Goal: Task Accomplishment & Management: Complete application form

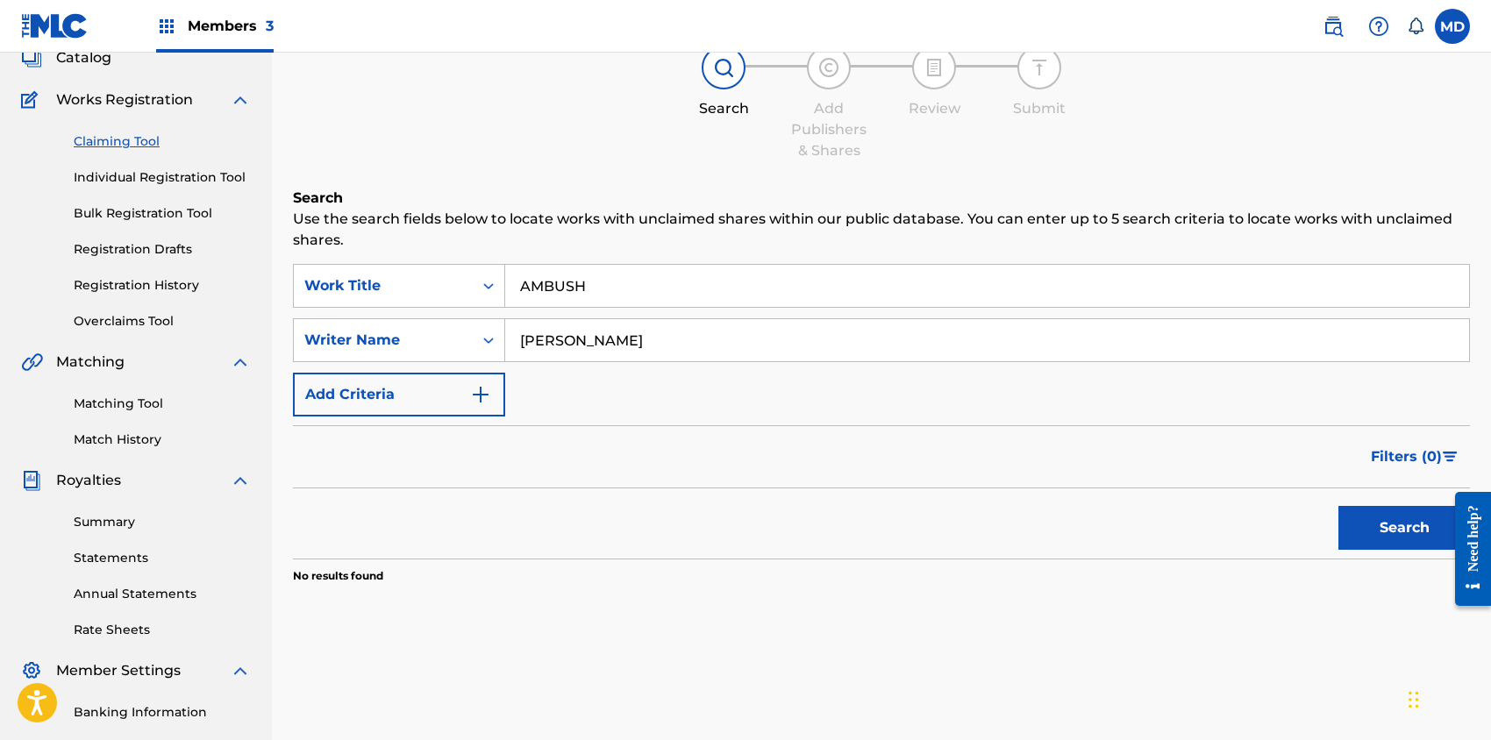
scroll to position [117, 0]
click at [1379, 533] on button "Search" at bounding box center [1405, 528] width 132 height 44
click at [518, 284] on input "AMBUSH" at bounding box center [987, 286] width 964 height 42
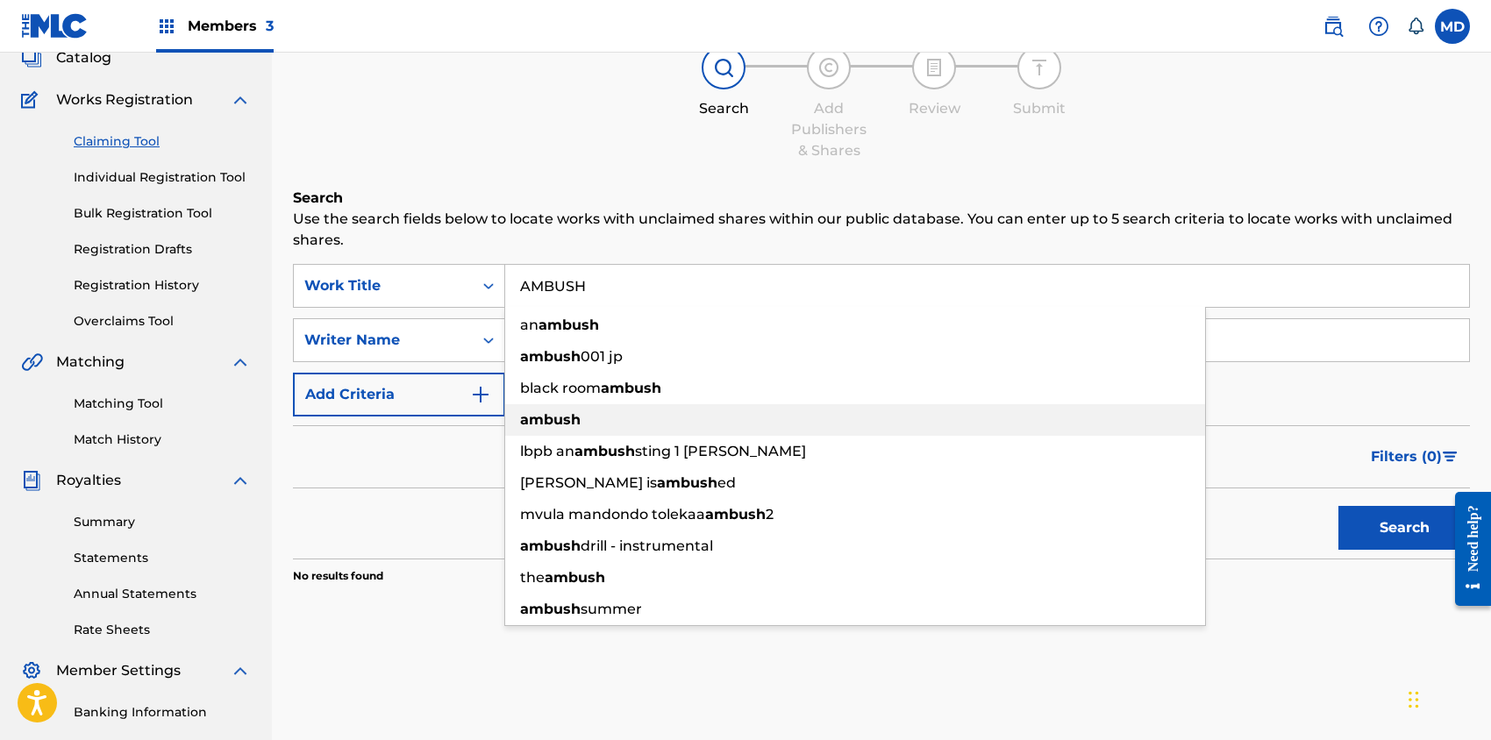
click at [579, 413] on strong "ambush" at bounding box center [550, 419] width 61 height 17
type input "ambush"
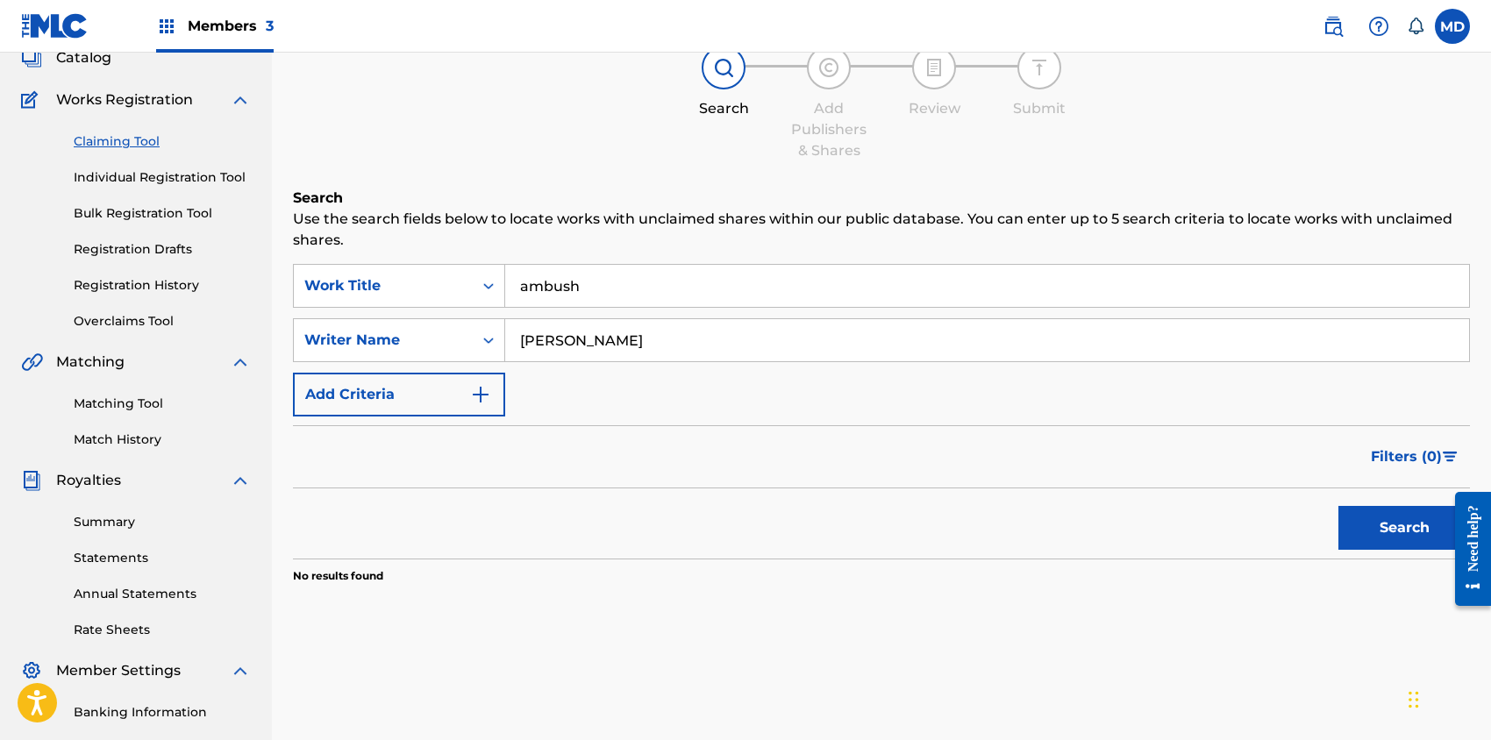
click at [1373, 519] on button "Search" at bounding box center [1405, 528] width 132 height 44
click at [129, 141] on link "Claiming Tool" at bounding box center [162, 141] width 177 height 18
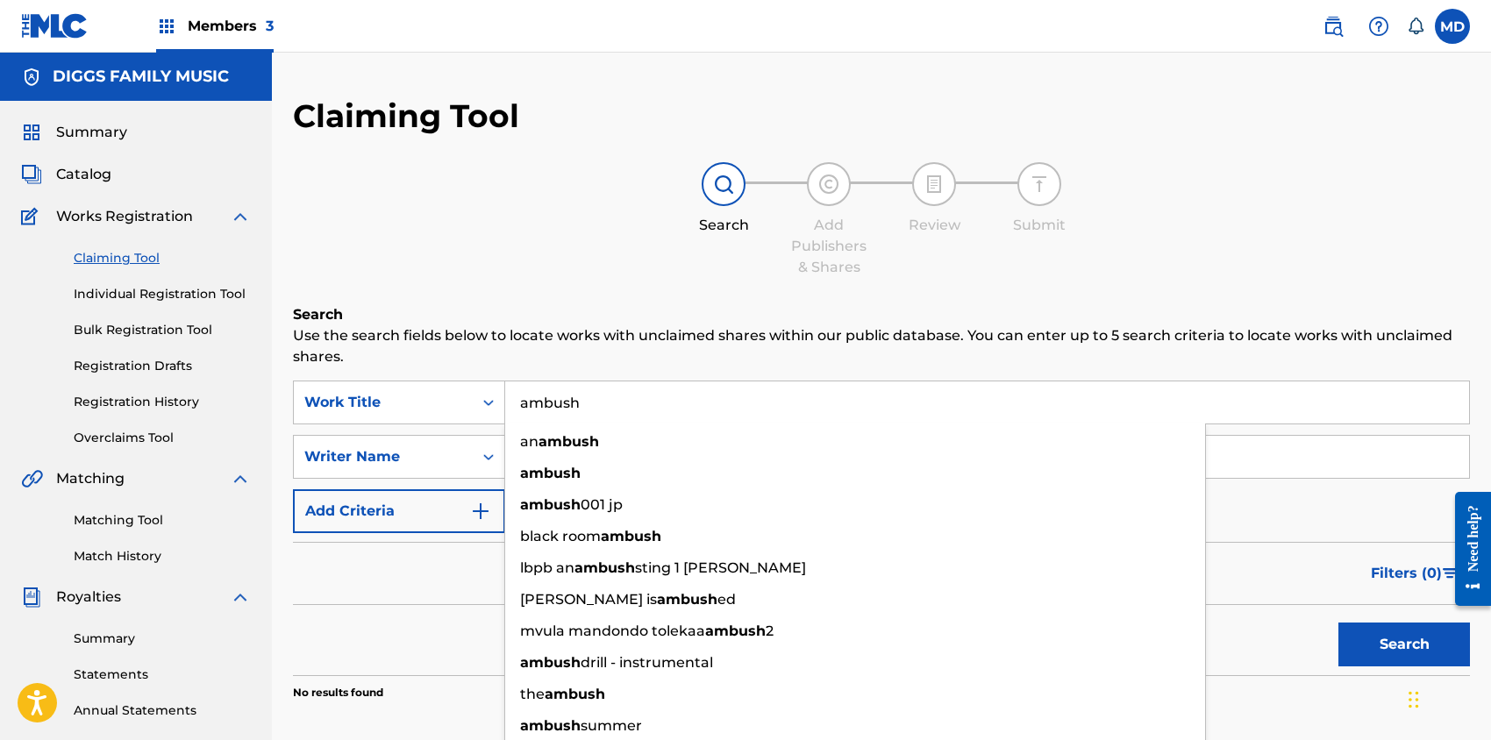
drag, startPoint x: 594, startPoint y: 407, endPoint x: 508, endPoint y: 418, distance: 86.6
click at [508, 418] on input "ambush" at bounding box center [987, 403] width 964 height 42
paste input "BLACK BOY"
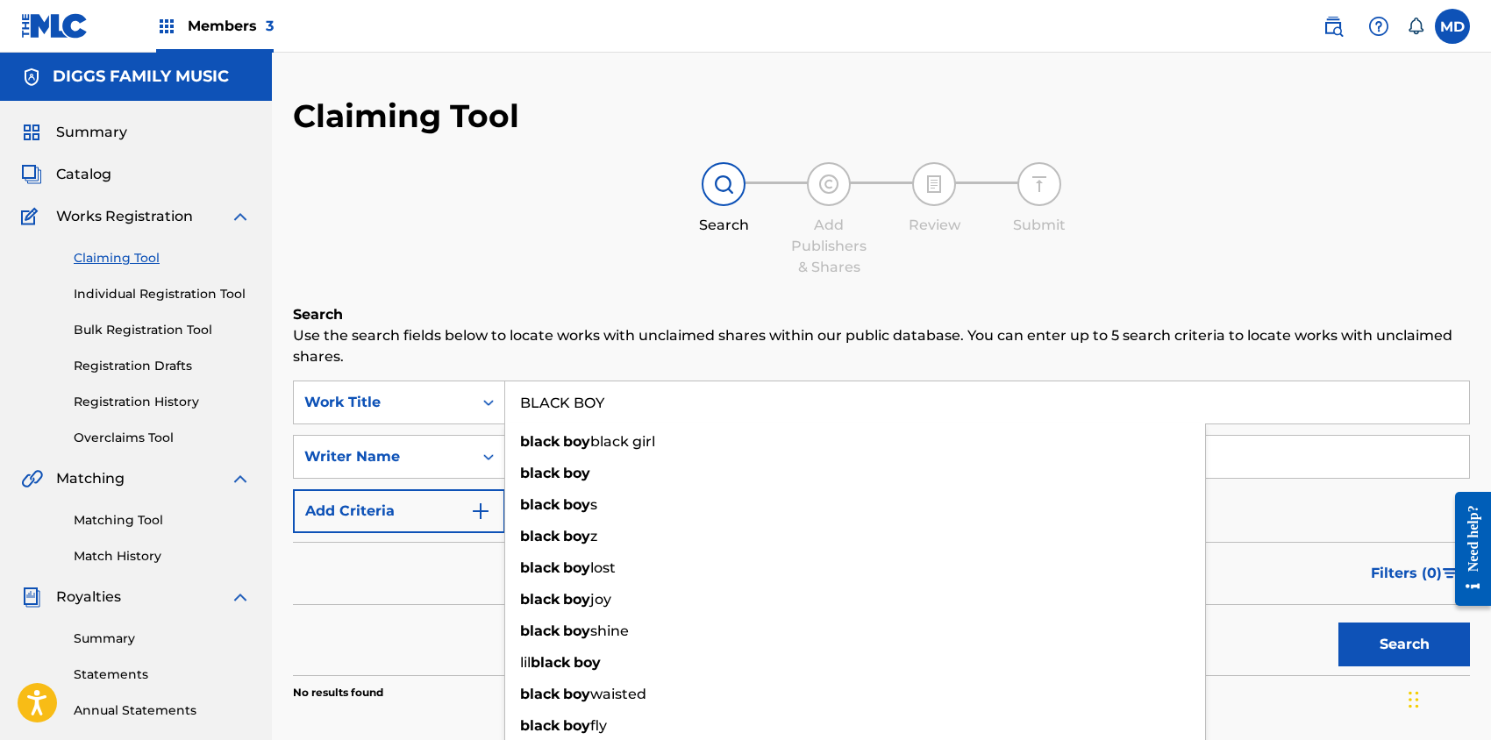
type input "BLACK BOY"
click at [582, 250] on div "Search Add Publishers & Shares Review Submit" at bounding box center [881, 220] width 1177 height 116
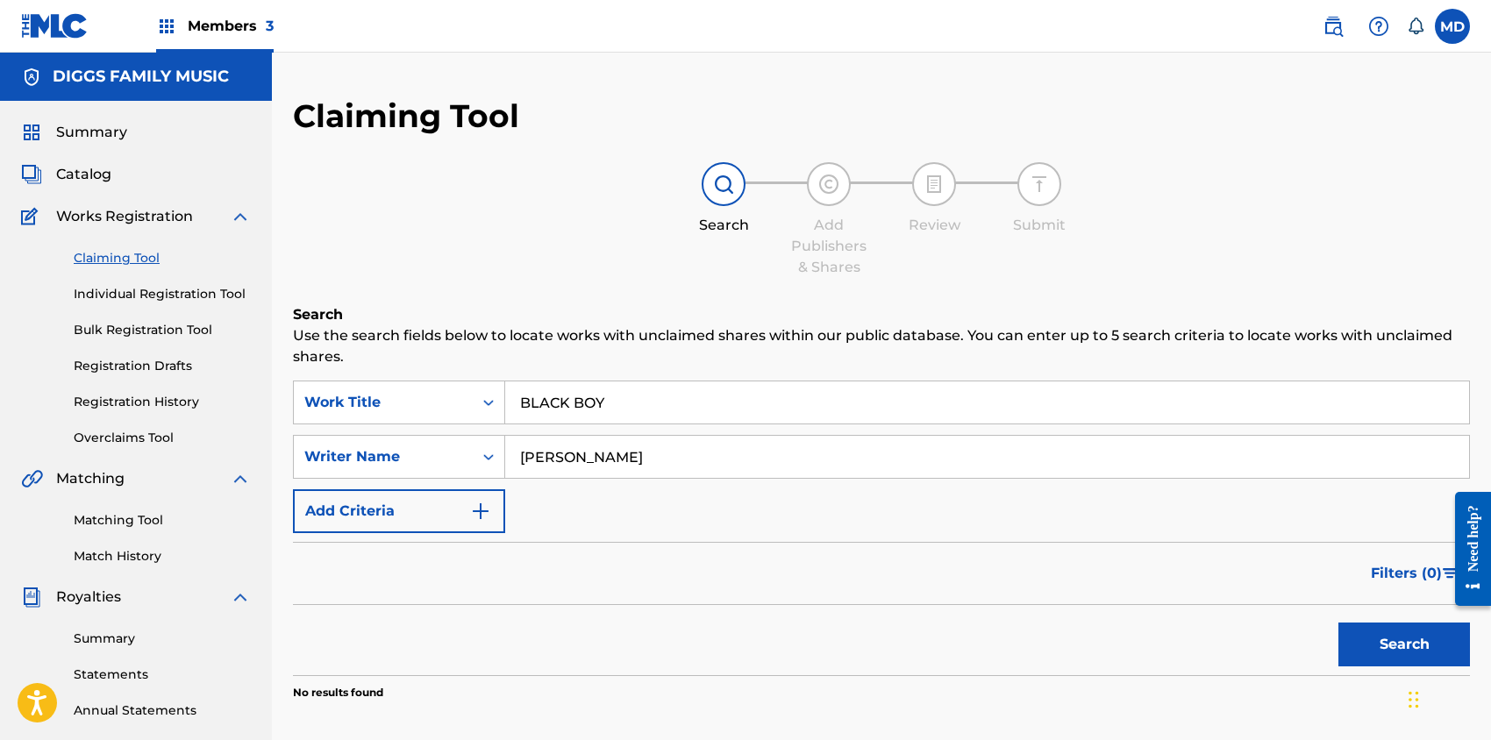
click at [1369, 639] on button "Search" at bounding box center [1405, 645] width 132 height 44
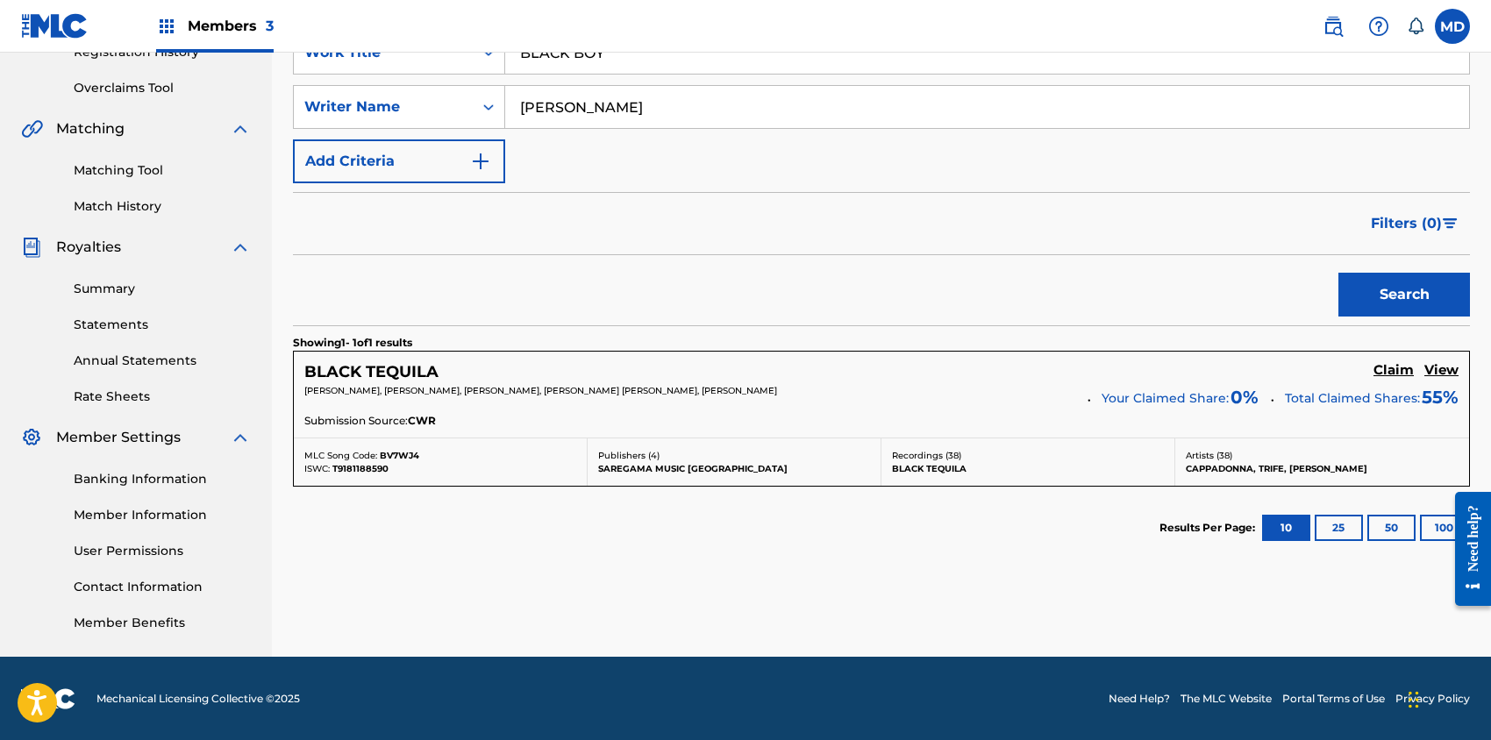
scroll to position [350, 0]
click at [1439, 371] on h5 "View" at bounding box center [1442, 370] width 34 height 17
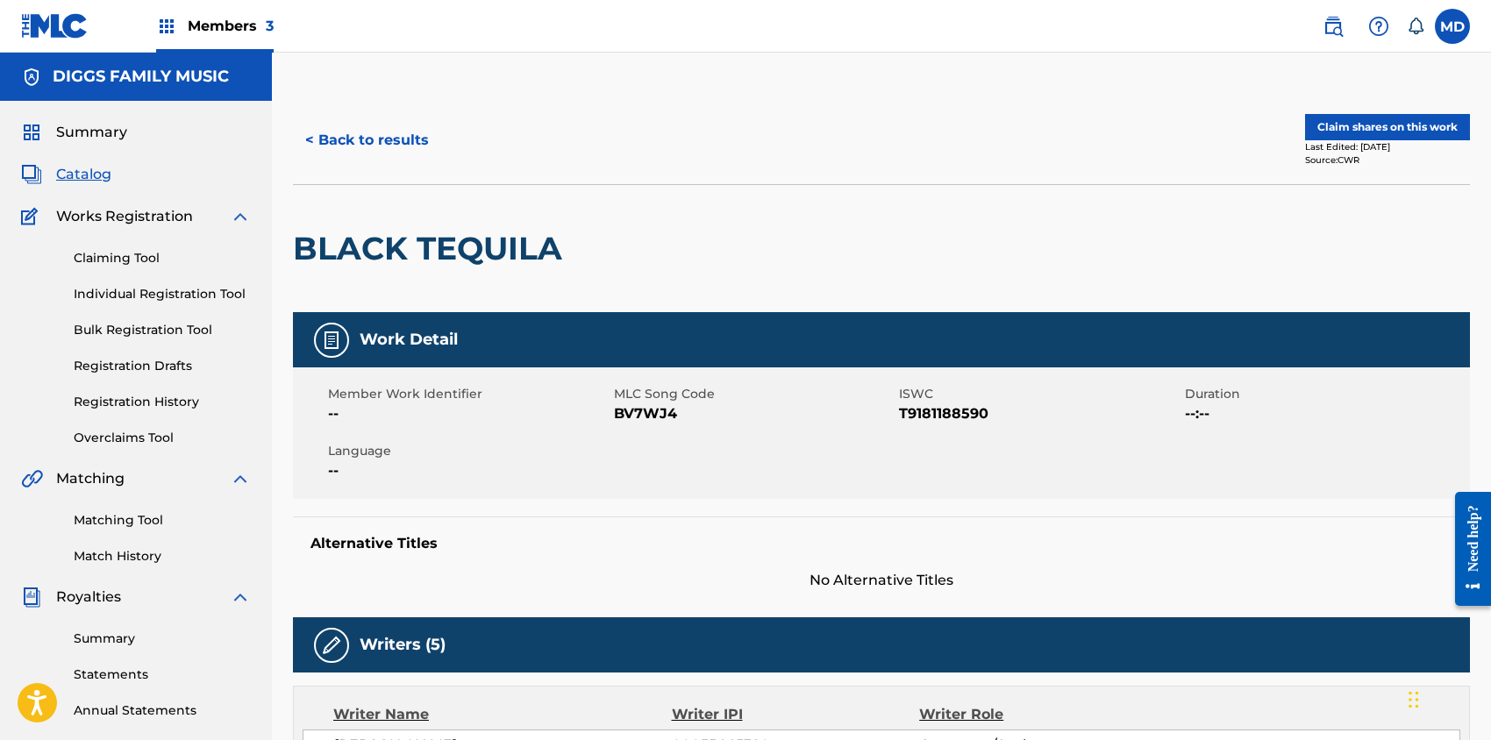
click at [1419, 125] on button "Claim shares on this work" at bounding box center [1387, 127] width 165 height 26
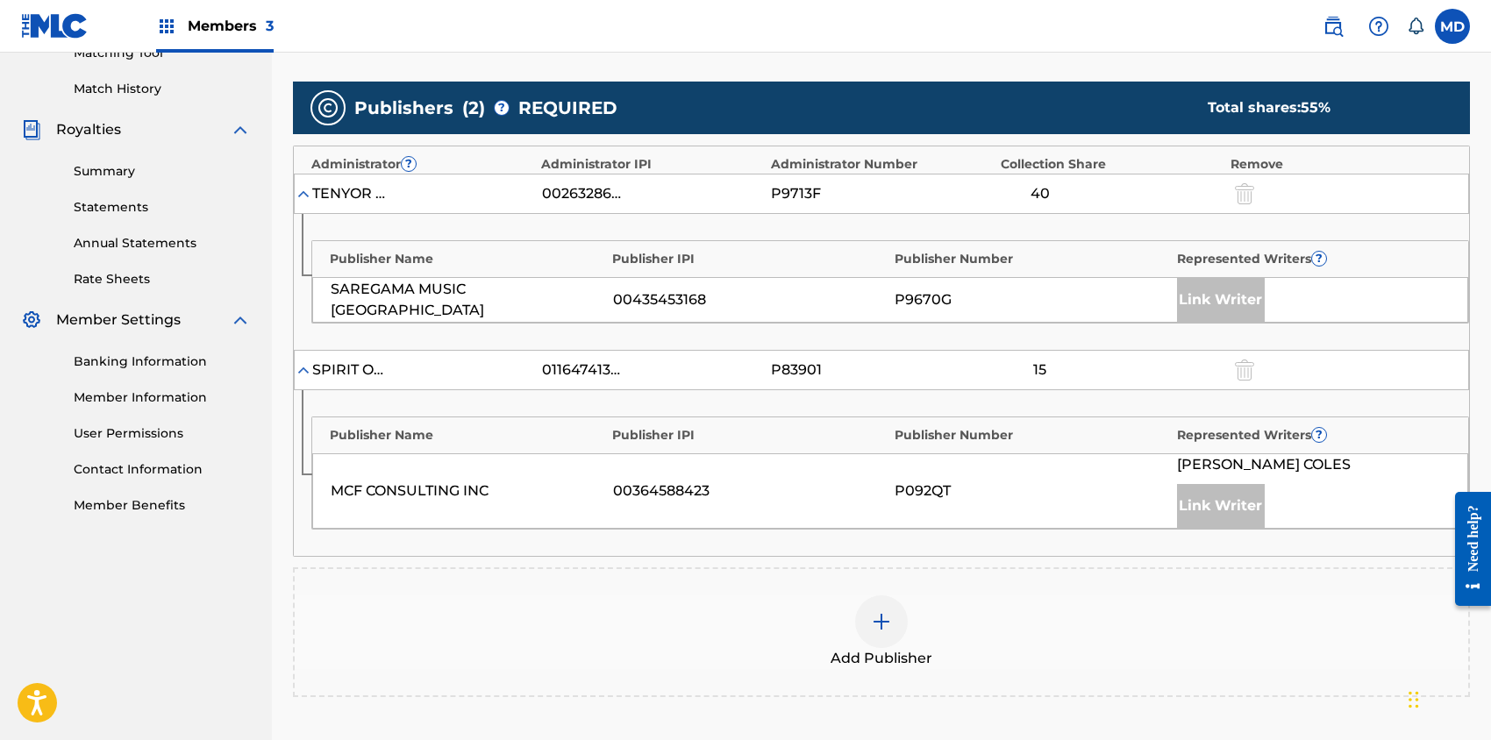
scroll to position [584, 0]
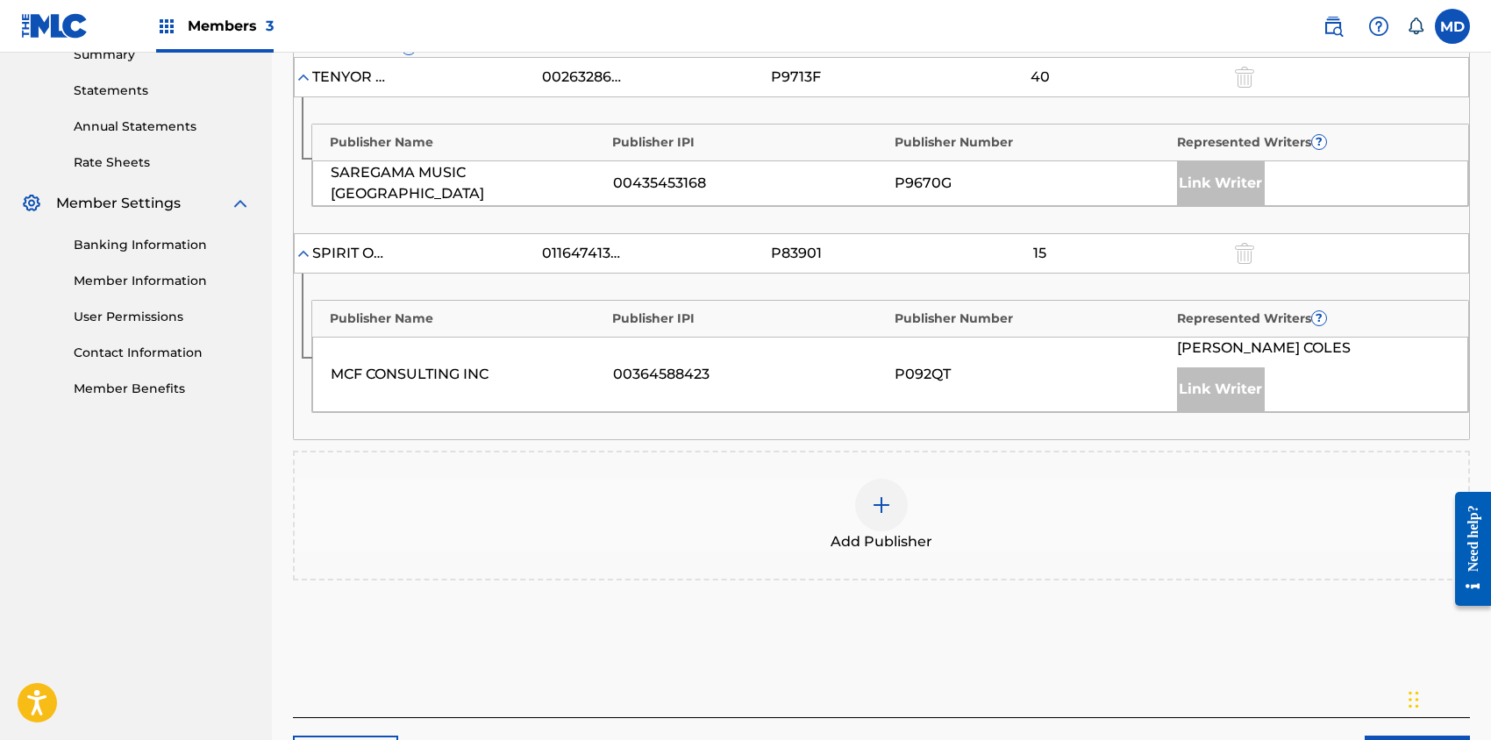
click at [883, 500] on img at bounding box center [881, 505] width 21 height 21
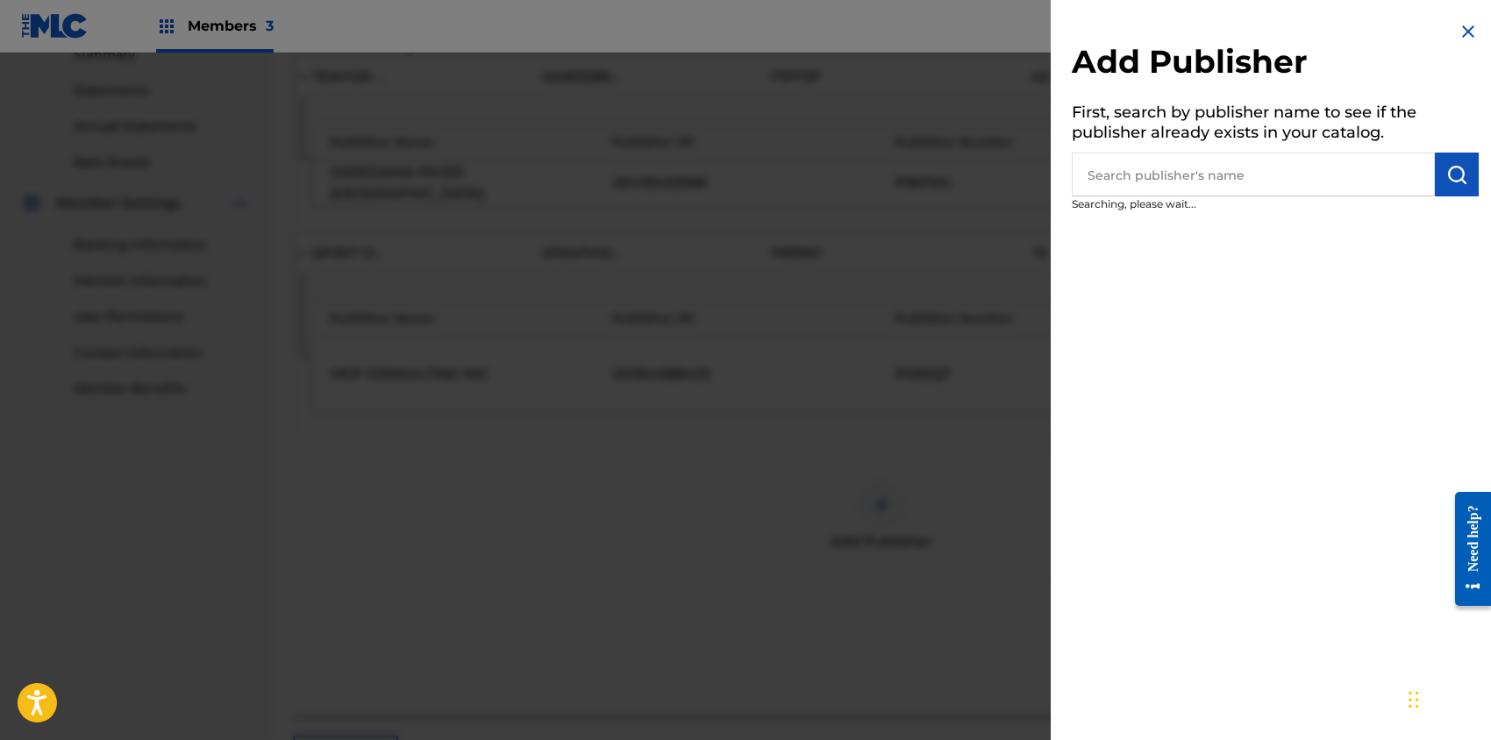
drag, startPoint x: 883, startPoint y: 500, endPoint x: 1337, endPoint y: 303, distance: 494.6
click at [1337, 303] on div "Add Publisher First, search by publisher name to see if the publisher already e…" at bounding box center [1275, 370] width 449 height 740
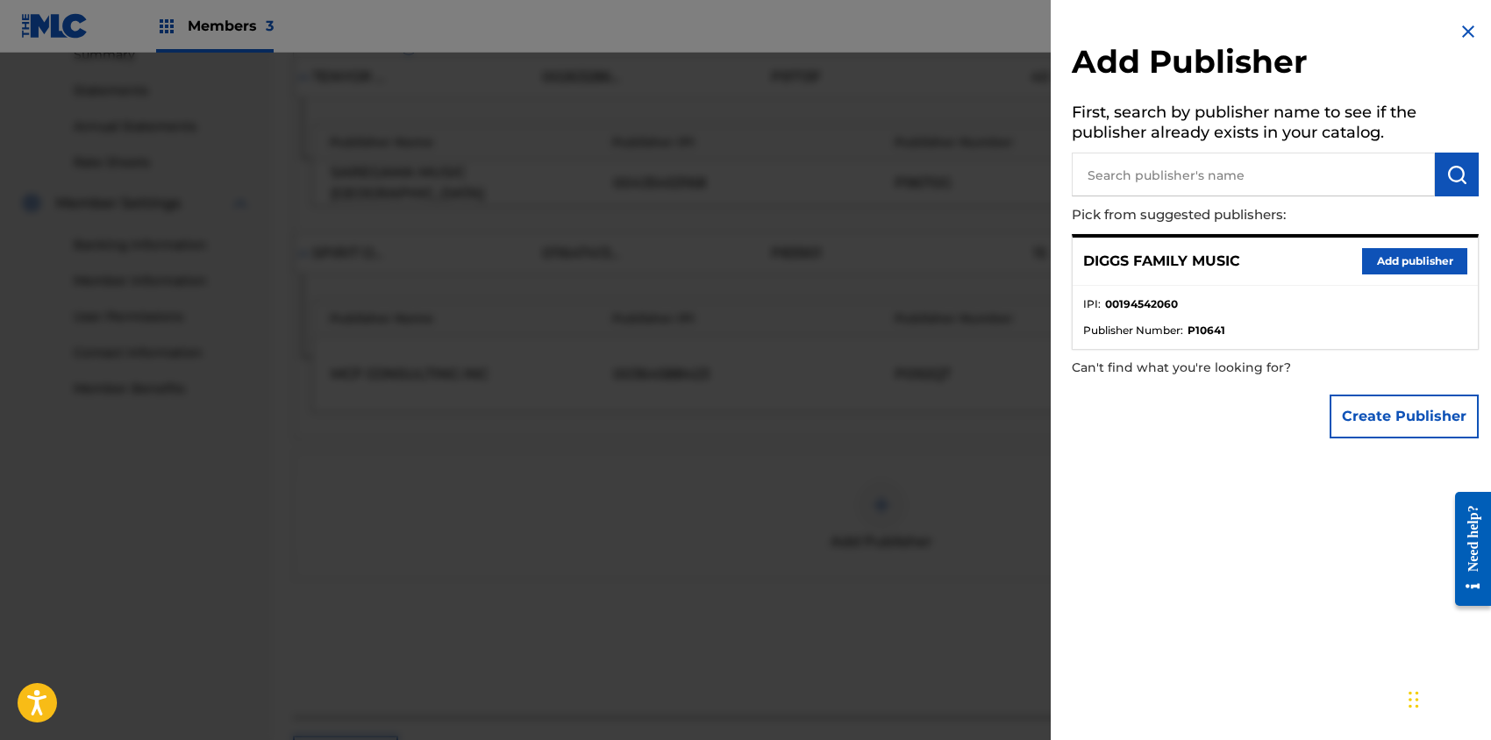
click at [1408, 266] on button "Add publisher" at bounding box center [1414, 261] width 105 height 26
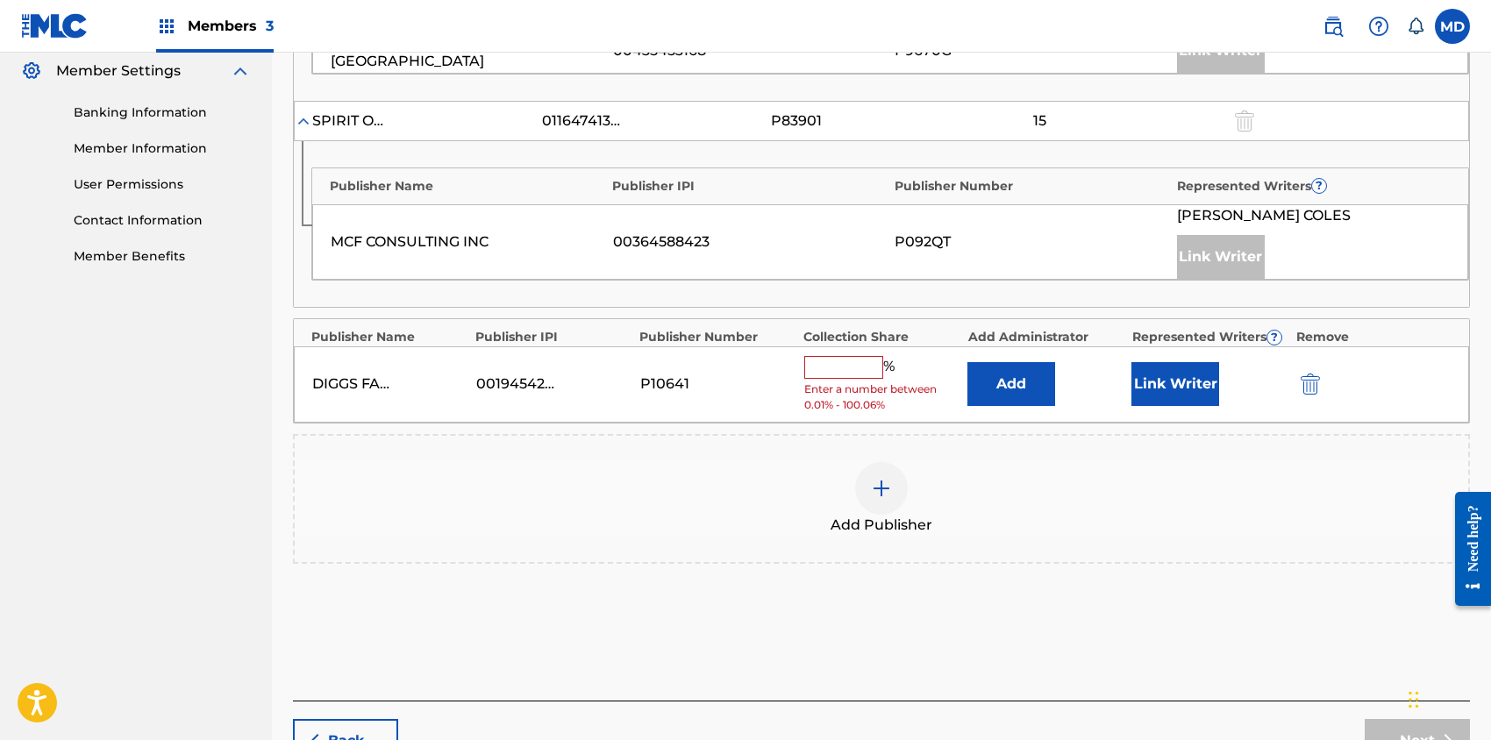
scroll to position [821, 0]
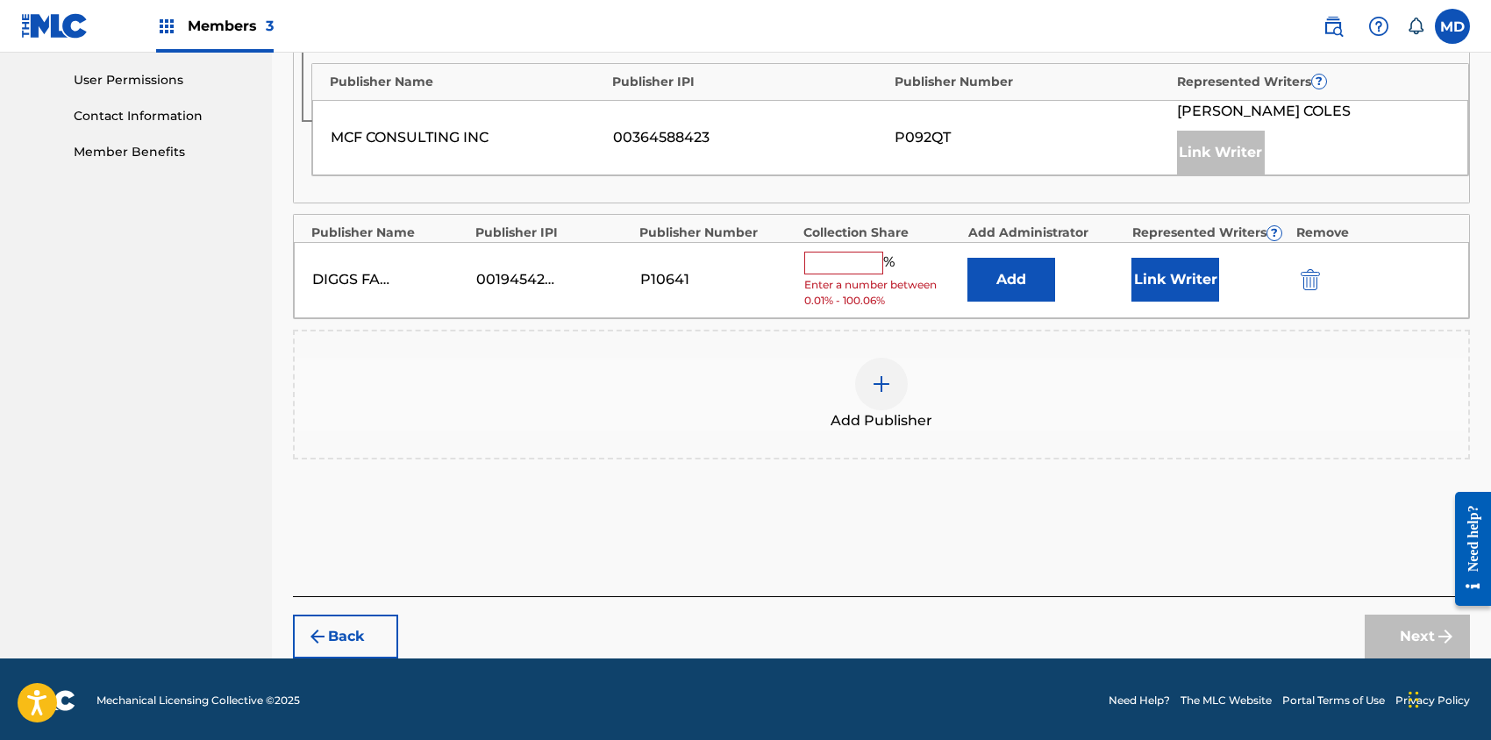
click at [359, 625] on button "Back" at bounding box center [345, 637] width 105 height 44
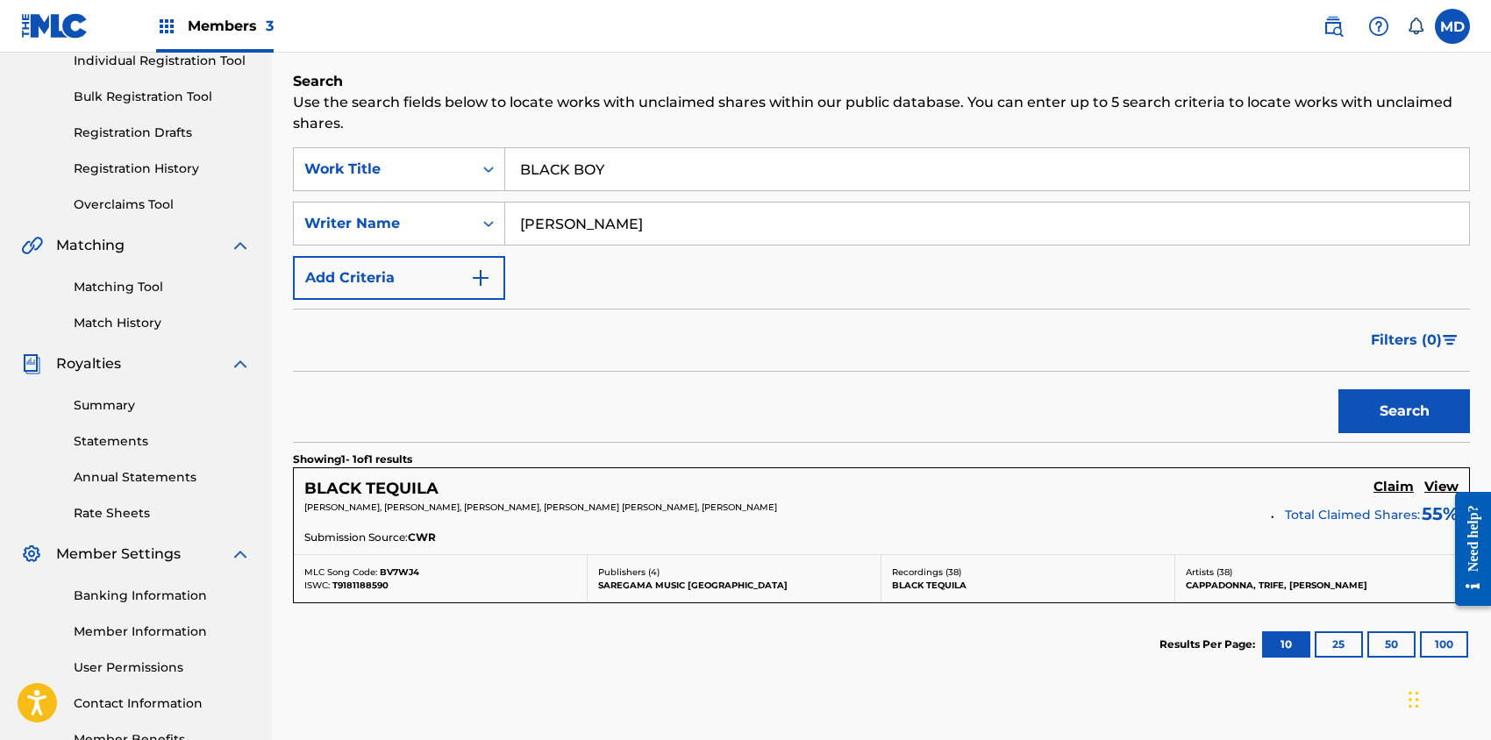
scroll to position [116, 0]
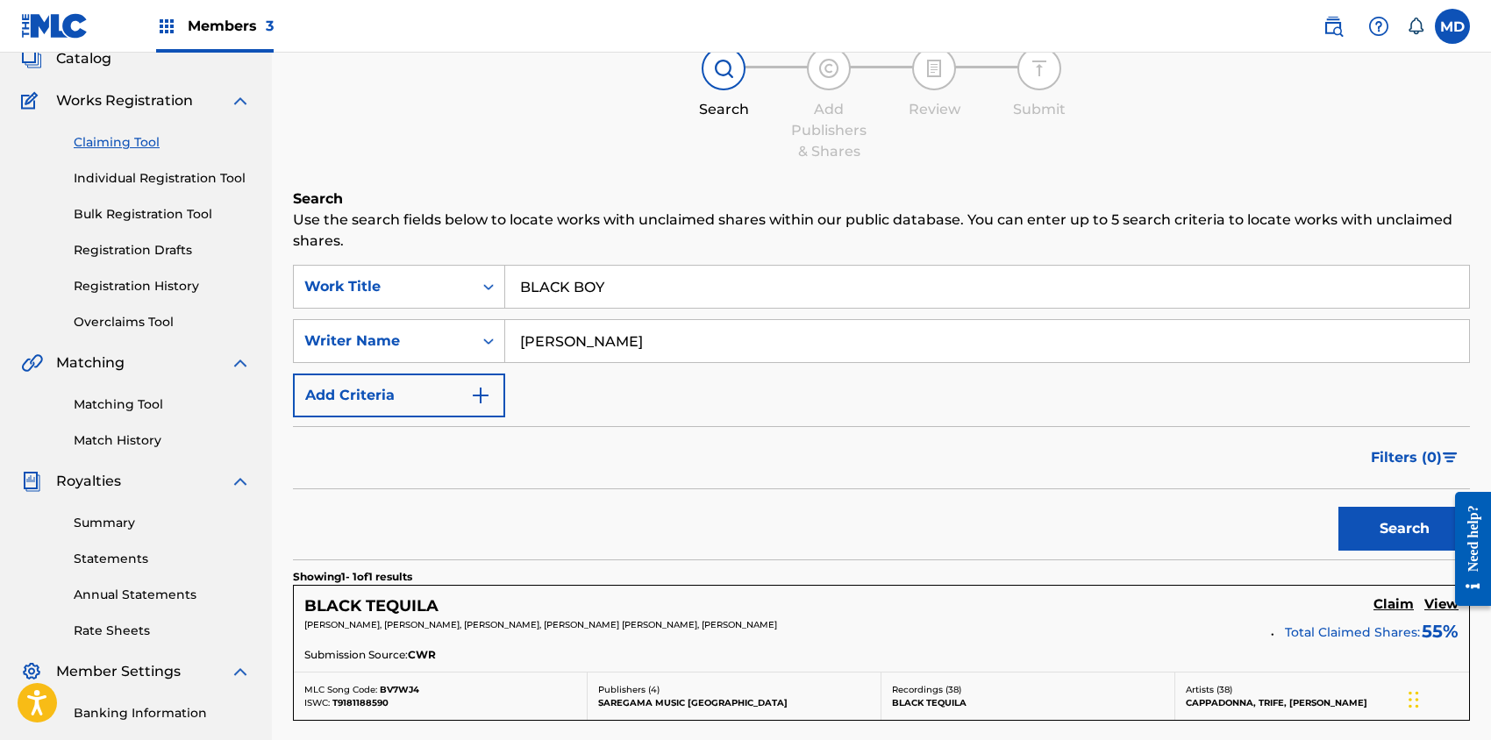
click at [104, 285] on link "Registration History" at bounding box center [162, 286] width 177 height 18
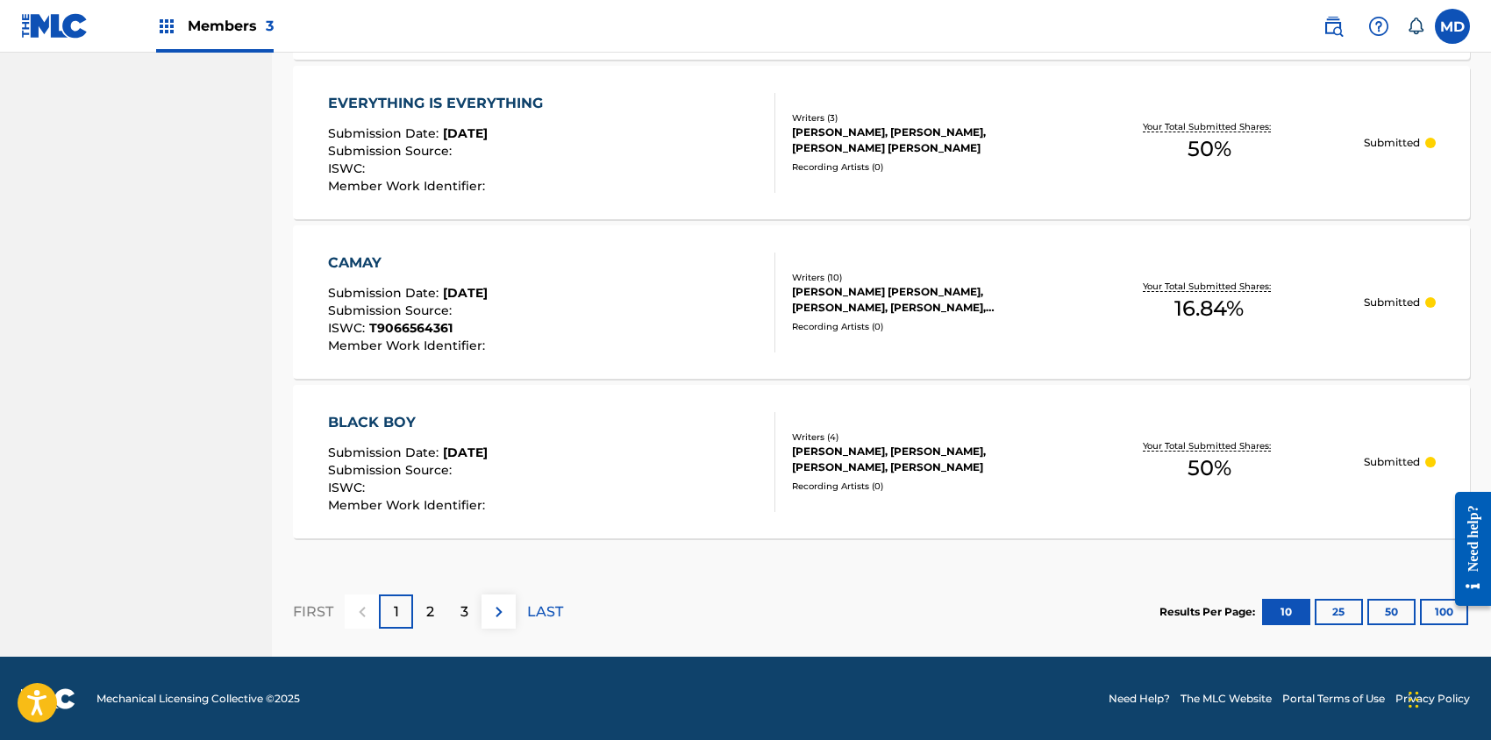
scroll to position [1596, 0]
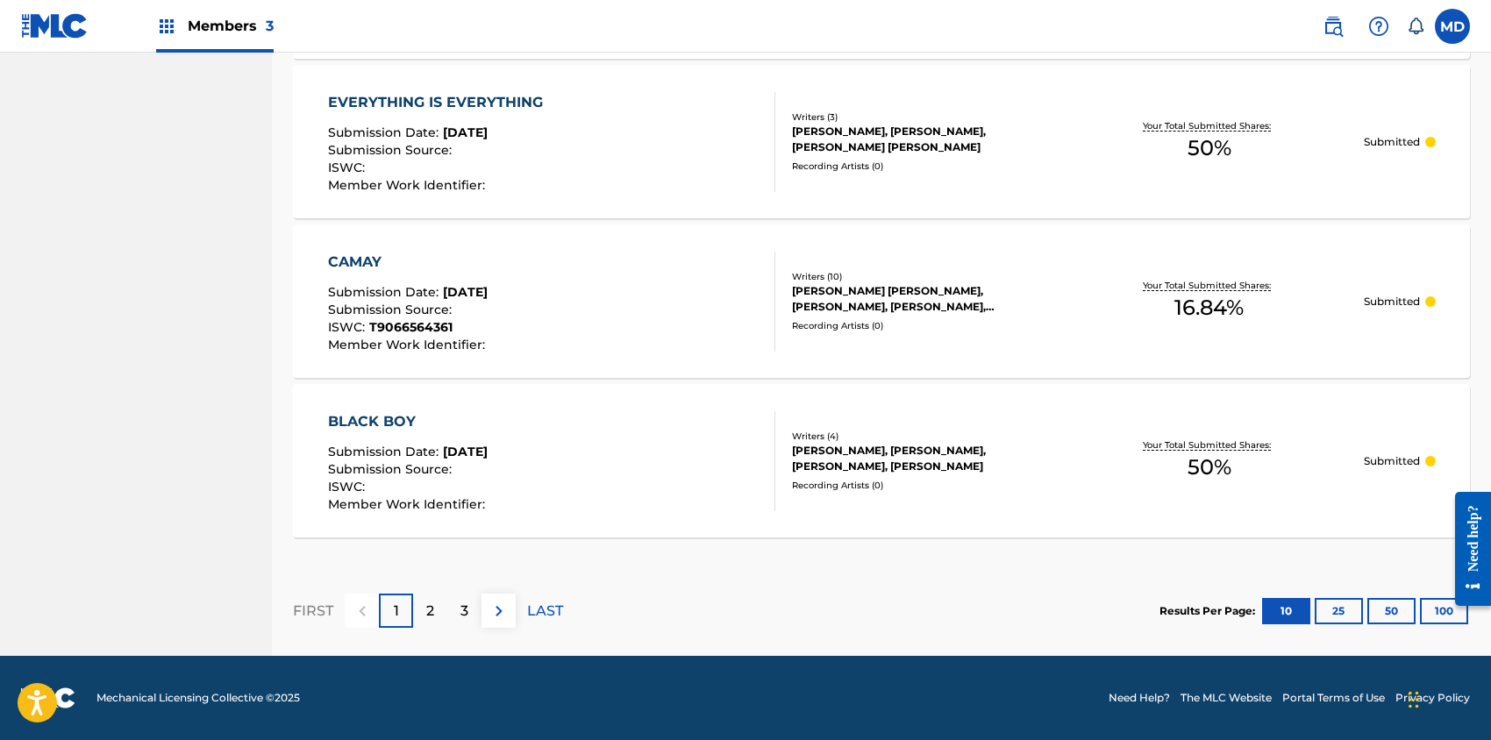
click at [469, 613] on div "3" at bounding box center [464, 611] width 34 height 34
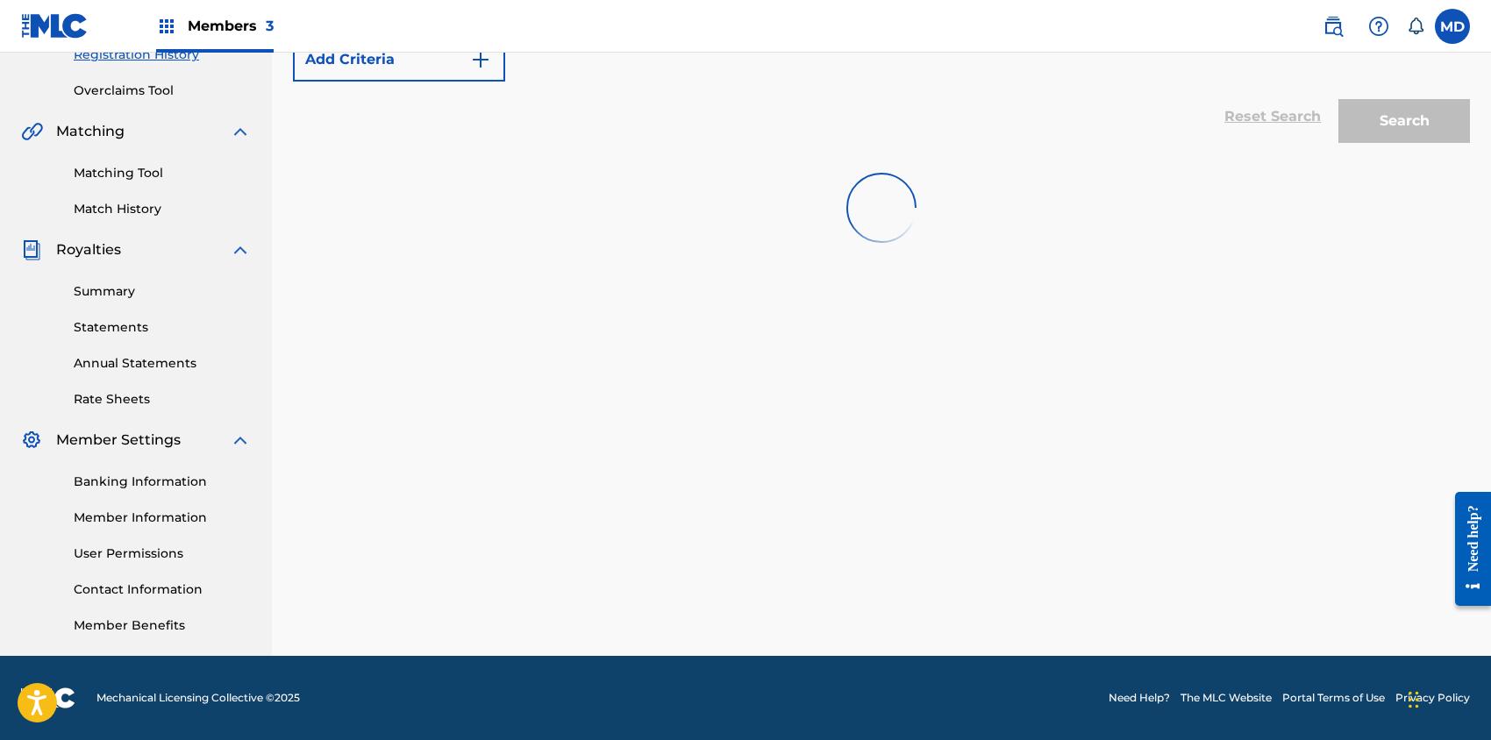
scroll to position [347, 0]
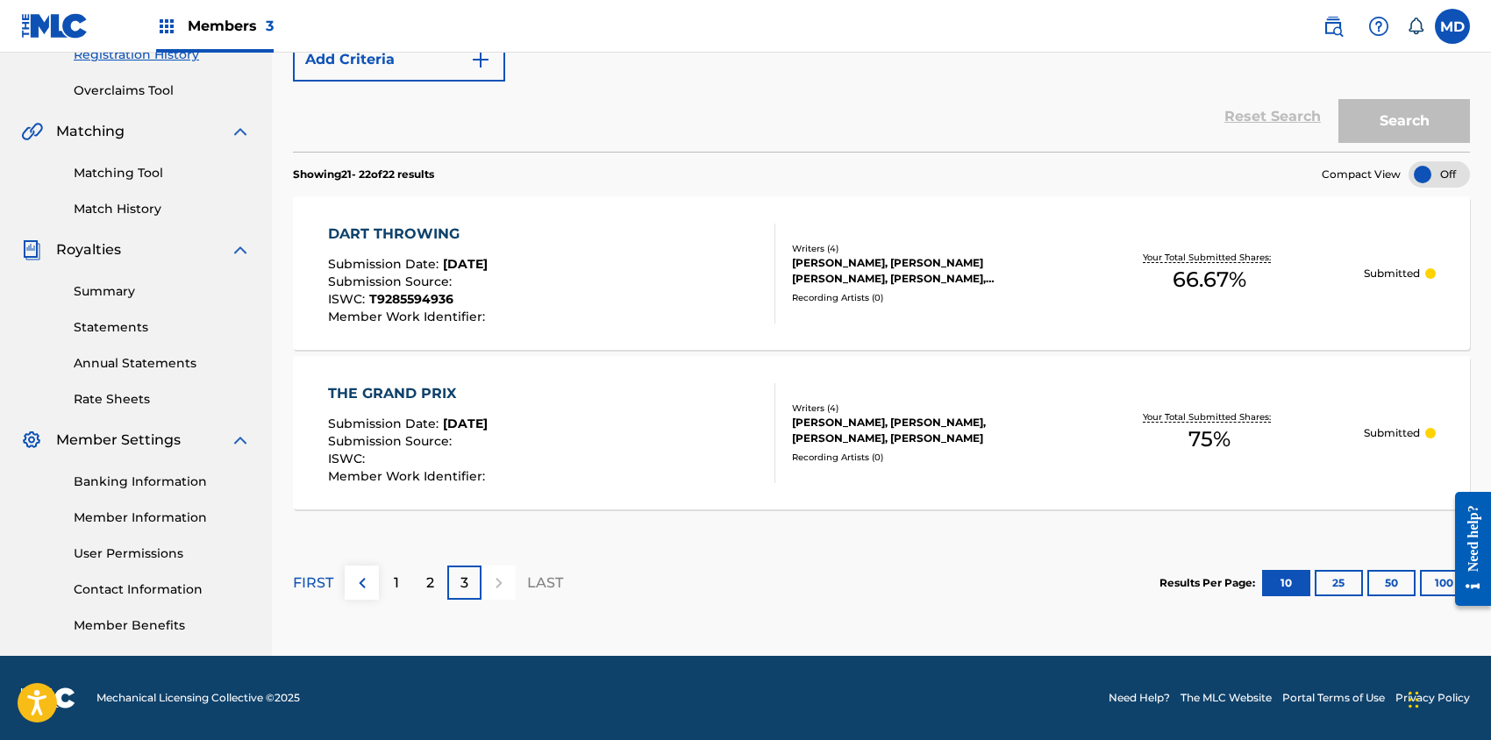
click at [426, 582] on p "2" at bounding box center [430, 583] width 8 height 21
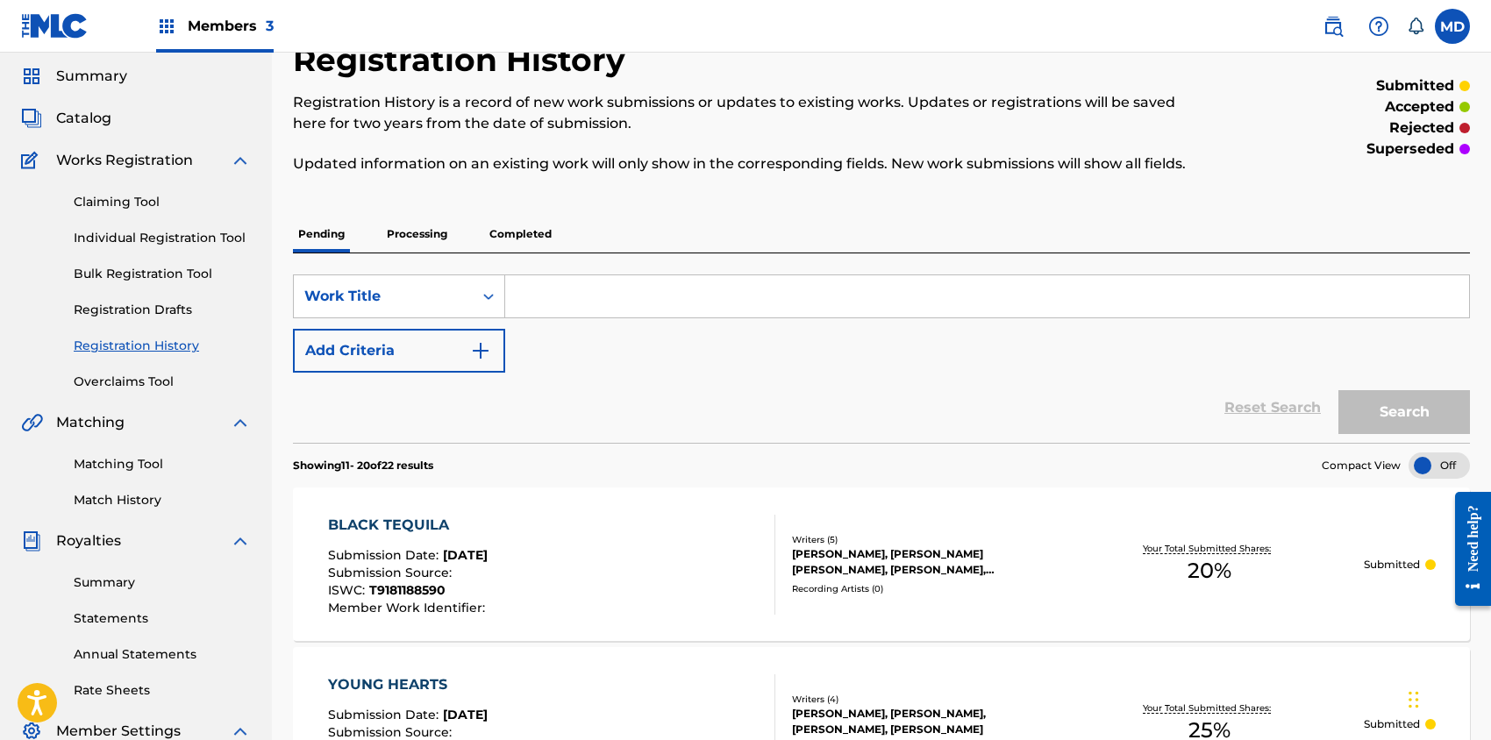
scroll to position [0, 0]
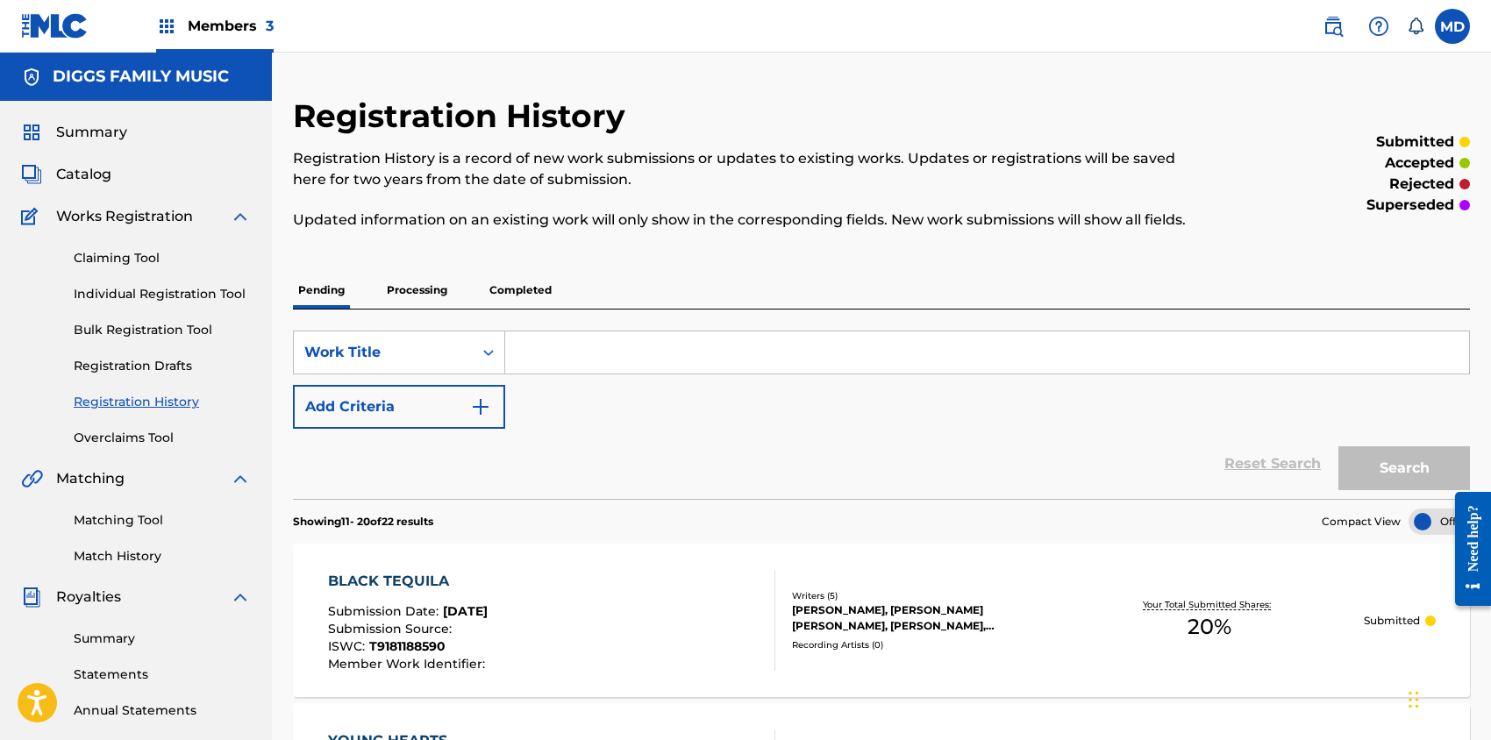
click at [140, 254] on link "Claiming Tool" at bounding box center [162, 258] width 177 height 18
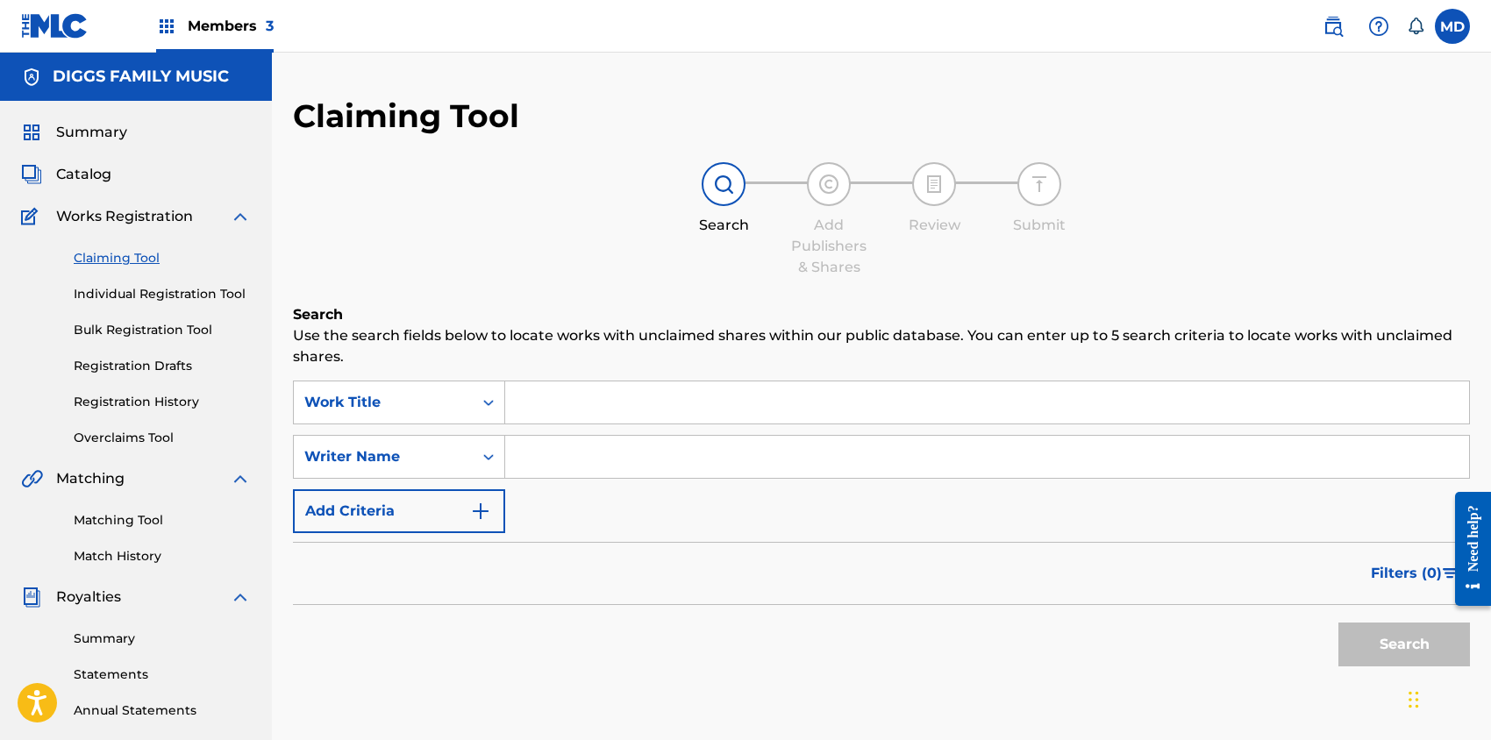
click at [580, 451] on input "Search Form" at bounding box center [987, 457] width 964 height 42
type input "HILL DARRYL A"
click at [1391, 648] on button "Search" at bounding box center [1405, 645] width 132 height 44
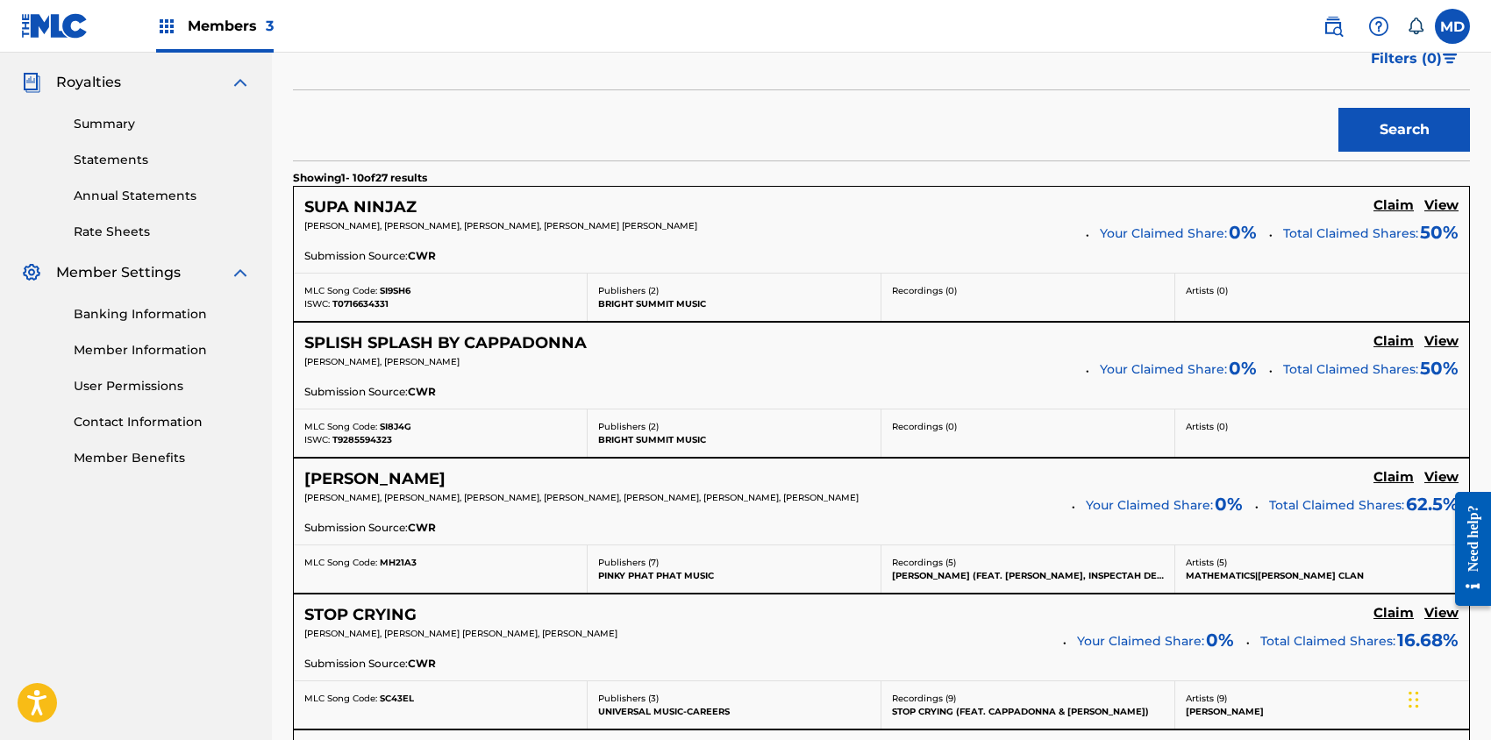
scroll to position [468, 0]
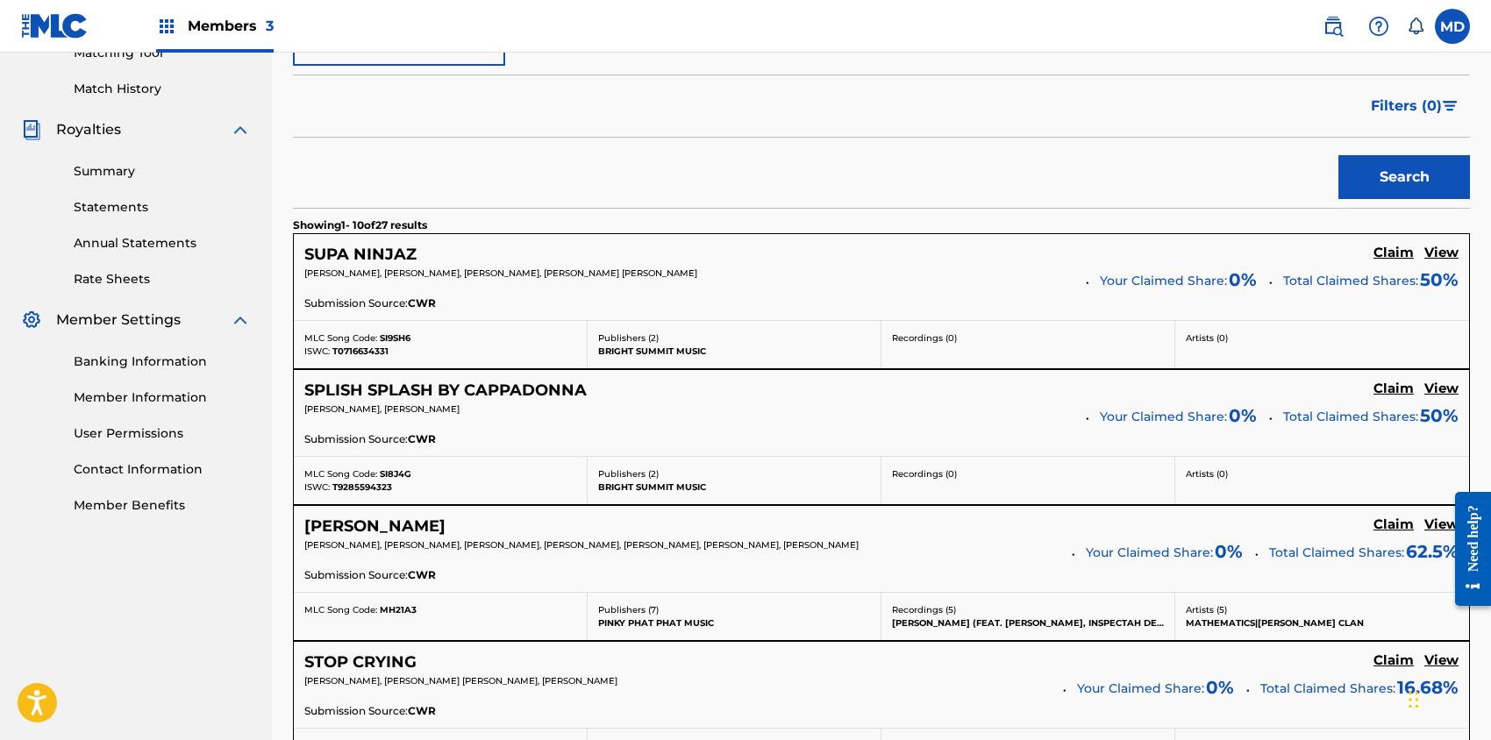
click at [1445, 254] on h5 "View" at bounding box center [1442, 253] width 34 height 17
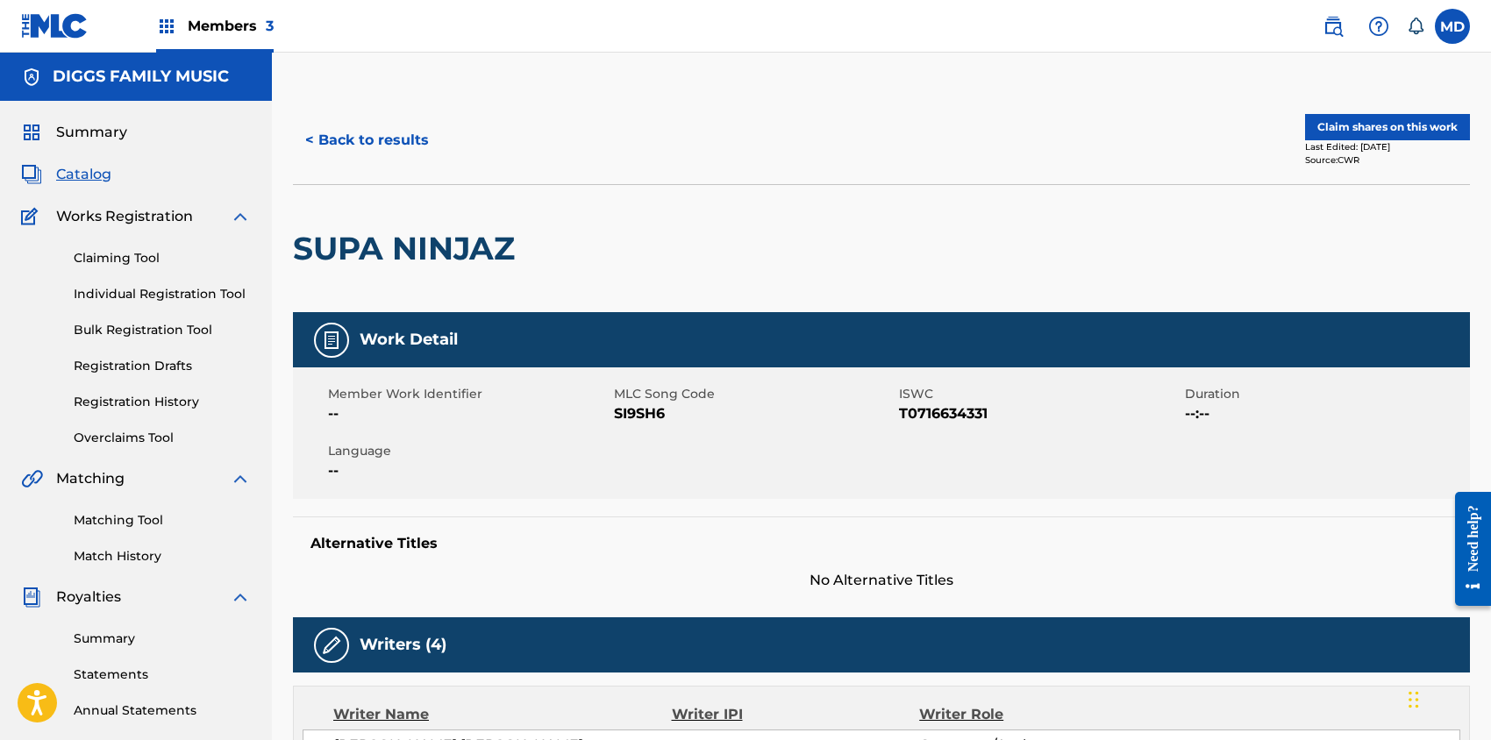
click at [403, 146] on button "< Back to results" at bounding box center [367, 140] width 148 height 44
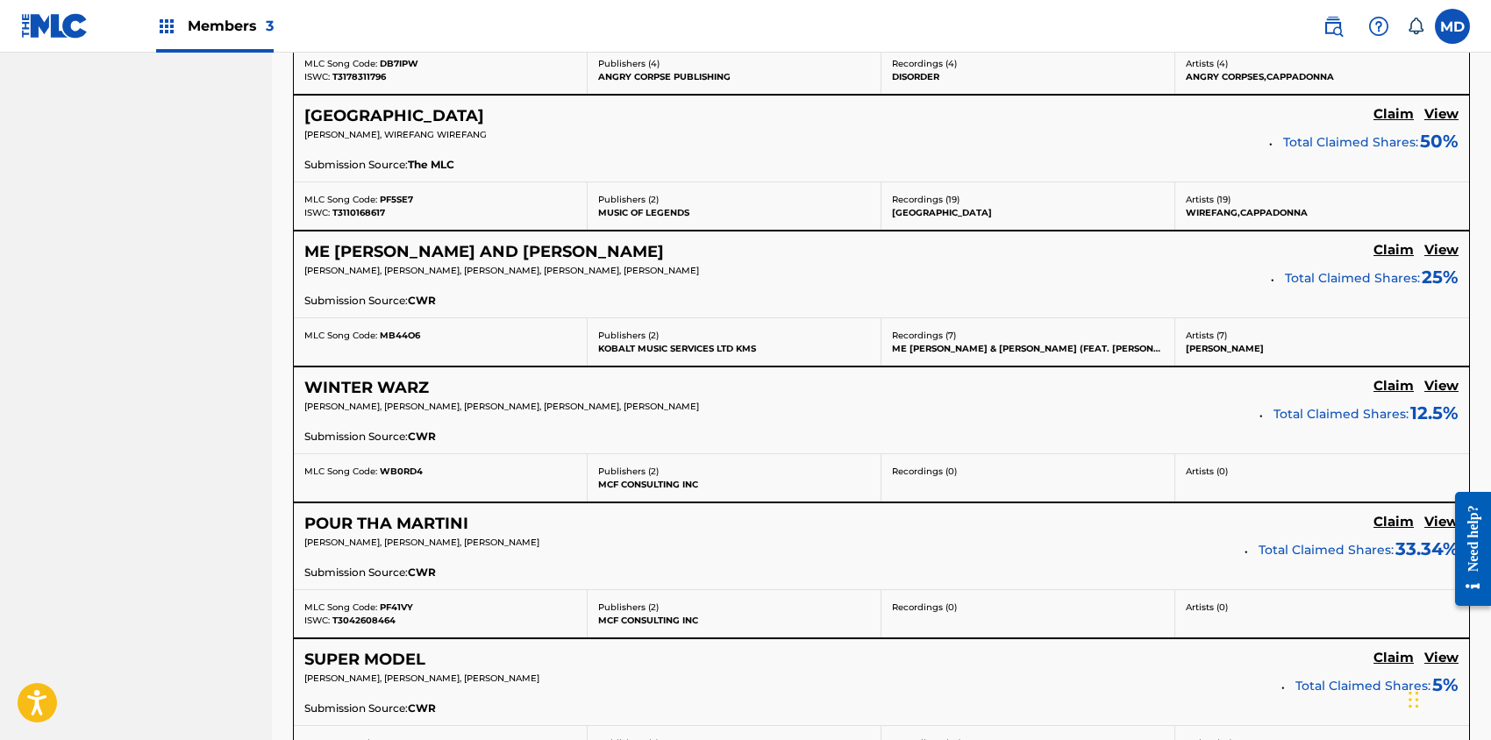
scroll to position [1403, 0]
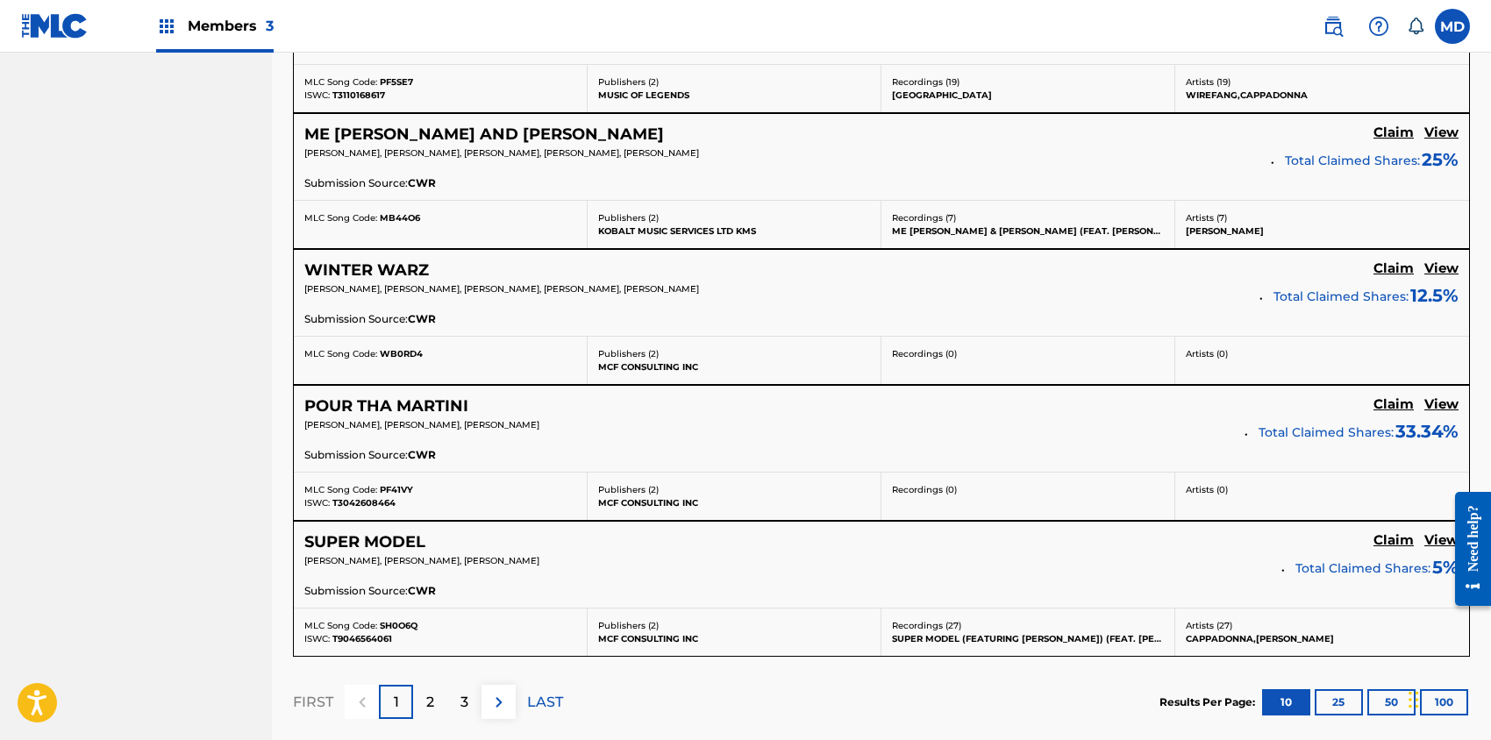
click at [1441, 265] on h5 "View" at bounding box center [1442, 269] width 34 height 17
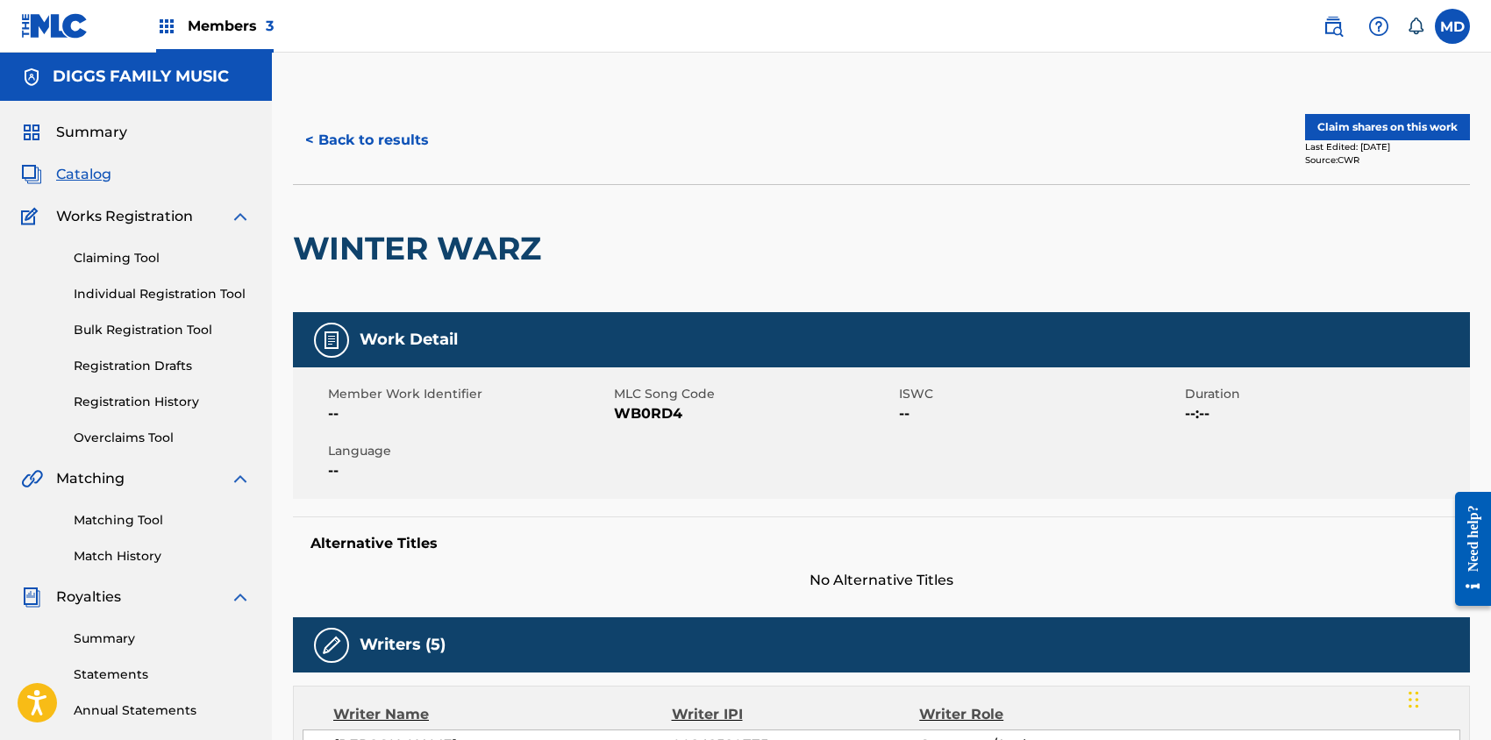
click at [1402, 125] on button "Claim shares on this work" at bounding box center [1387, 127] width 165 height 26
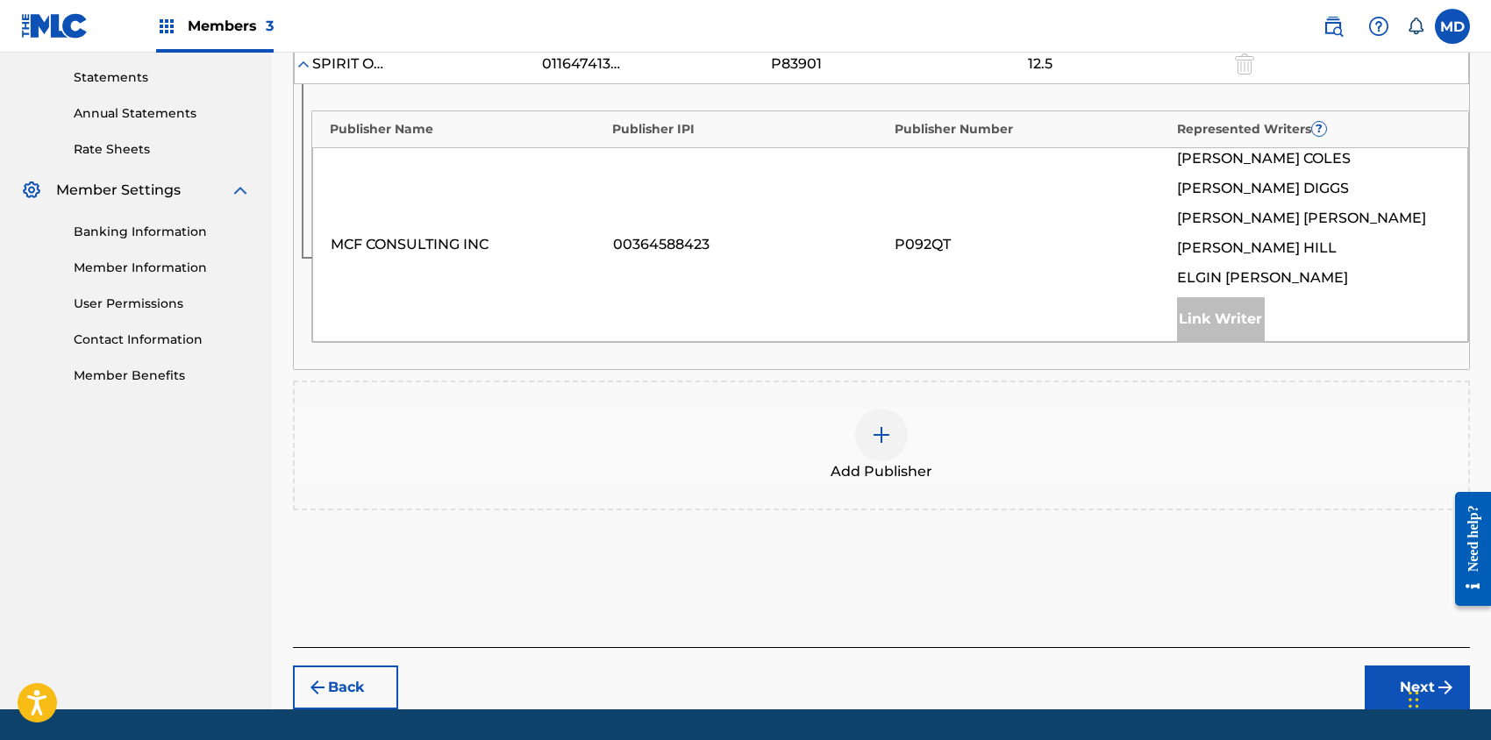
scroll to position [649, 0]
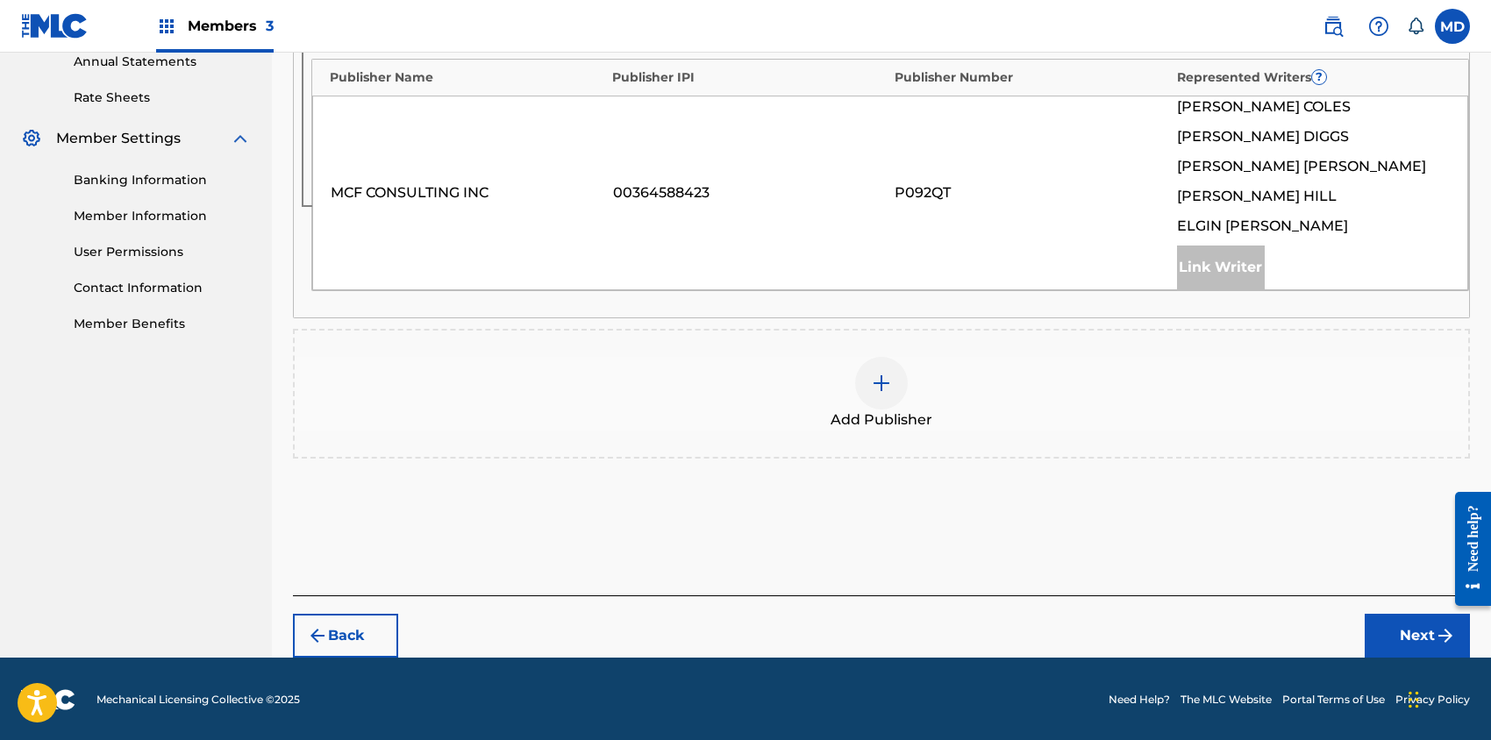
click at [893, 376] on div at bounding box center [881, 383] width 53 height 53
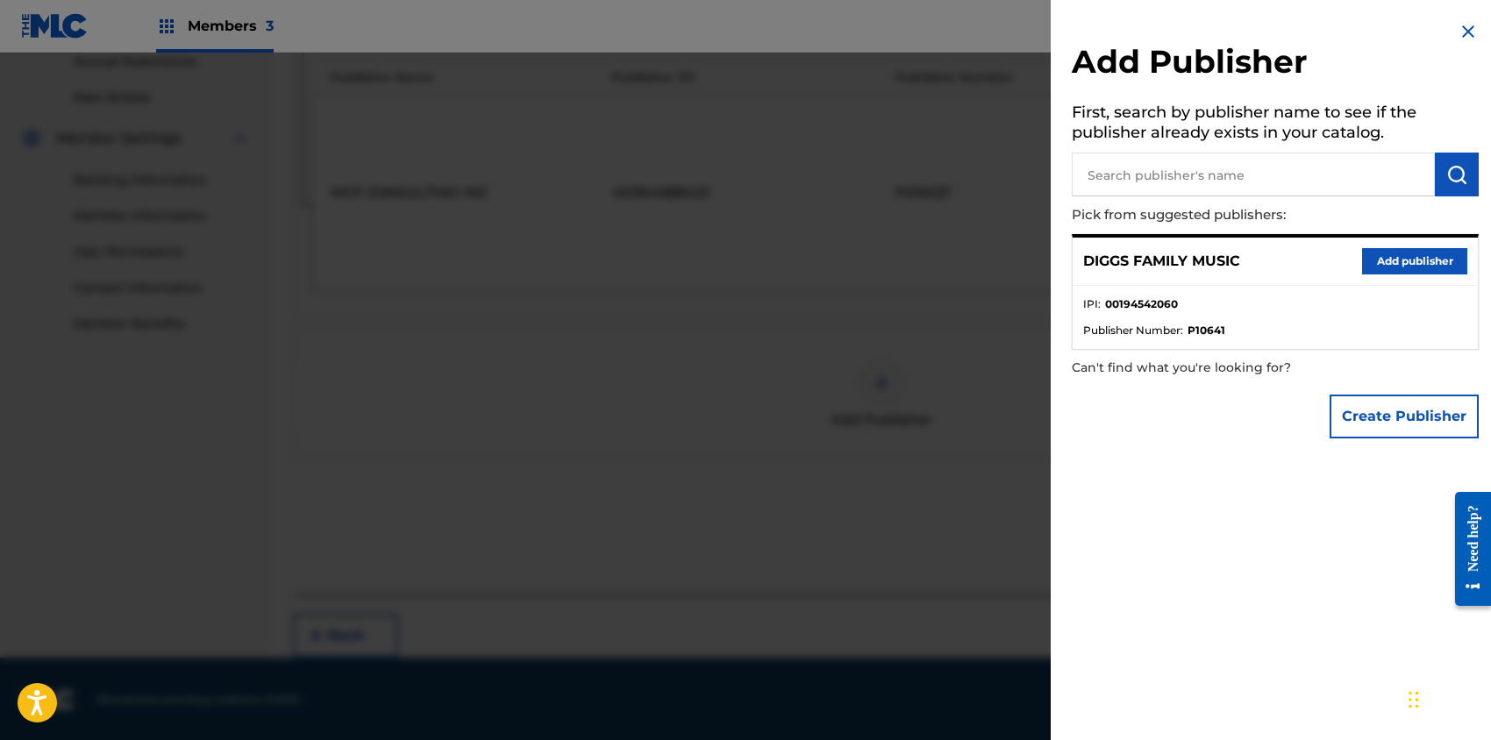
click at [1386, 256] on button "Add publisher" at bounding box center [1414, 261] width 105 height 26
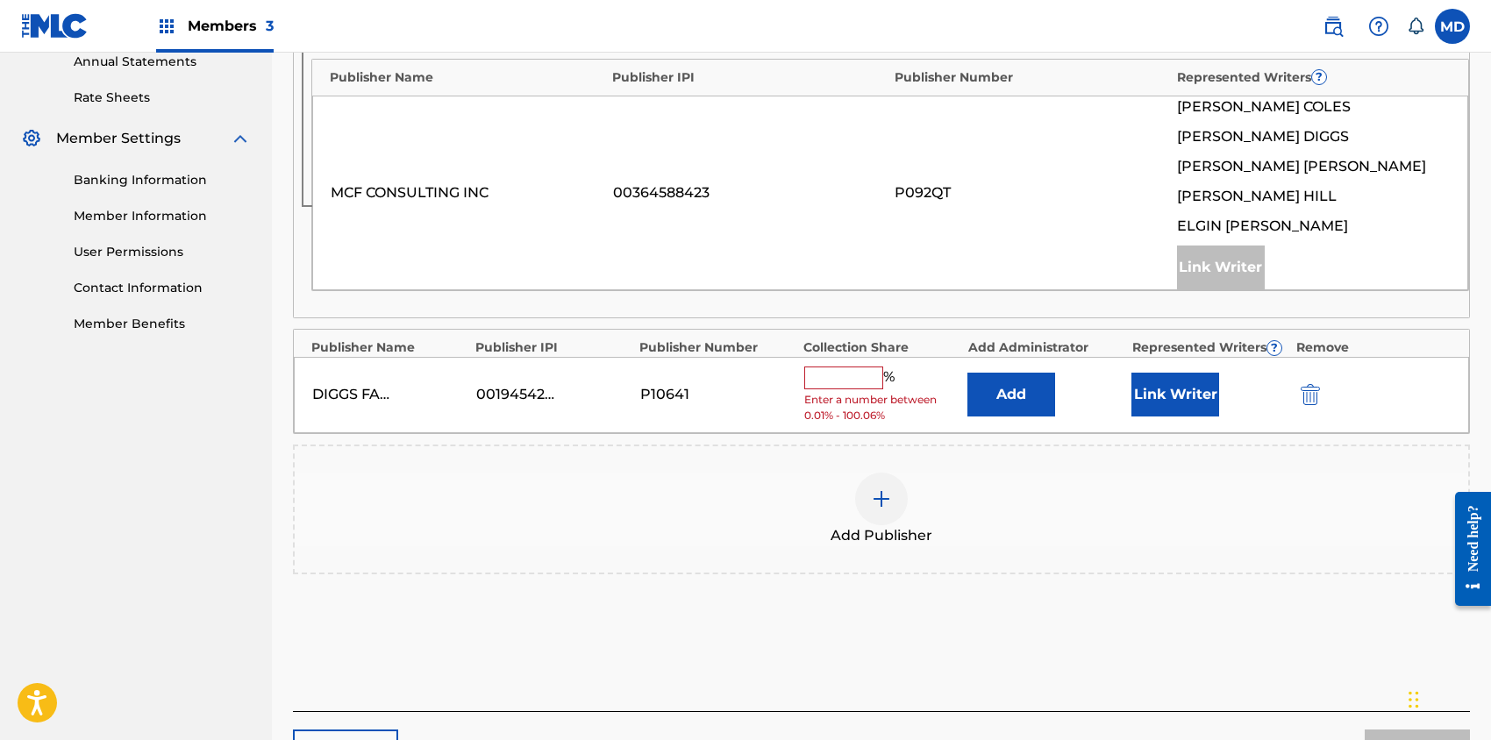
click at [867, 371] on input "text" at bounding box center [843, 378] width 79 height 23
click at [1032, 538] on div "Add Publisher" at bounding box center [882, 510] width 1174 height 74
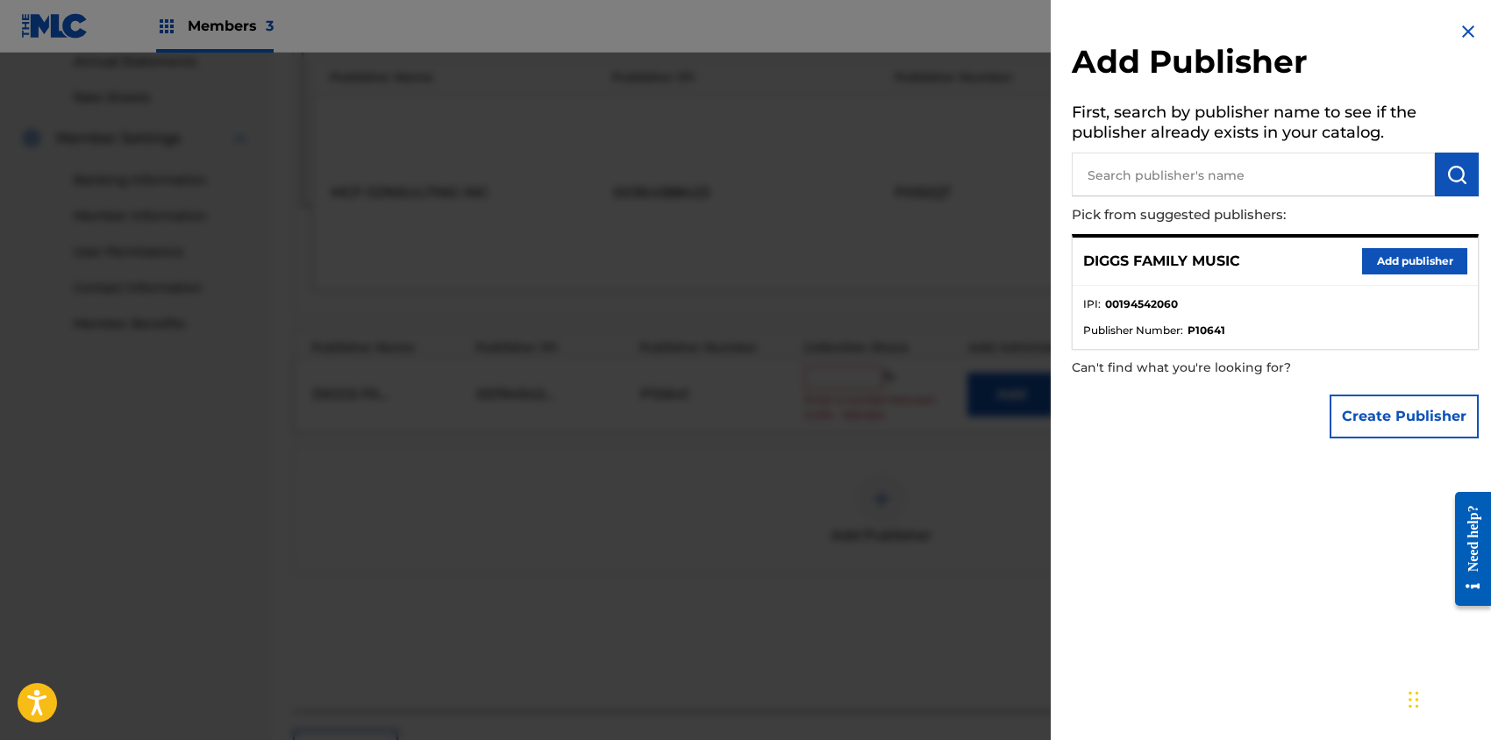
click at [1471, 24] on img at bounding box center [1468, 31] width 21 height 21
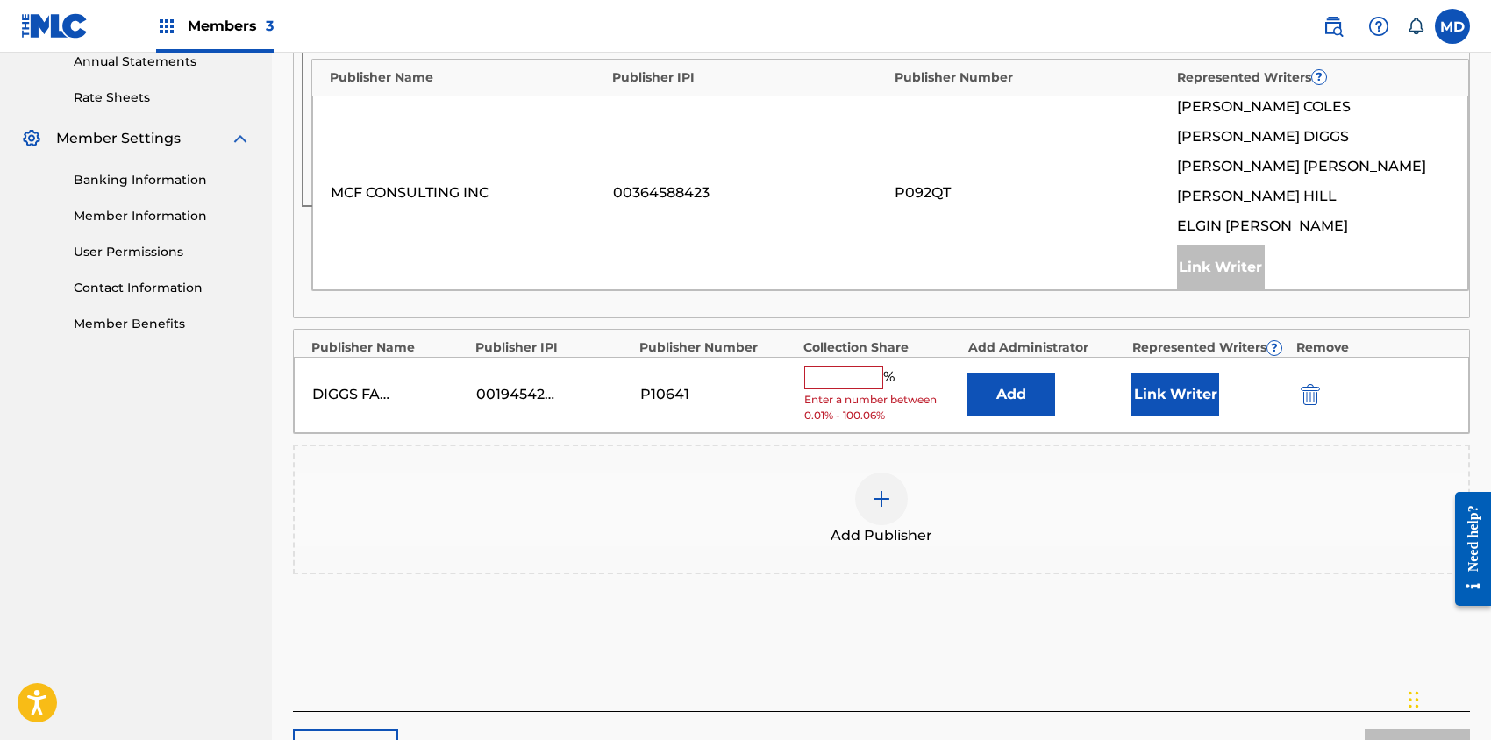
click at [818, 371] on input "text" at bounding box center [843, 378] width 79 height 23
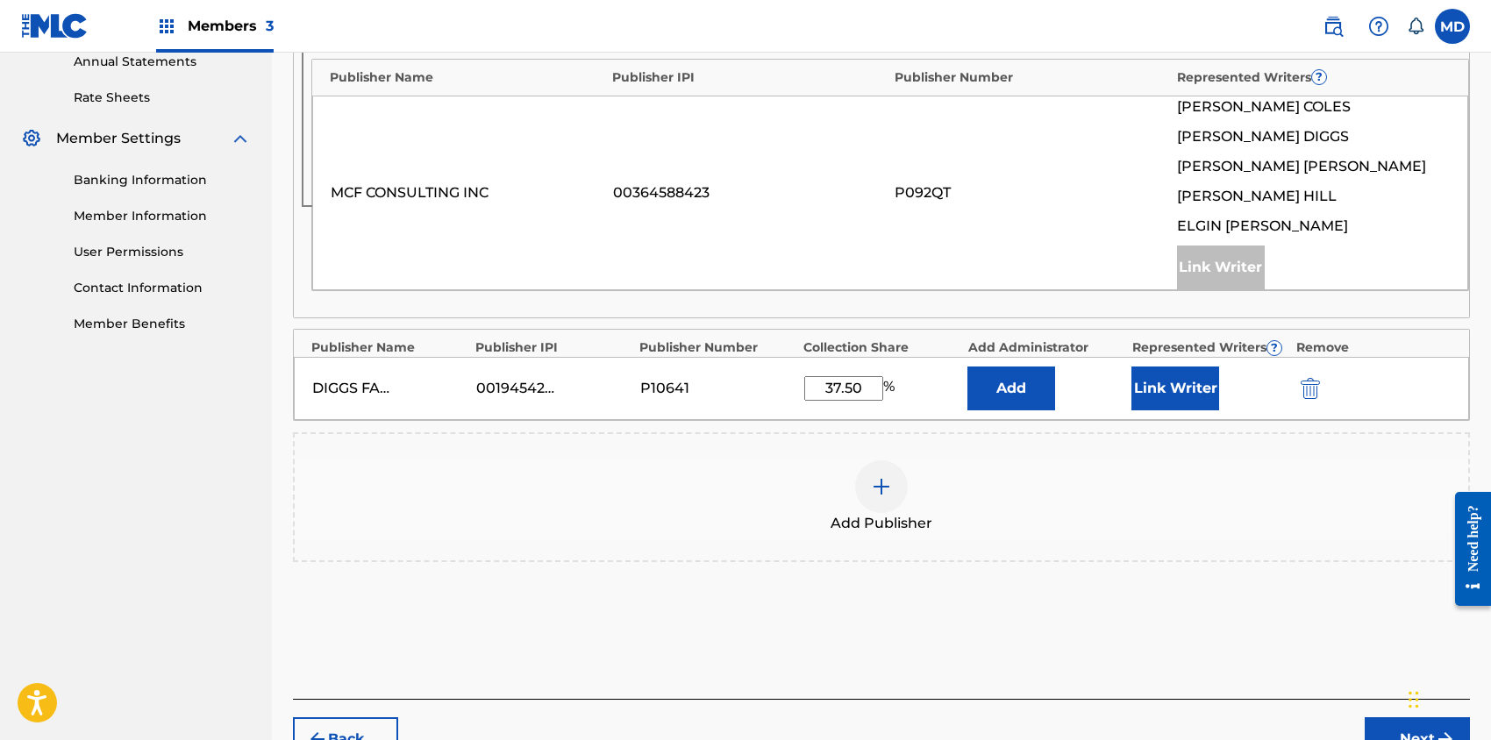
type input "37.50"
click at [1198, 388] on button "Link Writer" at bounding box center [1176, 389] width 88 height 44
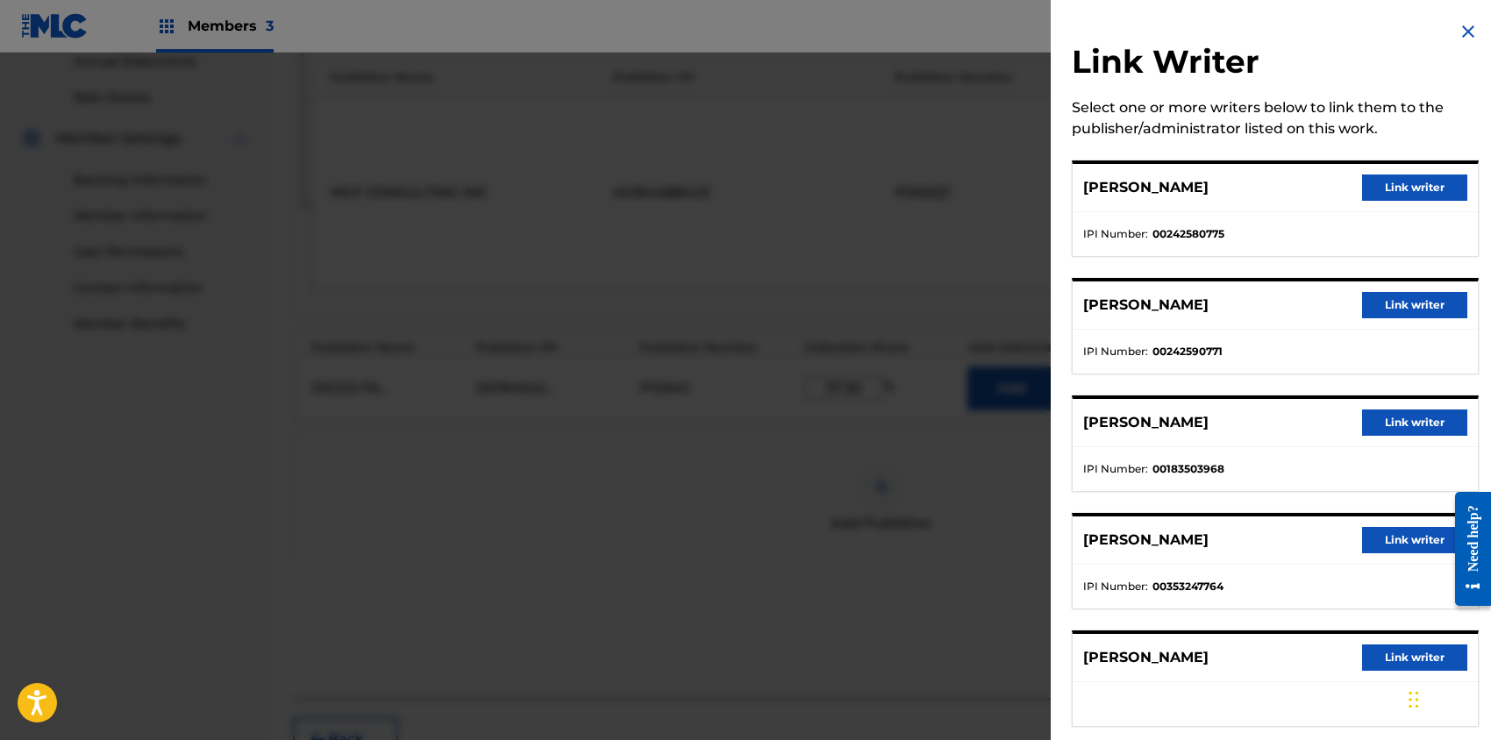
click at [1396, 415] on button "Link writer" at bounding box center [1414, 423] width 105 height 26
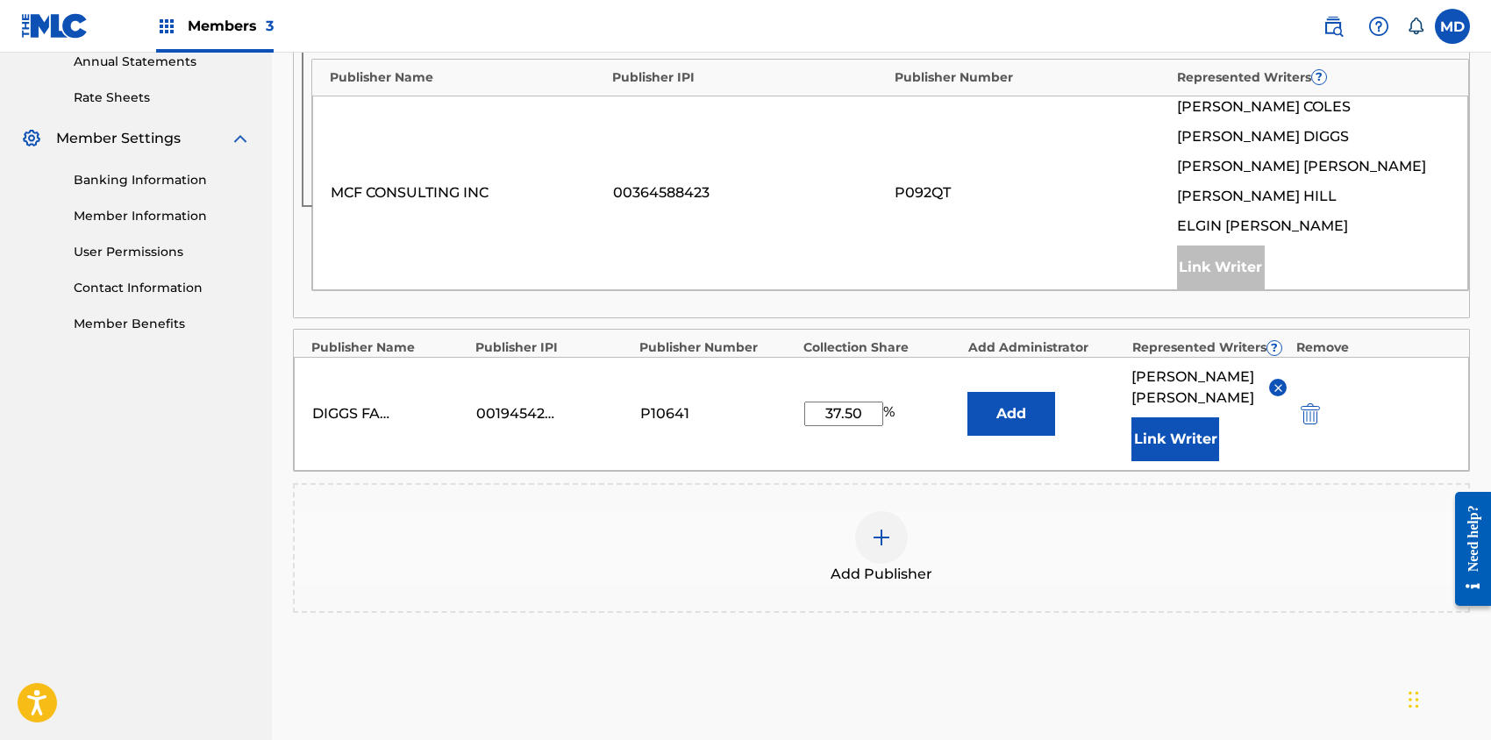
click at [1181, 443] on button "Link Writer" at bounding box center [1176, 440] width 88 height 44
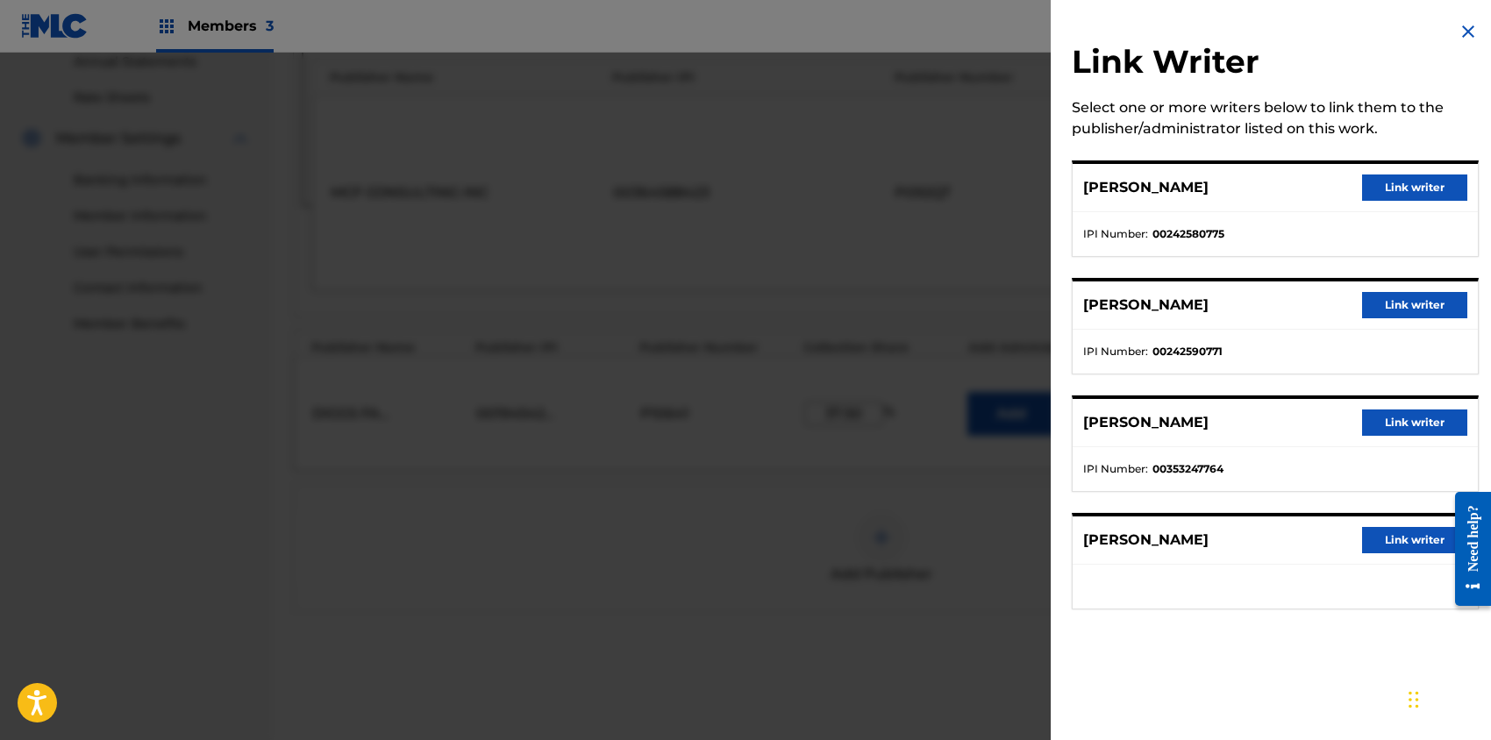
click at [1397, 417] on button "Link writer" at bounding box center [1414, 423] width 105 height 26
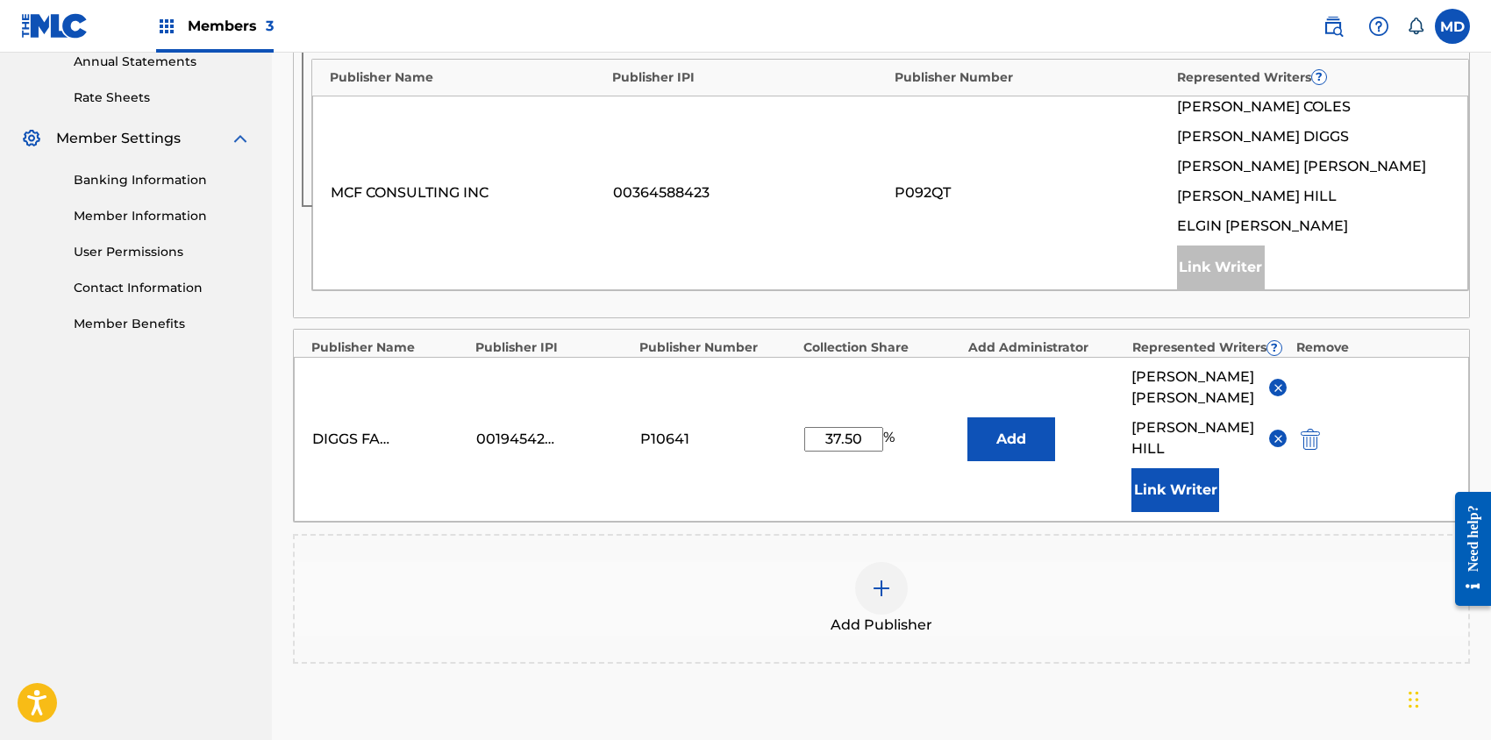
click at [1184, 468] on button "Link Writer" at bounding box center [1176, 490] width 88 height 44
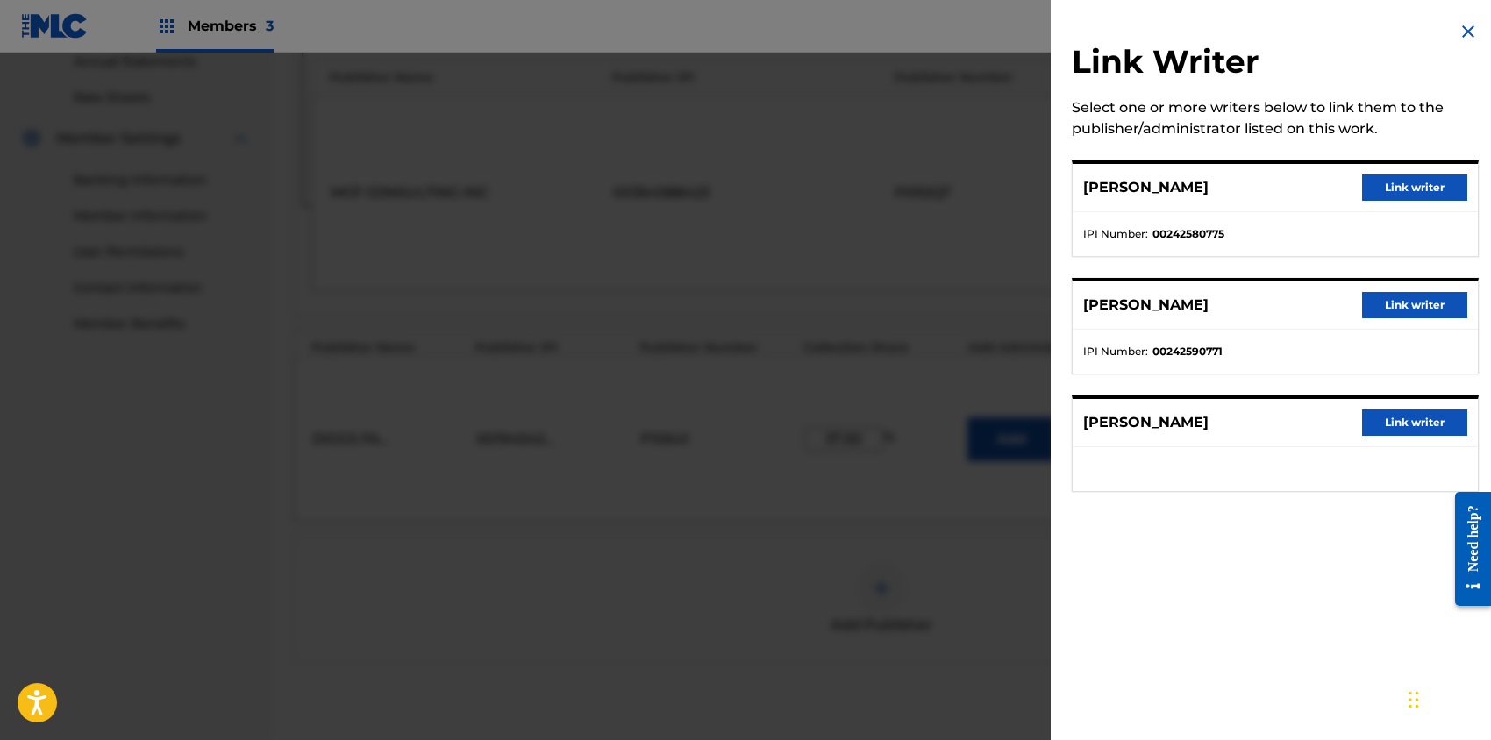
click at [1394, 424] on button "Link writer" at bounding box center [1414, 423] width 105 height 26
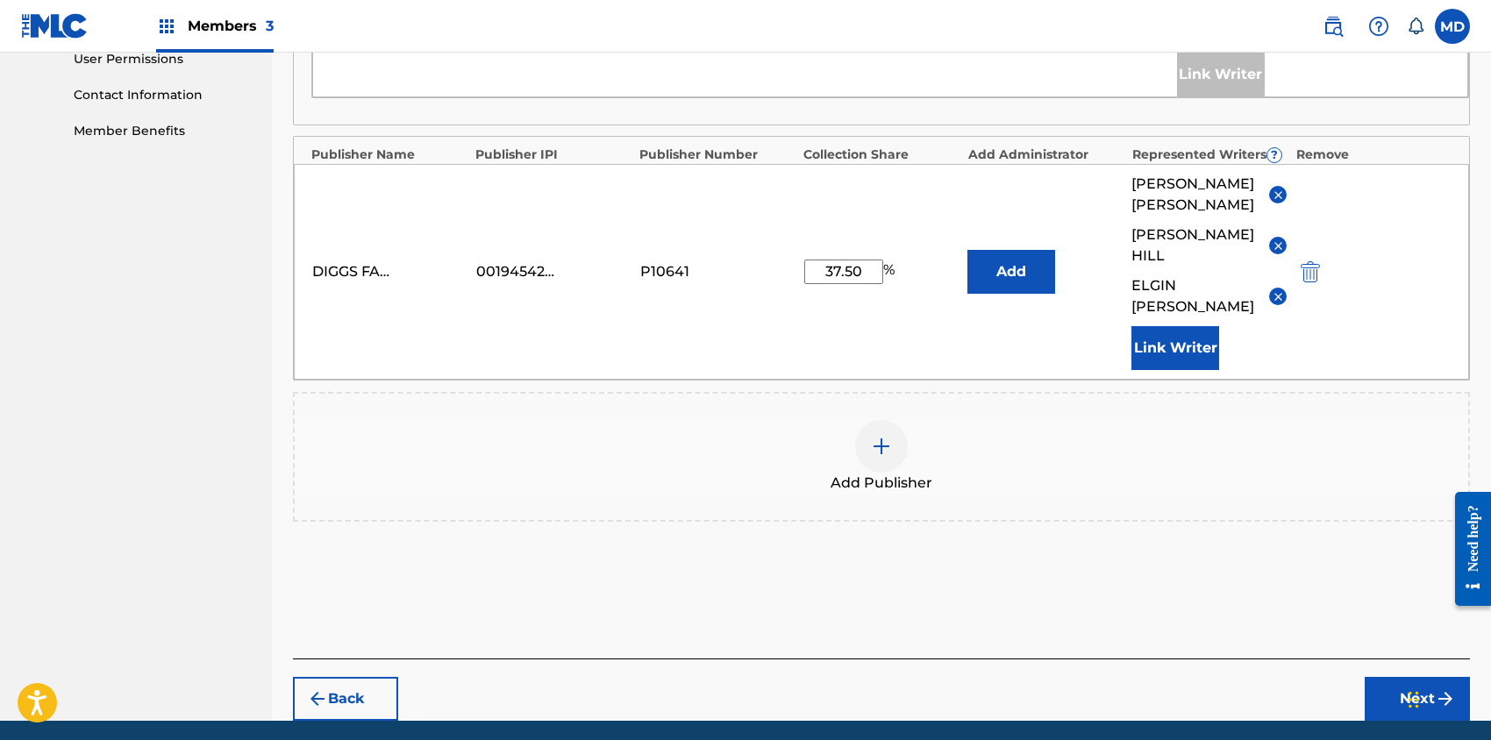
scroll to position [862, 0]
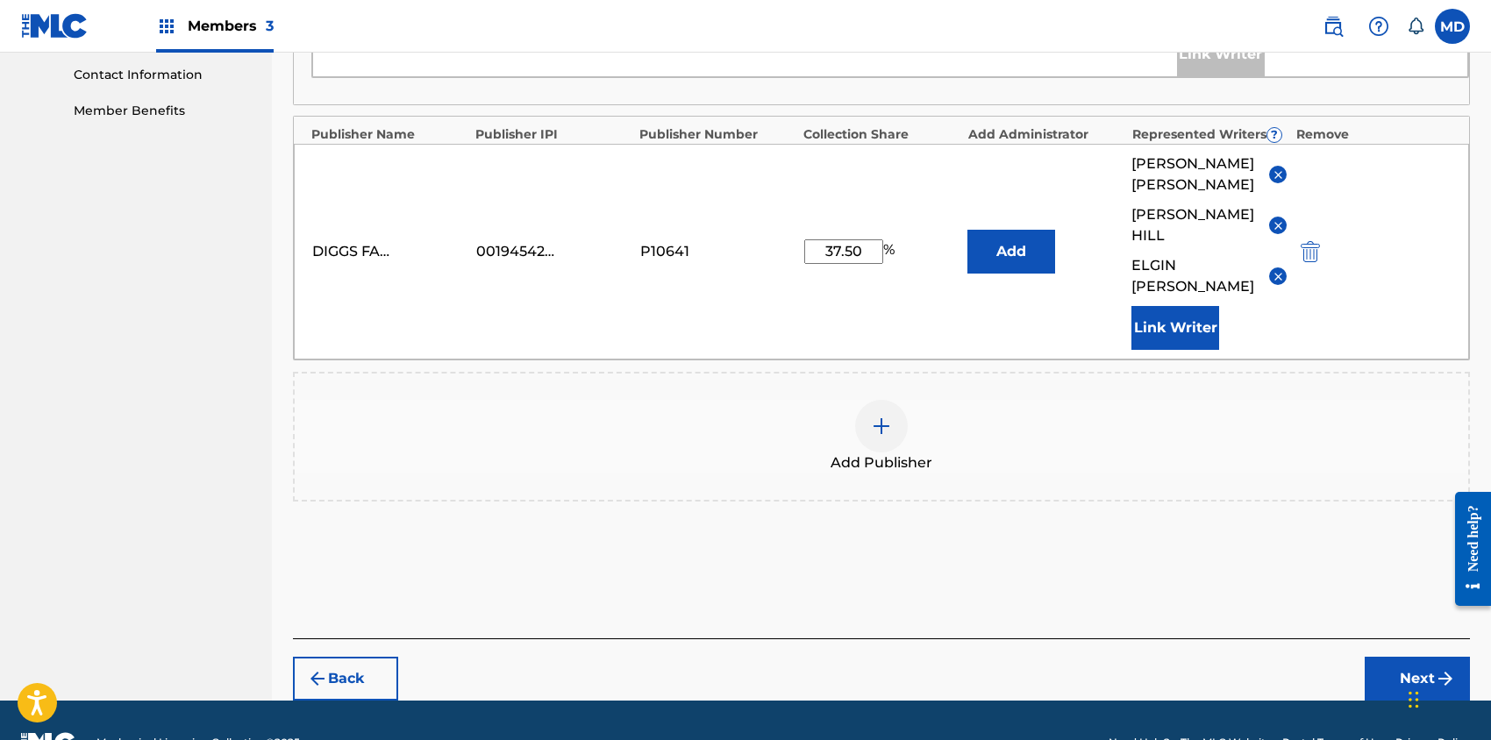
click at [1412, 657] on button "Next" at bounding box center [1417, 679] width 105 height 44
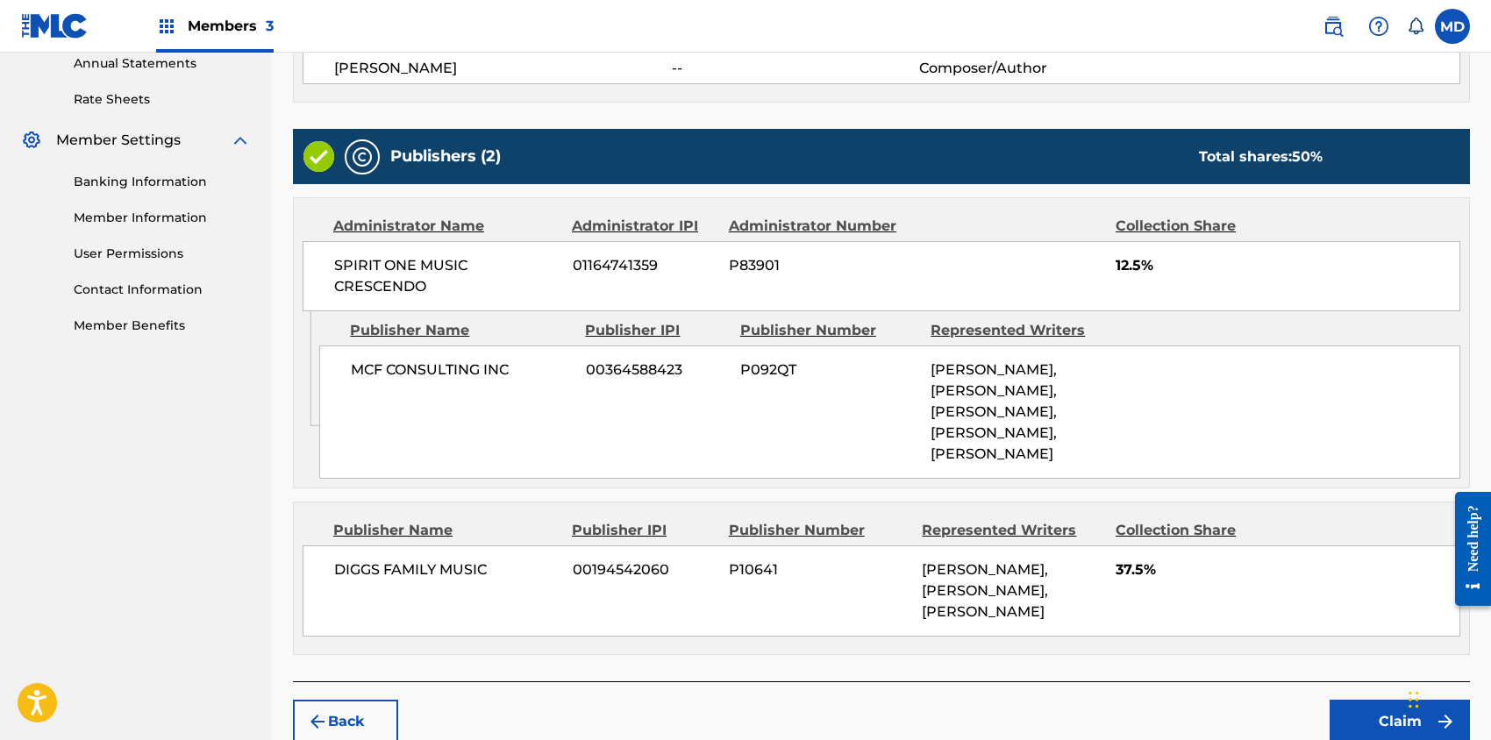
scroll to position [730, 0]
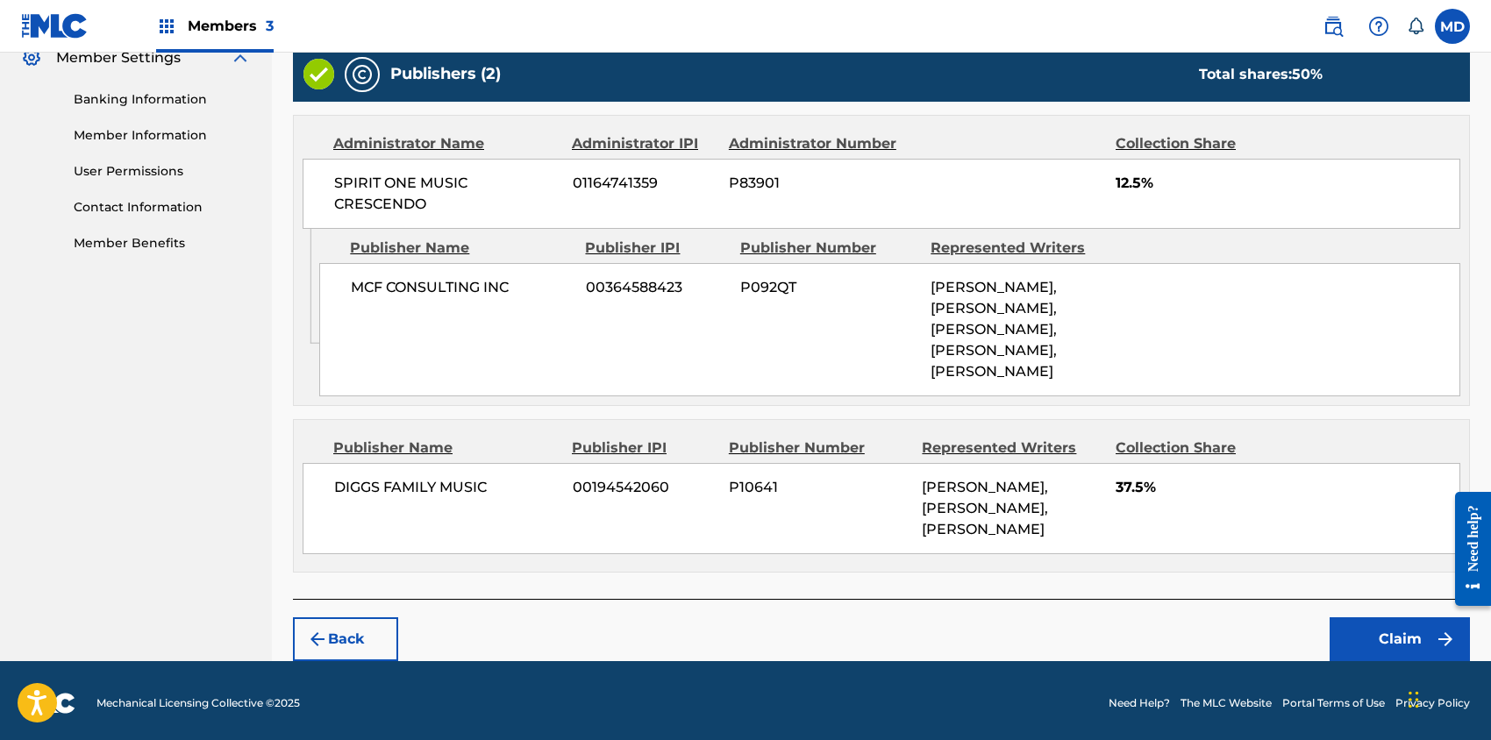
click at [1396, 639] on button "Claim" at bounding box center [1400, 640] width 140 height 44
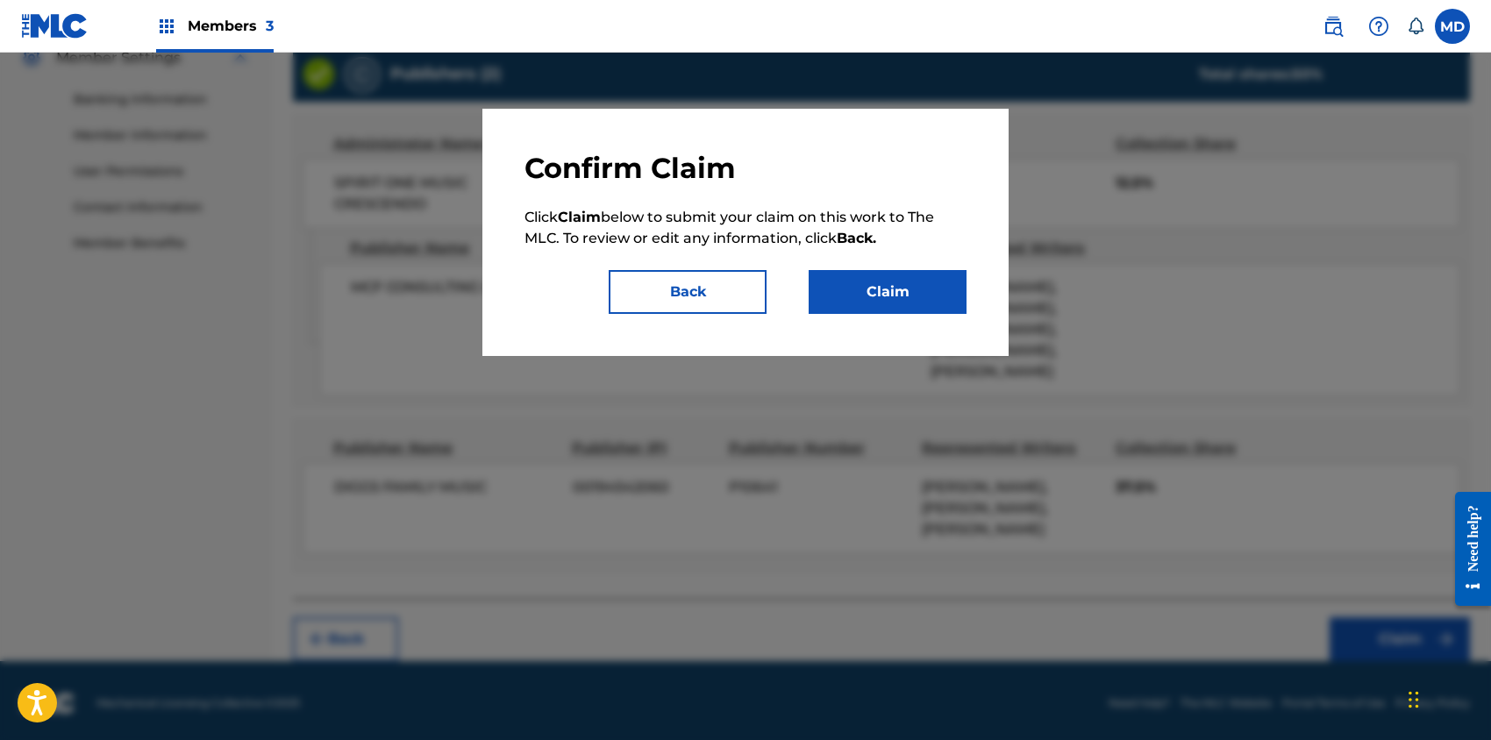
click at [877, 299] on button "Claim" at bounding box center [888, 292] width 158 height 44
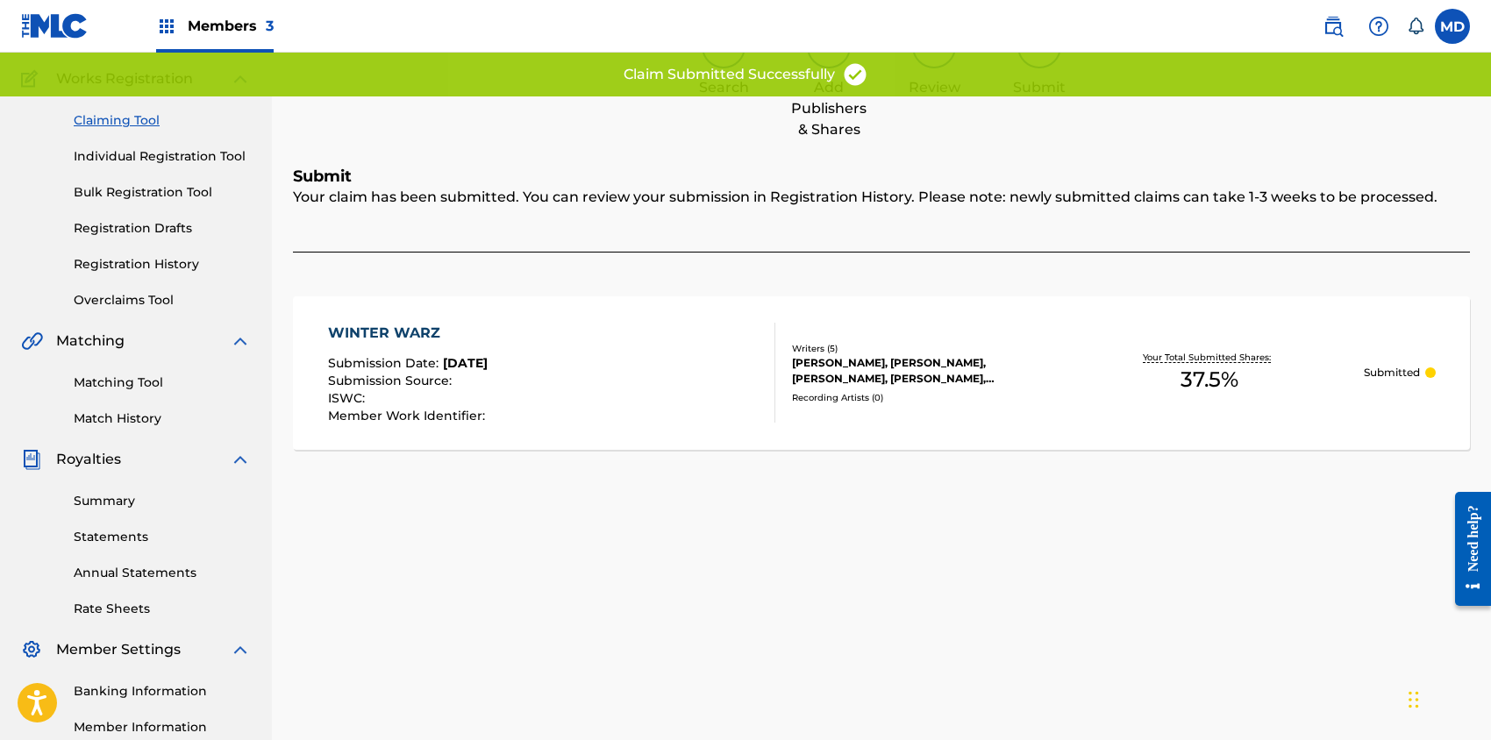
scroll to position [0, 0]
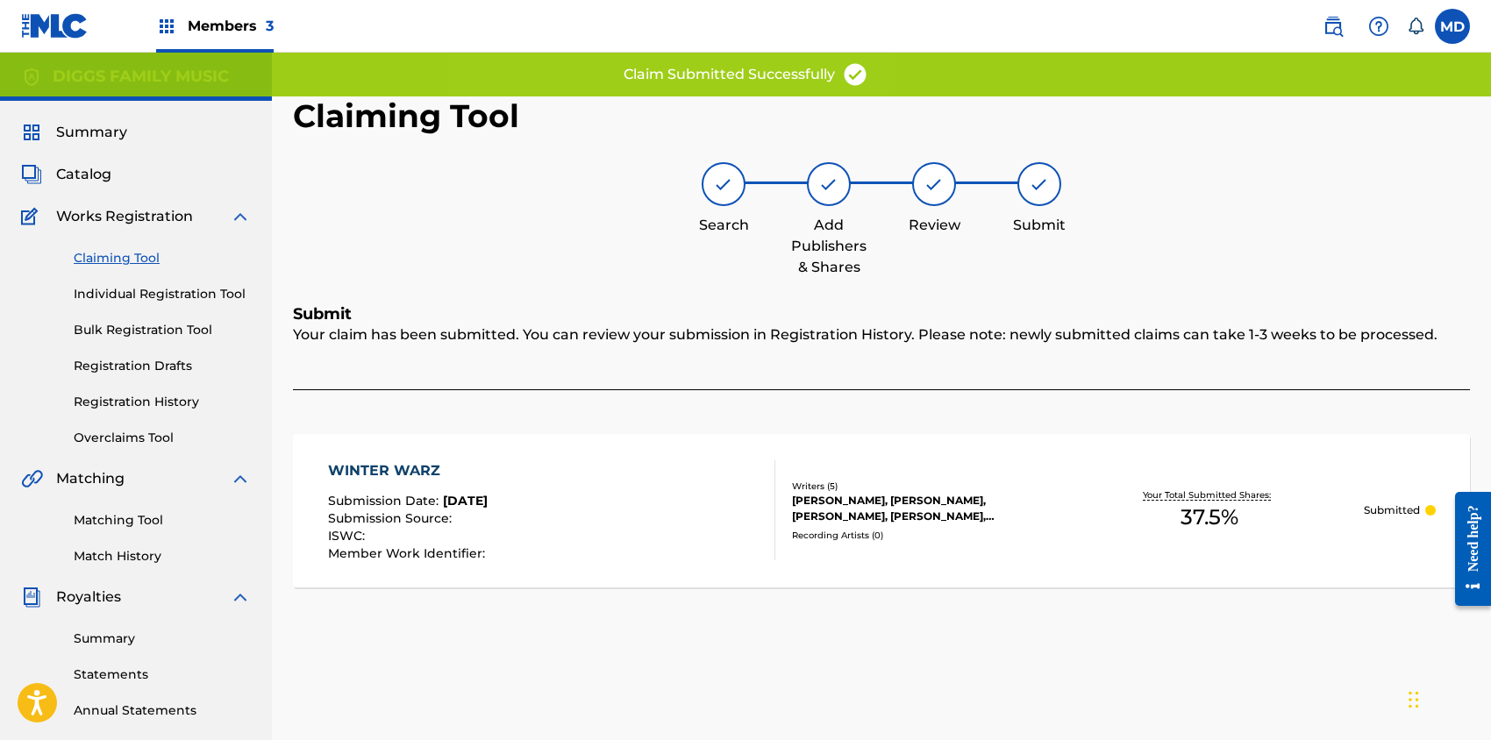
click at [124, 257] on link "Claiming Tool" at bounding box center [162, 258] width 177 height 18
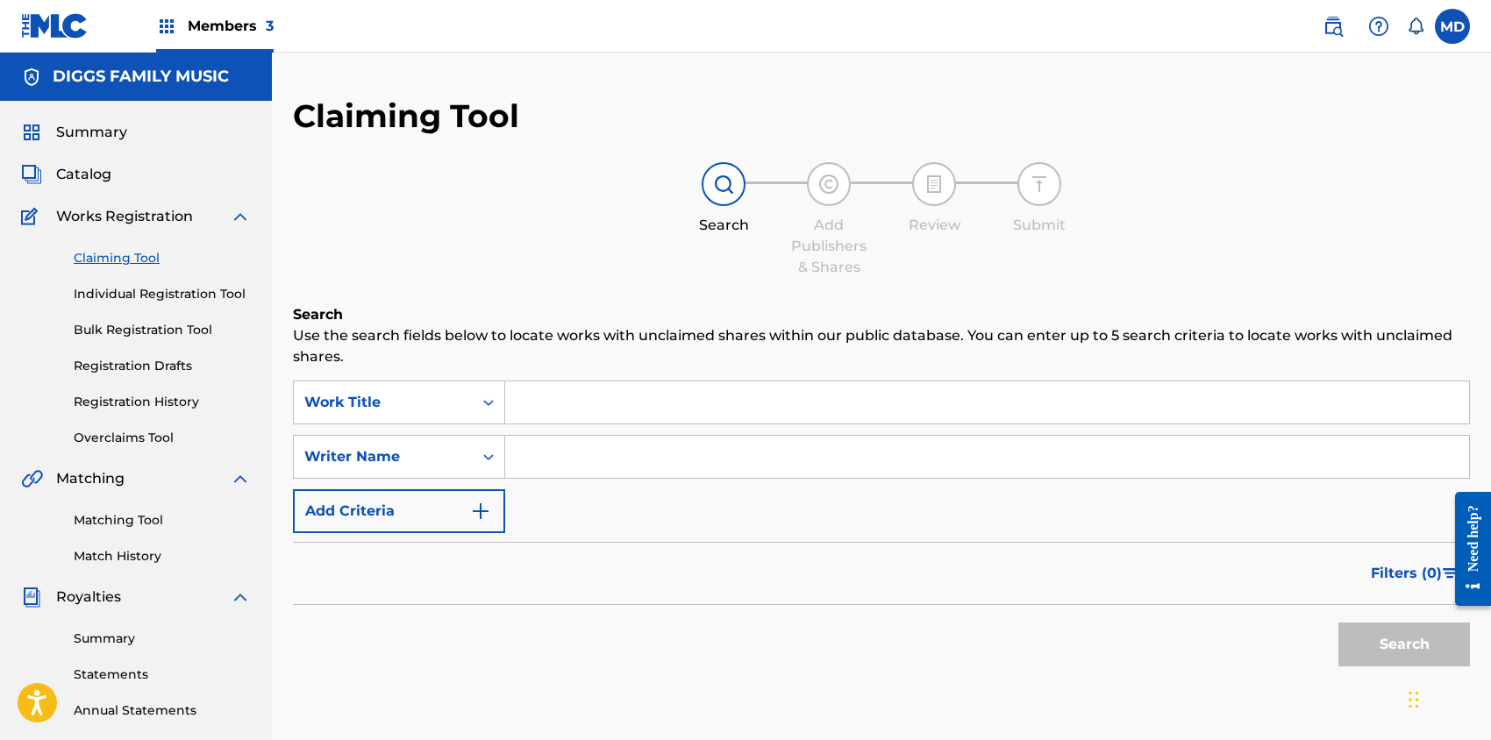
click at [124, 257] on link "Claiming Tool" at bounding box center [162, 258] width 177 height 18
click at [573, 396] on input "Search Form" at bounding box center [987, 403] width 964 height 42
click at [575, 468] on input "Search Form" at bounding box center [987, 457] width 964 height 42
type input "HILL DARRYL A"
click at [1365, 638] on button "Search" at bounding box center [1405, 645] width 132 height 44
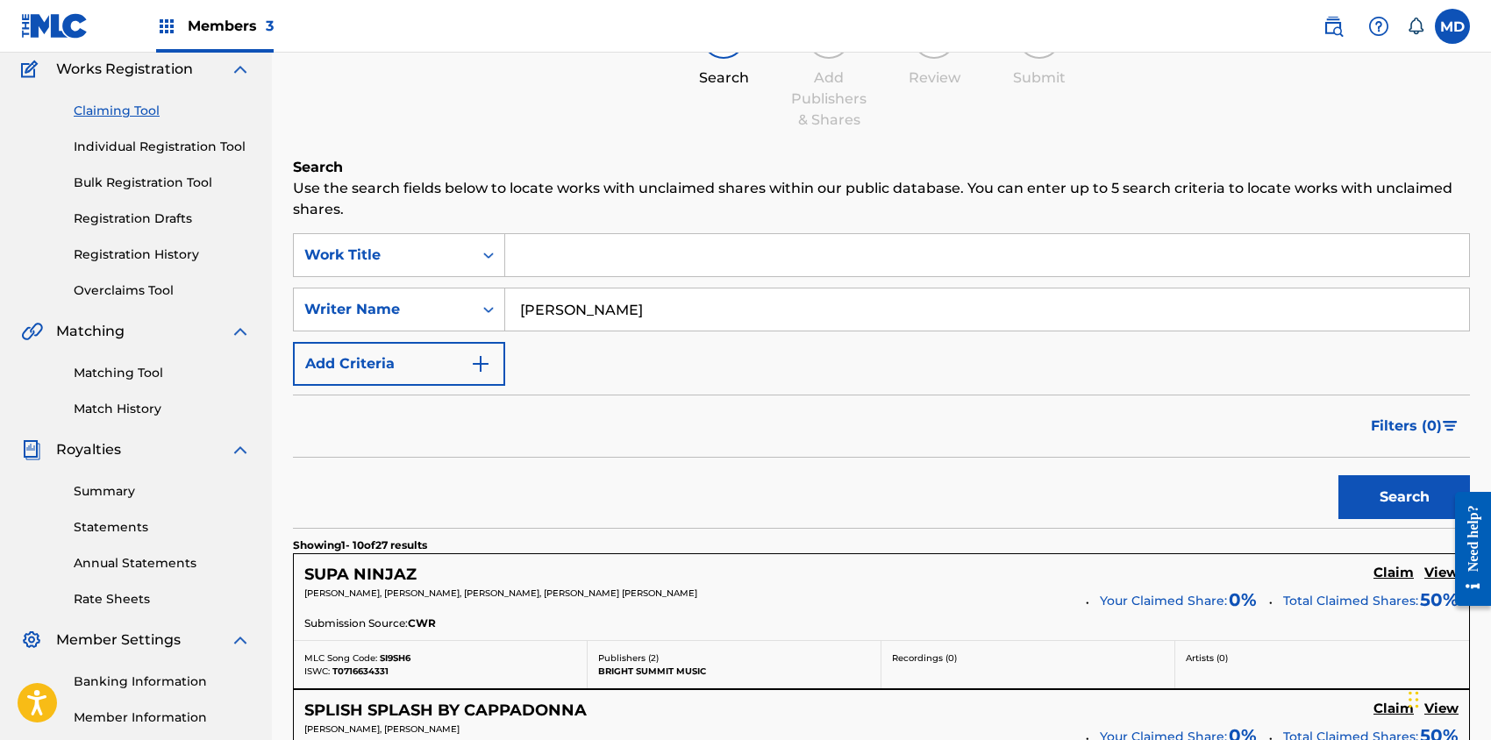
scroll to position [117, 0]
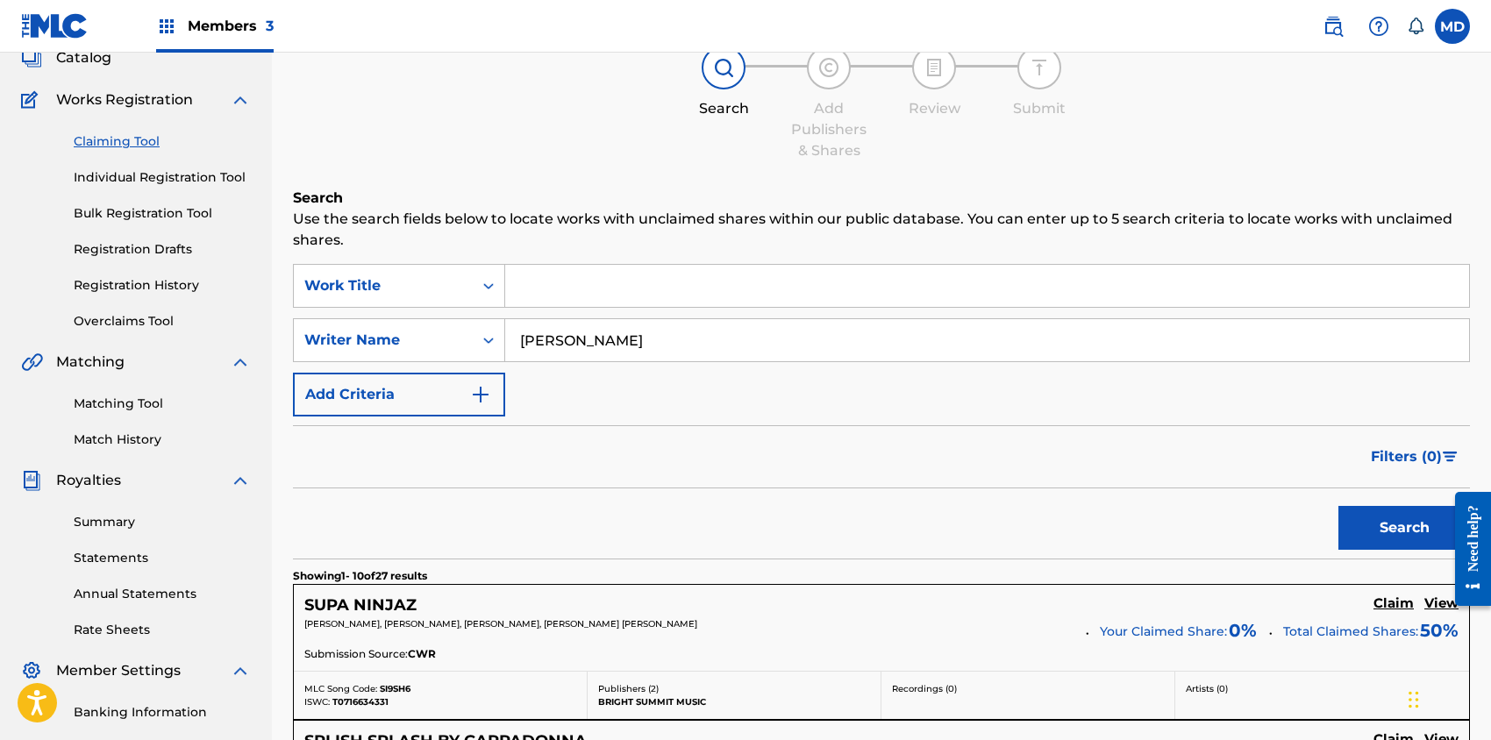
click at [136, 287] on link "Registration History" at bounding box center [162, 285] width 177 height 18
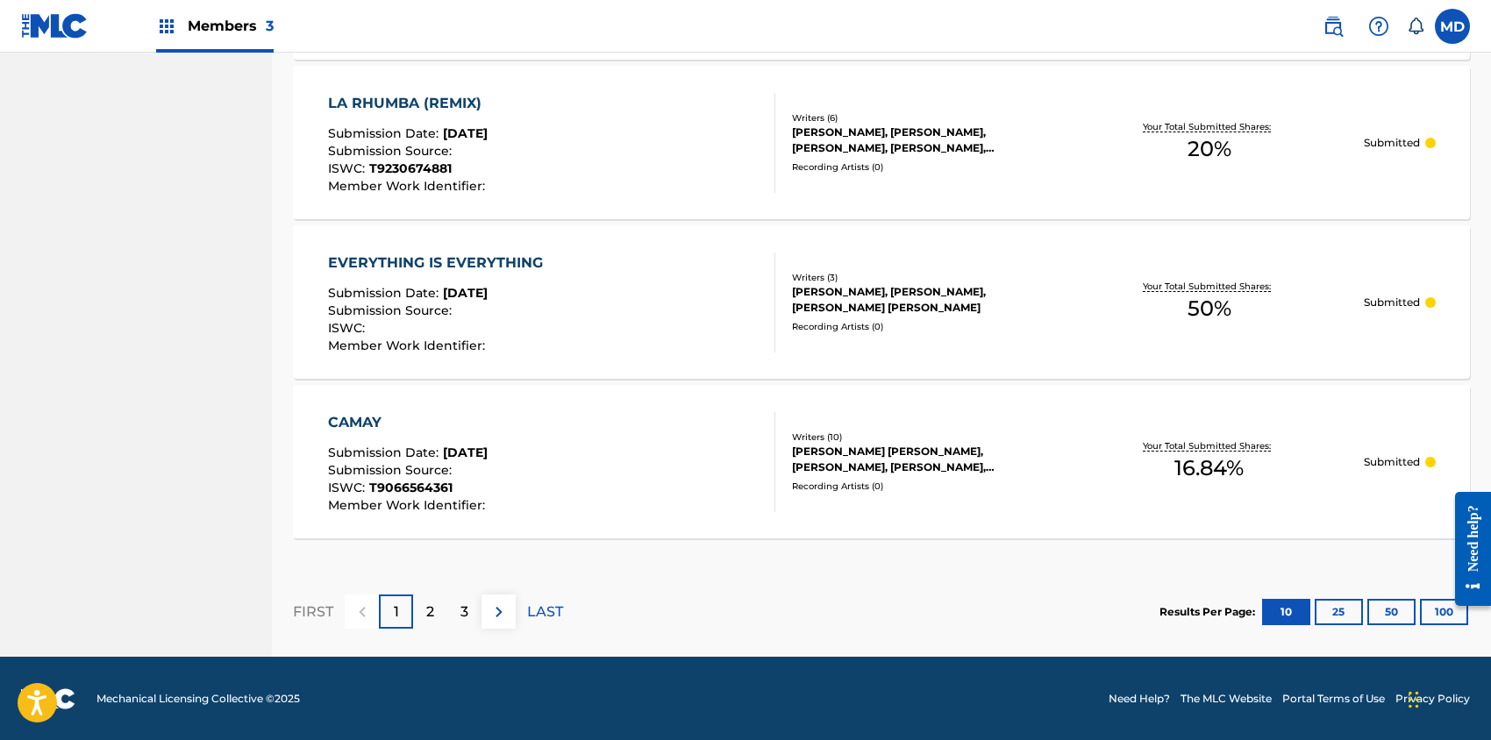
scroll to position [1596, 0]
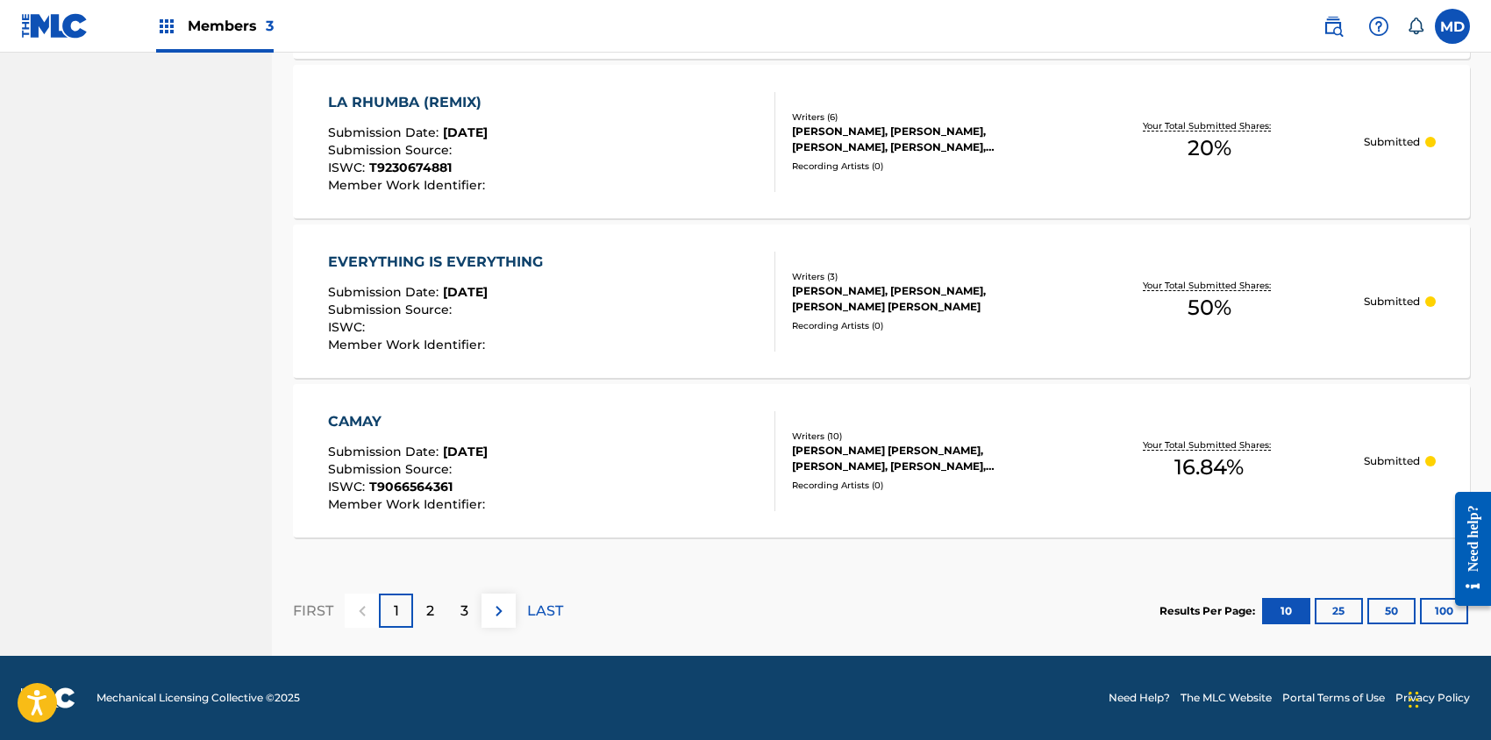
click at [421, 604] on div "2" at bounding box center [430, 611] width 34 height 34
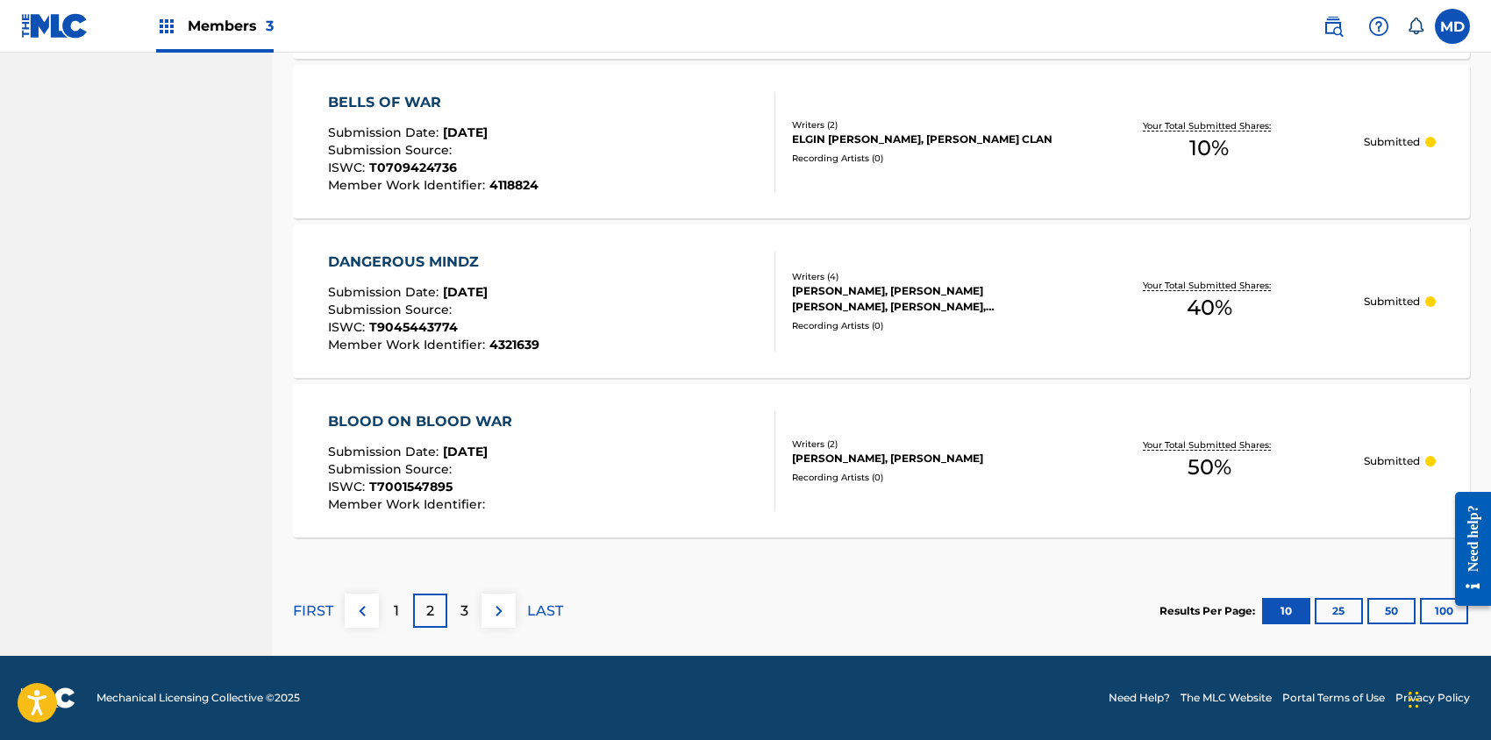
click at [469, 610] on div "3" at bounding box center [464, 611] width 34 height 34
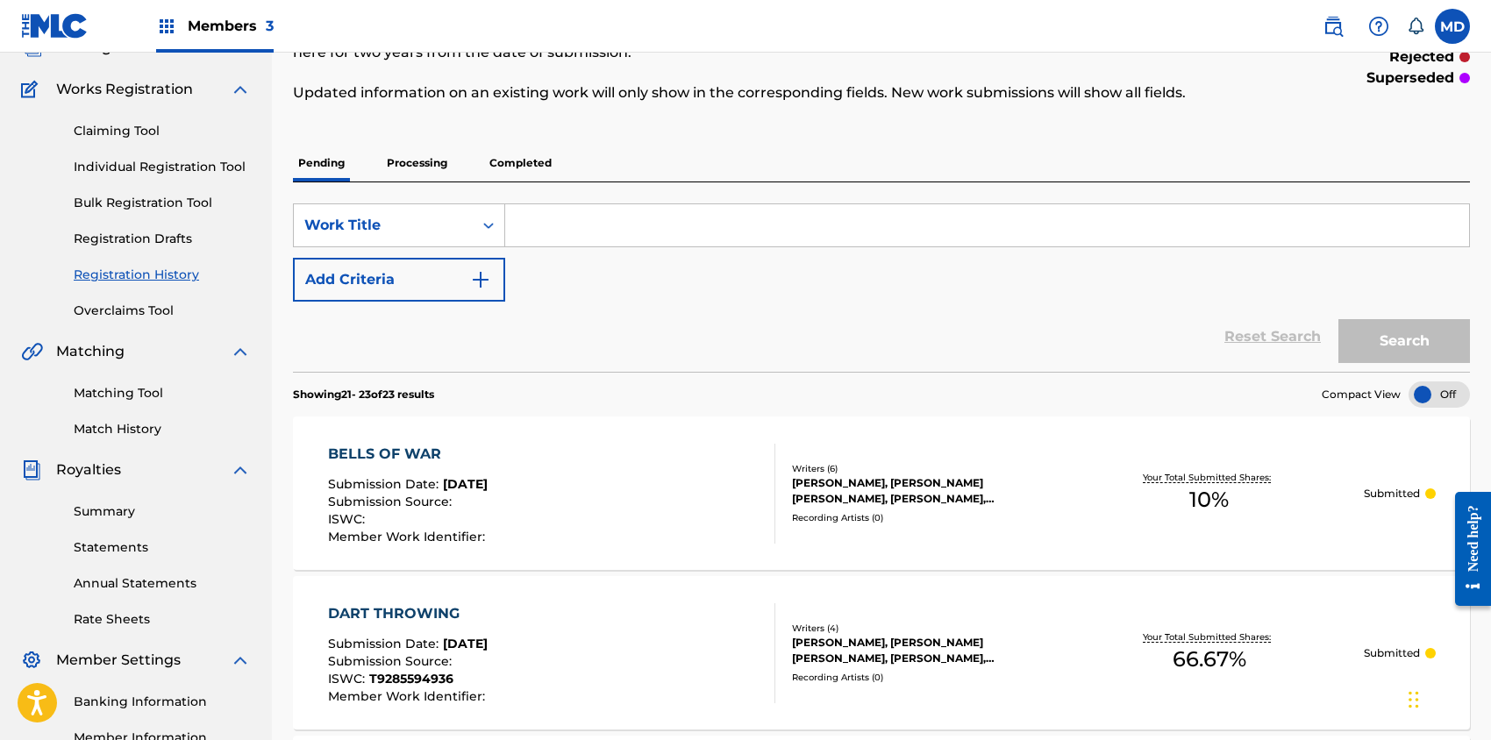
scroll to position [0, 0]
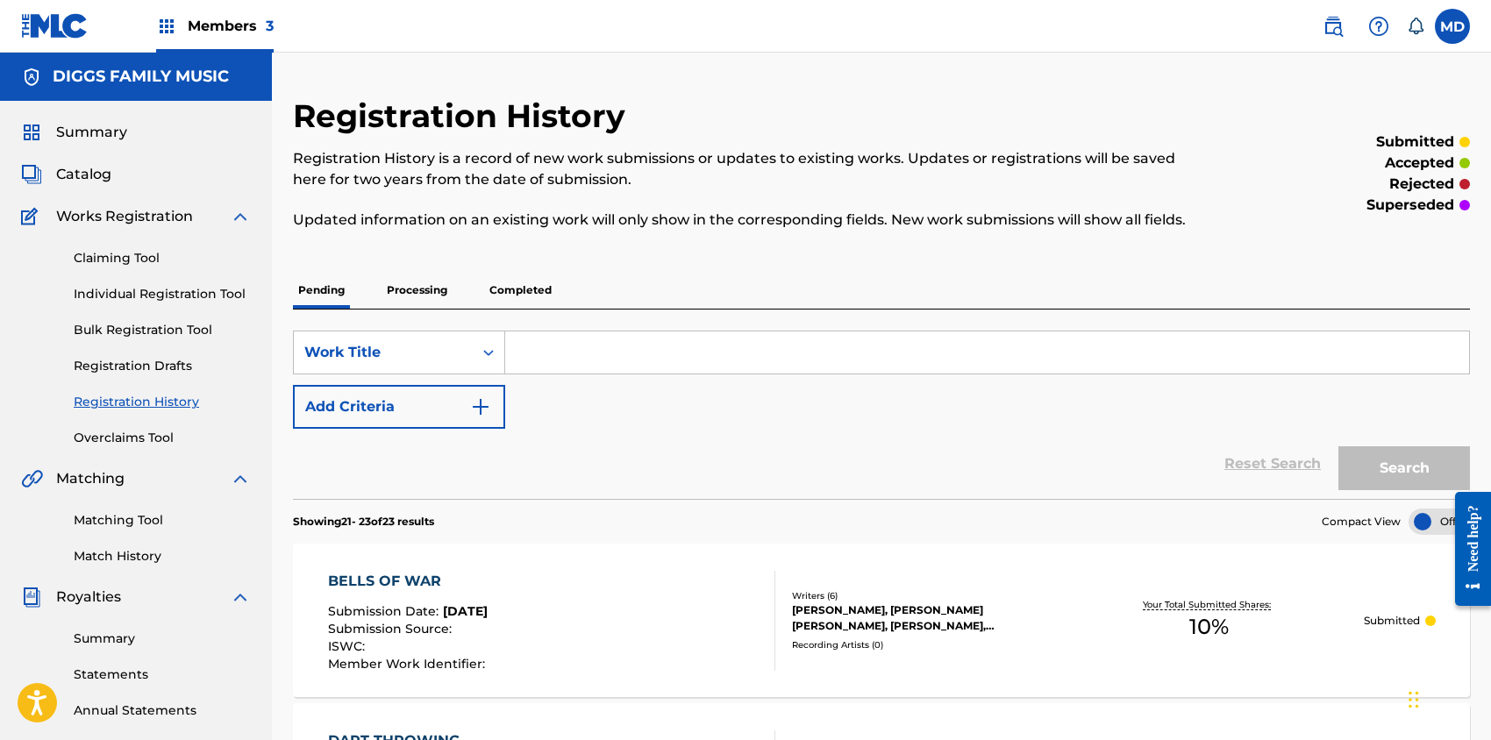
click at [122, 260] on link "Claiming Tool" at bounding box center [162, 258] width 177 height 18
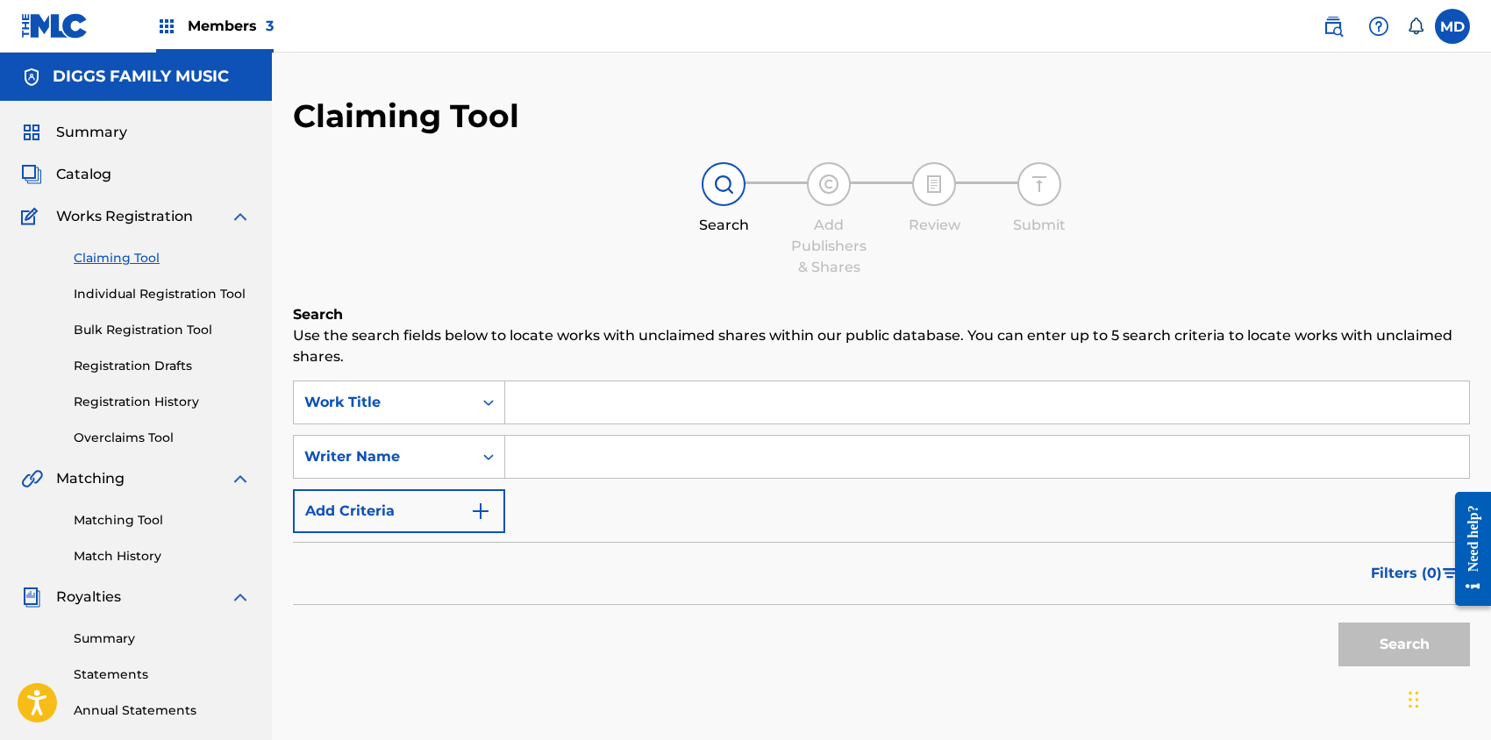
click at [91, 179] on span "Catalog" at bounding box center [83, 174] width 55 height 21
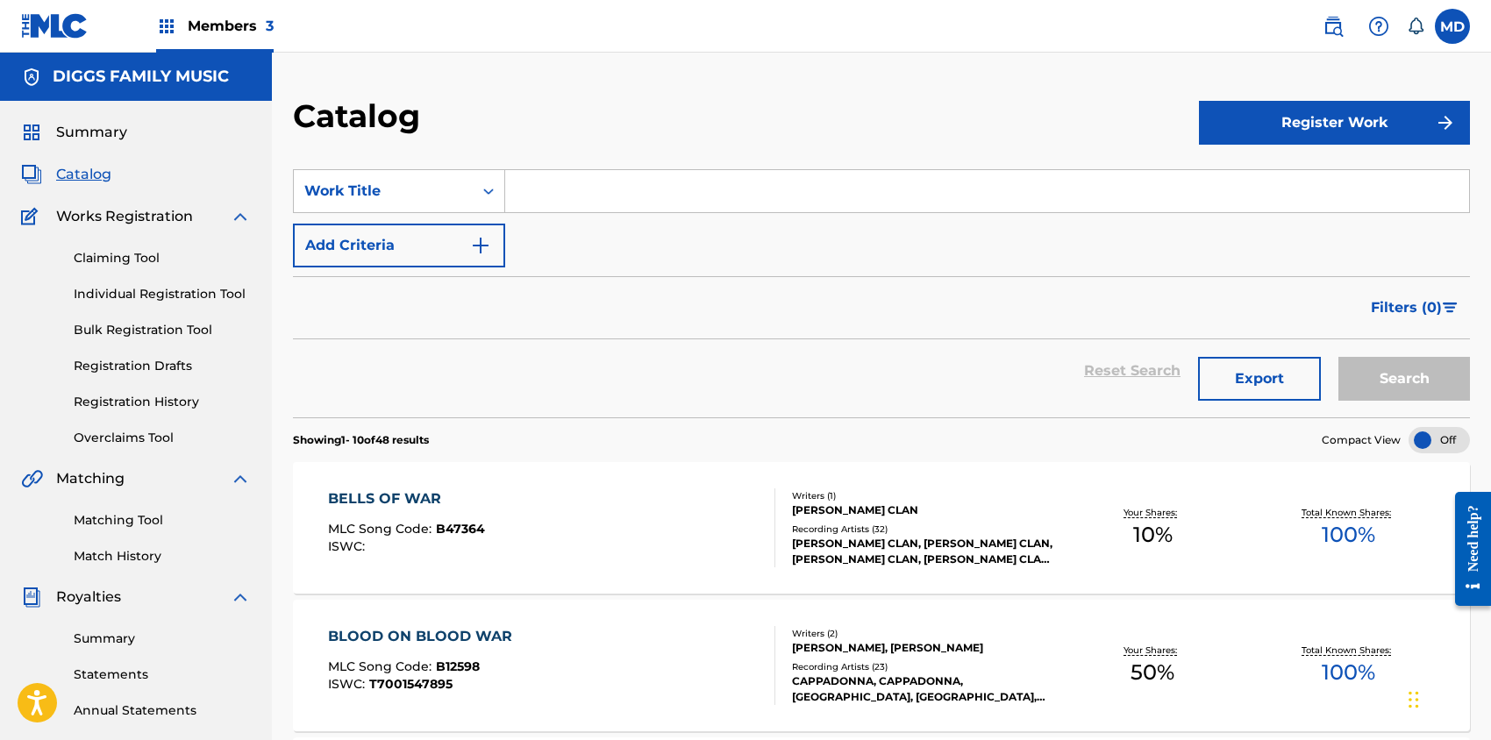
click at [123, 261] on link "Claiming Tool" at bounding box center [162, 258] width 177 height 18
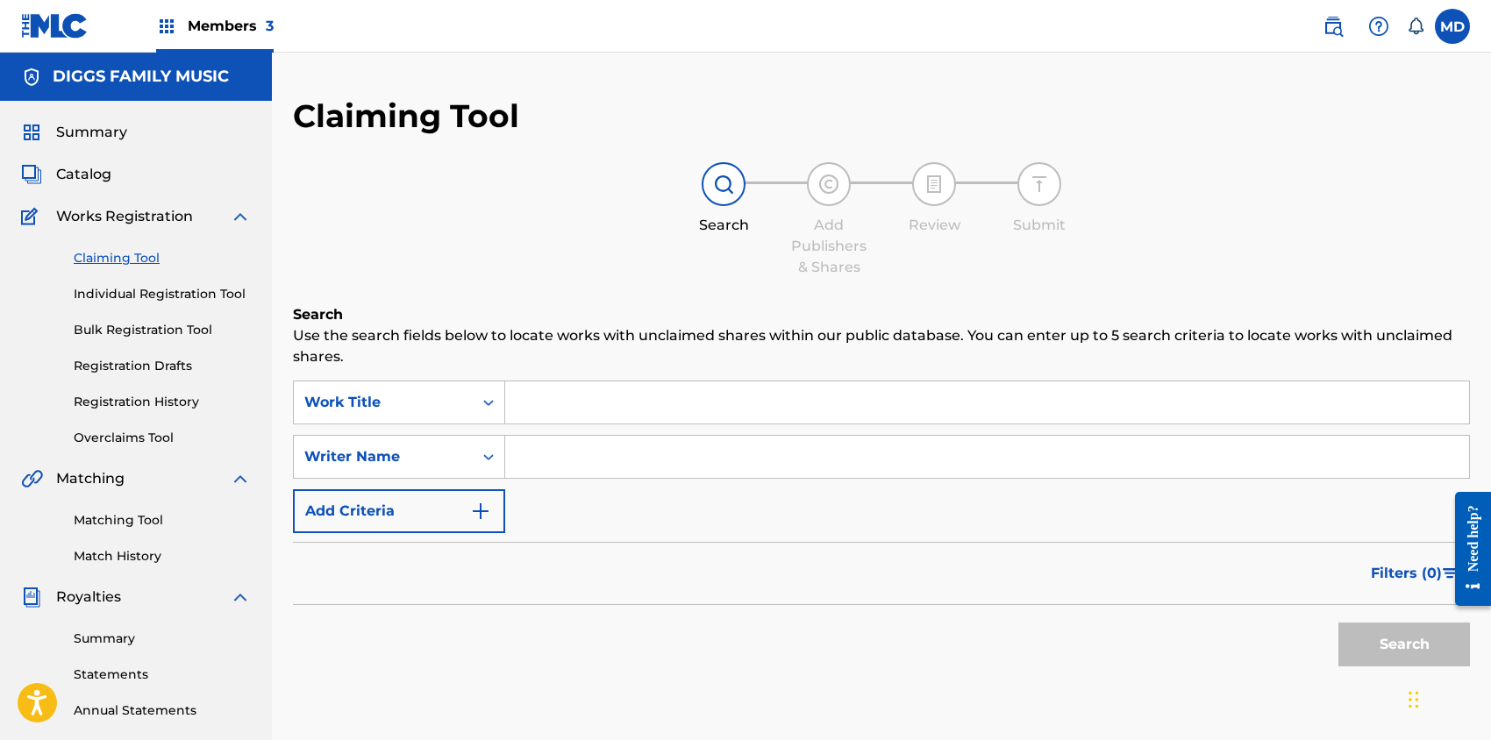
click at [632, 398] on input "Search Form" at bounding box center [987, 403] width 964 height 42
paste input "CHECK FOR A NIGGA"
type input "CHECK FOR A NIGGA"
click at [623, 460] on input "Search Form" at bounding box center [987, 457] width 964 height 42
type input "HILL DARRYL A"
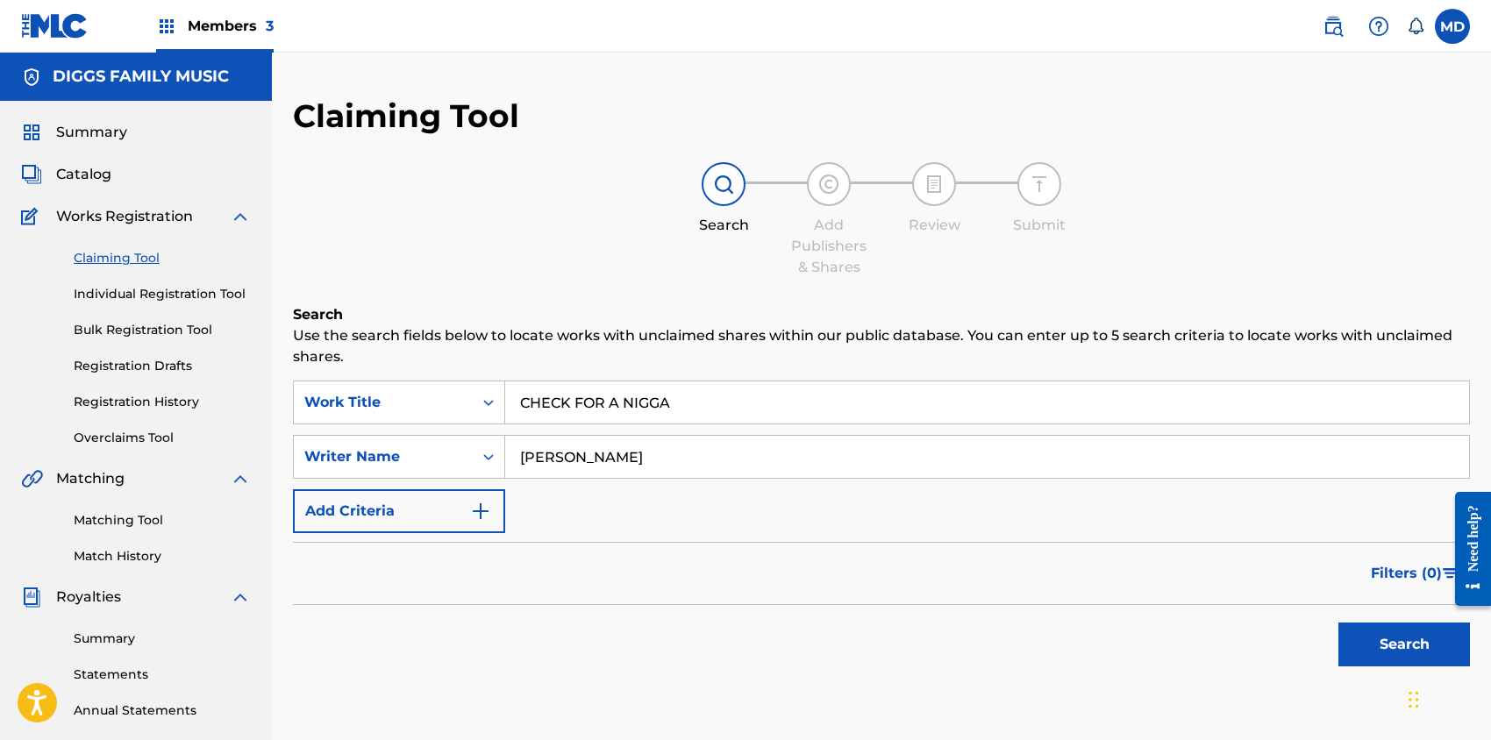
click at [1391, 636] on button "Search" at bounding box center [1405, 645] width 132 height 44
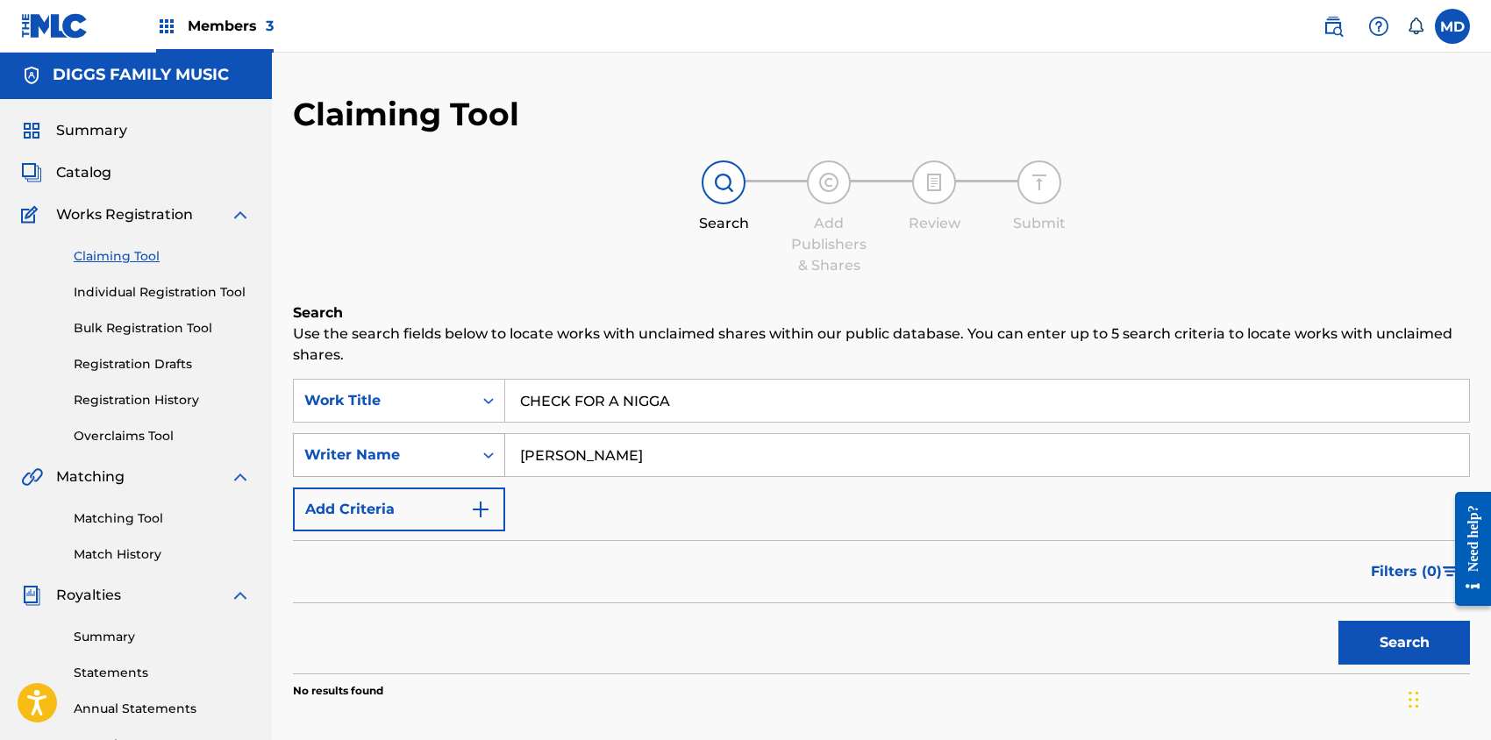
click at [489, 454] on icon "Search Form" at bounding box center [489, 455] width 18 height 18
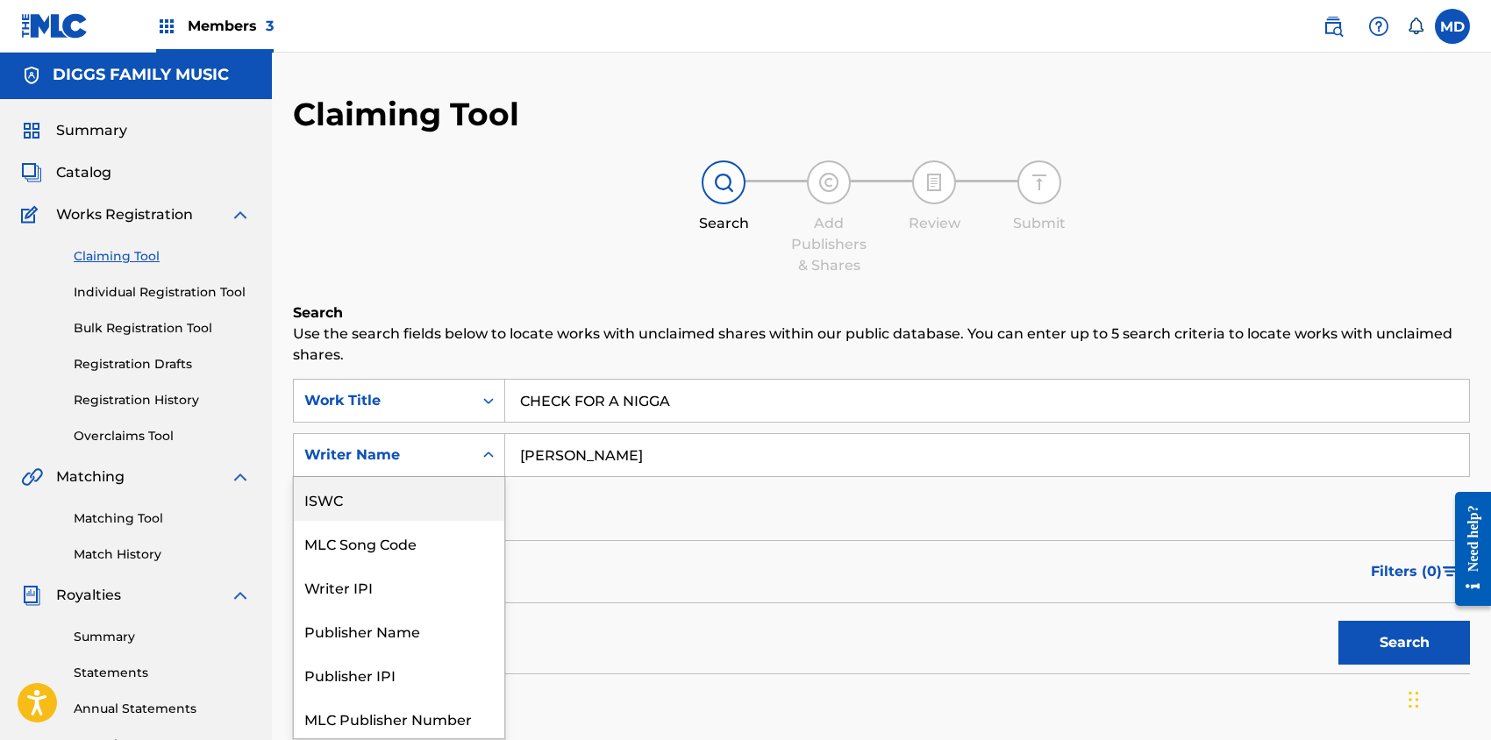
click at [352, 503] on div "ISWC" at bounding box center [399, 499] width 211 height 44
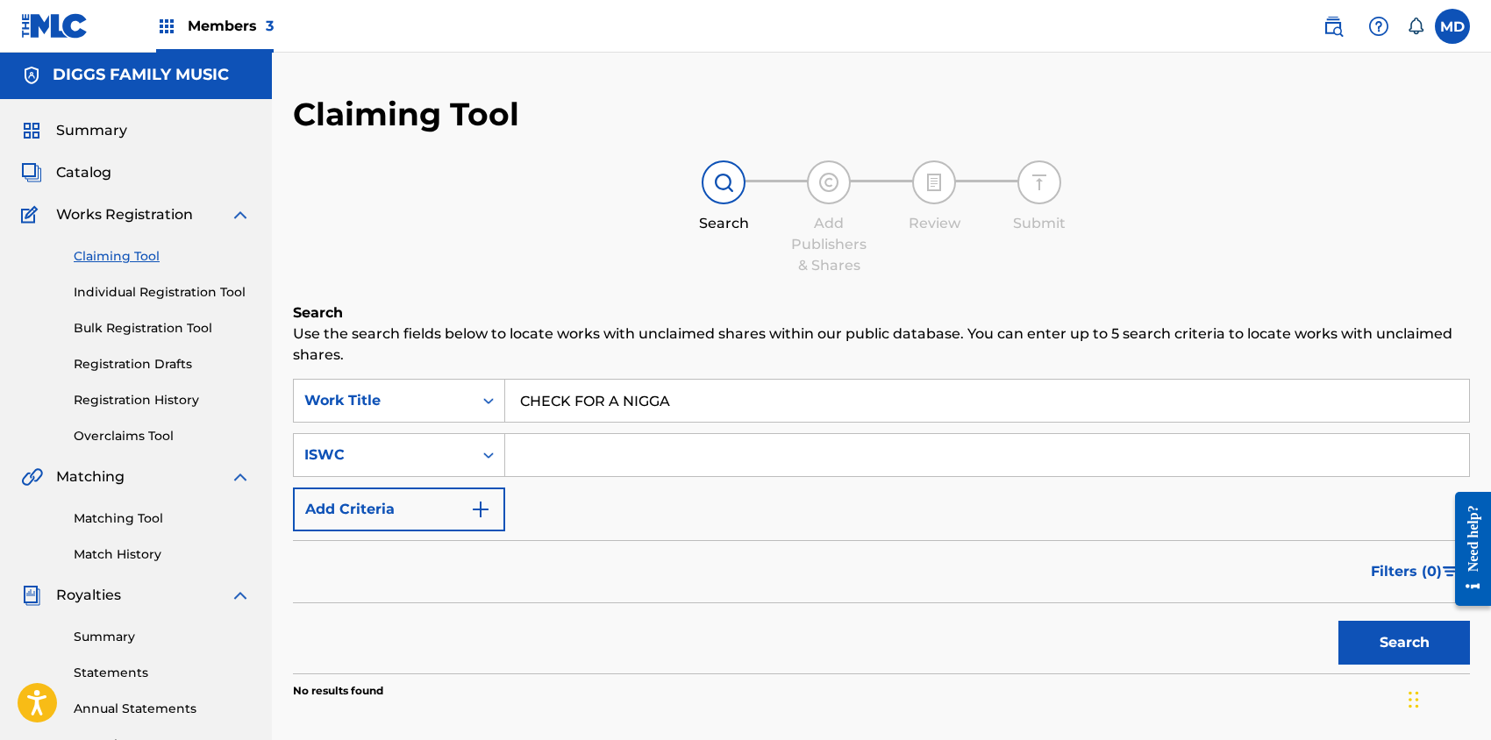
click at [623, 452] on input "Search Form" at bounding box center [987, 455] width 964 height 42
paste input "T3243239427"
type input "T3243239427"
click at [1384, 645] on button "Search" at bounding box center [1405, 643] width 132 height 44
click at [523, 404] on input "CHECK FOR A NIGGA" at bounding box center [987, 401] width 964 height 42
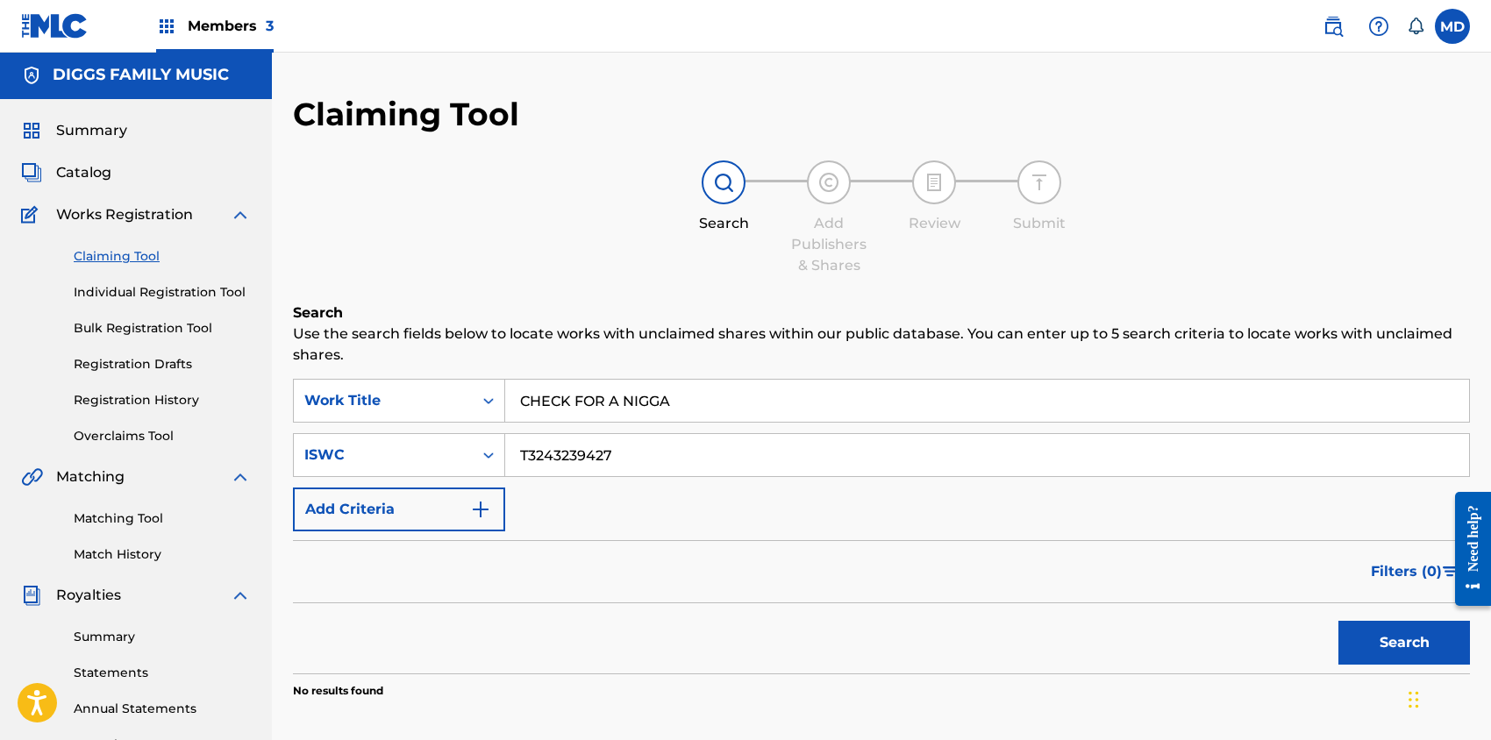
click at [675, 397] on input "CHECK FOR A NIGGA" at bounding box center [987, 401] width 964 height 42
drag, startPoint x: 674, startPoint y: 406, endPoint x: 518, endPoint y: 398, distance: 156.3
click at [518, 398] on input "CHECK FOR A NIGGA" at bounding box center [987, 401] width 964 height 42
click at [133, 295] on link "Individual Registration Tool" at bounding box center [162, 292] width 177 height 18
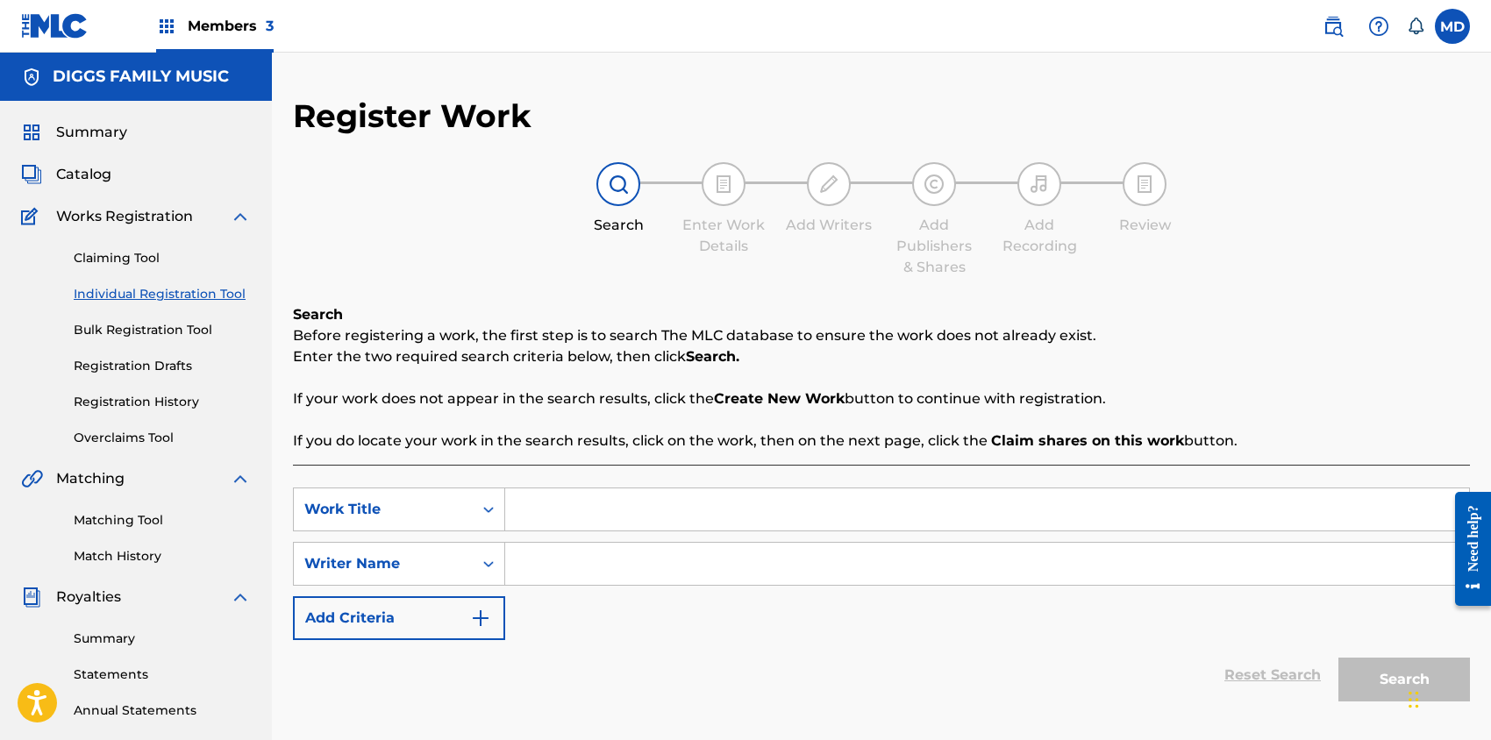
click at [596, 518] on input "Search Form" at bounding box center [987, 510] width 964 height 42
paste input "CHECK FOR A NIGGA"
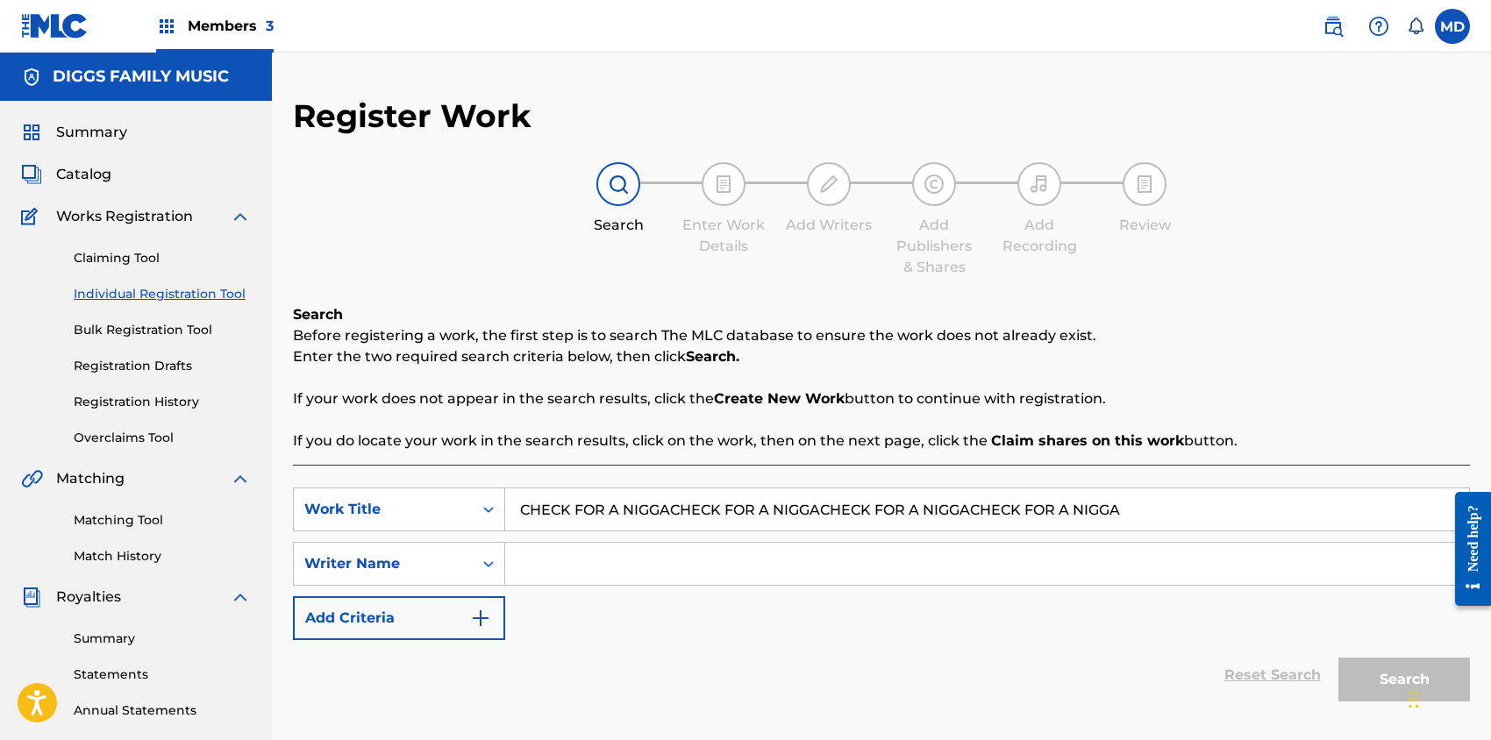
drag, startPoint x: 1162, startPoint y: 508, endPoint x: 506, endPoint y: 502, distance: 656.1
click at [506, 502] on input "CHECK FOR A NIGGACHECK FOR A NIGGACHECK FOR A NIGGACHECK FOR A NIGGA" at bounding box center [987, 510] width 964 height 42
paste input "Search Form"
type input "CHECK FOR A NIGGA"
click at [575, 562] on input "Search Form" at bounding box center [987, 564] width 964 height 42
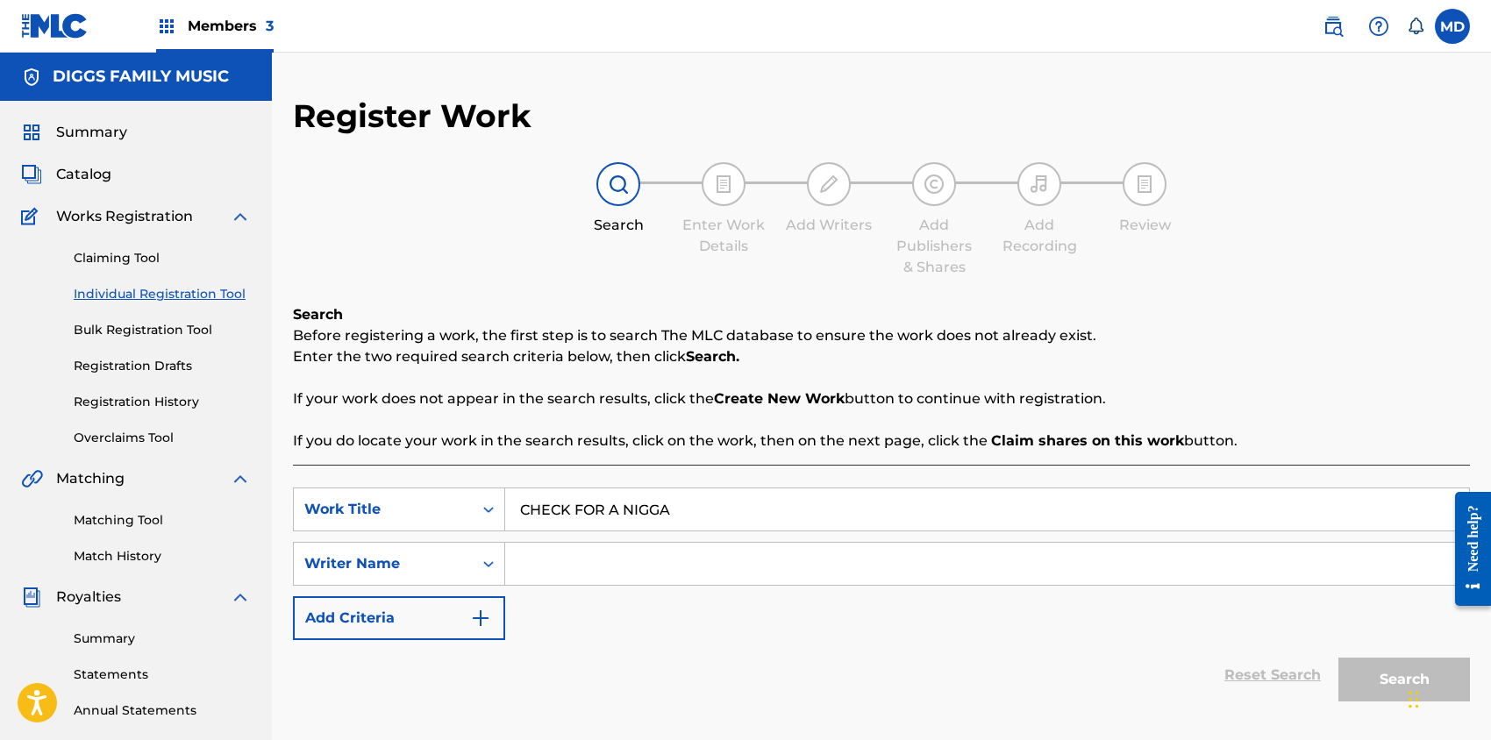
click at [557, 561] on input "Search Form" at bounding box center [987, 564] width 964 height 42
type input "d"
click at [720, 553] on input "Search Form" at bounding box center [987, 564] width 964 height 42
click at [737, 506] on input "CHECK FOR A NIGGA" at bounding box center [987, 510] width 964 height 42
click at [540, 562] on input "Search Form" at bounding box center [987, 564] width 964 height 42
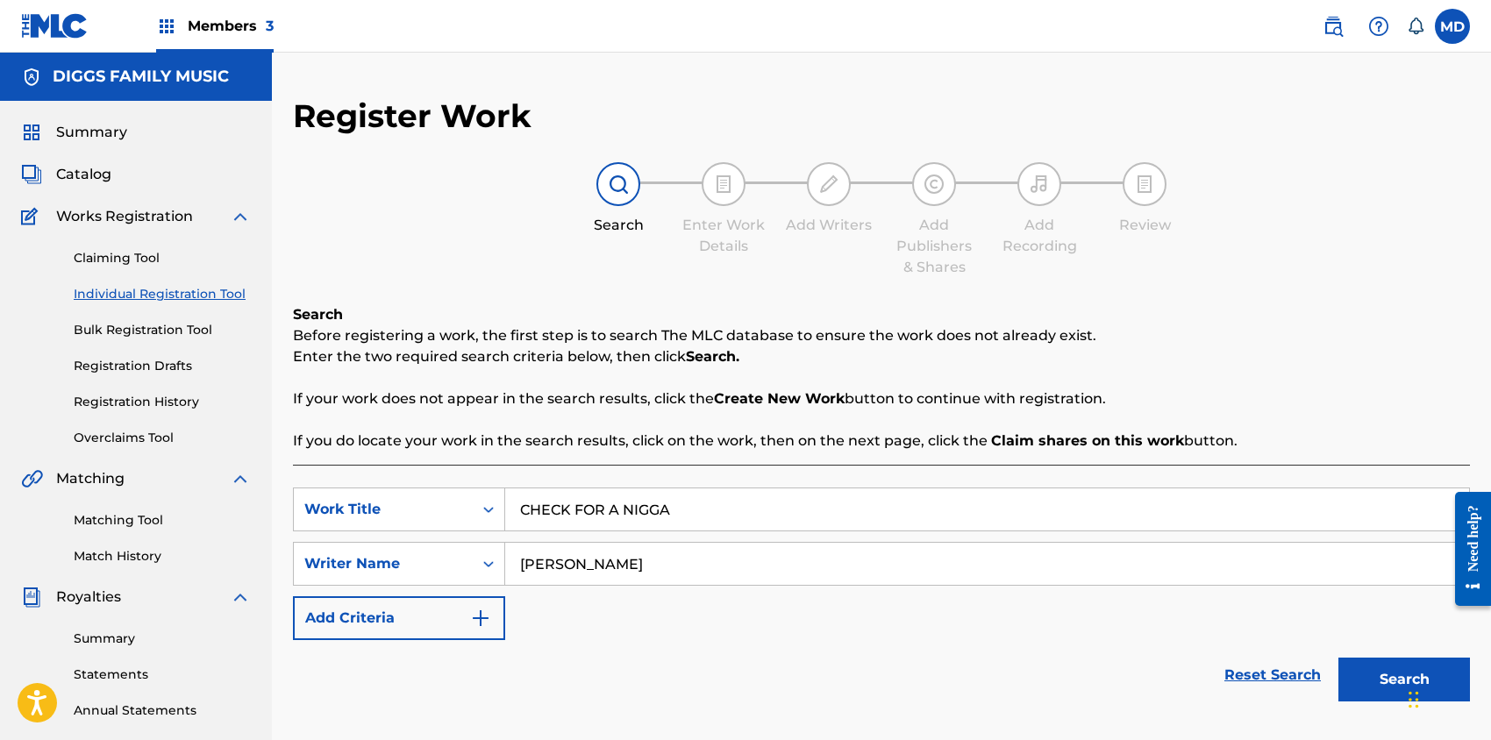
type input "[PERSON_NAME]"
click at [1369, 678] on button "Search" at bounding box center [1405, 680] width 132 height 44
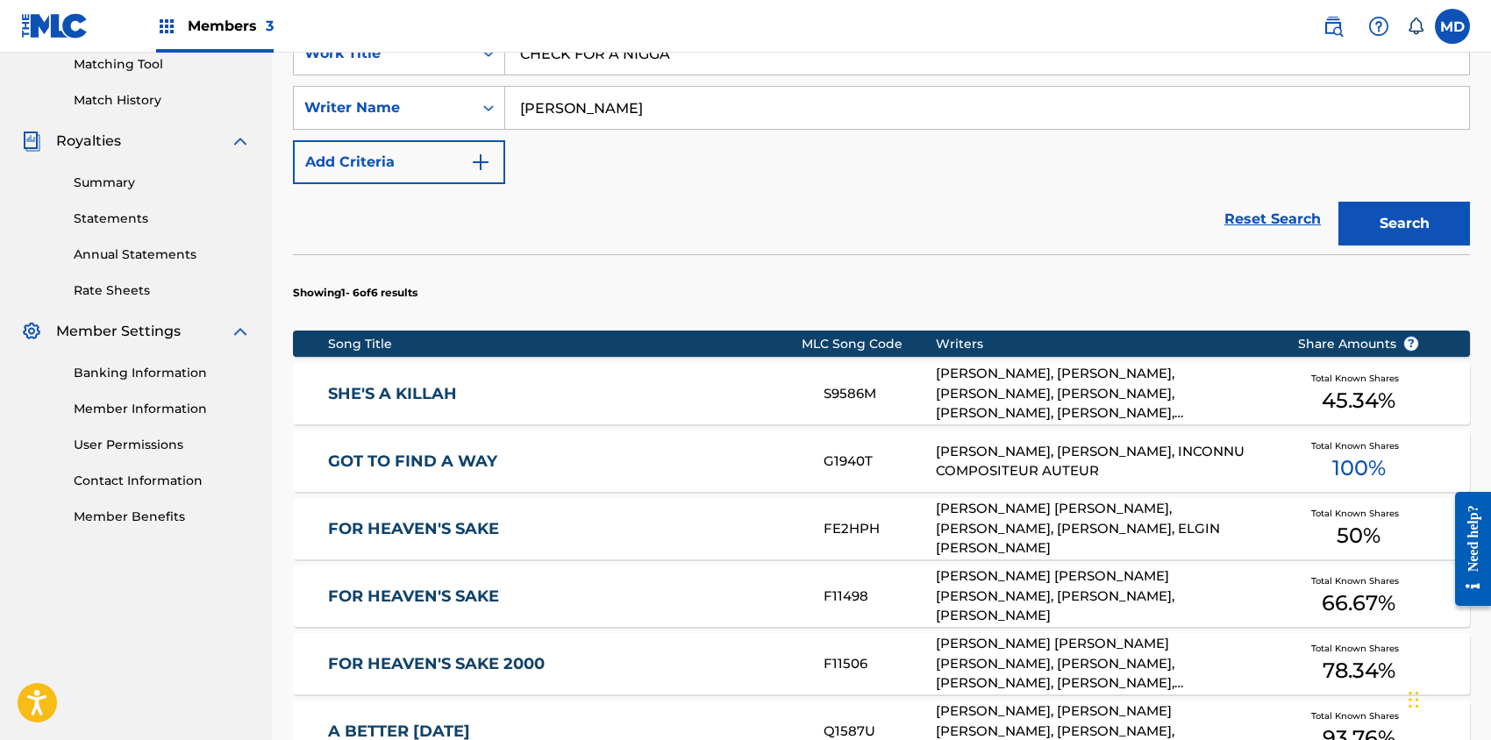
scroll to position [468, 0]
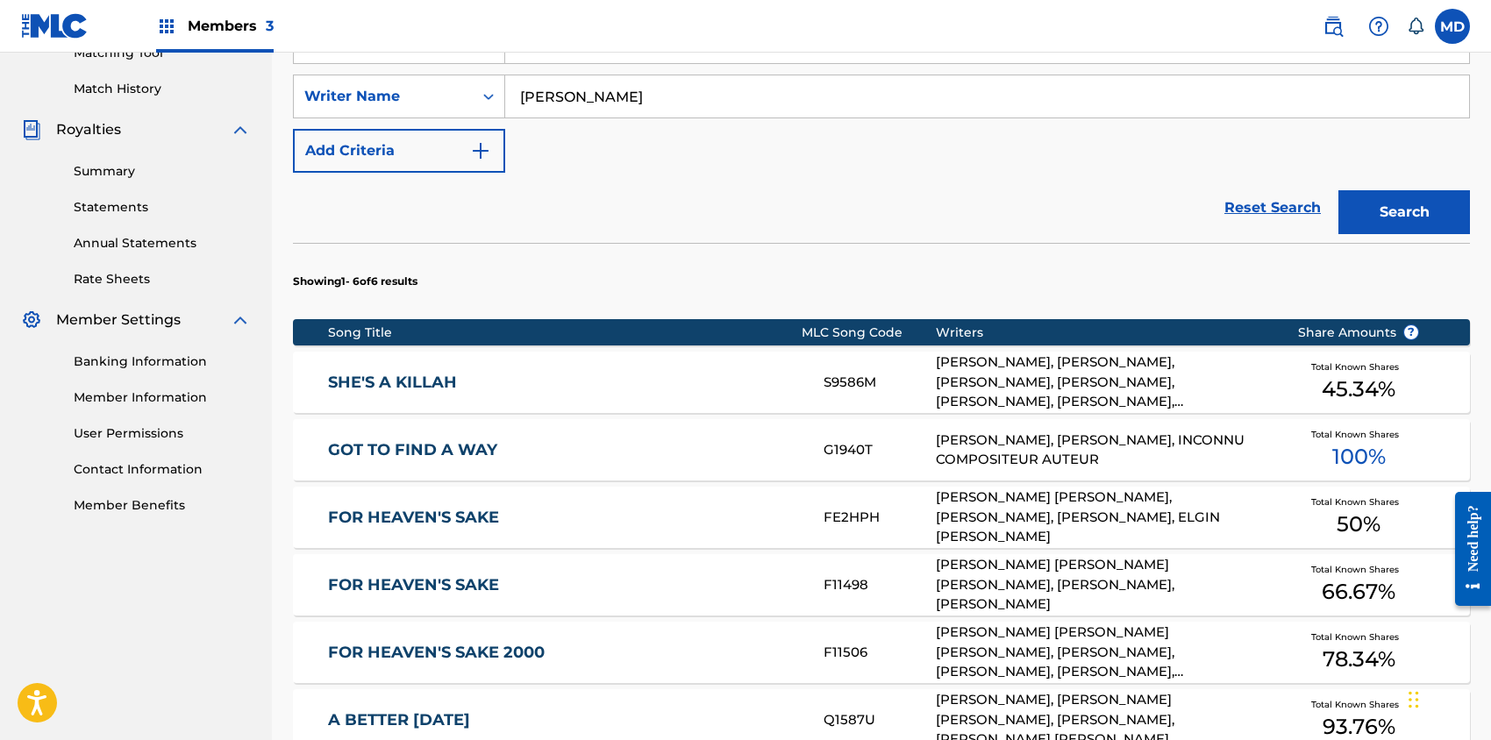
click at [411, 378] on link "SHE'S A KILLAH" at bounding box center [564, 383] width 472 height 20
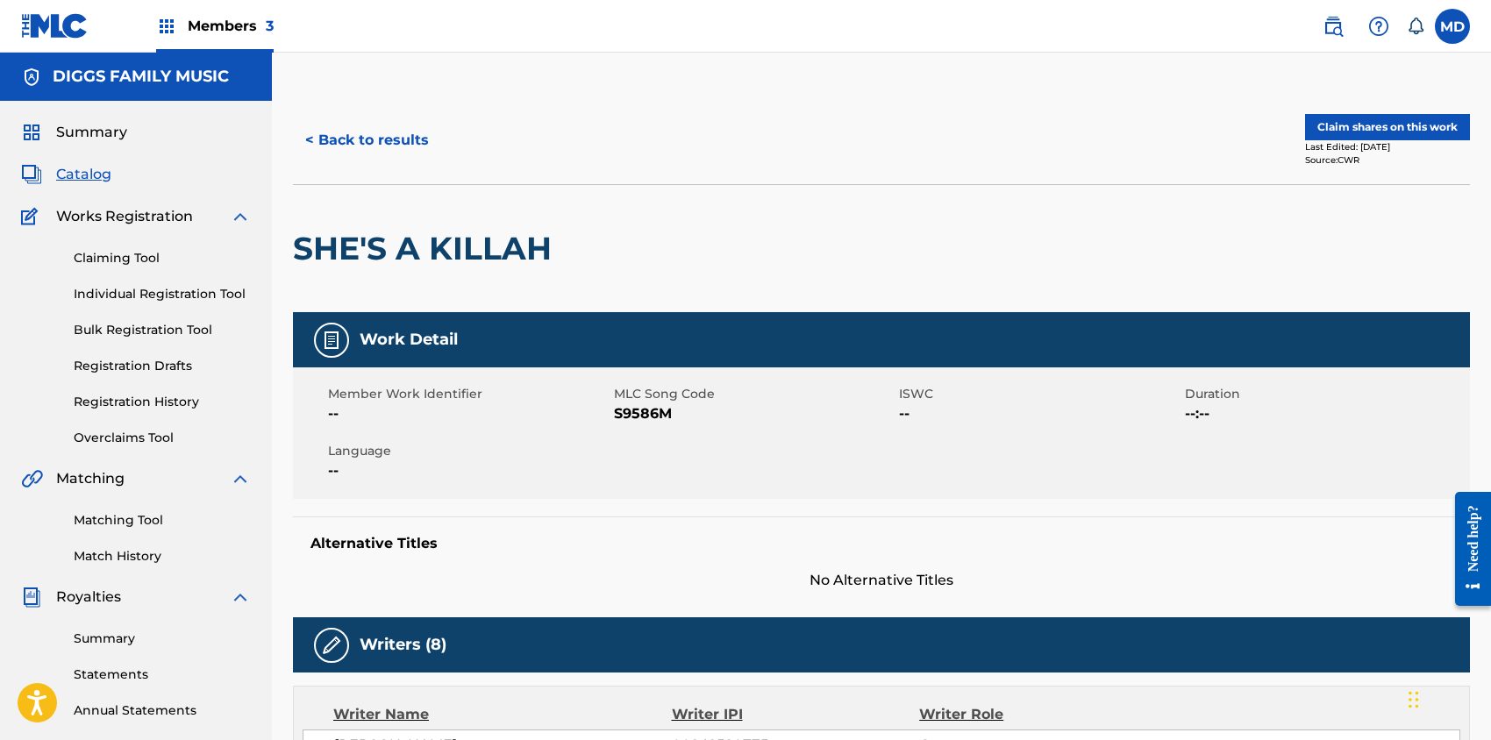
click at [1352, 121] on button "Claim shares on this work" at bounding box center [1387, 127] width 165 height 26
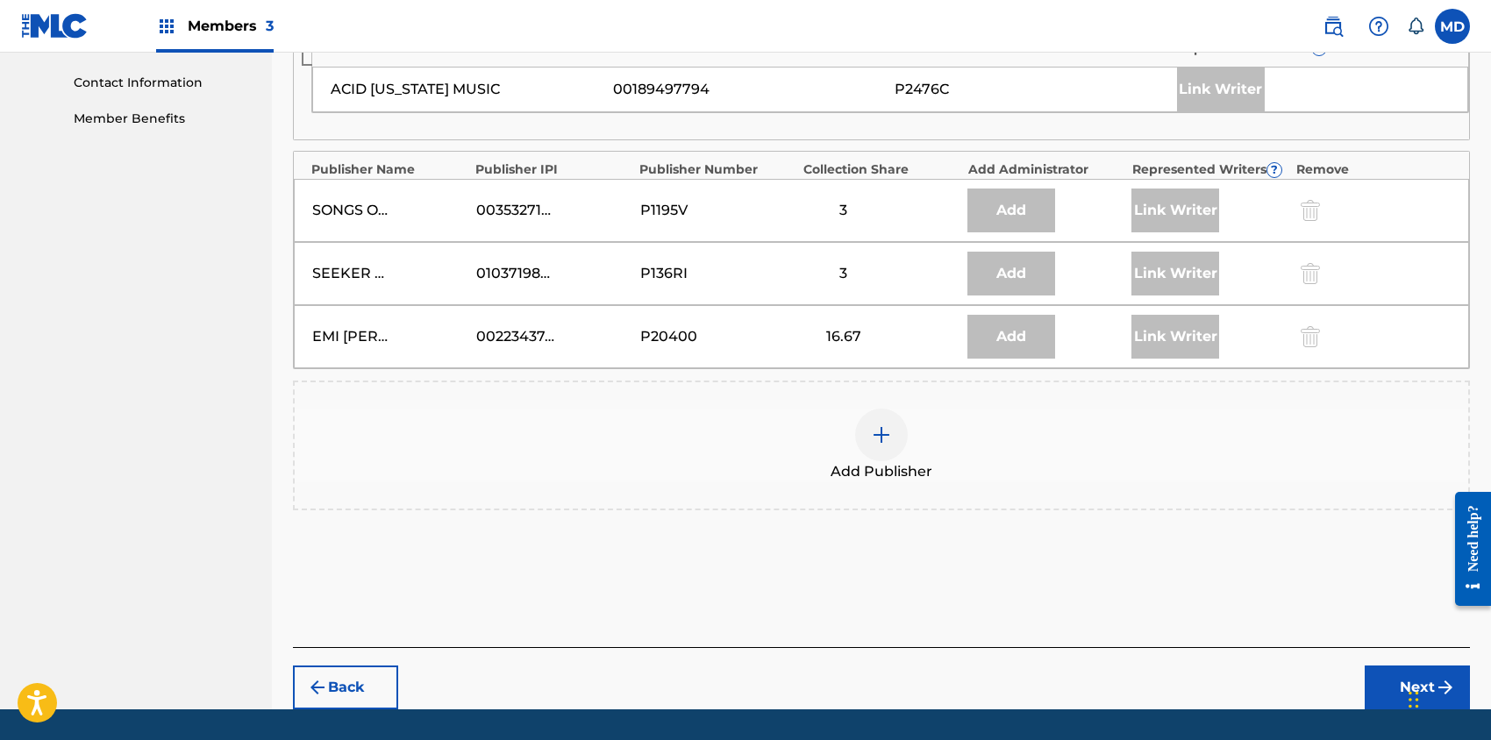
scroll to position [904, 0]
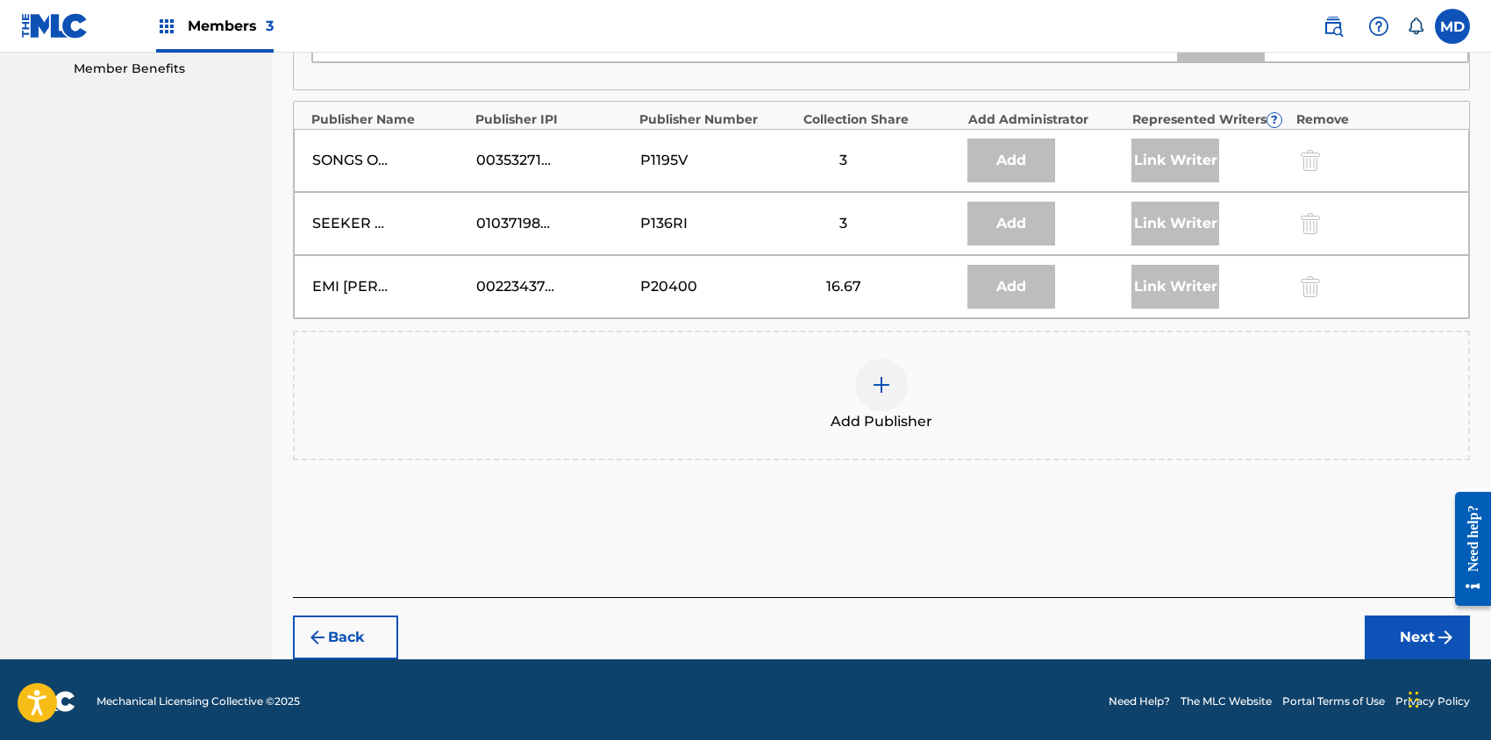
click at [881, 375] on img at bounding box center [881, 385] width 21 height 21
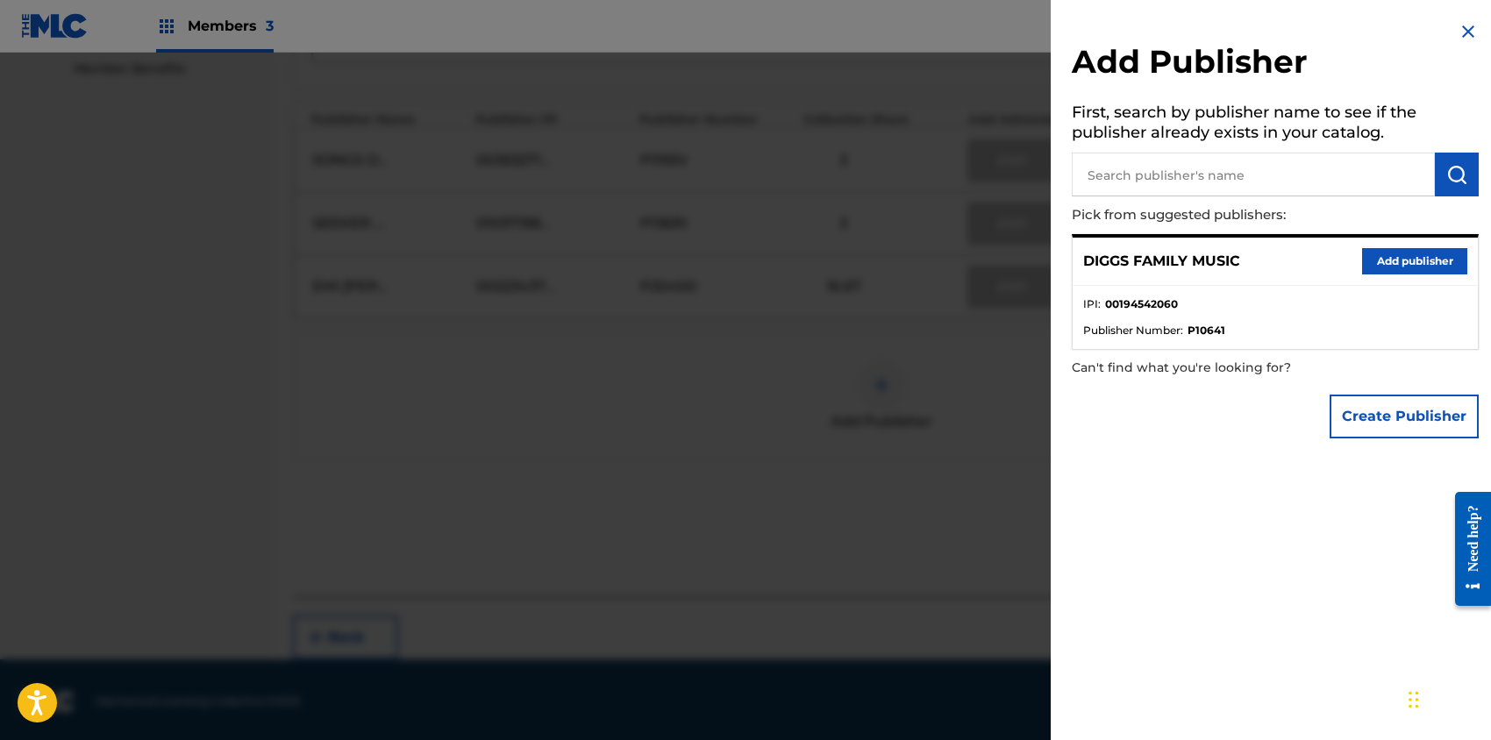
click at [1386, 259] on button "Add publisher" at bounding box center [1414, 261] width 105 height 26
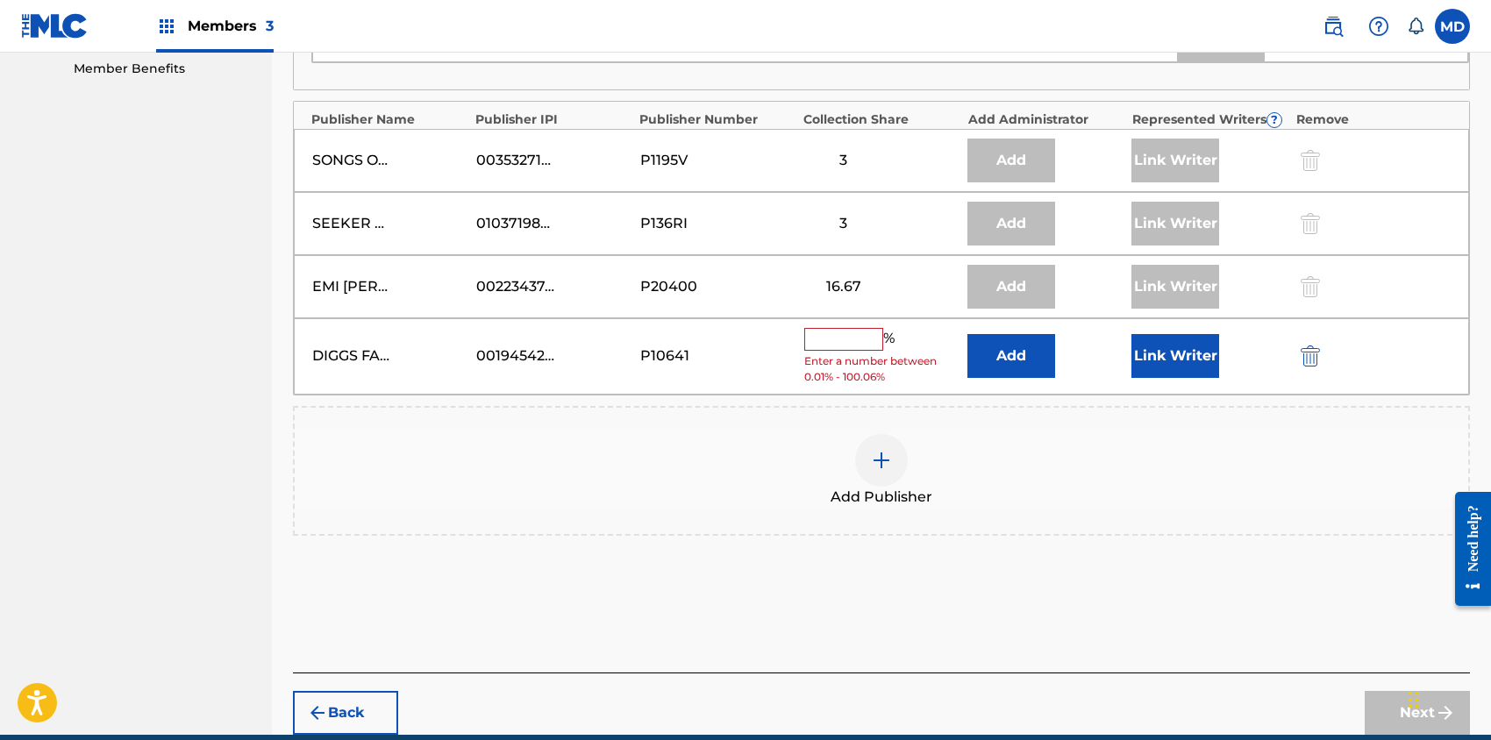
click at [846, 338] on input "text" at bounding box center [843, 339] width 79 height 23
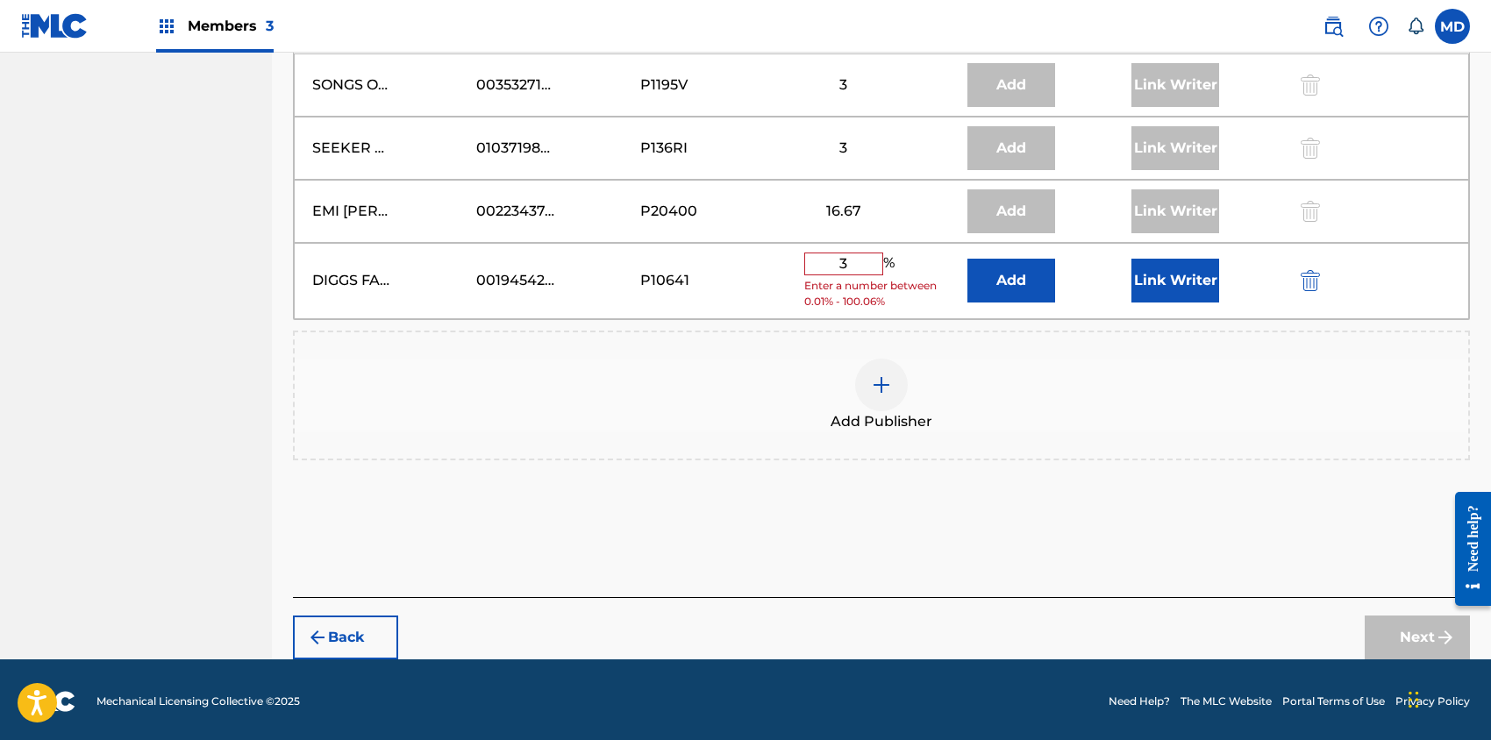
scroll to position [968, 0]
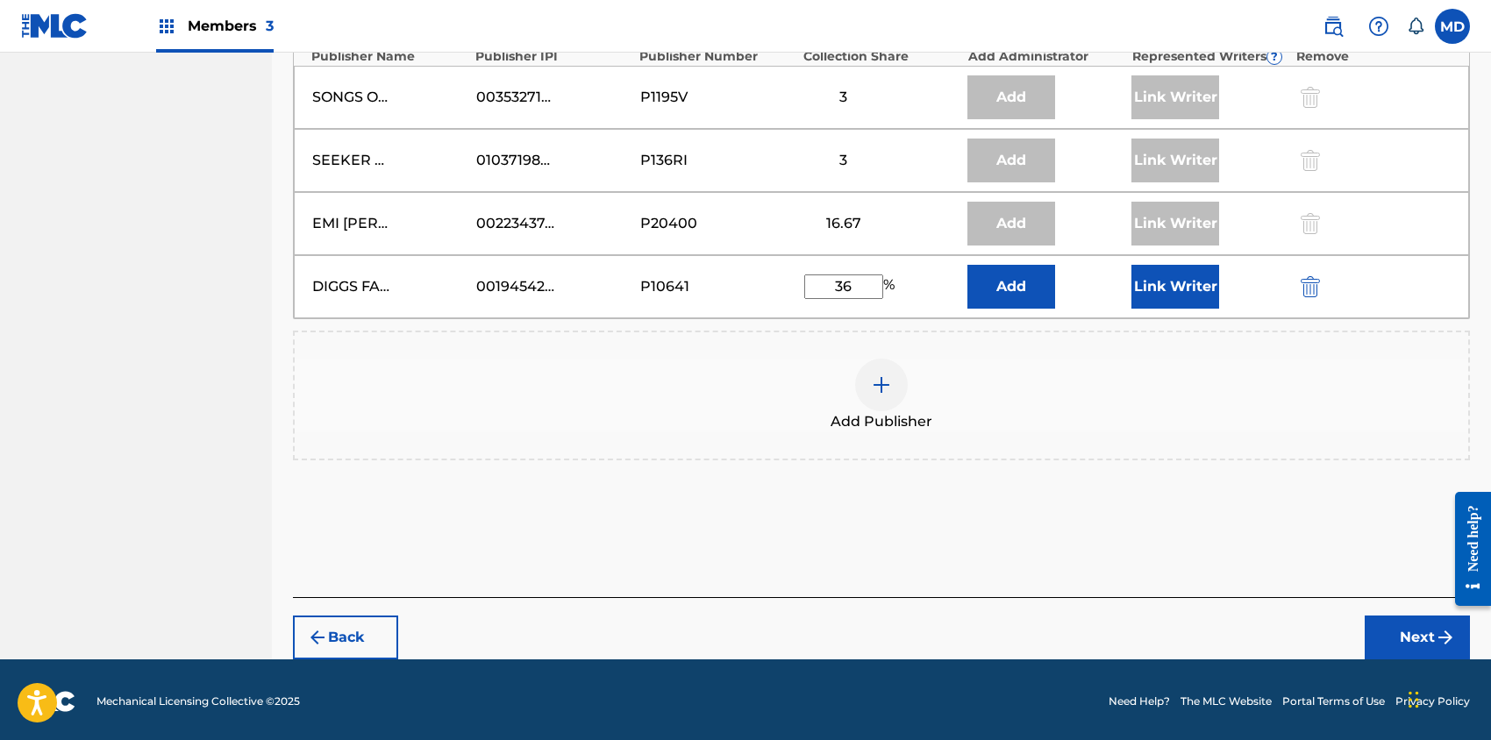
click at [1203, 274] on button "Link Writer" at bounding box center [1176, 287] width 88 height 44
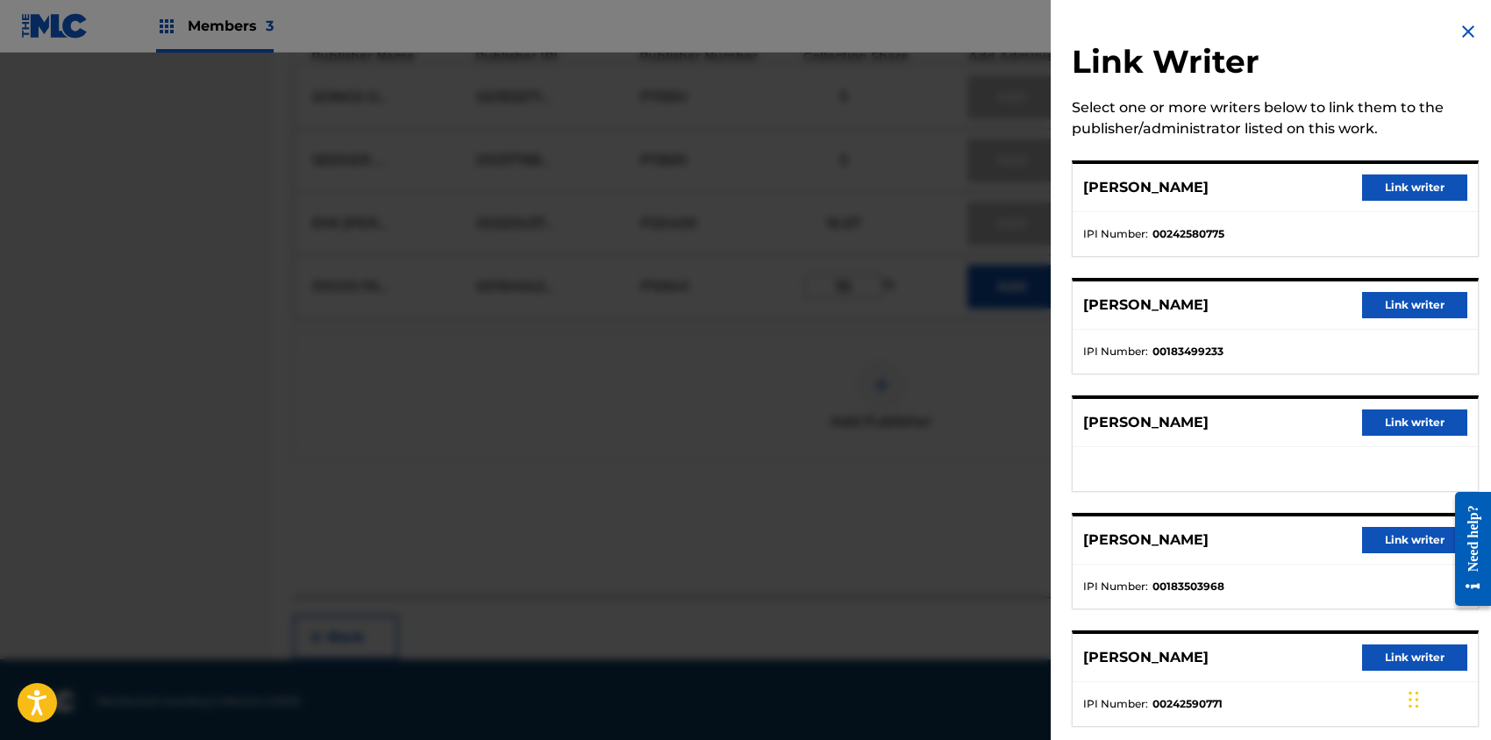
click at [1389, 308] on button "Link writer" at bounding box center [1414, 305] width 105 height 26
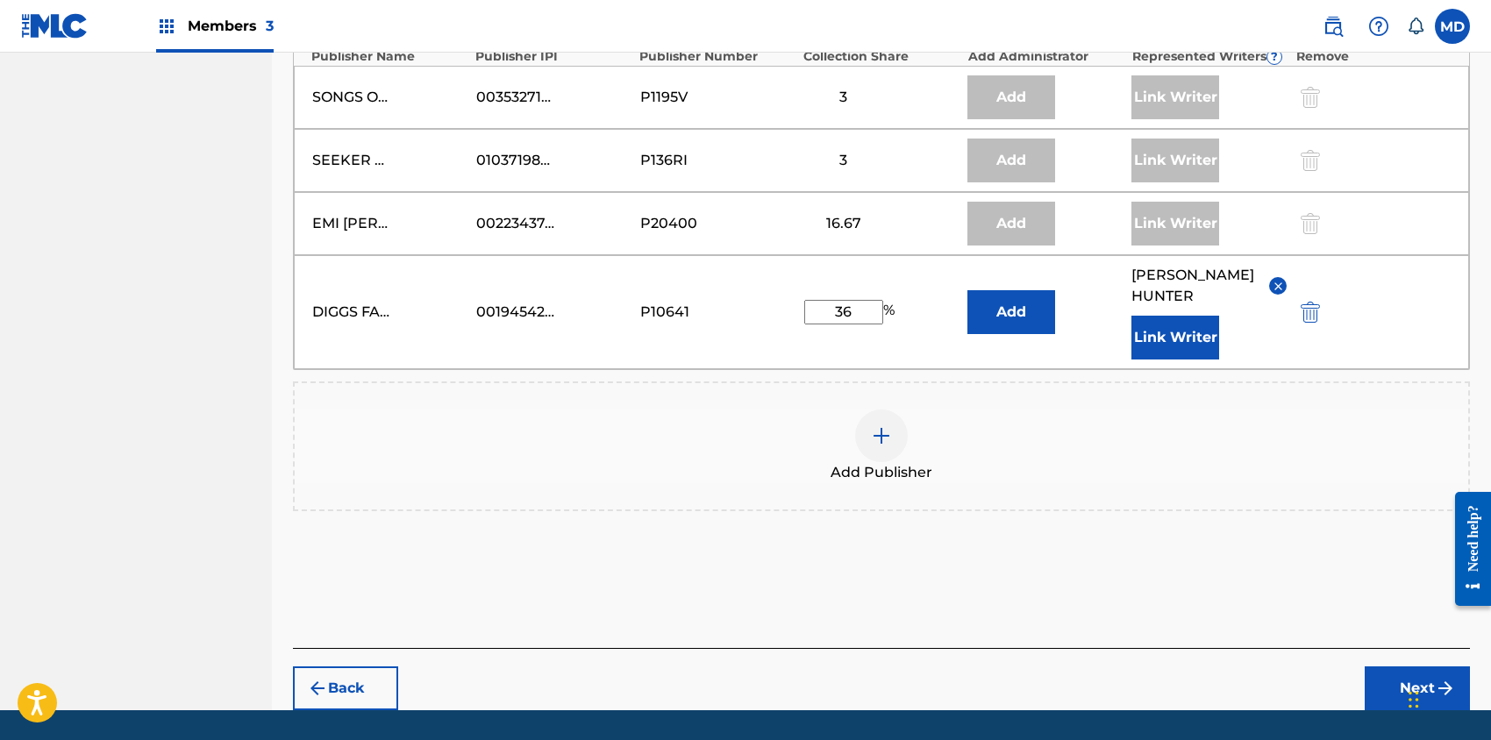
click at [1170, 341] on button "Link Writer" at bounding box center [1176, 338] width 88 height 44
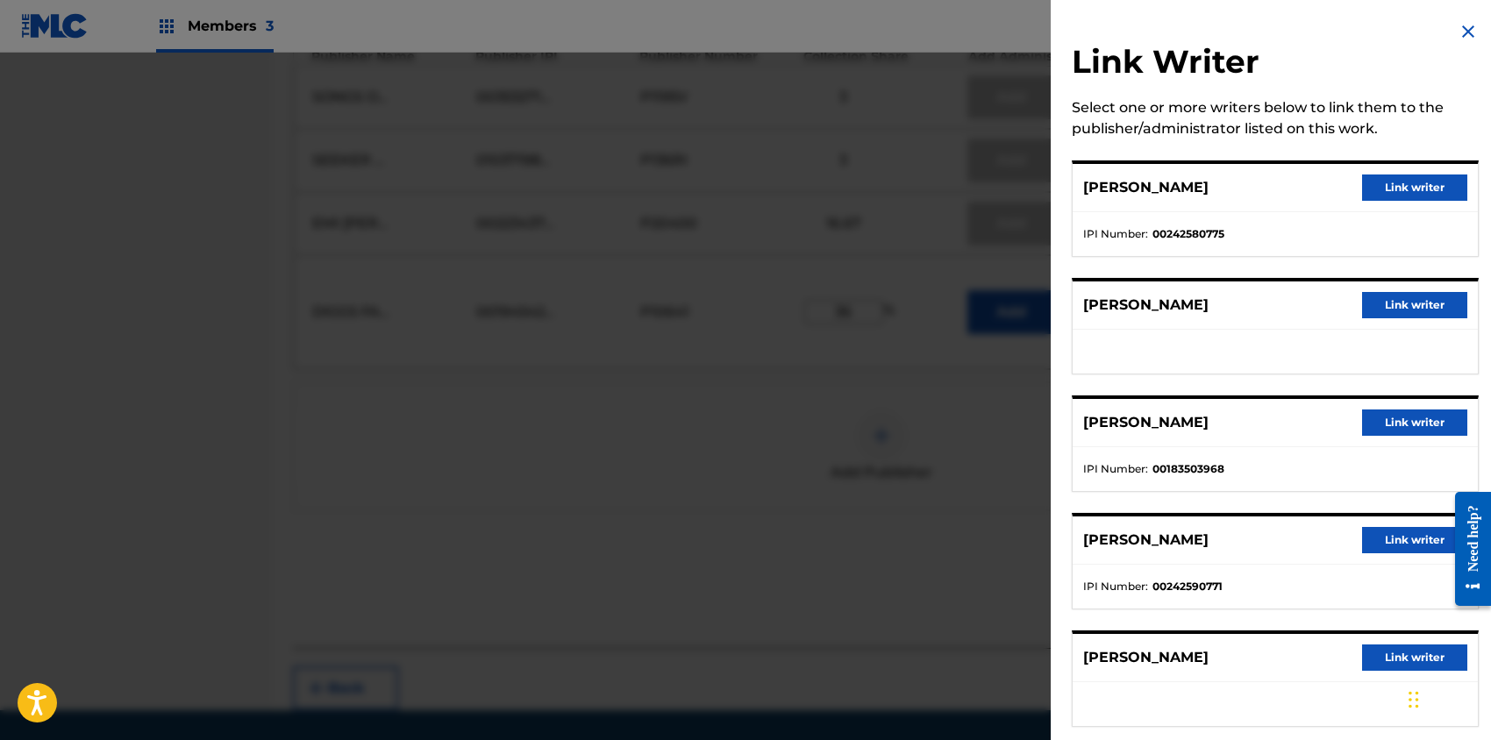
click at [1395, 422] on button "Link writer" at bounding box center [1414, 423] width 105 height 26
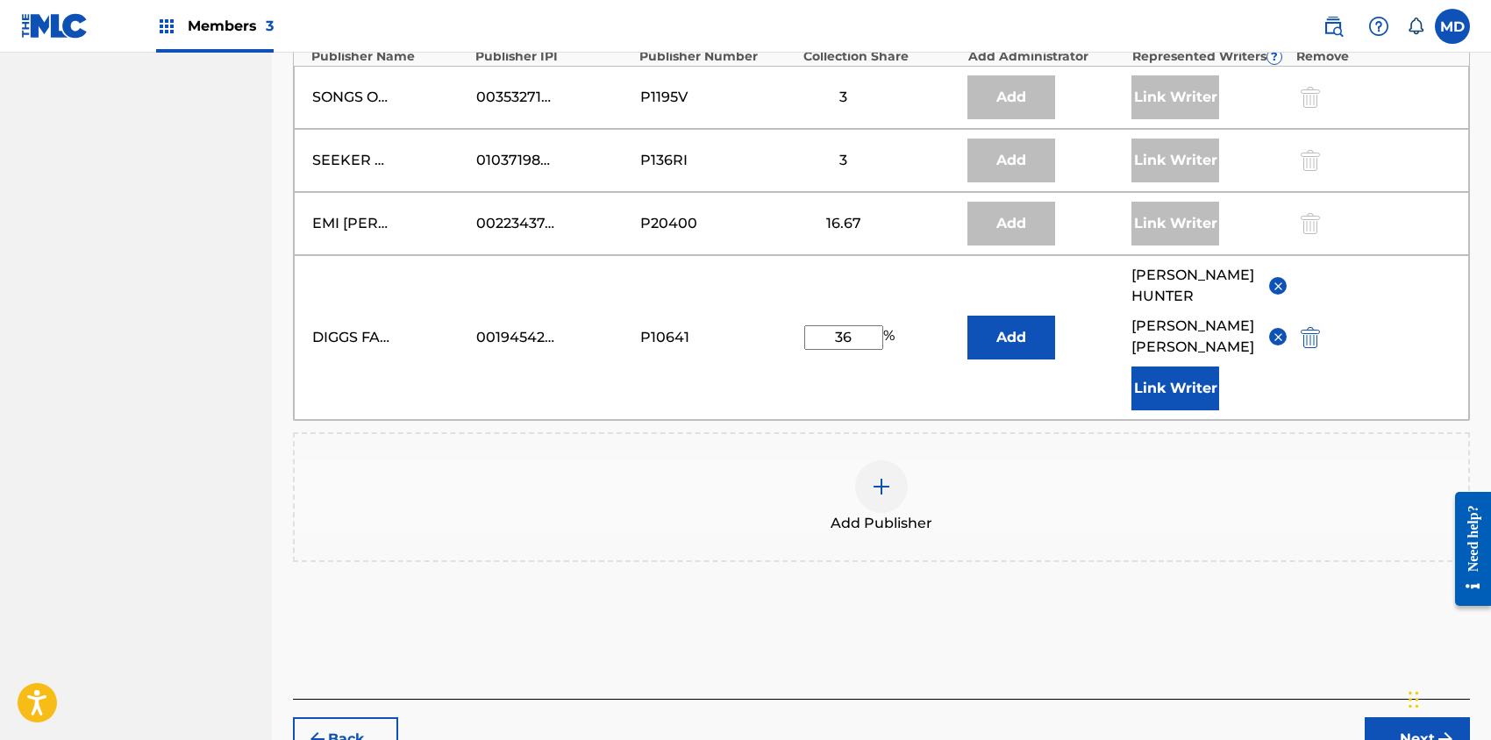
click at [1178, 386] on button "Link Writer" at bounding box center [1176, 389] width 88 height 44
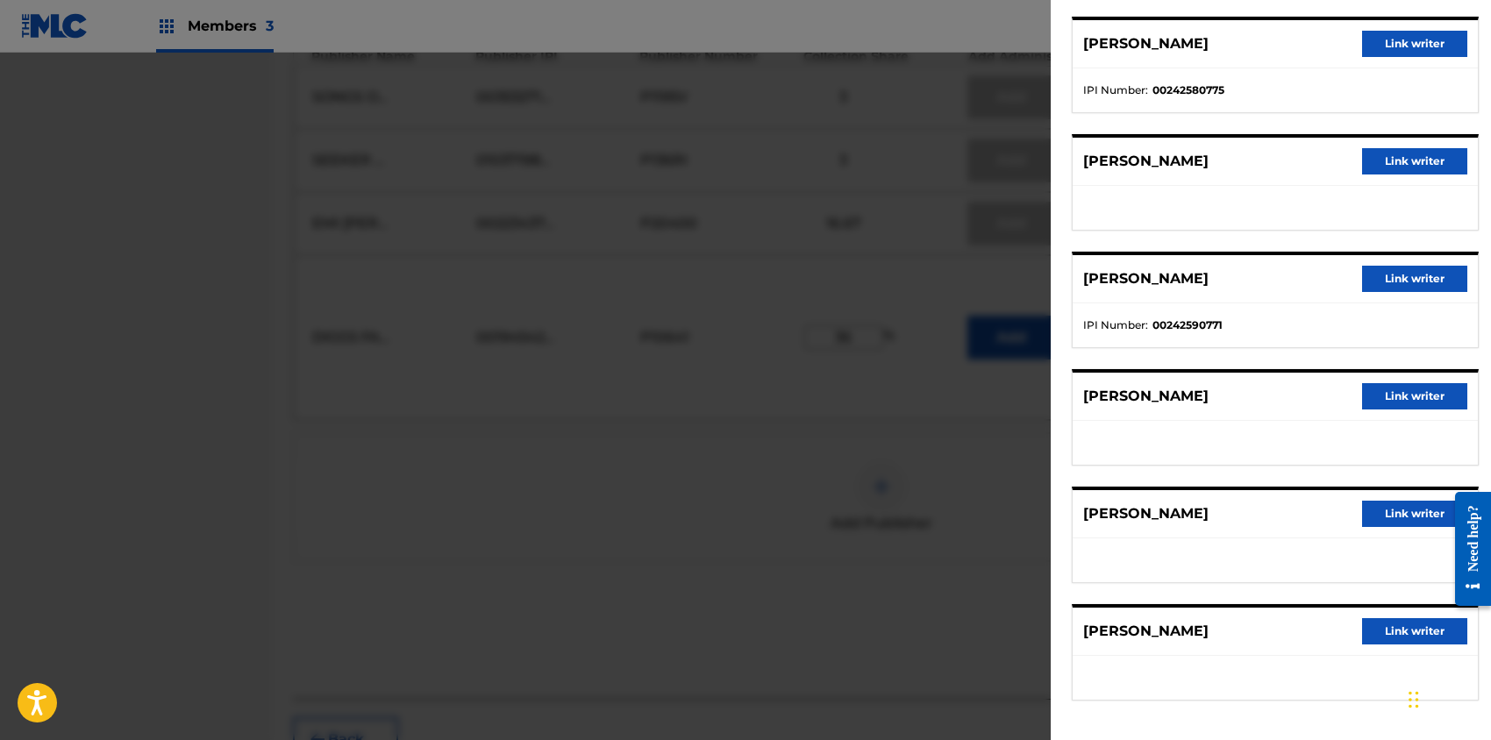
scroll to position [145, 0]
click at [1397, 627] on button "Link writer" at bounding box center [1414, 631] width 105 height 26
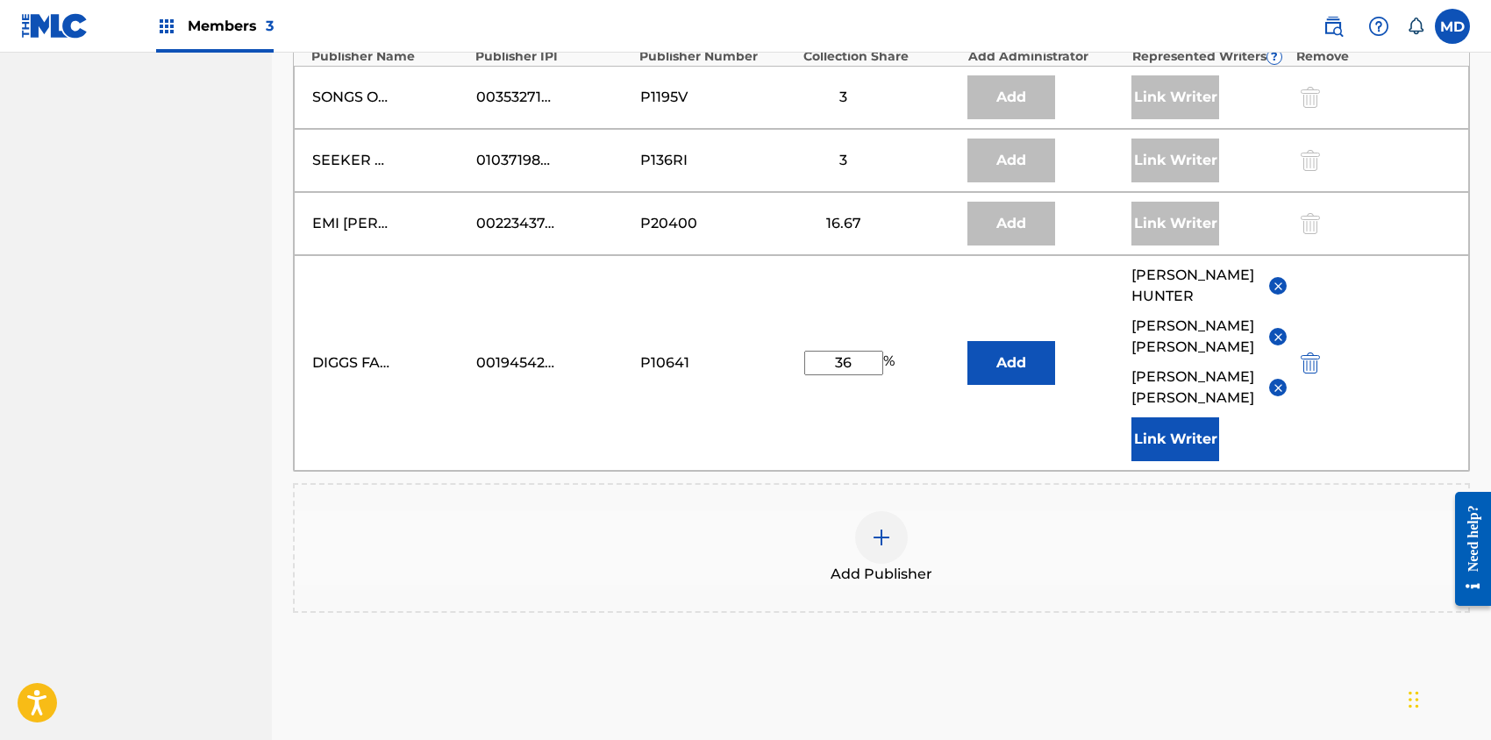
click at [1172, 433] on button "Link Writer" at bounding box center [1176, 440] width 88 height 44
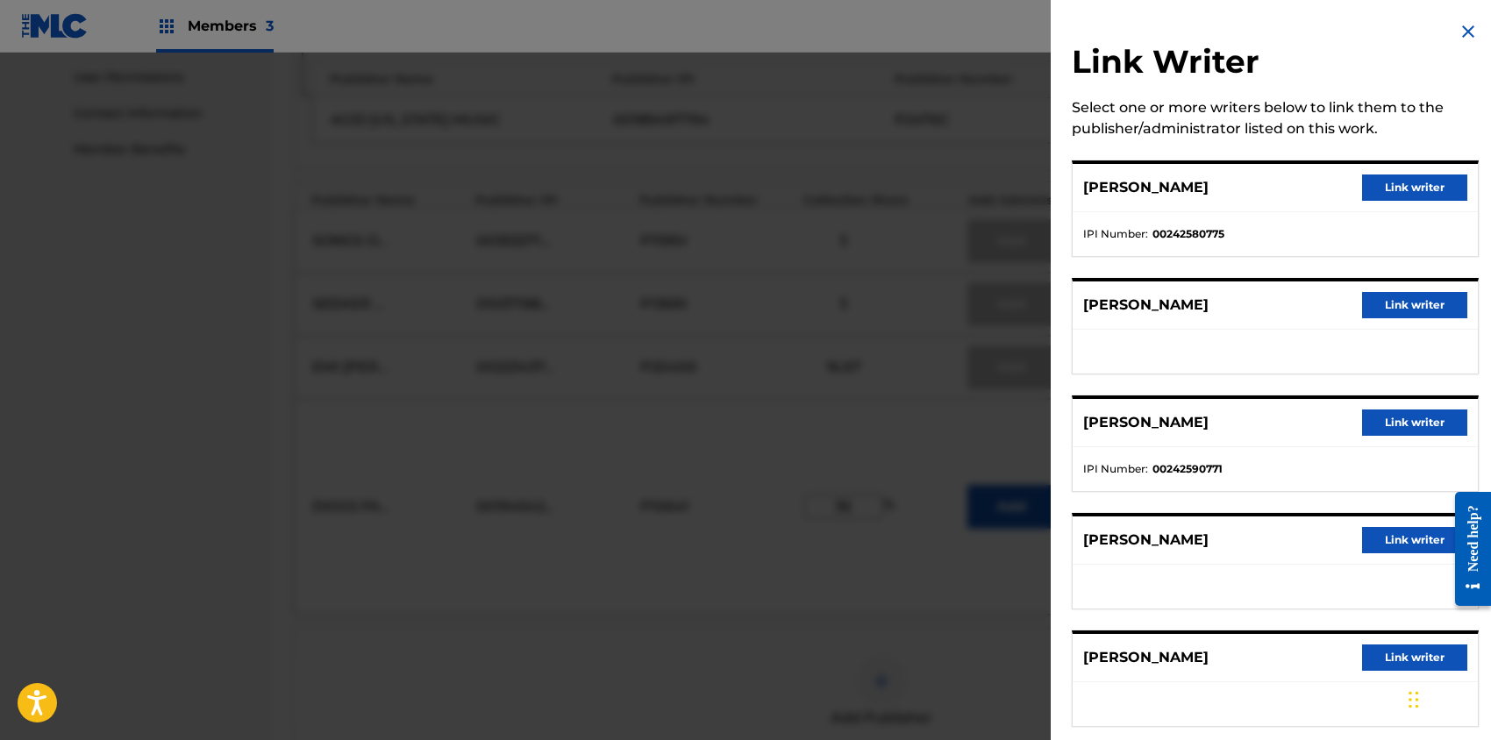
scroll to position [733, 0]
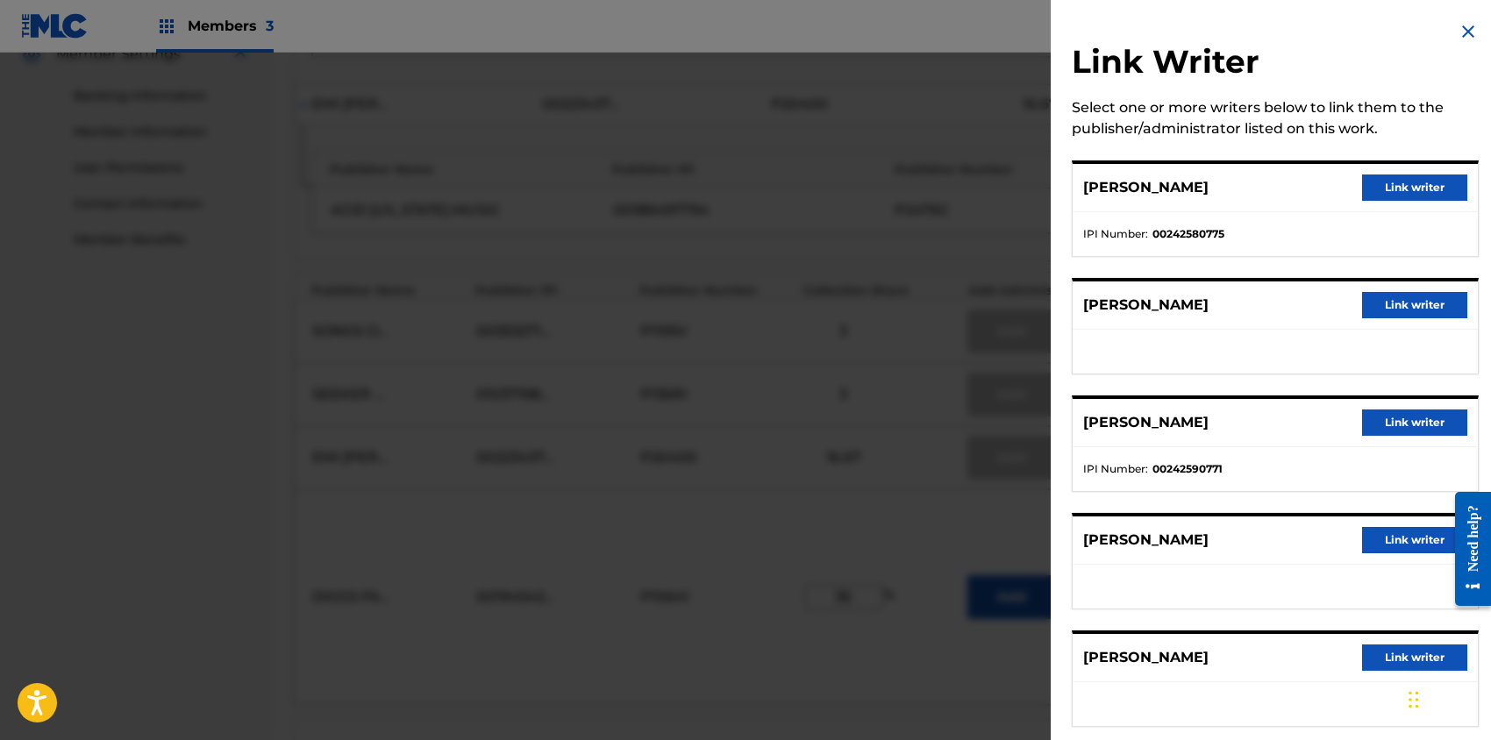
click at [1401, 302] on button "Link writer" at bounding box center [1414, 305] width 105 height 26
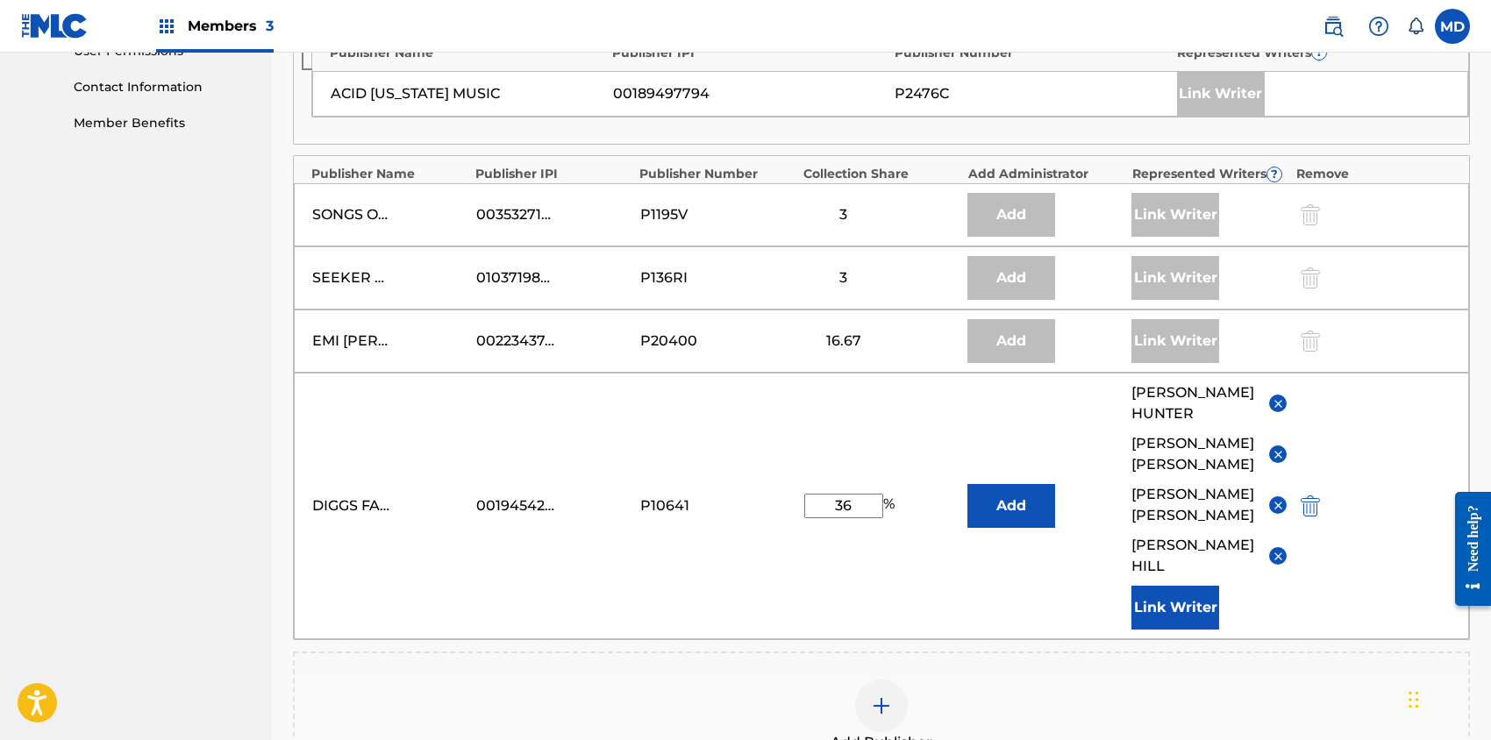
scroll to position [850, 0]
click at [1063, 549] on div "DIGGS FAMILY MUSIC 00194542060 P10641 36 % Add JASON S HUNTER LAMONT HAWKINS RO…" at bounding box center [881, 506] width 1175 height 267
click at [857, 494] on input "36" at bounding box center [843, 506] width 79 height 25
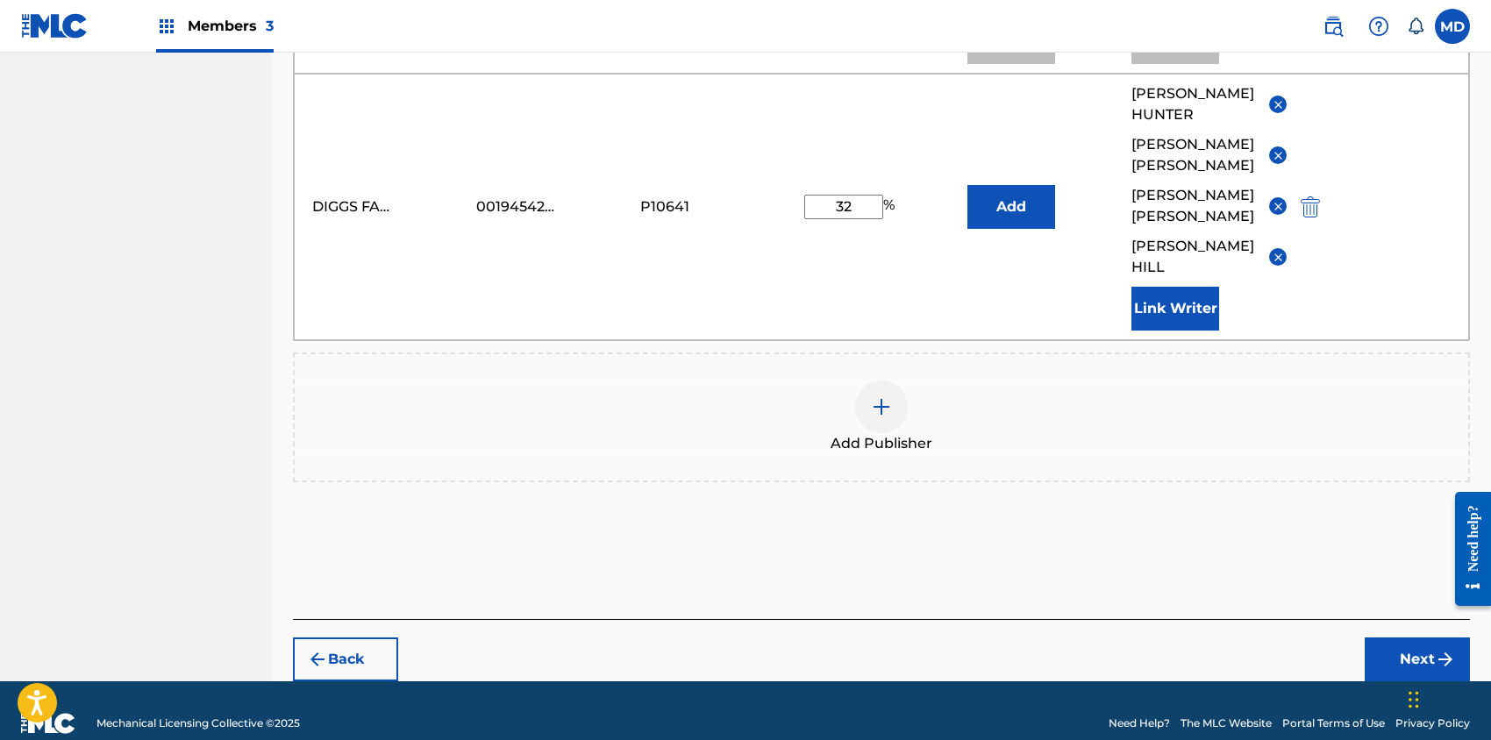
scroll to position [1150, 0]
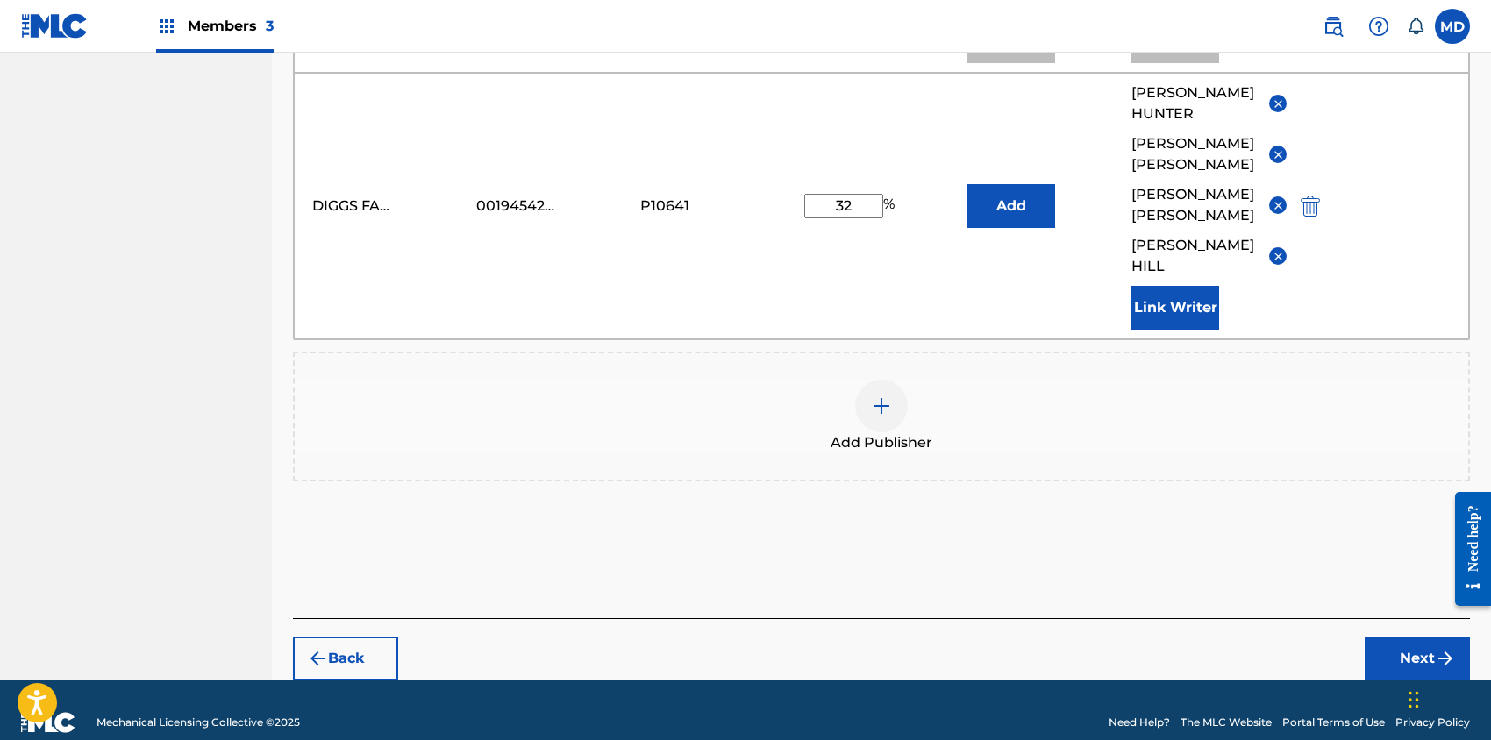
type input "32"
click at [1404, 637] on button "Next" at bounding box center [1417, 659] width 105 height 44
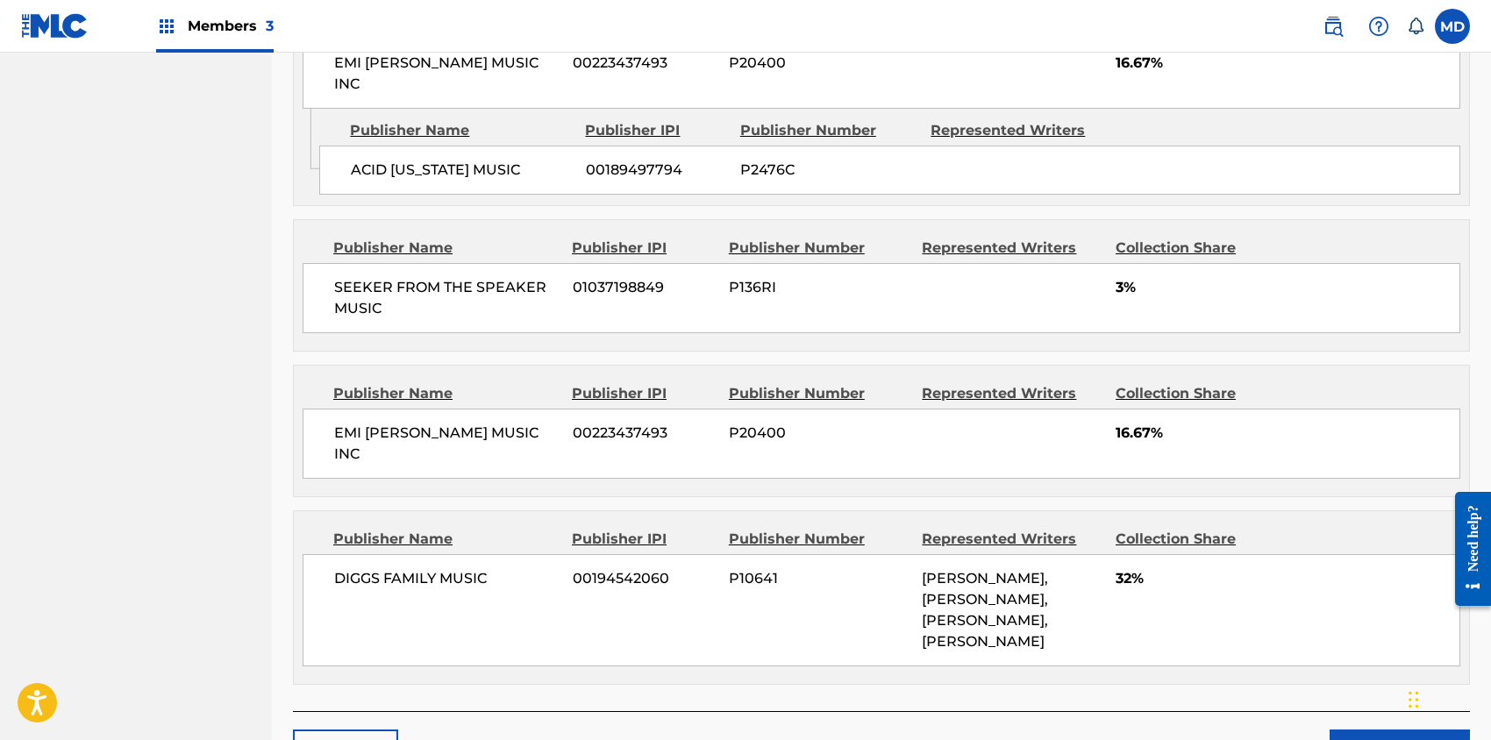
scroll to position [1321, 0]
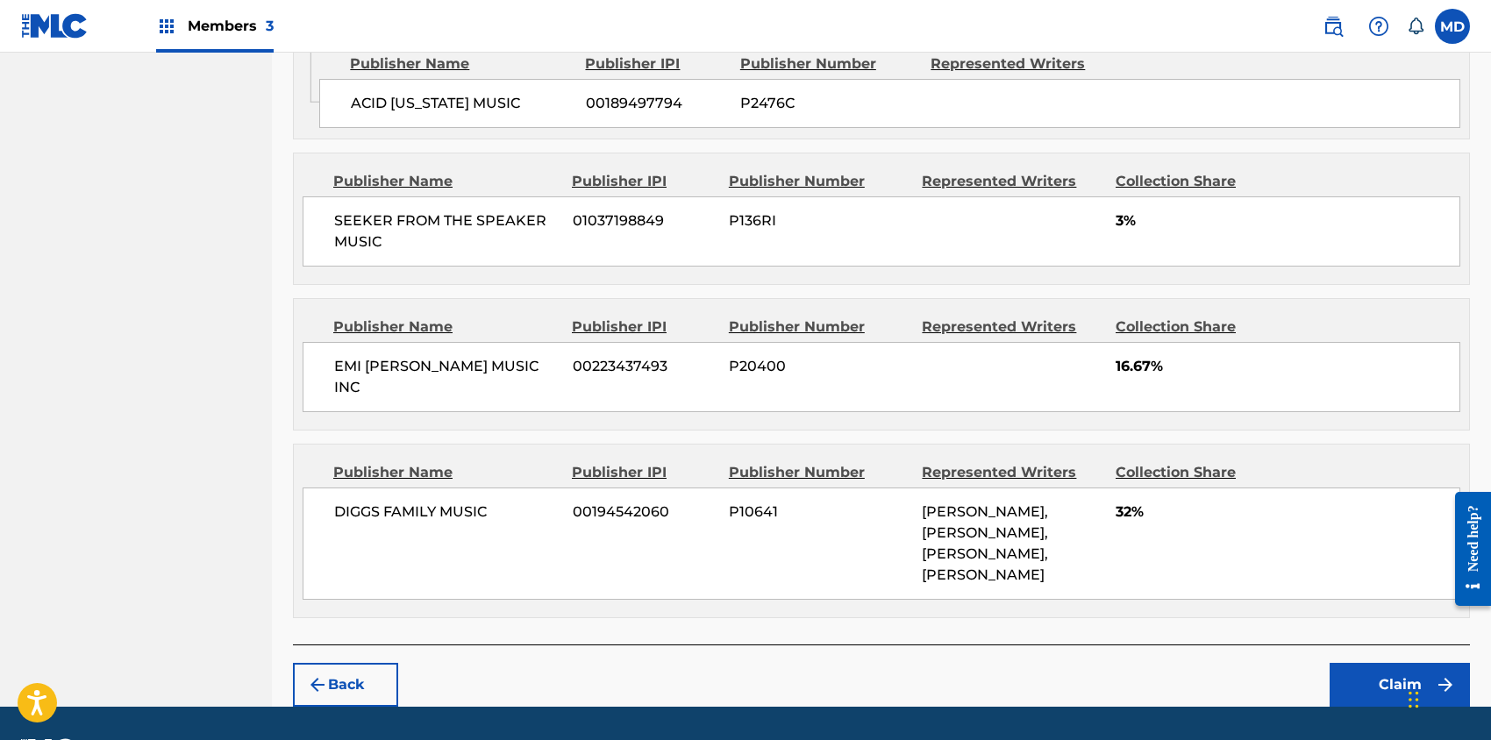
click at [1365, 663] on button "Claim" at bounding box center [1400, 685] width 140 height 44
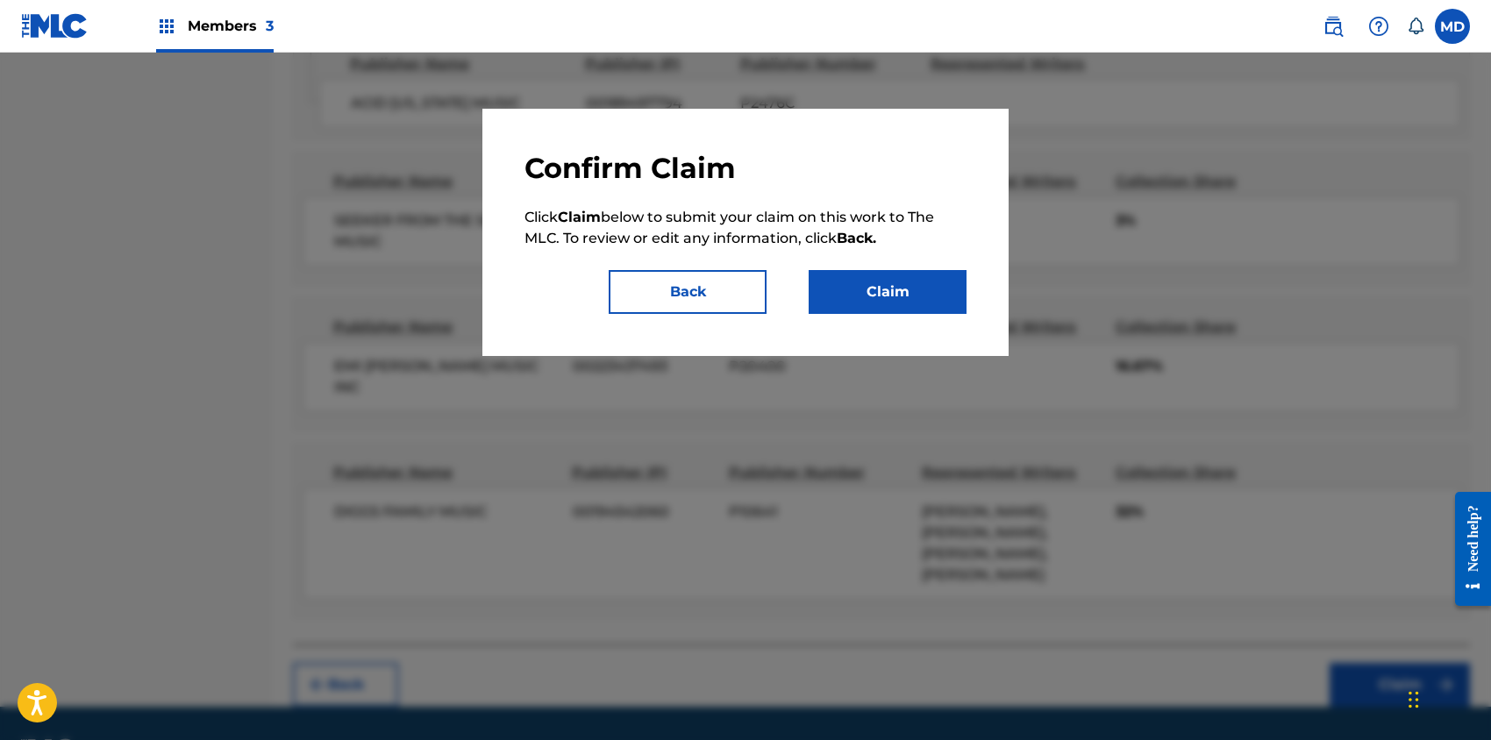
click at [894, 302] on button "Claim" at bounding box center [888, 292] width 158 height 44
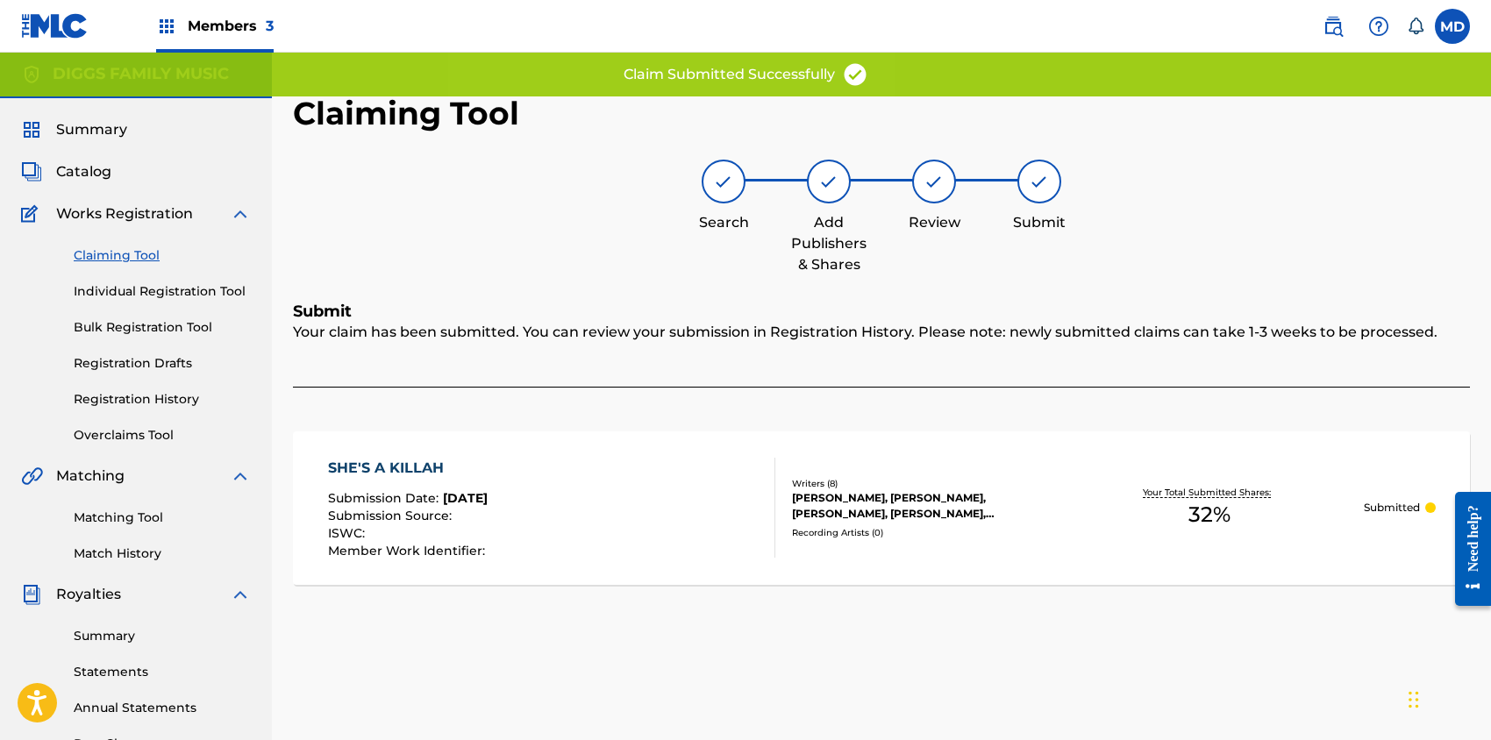
scroll to position [0, 0]
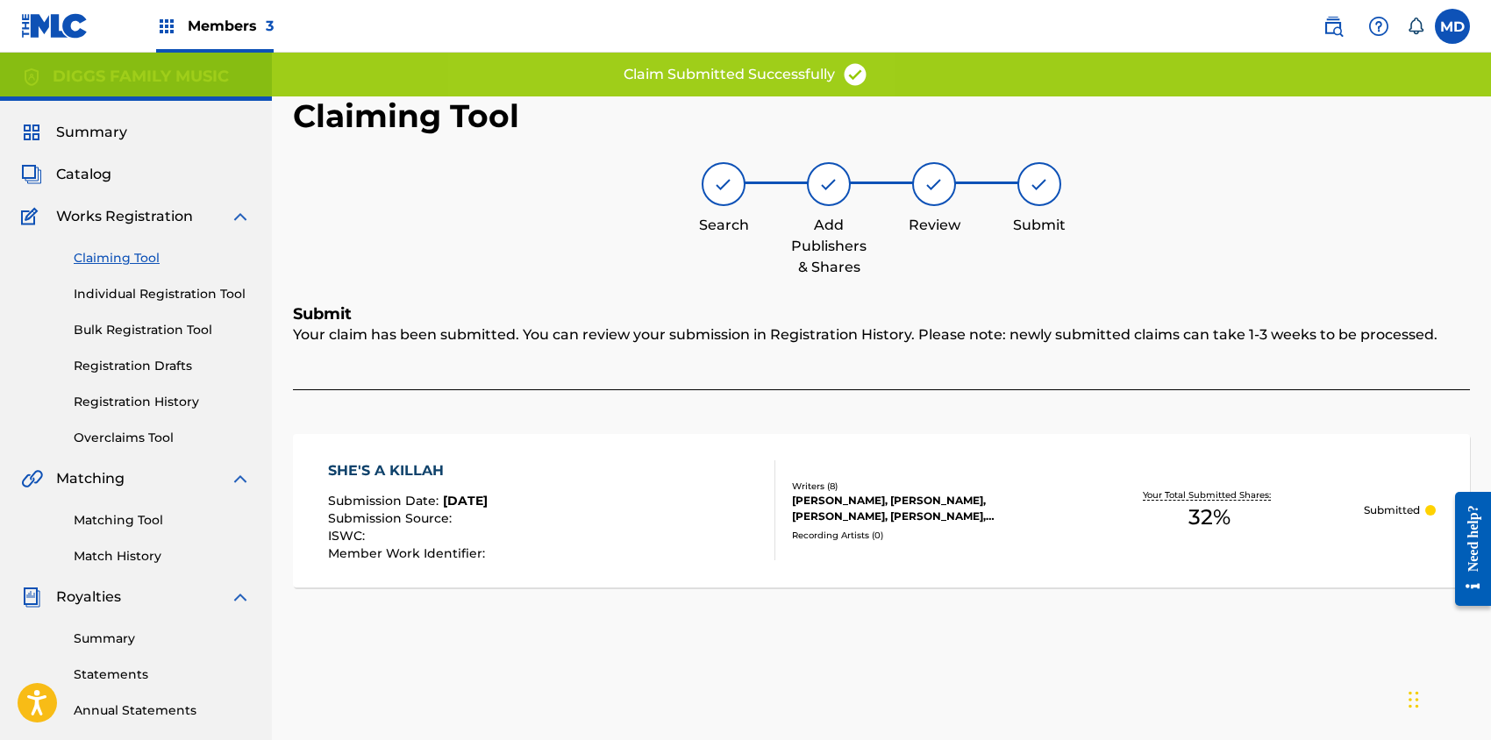
click at [116, 257] on link "Claiming Tool" at bounding box center [162, 258] width 177 height 18
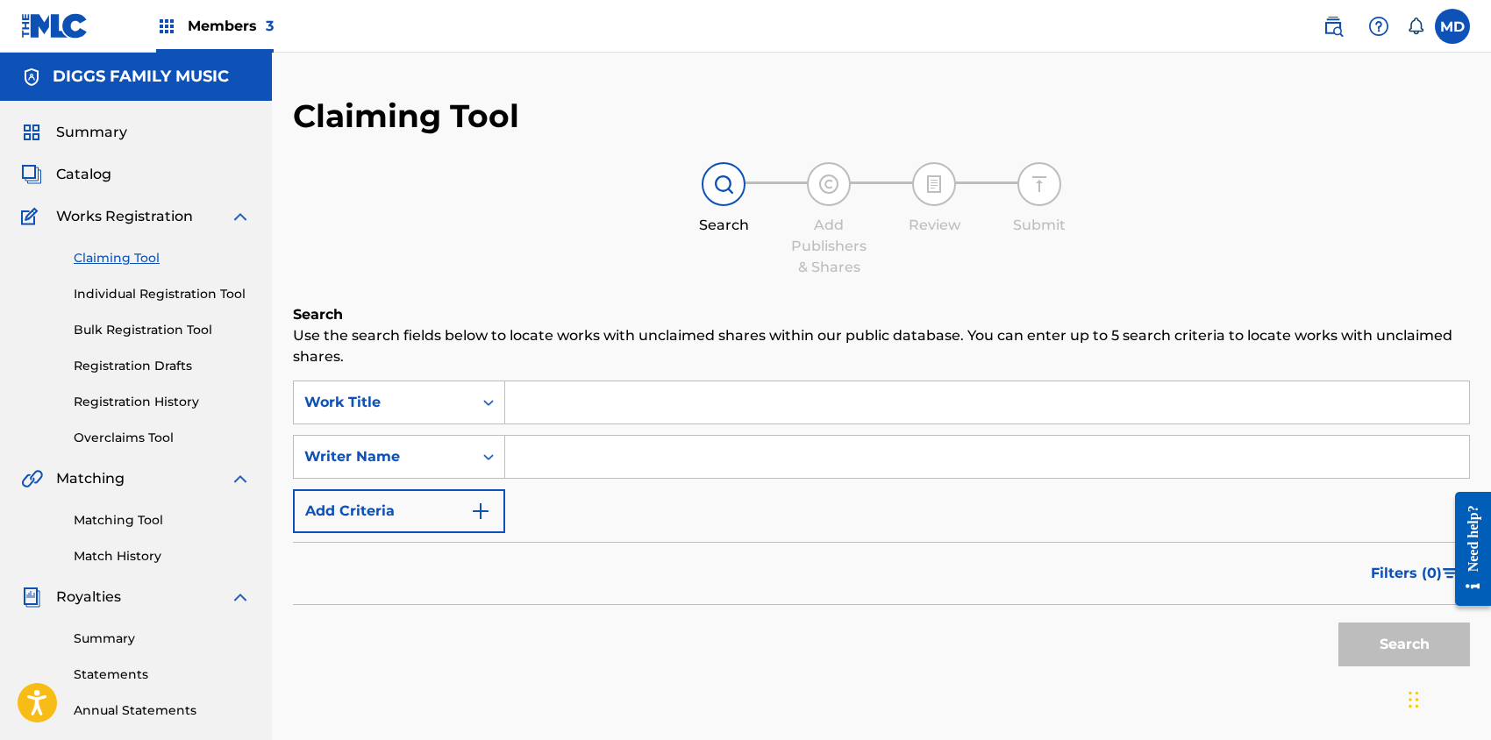
click at [594, 411] on input "Search Form" at bounding box center [987, 403] width 964 height 42
paste input "CHECK FOR A NIGGA"
type input "CHECK FOR A NIGGA"
click at [1393, 646] on button "Search" at bounding box center [1405, 645] width 132 height 44
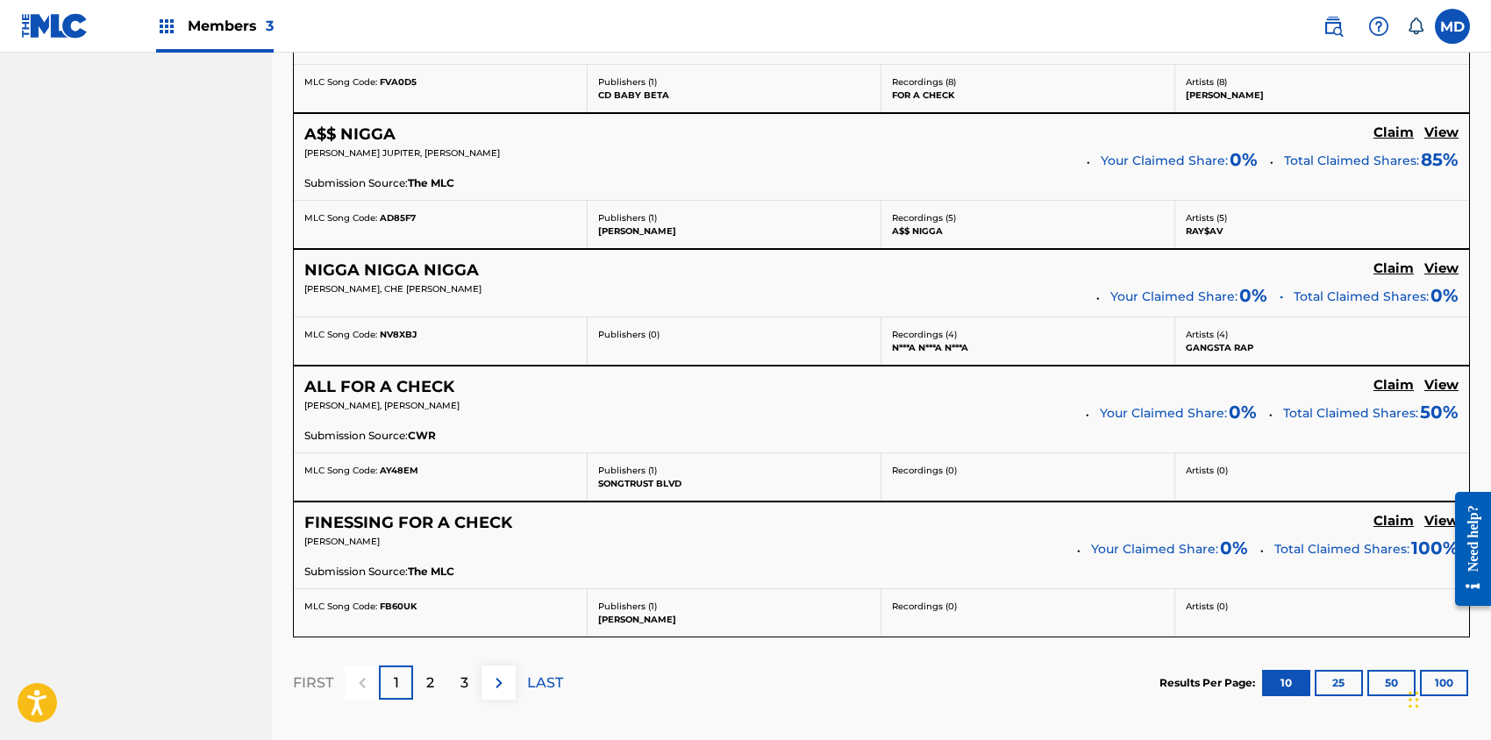
scroll to position [1520, 0]
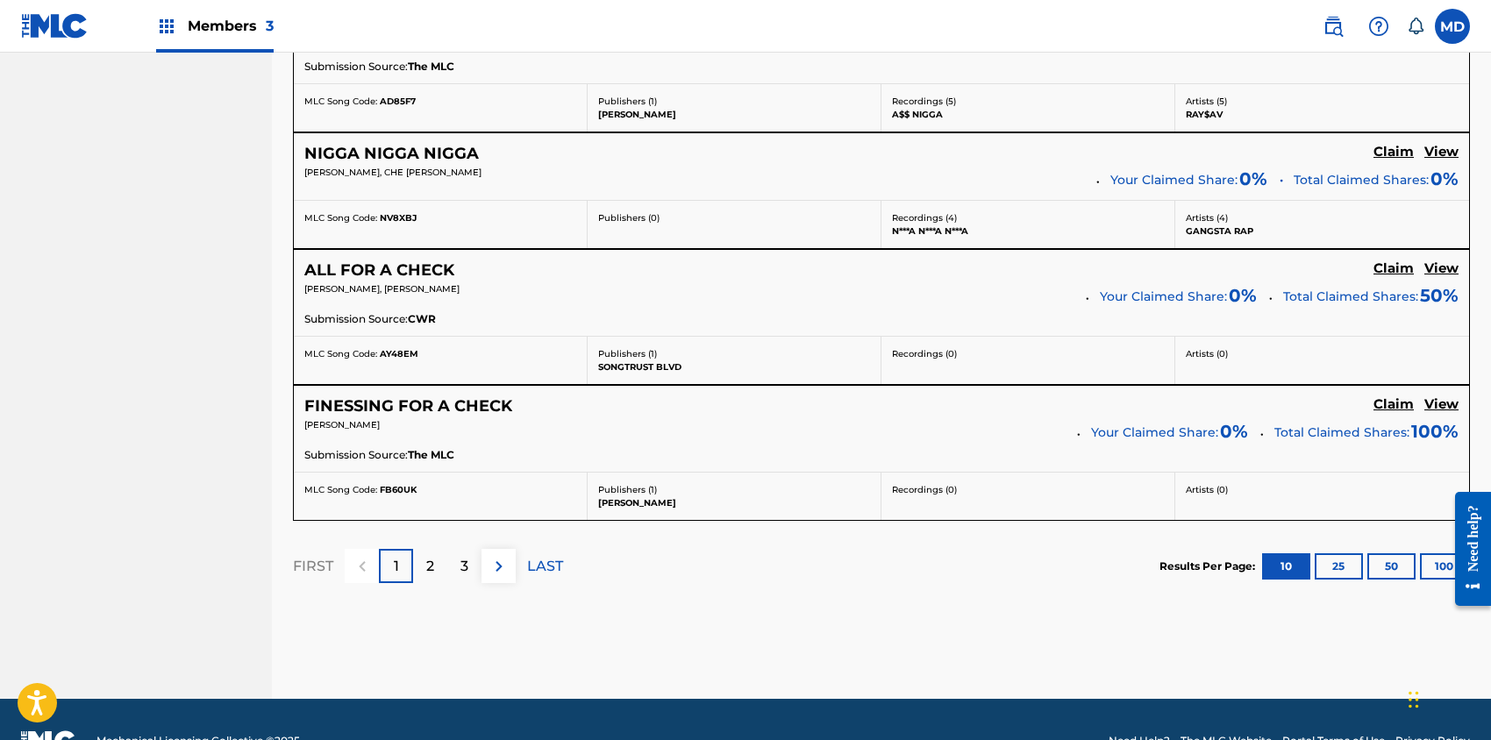
click at [426, 558] on p "2" at bounding box center [430, 566] width 8 height 21
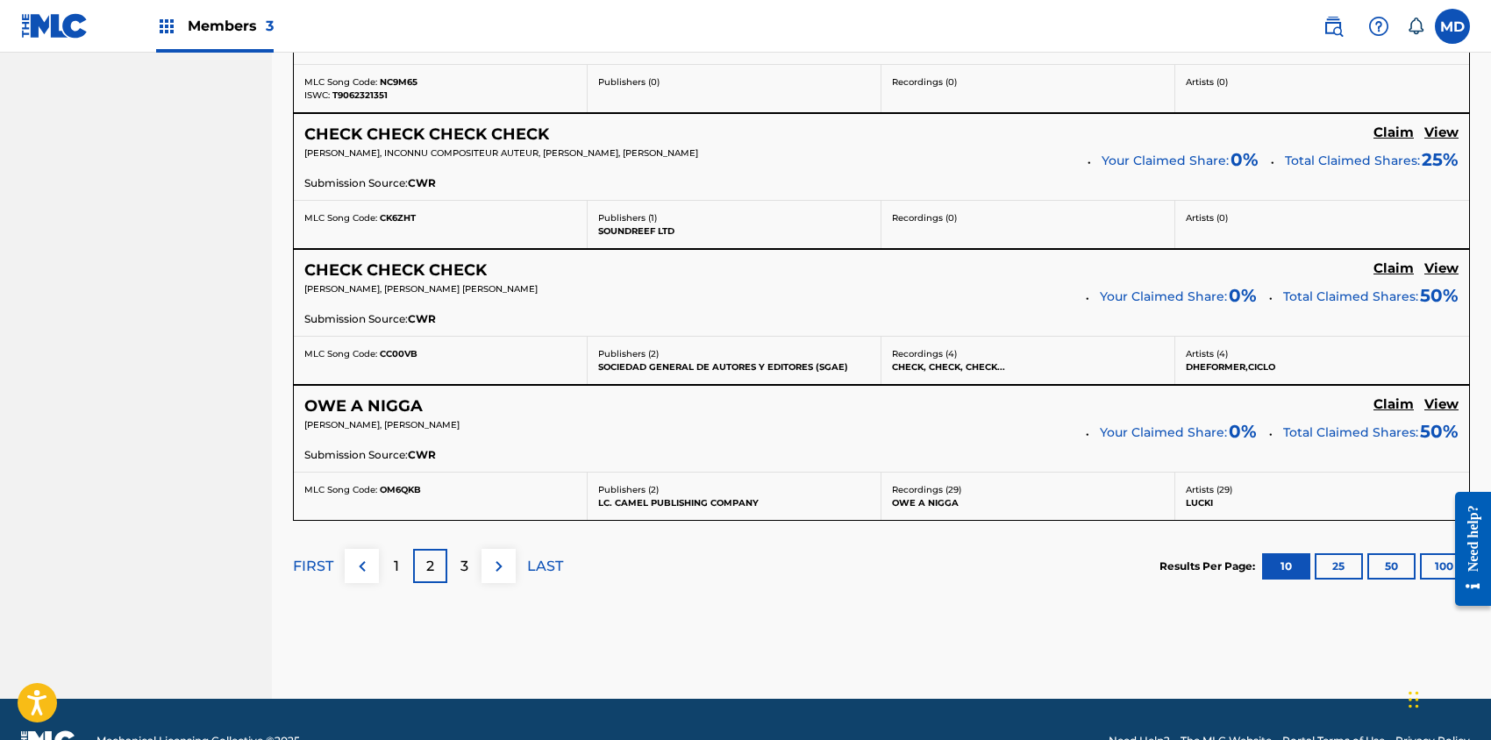
click at [468, 561] on div "3" at bounding box center [464, 566] width 34 height 34
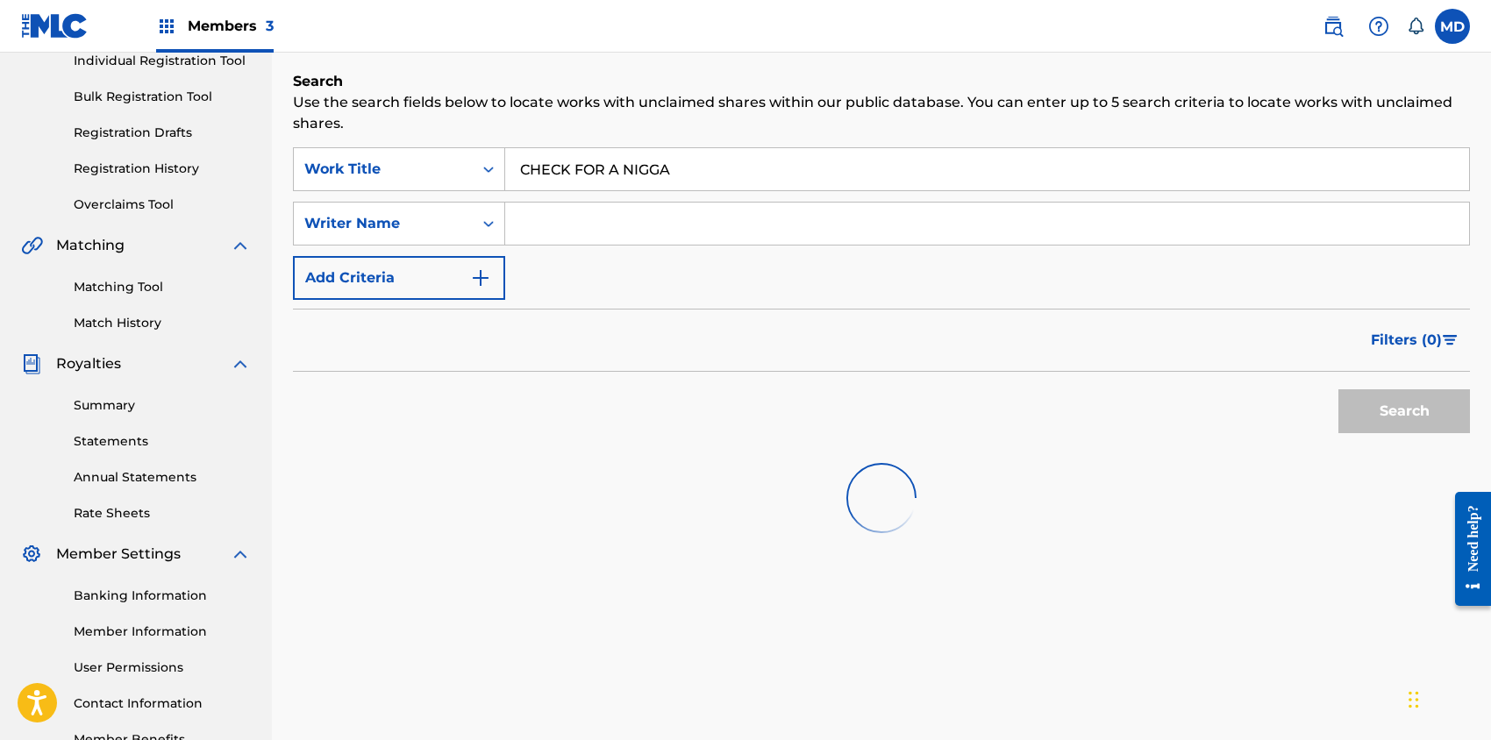
scroll to position [347, 0]
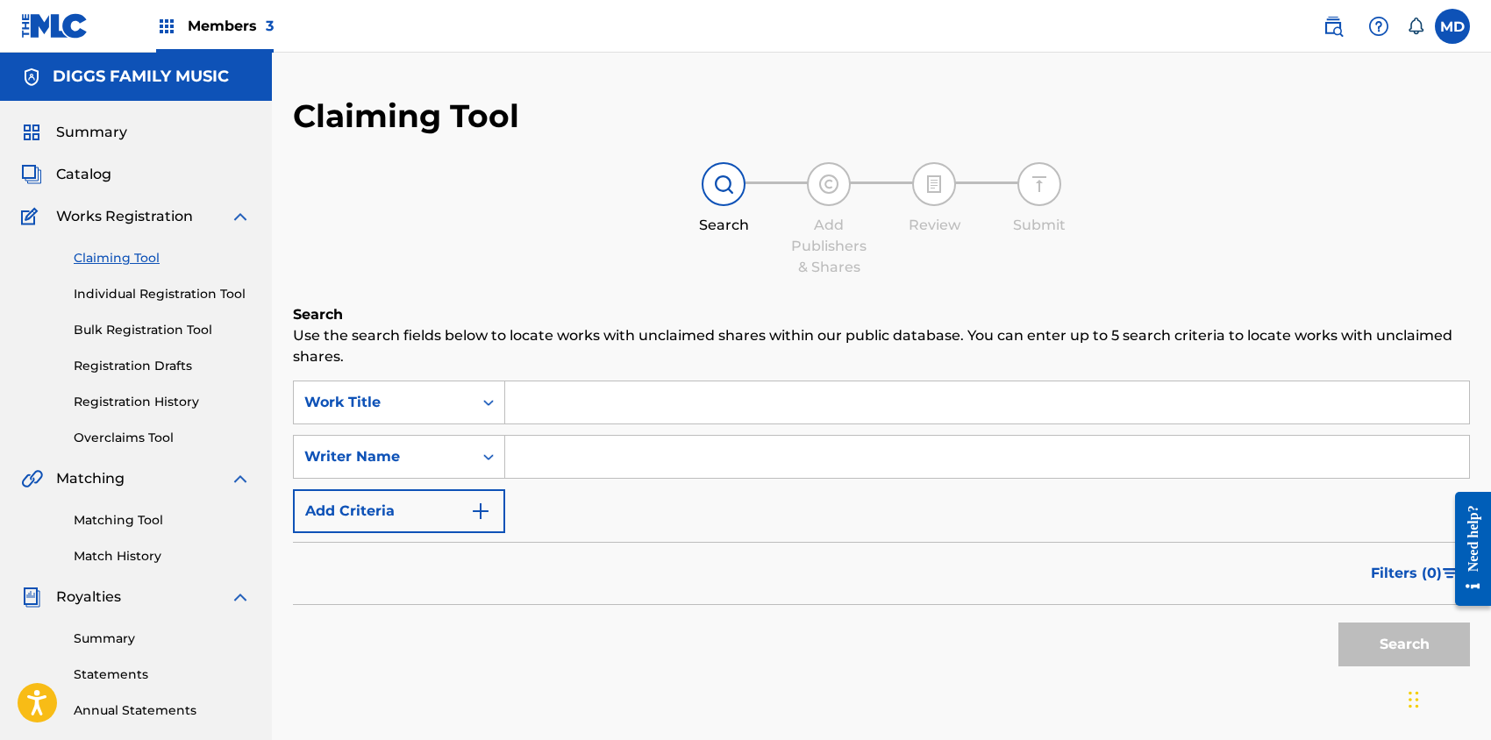
click at [589, 411] on input "Search Form" at bounding box center [987, 403] width 964 height 42
paste input "CHECK FOR A NIGGA"
type input "CHECK FOR A NIGGA"
click at [1396, 636] on button "Search" at bounding box center [1405, 645] width 132 height 44
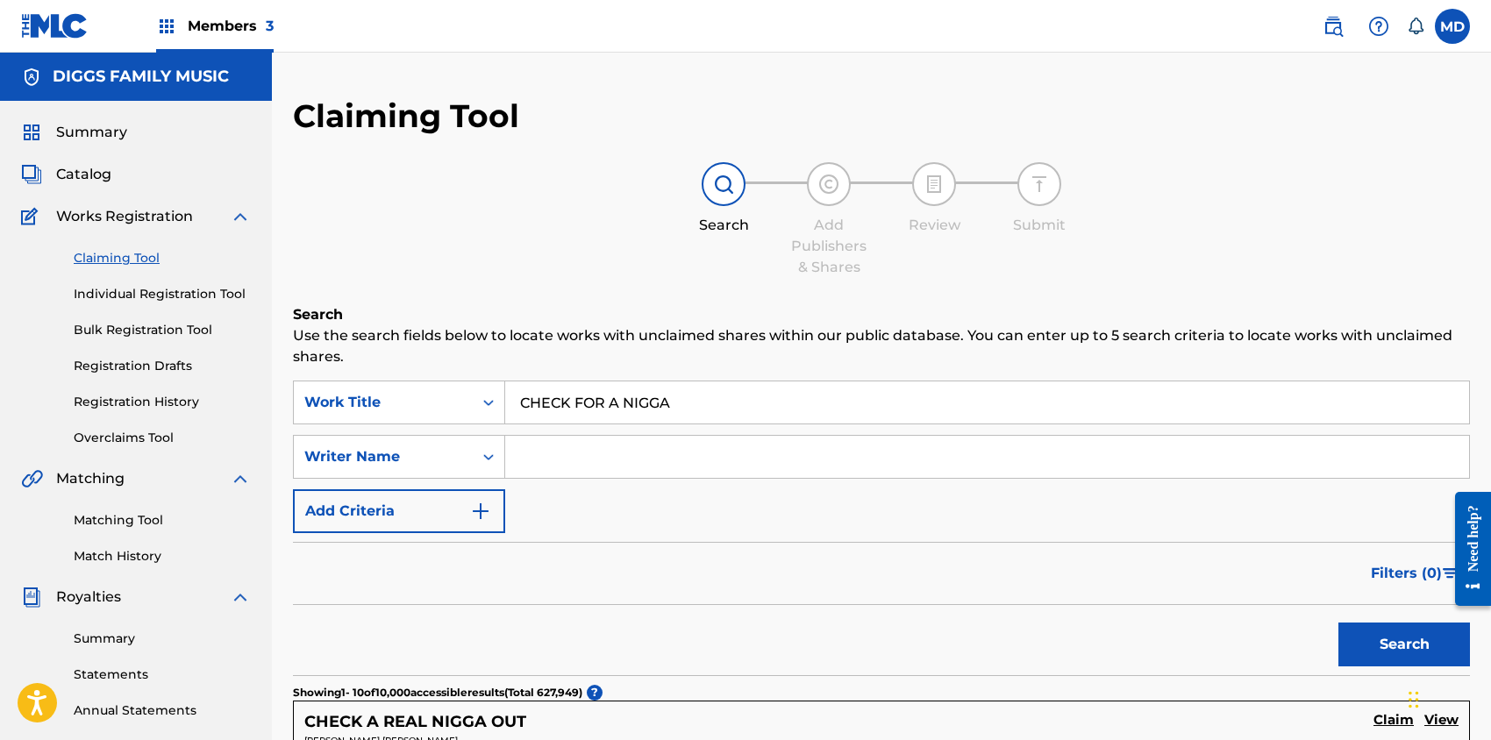
click at [600, 469] on input "Search Form" at bounding box center [987, 457] width 964 height 42
paste input "[PERSON_NAME]"
type input "[PERSON_NAME]"
click at [1382, 644] on button "Search" at bounding box center [1405, 645] width 132 height 44
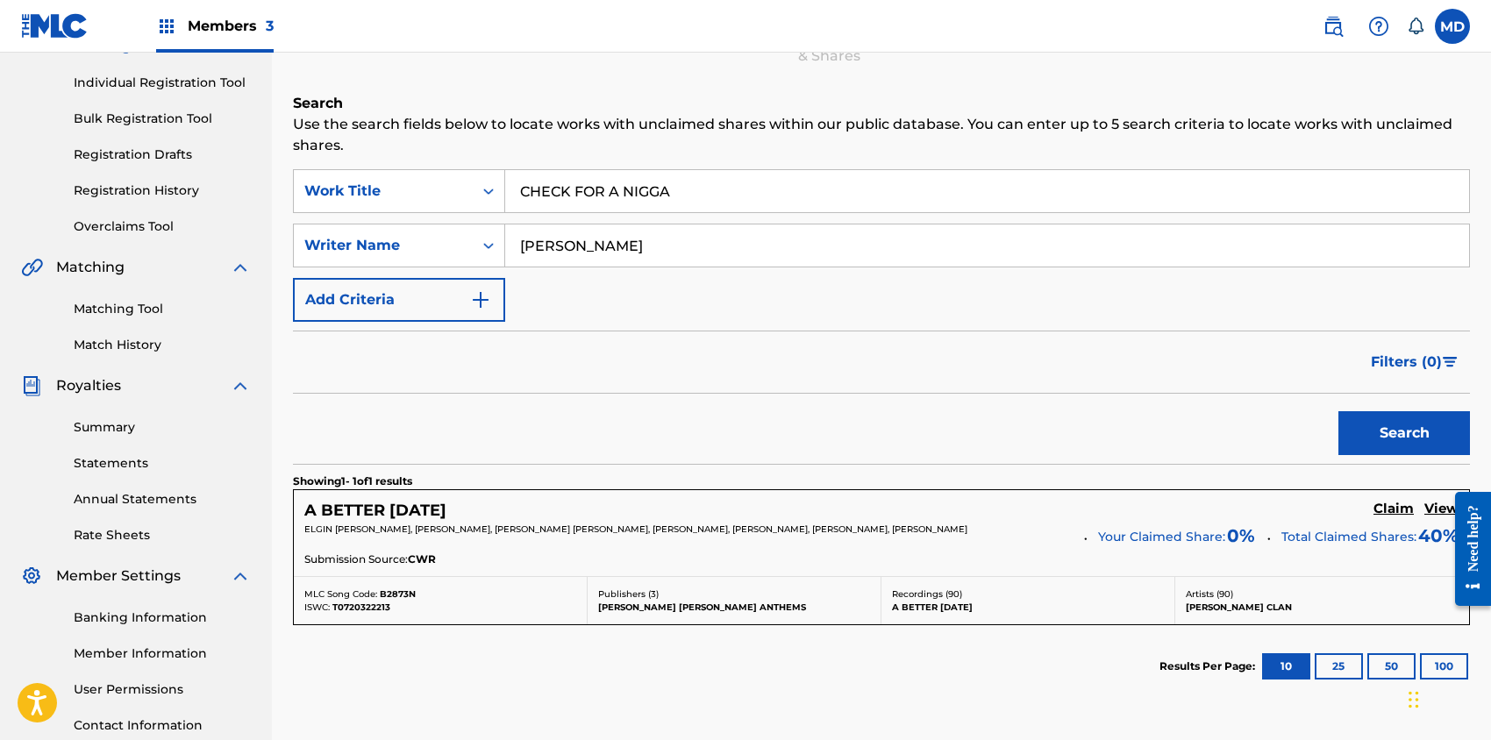
scroll to position [116, 0]
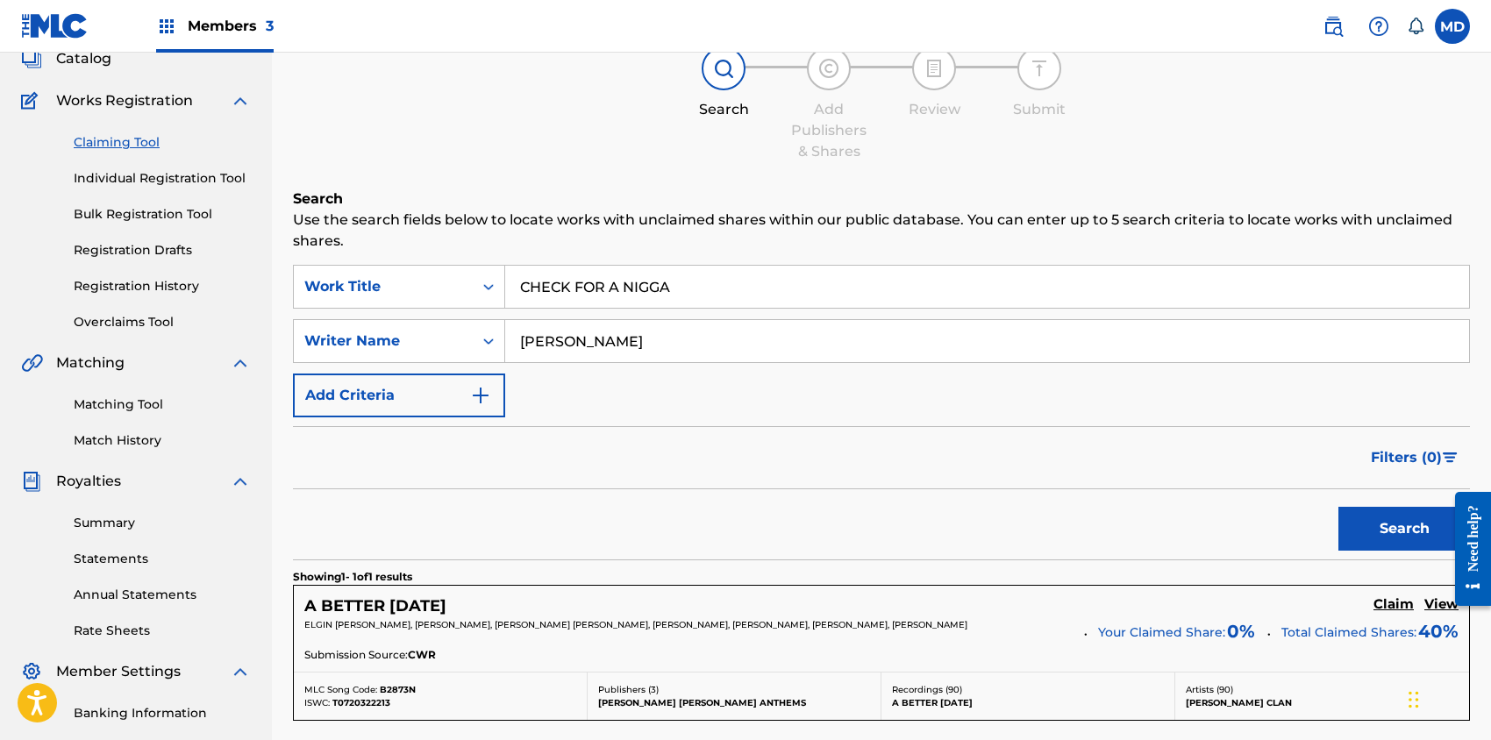
drag, startPoint x: 667, startPoint y: 337, endPoint x: 519, endPoint y: 350, distance: 147.9
click at [519, 350] on input "[PERSON_NAME]" at bounding box center [987, 341] width 964 height 42
type input "[PERSON_NAME]"
click at [1388, 528] on button "Search" at bounding box center [1405, 529] width 132 height 44
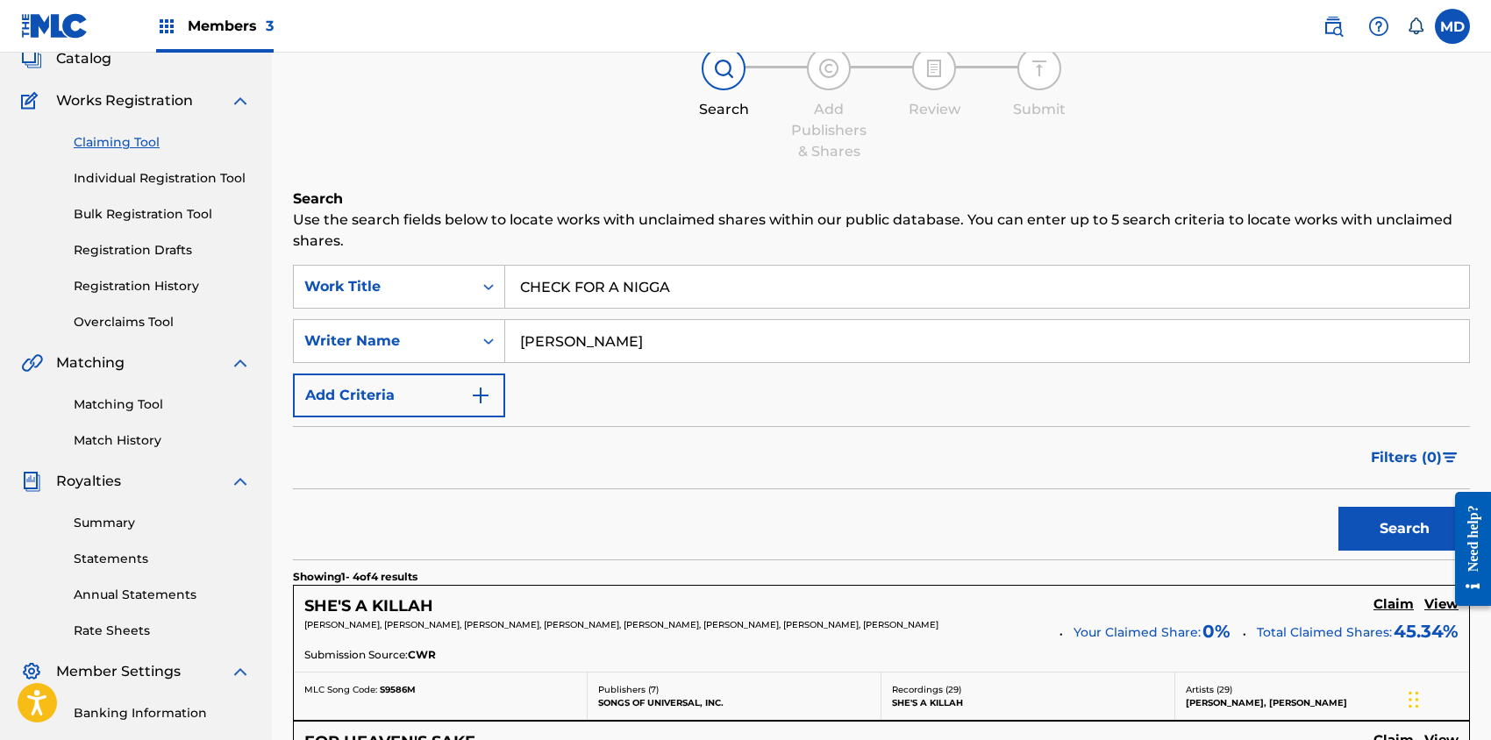
click at [124, 282] on link "Registration History" at bounding box center [162, 286] width 177 height 18
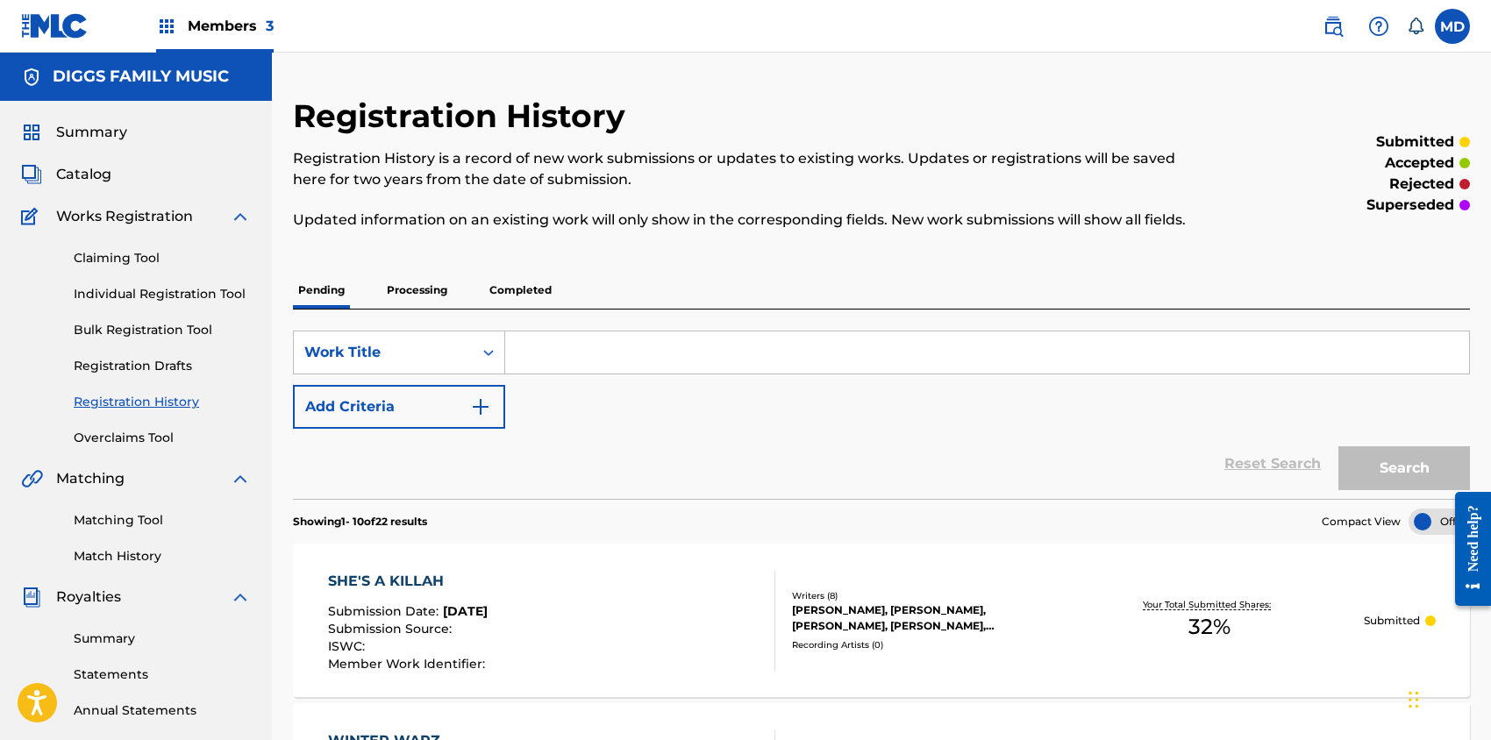
click at [408, 290] on p "Processing" at bounding box center [417, 290] width 71 height 37
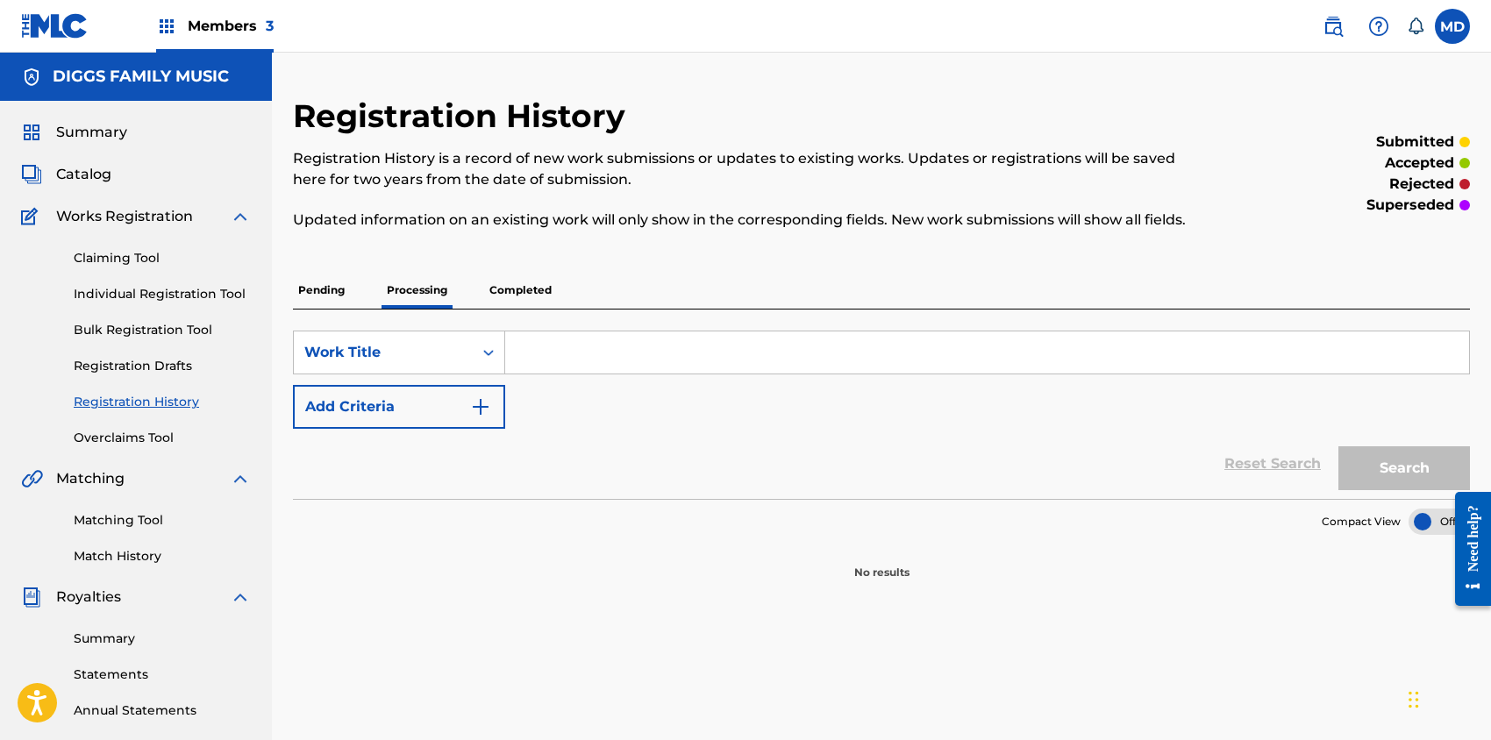
click at [512, 283] on p "Completed" at bounding box center [520, 290] width 73 height 37
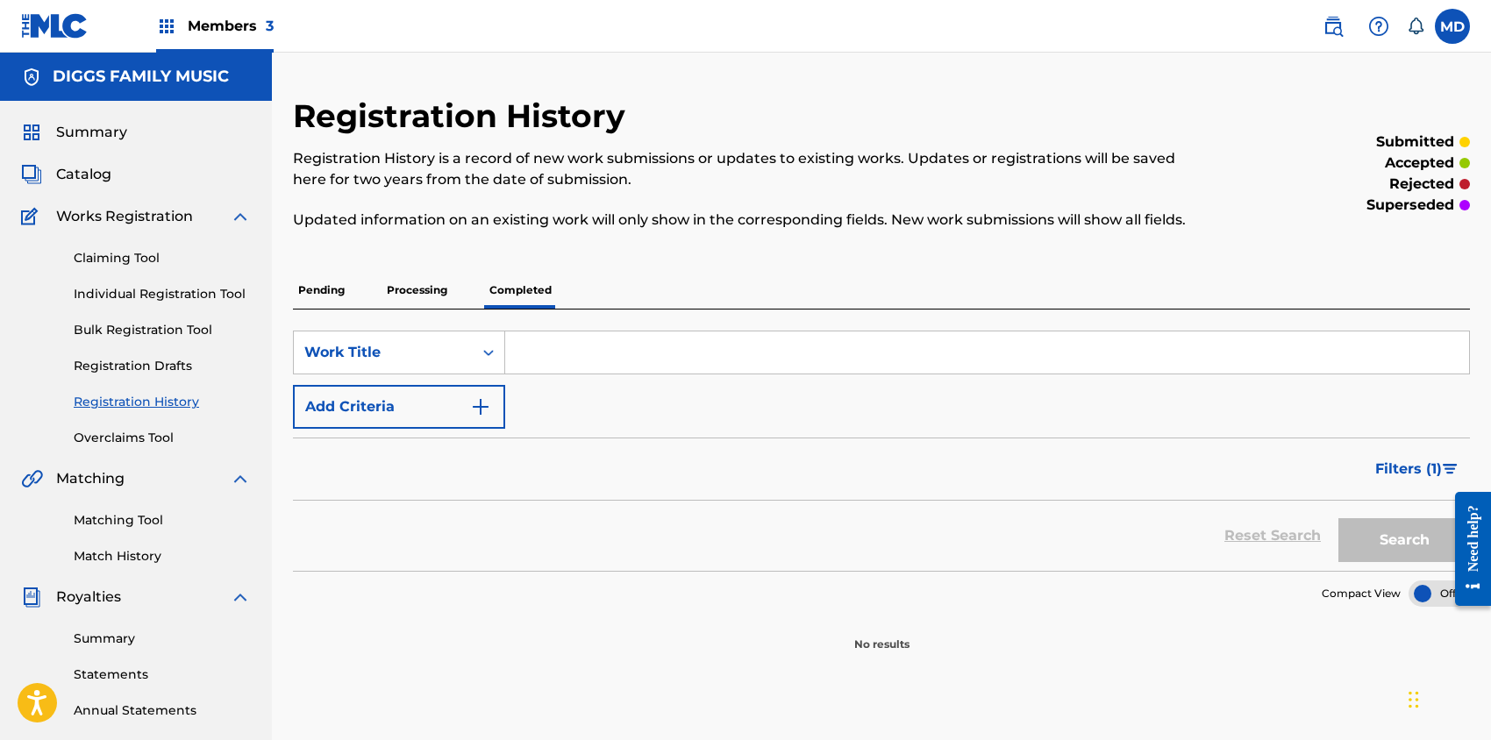
click at [325, 285] on p "Pending" at bounding box center [321, 290] width 57 height 37
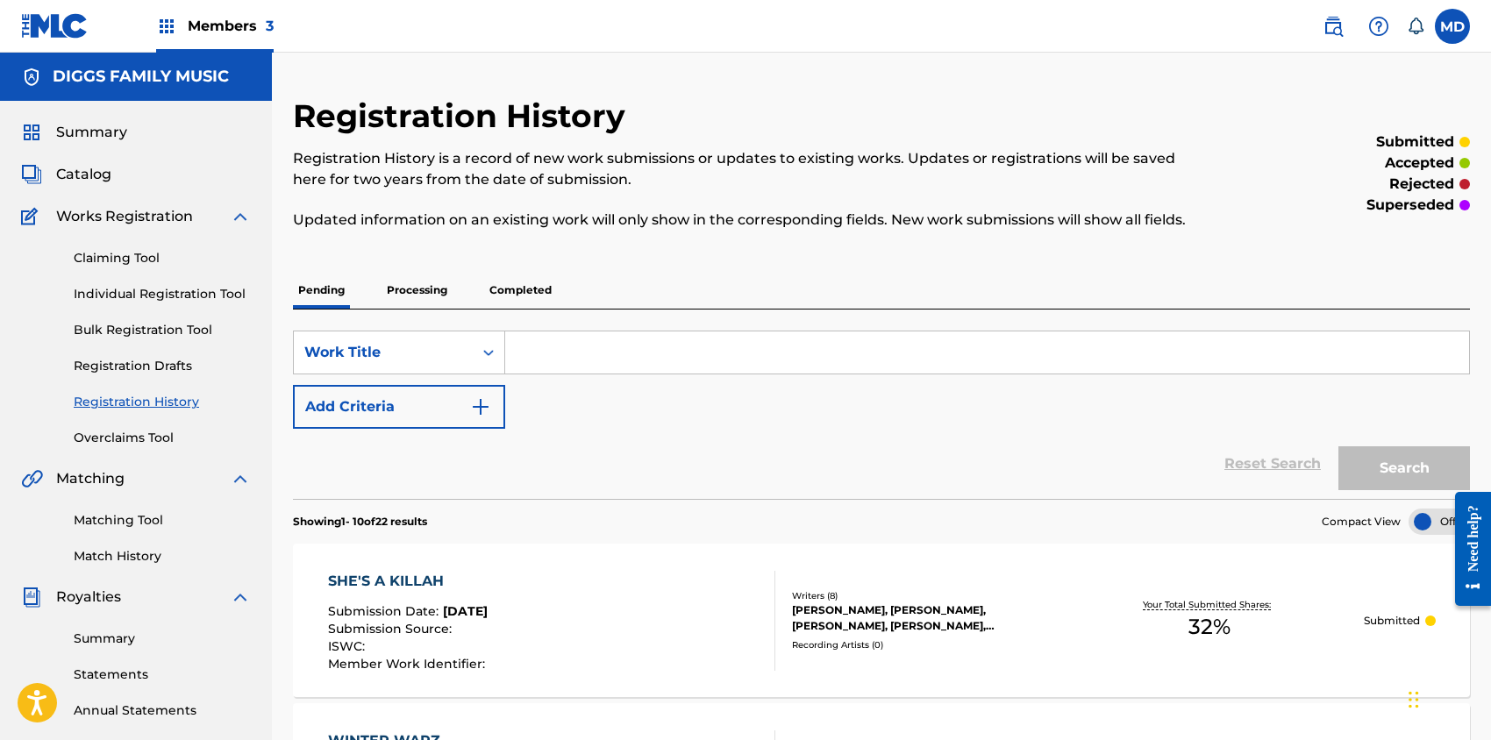
click at [105, 252] on link "Claiming Tool" at bounding box center [162, 258] width 177 height 18
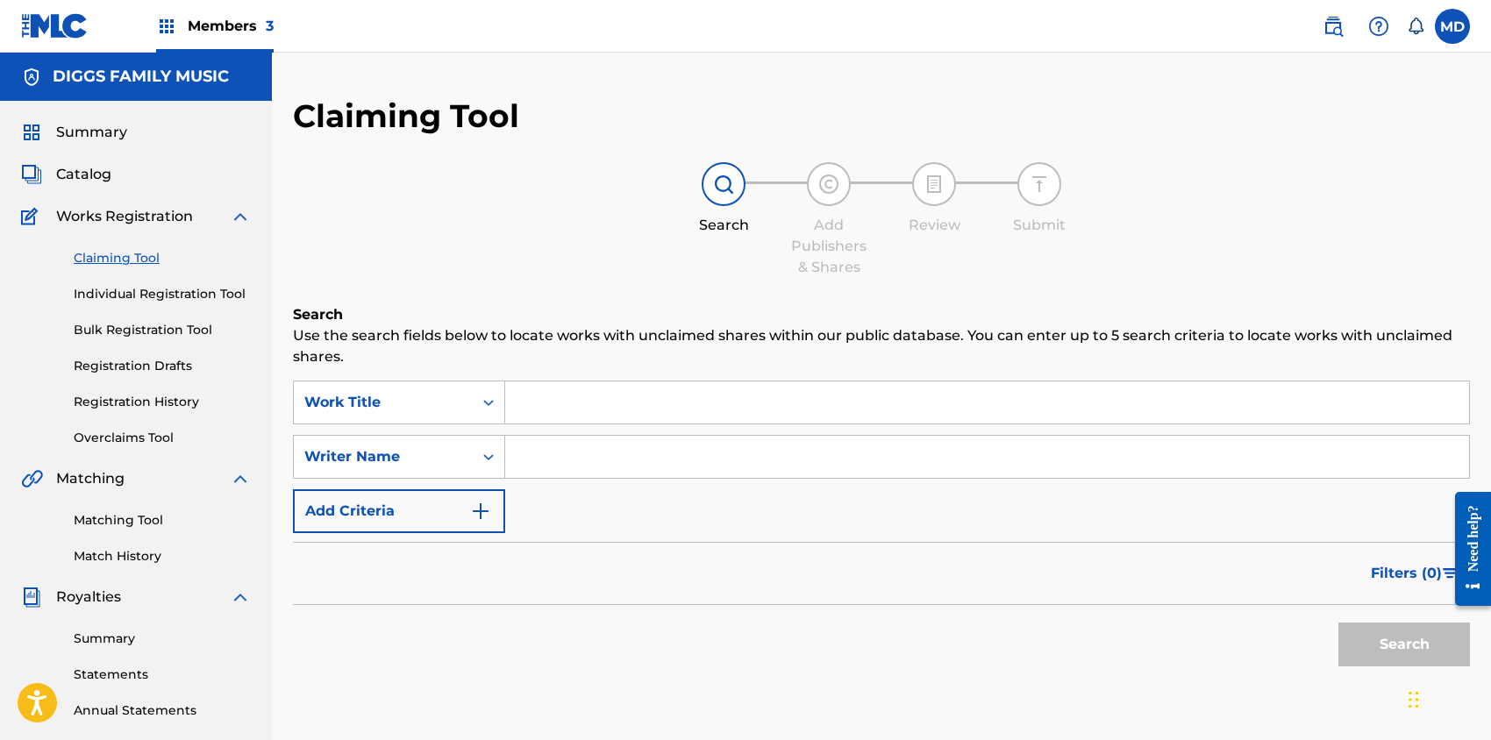
click at [589, 403] on input "Search Form" at bounding box center [987, 403] width 964 height 42
paste input "CHROME WHEELS"
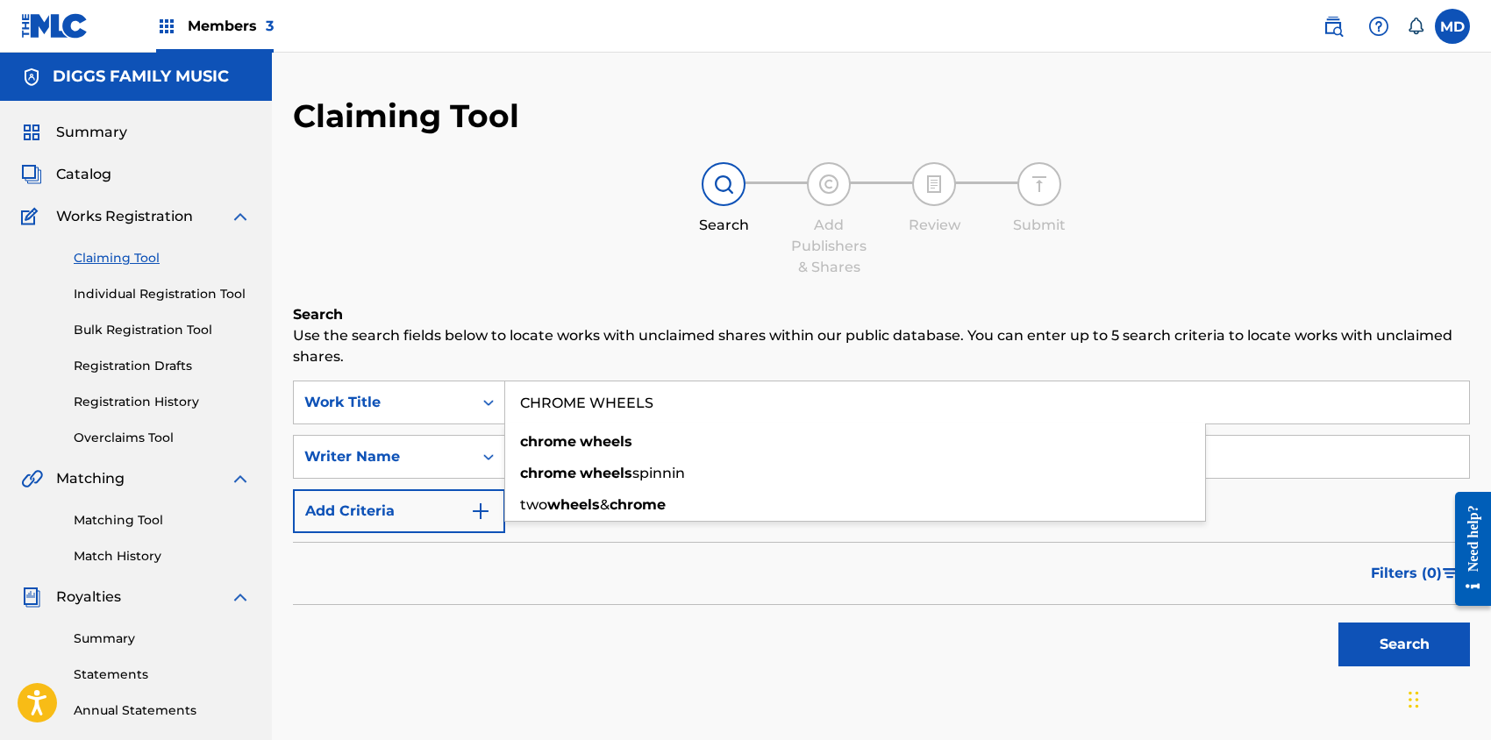
type input "CHROME WHEELS"
click at [1372, 642] on button "Search" at bounding box center [1405, 645] width 132 height 44
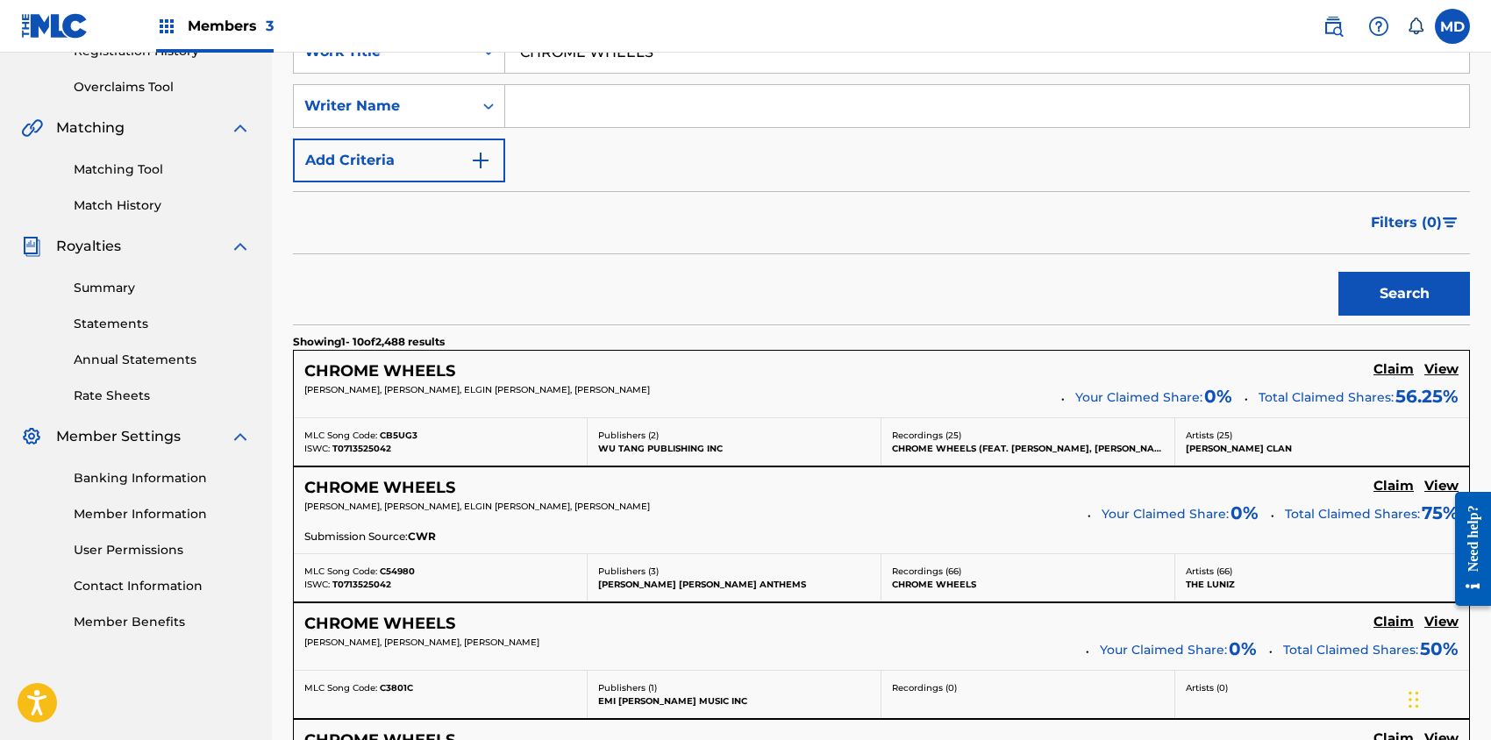
scroll to position [468, 0]
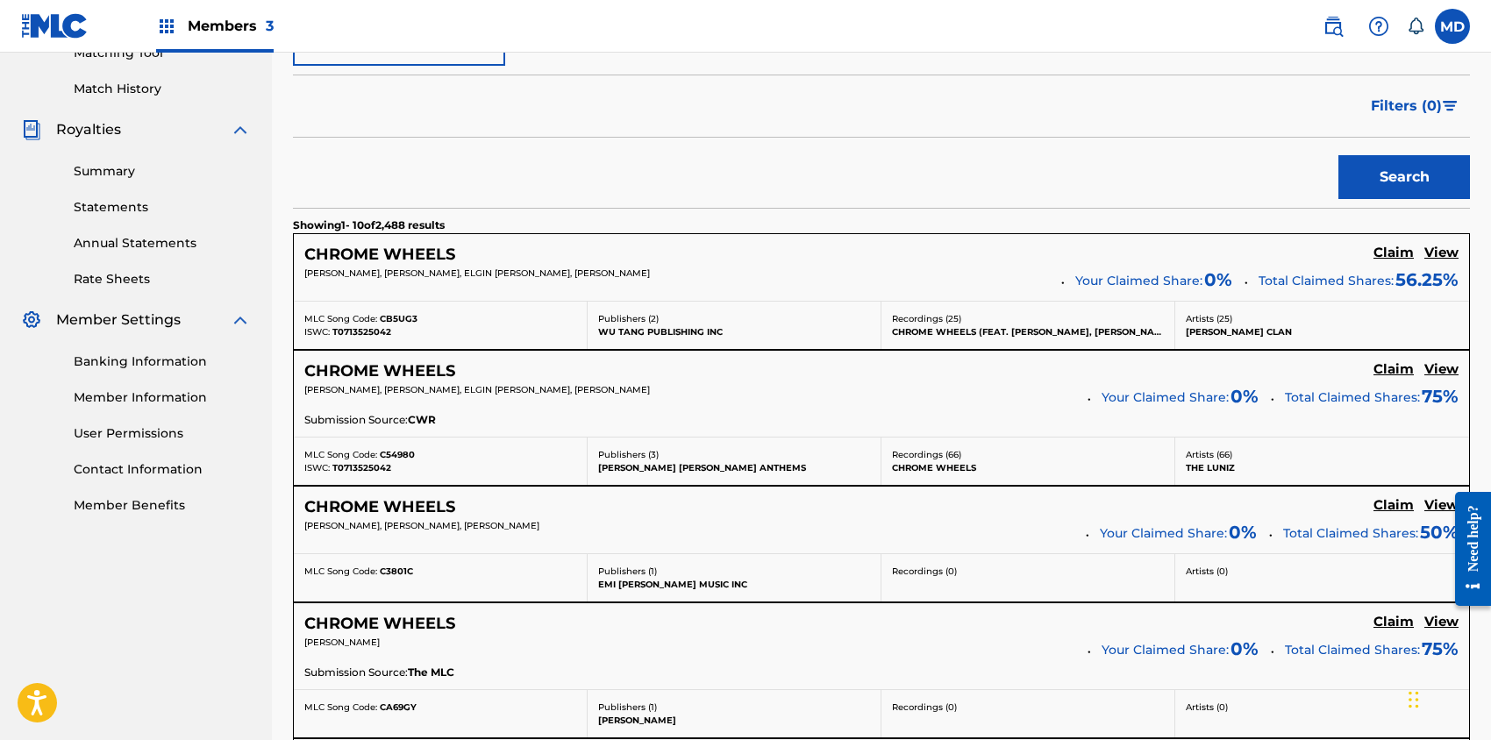
click at [1441, 255] on h5 "View" at bounding box center [1442, 253] width 34 height 17
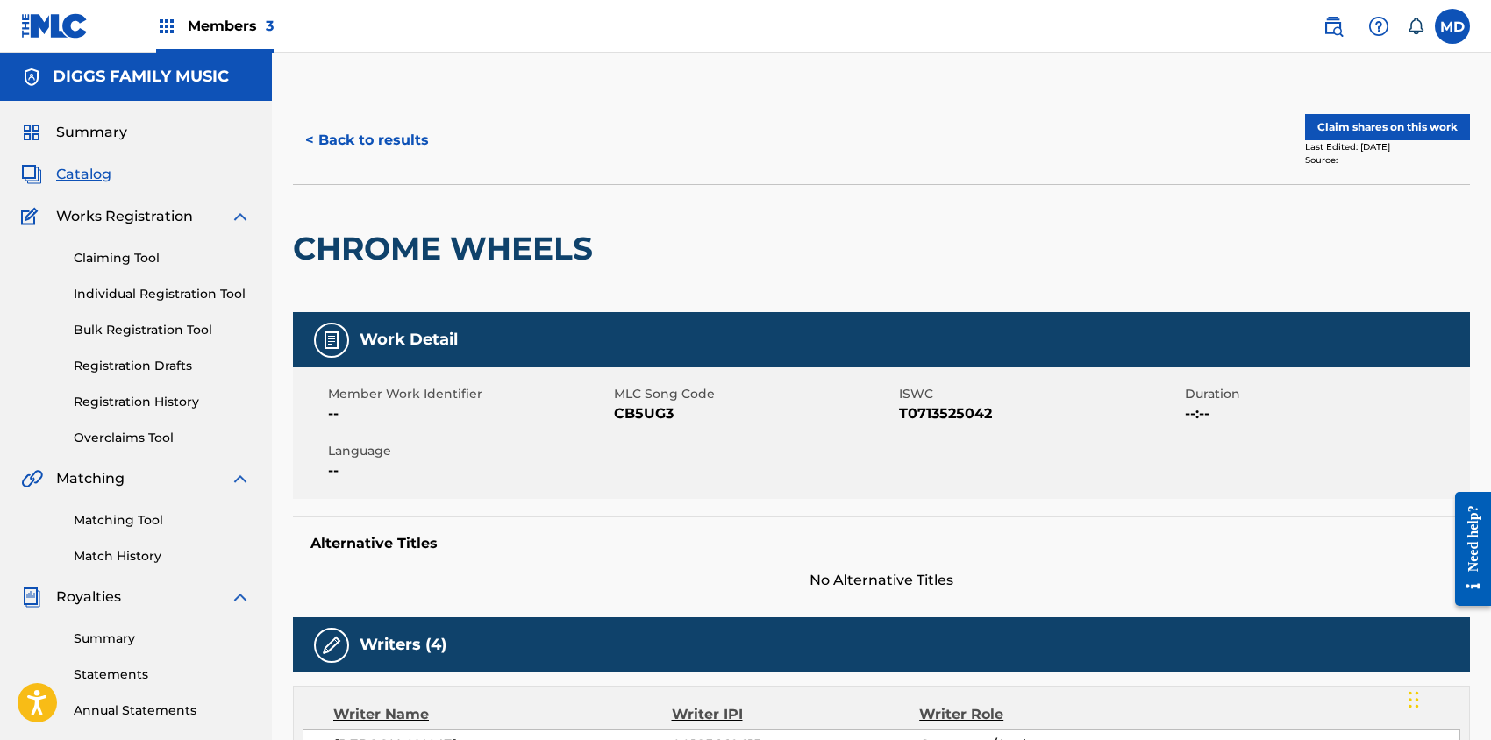
click at [1393, 129] on button "Claim shares on this work" at bounding box center [1387, 127] width 165 height 26
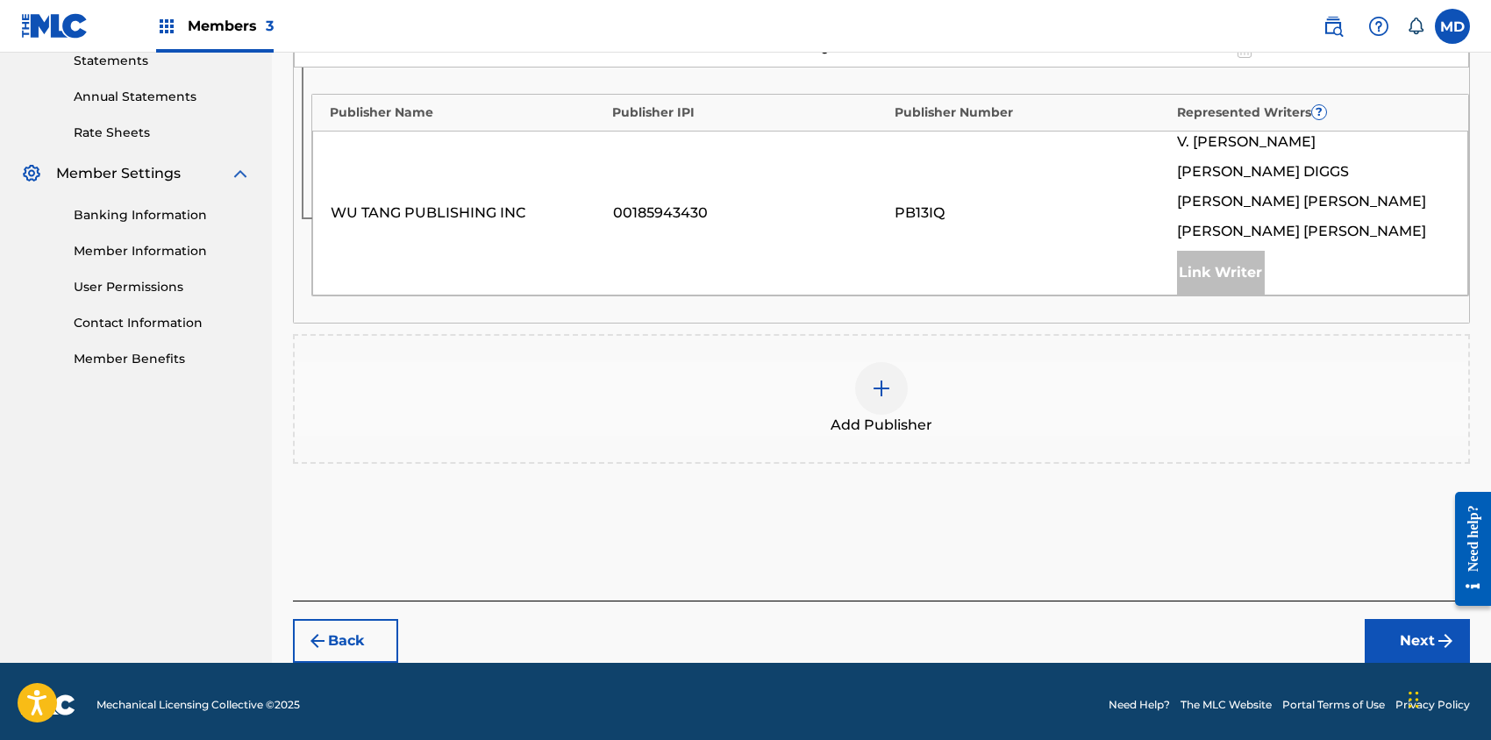
scroll to position [619, 0]
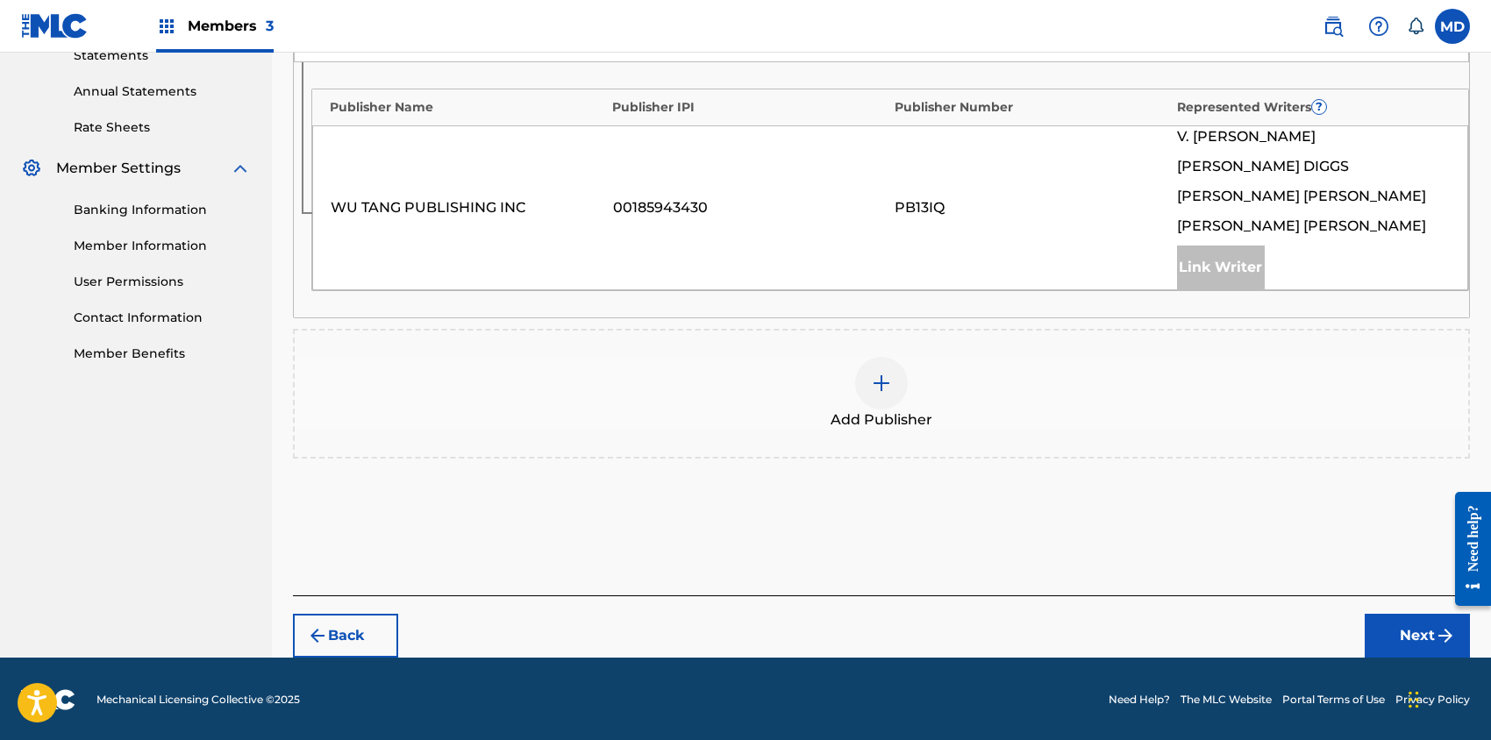
click at [882, 384] on img at bounding box center [881, 383] width 21 height 21
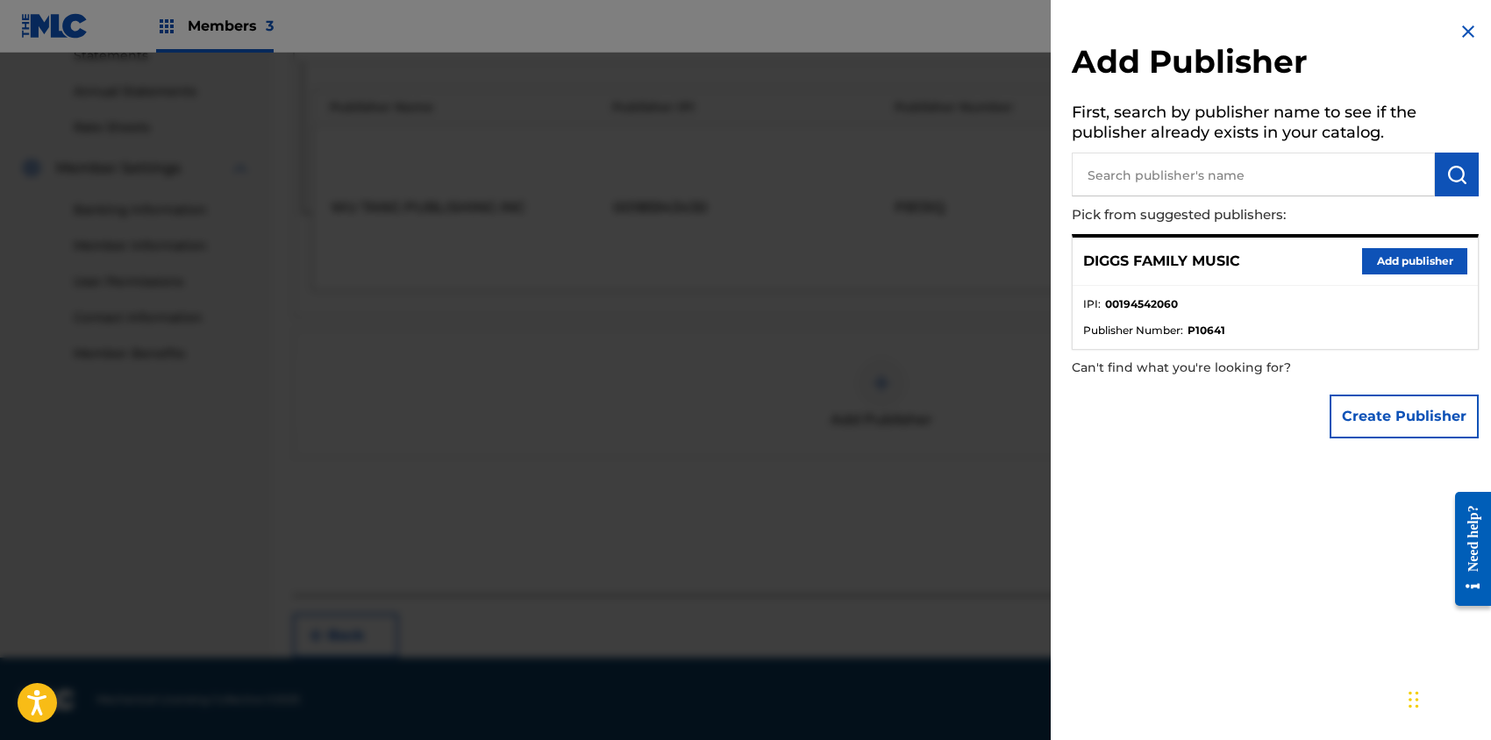
click at [1412, 264] on button "Add publisher" at bounding box center [1414, 261] width 105 height 26
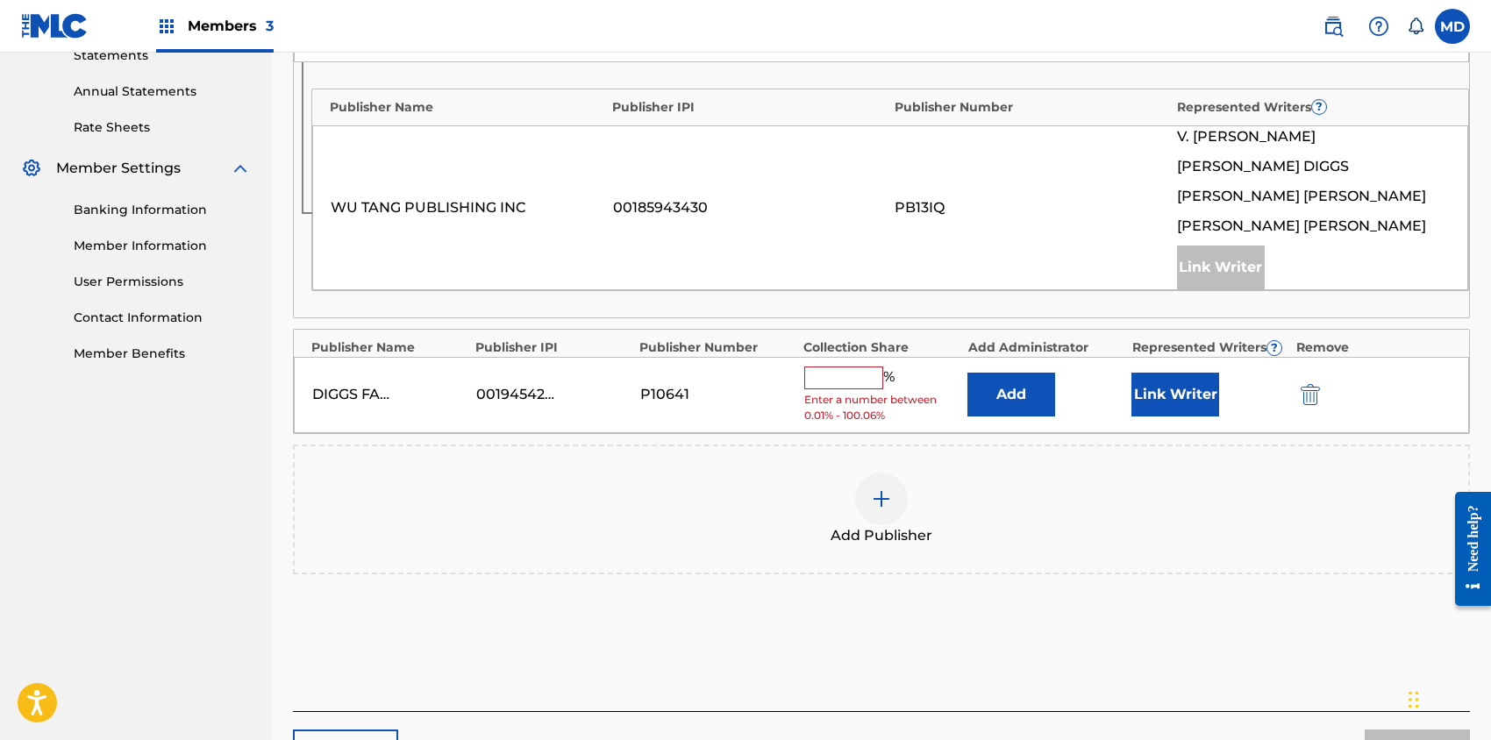
click at [873, 375] on input "text" at bounding box center [843, 378] width 79 height 23
type input "25"
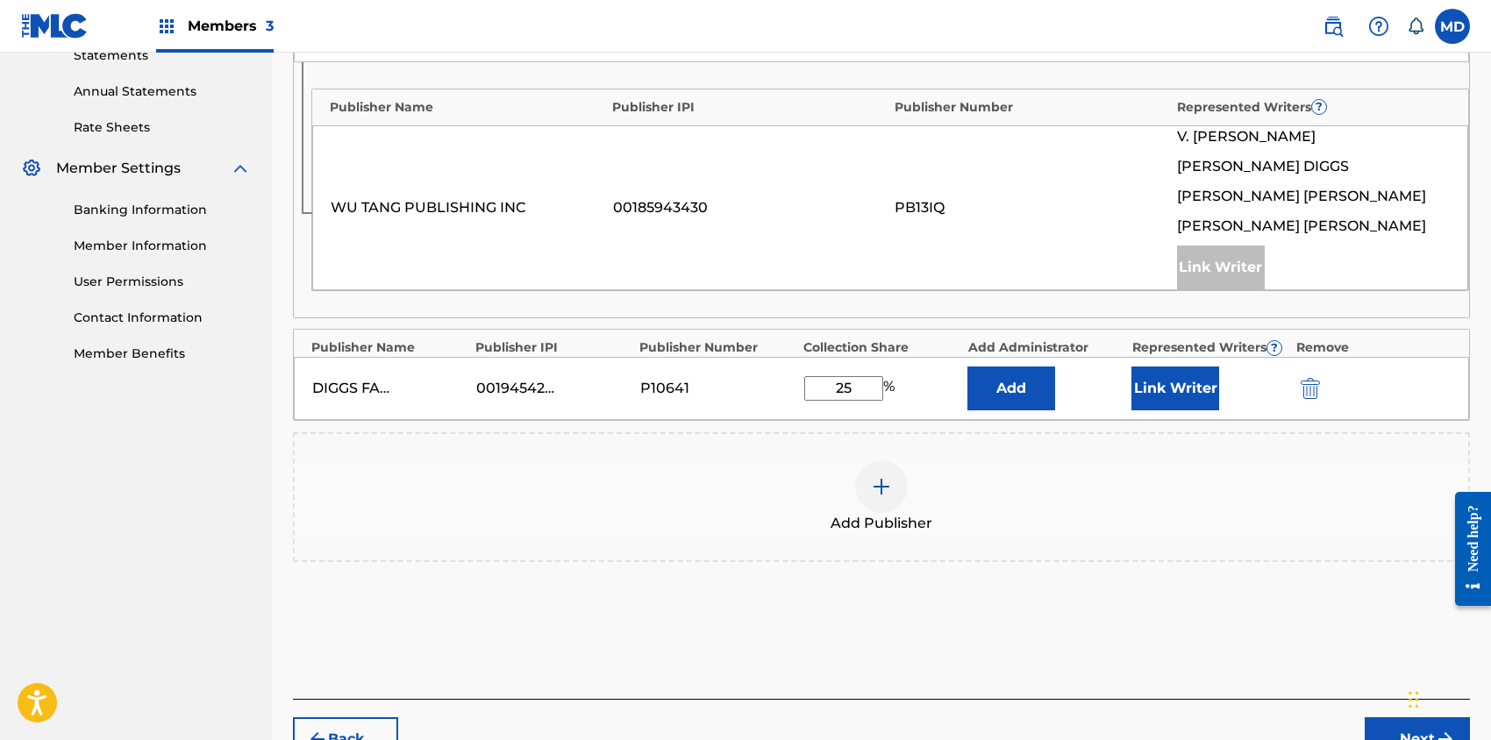
click at [1160, 389] on button "Link Writer" at bounding box center [1176, 389] width 88 height 44
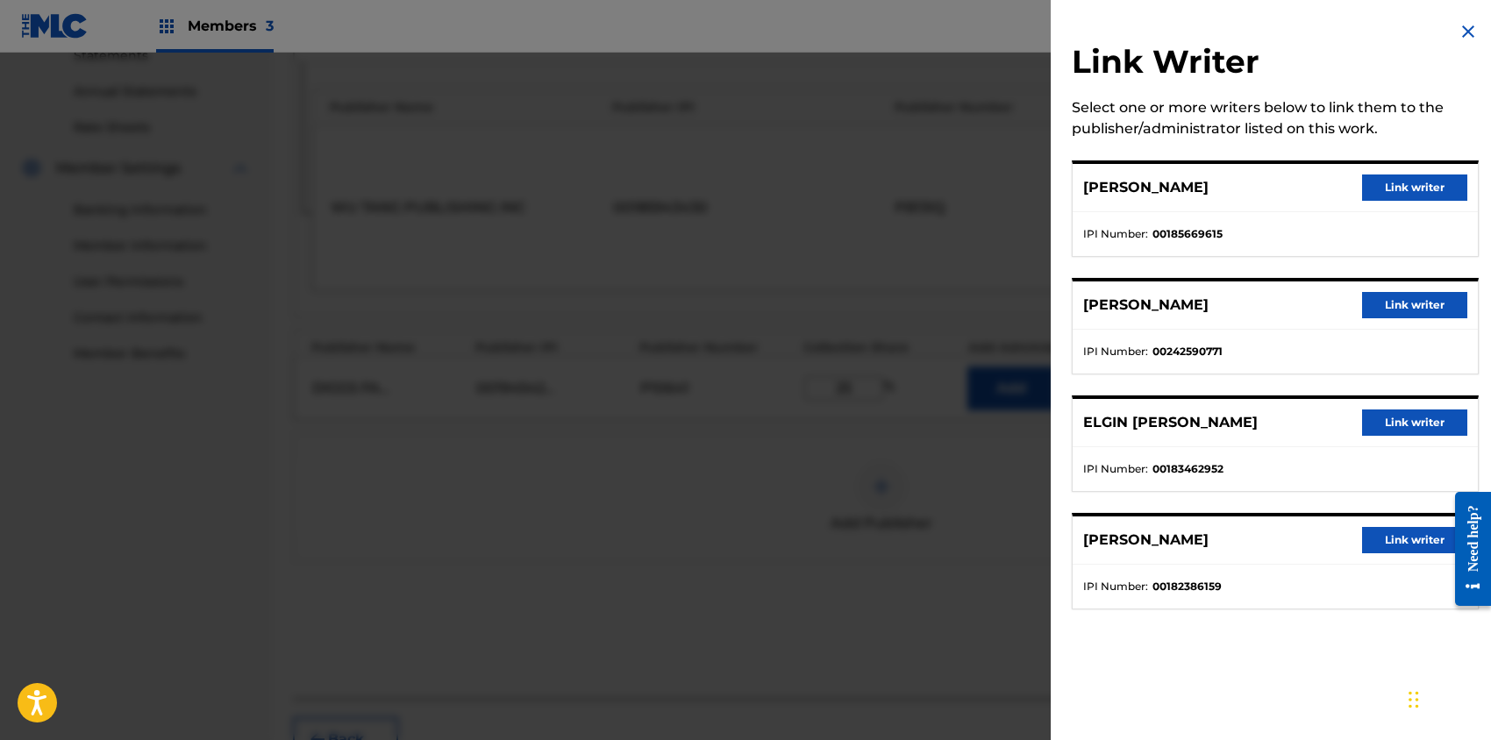
click at [1410, 425] on button "Link writer" at bounding box center [1414, 423] width 105 height 26
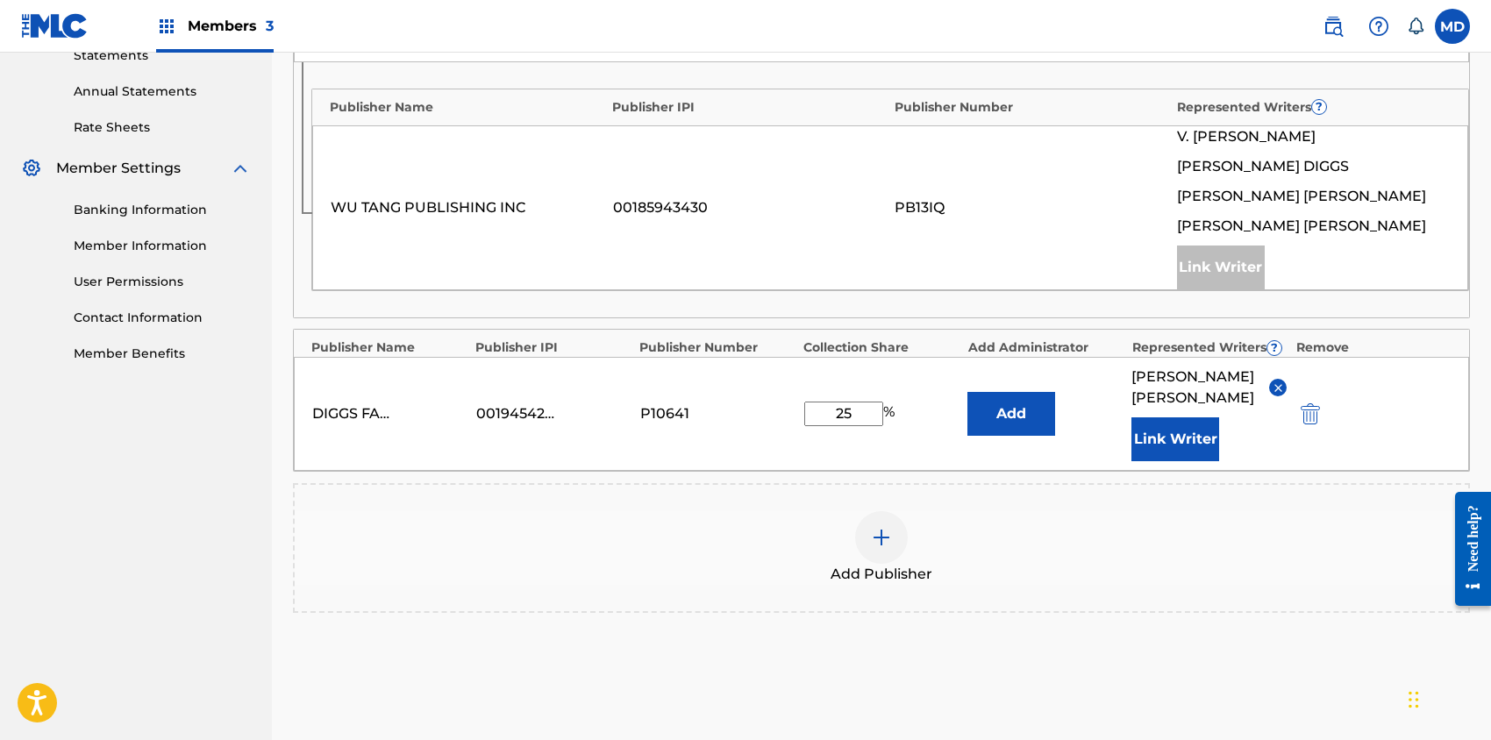
click at [1189, 433] on button "Link Writer" at bounding box center [1176, 440] width 88 height 44
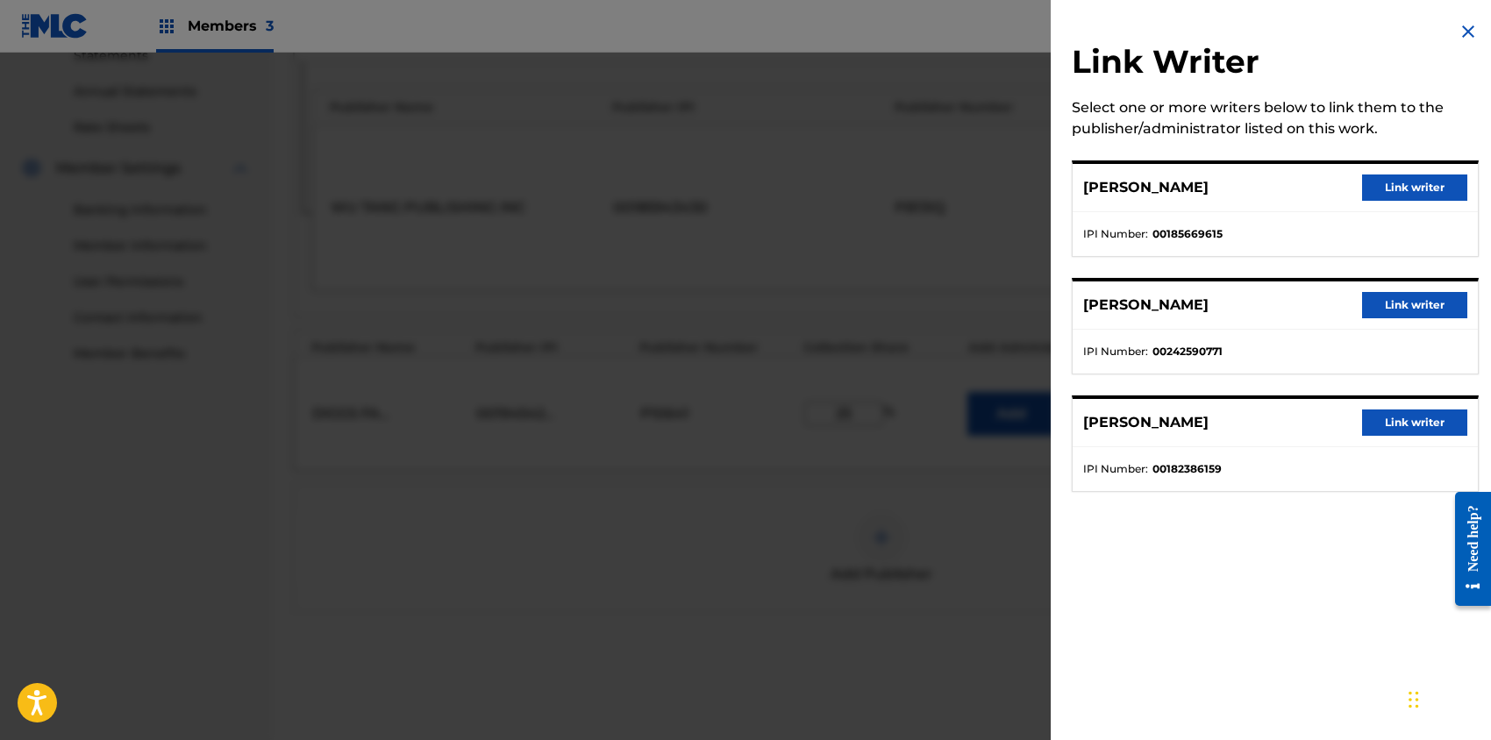
click at [1410, 189] on button "Link writer" at bounding box center [1414, 188] width 105 height 26
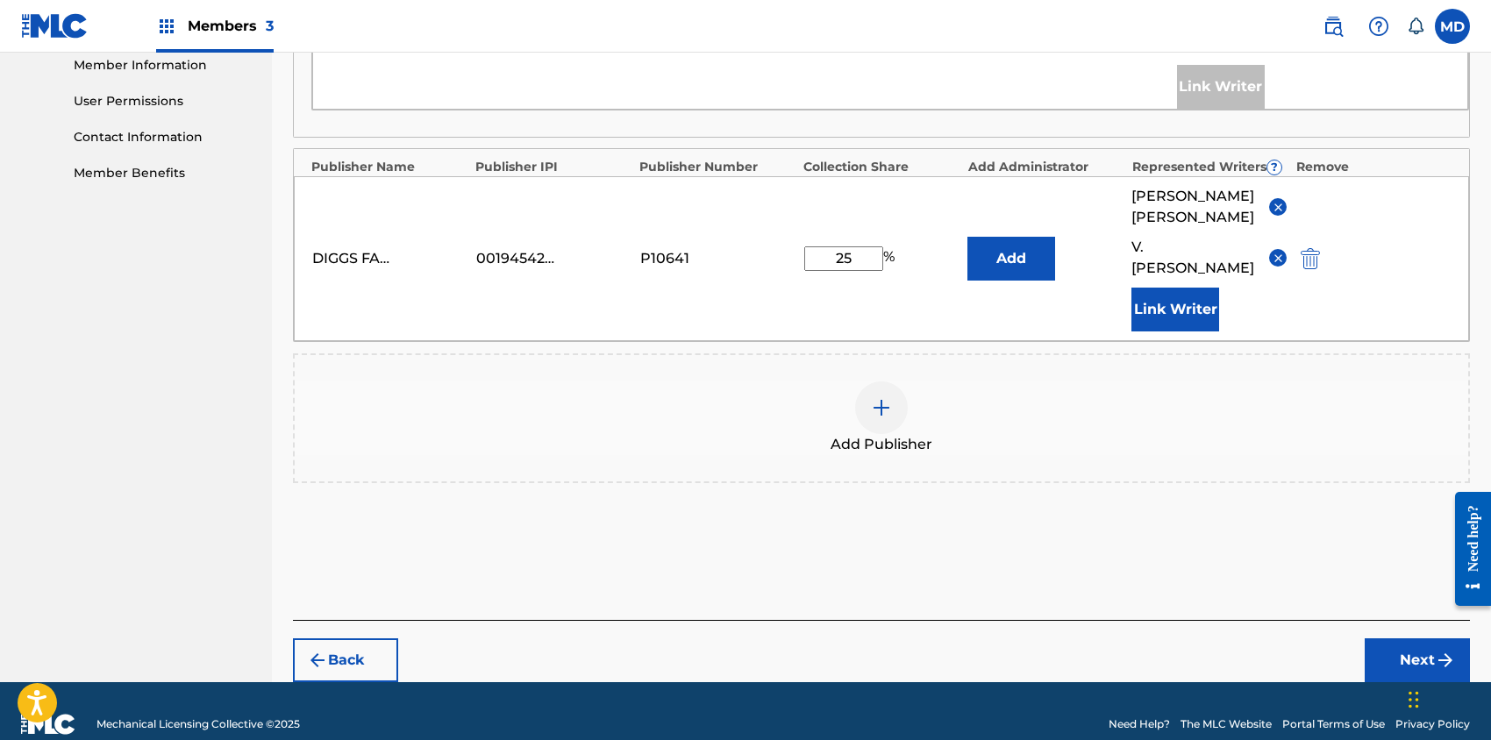
scroll to position [803, 0]
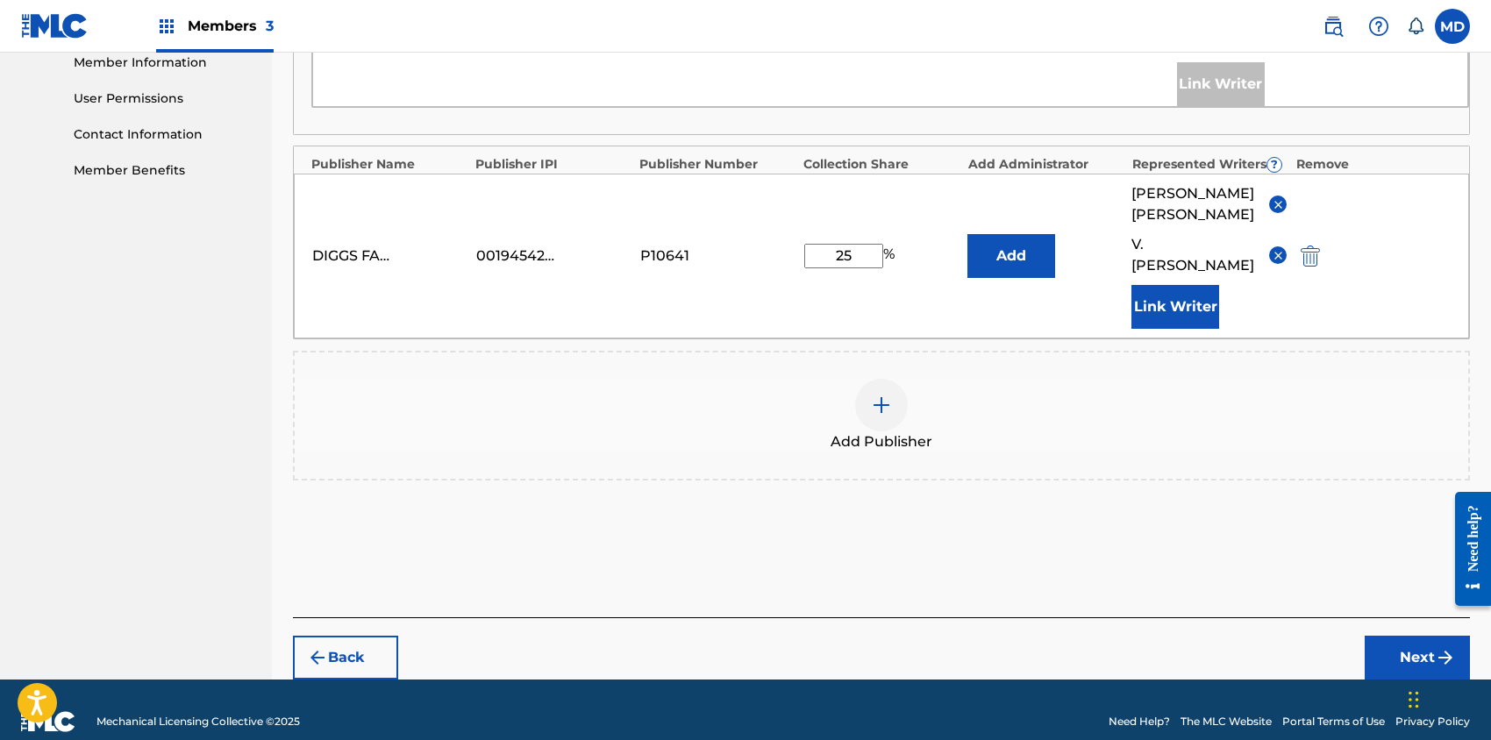
click at [1402, 636] on button "Next" at bounding box center [1417, 658] width 105 height 44
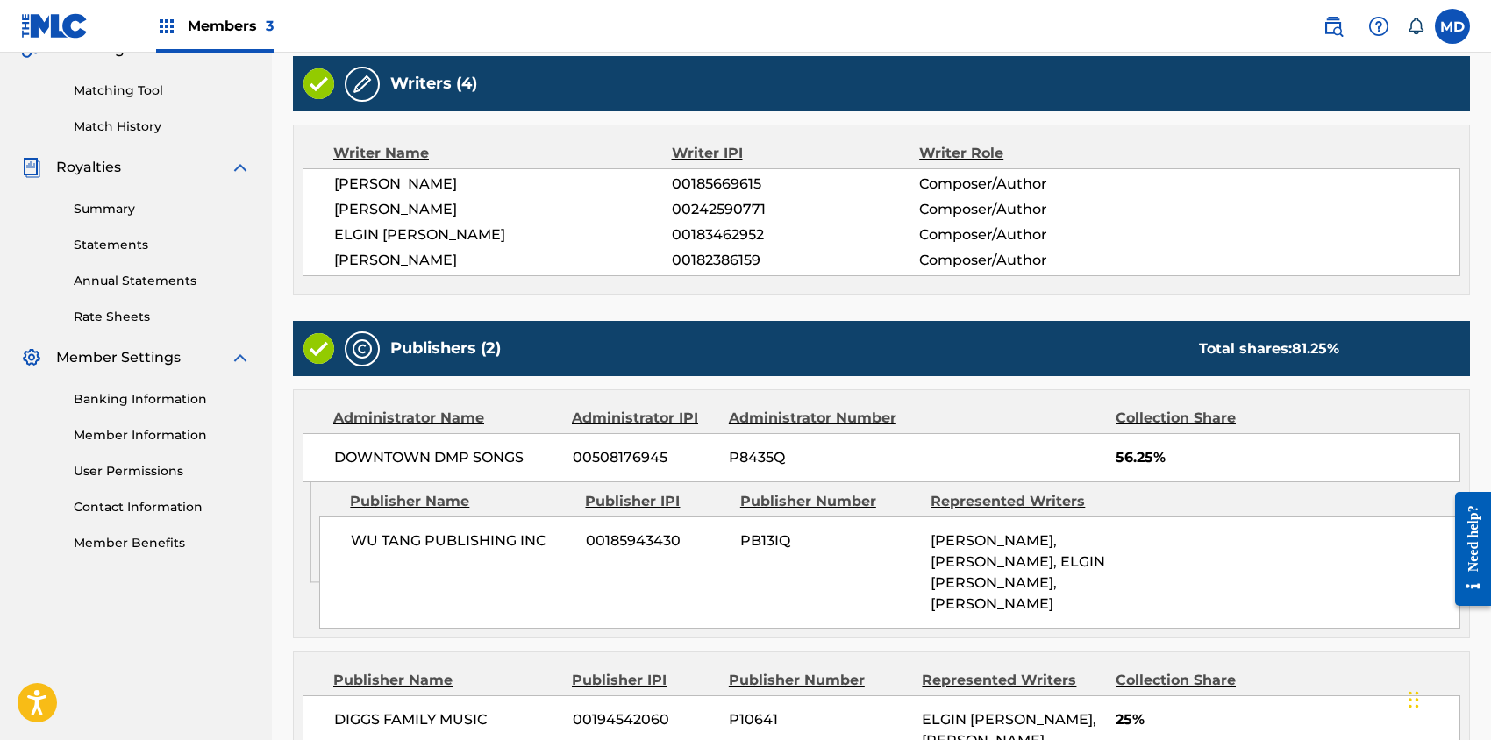
scroll to position [642, 0]
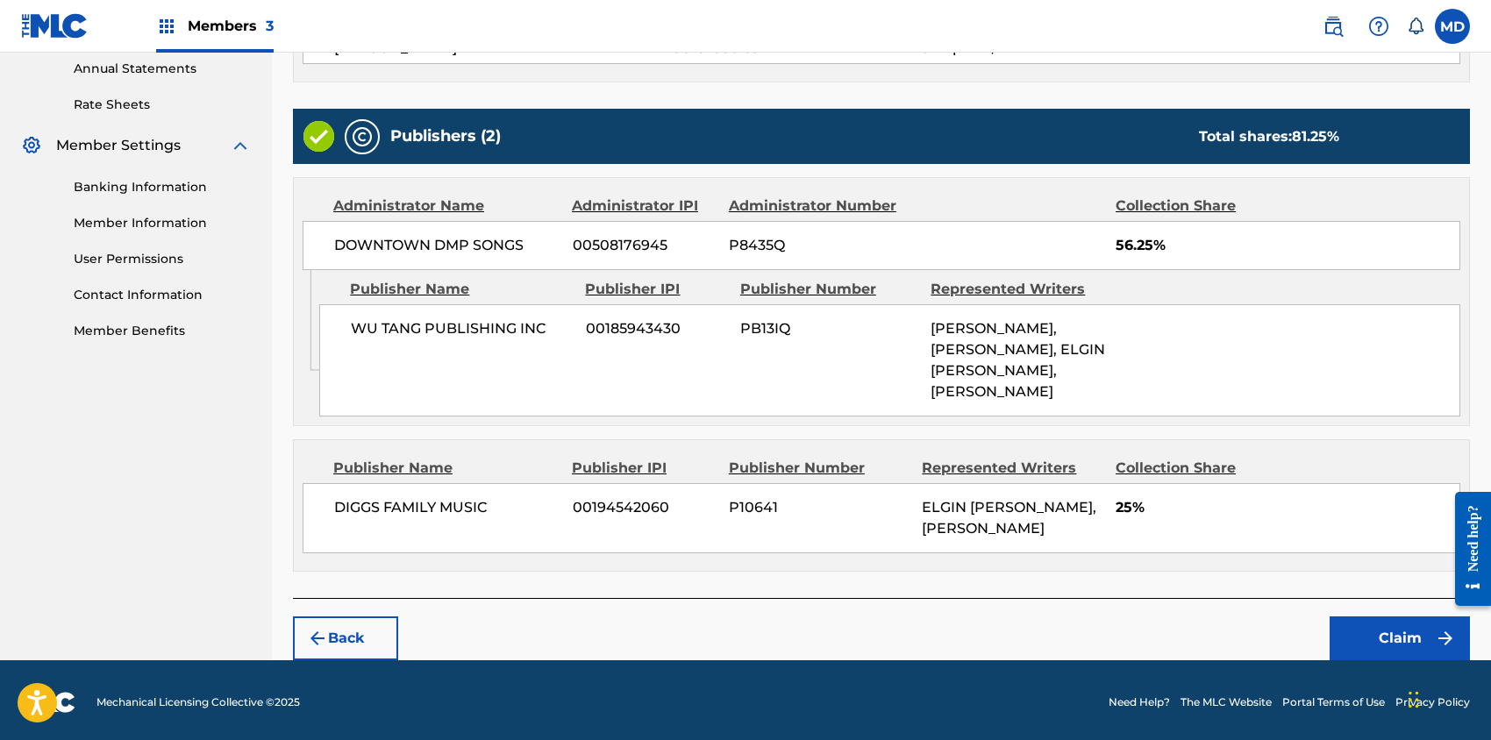
click at [1404, 634] on button "Claim" at bounding box center [1400, 639] width 140 height 44
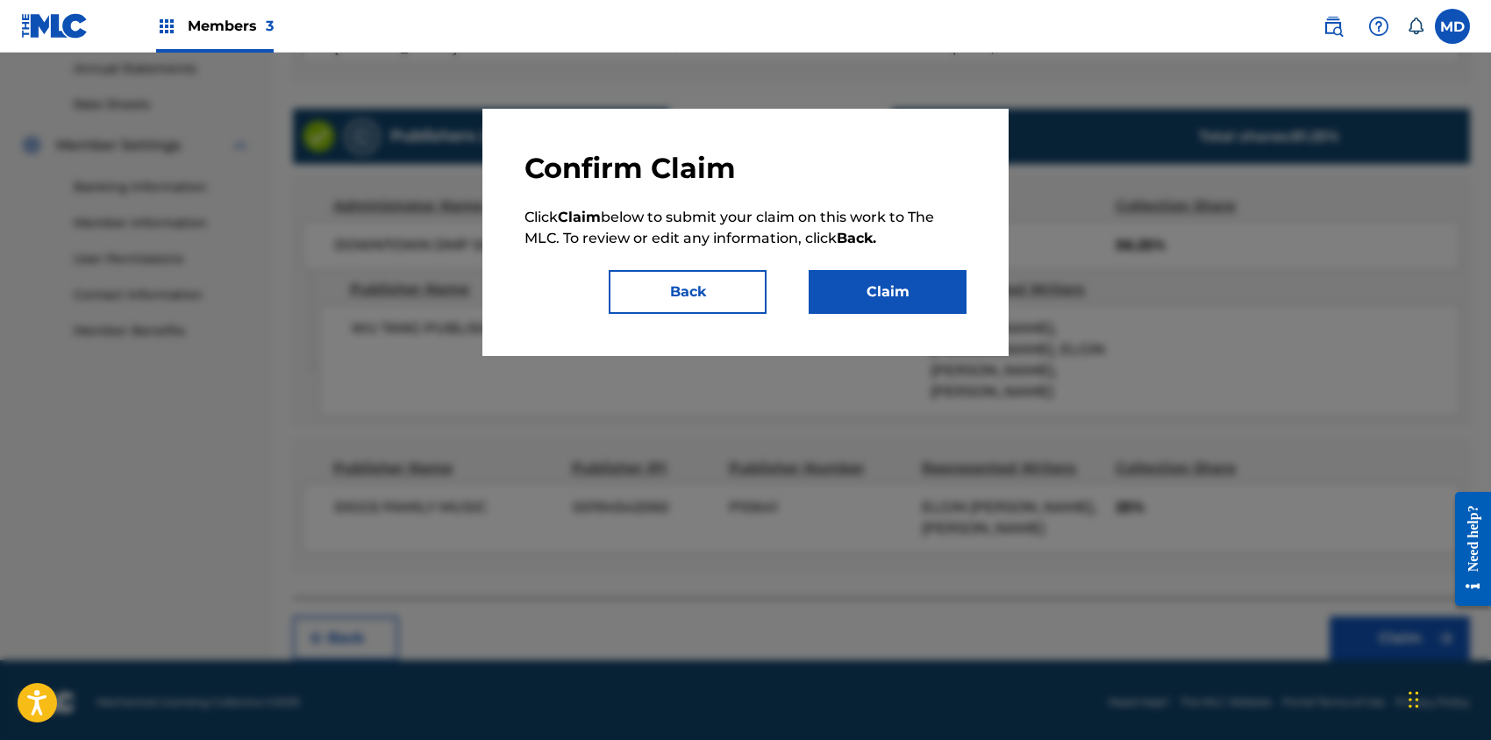
click at [919, 297] on button "Claim" at bounding box center [888, 292] width 158 height 44
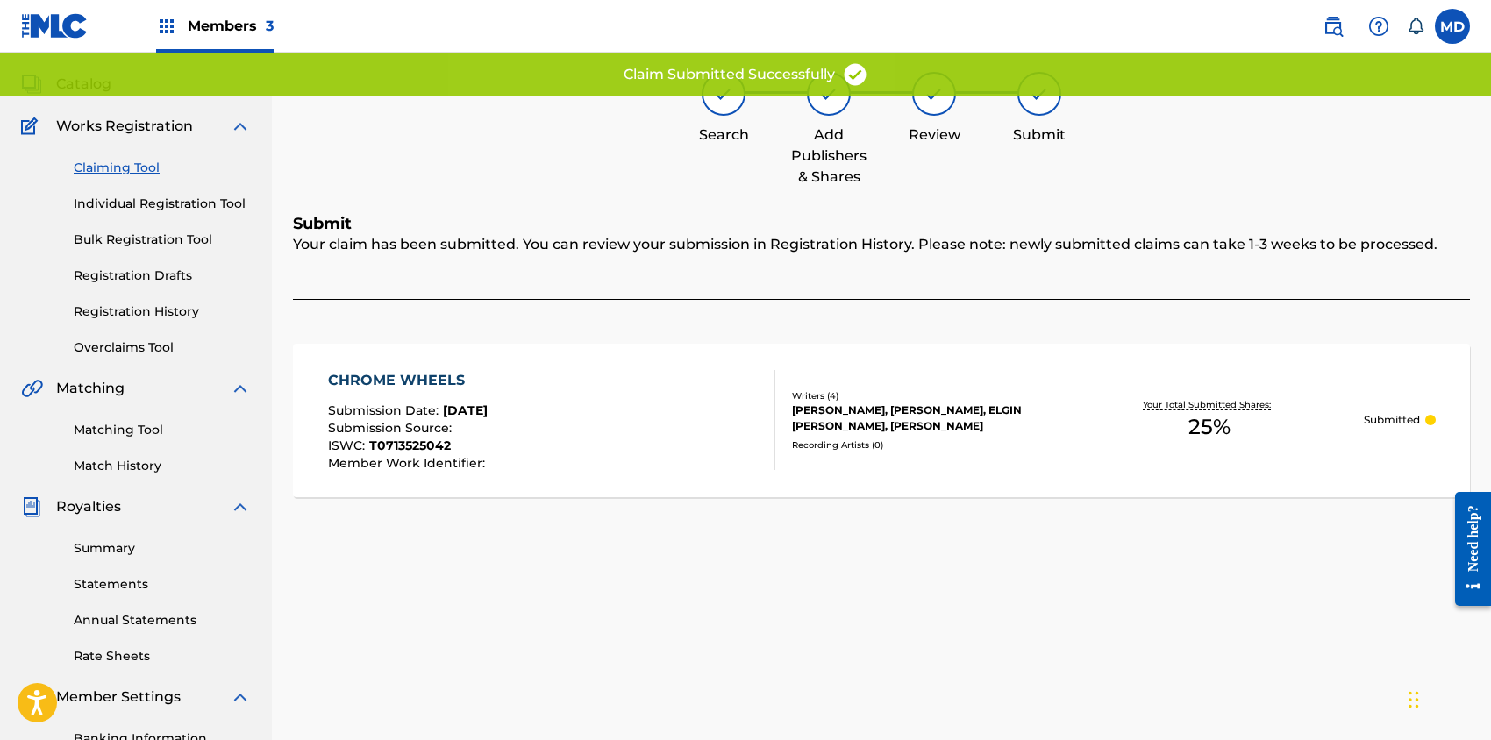
scroll to position [0, 0]
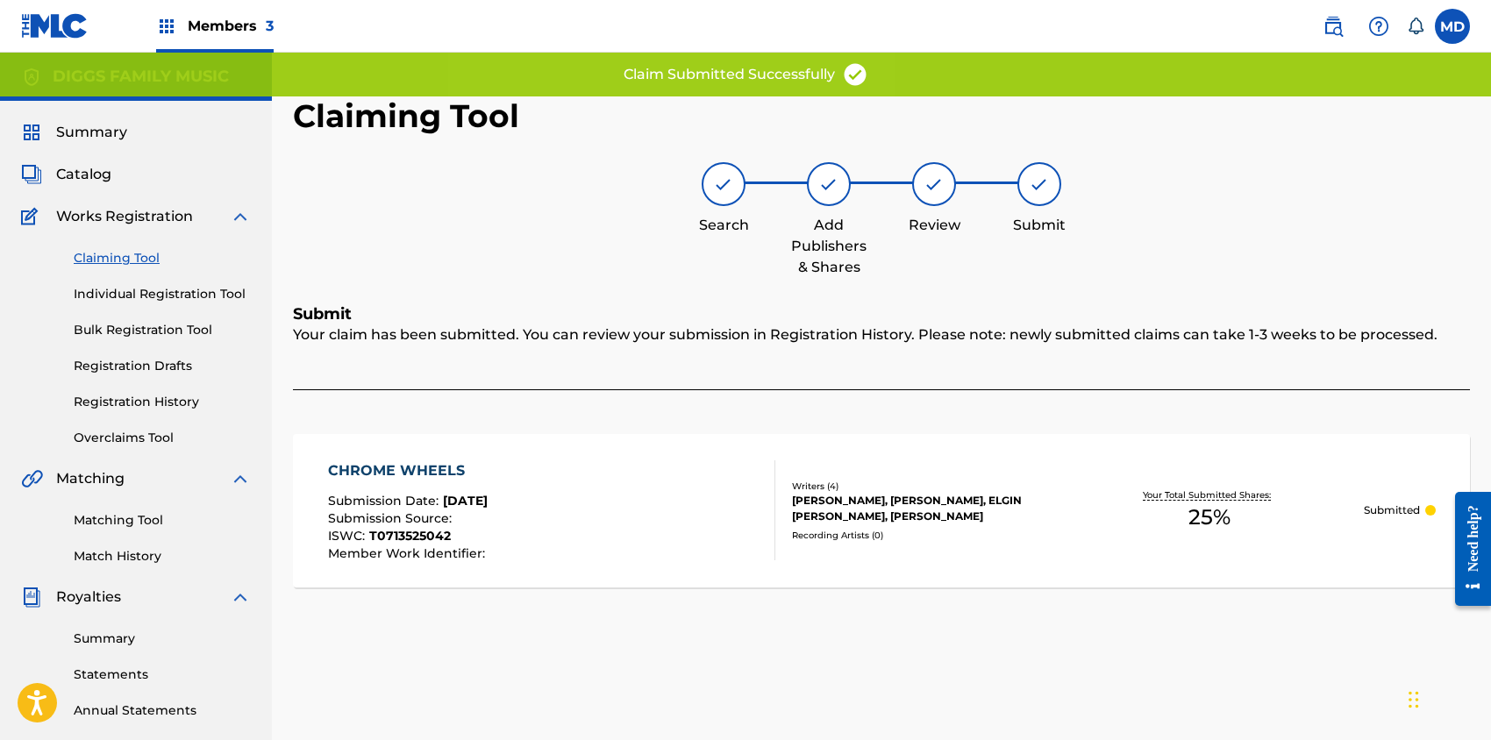
click at [121, 259] on link "Claiming Tool" at bounding box center [162, 258] width 177 height 18
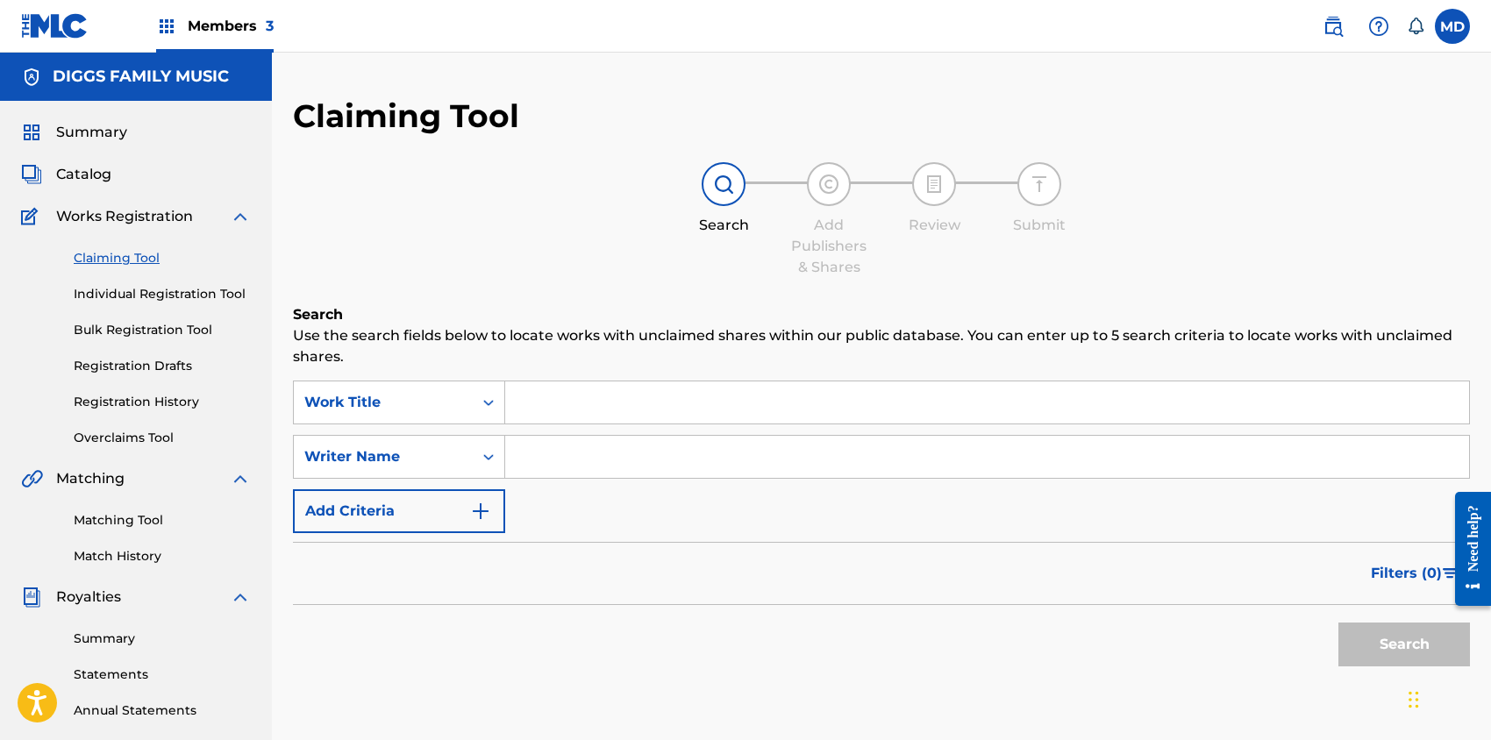
click at [561, 403] on input "Search Form" at bounding box center [987, 403] width 964 height 42
paste input "CHERRY RANGE"
type input "CHERRY RANGE"
click at [1370, 645] on button "Search" at bounding box center [1405, 645] width 132 height 44
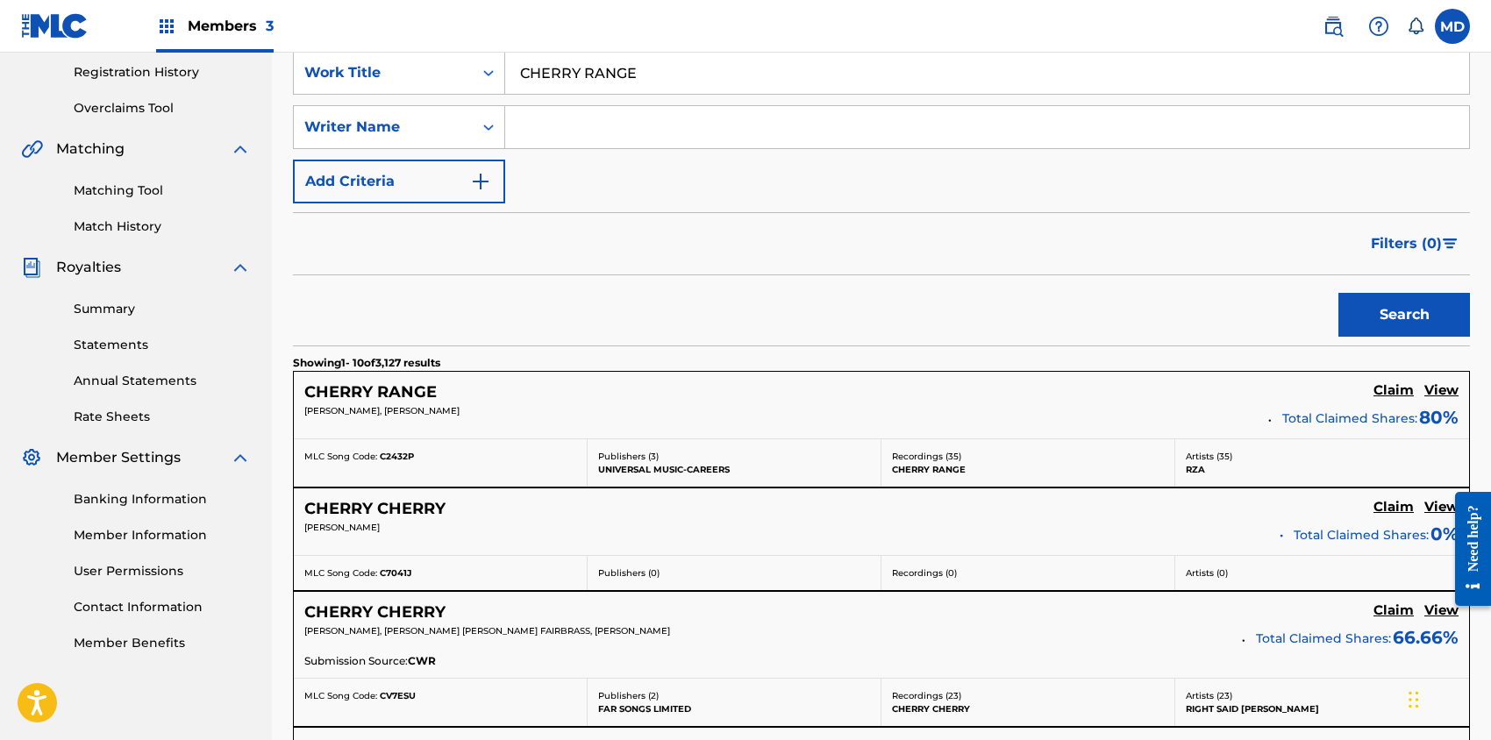
scroll to position [351, 0]
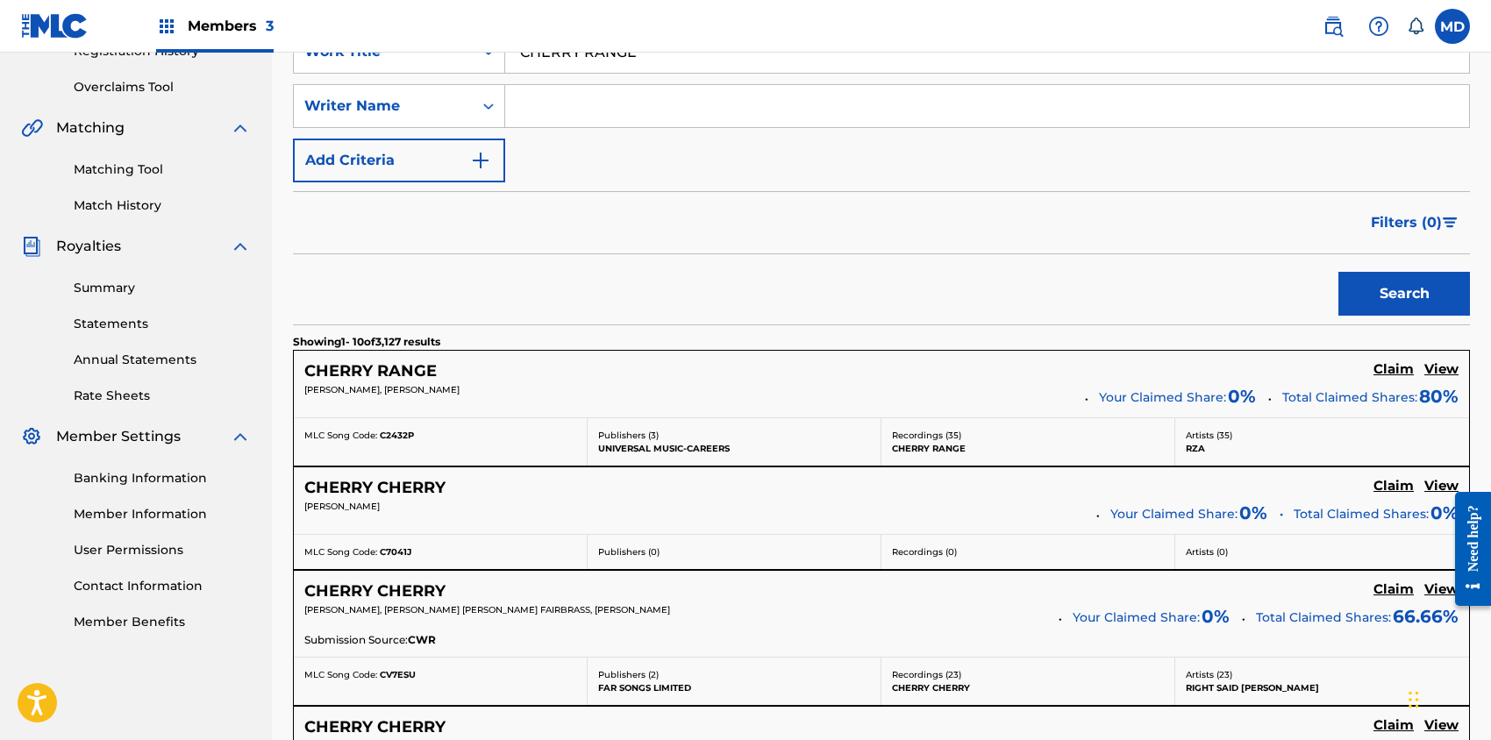
click at [1442, 368] on h5 "View" at bounding box center [1442, 369] width 34 height 17
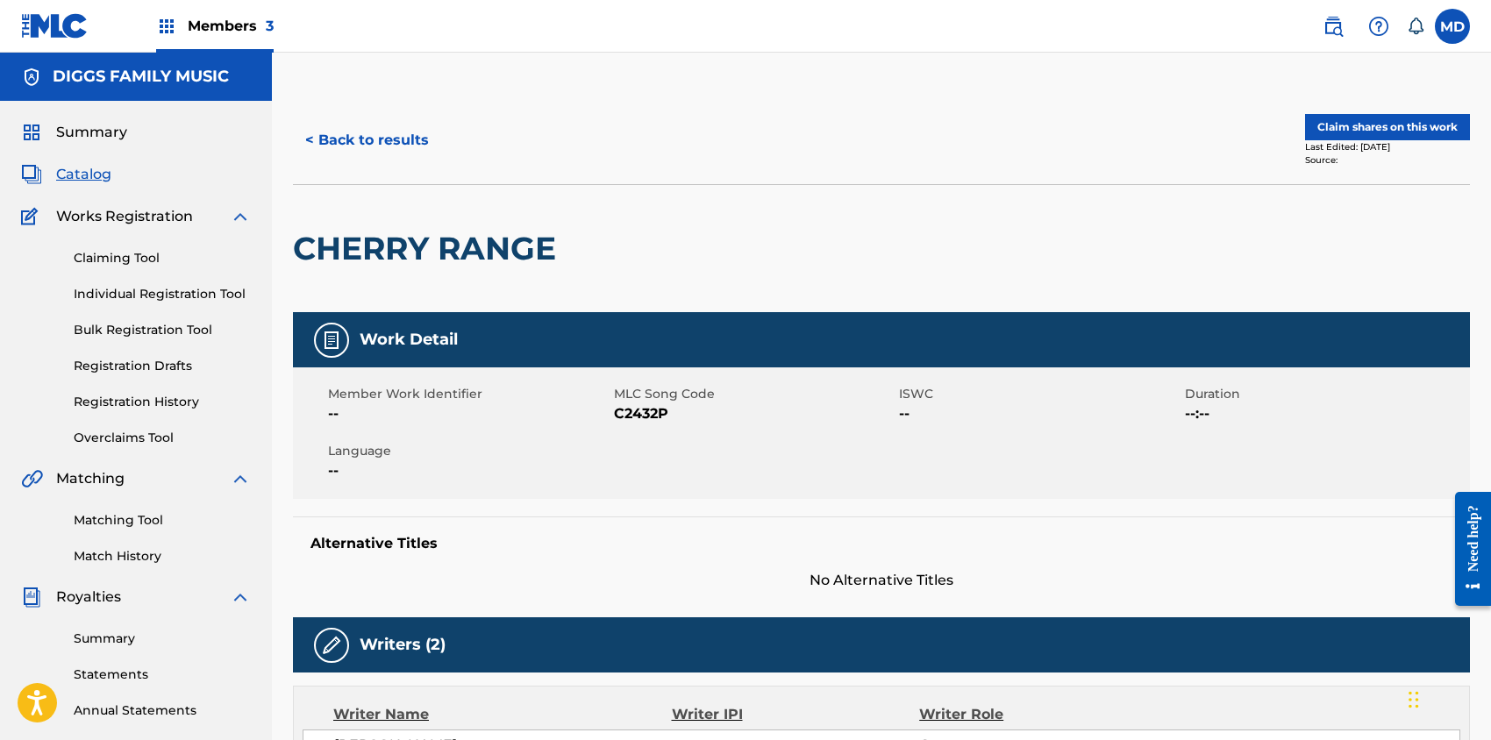
click at [1358, 127] on button "Claim shares on this work" at bounding box center [1387, 127] width 165 height 26
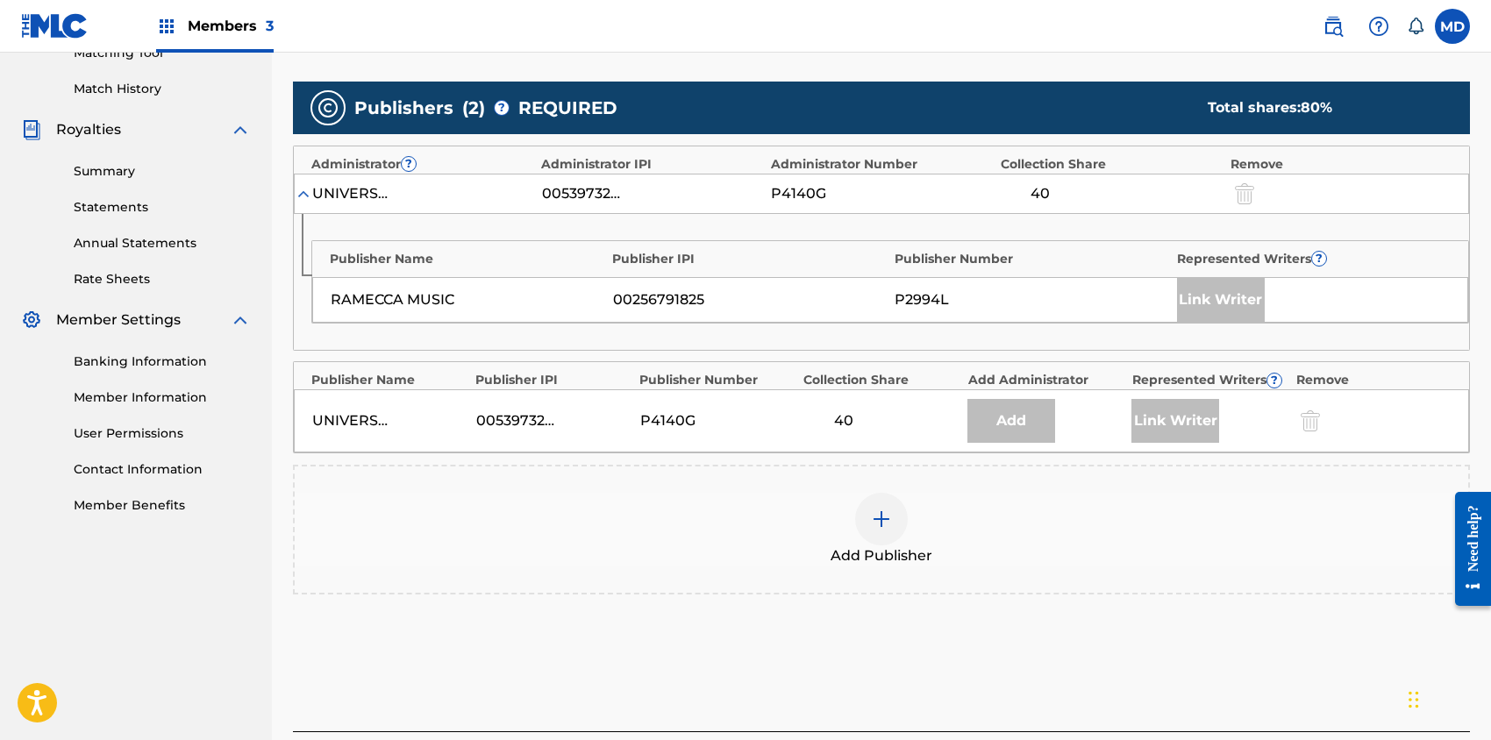
scroll to position [584, 0]
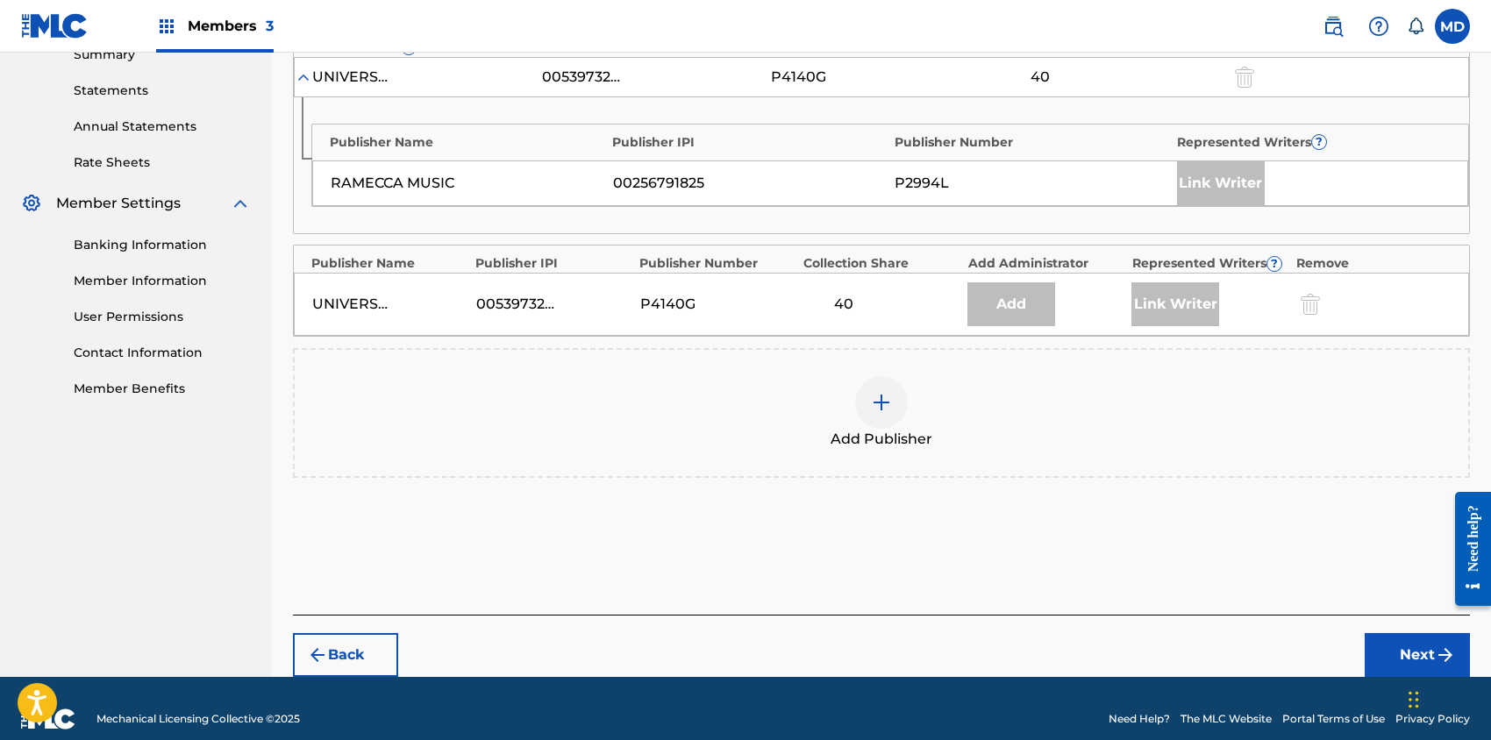
click at [881, 400] on img at bounding box center [881, 402] width 21 height 21
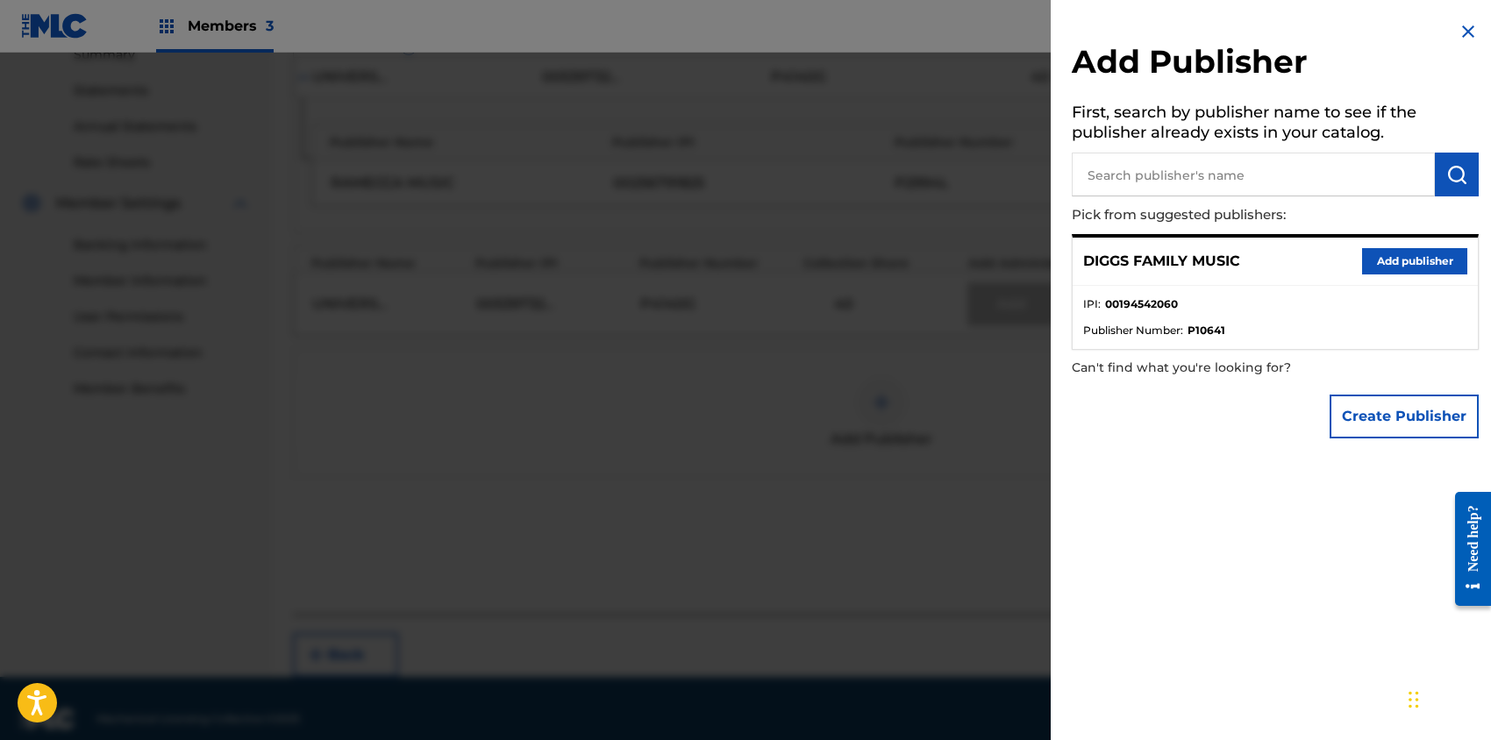
click at [1392, 259] on button "Add publisher" at bounding box center [1414, 261] width 105 height 26
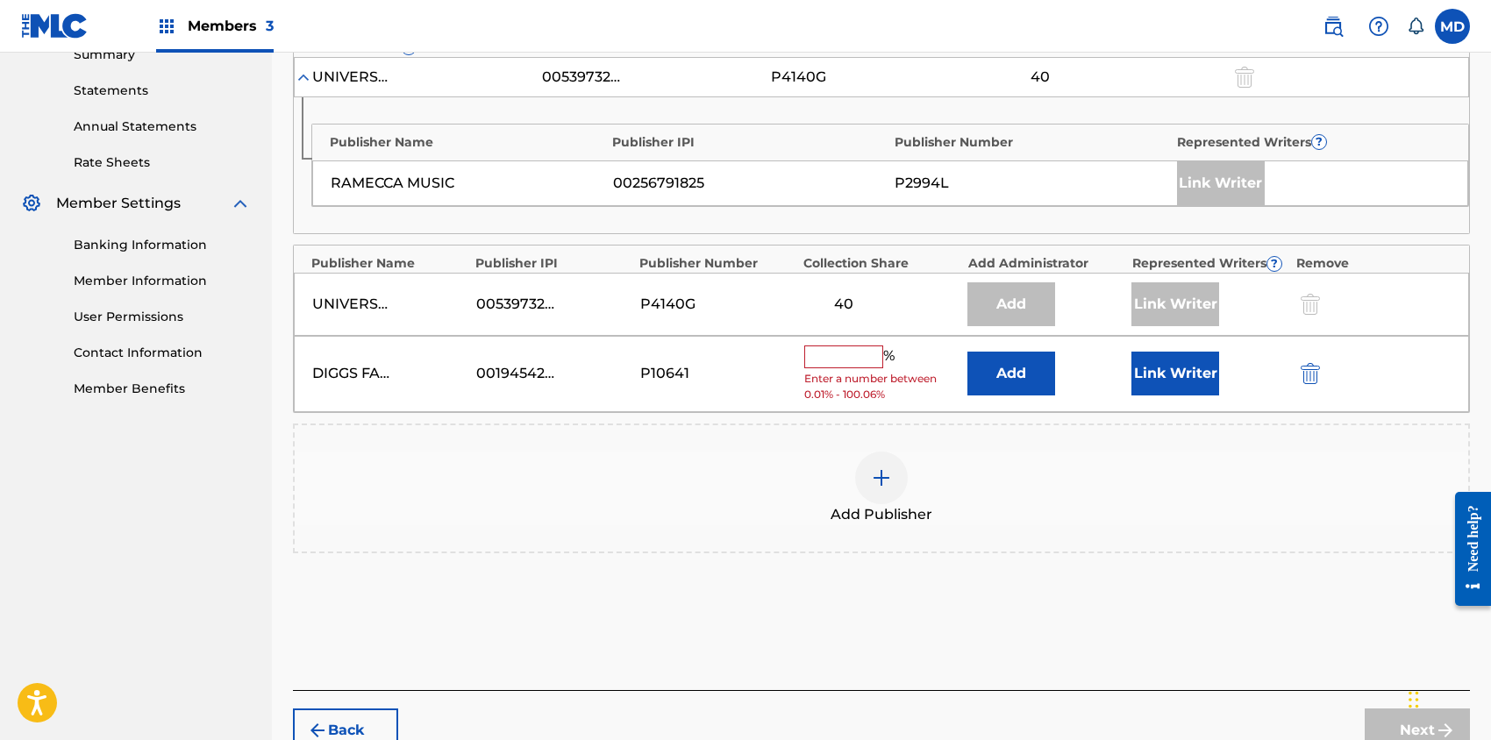
click at [818, 354] on input "text" at bounding box center [843, 357] width 79 height 23
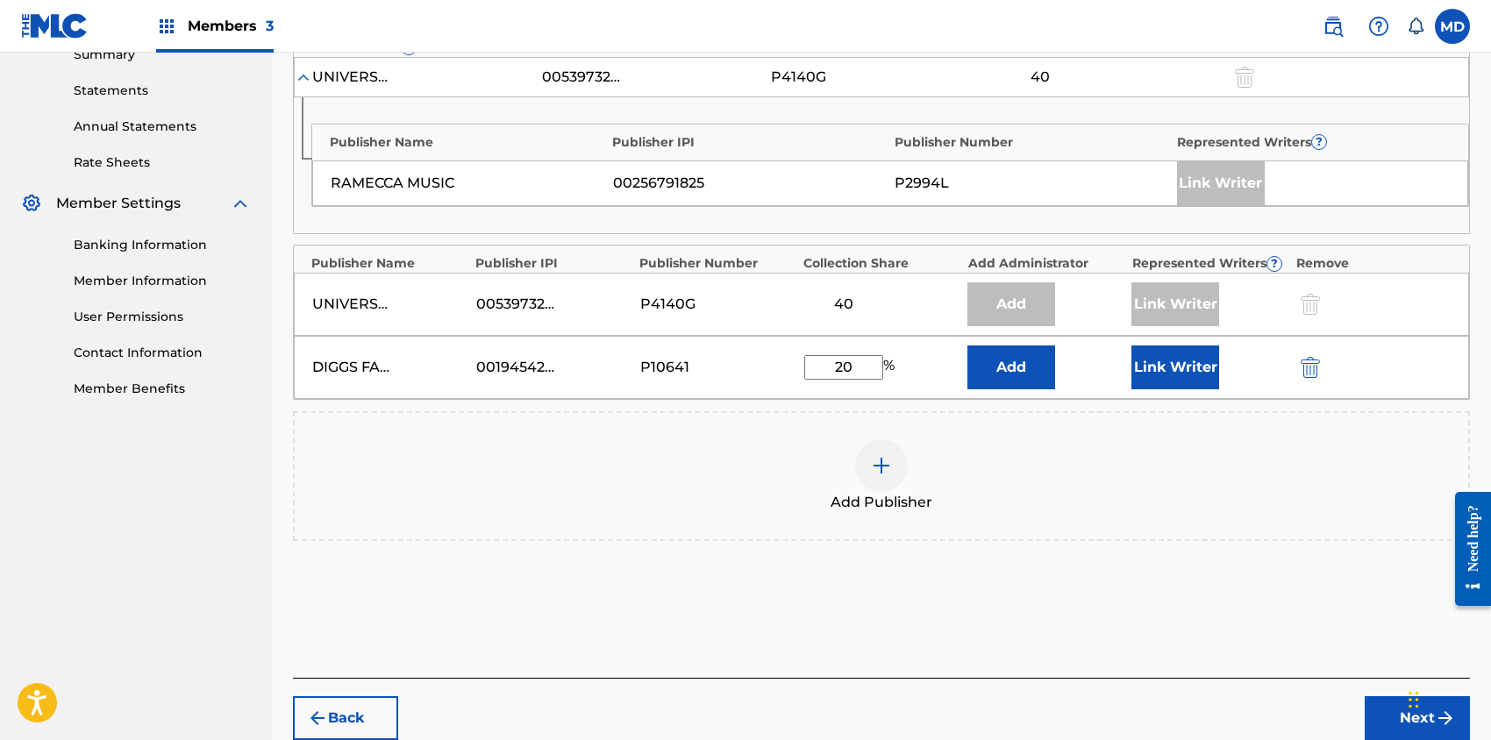
type input "20"
click at [1161, 361] on button "Link Writer" at bounding box center [1176, 368] width 88 height 44
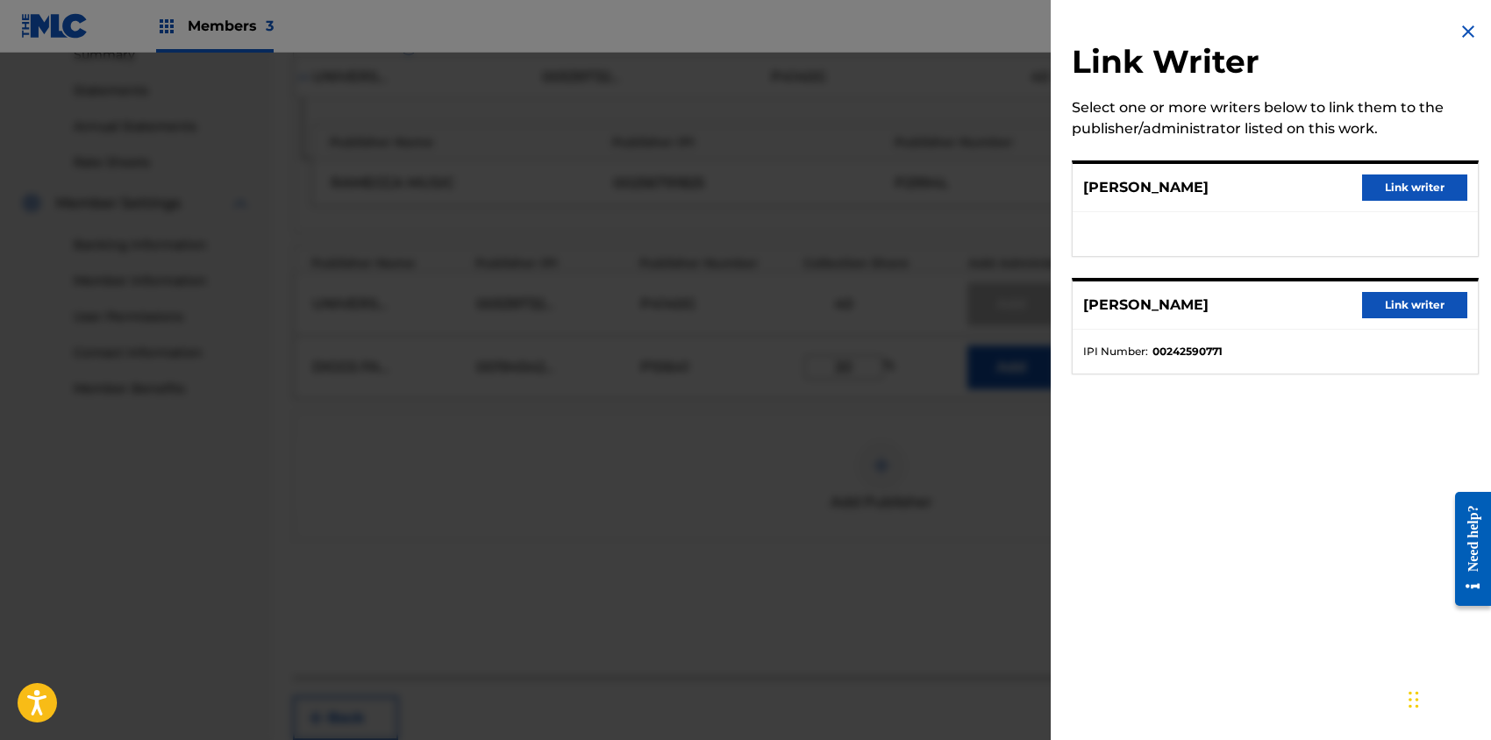
click at [1396, 181] on button "Link writer" at bounding box center [1414, 188] width 105 height 26
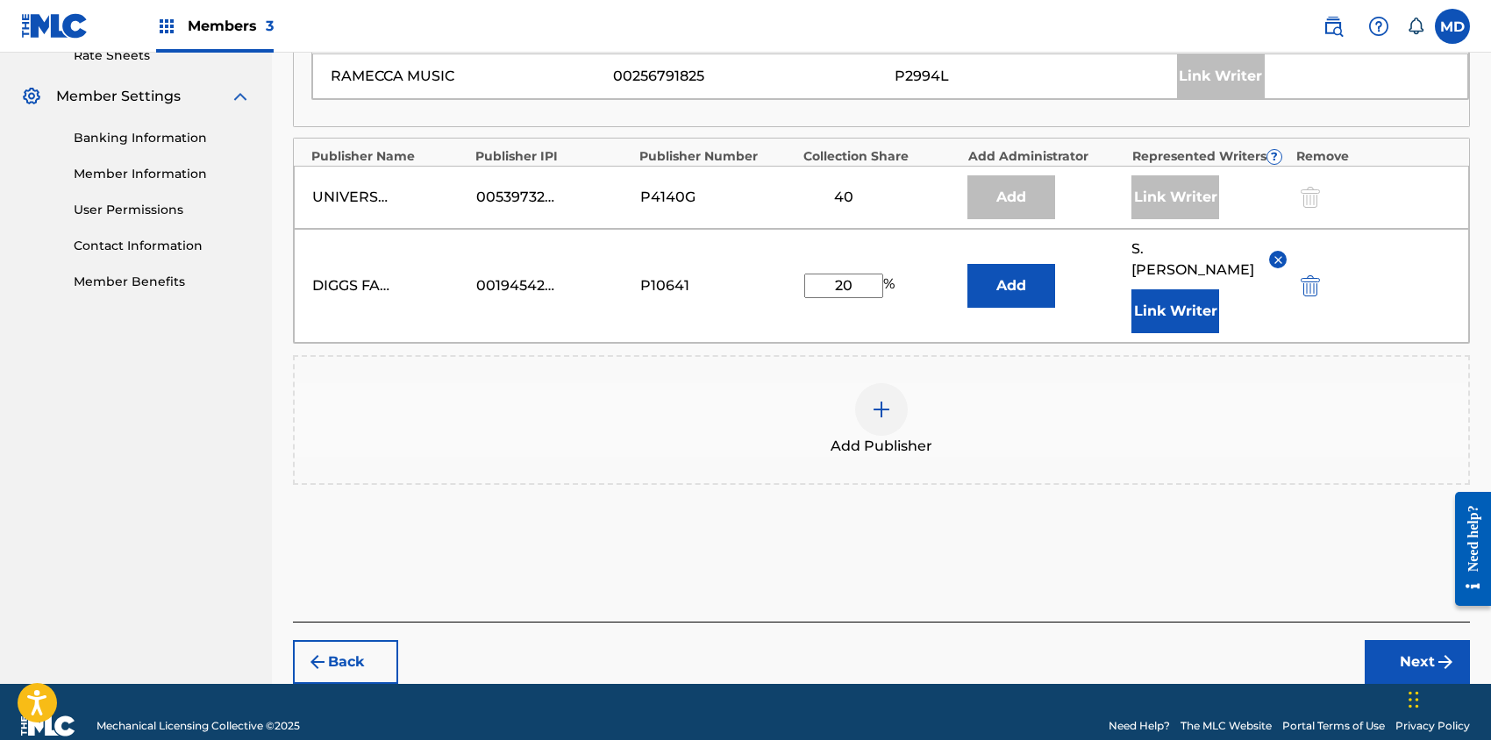
scroll to position [696, 0]
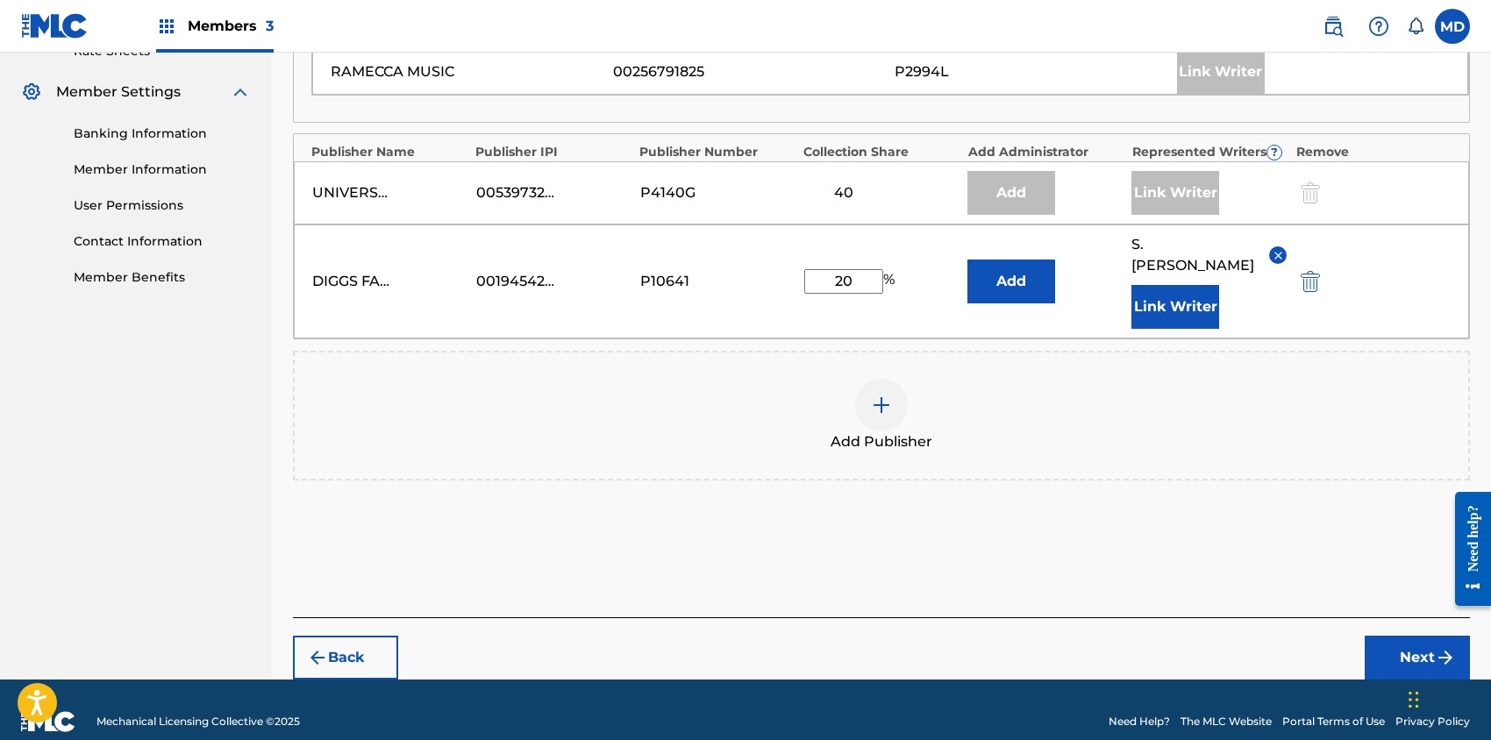
click at [1410, 636] on button "Next" at bounding box center [1417, 658] width 105 height 44
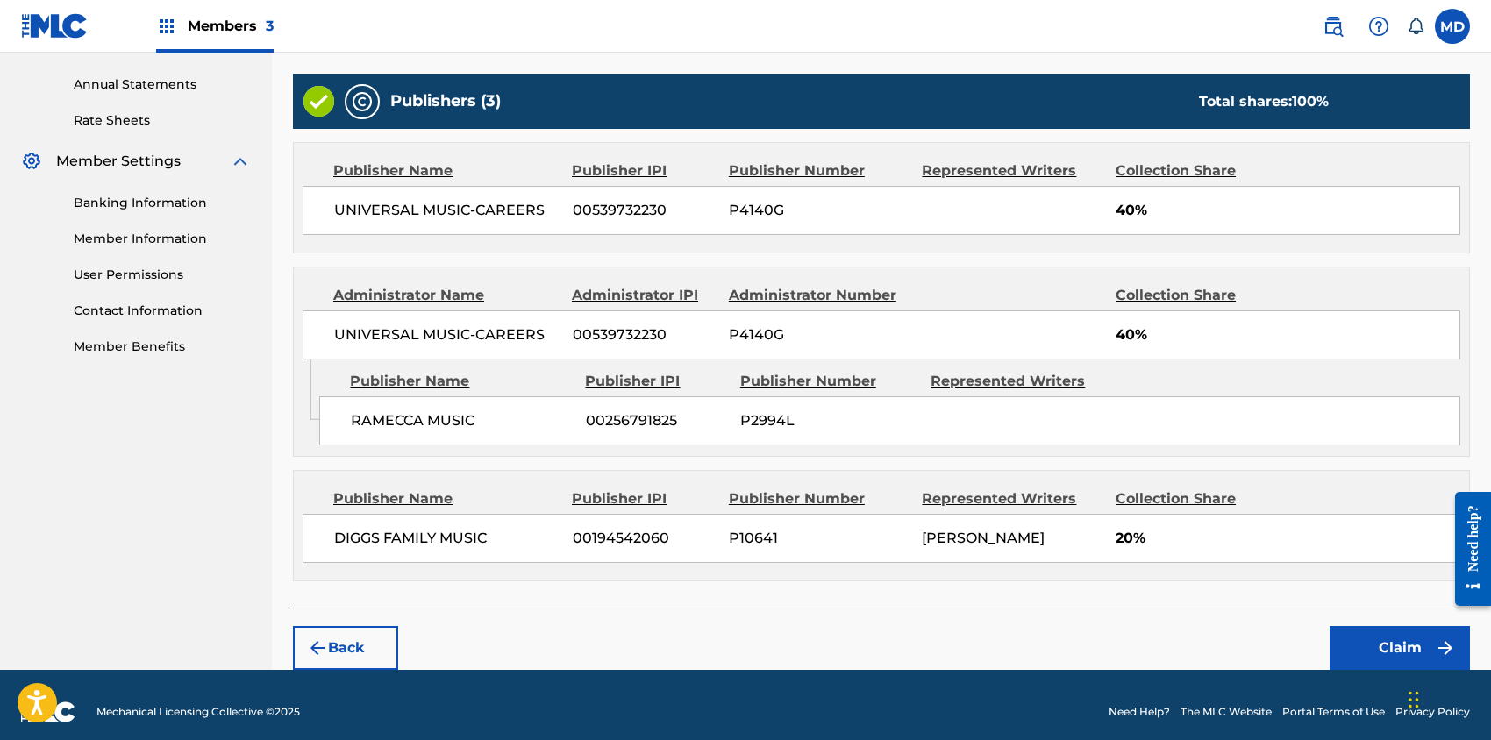
scroll to position [635, 0]
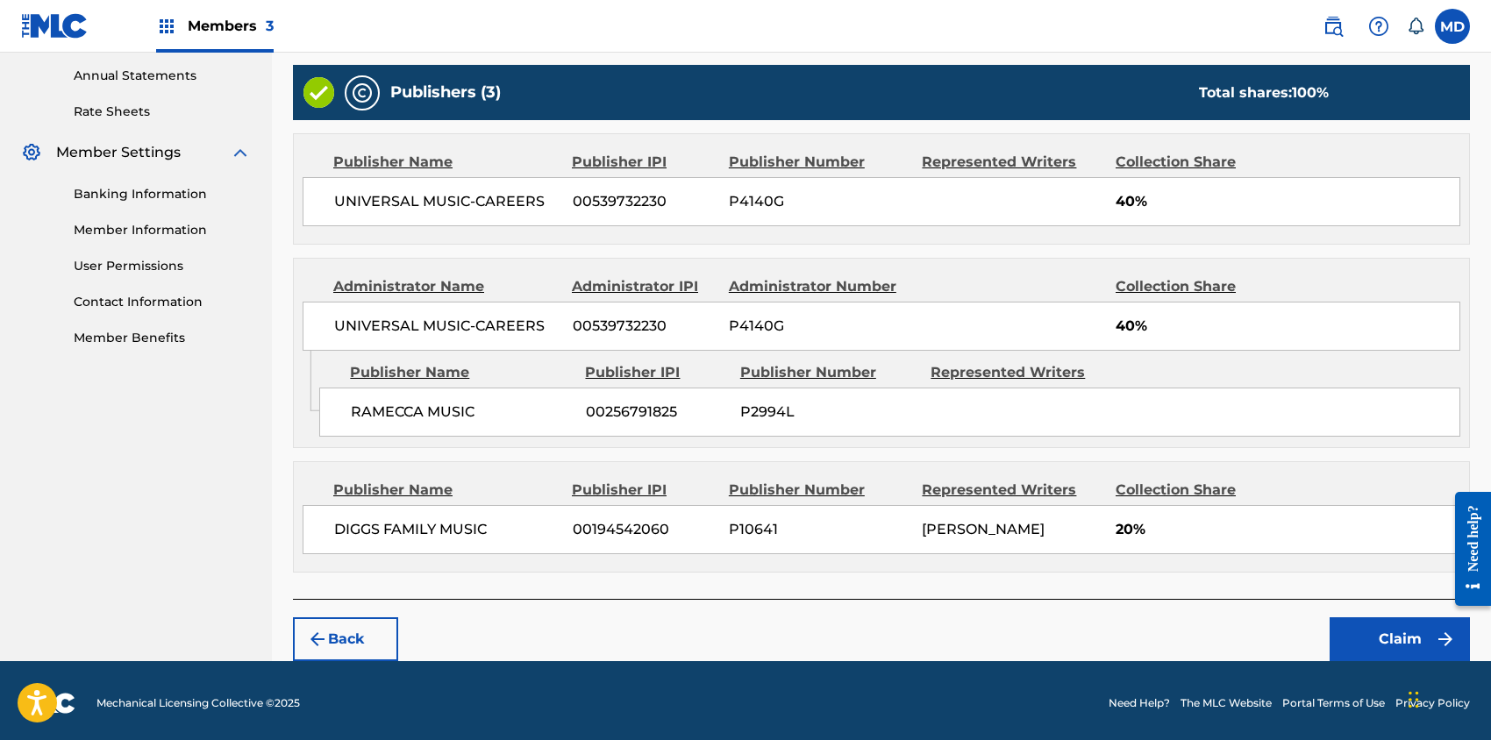
click at [1361, 627] on button "Claim" at bounding box center [1400, 640] width 140 height 44
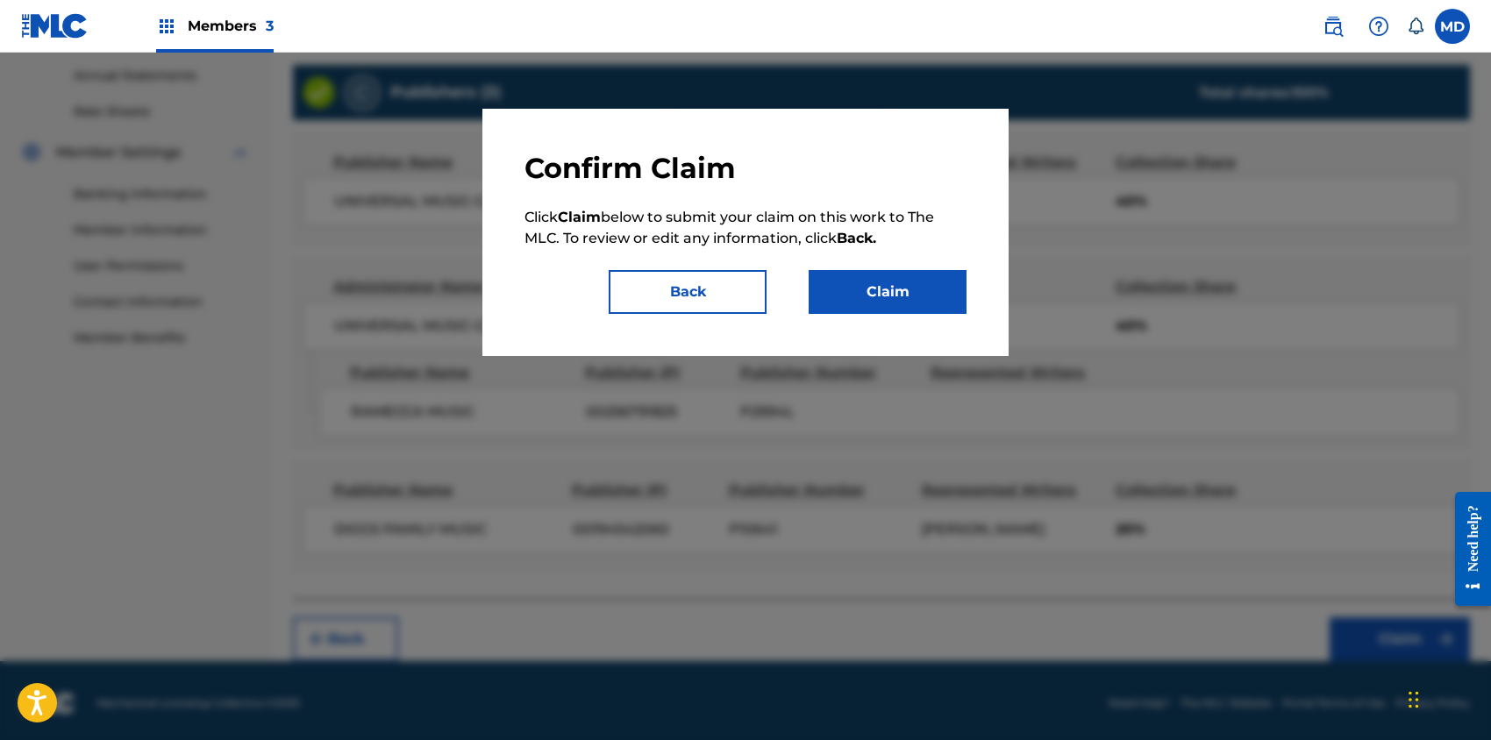
click at [912, 298] on button "Claim" at bounding box center [888, 292] width 158 height 44
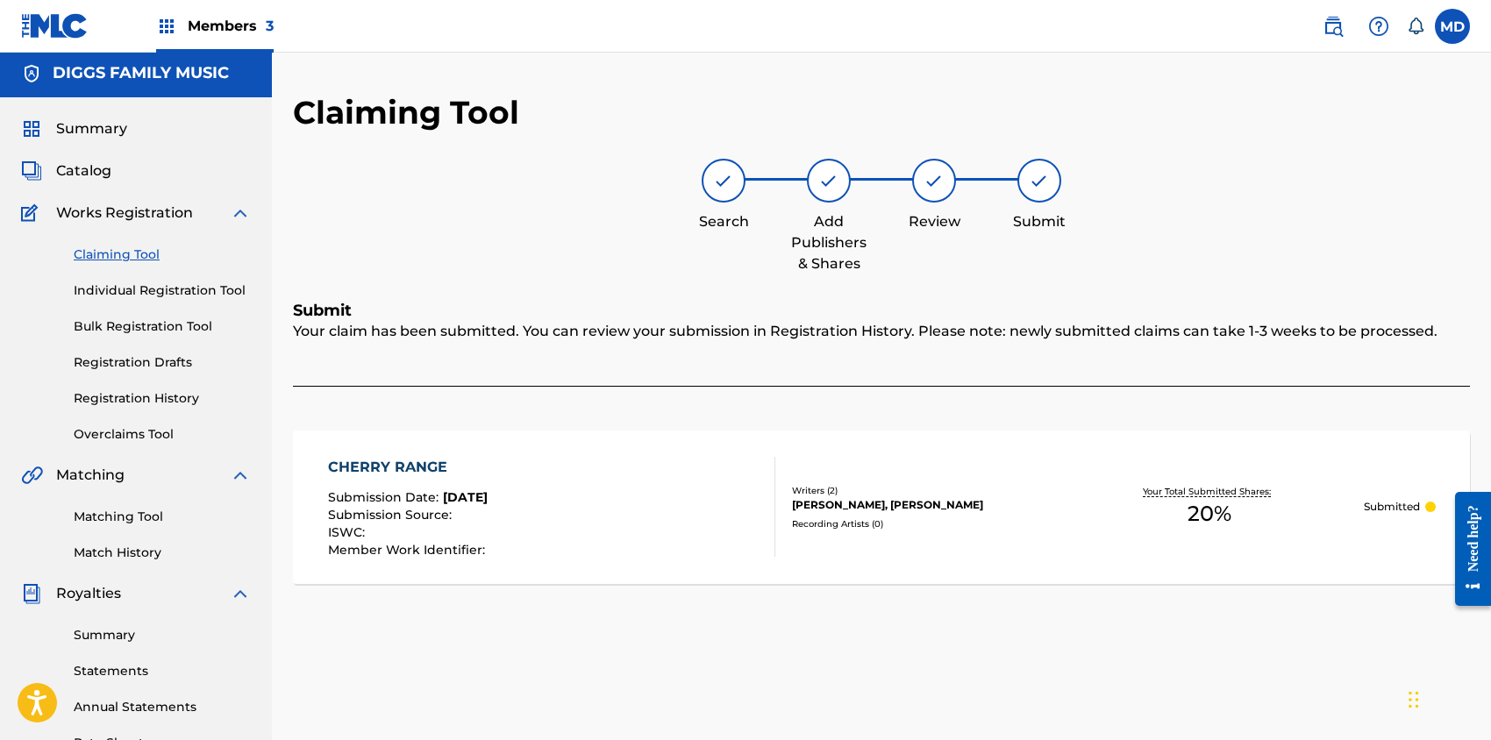
scroll to position [0, 0]
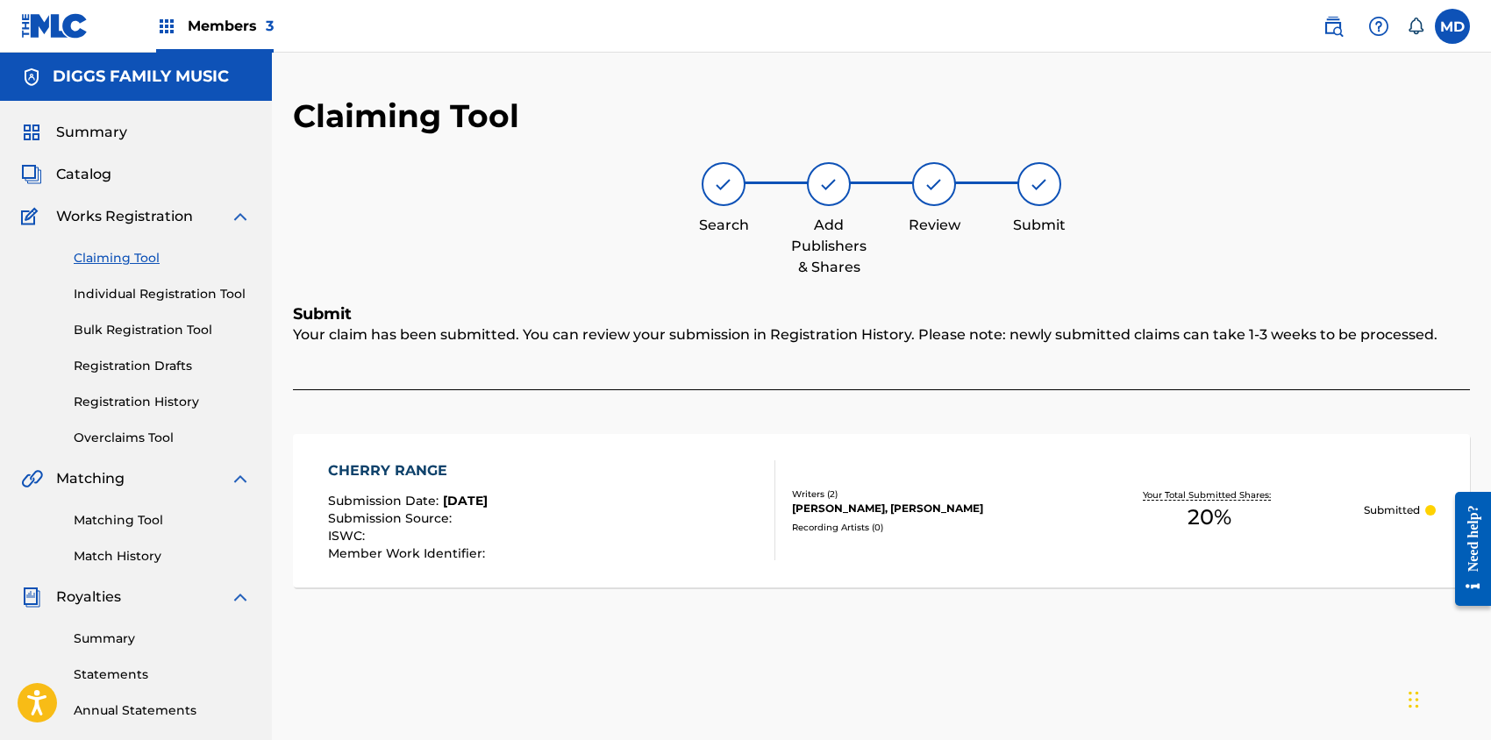
click at [126, 257] on link "Claiming Tool" at bounding box center [162, 258] width 177 height 18
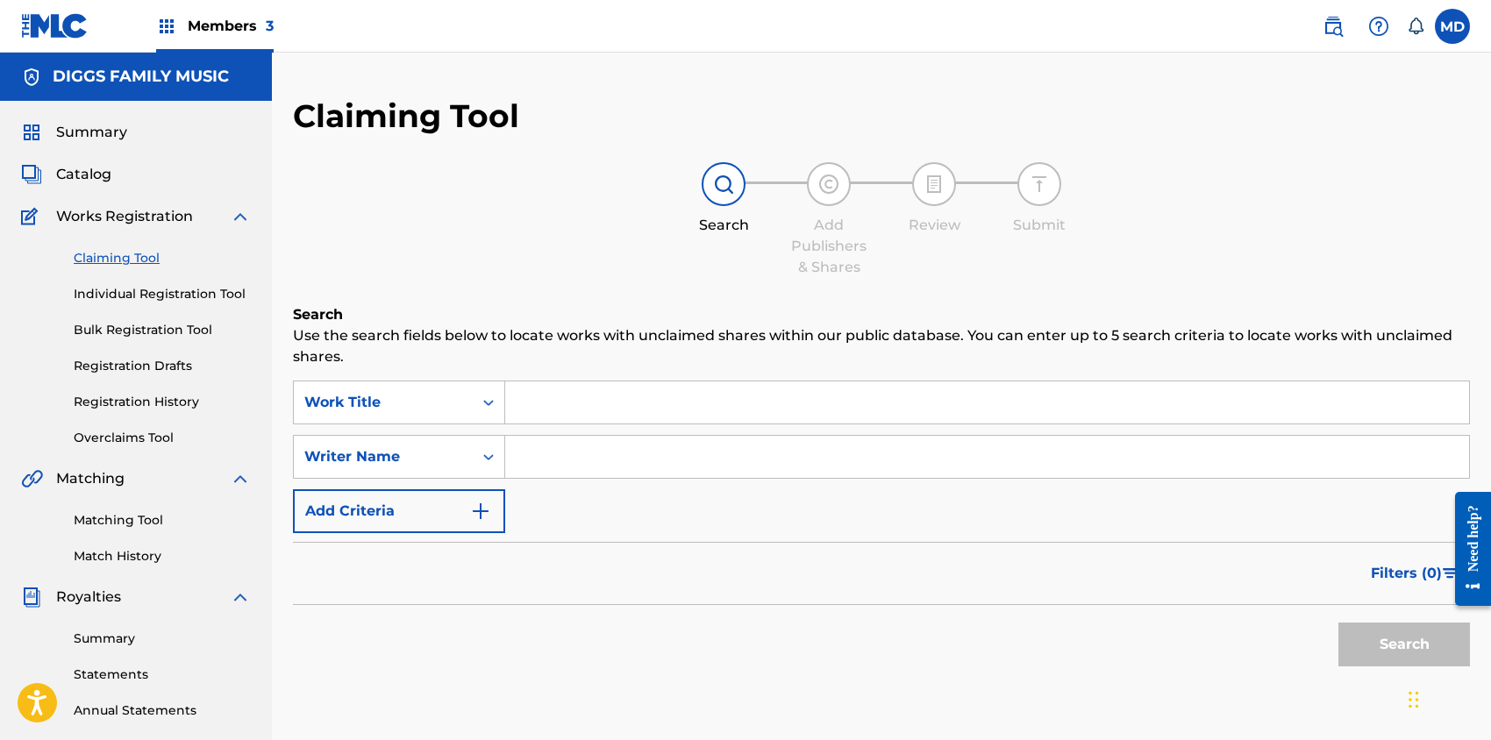
click at [603, 400] on input "Search Form" at bounding box center [987, 403] width 964 height 42
paste input "CITY"
click at [1372, 639] on button "Search" at bounding box center [1405, 645] width 132 height 44
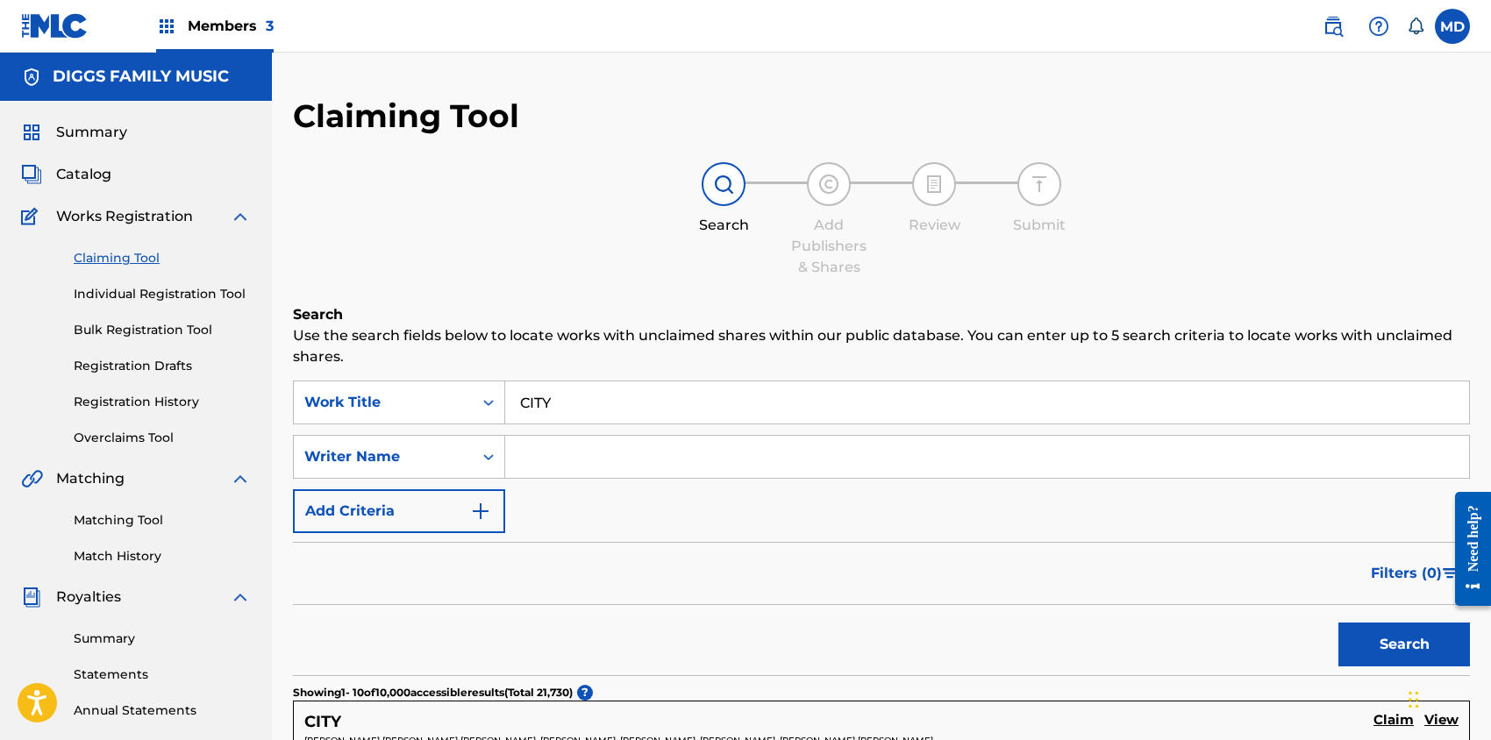
click at [564, 406] on input "CITY" at bounding box center [987, 403] width 964 height 42
drag, startPoint x: 617, startPoint y: 401, endPoint x: 552, endPoint y: 418, distance: 67.0
click at [551, 411] on input "city thoughts" at bounding box center [987, 403] width 964 height 42
click at [488, 239] on div "Search Add Publishers & Shares Review Submit" at bounding box center [881, 220] width 1177 height 116
click at [1396, 650] on button "Search" at bounding box center [1405, 645] width 132 height 44
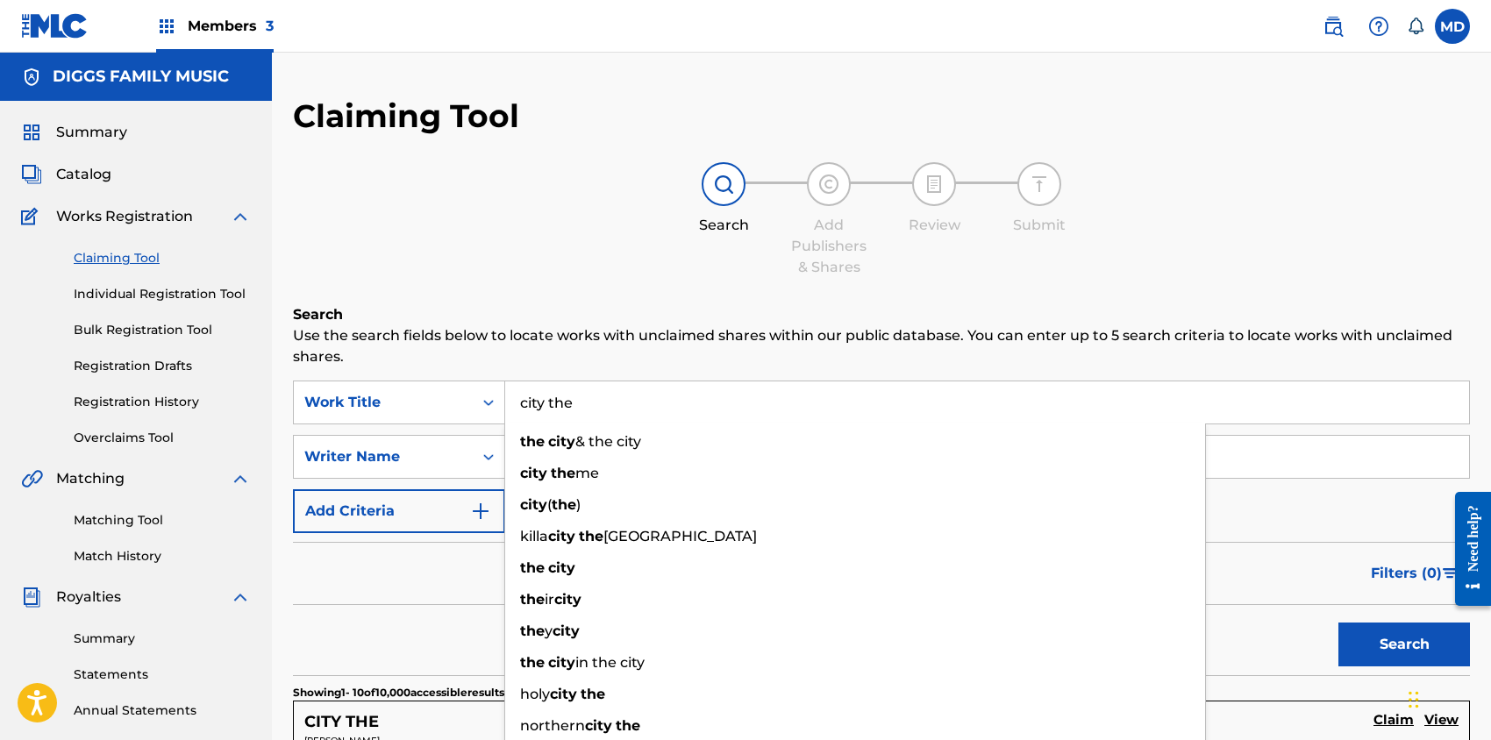
drag, startPoint x: 576, startPoint y: 397, endPoint x: 513, endPoint y: 400, distance: 63.2
click at [513, 400] on input "city the" at bounding box center [987, 403] width 964 height 42
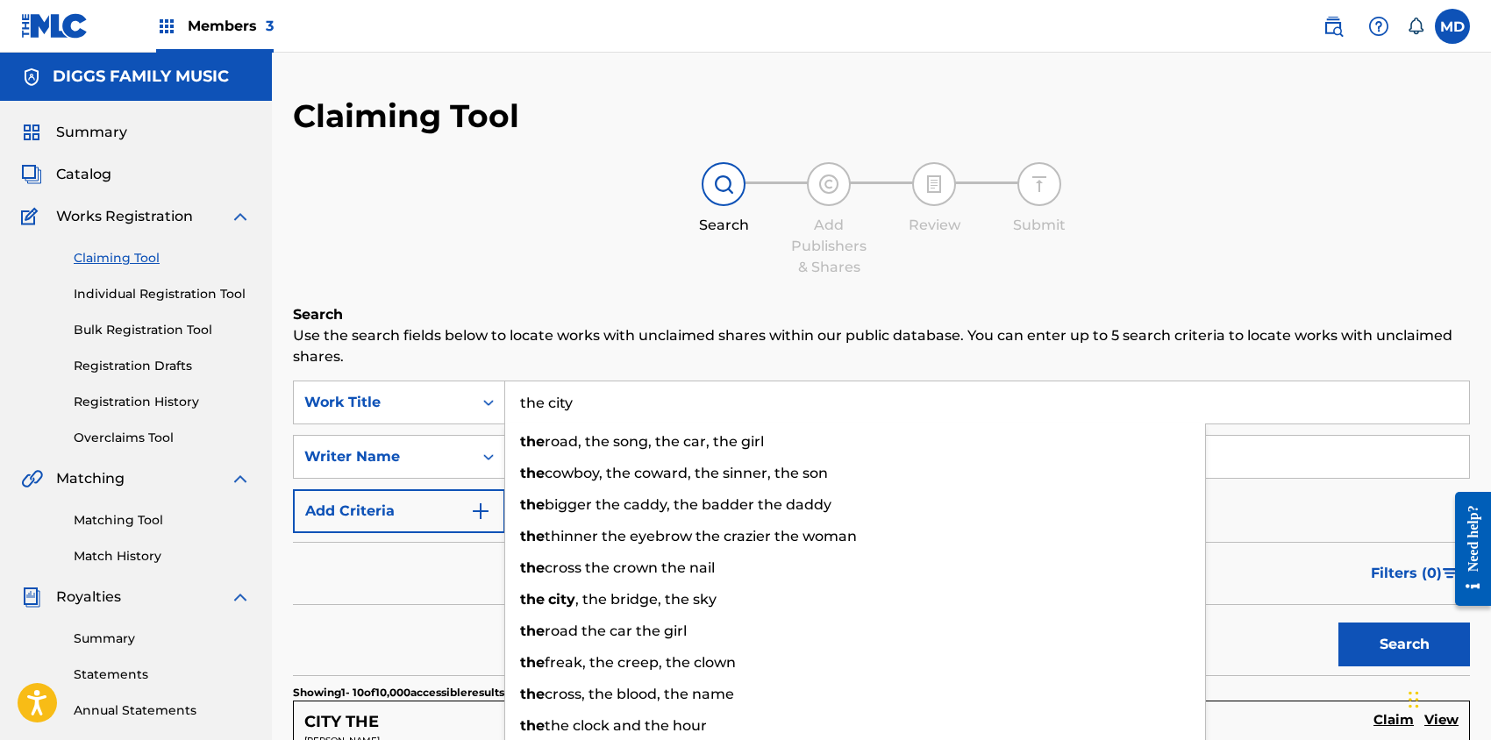
type input "the city"
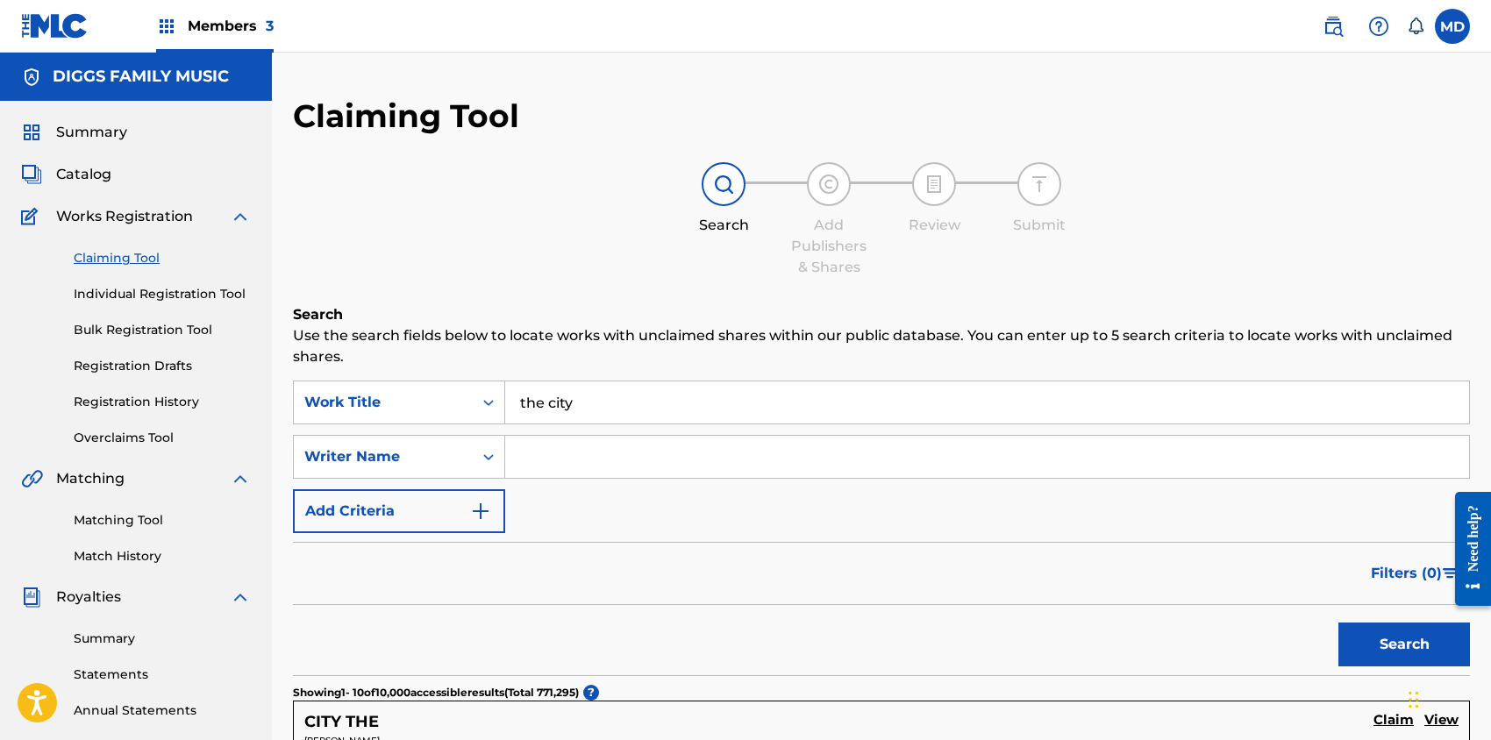
click at [536, 266] on div "Search Add Publishers & Shares Review Submit" at bounding box center [881, 220] width 1177 height 116
click at [1373, 642] on button "Search" at bounding box center [1405, 645] width 132 height 44
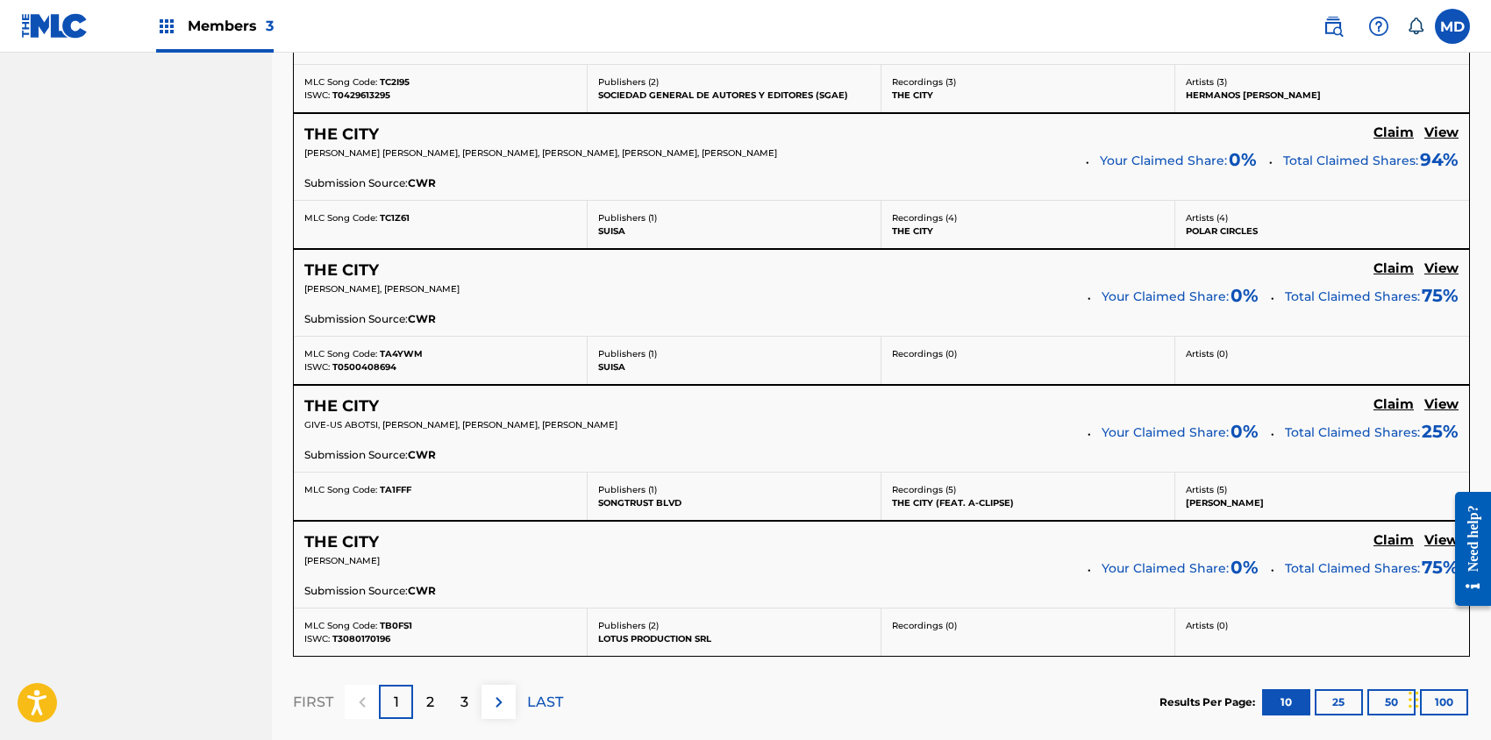
scroll to position [1520, 0]
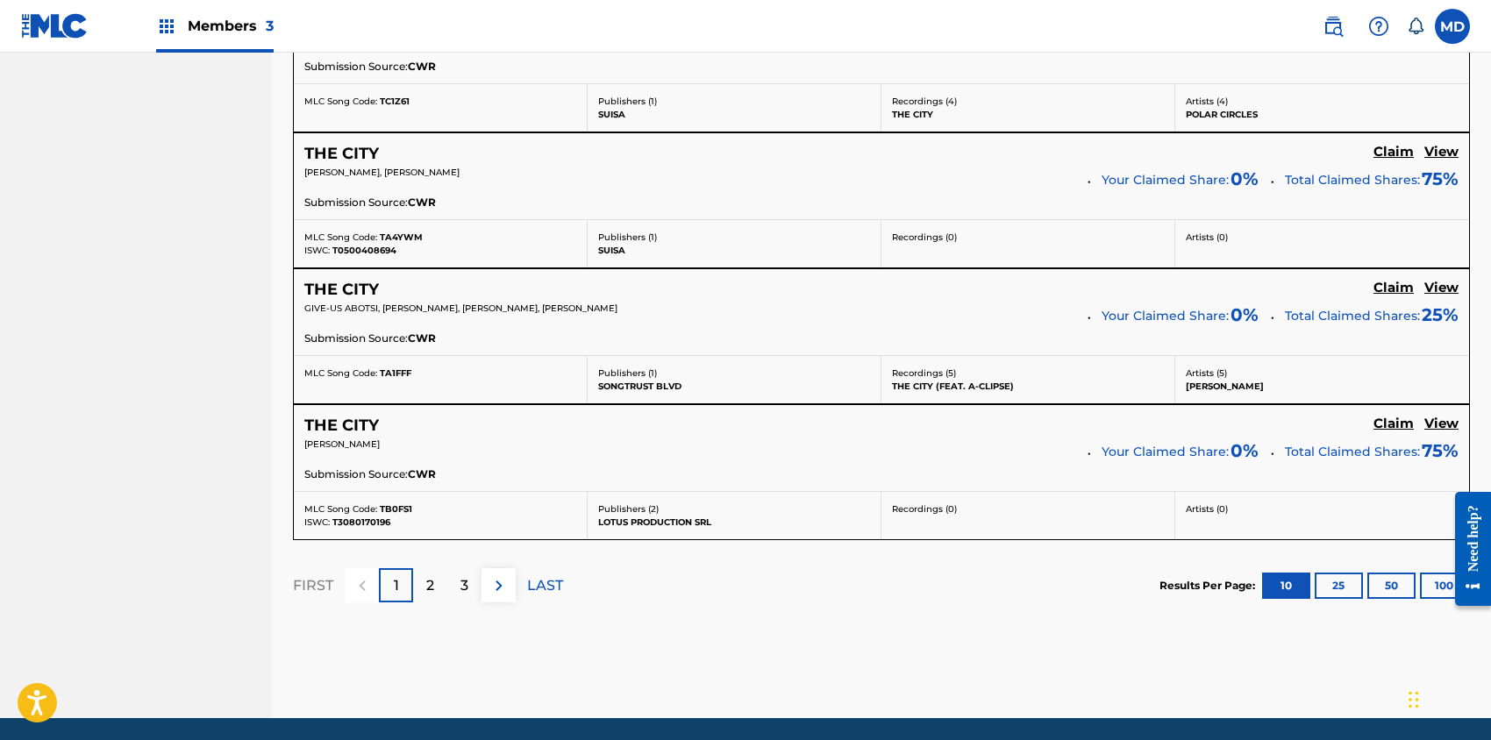
click at [432, 593] on div "2" at bounding box center [430, 585] width 34 height 34
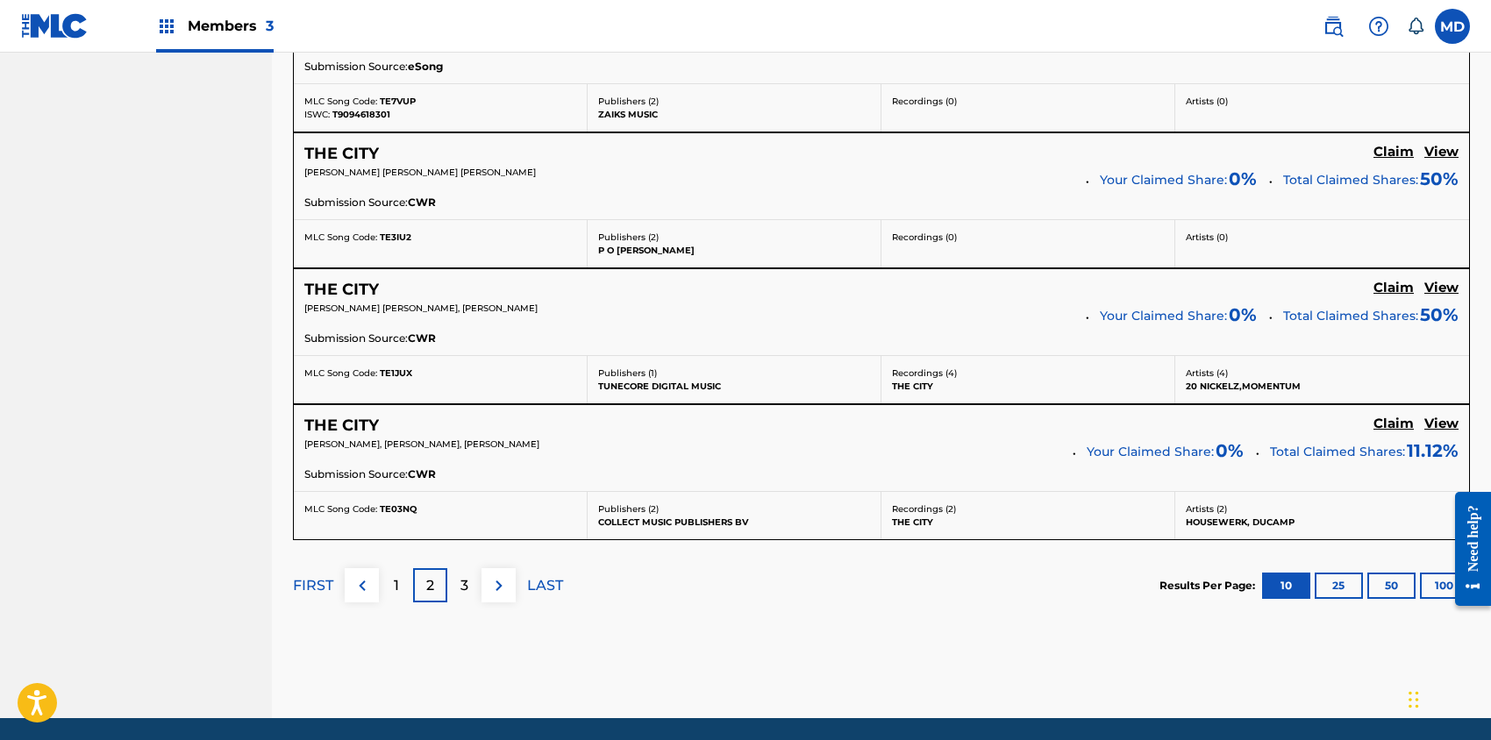
click at [453, 586] on div "3" at bounding box center [464, 585] width 34 height 34
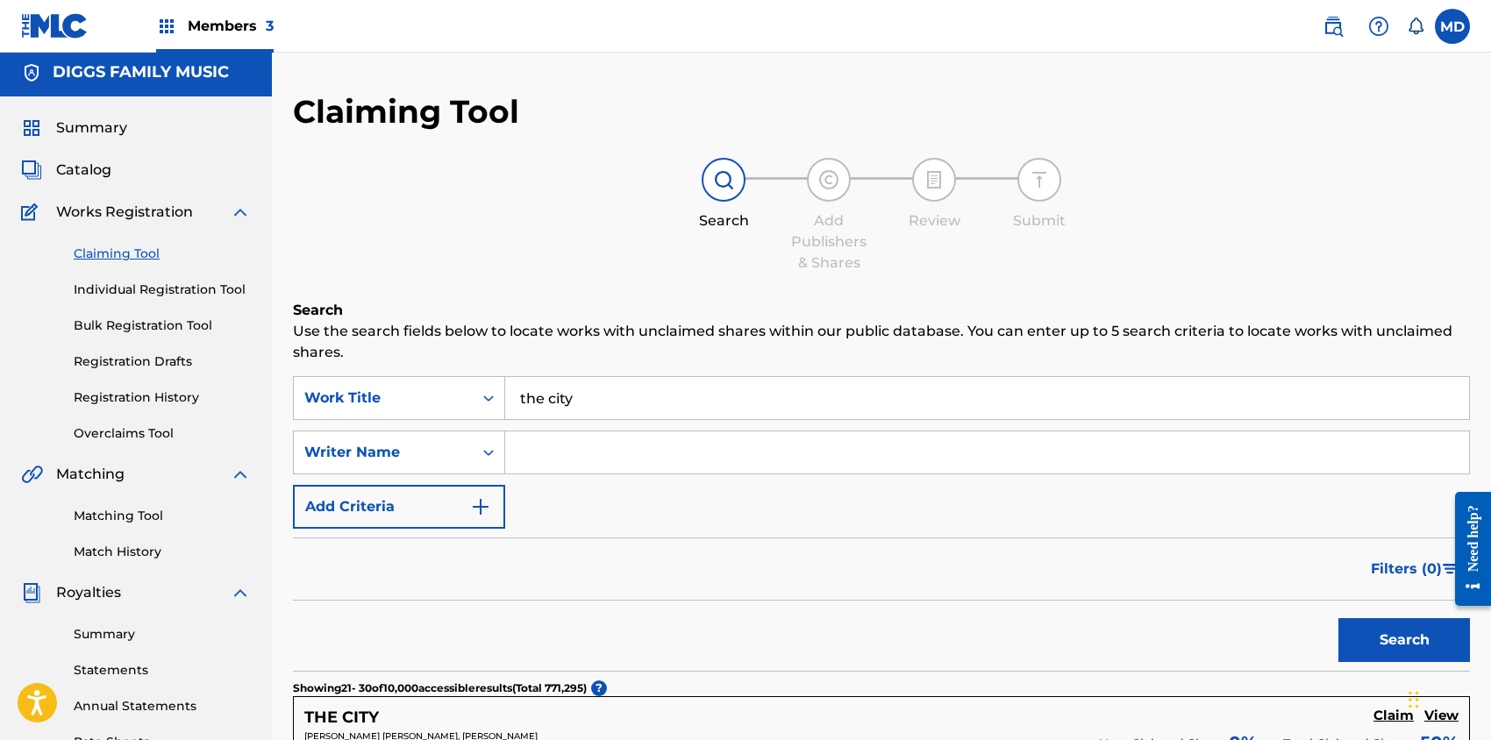
scroll to position [0, 0]
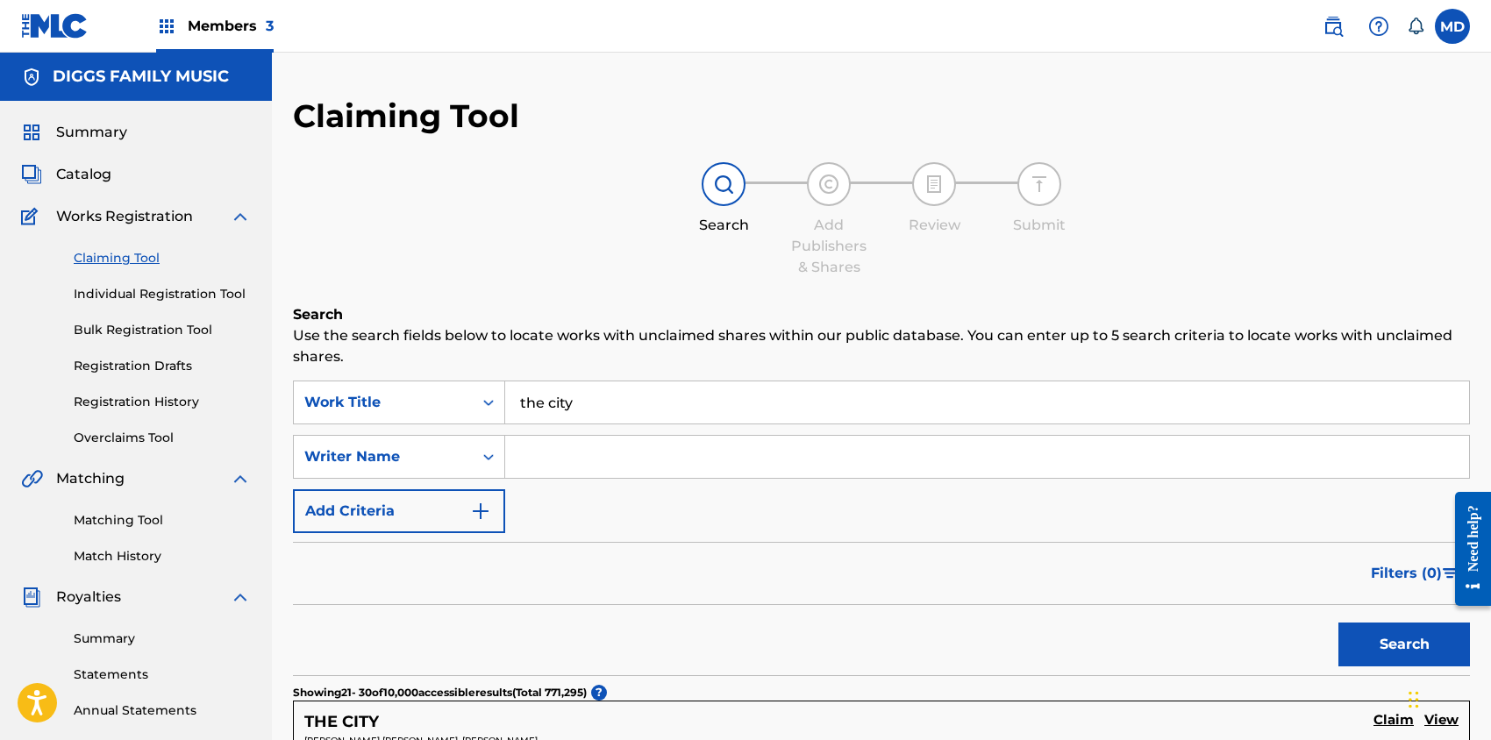
click at [613, 453] on input "Search Form" at bounding box center [987, 457] width 964 height 42
paste input "[PERSON_NAME]"
type input "[PERSON_NAME]"
click at [1387, 643] on button "Search" at bounding box center [1405, 645] width 132 height 44
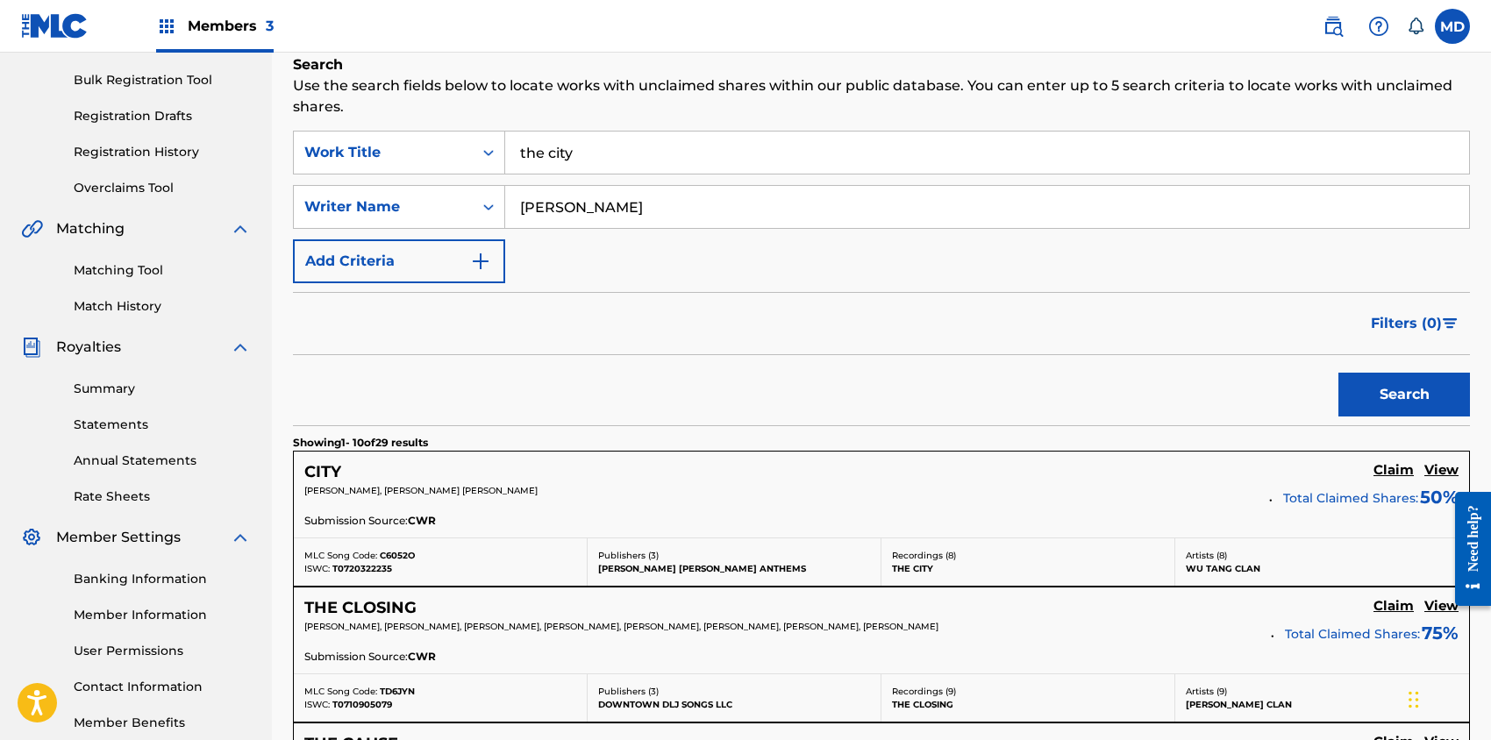
scroll to position [351, 0]
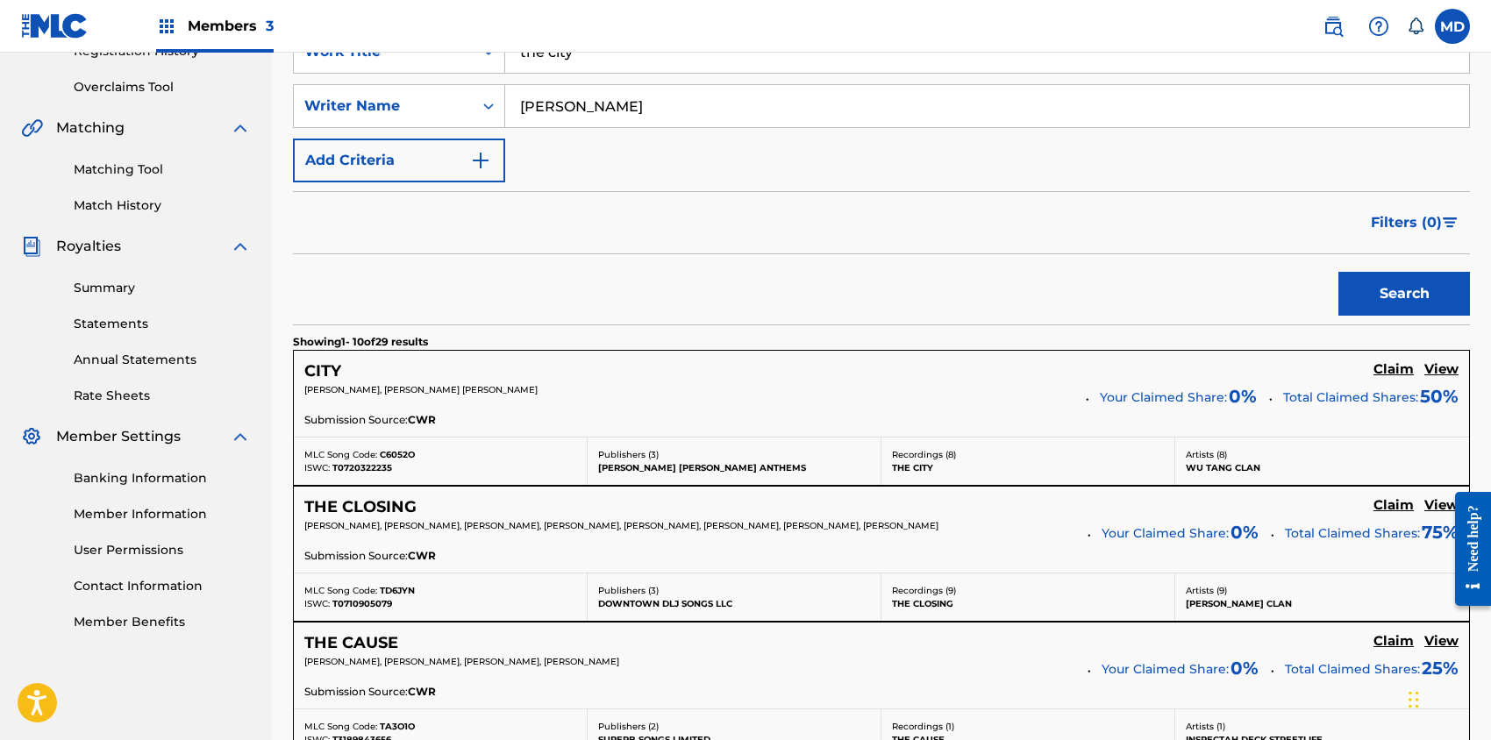
click at [1444, 368] on h5 "View" at bounding box center [1442, 369] width 34 height 17
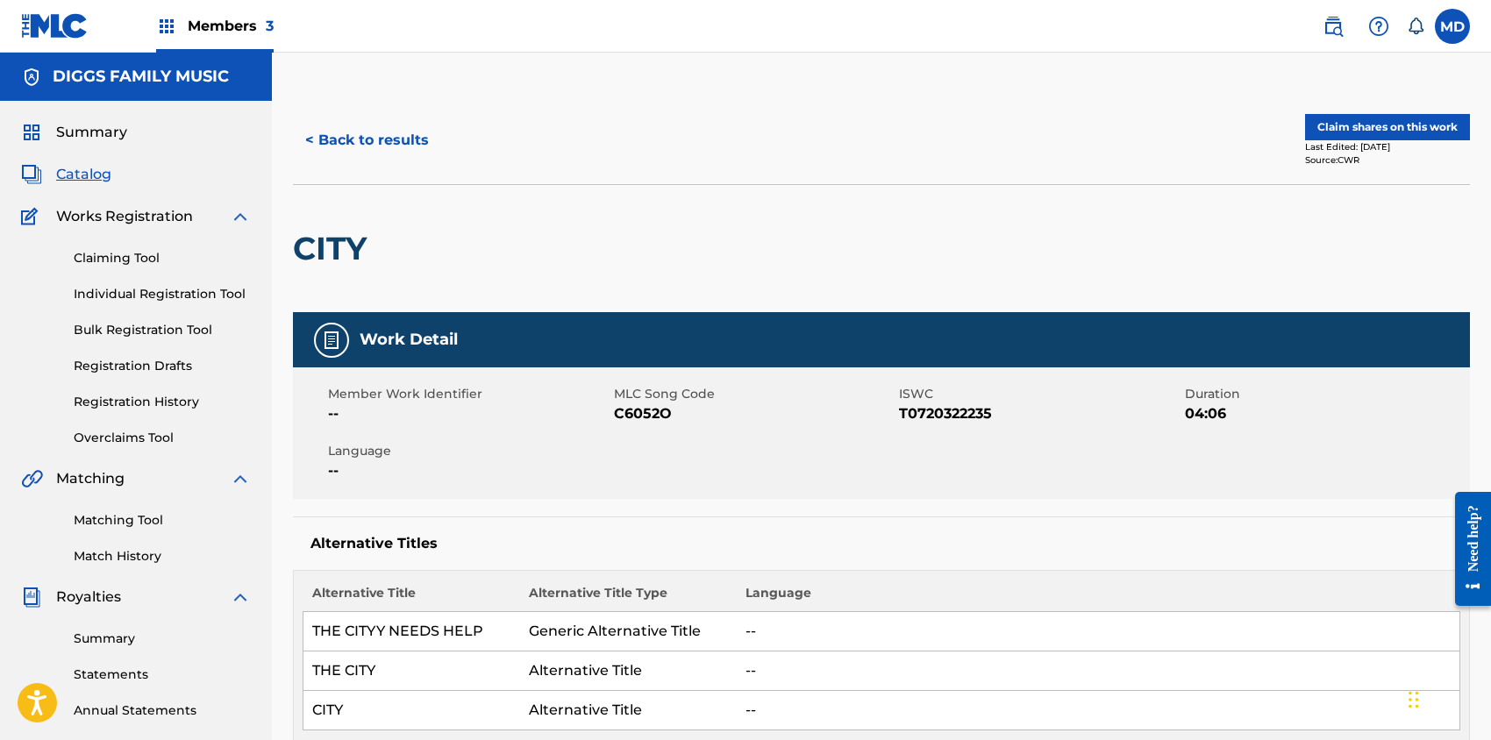
click at [1368, 126] on button "Claim shares on this work" at bounding box center [1387, 127] width 165 height 26
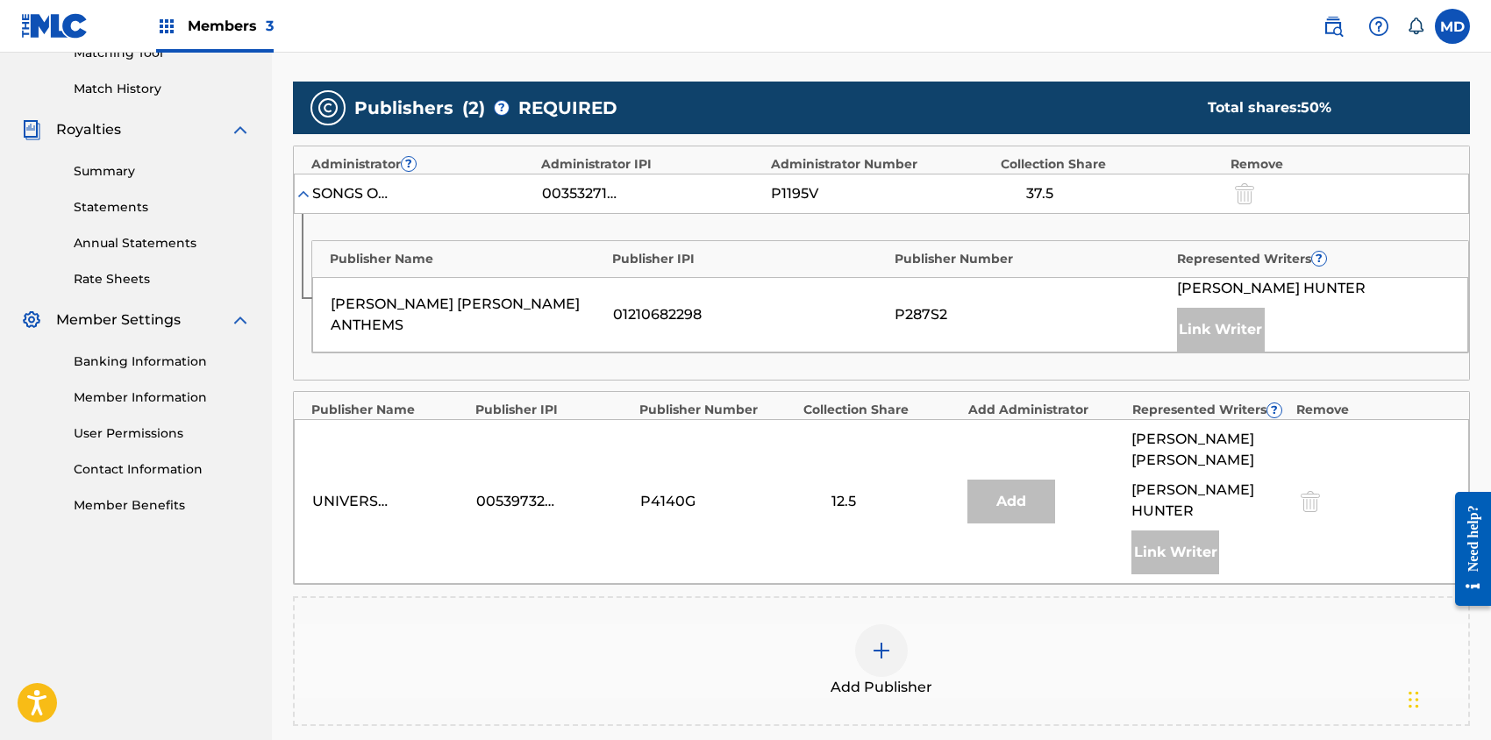
scroll to position [702, 0]
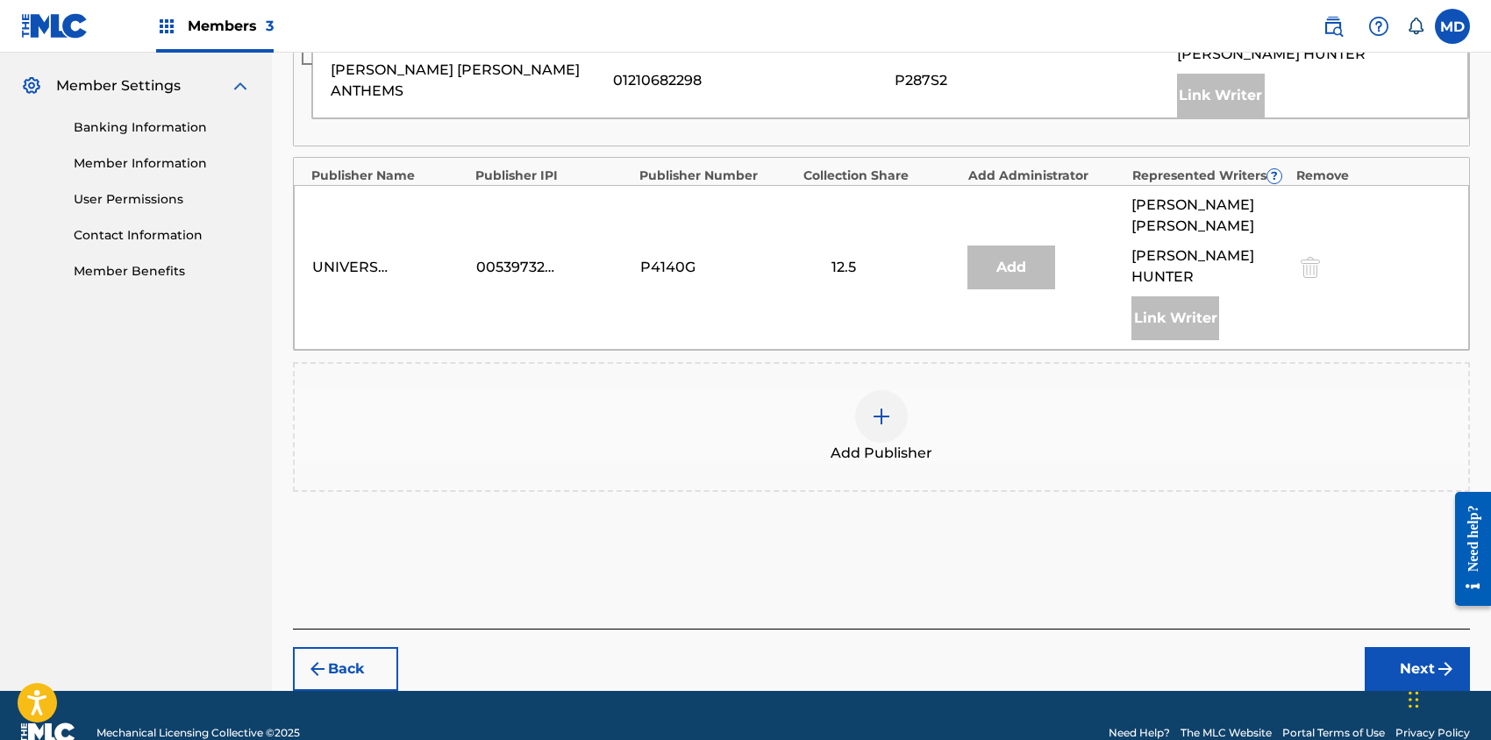
click at [891, 406] on img at bounding box center [881, 416] width 21 height 21
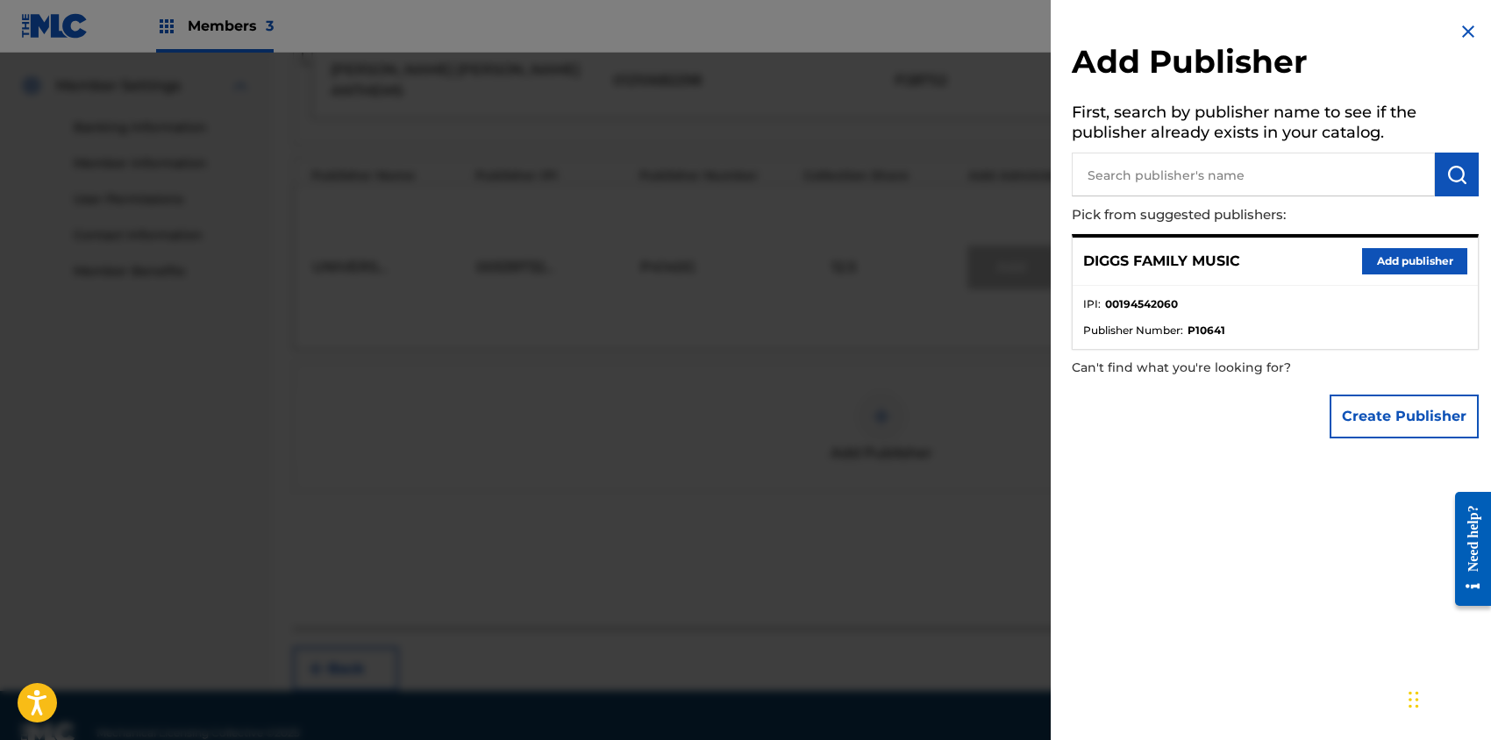
click at [1383, 261] on button "Add publisher" at bounding box center [1414, 261] width 105 height 26
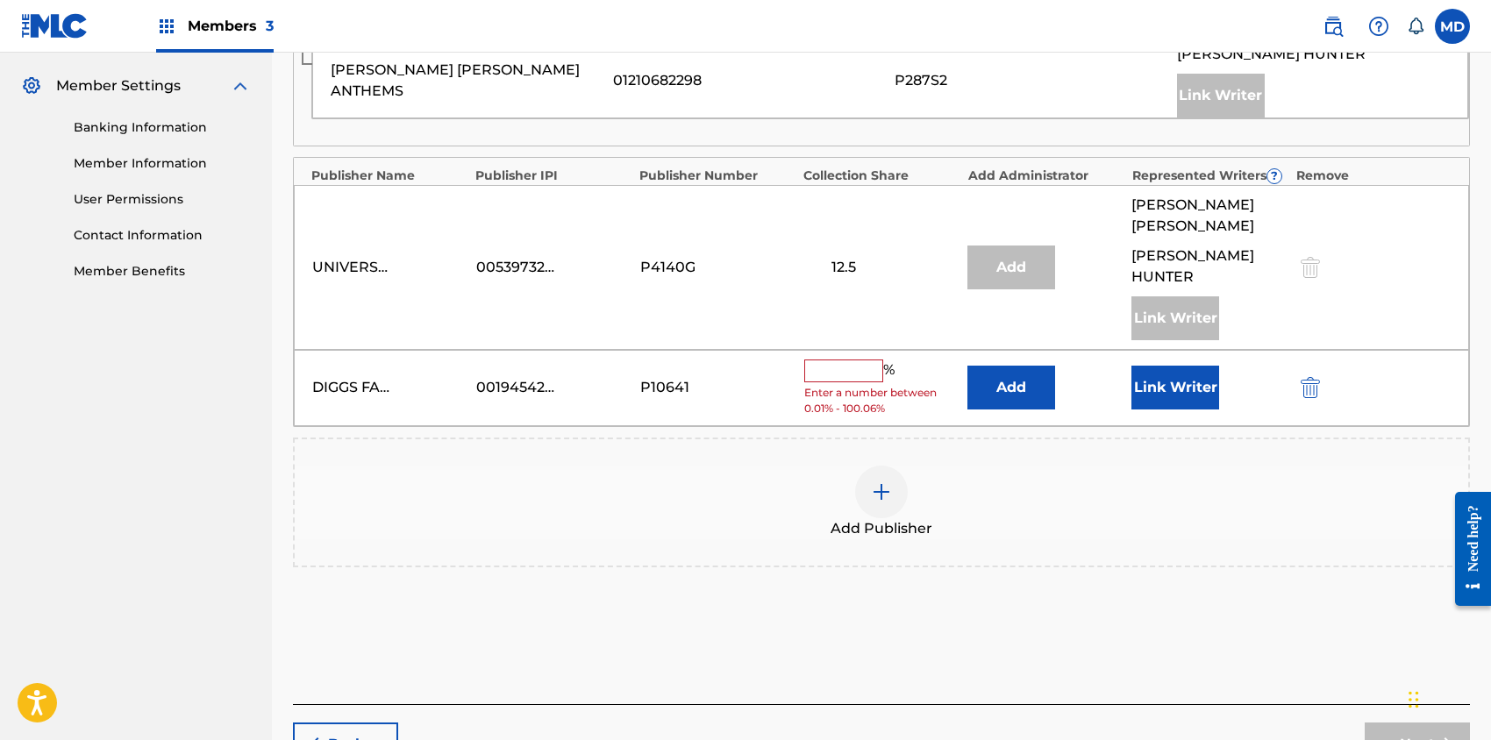
click at [853, 360] on input "text" at bounding box center [843, 371] width 79 height 23
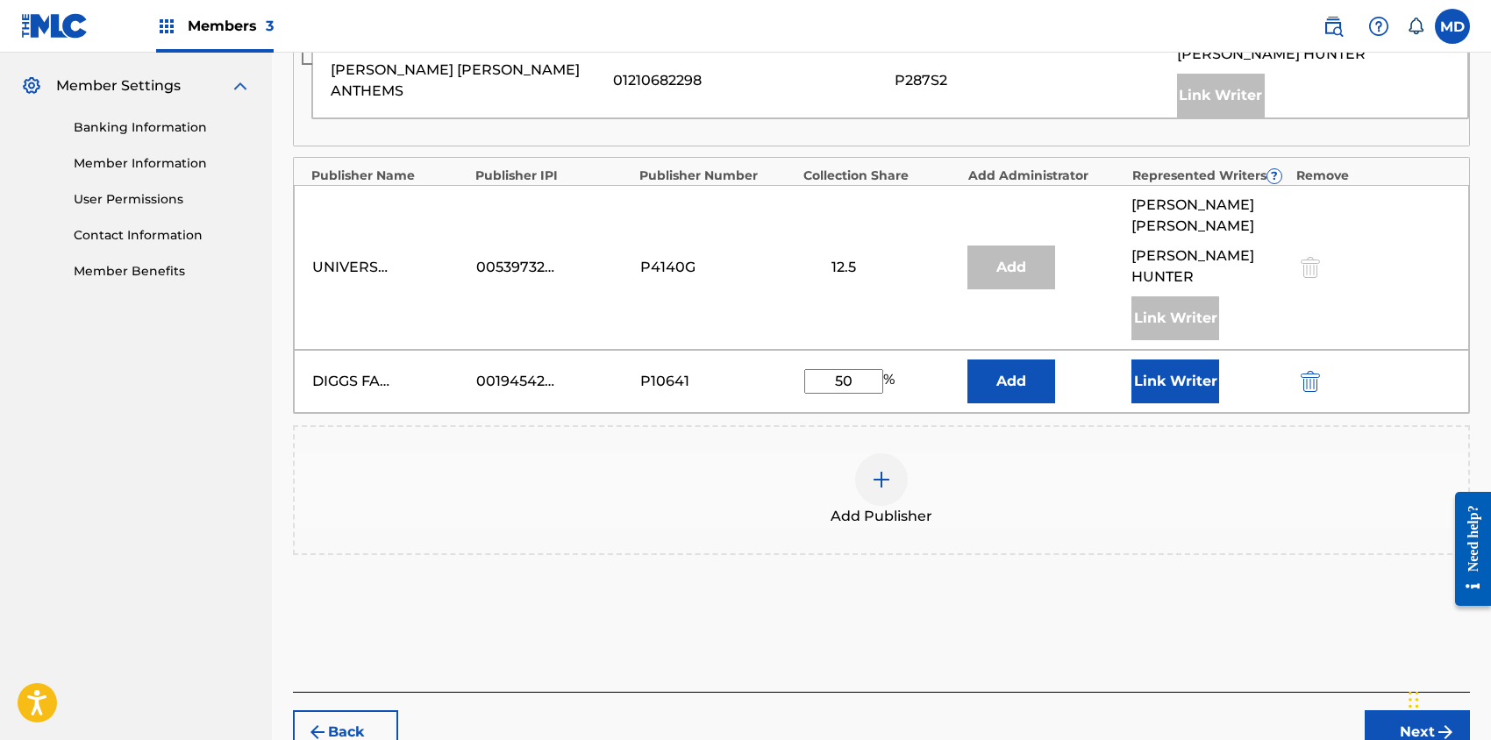
type input "50"
click at [1175, 360] on button "Link Writer" at bounding box center [1176, 382] width 88 height 44
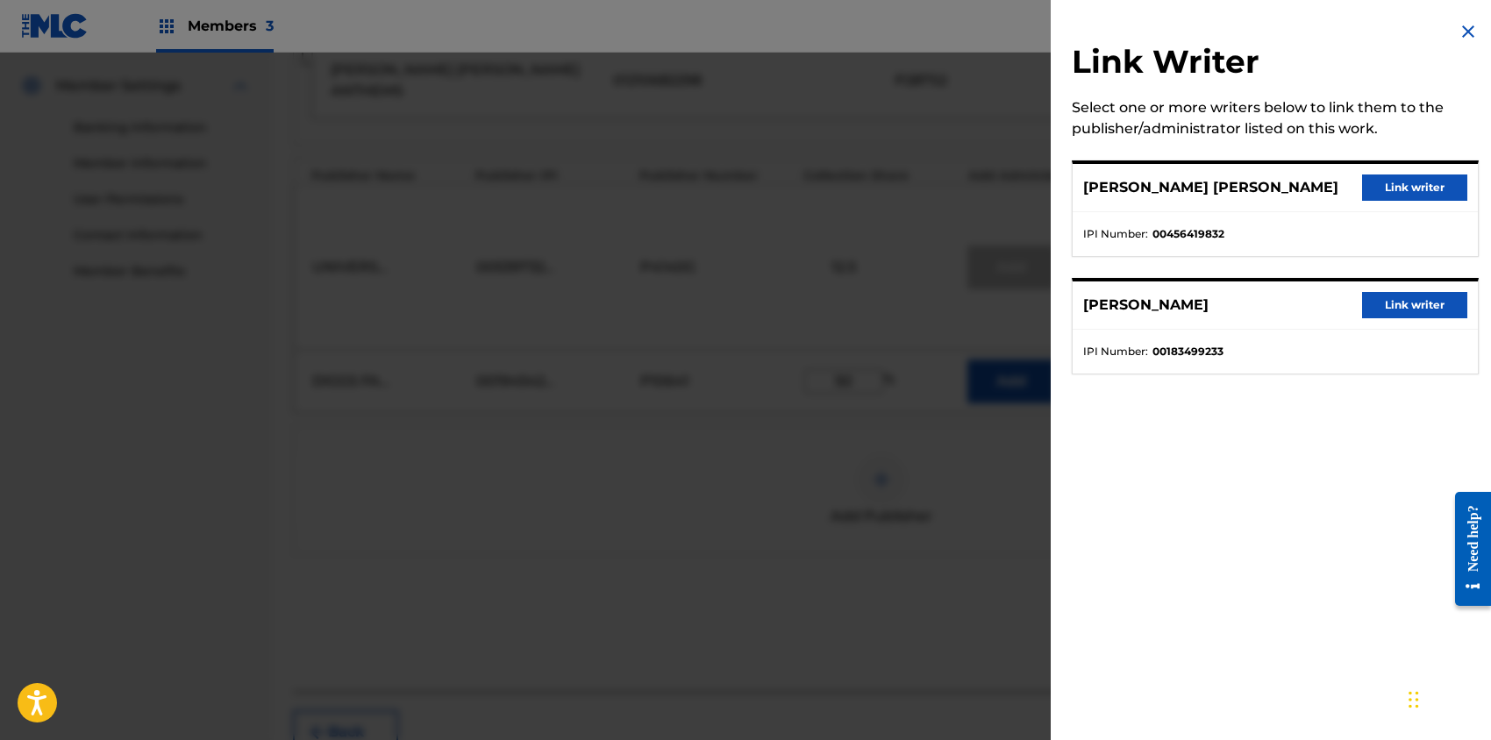
click at [1386, 304] on button "Link writer" at bounding box center [1414, 305] width 105 height 26
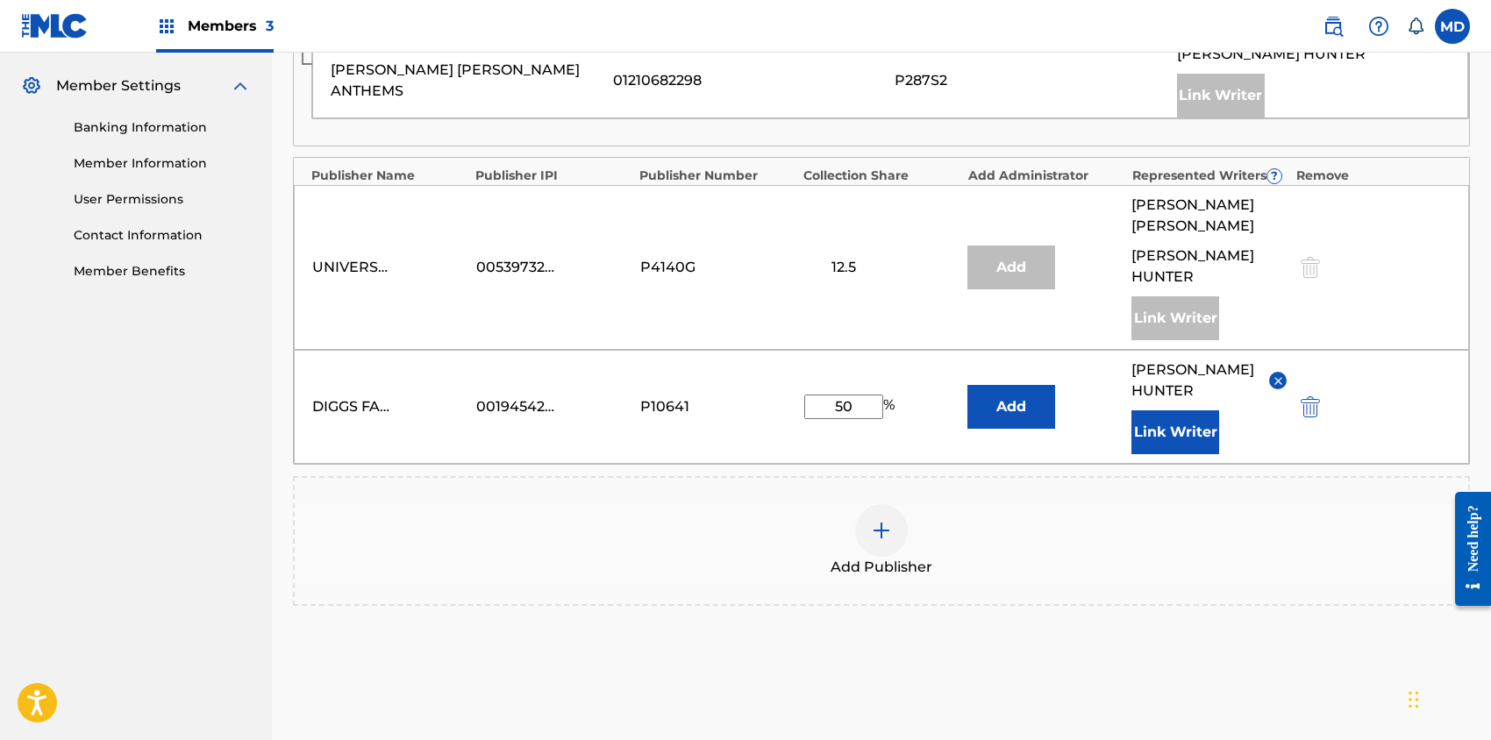
click at [1168, 411] on button "Link Writer" at bounding box center [1176, 433] width 88 height 44
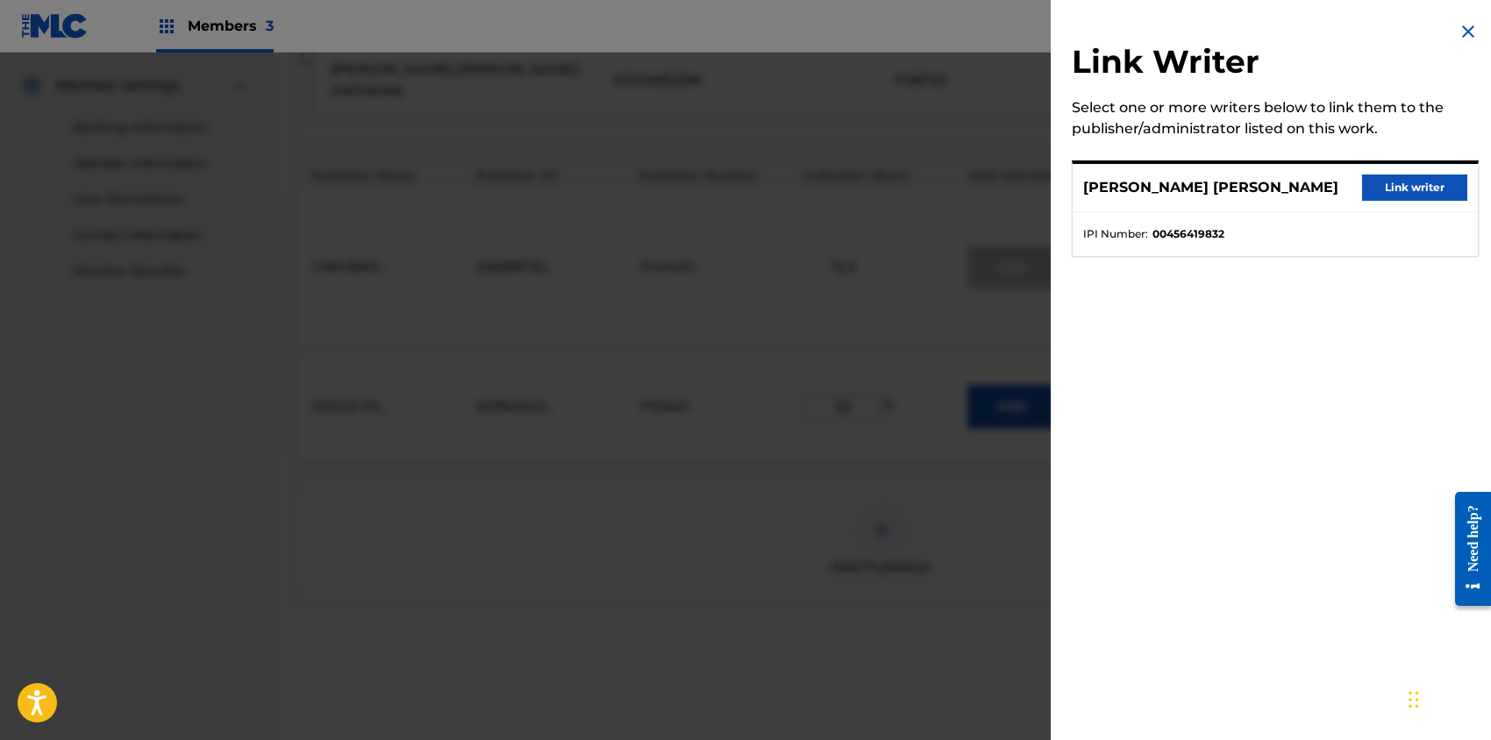
click at [1418, 183] on button "Link writer" at bounding box center [1414, 188] width 105 height 26
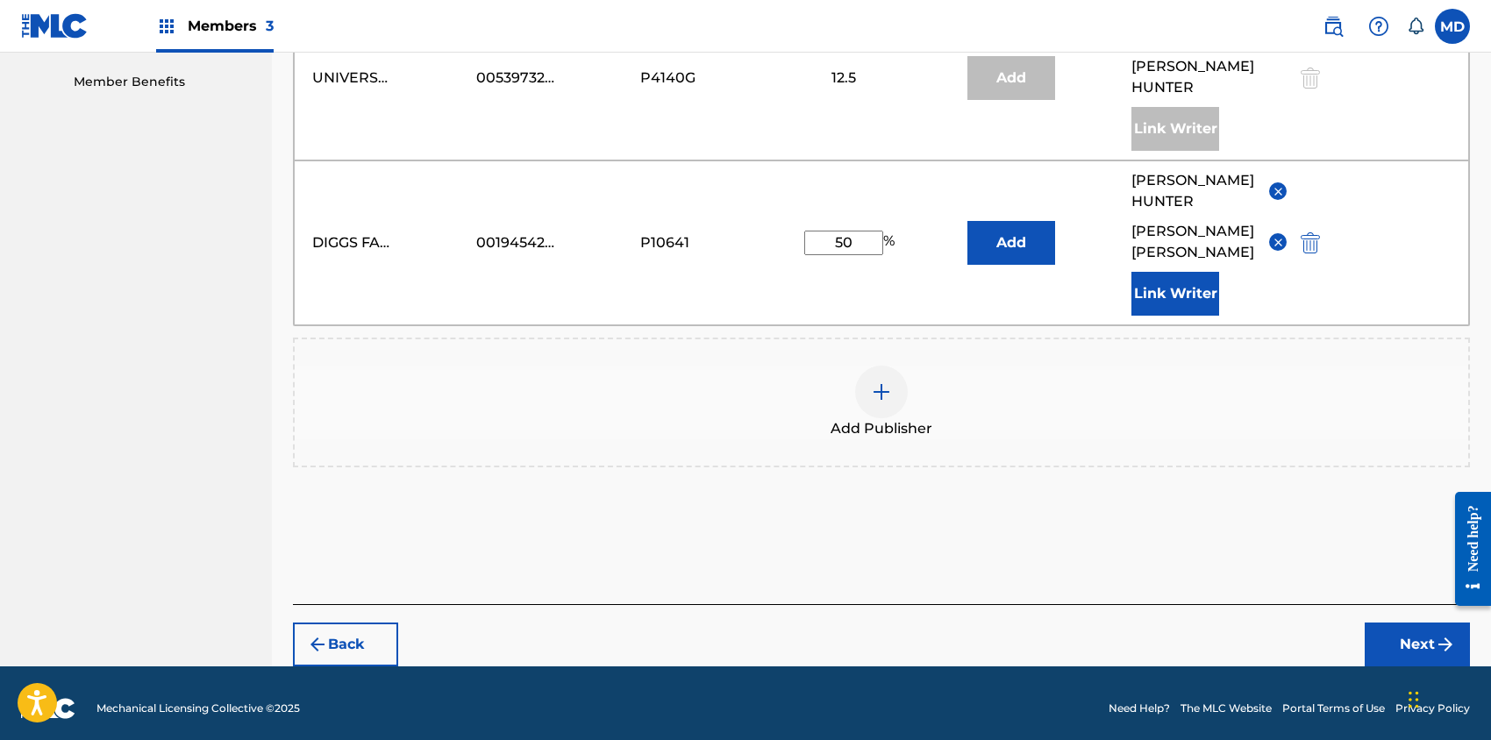
scroll to position [899, 0]
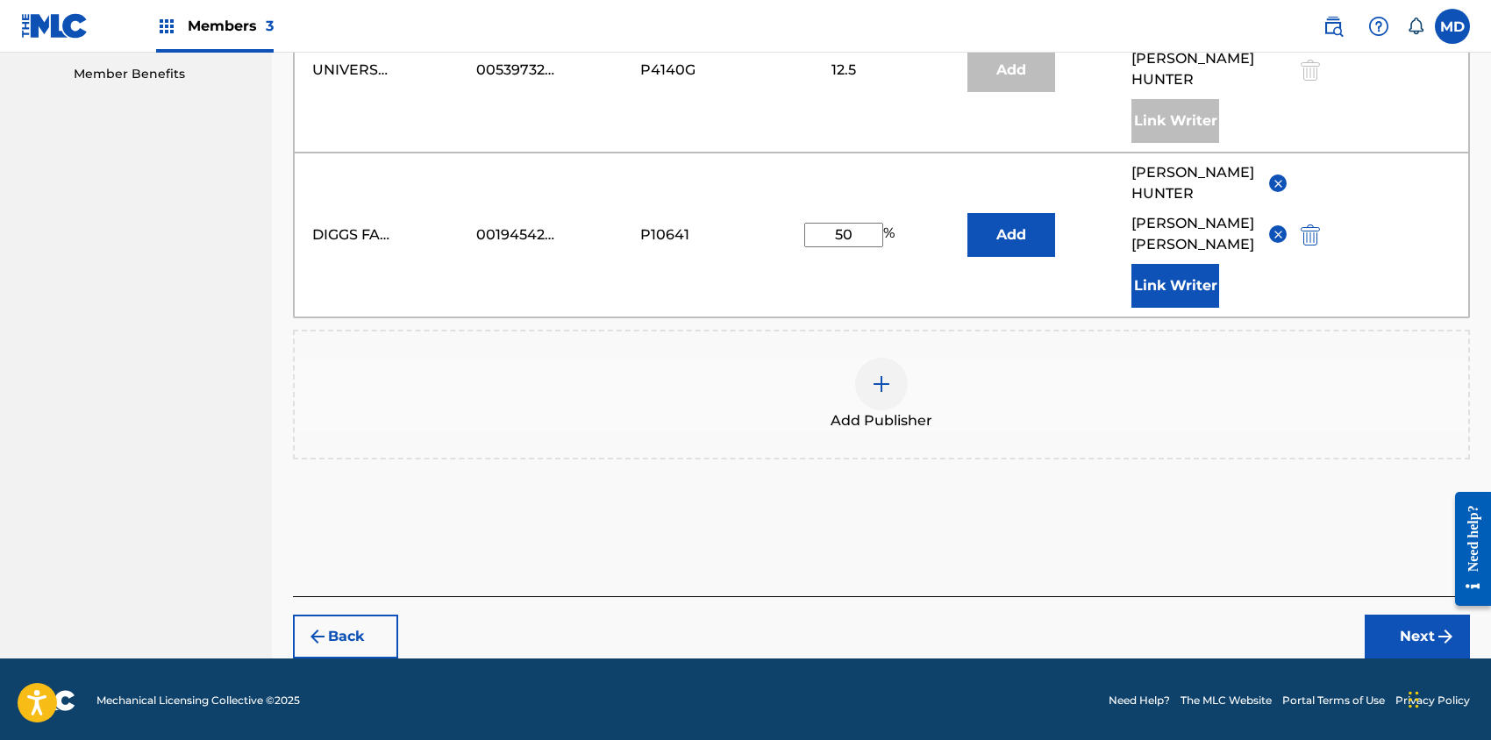
click at [1421, 641] on button "Next" at bounding box center [1417, 637] width 105 height 44
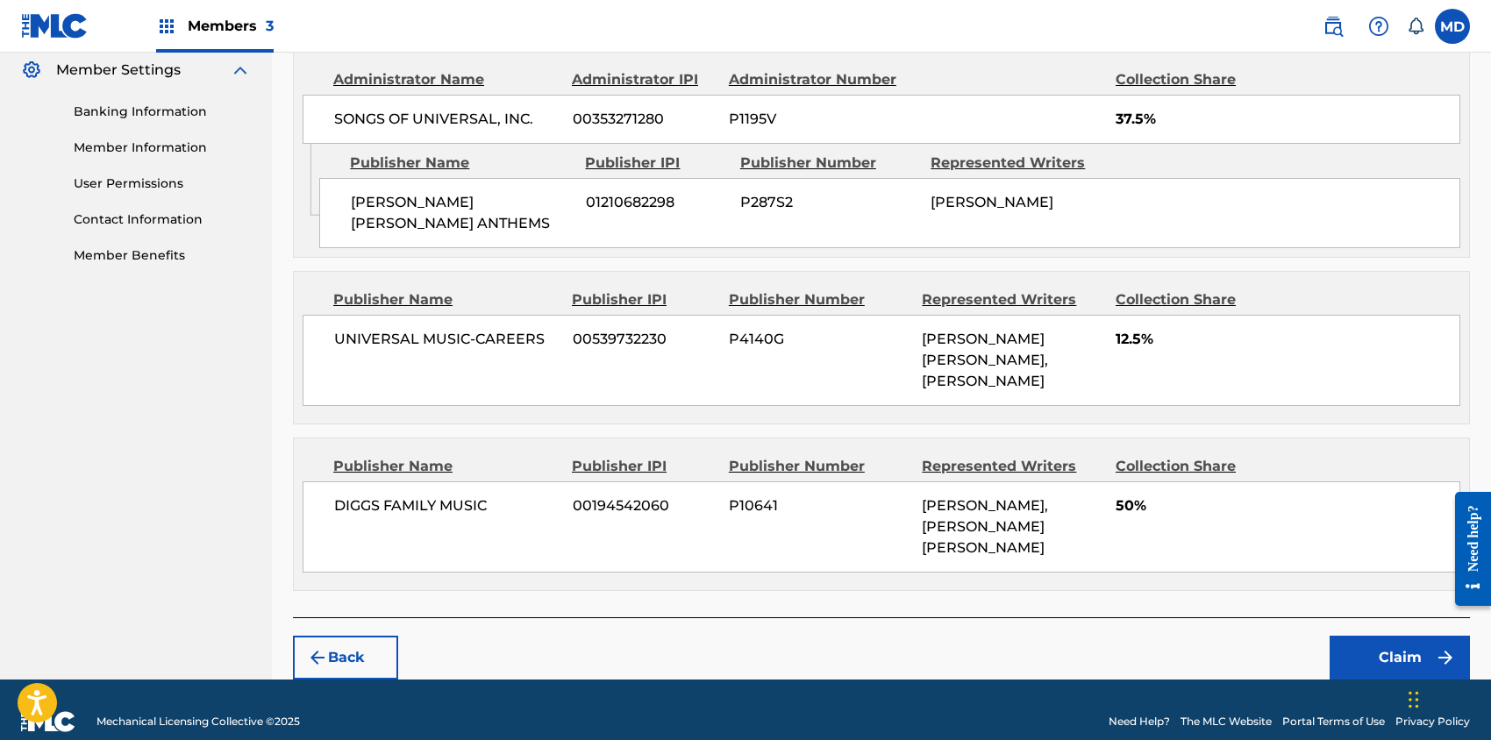
scroll to position [719, 0]
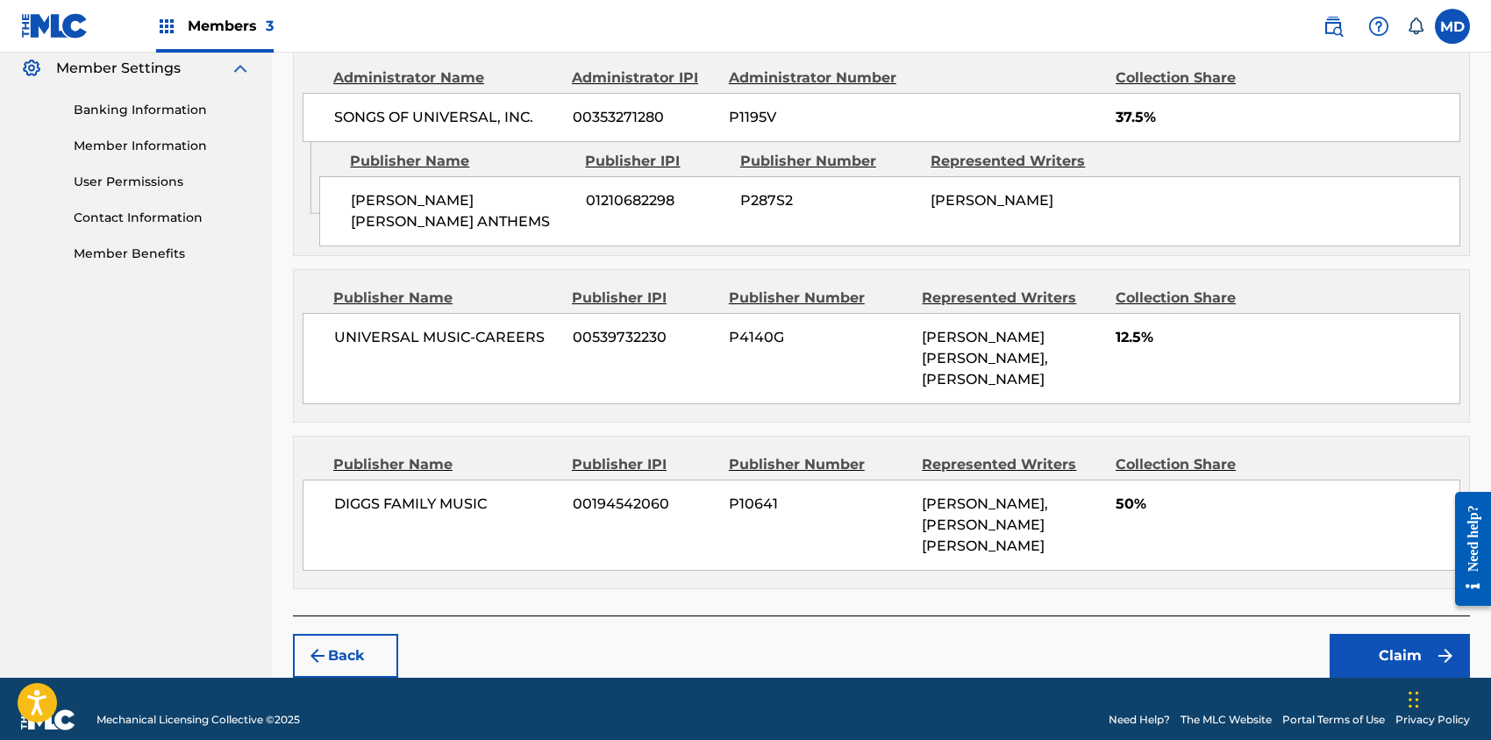
click at [1384, 634] on button "Claim" at bounding box center [1400, 656] width 140 height 44
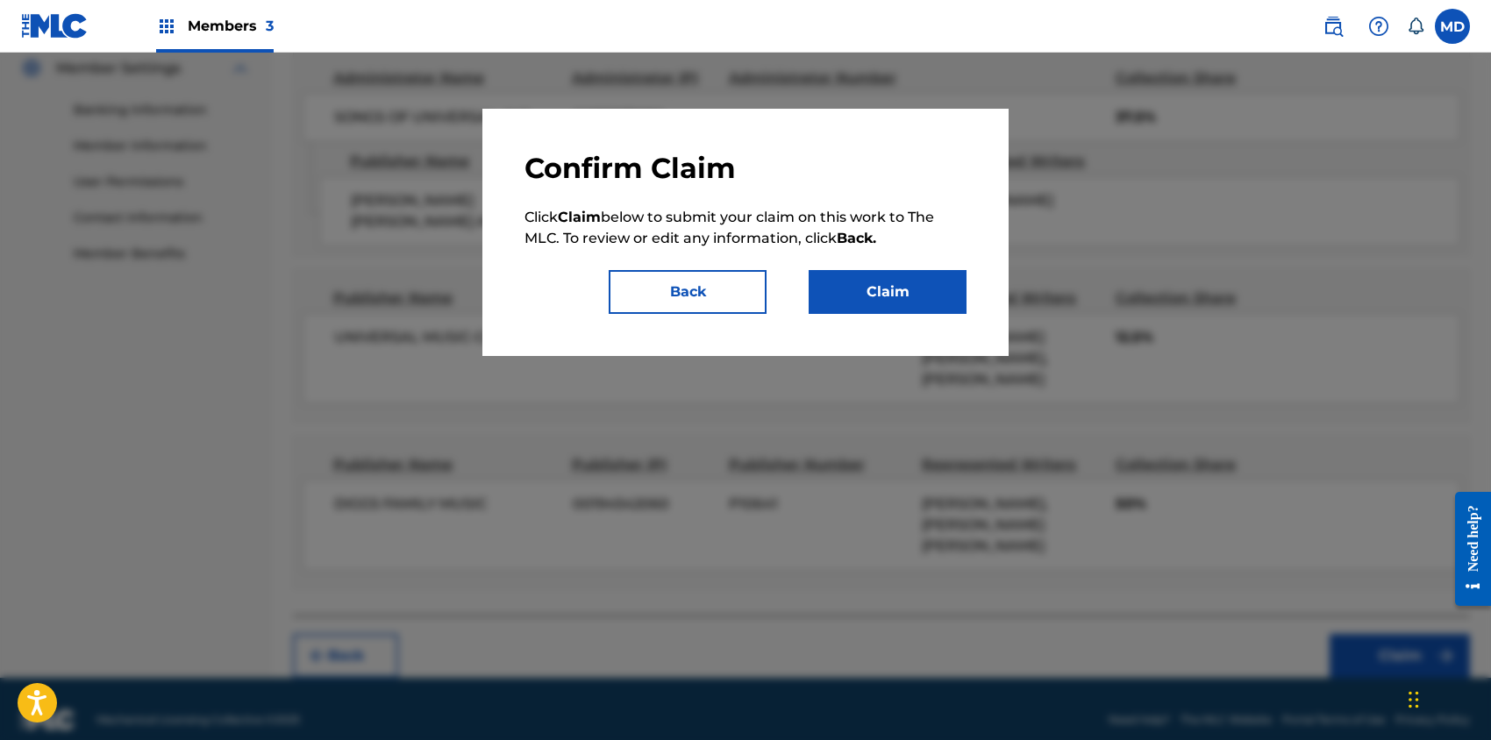
click at [891, 299] on button "Claim" at bounding box center [888, 292] width 158 height 44
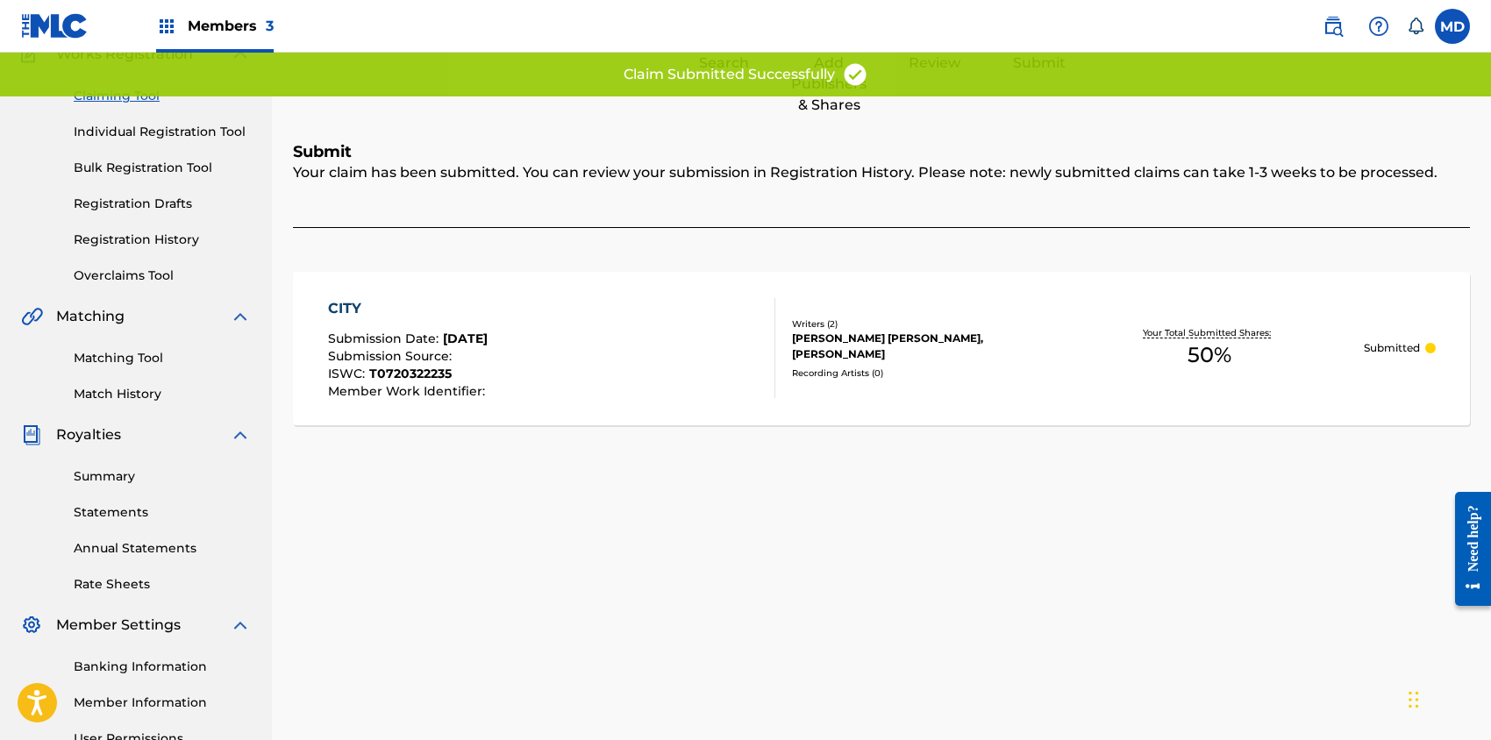
scroll to position [113, 0]
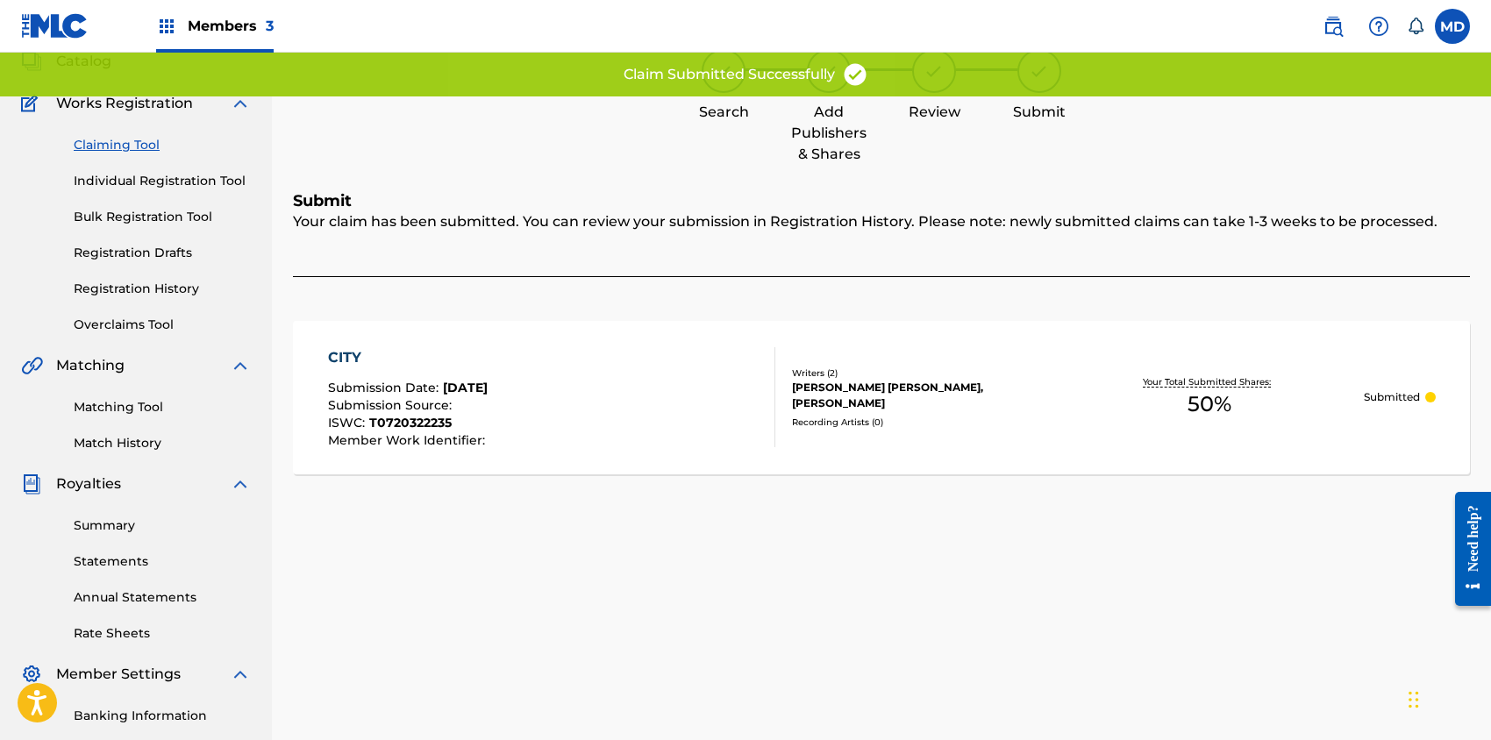
click at [126, 147] on link "Claiming Tool" at bounding box center [162, 145] width 177 height 18
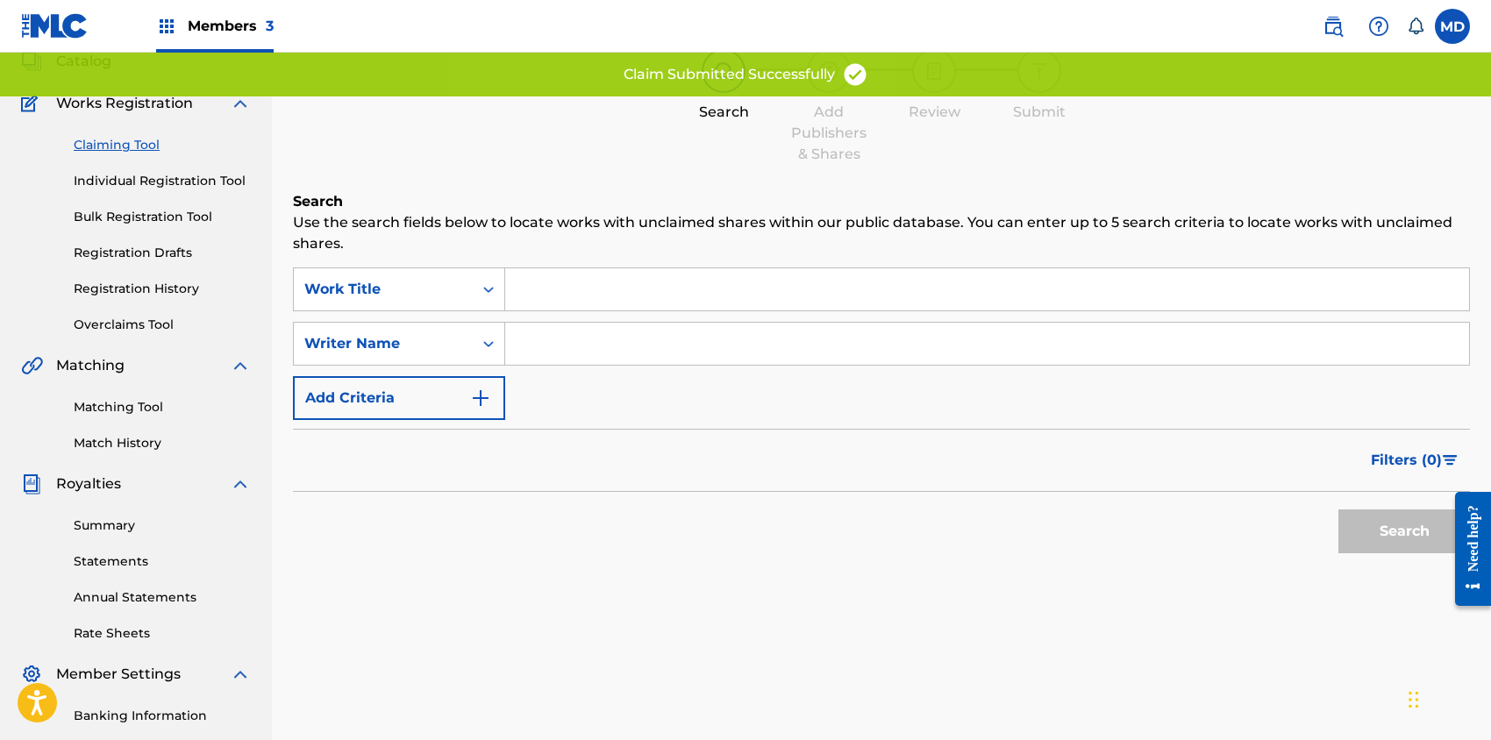
scroll to position [0, 0]
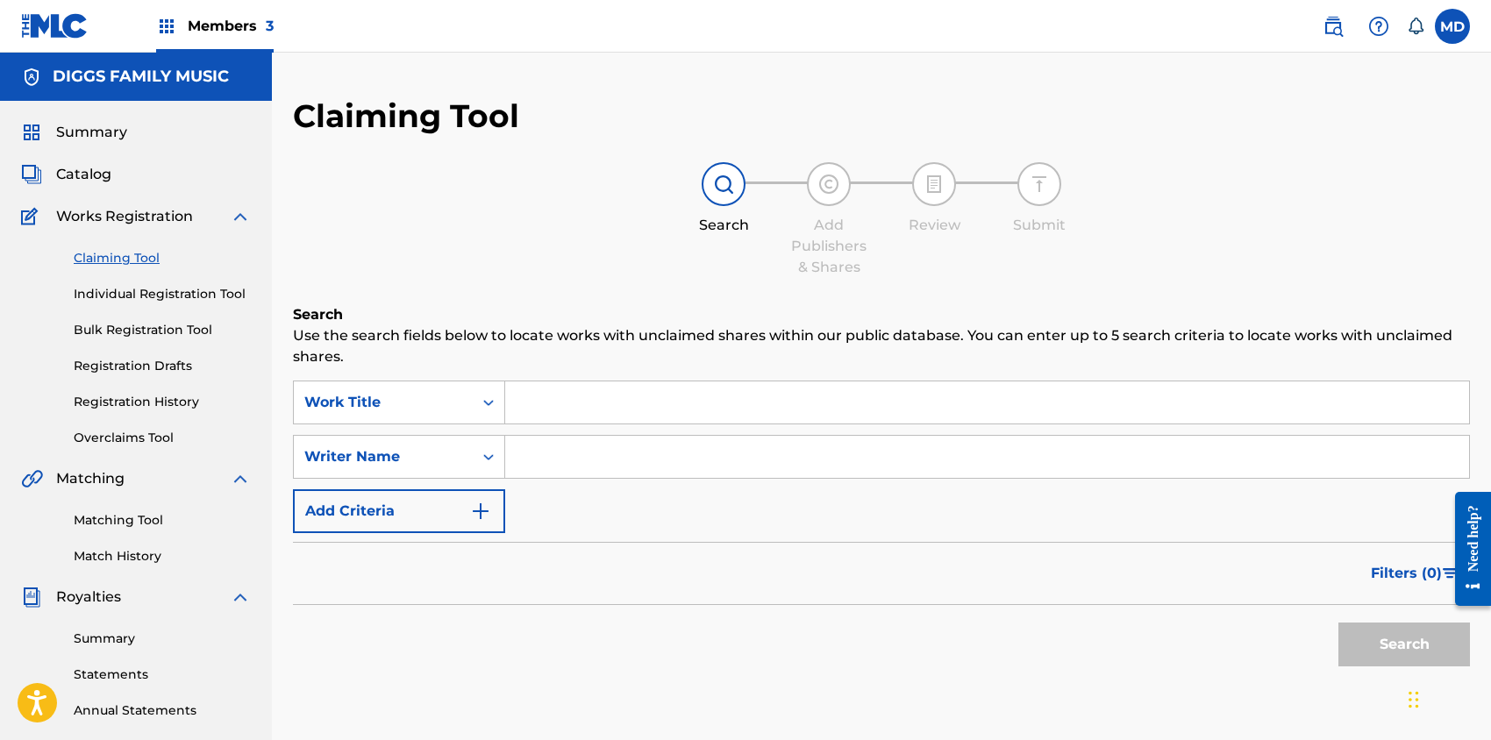
click at [618, 395] on input "Search Form" at bounding box center [987, 403] width 964 height 42
paste input "CASH STILL RULES SCARY HOURS"
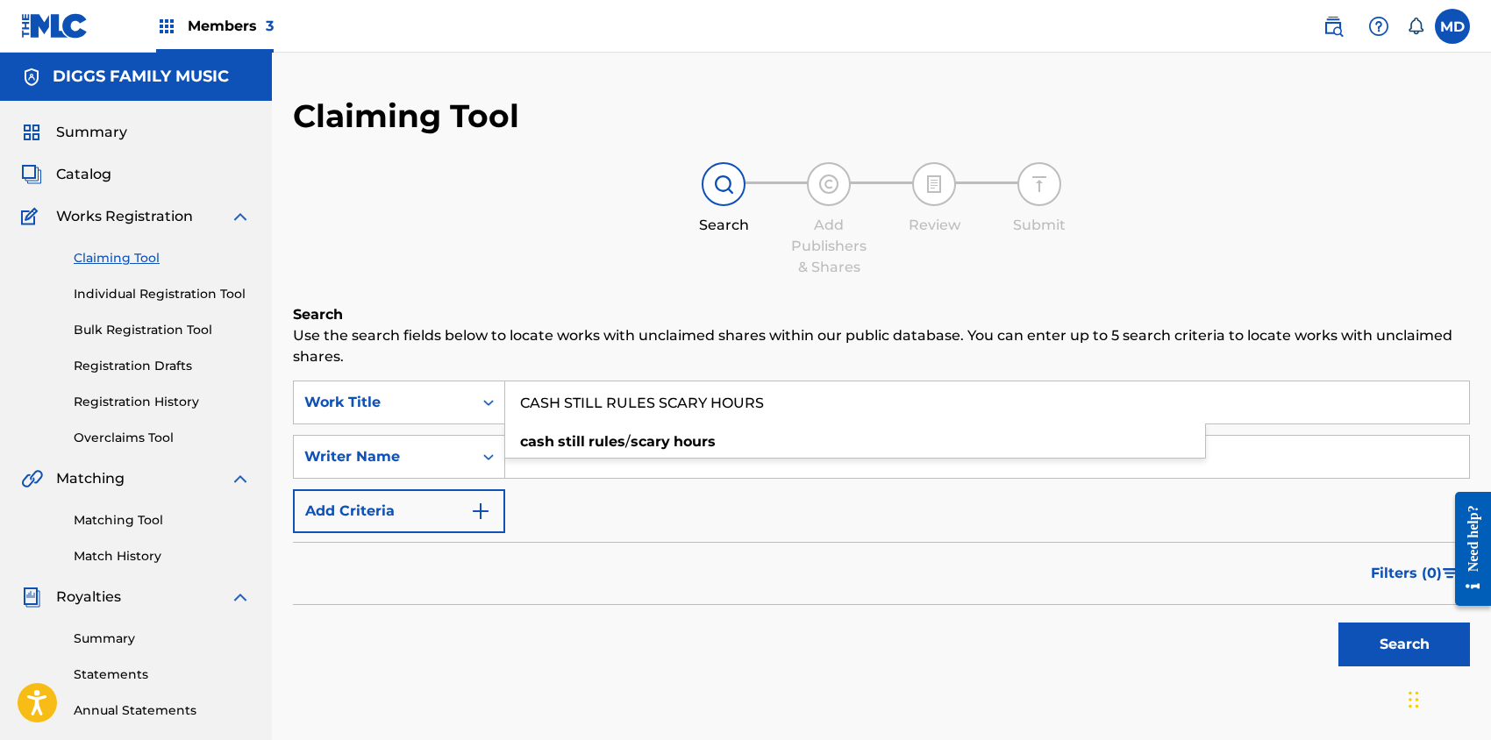
type input "CASH STILL RULES SCARY HOURS"
click at [1399, 643] on button "Search" at bounding box center [1405, 645] width 132 height 44
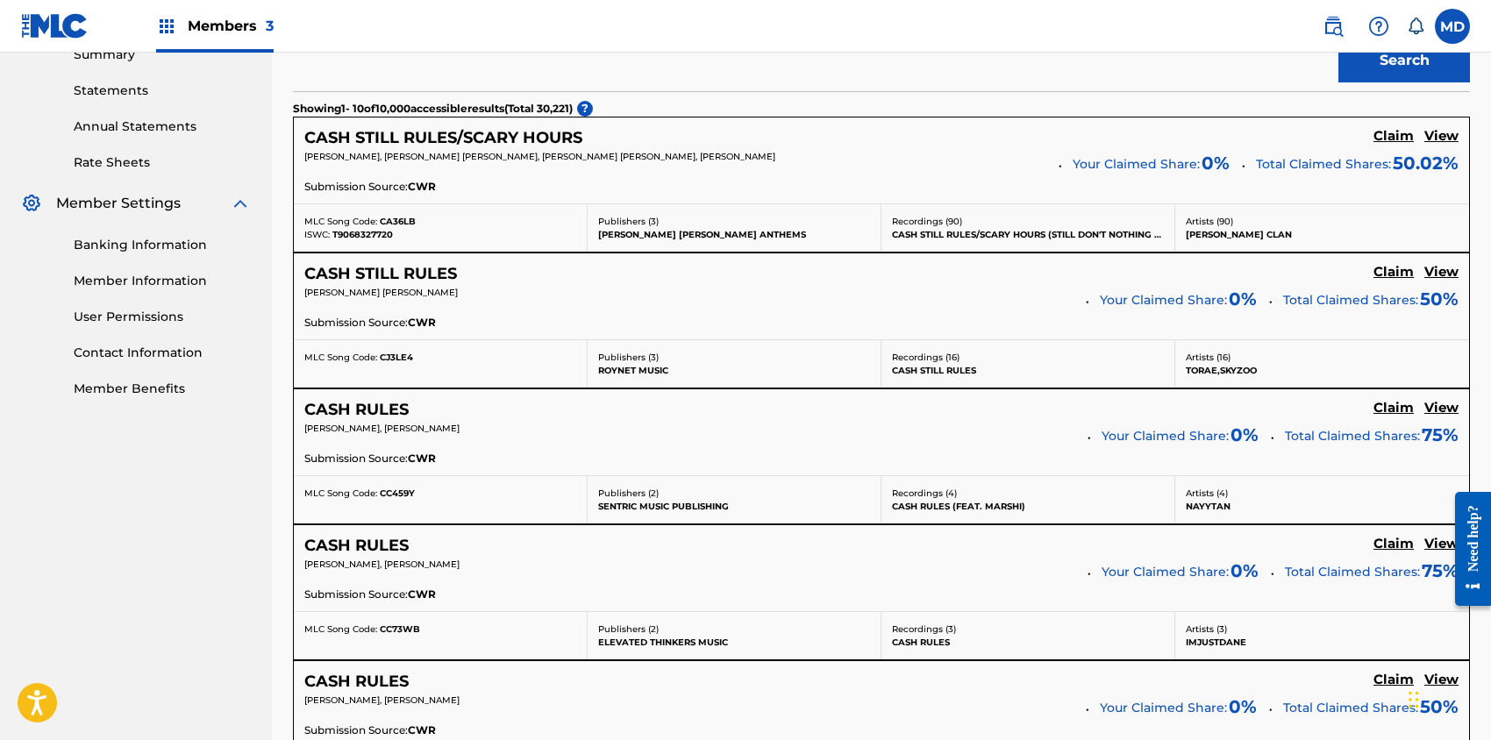
scroll to position [468, 0]
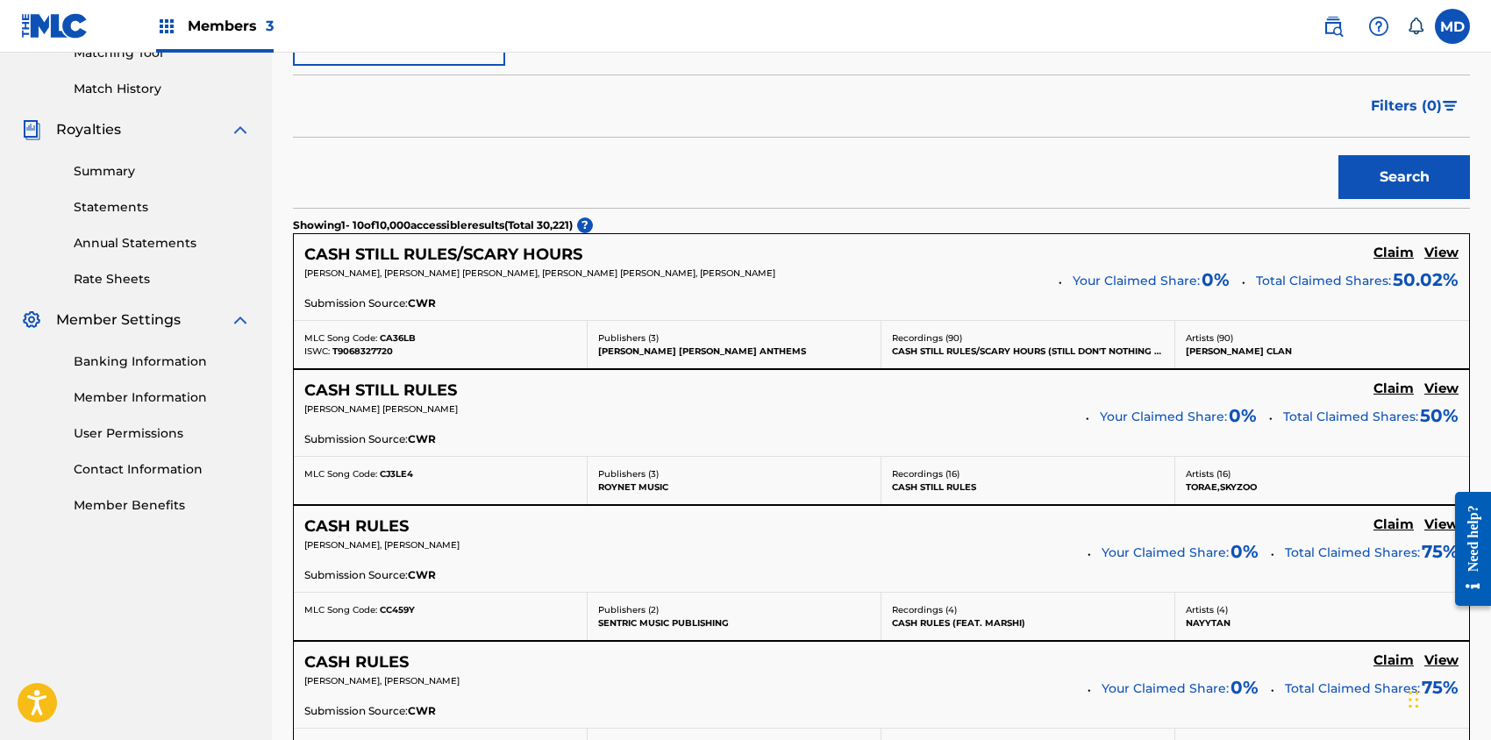
click at [1436, 254] on h5 "View" at bounding box center [1442, 253] width 34 height 17
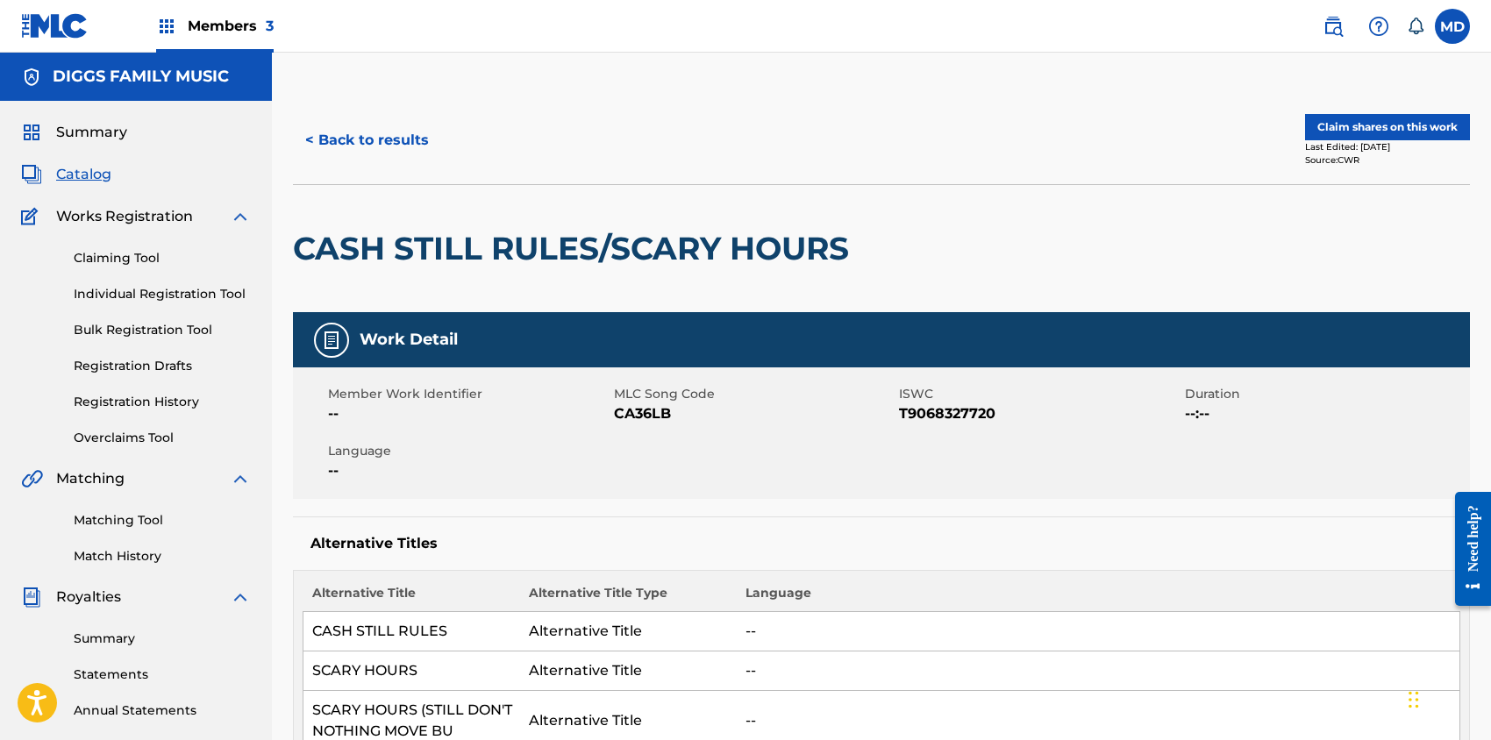
click at [1382, 126] on button "Claim shares on this work" at bounding box center [1387, 127] width 165 height 26
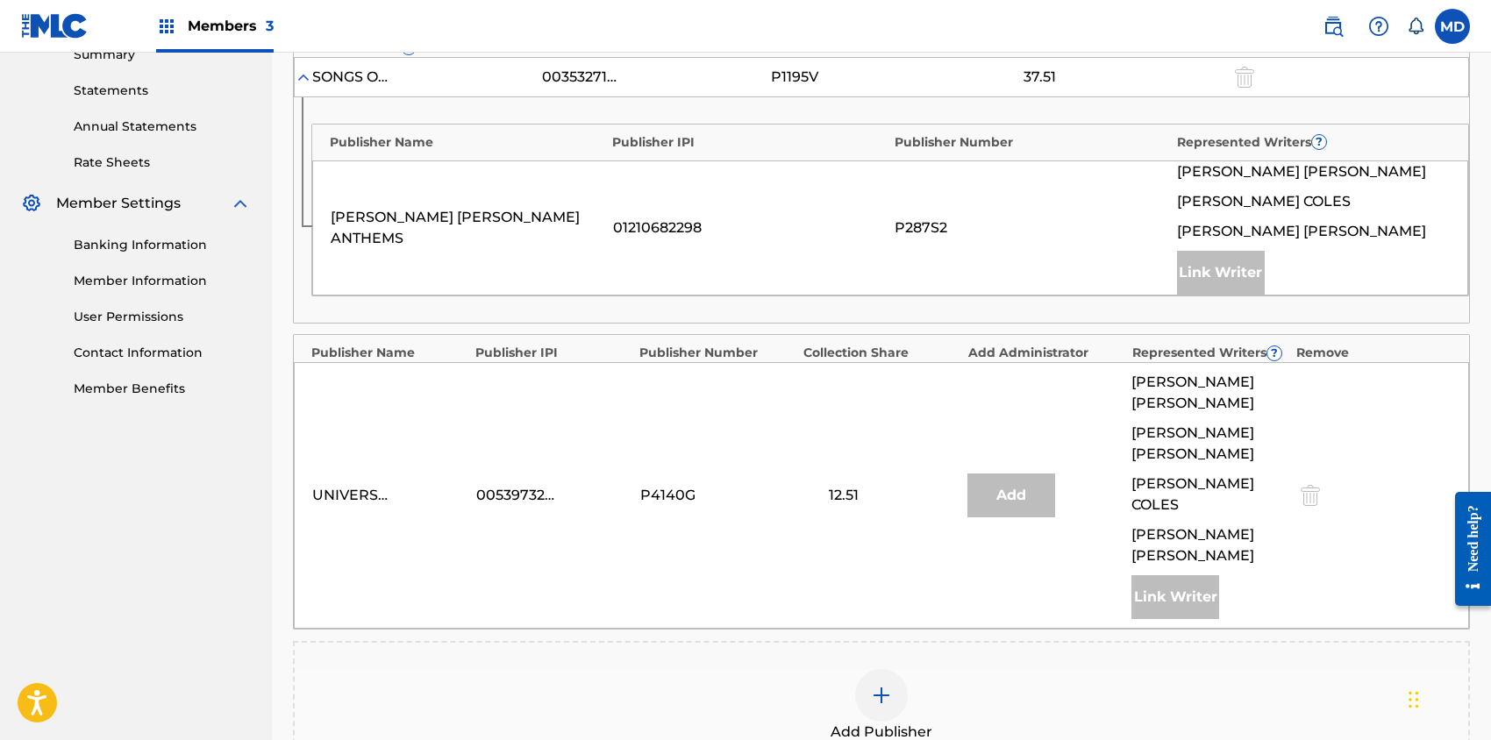
scroll to position [702, 0]
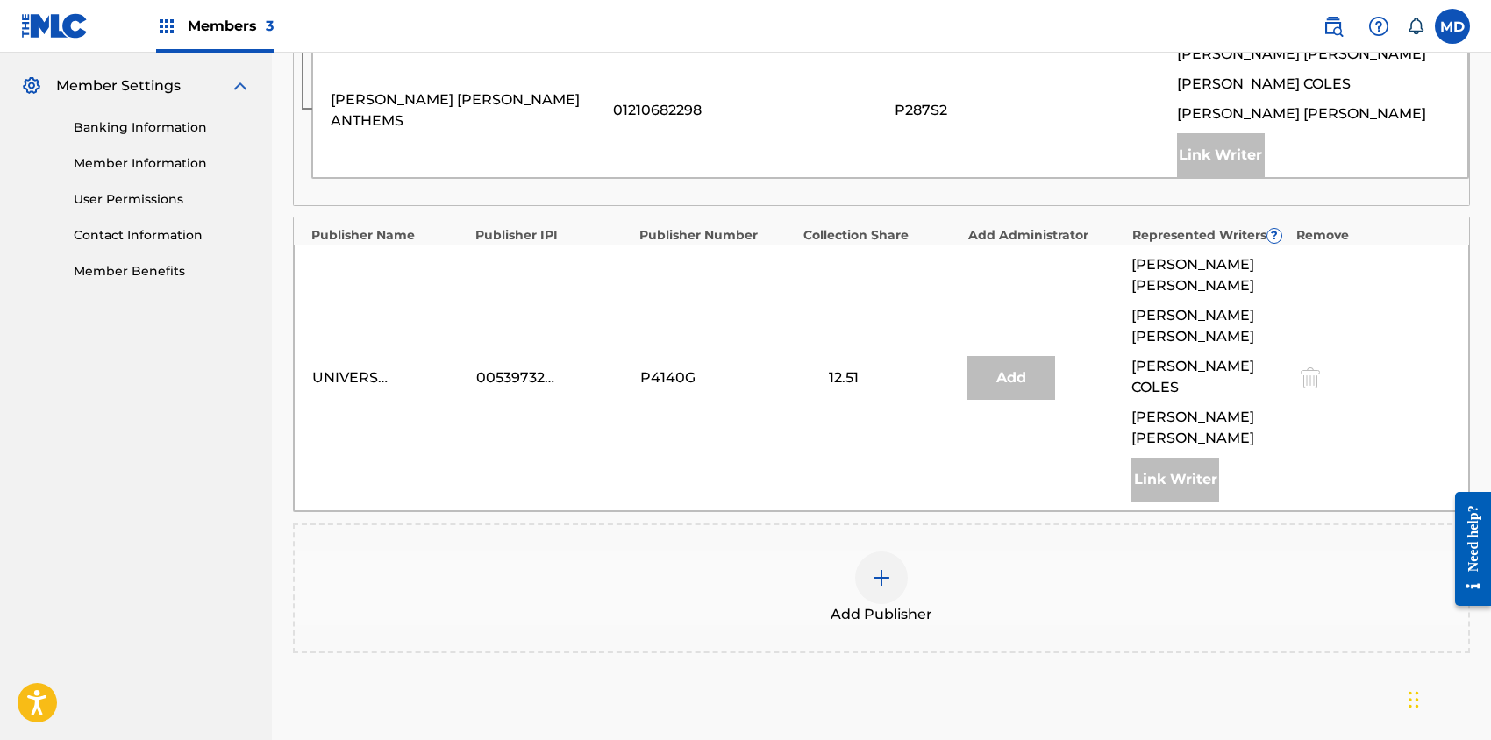
click at [884, 568] on img at bounding box center [881, 578] width 21 height 21
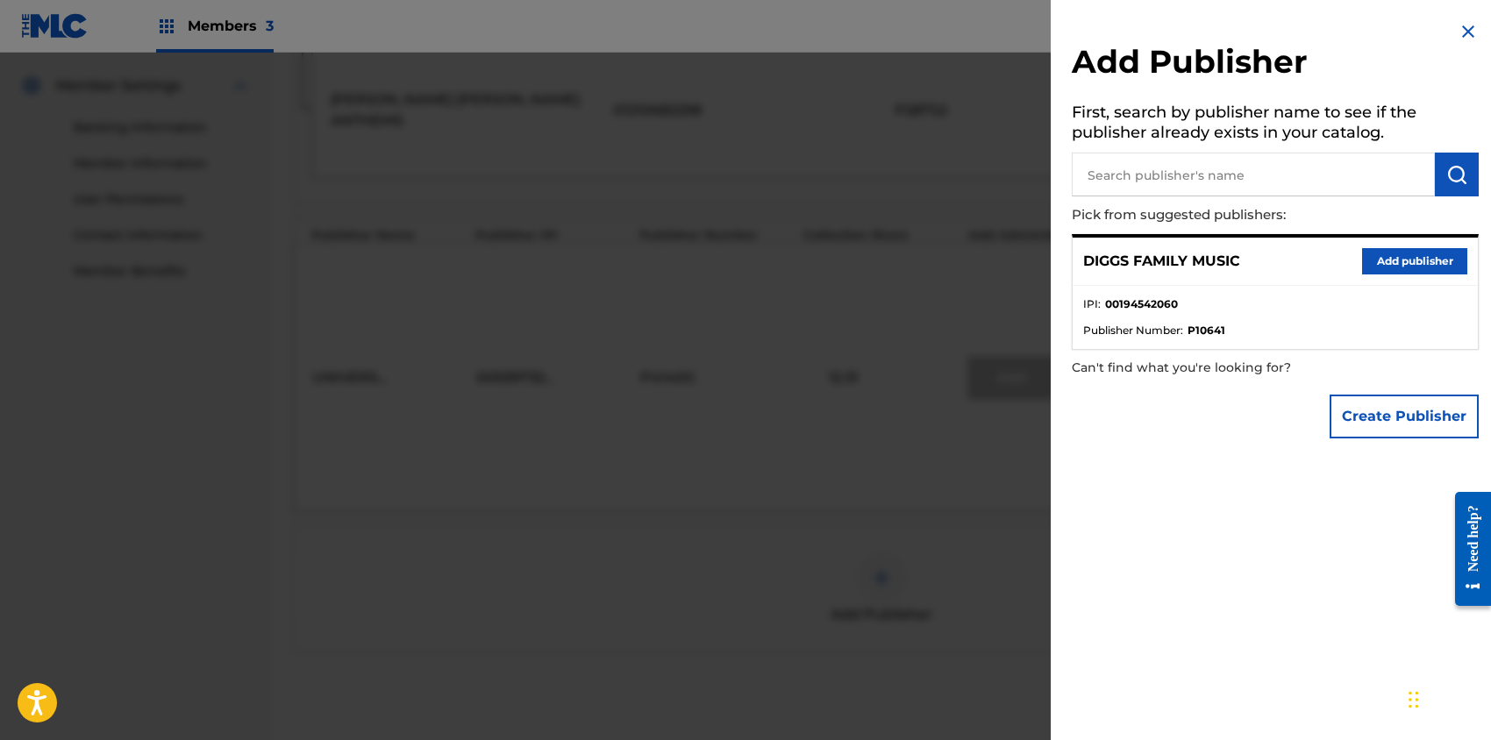
click at [1410, 264] on button "Add publisher" at bounding box center [1414, 261] width 105 height 26
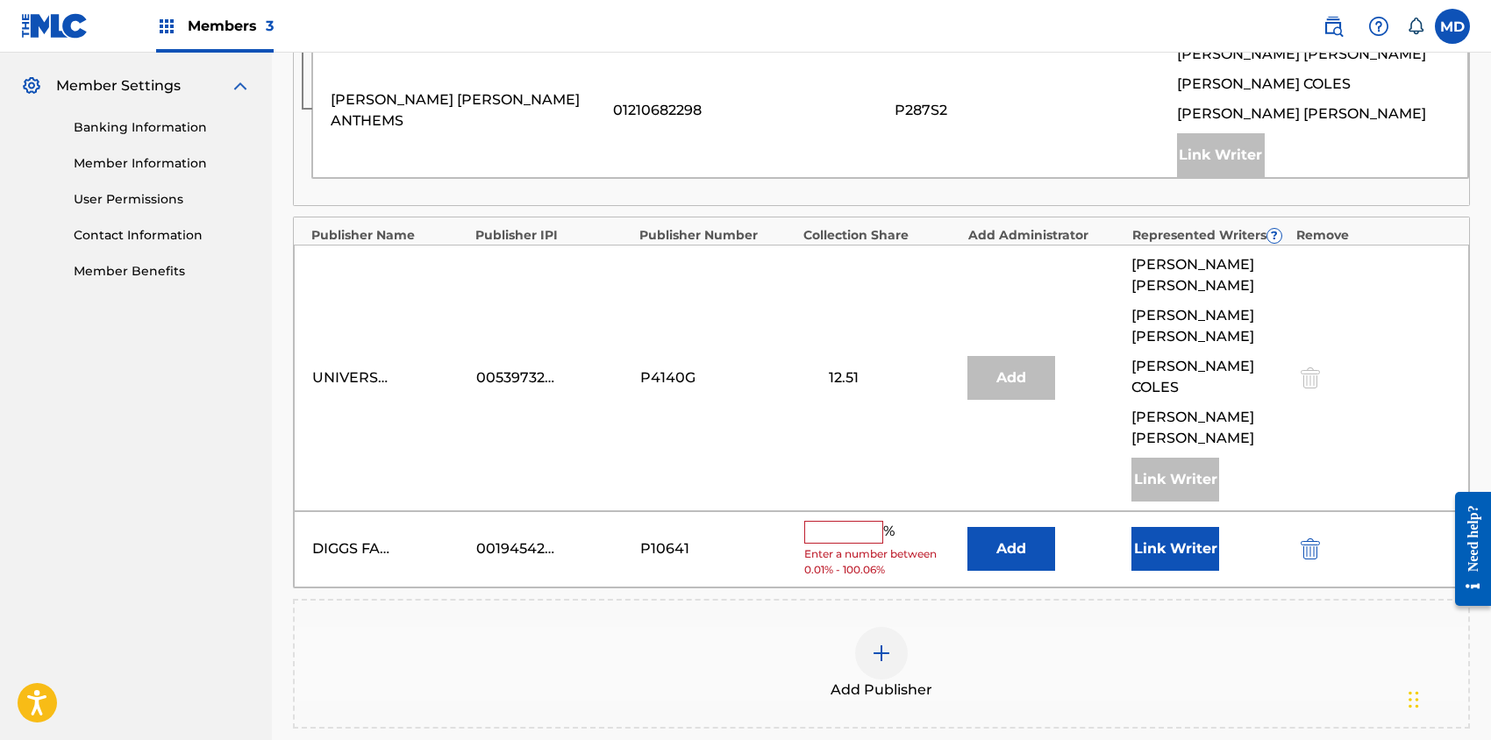
click at [868, 521] on input "text" at bounding box center [843, 532] width 79 height 23
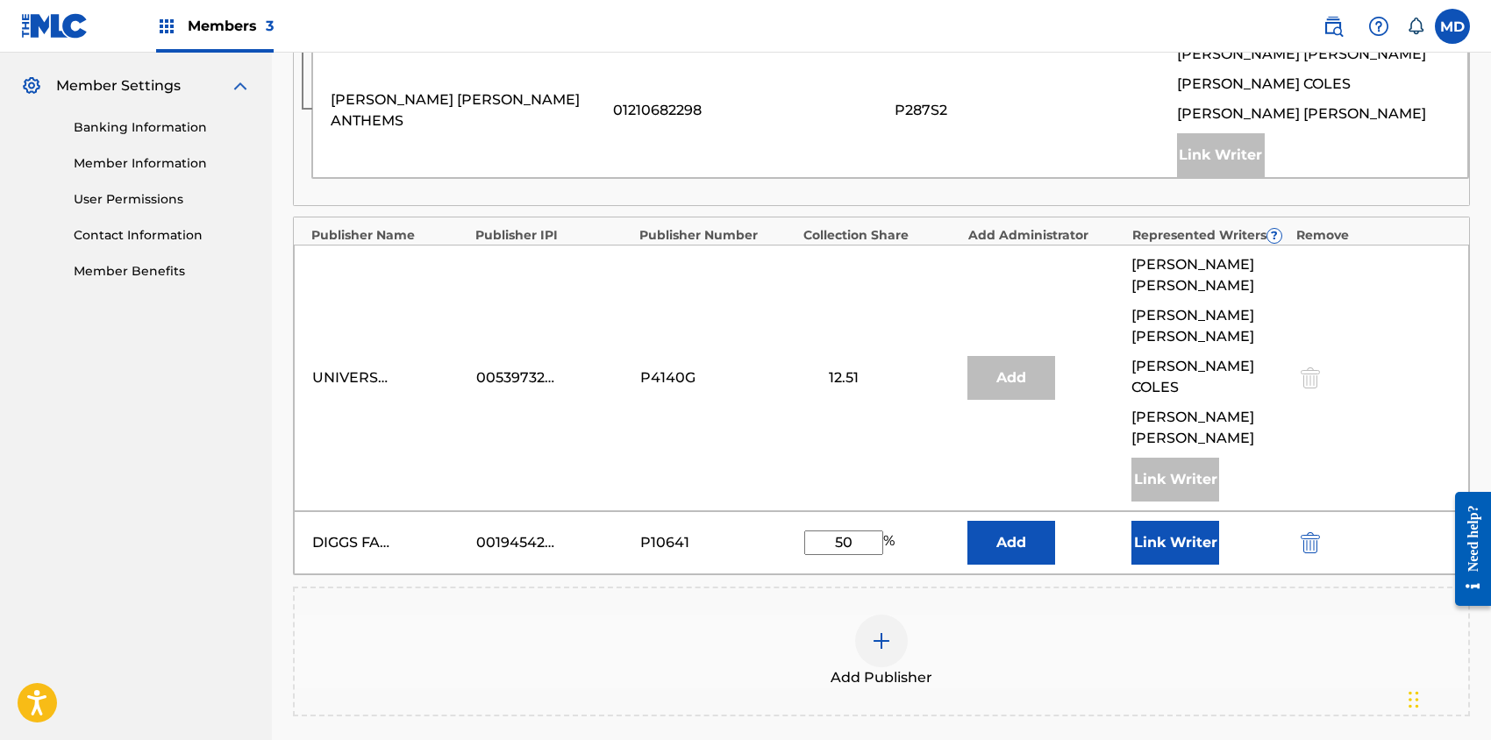
type input "50"
click at [1175, 521] on button "Link Writer" at bounding box center [1176, 543] width 88 height 44
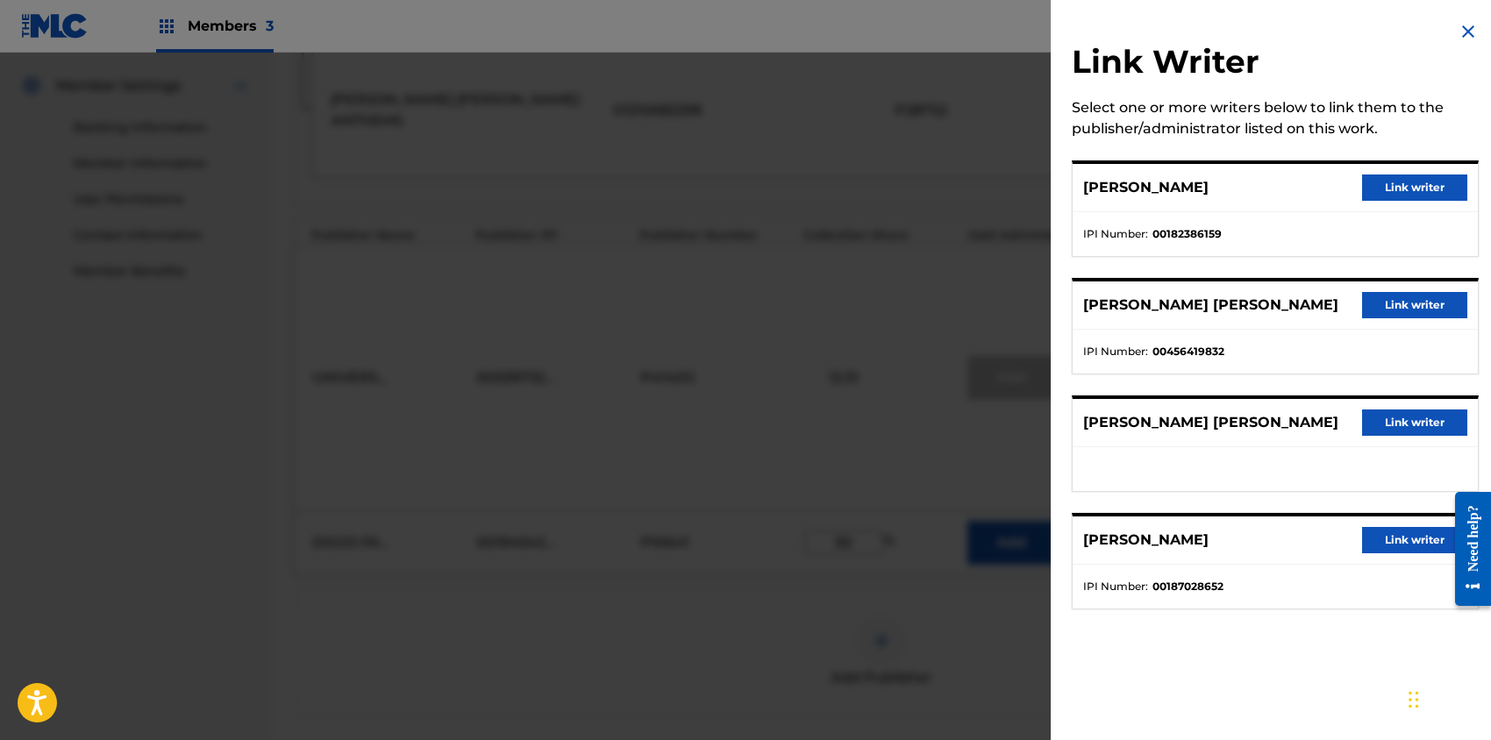
click at [1414, 299] on button "Link writer" at bounding box center [1414, 305] width 105 height 26
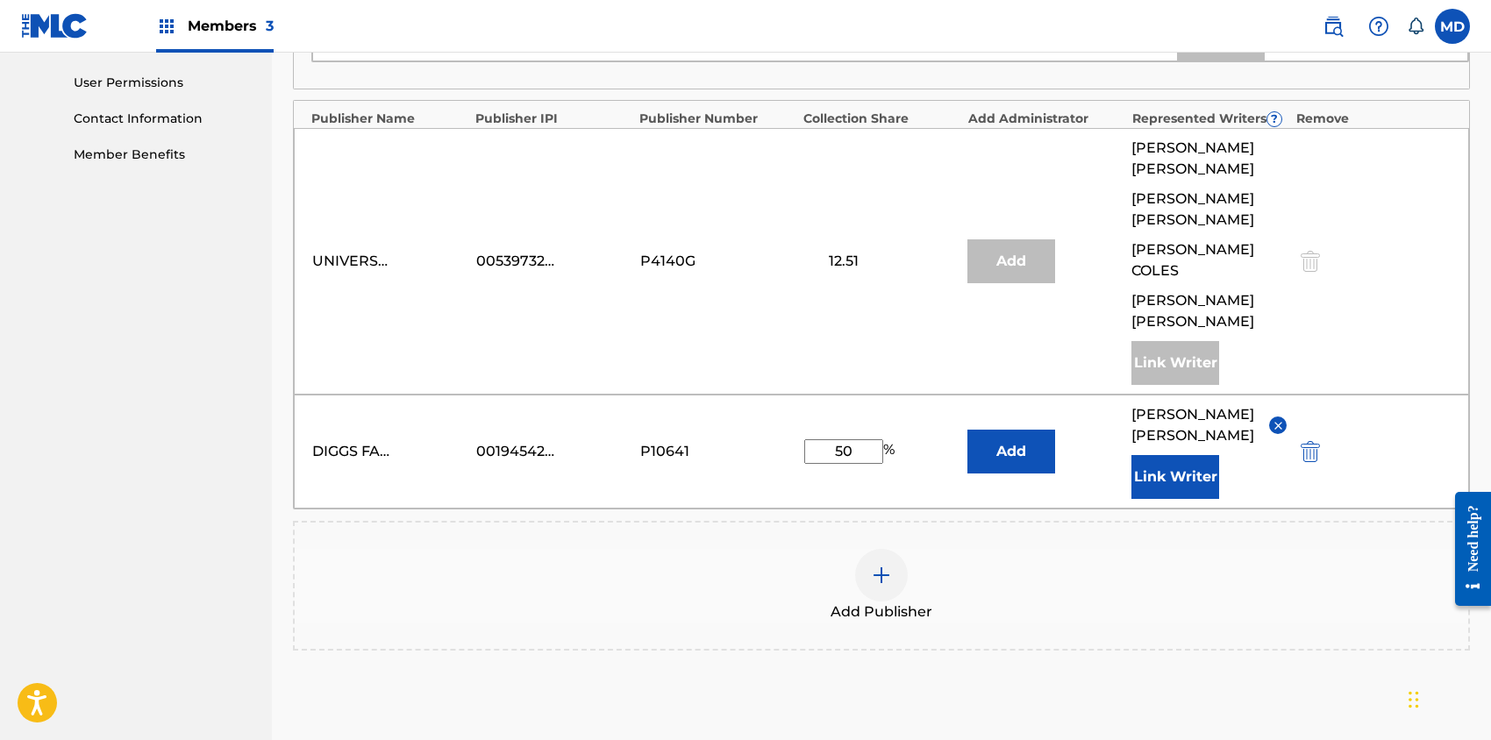
scroll to position [935, 0]
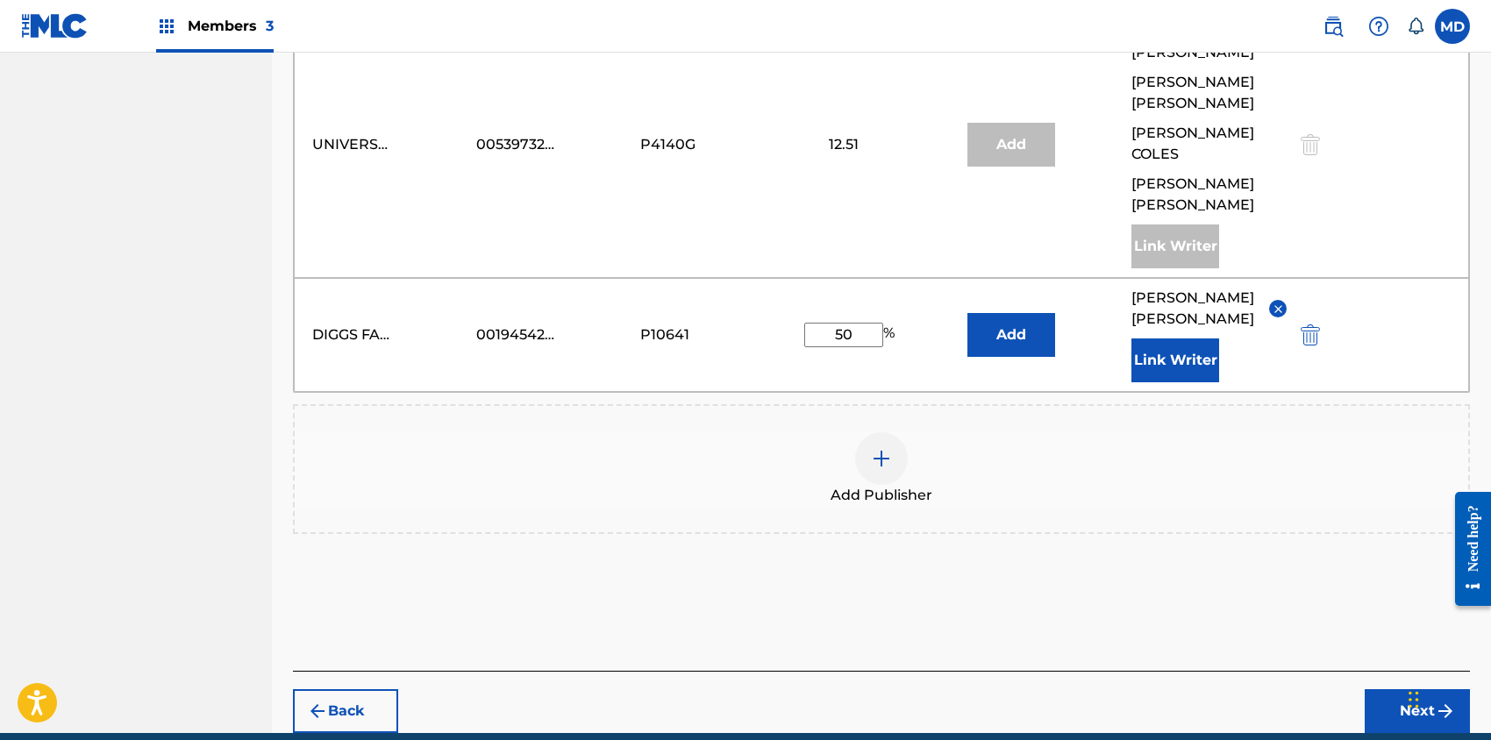
click at [1380, 689] on button "Next" at bounding box center [1417, 711] width 105 height 44
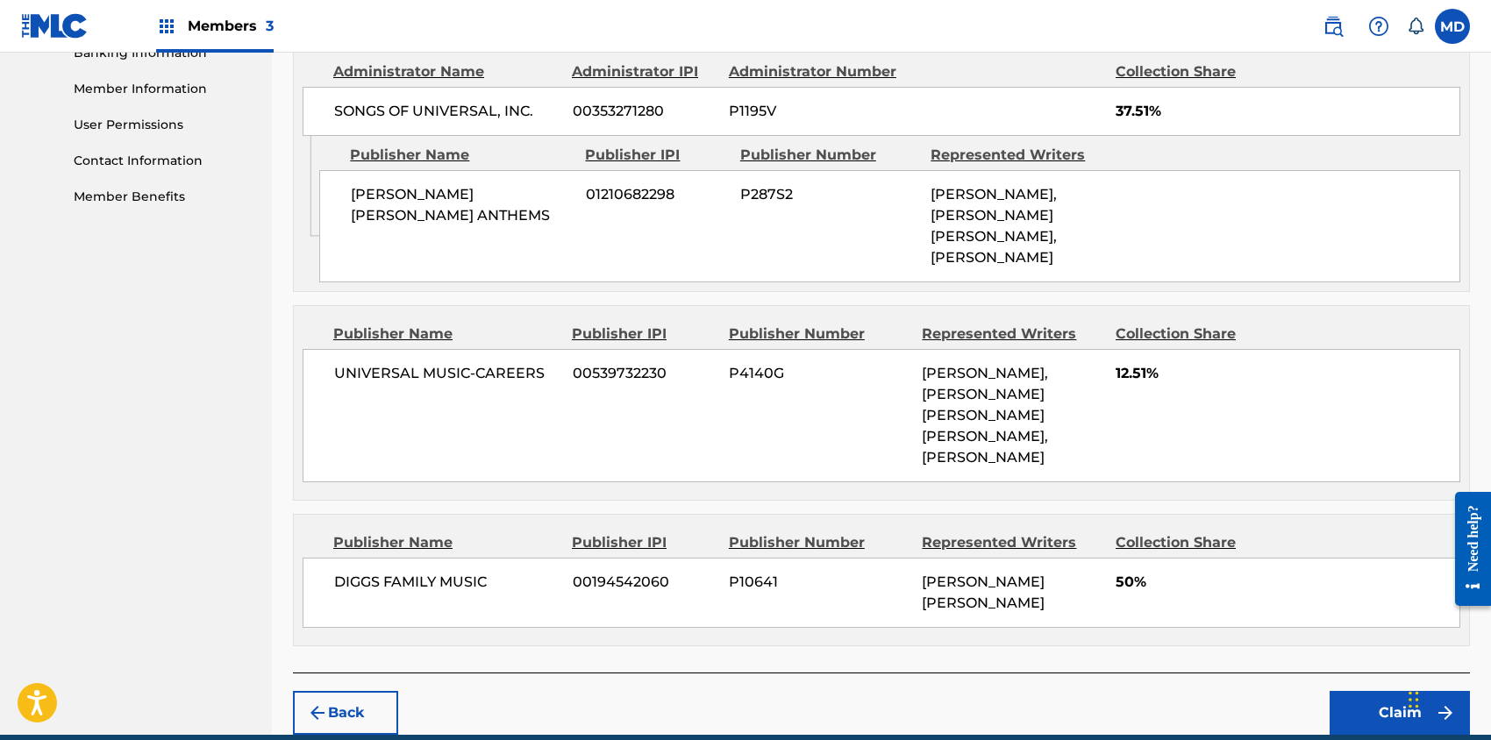
scroll to position [828, 0]
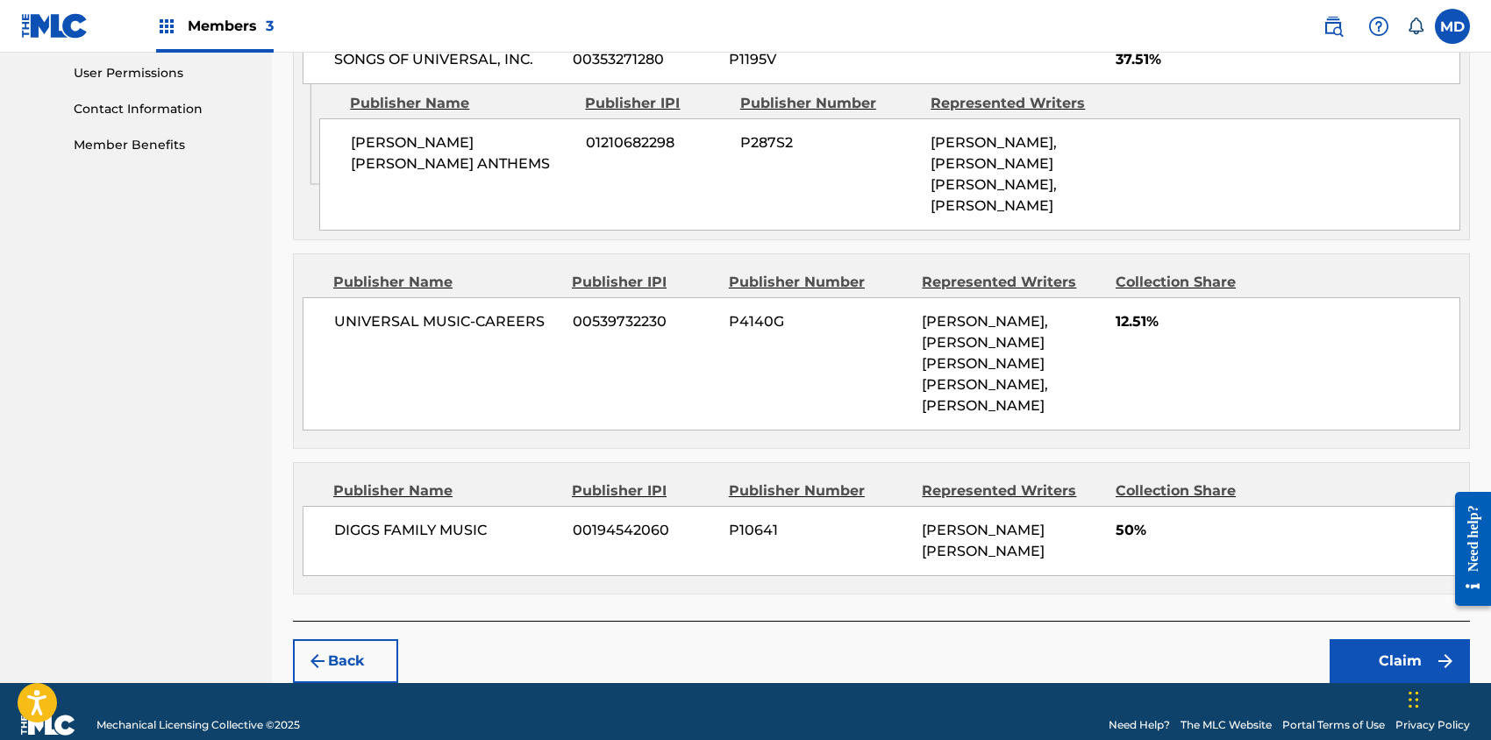
click at [1389, 639] on button "Claim" at bounding box center [1400, 661] width 140 height 44
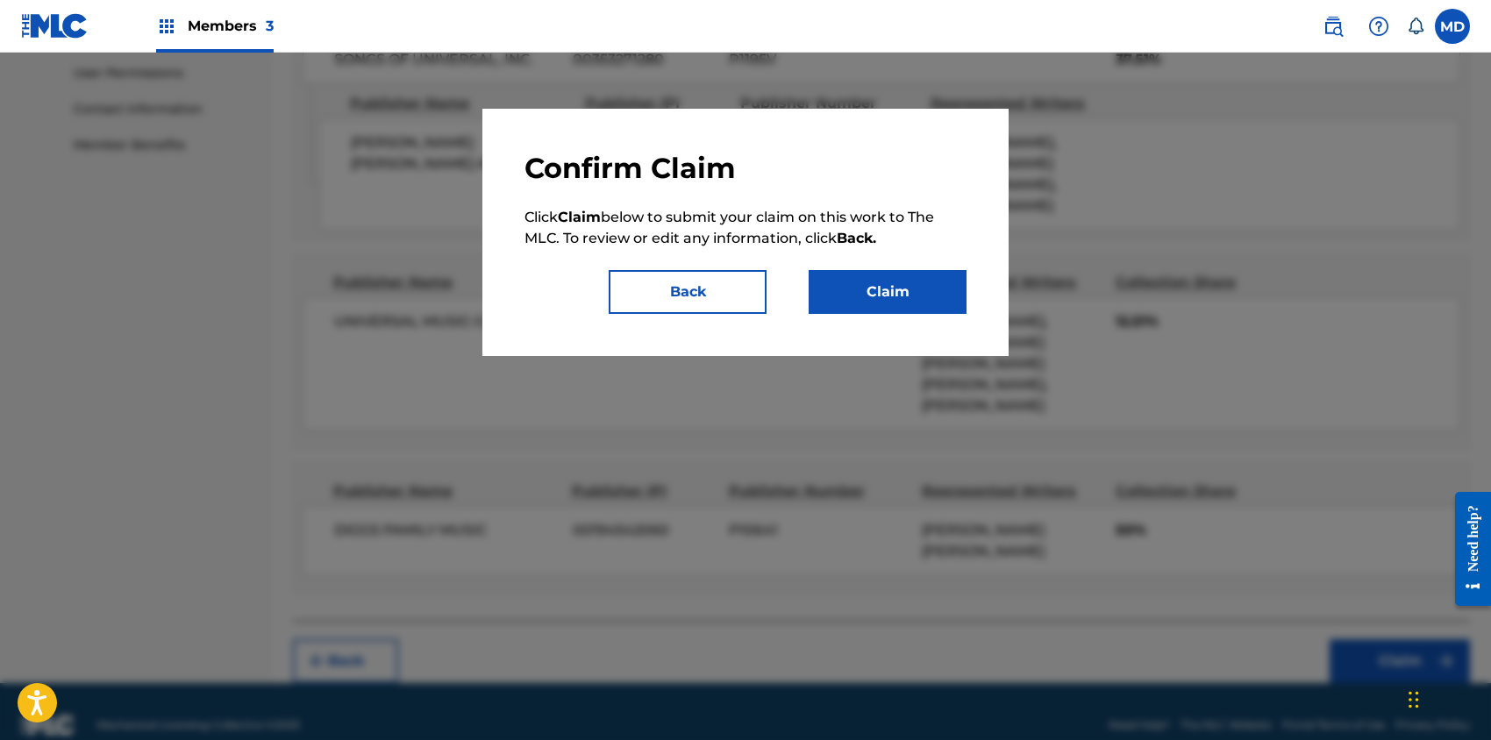
click at [881, 291] on button "Claim" at bounding box center [888, 292] width 158 height 44
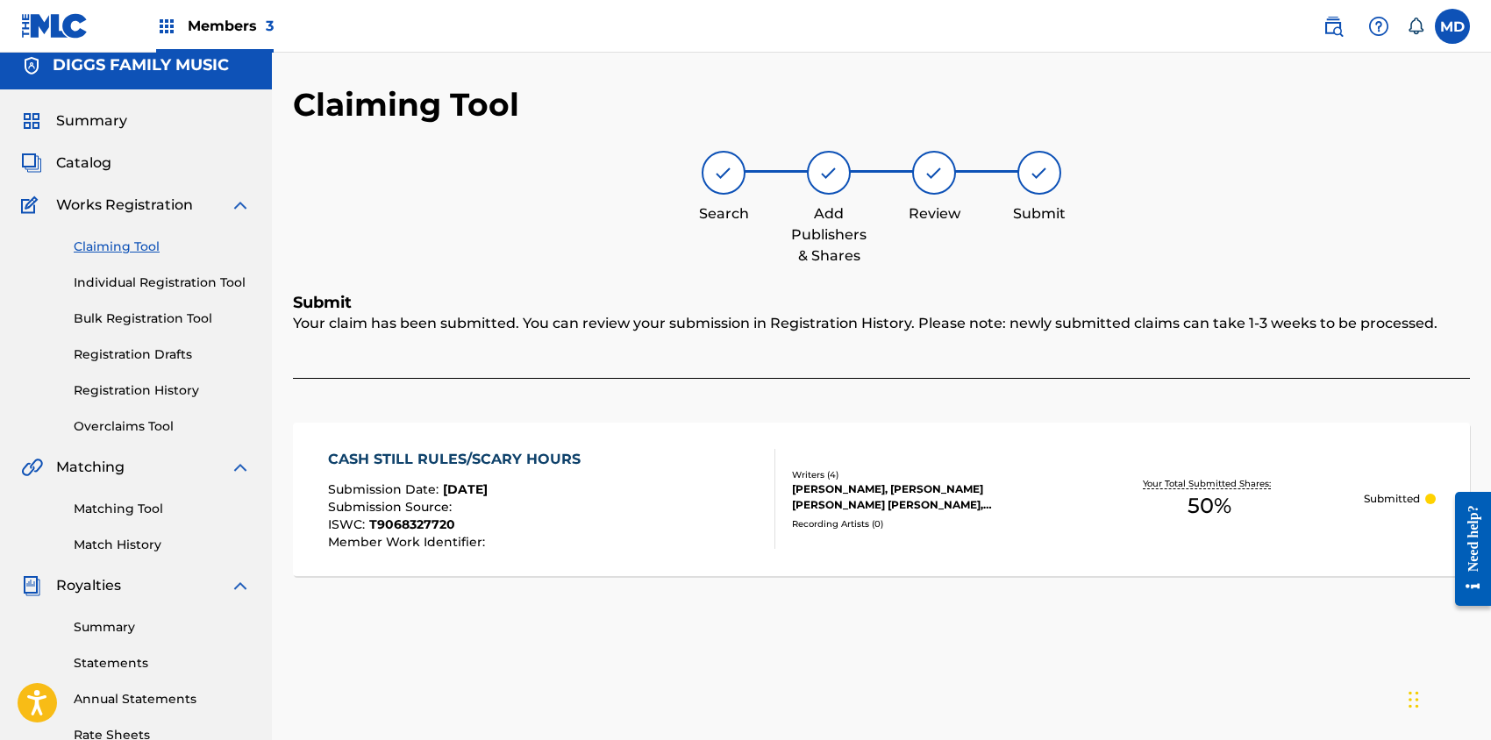
scroll to position [0, 0]
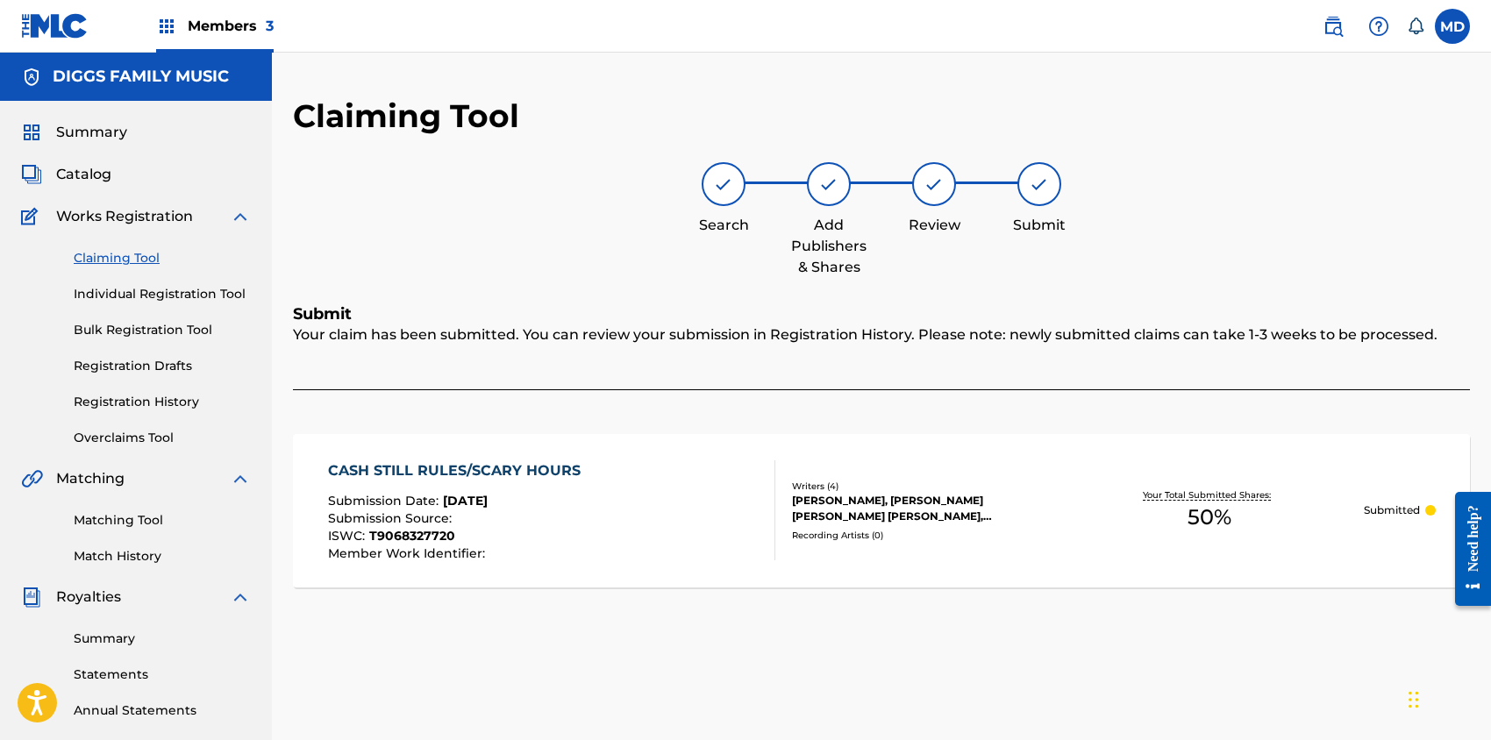
click at [139, 257] on link "Claiming Tool" at bounding box center [162, 258] width 177 height 18
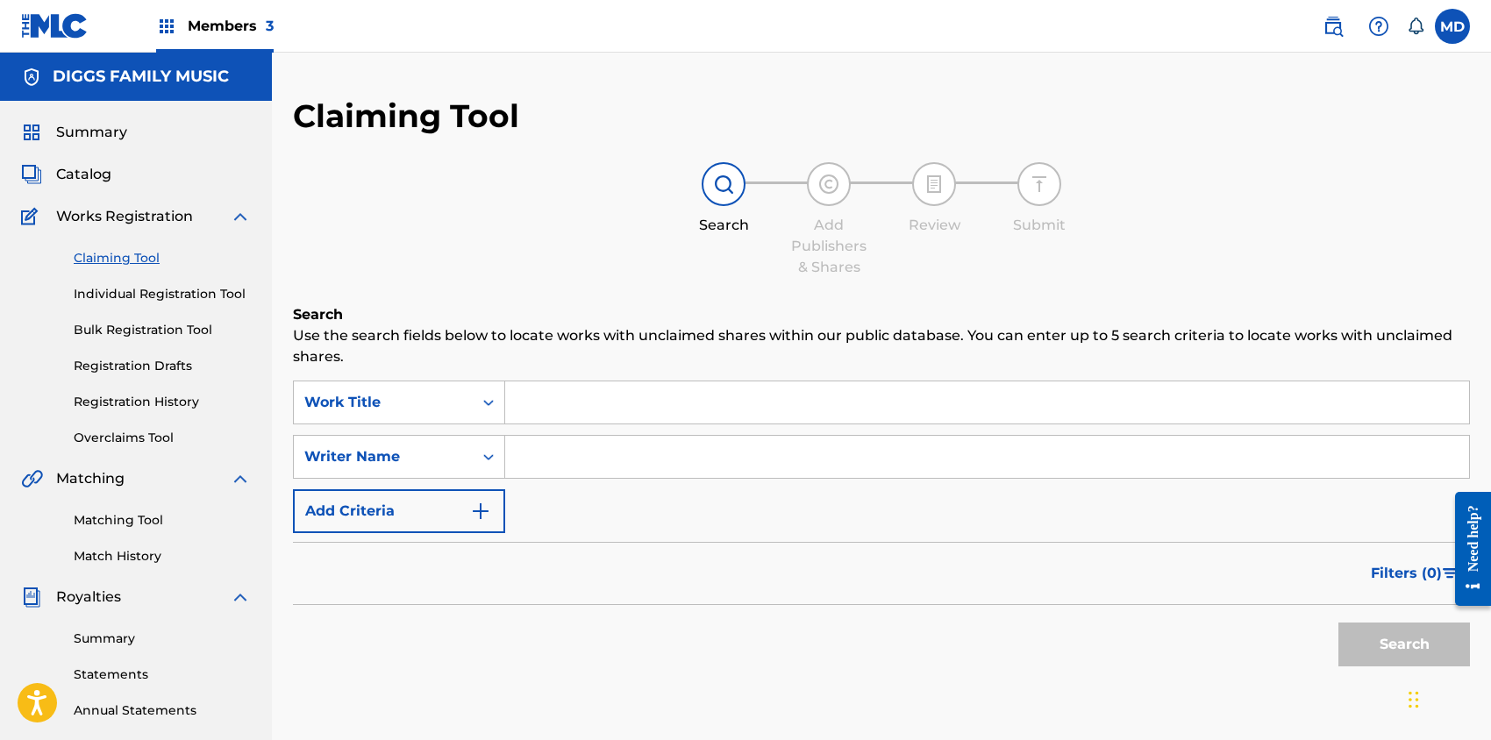
click at [608, 406] on input "Search Form" at bounding box center [987, 403] width 964 height 42
paste input "CAN T LOOSE"
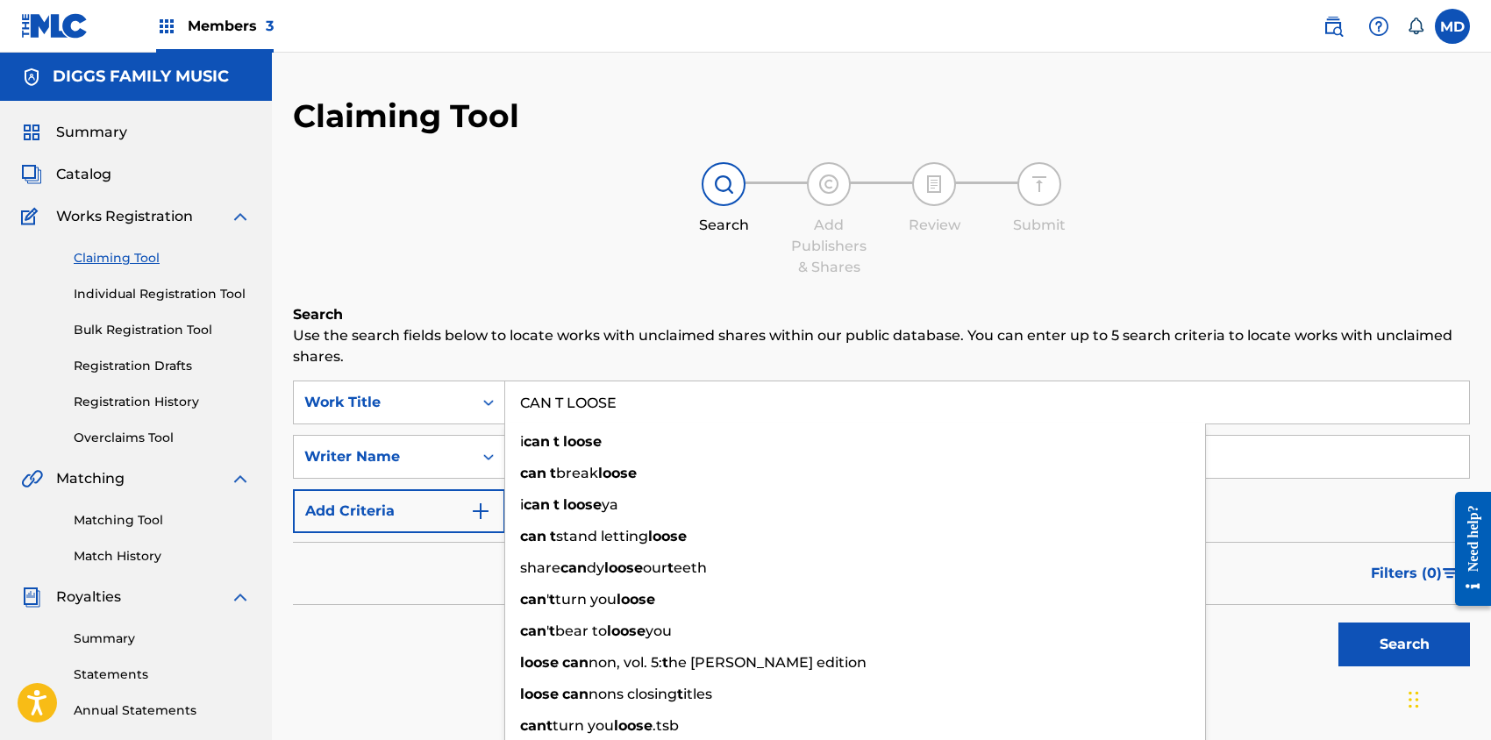
type input "CAN T LOOSE"
click at [1371, 645] on button "Search" at bounding box center [1405, 645] width 132 height 44
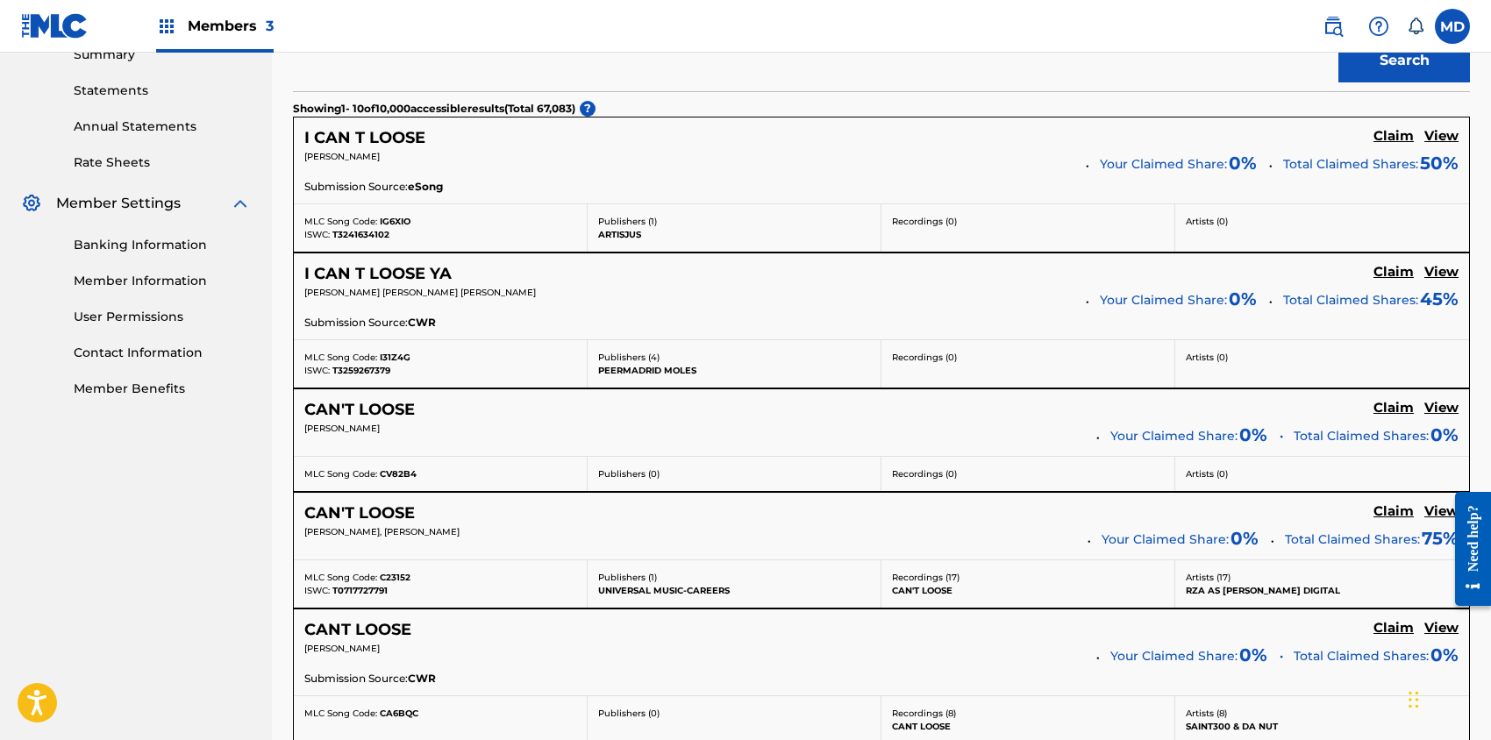
scroll to position [702, 0]
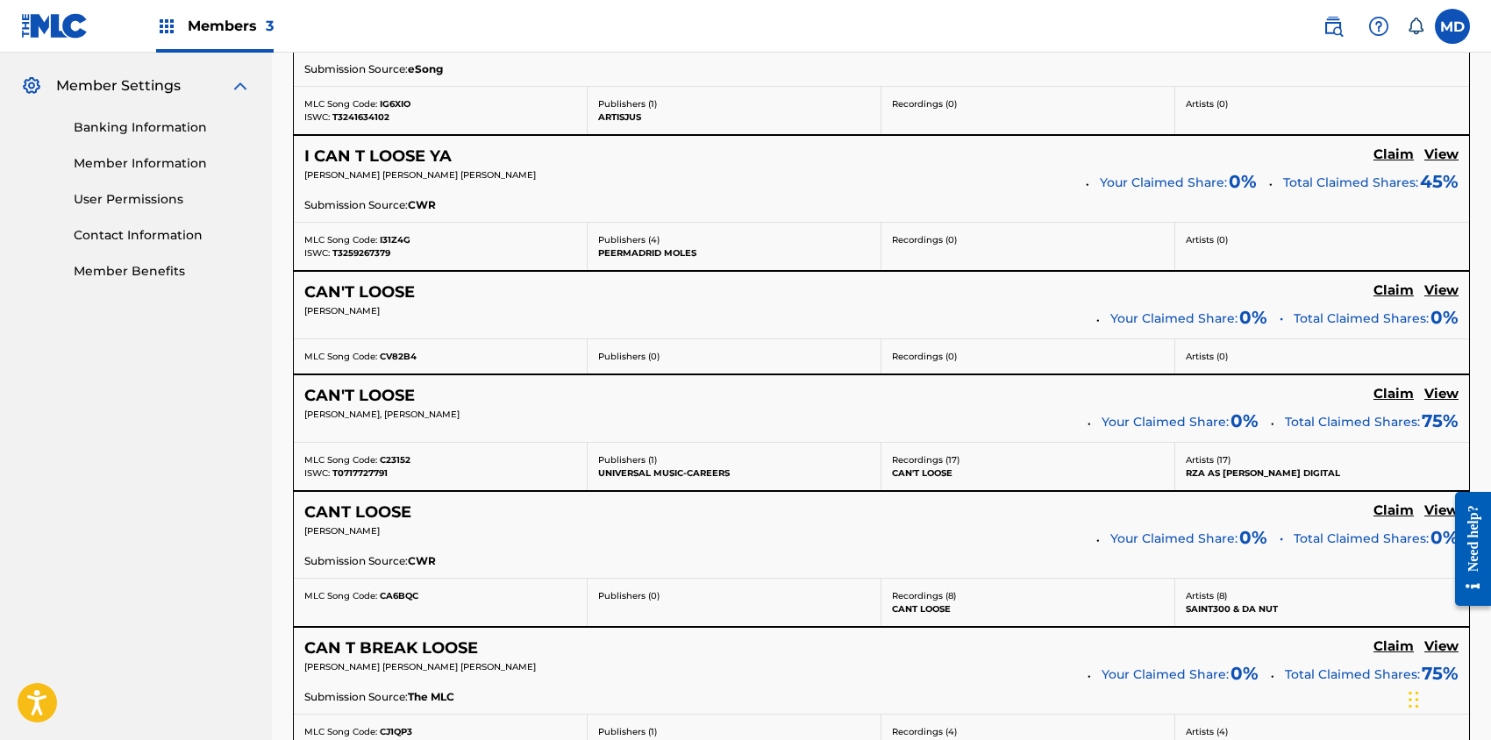
click at [1435, 392] on h5 "View" at bounding box center [1442, 394] width 34 height 17
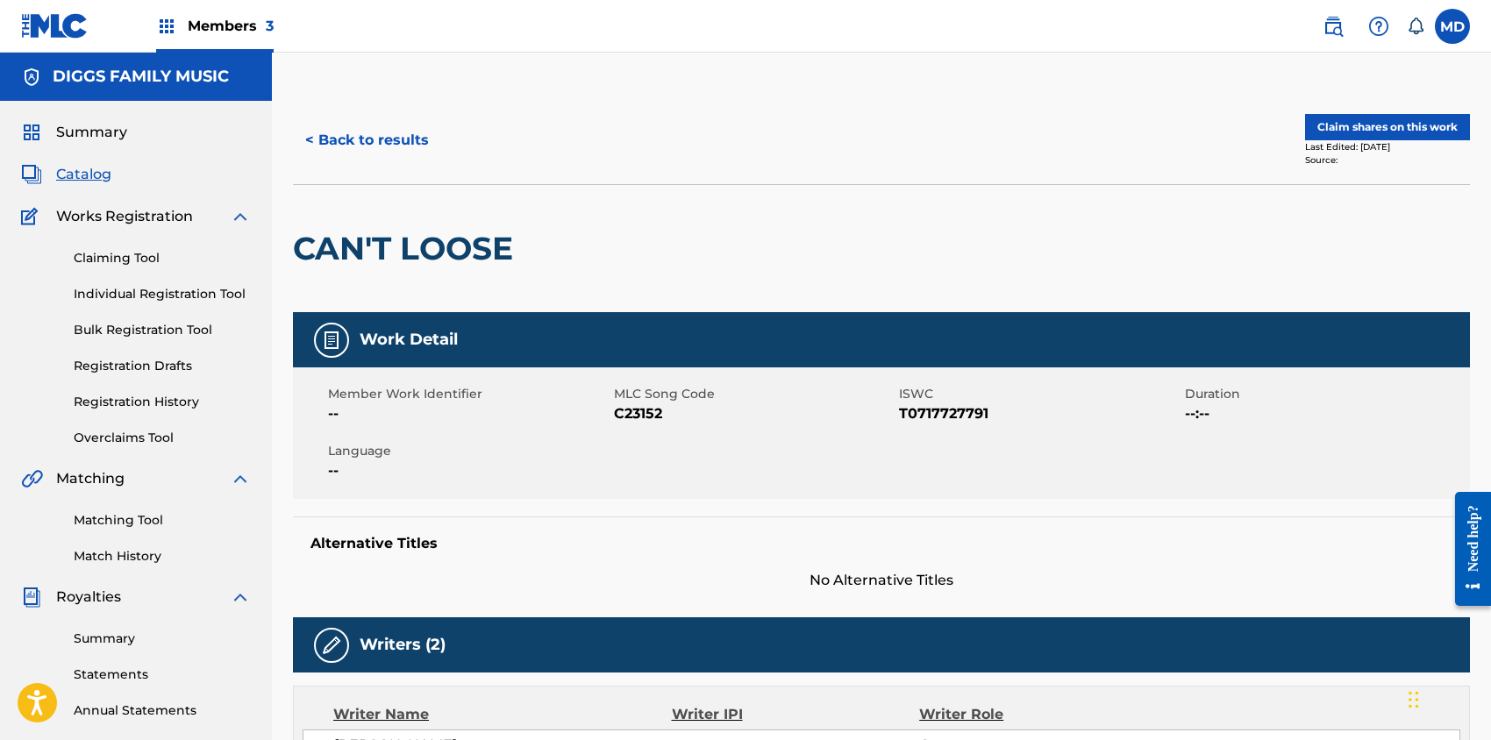
click at [1333, 126] on button "Claim shares on this work" at bounding box center [1387, 127] width 165 height 26
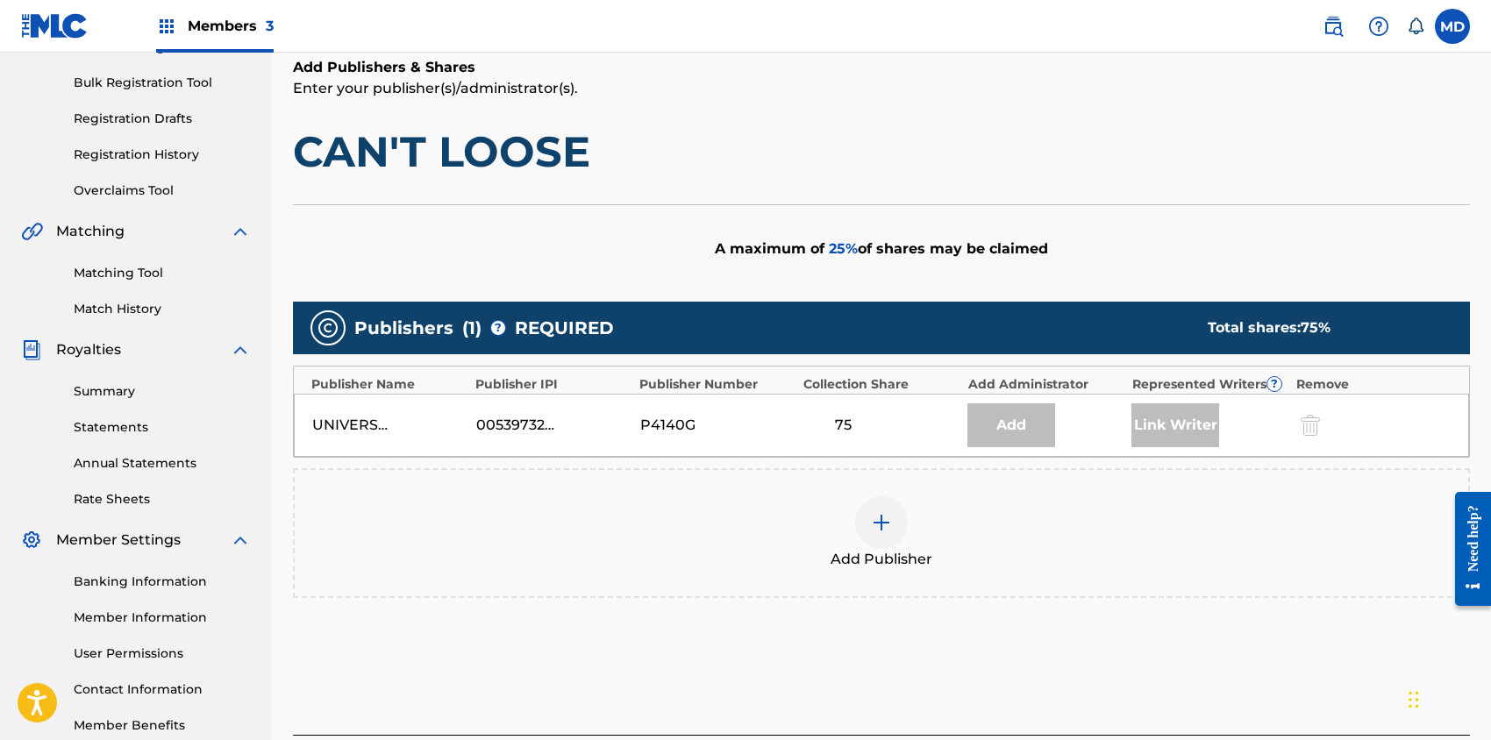
scroll to position [351, 0]
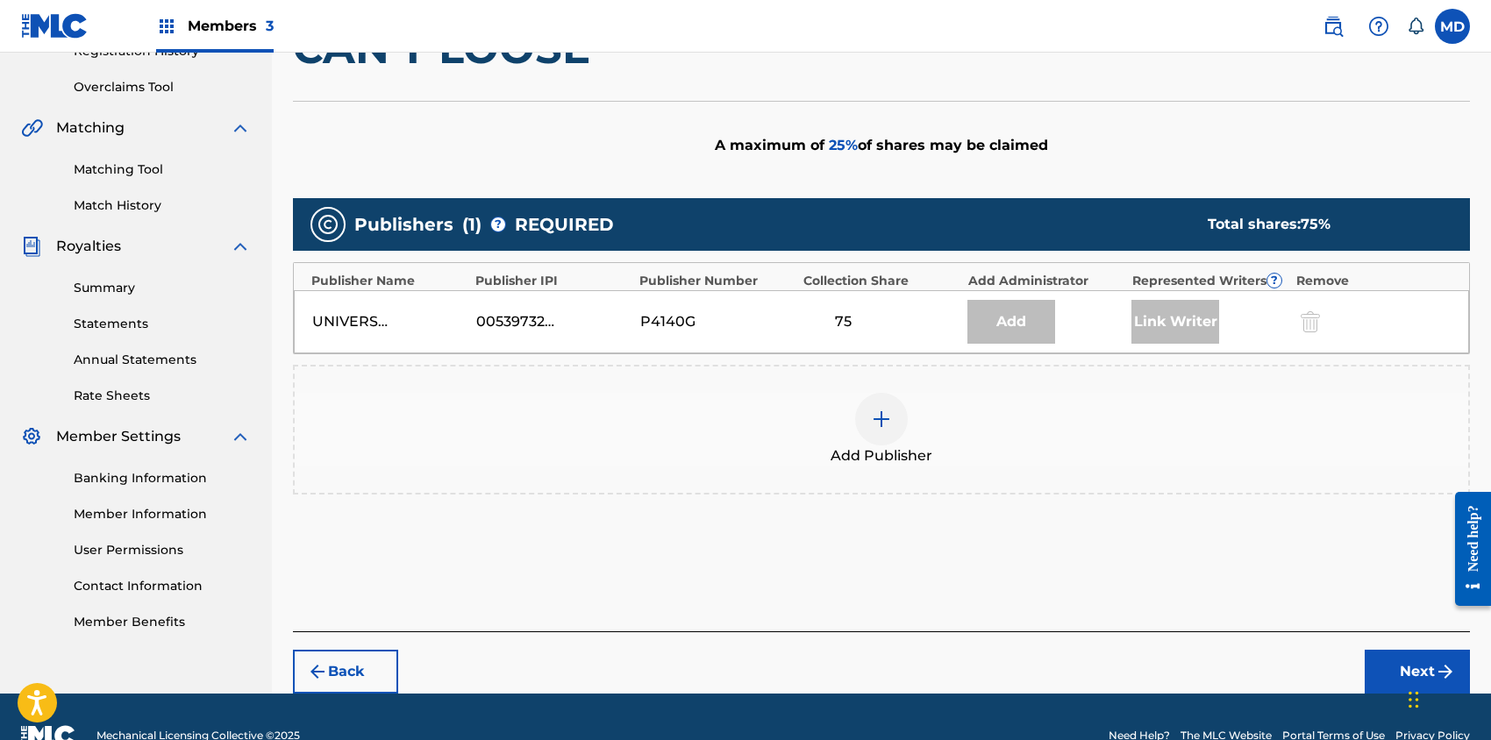
click at [891, 420] on img at bounding box center [881, 419] width 21 height 21
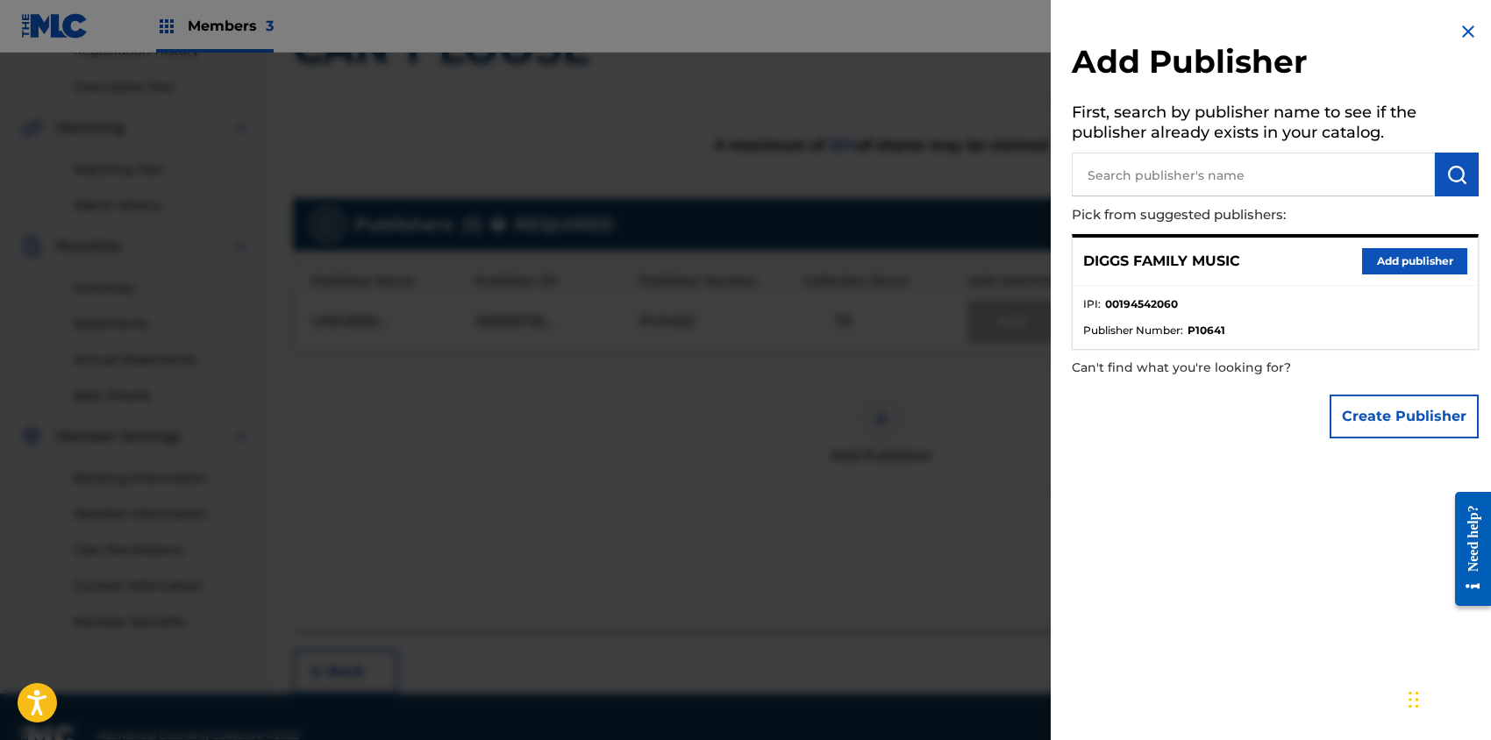
click at [1397, 267] on button "Add publisher" at bounding box center [1414, 261] width 105 height 26
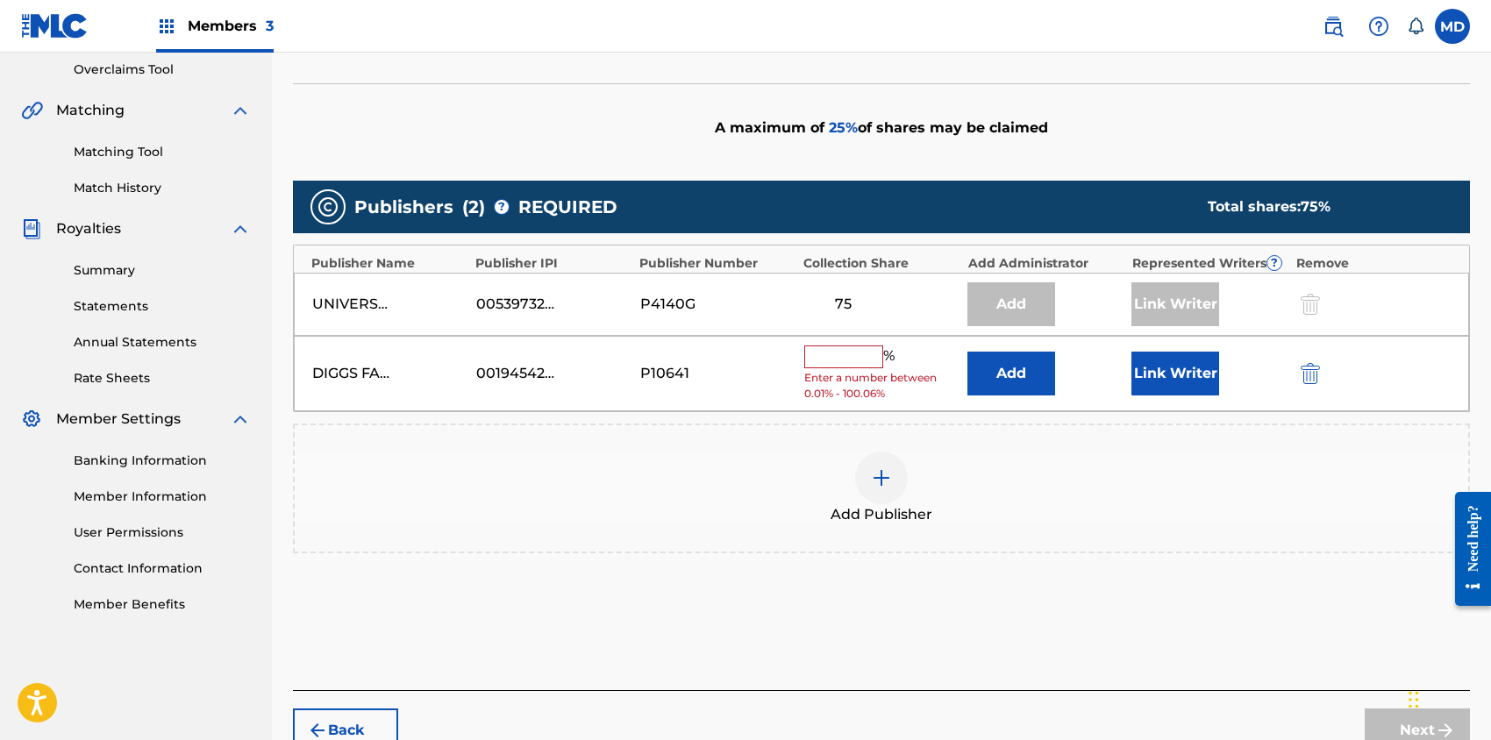
scroll to position [387, 0]
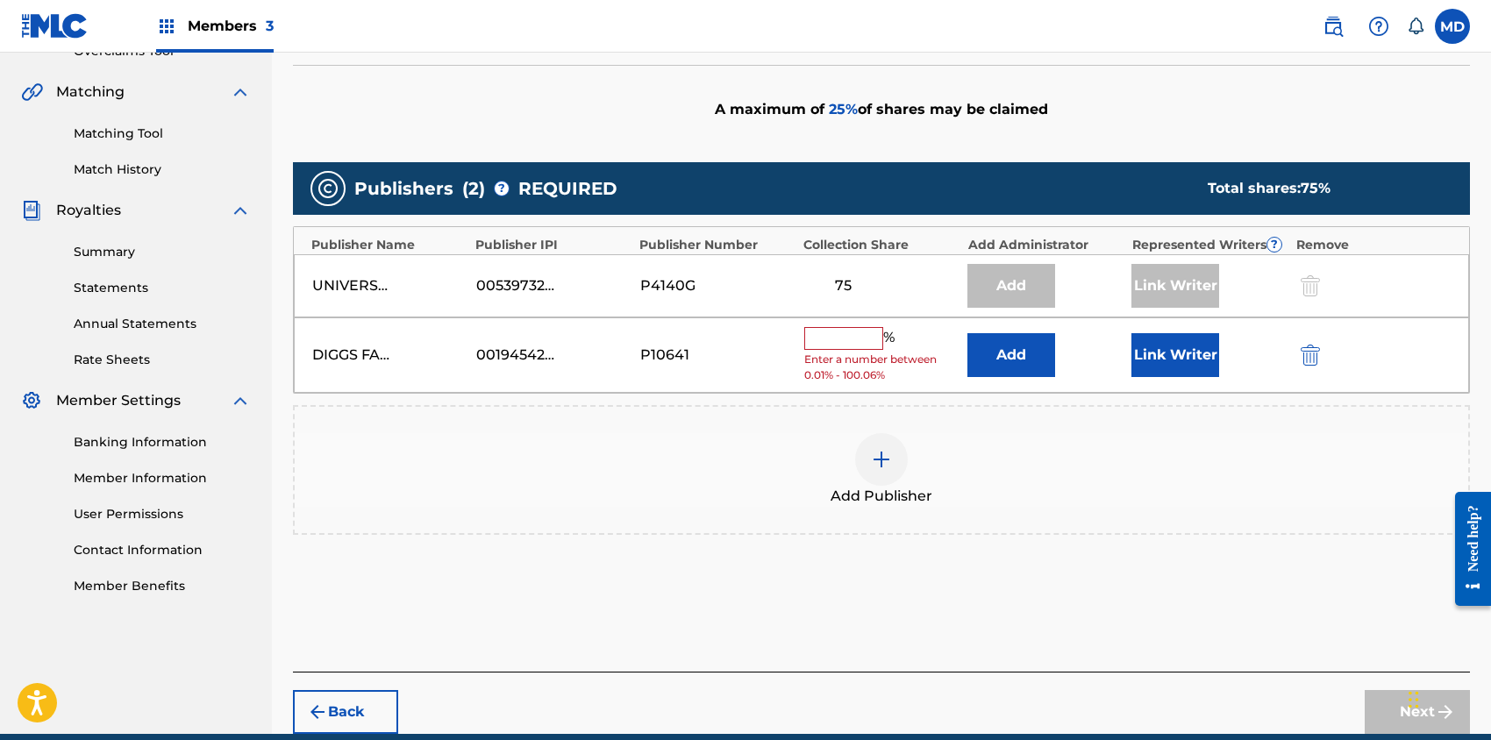
click at [864, 346] on input "text" at bounding box center [843, 338] width 79 height 23
type input "25"
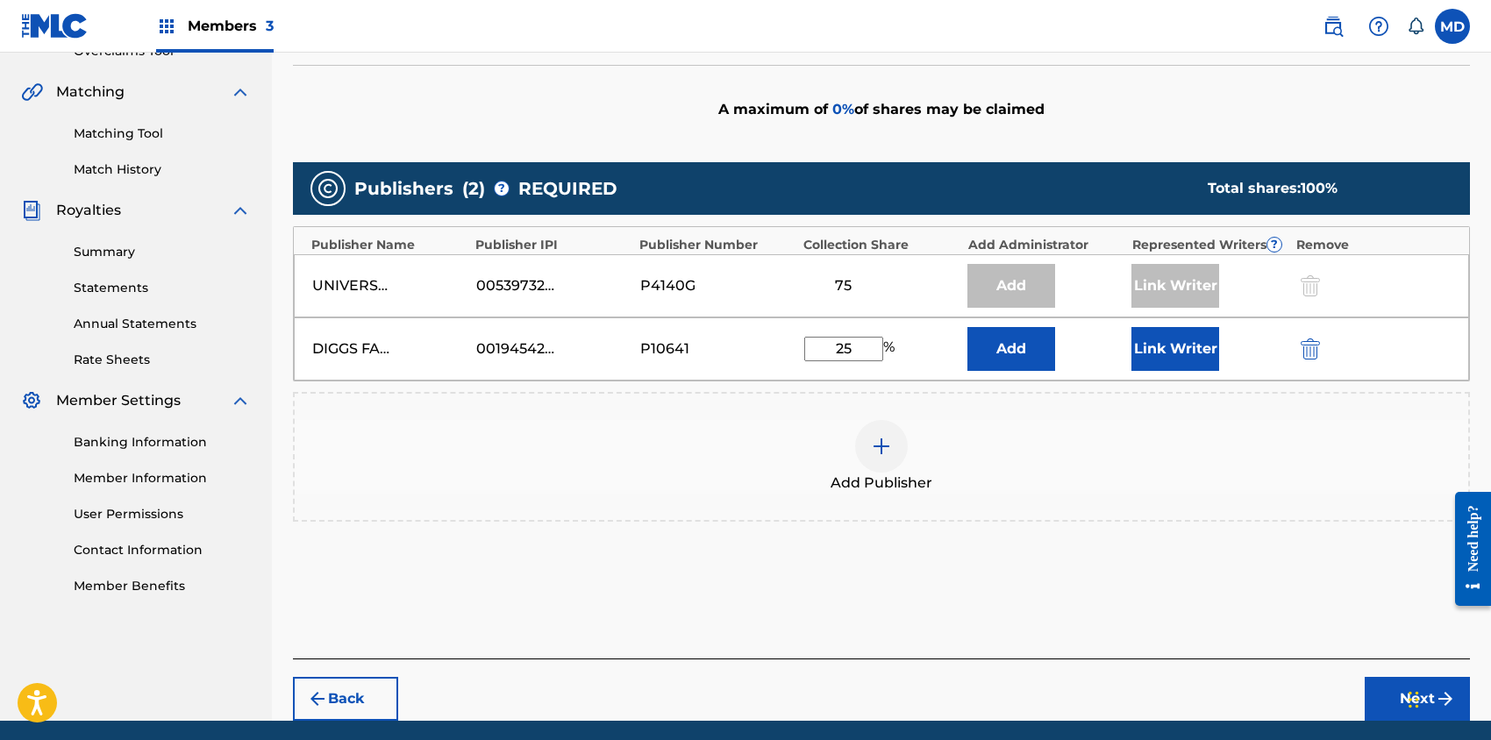
click at [1186, 344] on button "Link Writer" at bounding box center [1176, 349] width 88 height 44
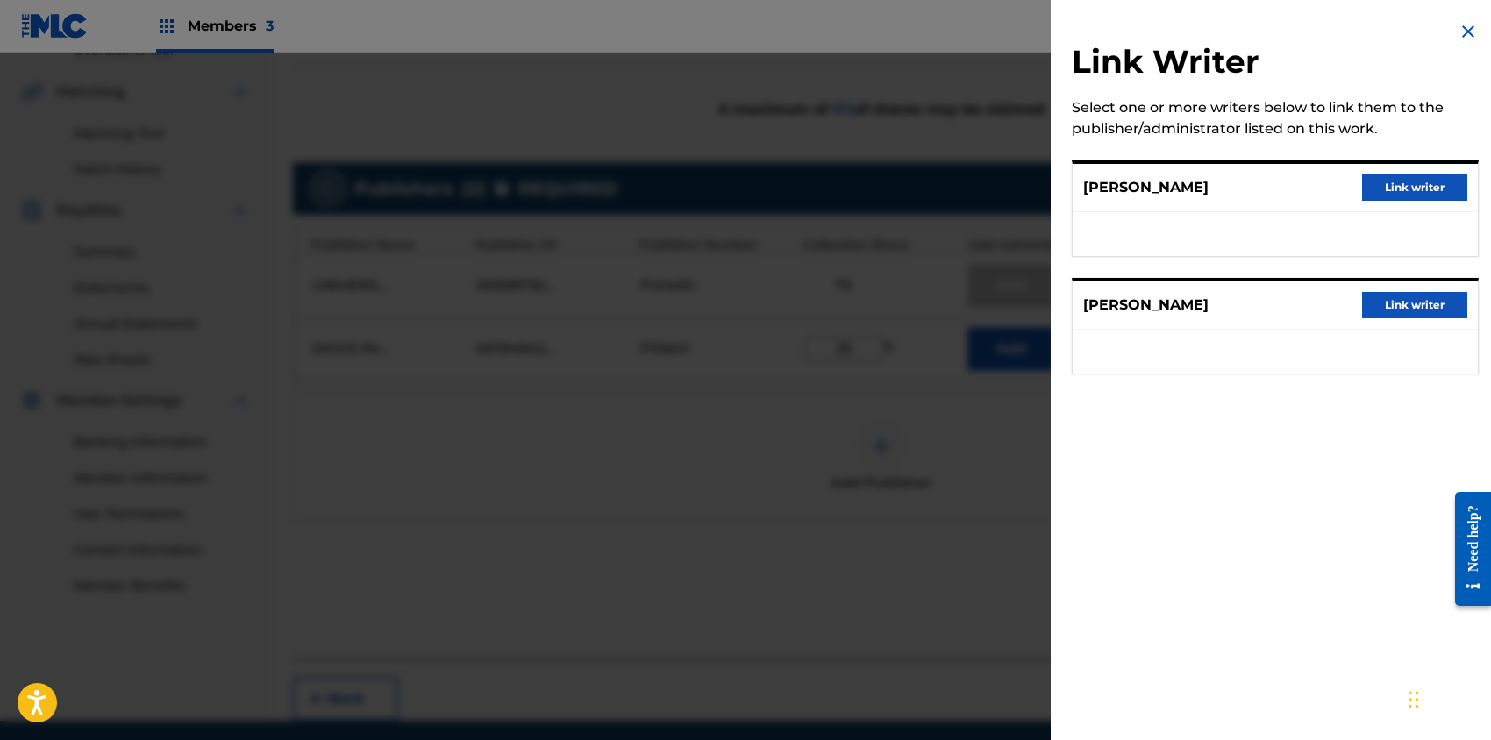
click at [1392, 187] on button "Link writer" at bounding box center [1414, 188] width 105 height 26
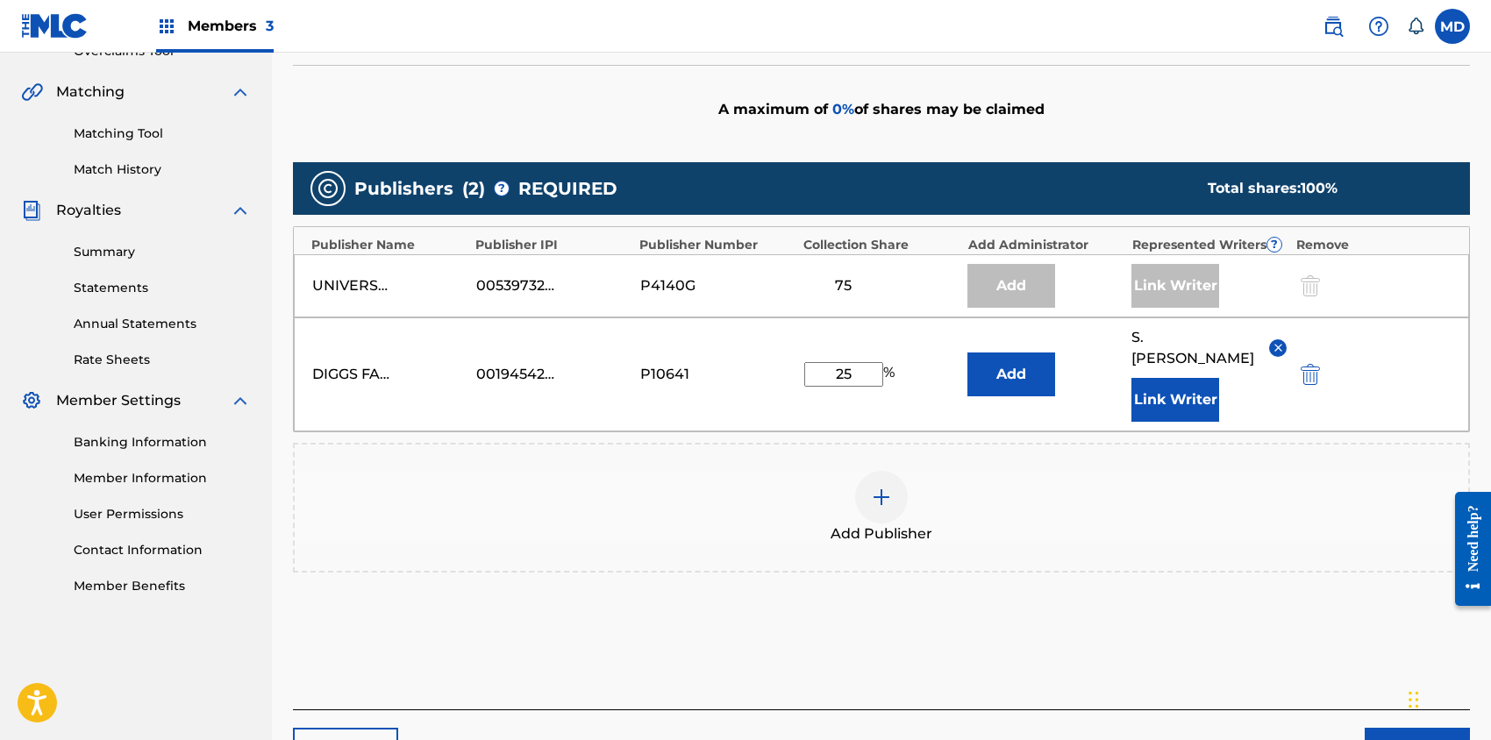
click at [1386, 728] on button "Next" at bounding box center [1417, 750] width 105 height 44
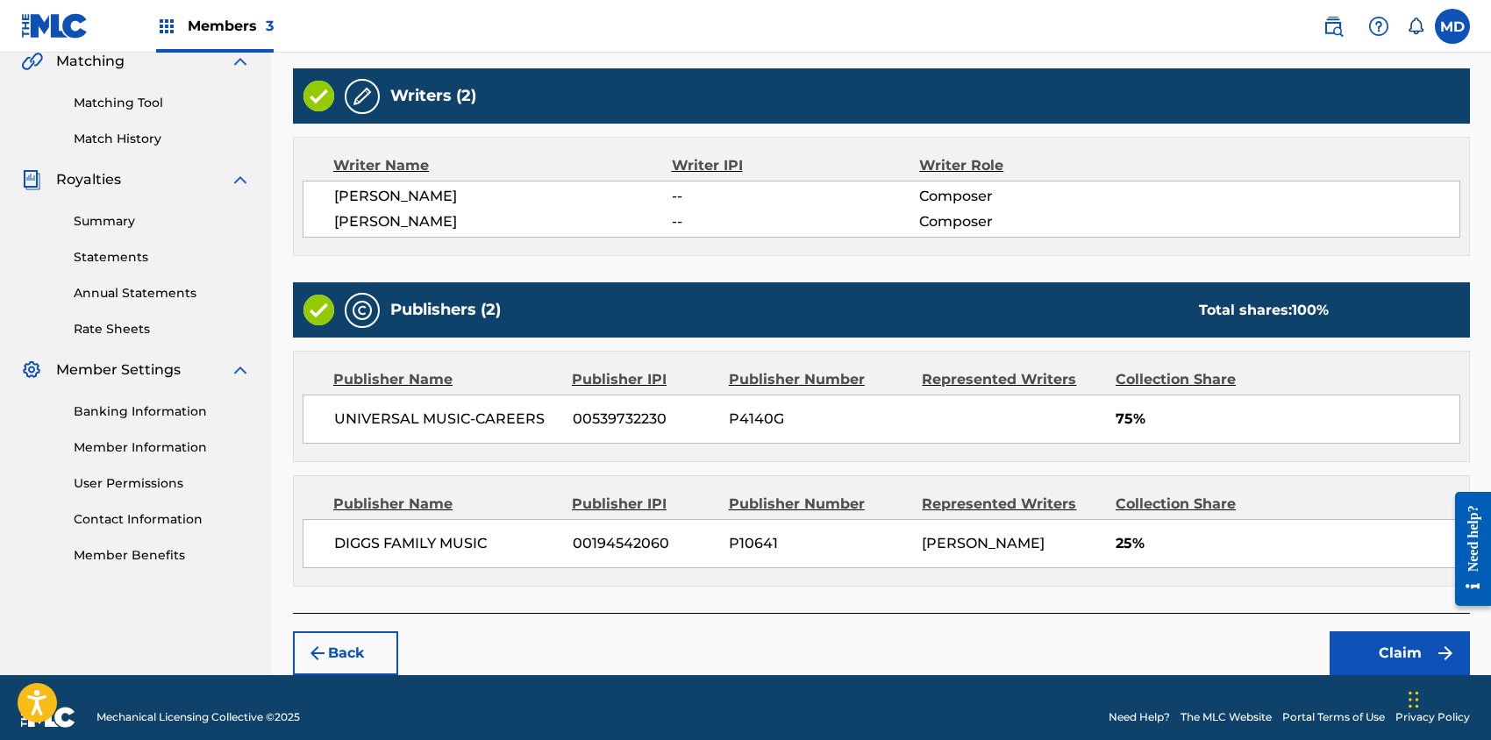
scroll to position [432, 0]
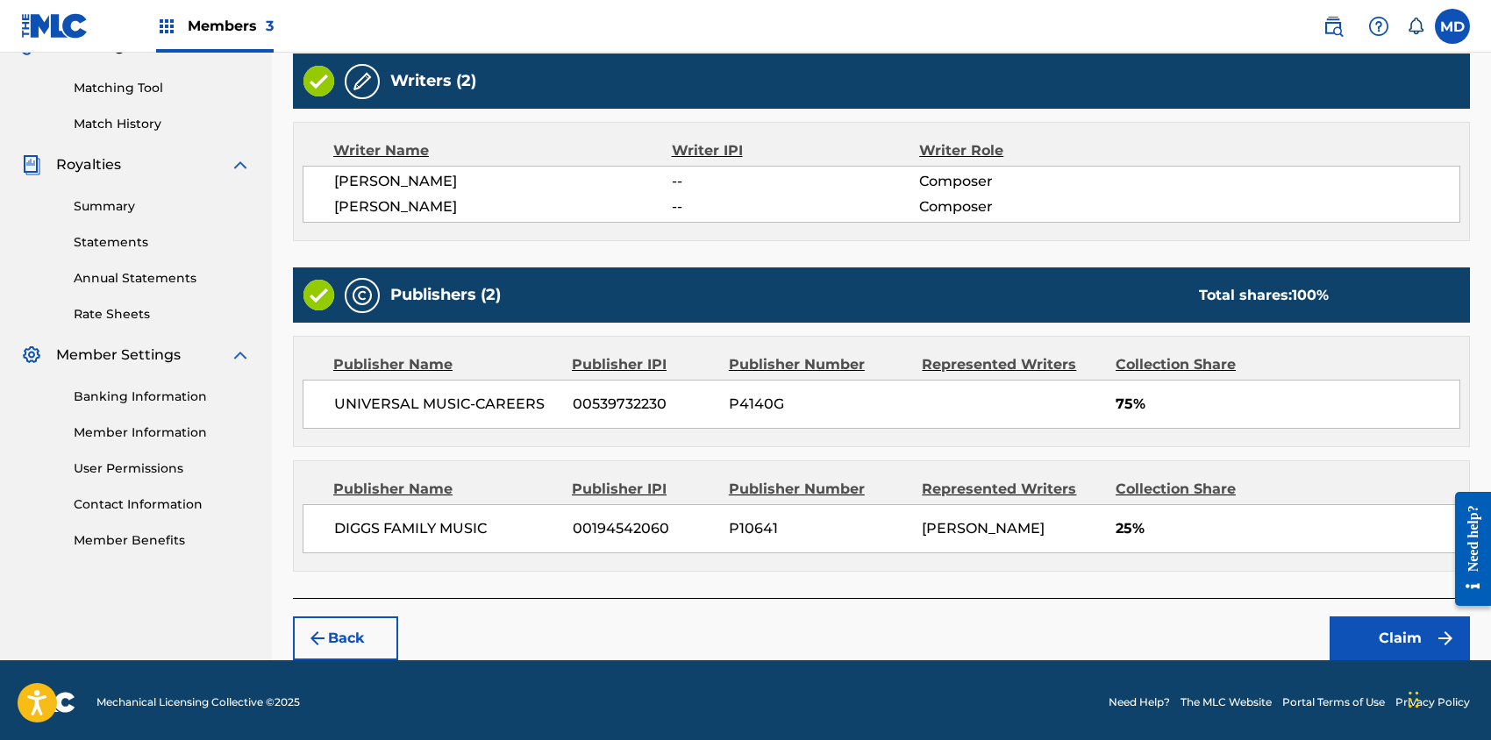
click at [1344, 632] on button "Claim" at bounding box center [1400, 639] width 140 height 44
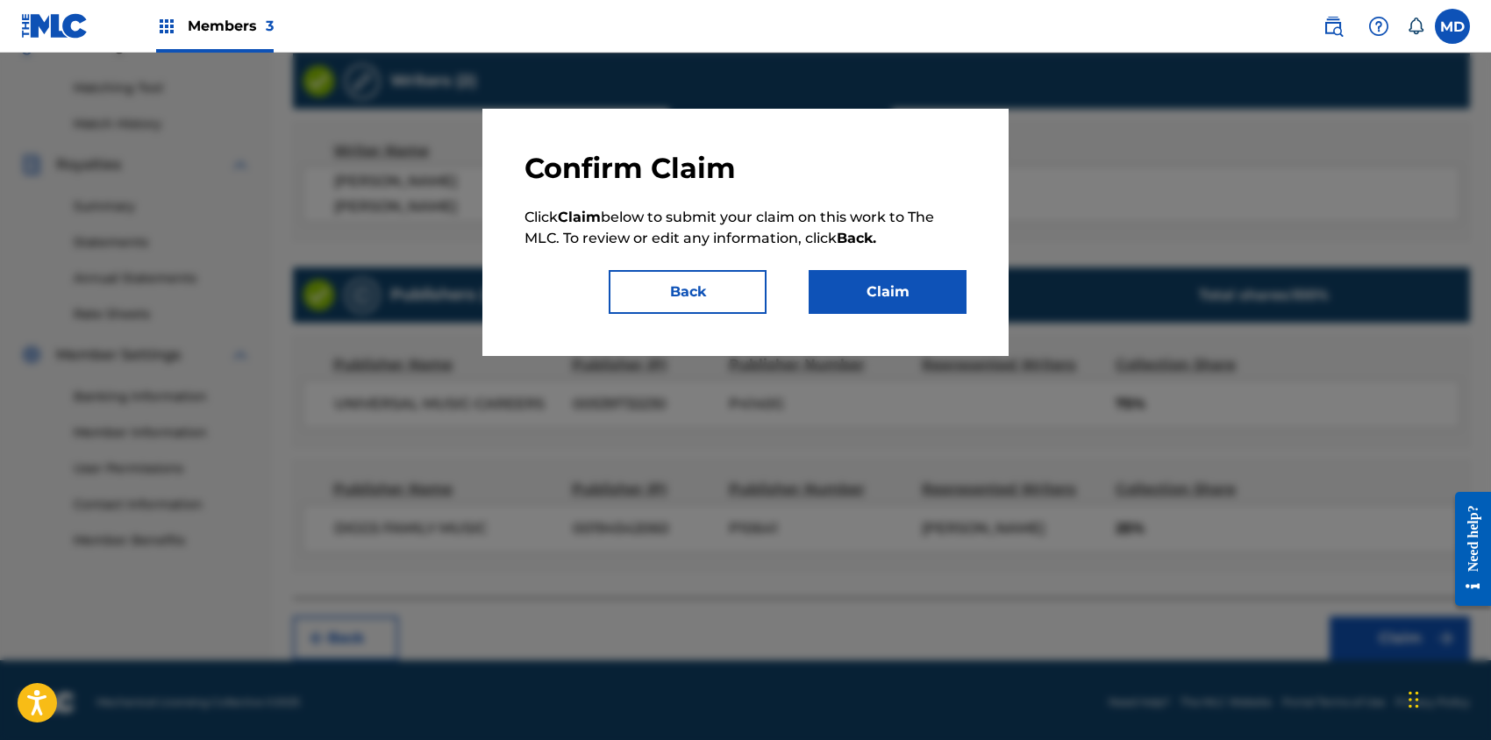
click at [907, 286] on button "Claim" at bounding box center [888, 292] width 158 height 44
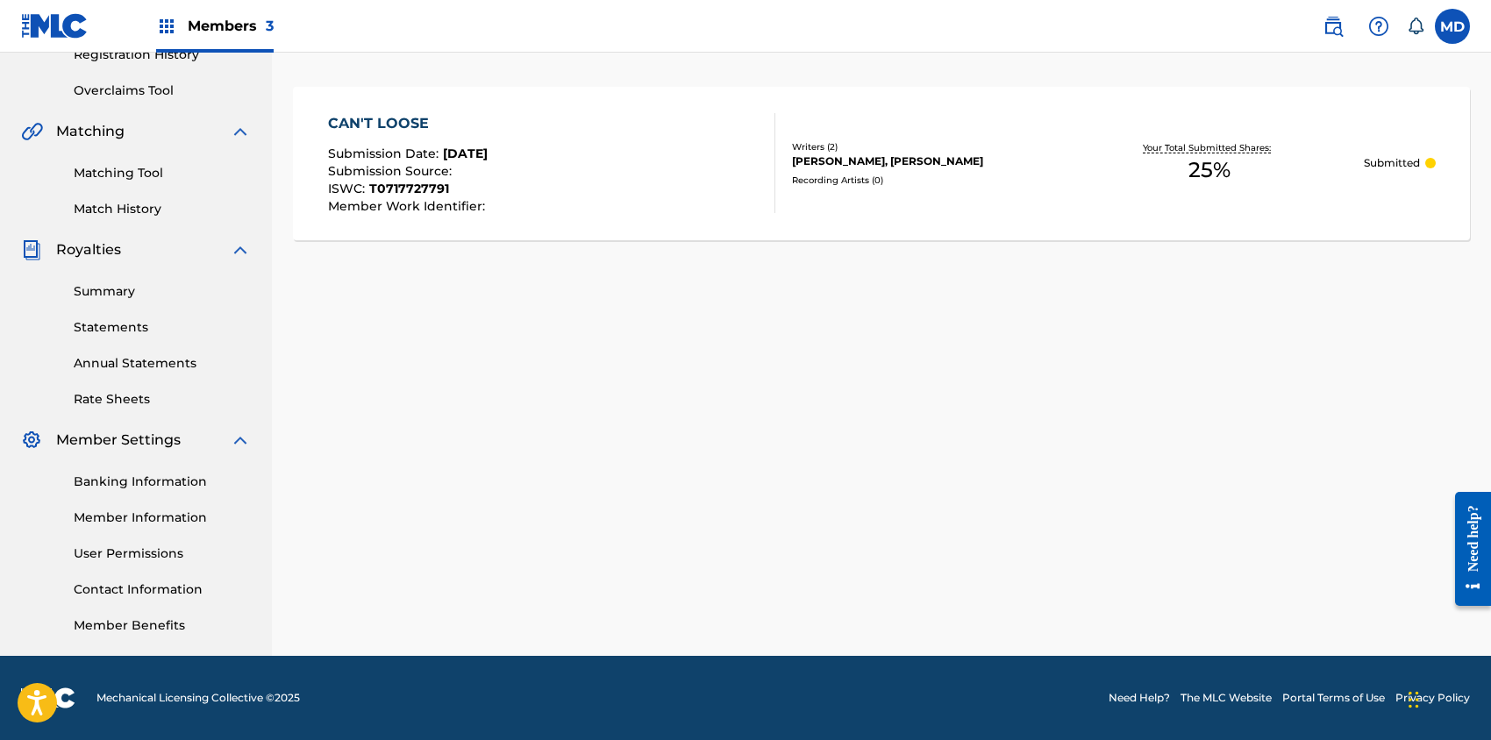
scroll to position [113, 0]
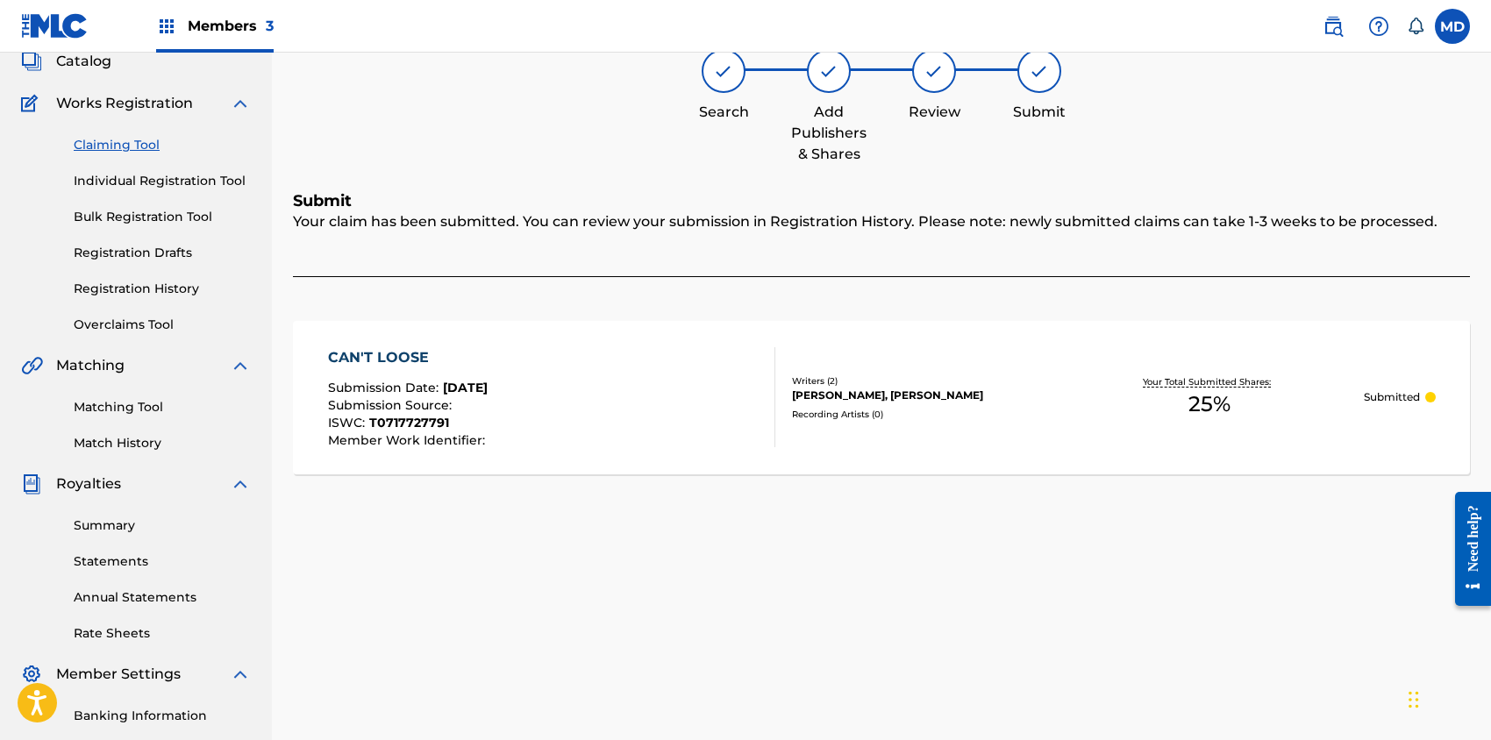
click at [137, 147] on link "Claiming Tool" at bounding box center [162, 145] width 177 height 18
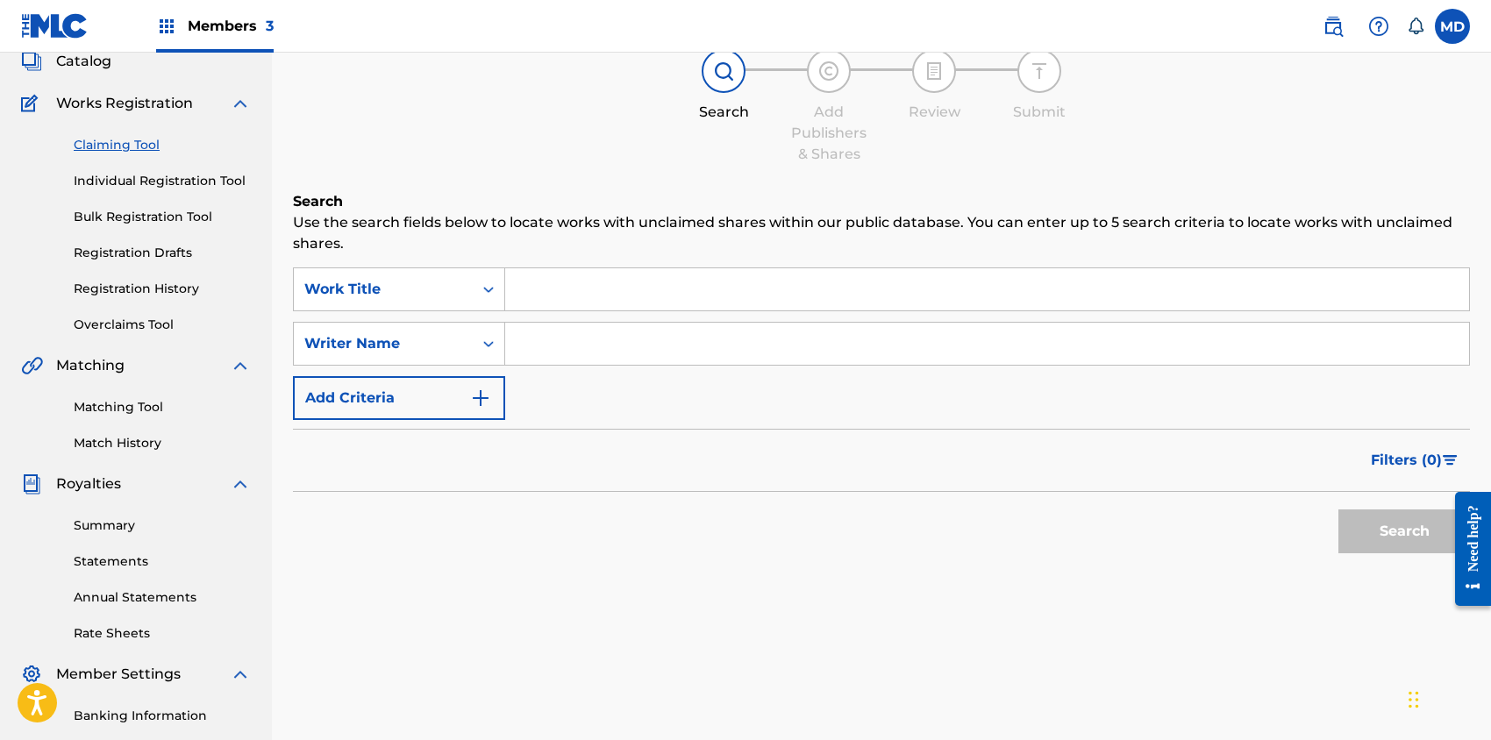
scroll to position [0, 0]
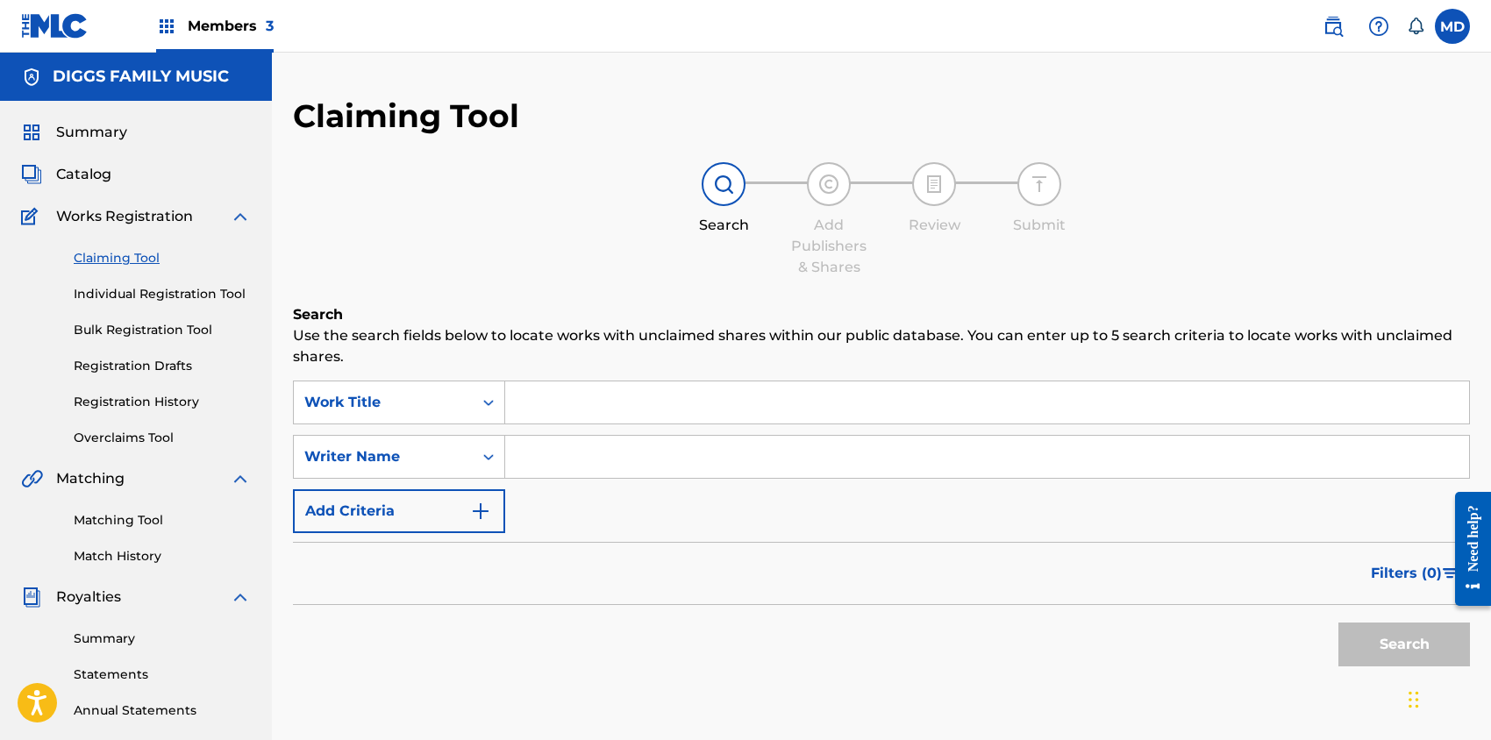
click at [618, 403] on input "Search Form" at bounding box center [987, 403] width 964 height 42
paste input "CAMOUFLAGE NINJAS"
type input "CAMOUFLAGE NINJAS"
click at [1359, 646] on button "Search" at bounding box center [1405, 645] width 132 height 44
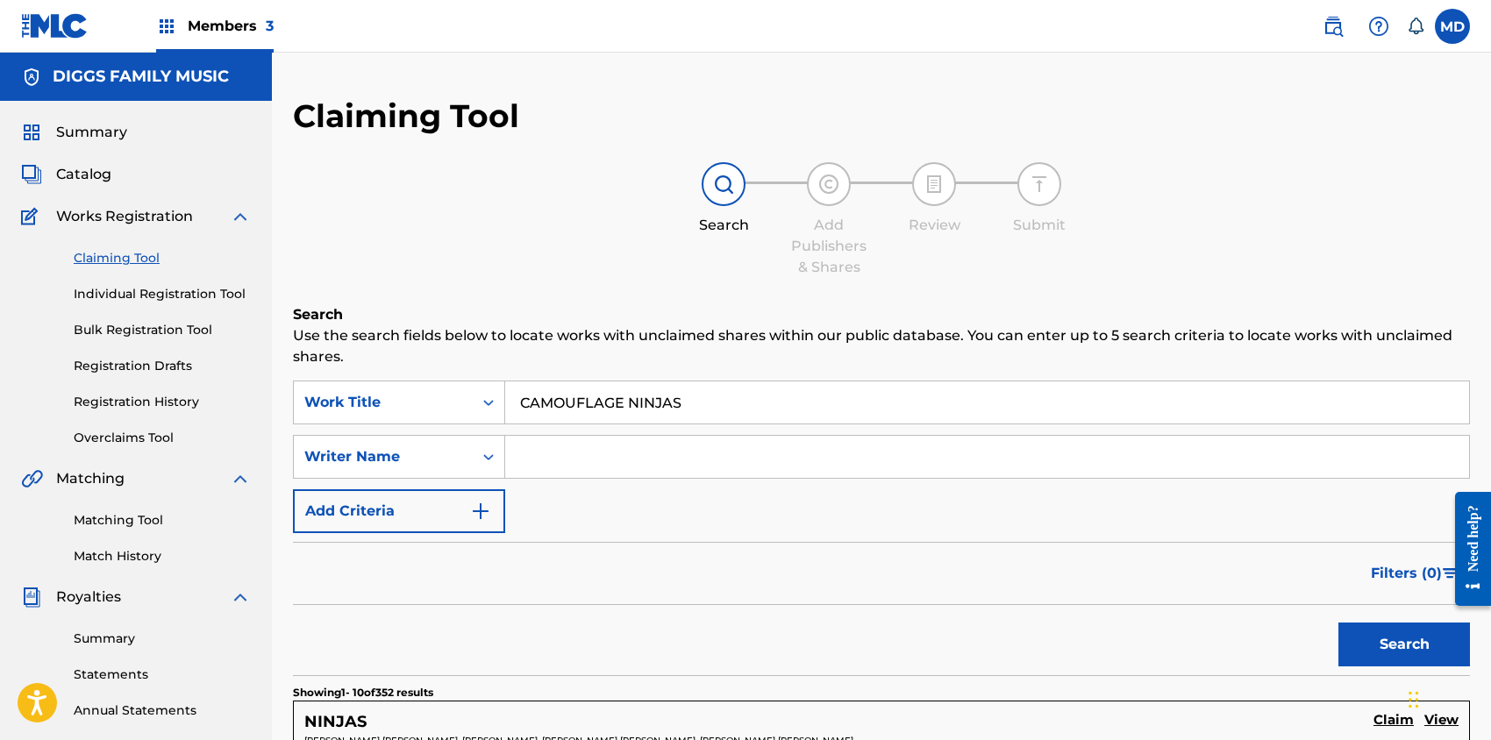
click at [632, 460] on input "Search Form" at bounding box center [987, 457] width 964 height 42
paste input "[PERSON_NAME] [PERSON_NAME]"
type input "[PERSON_NAME] [PERSON_NAME]"
click at [1368, 641] on button "Search" at bounding box center [1405, 645] width 132 height 44
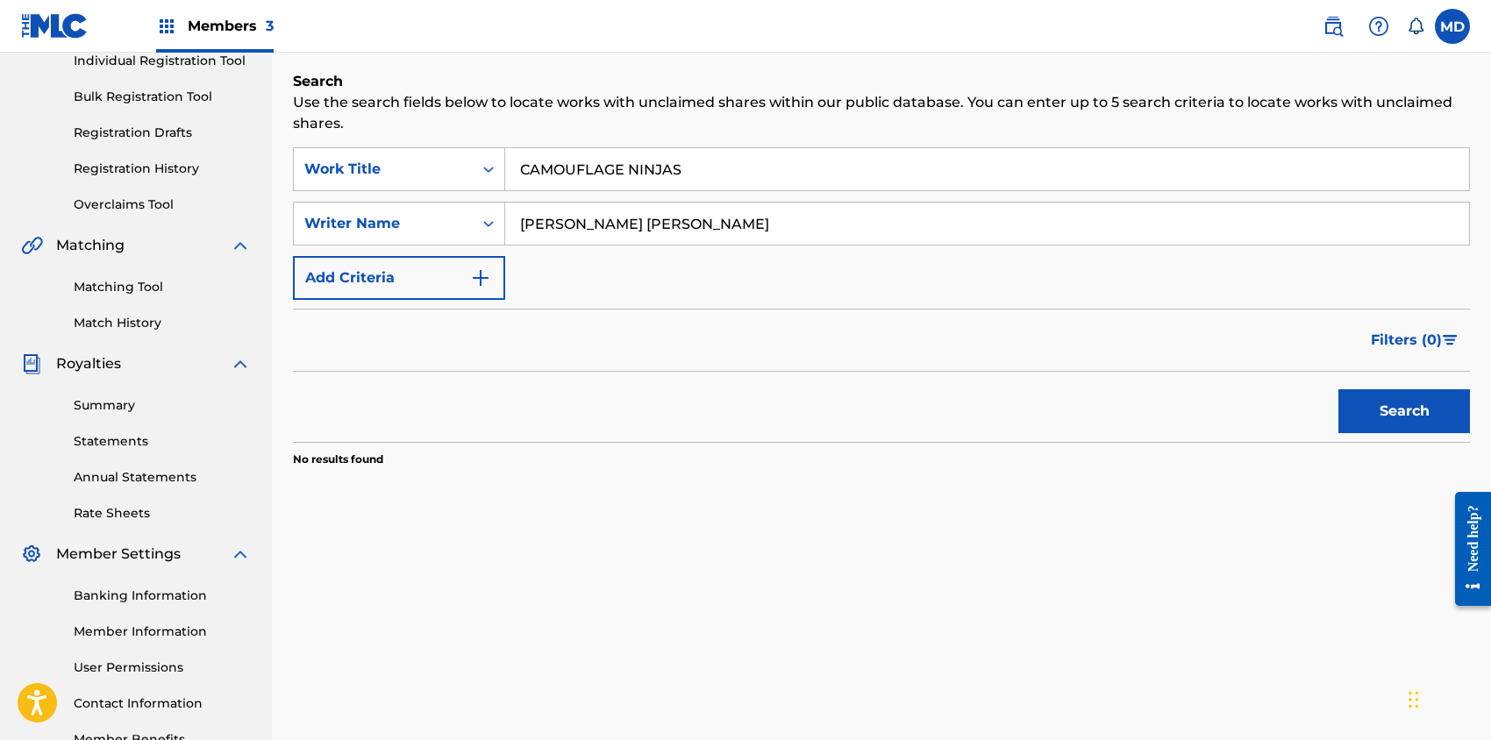
scroll to position [117, 0]
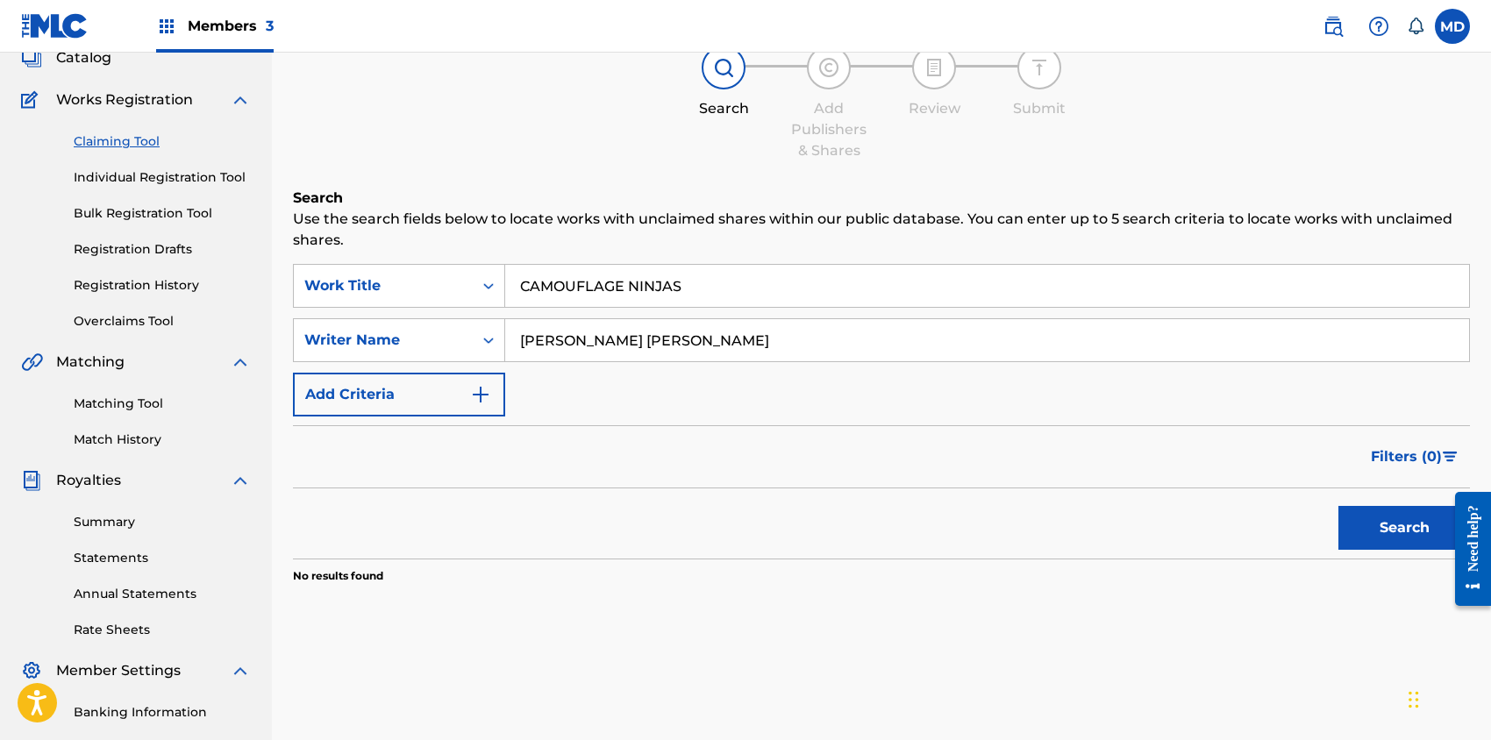
drag, startPoint x: 737, startPoint y: 344, endPoint x: 496, endPoint y: 363, distance: 241.1
click at [496, 363] on div "SearchWithCriteria895b399c-4061-41b4-b724-43de6259a1b8 Work Title CAMOUFLAGE NI…" at bounding box center [881, 340] width 1177 height 153
click at [1365, 536] on button "Search" at bounding box center [1405, 528] width 132 height 44
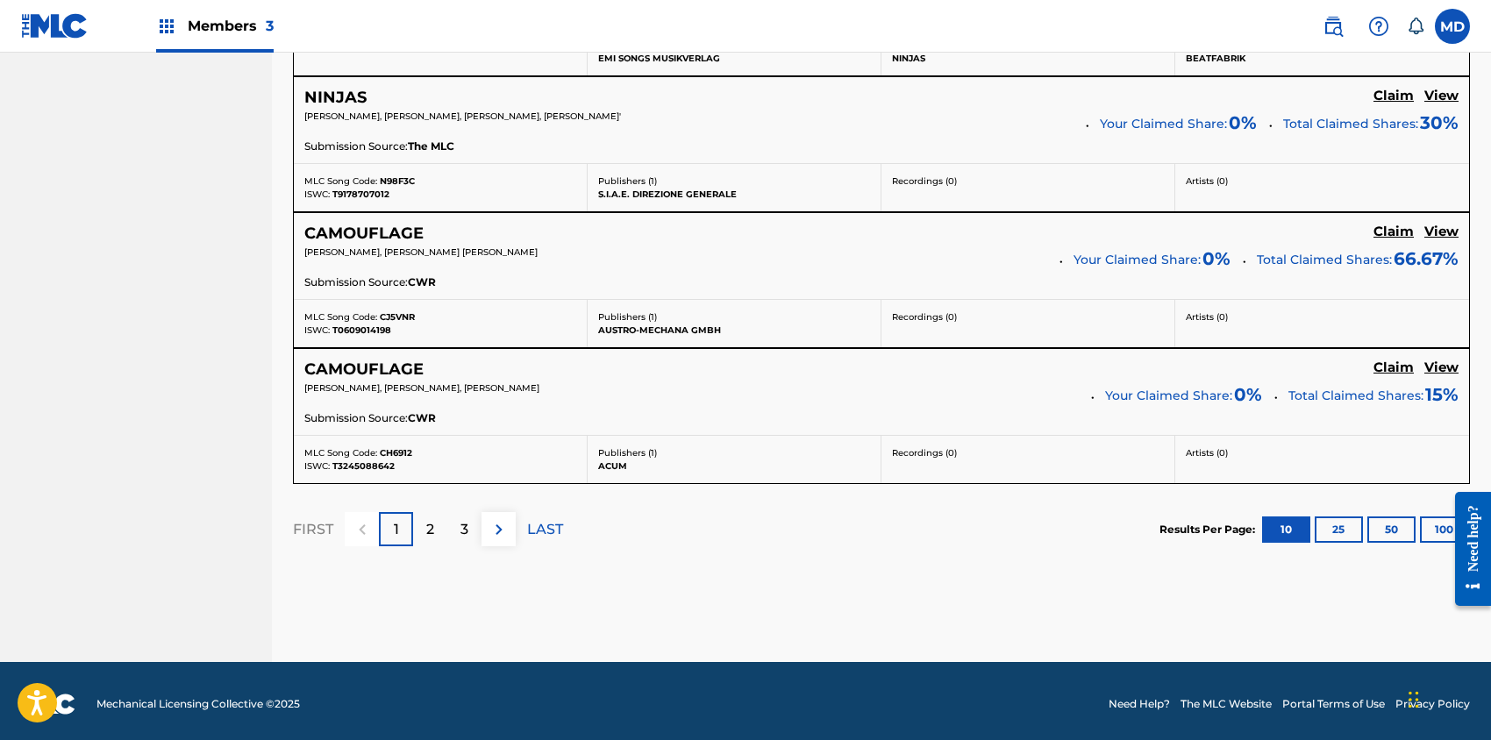
scroll to position [1521, 0]
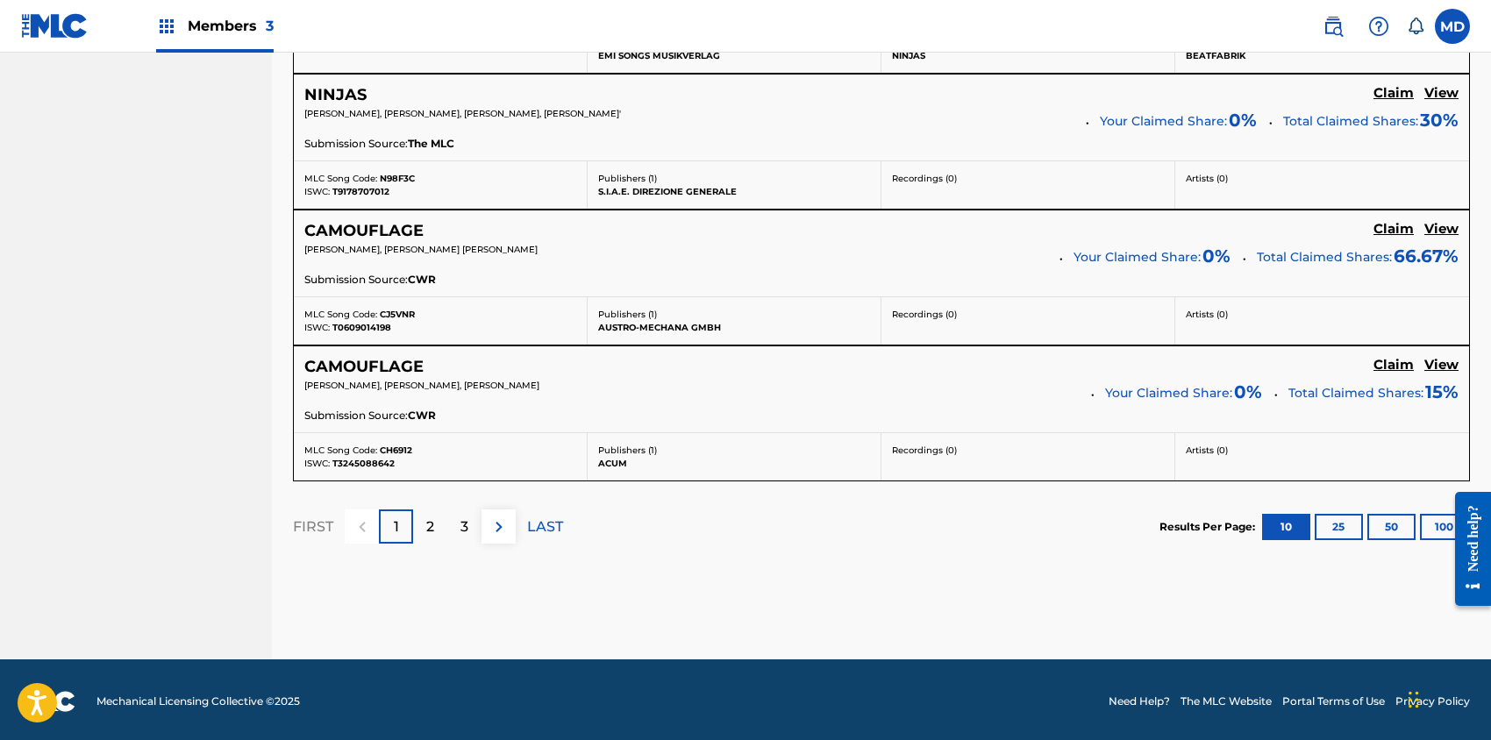
click at [439, 526] on div "2" at bounding box center [430, 527] width 34 height 34
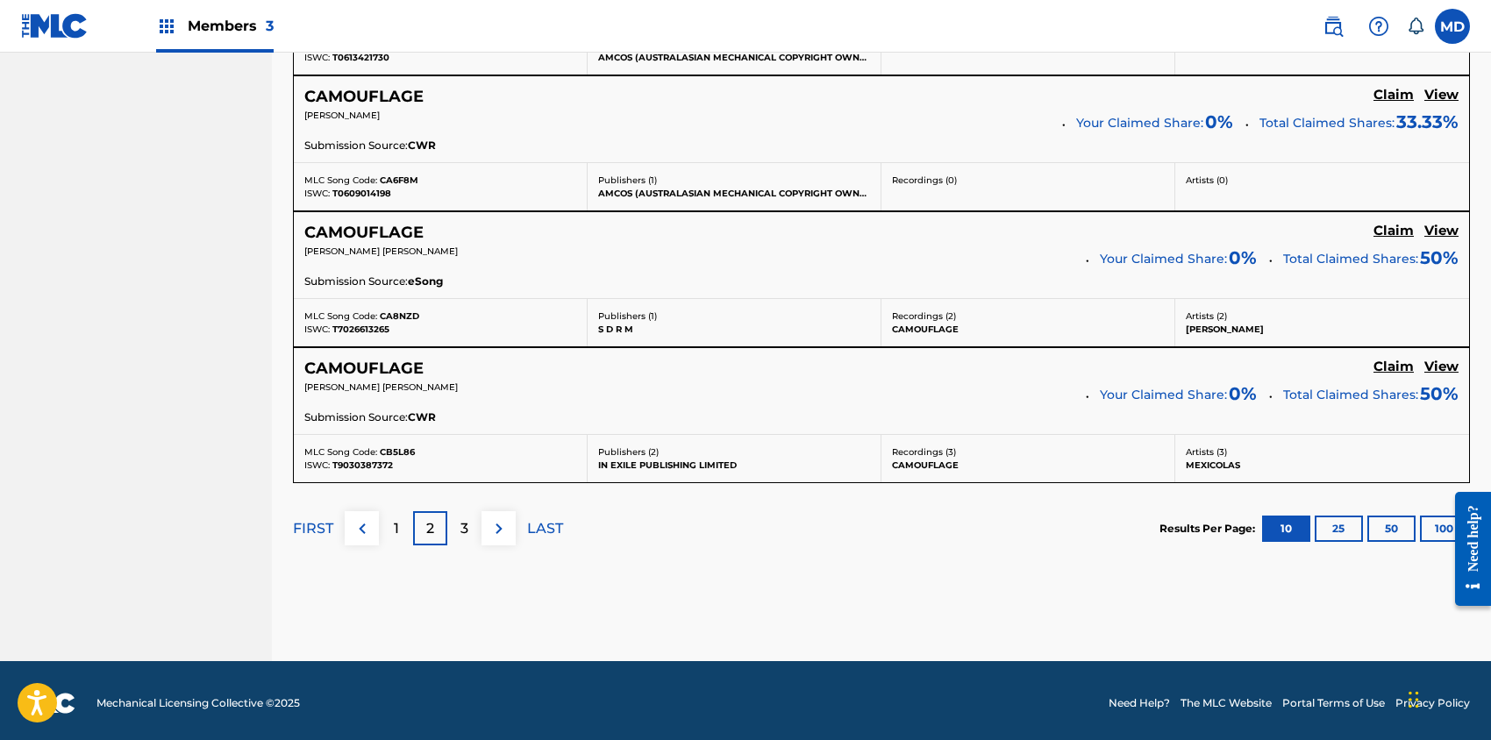
scroll to position [1579, 0]
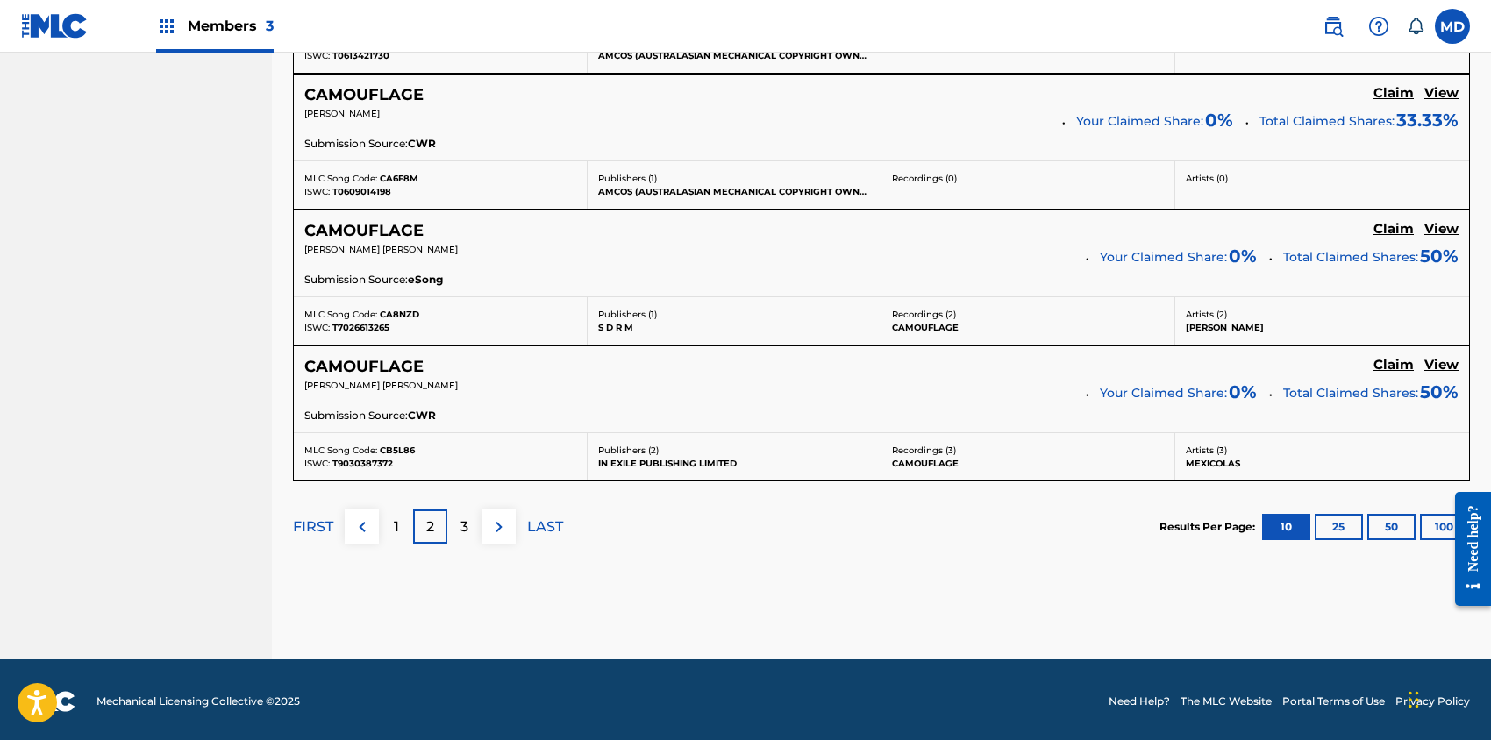
click at [474, 519] on div "3" at bounding box center [464, 527] width 34 height 34
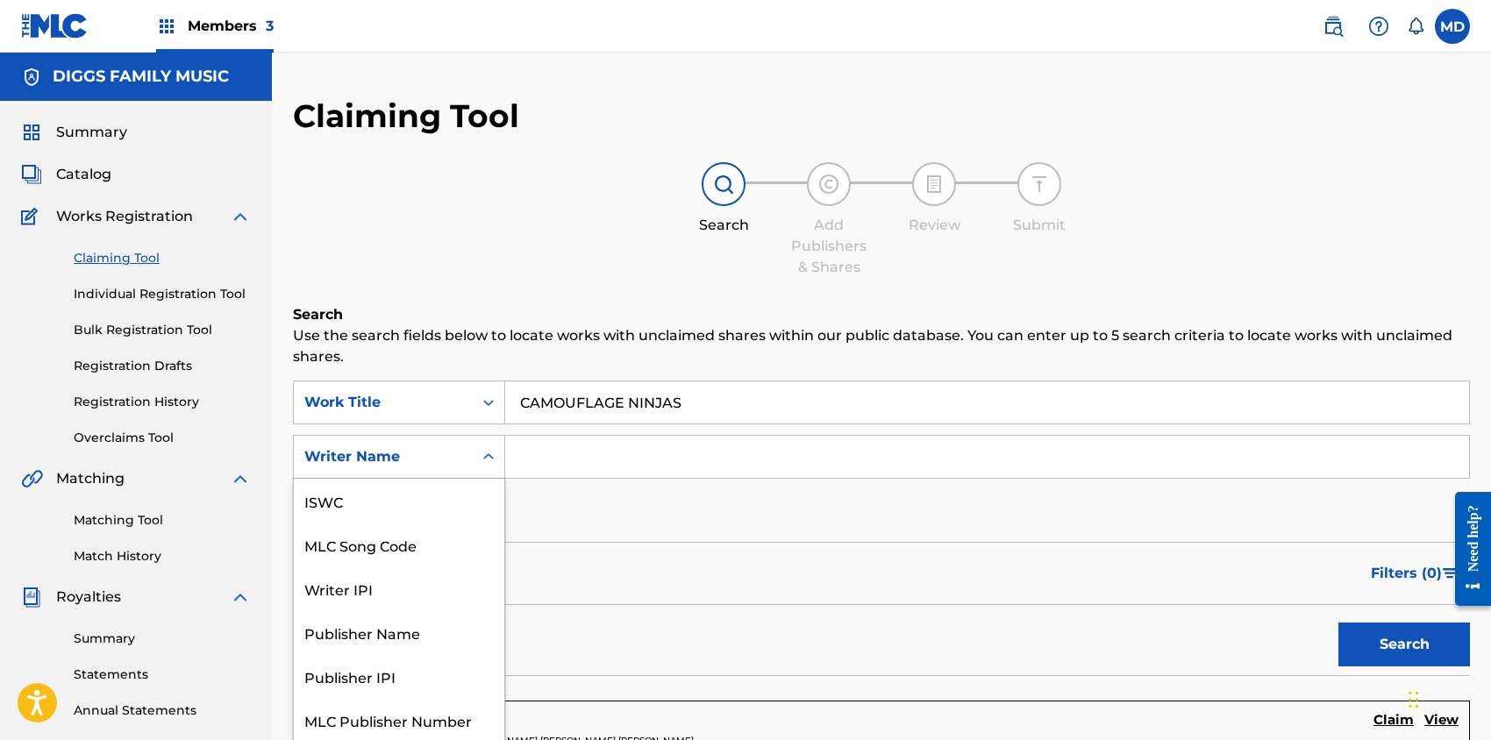
scroll to position [2, 0]
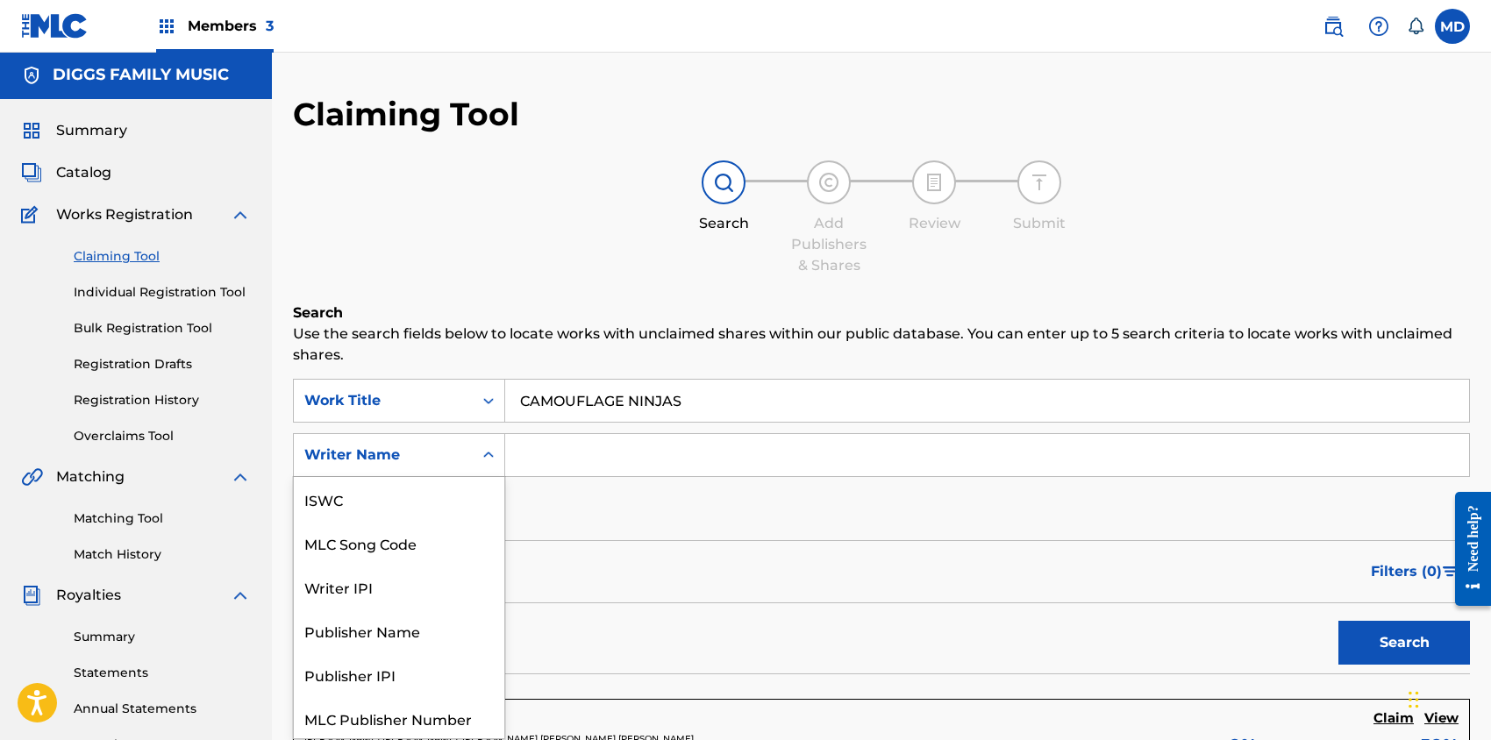
click at [460, 450] on div "Writer Name" at bounding box center [383, 455] width 158 height 21
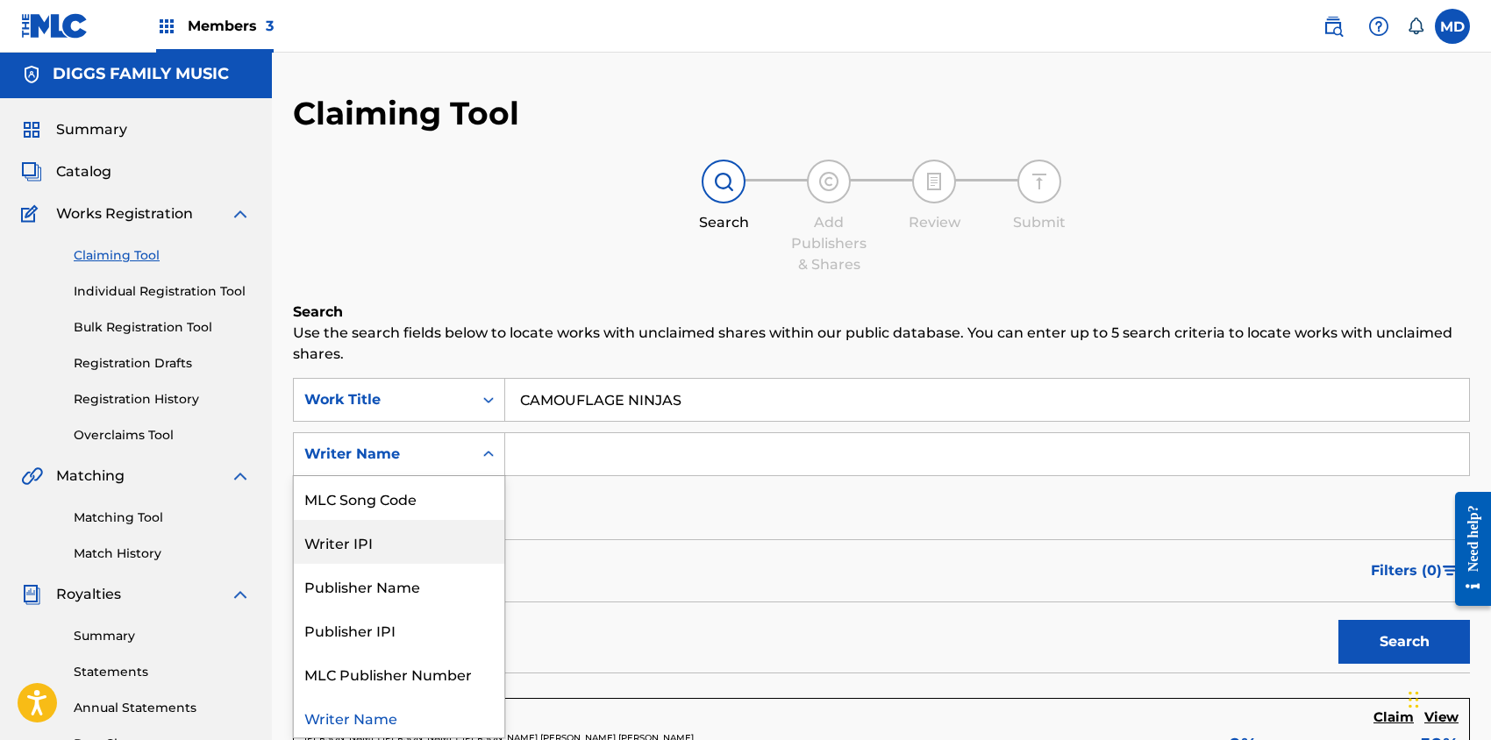
scroll to position [46, 0]
click at [379, 551] on div "Writer IPI" at bounding box center [399, 540] width 211 height 44
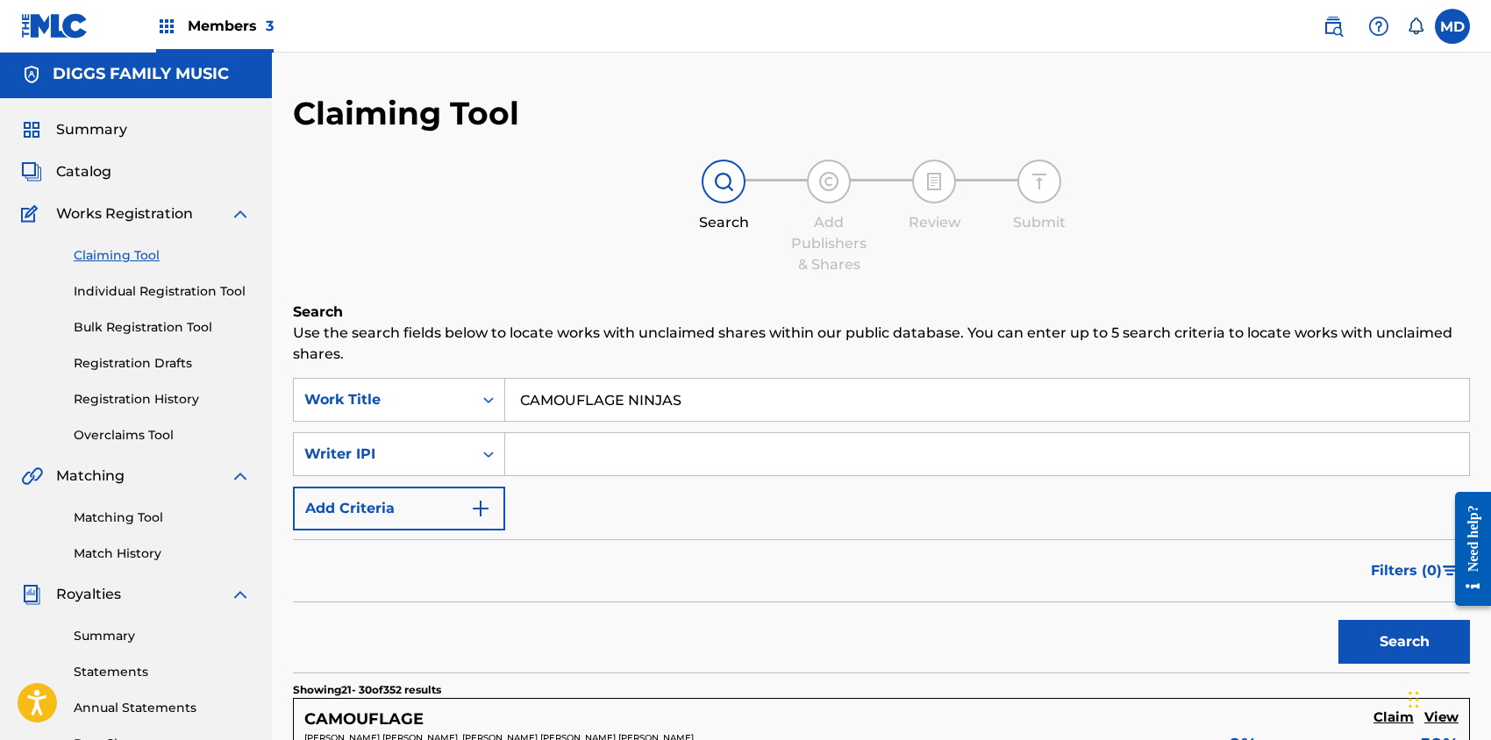
click at [589, 451] on input "Search Form" at bounding box center [987, 454] width 964 height 42
paste input "4108444"
click at [1389, 635] on button "Search" at bounding box center [1405, 642] width 132 height 44
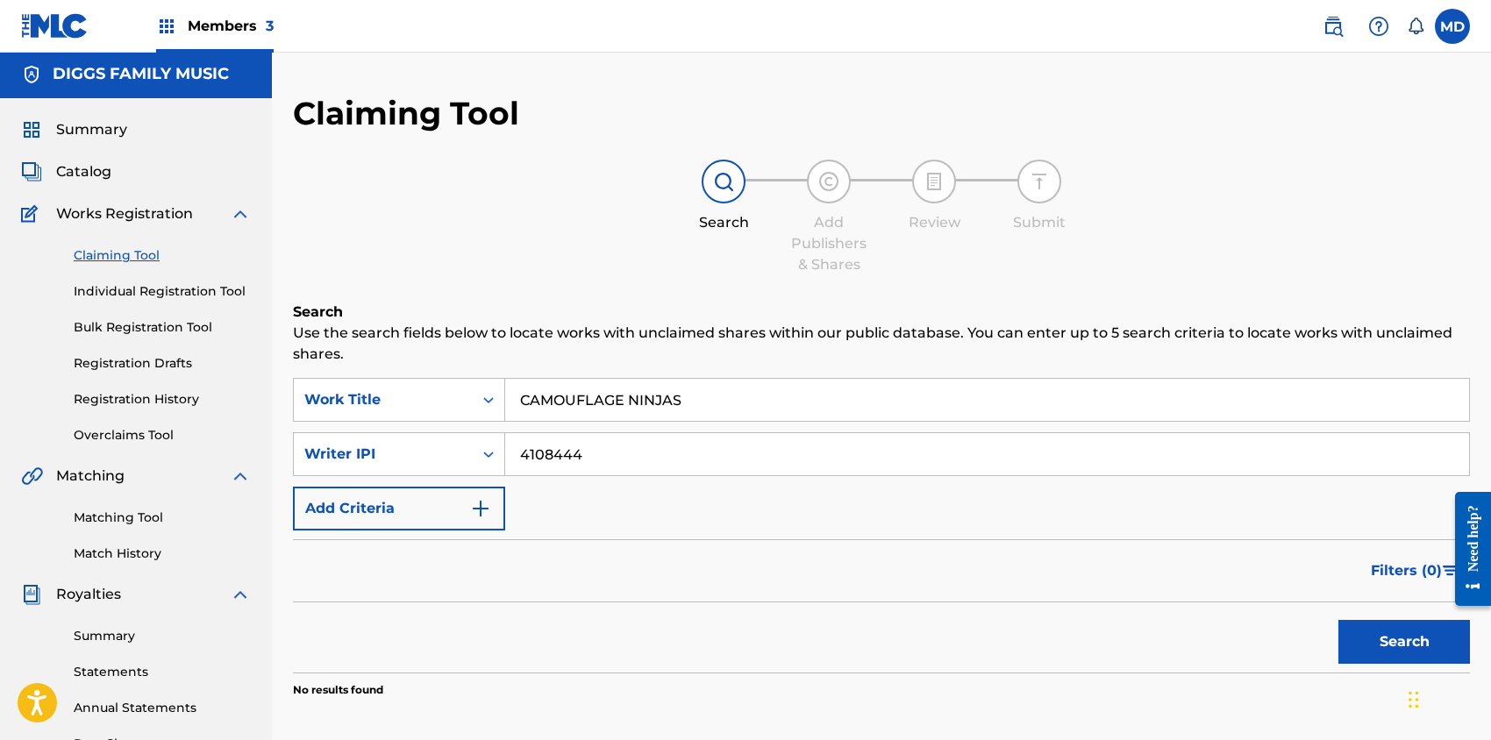
click at [515, 458] on input "4108444" at bounding box center [987, 454] width 964 height 42
type input "004108444"
click at [1393, 643] on button "Search" at bounding box center [1405, 642] width 132 height 44
drag, startPoint x: 623, startPoint y: 398, endPoint x: 512, endPoint y: 406, distance: 110.8
click at [512, 406] on input "CAMOUFLAGE NINJAS" at bounding box center [987, 400] width 964 height 42
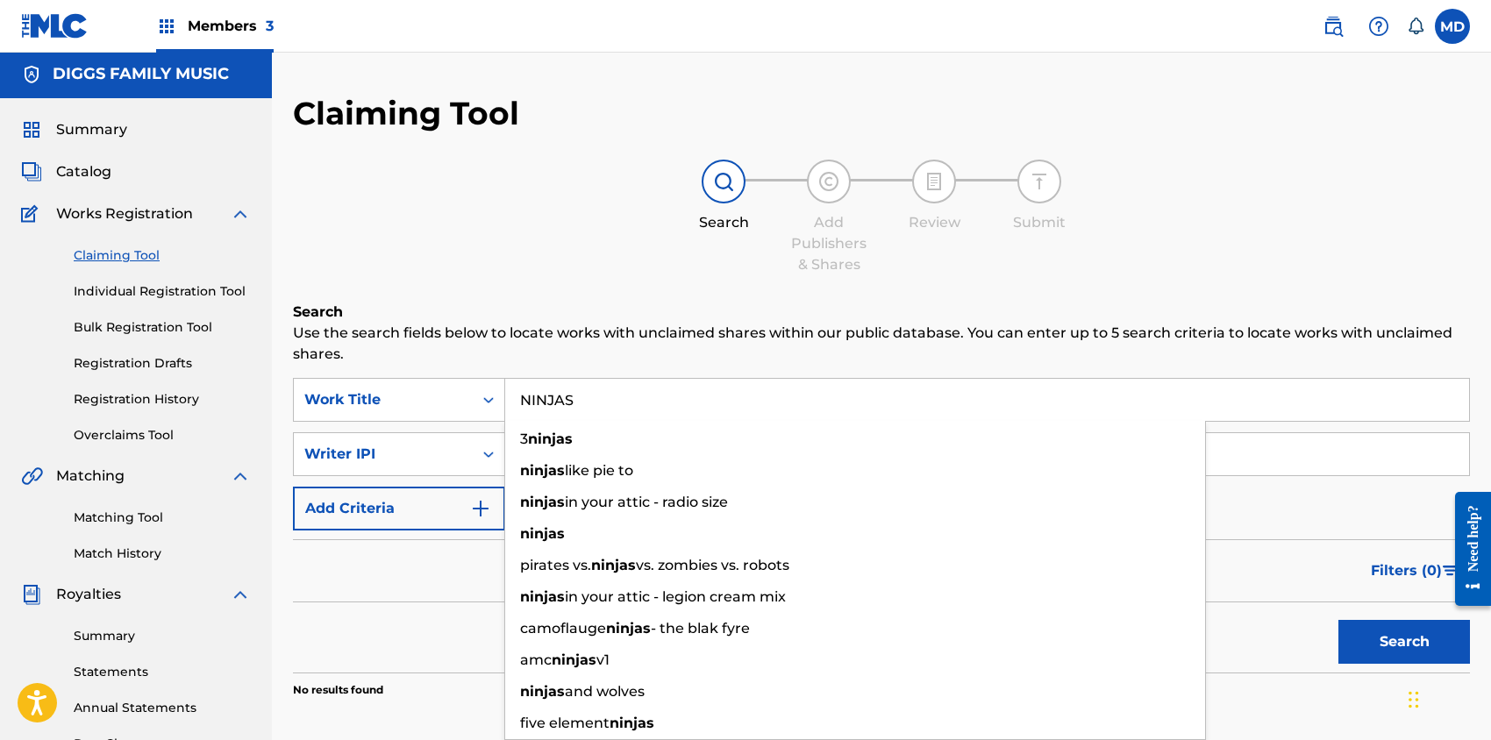
click at [681, 398] on input "NINJAS" at bounding box center [987, 400] width 964 height 42
paste input "CAMOUFLAGE"
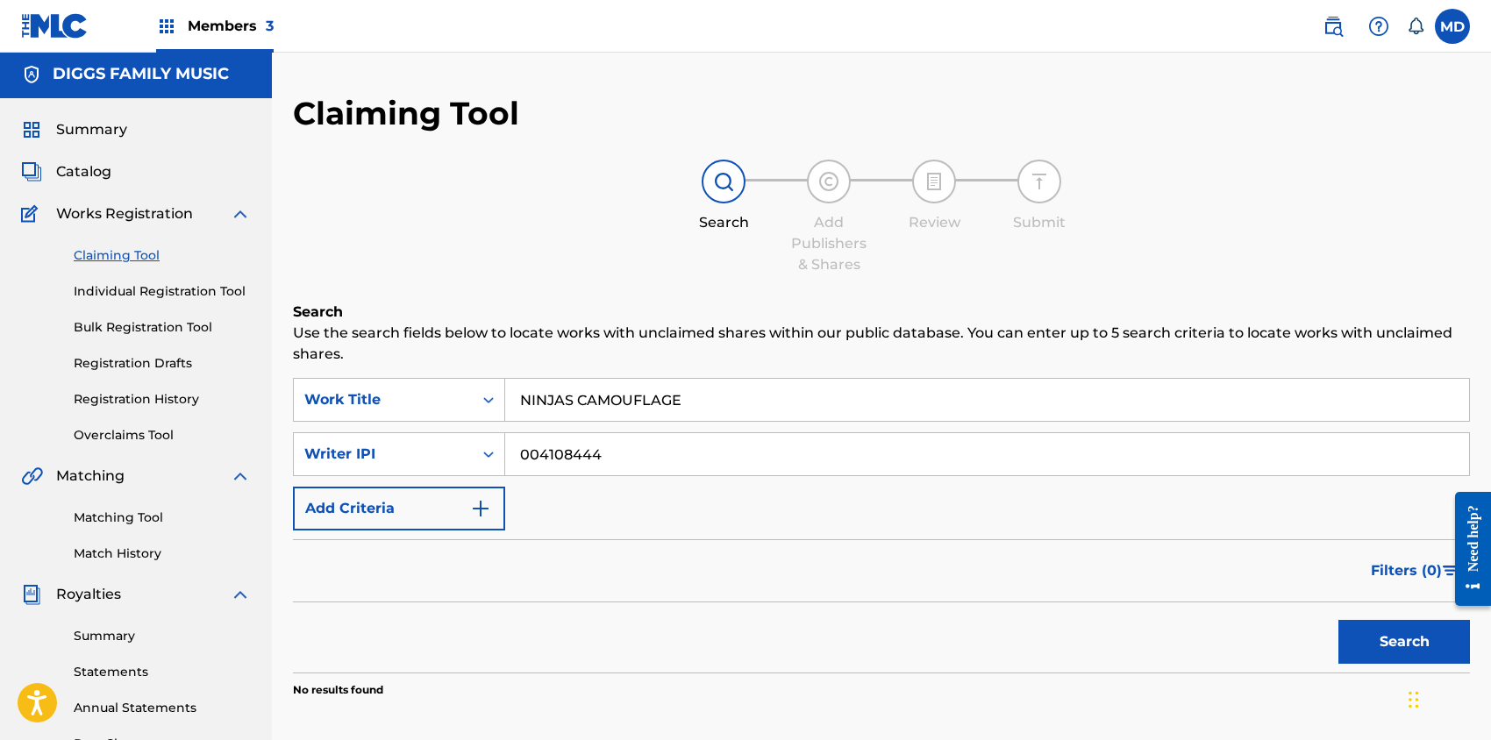
type input "NINJAS CAMOUFLAGE"
click at [1417, 649] on button "Search" at bounding box center [1405, 642] width 132 height 44
drag, startPoint x: 602, startPoint y: 455, endPoint x: 503, endPoint y: 469, distance: 100.1
click at [503, 469] on div "SearchWithCriteria2e43d0ff-dbcf-485b-958d-d7689a4220b0 Writer IPI 004108444" at bounding box center [881, 454] width 1177 height 44
click at [1364, 639] on button "Search" at bounding box center [1405, 642] width 132 height 44
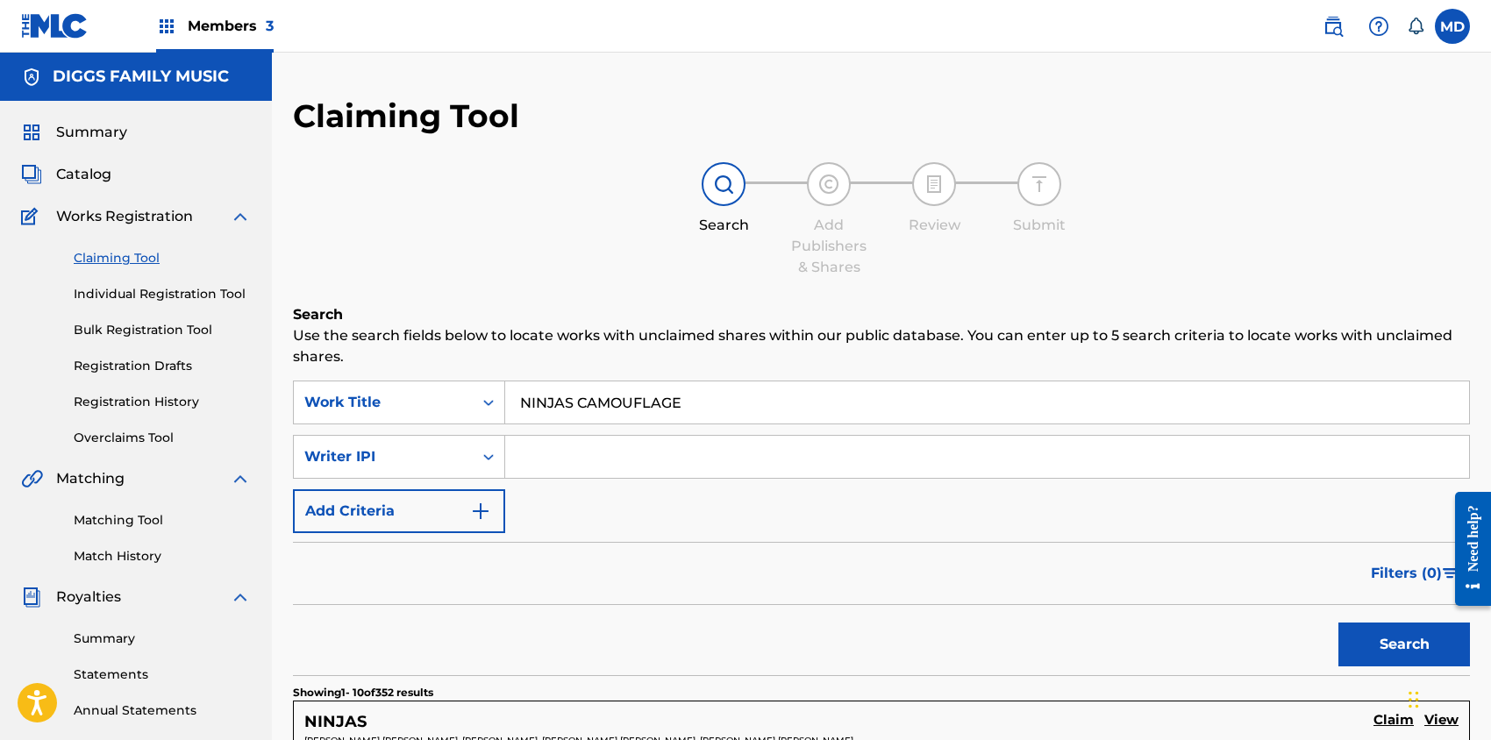
scroll to position [0, 0]
drag, startPoint x: 664, startPoint y: 403, endPoint x: 509, endPoint y: 403, distance: 155.3
click at [509, 403] on input "NINJAS CAMOUFLAGE" at bounding box center [987, 403] width 964 height 42
paste input "CAMOUFLAGE NINJAS"
click at [520, 407] on input "CAMOUFLAGE NINJAS" at bounding box center [987, 403] width 964 height 42
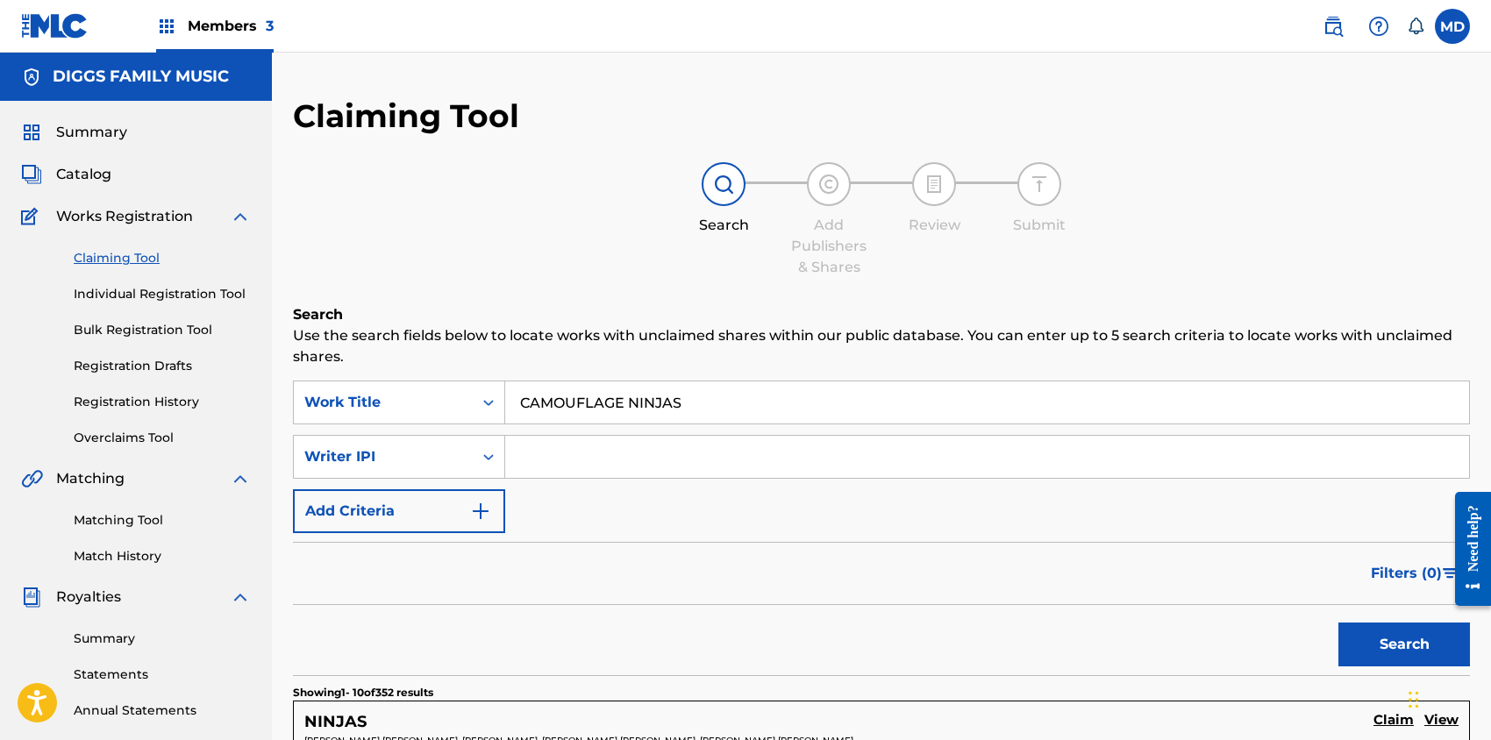
type input "CAMOUFLAGE NINJAS"
click at [1339, 623] on button "Search" at bounding box center [1405, 645] width 132 height 44
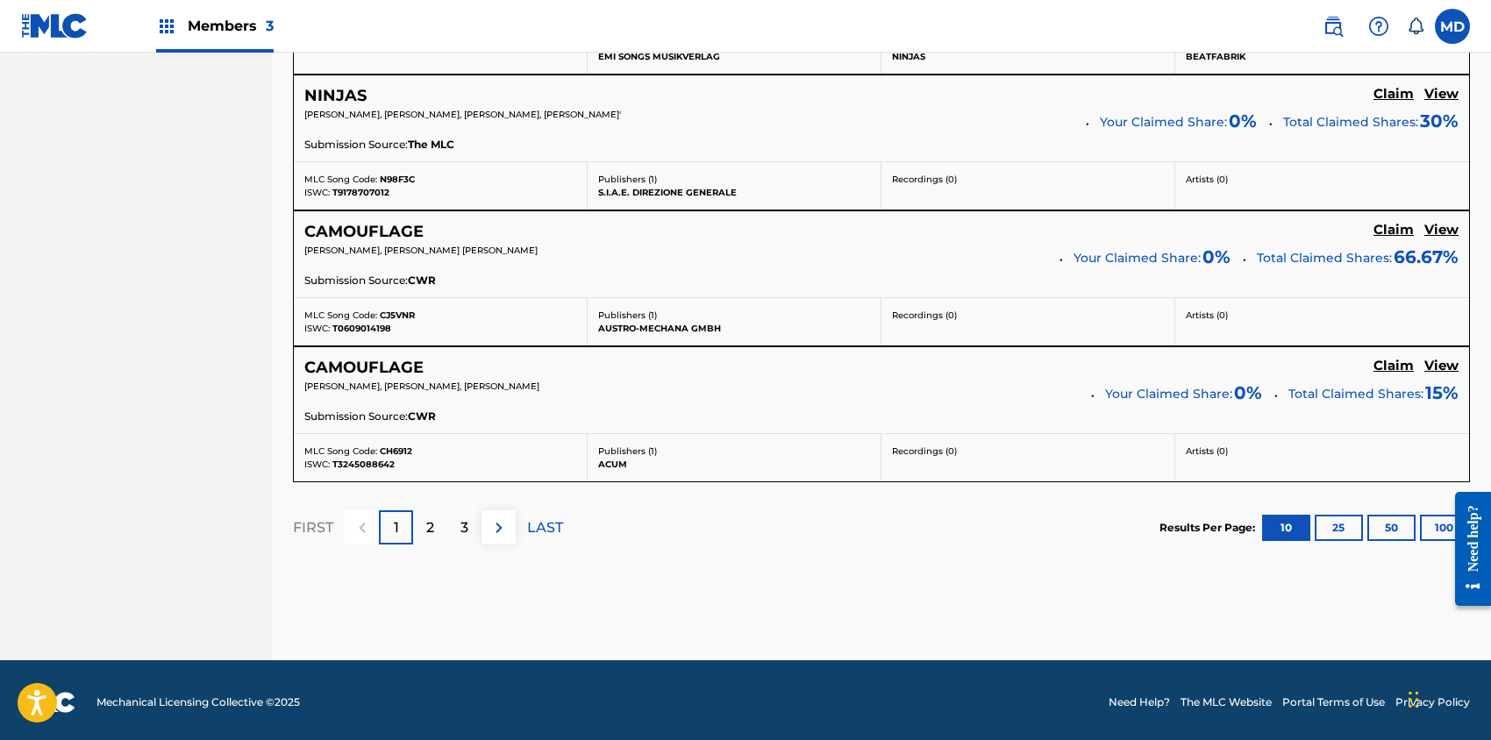
scroll to position [1521, 0]
click at [561, 523] on p "LAST" at bounding box center [545, 527] width 36 height 21
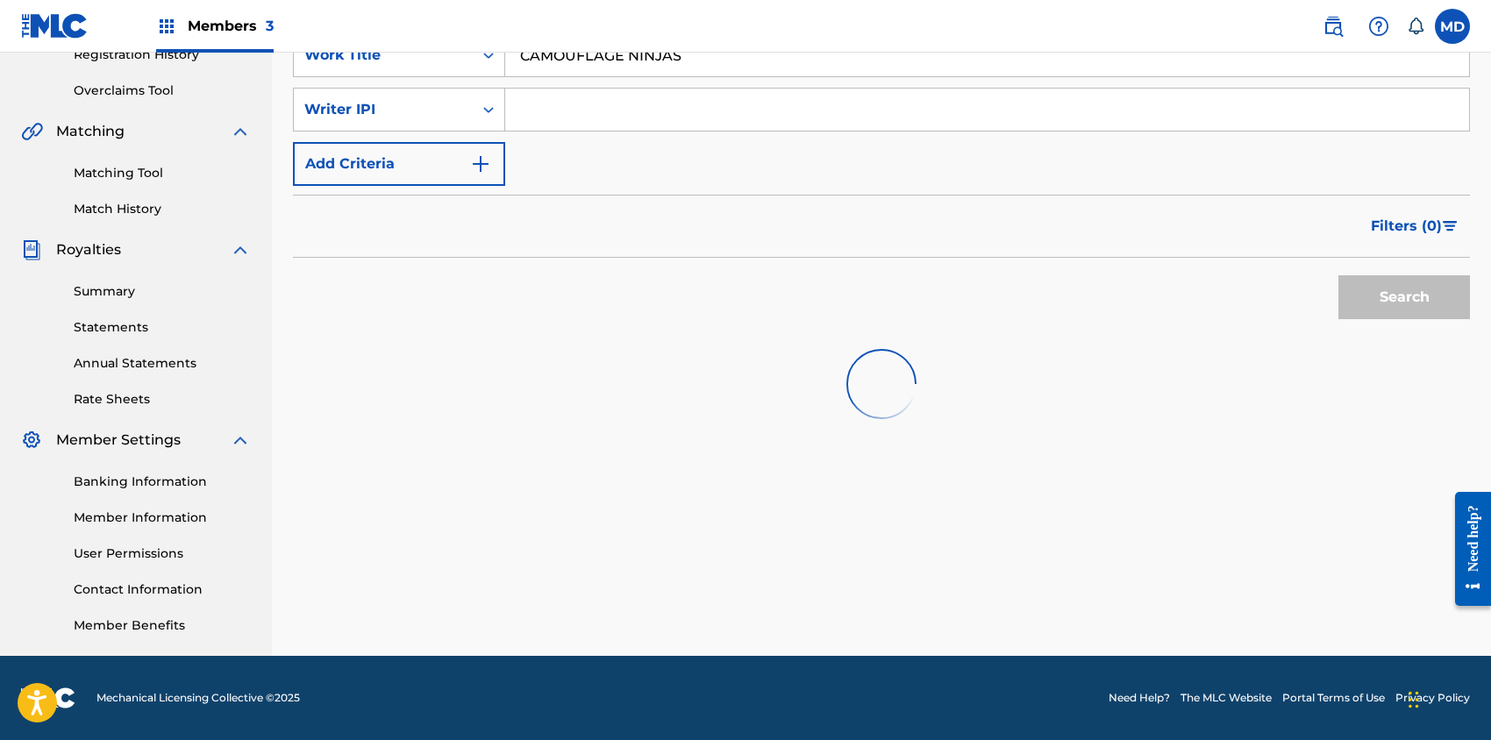
scroll to position [474, 0]
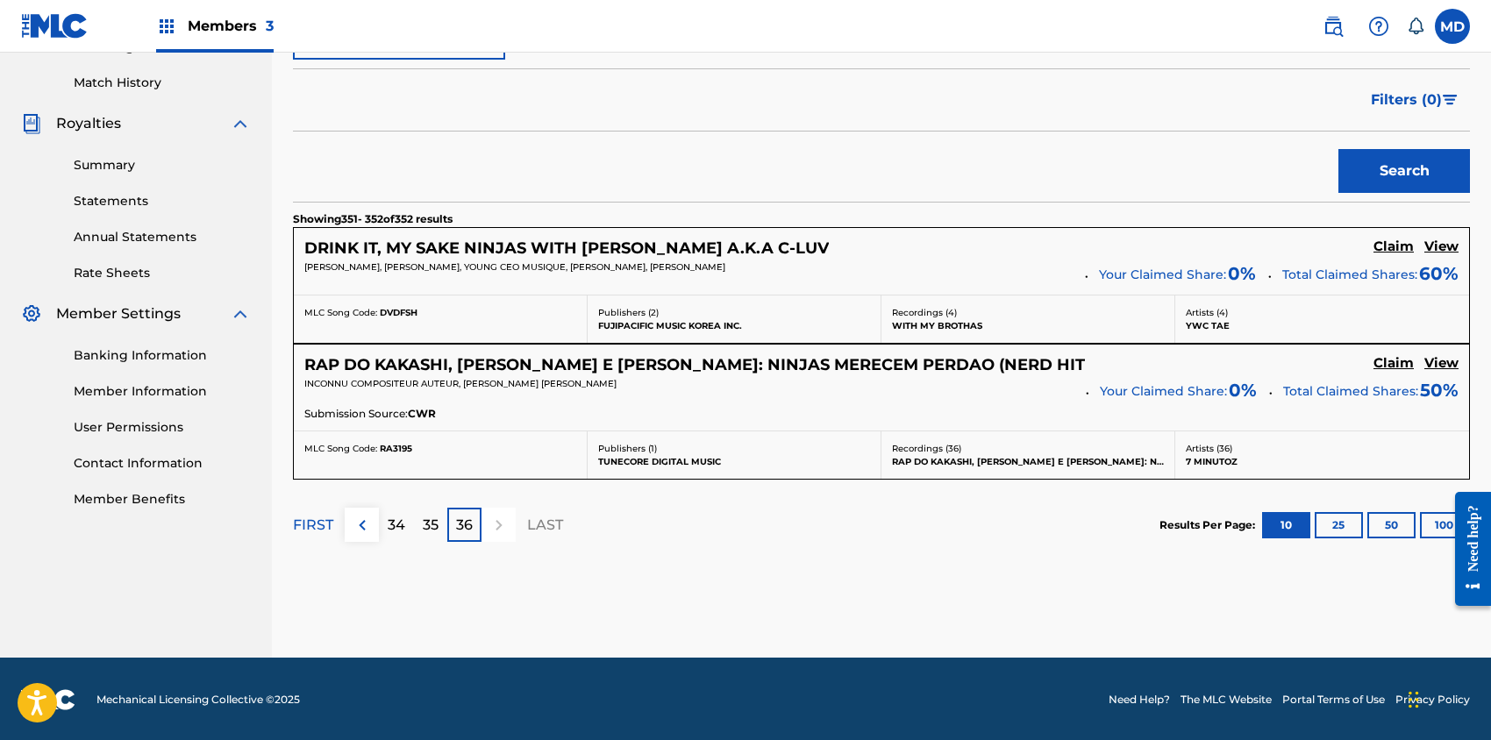
click at [427, 525] on p "35" at bounding box center [431, 525] width 16 height 21
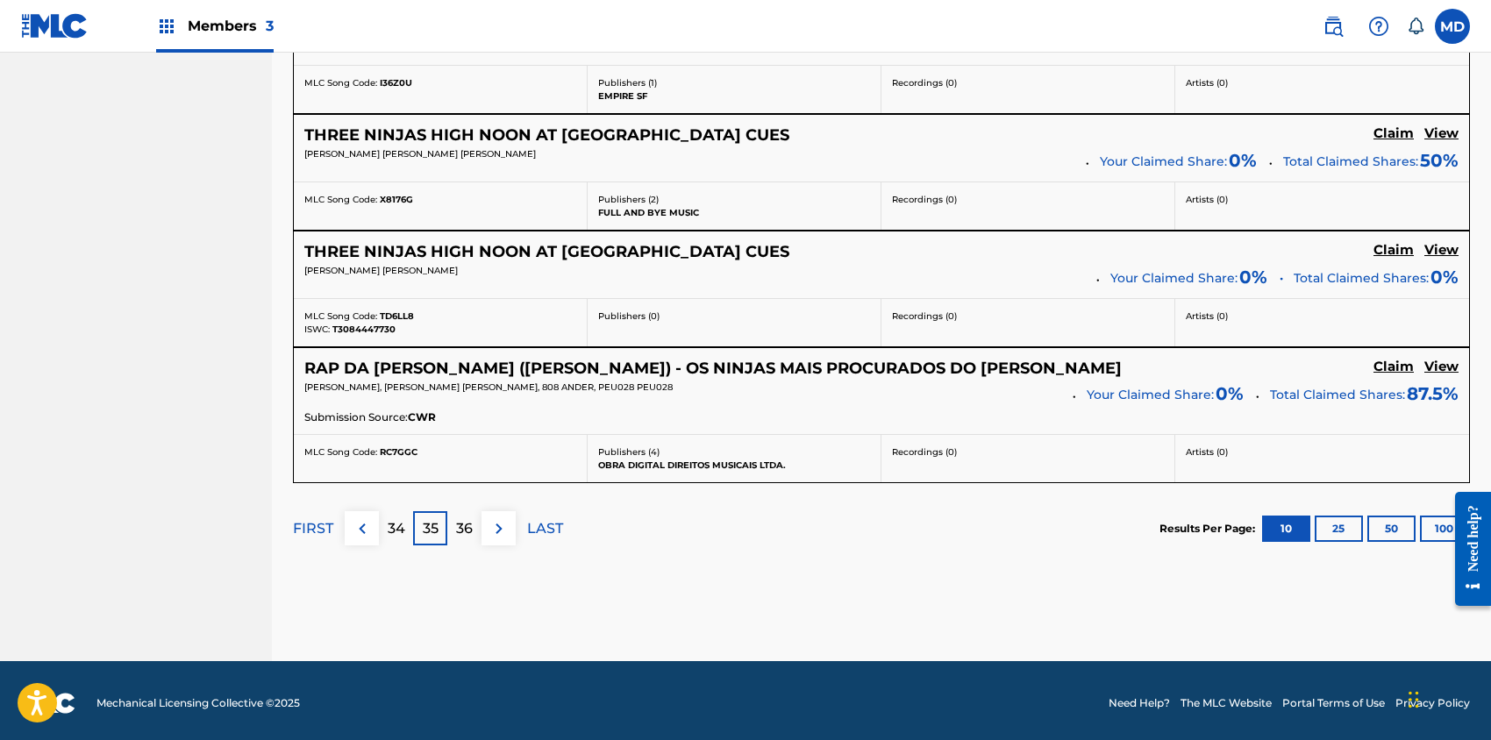
scroll to position [1489, 0]
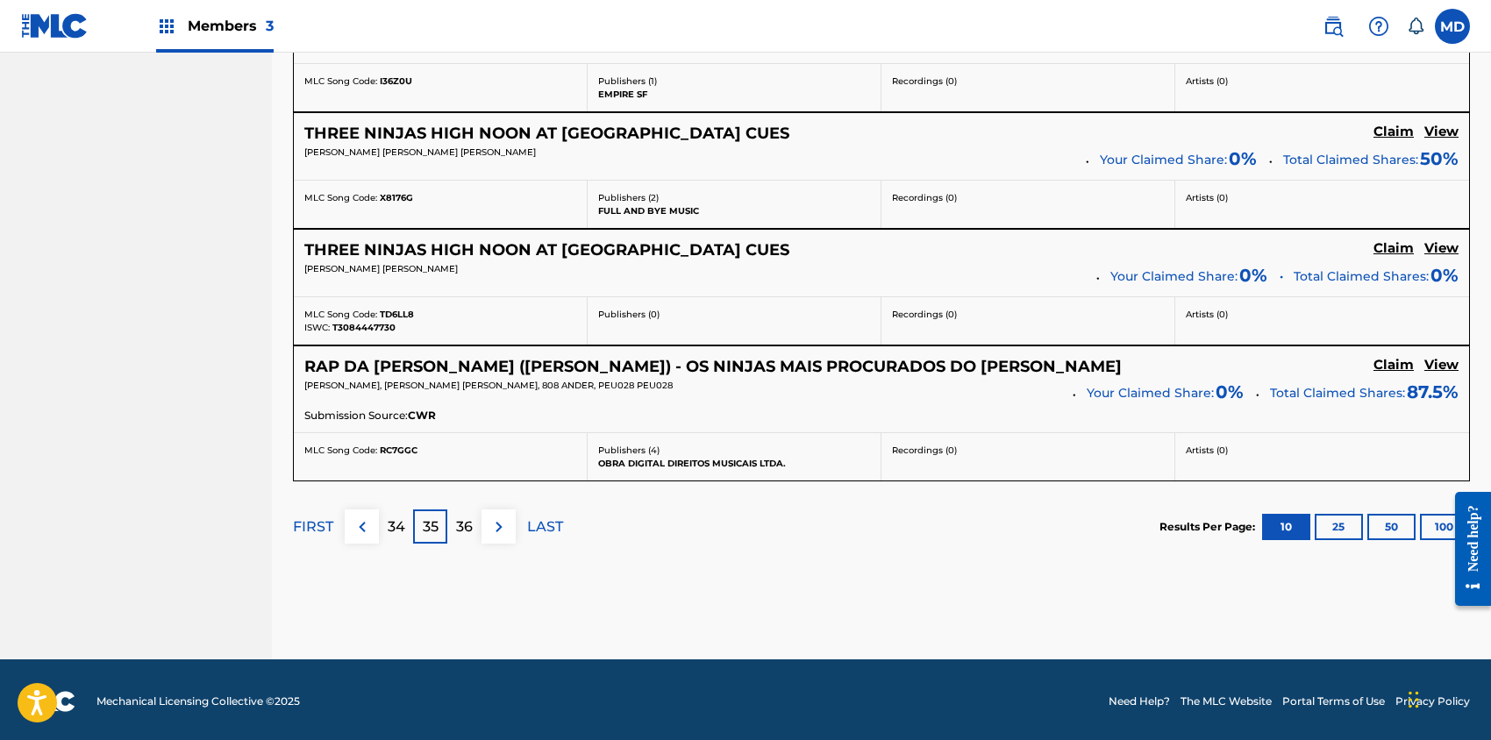
click at [314, 523] on p "FIRST" at bounding box center [313, 527] width 40 height 21
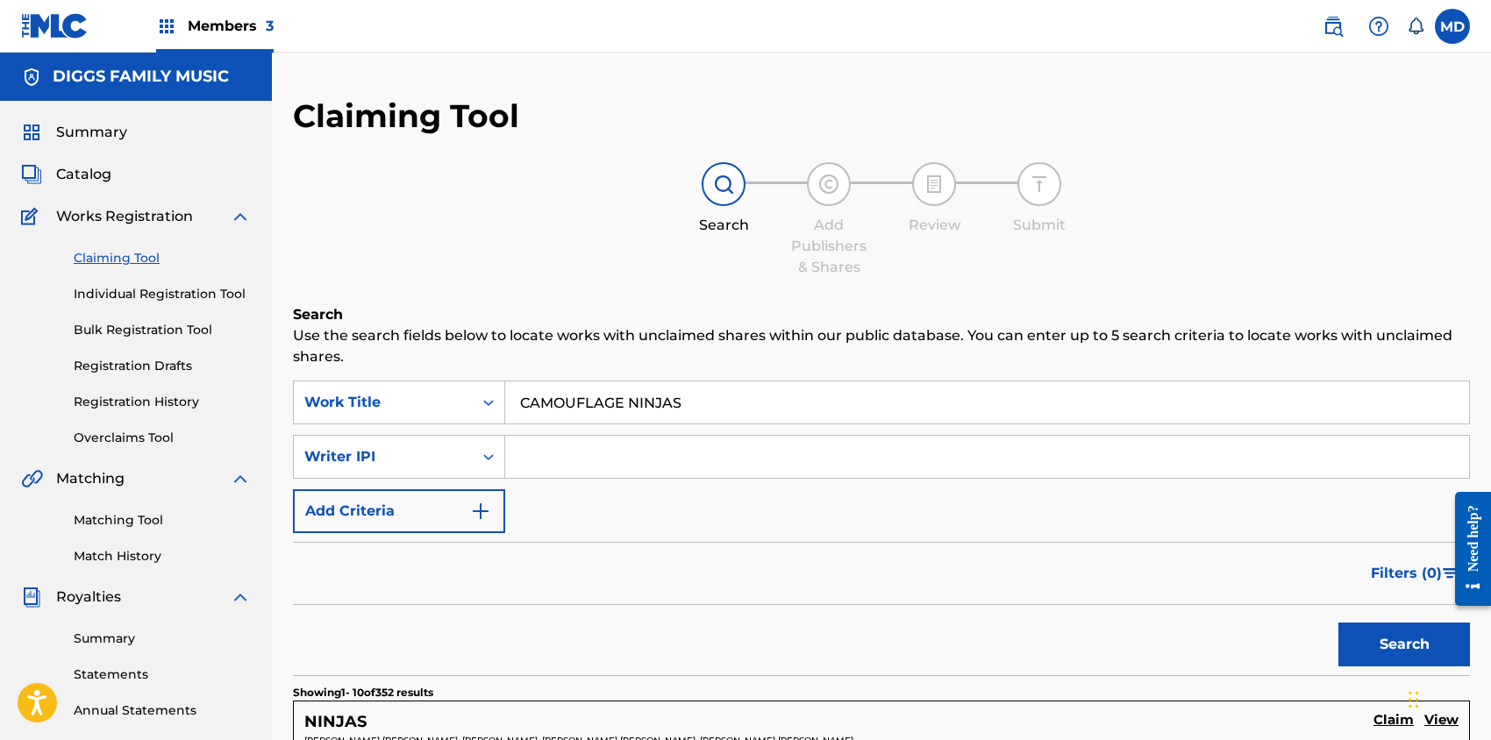
scroll to position [0, 0]
click at [627, 406] on input "CAMOUFLAGE NINJAS" at bounding box center [987, 403] width 964 height 42
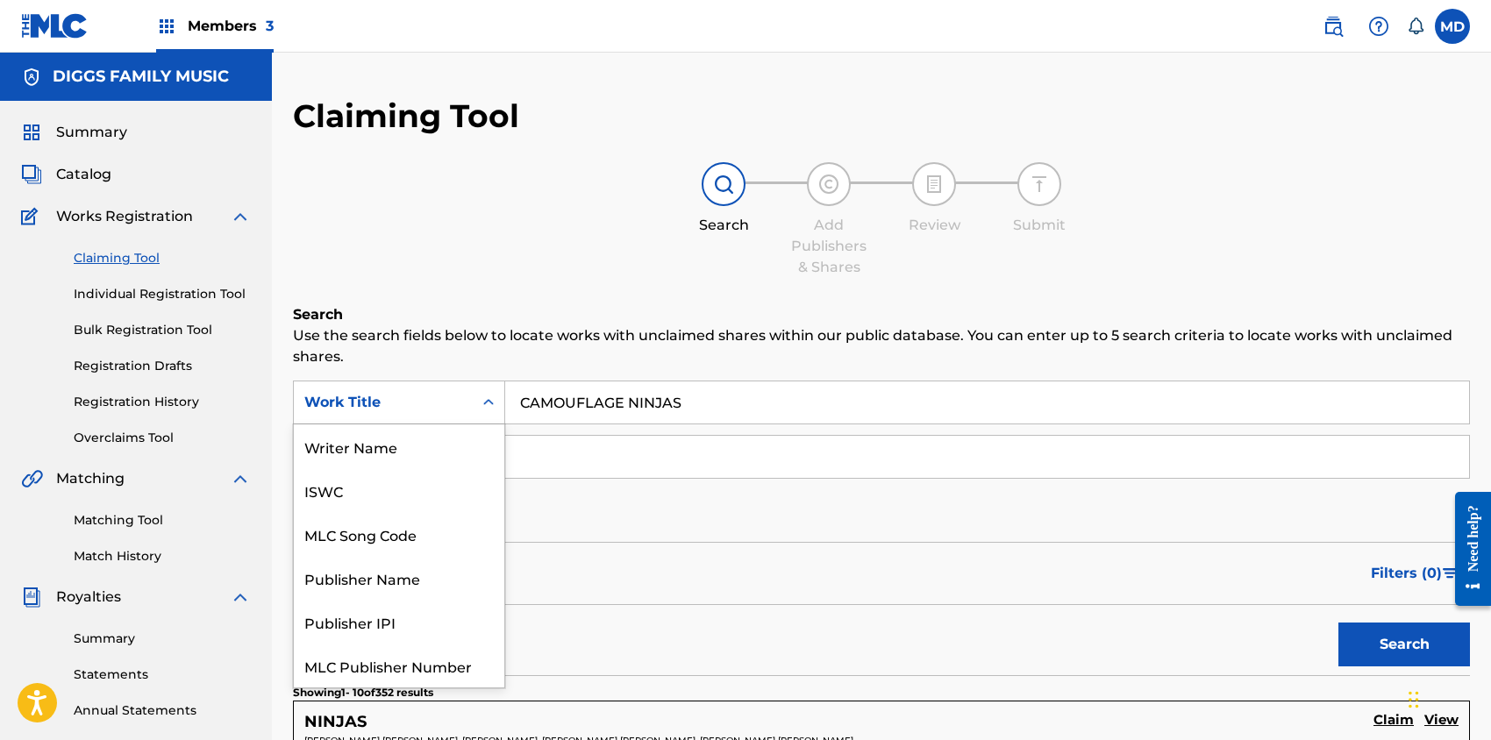
click at [440, 403] on div "Work Title" at bounding box center [383, 402] width 158 height 21
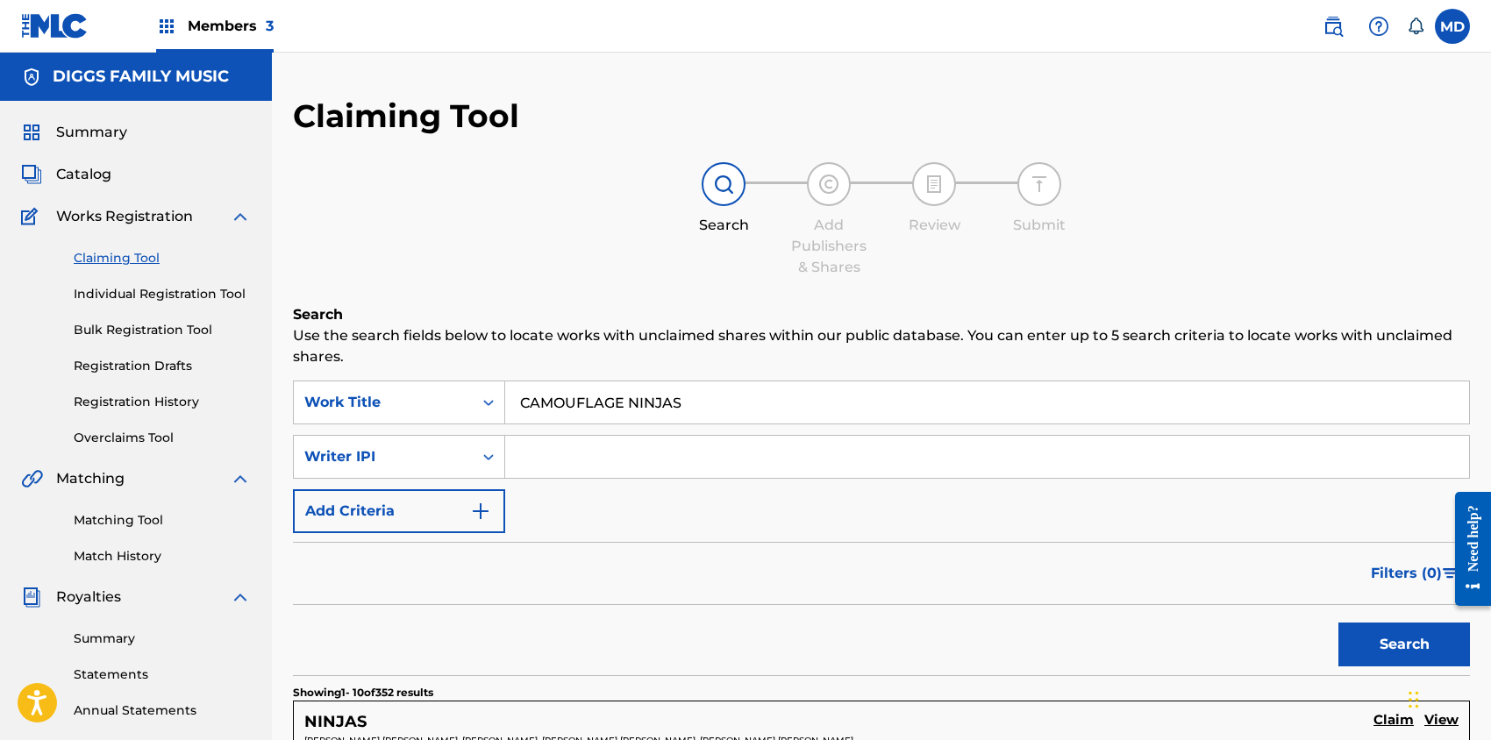
click at [630, 236] on div "Search Add Publishers & Shares Review Submit" at bounding box center [881, 220] width 1177 height 116
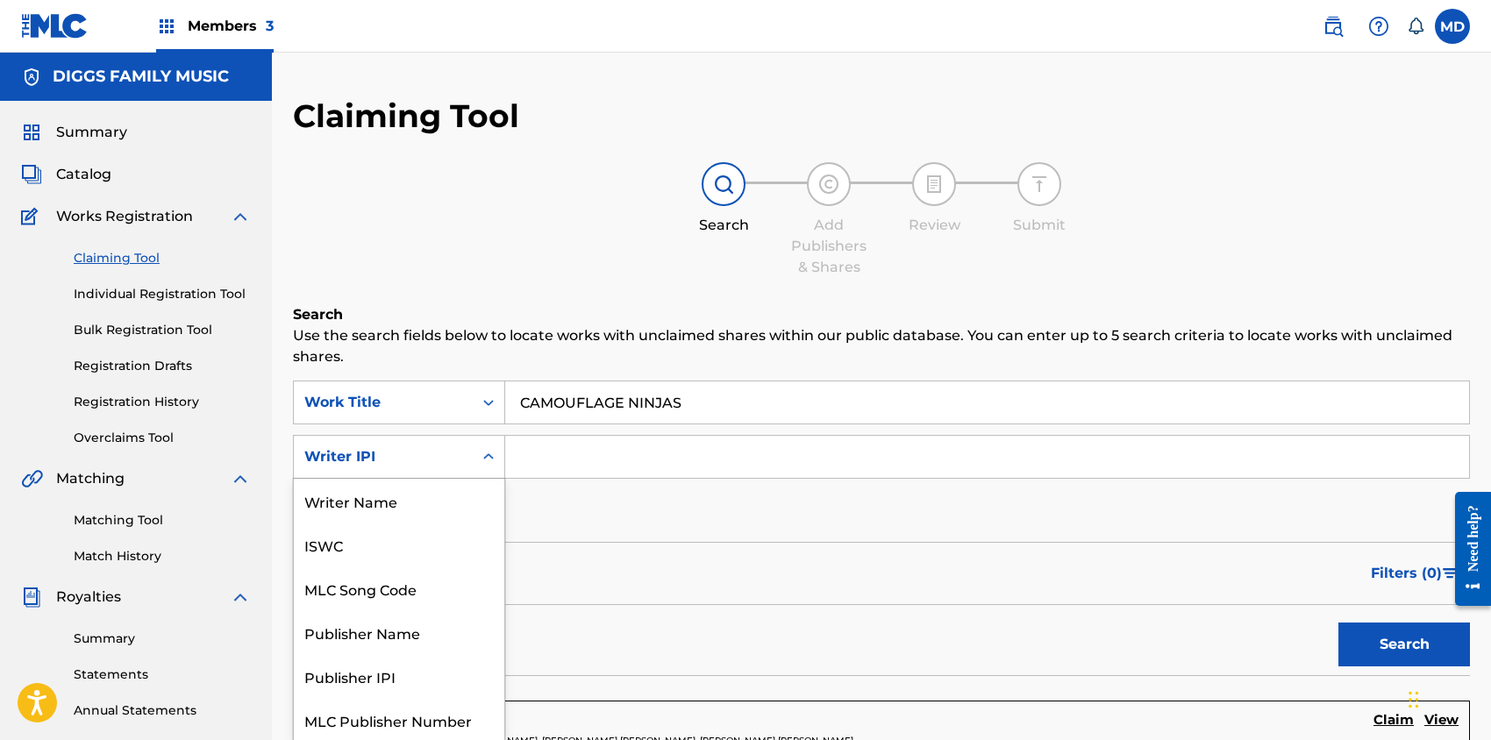
click at [359, 456] on div "Writer IPI" at bounding box center [383, 456] width 158 height 21
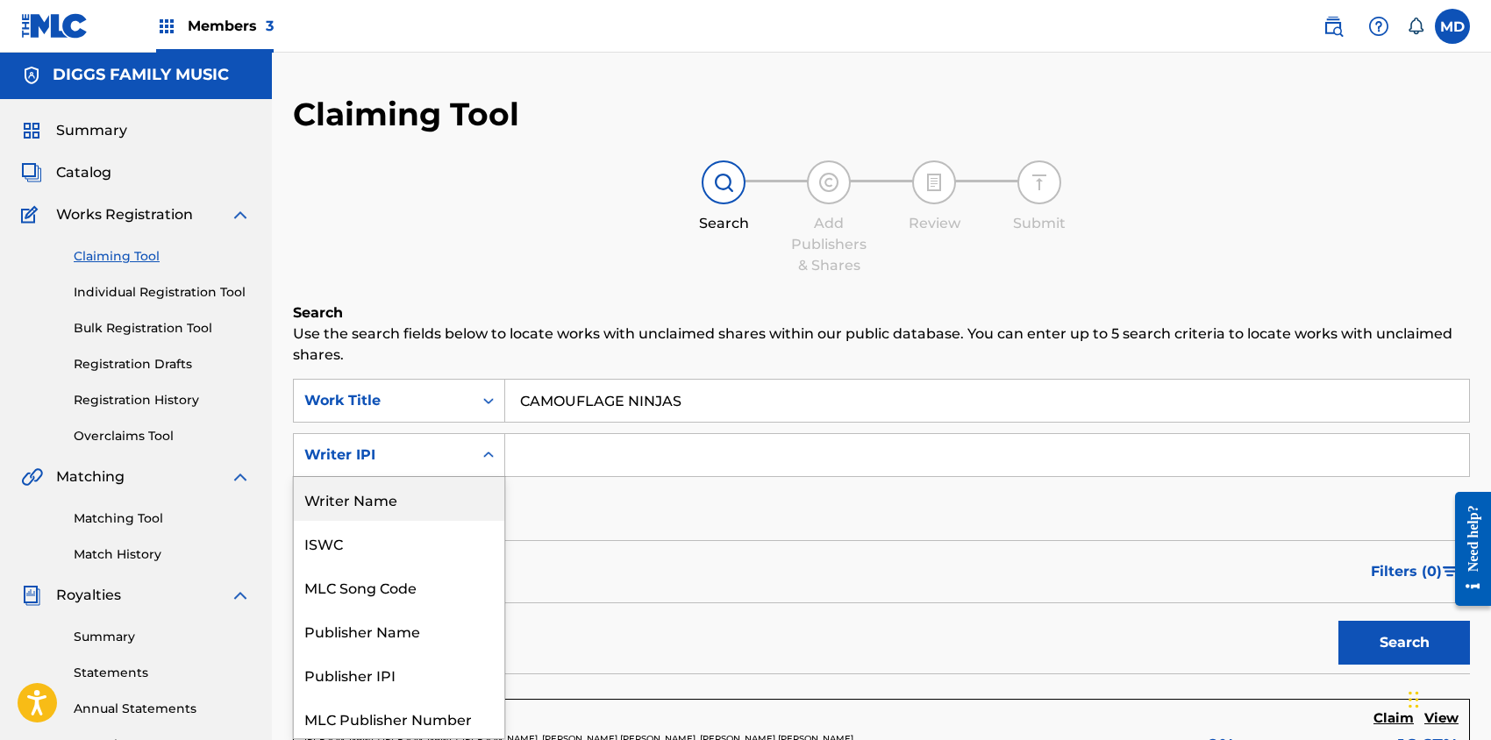
click at [367, 499] on div "Writer Name" at bounding box center [399, 499] width 211 height 44
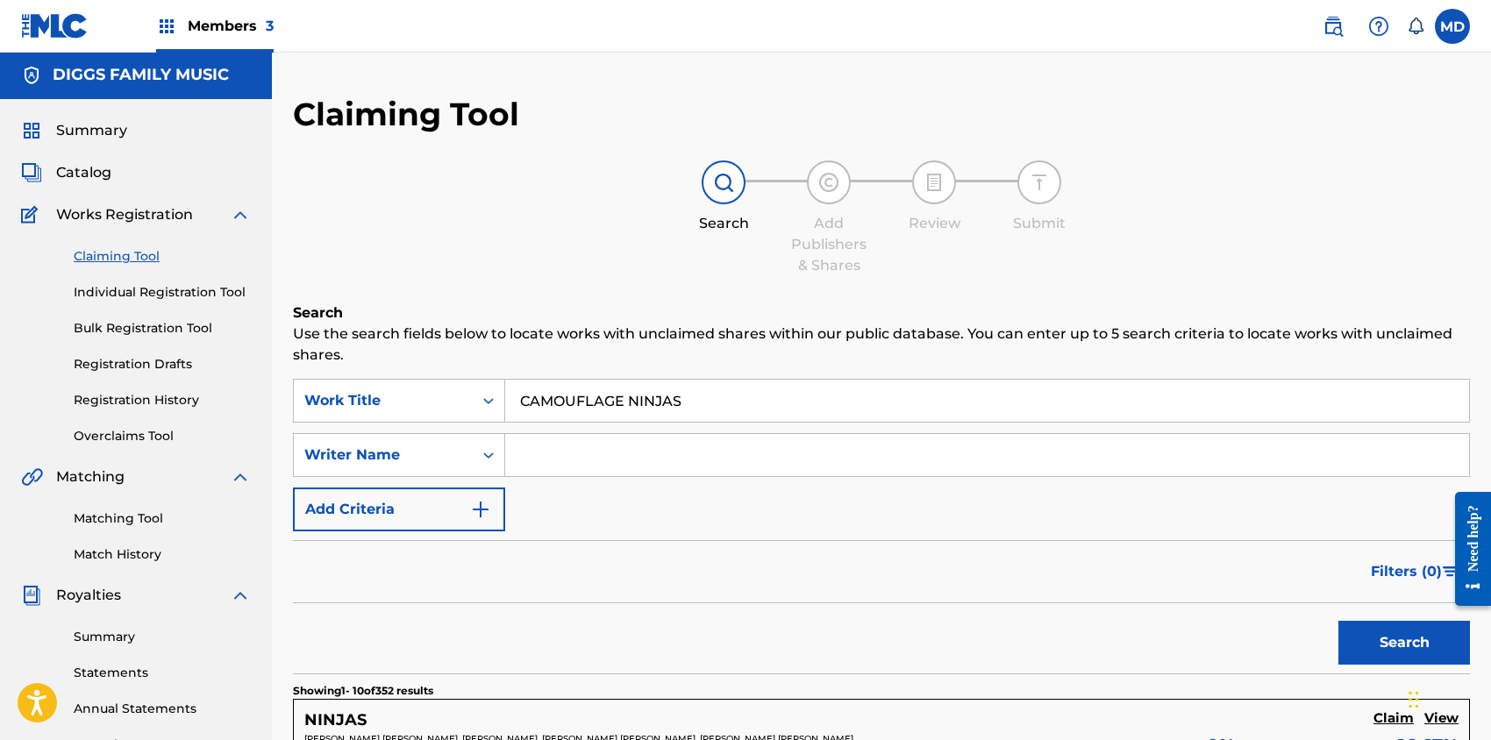
click at [558, 464] on input "Search Form" at bounding box center [987, 455] width 964 height 42
click at [602, 459] on input "Search Form" at bounding box center [987, 455] width 964 height 42
paste input "[PERSON_NAME]"
click at [1380, 636] on button "Search" at bounding box center [1405, 643] width 132 height 44
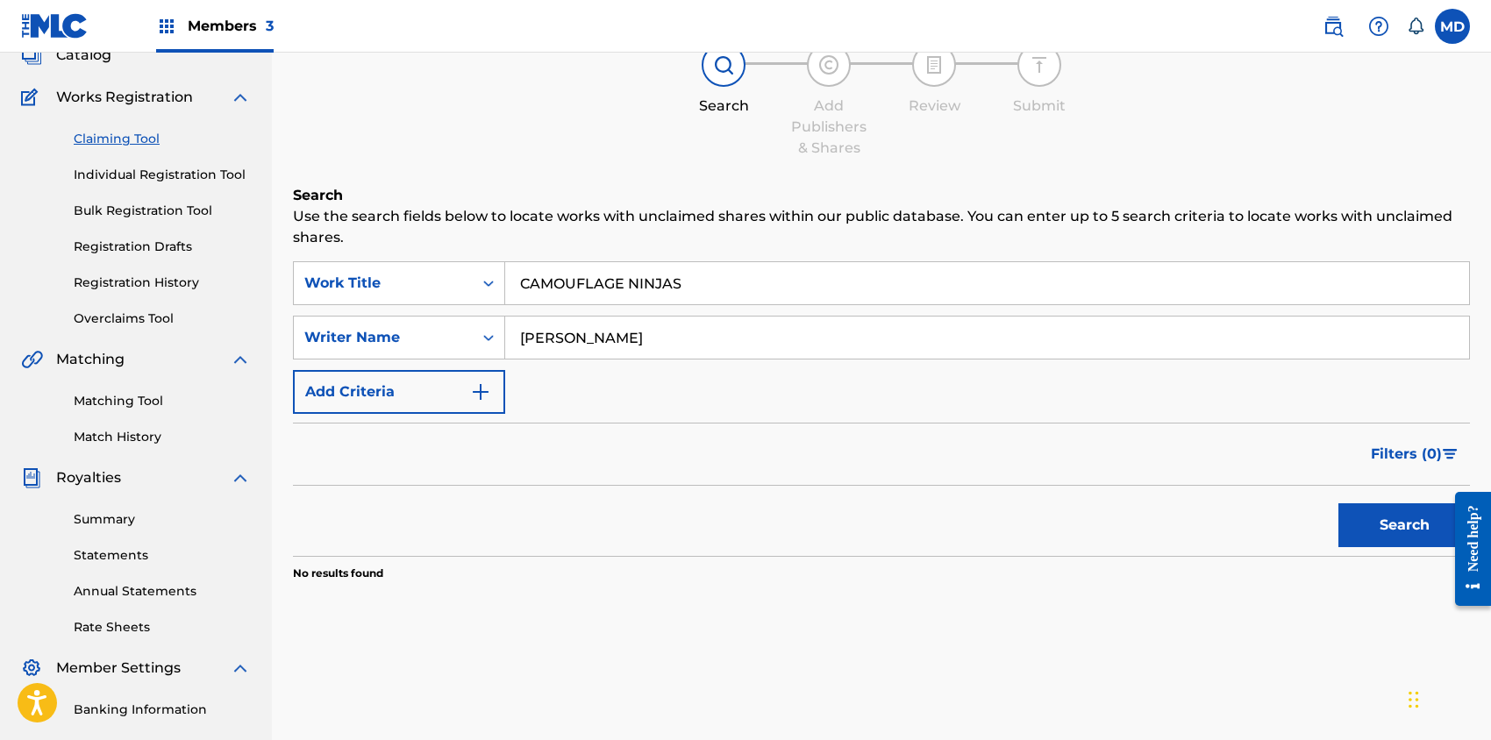
scroll to position [2, 0]
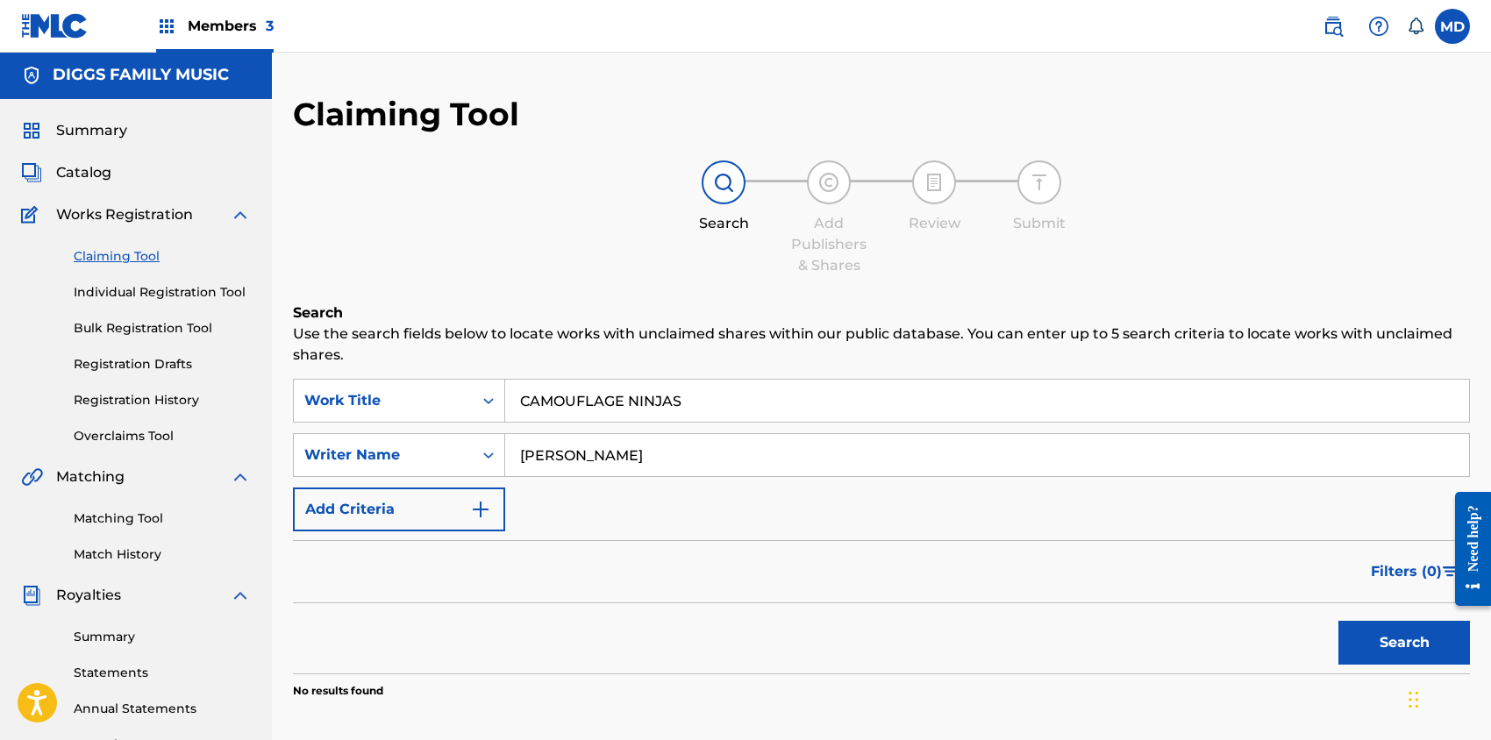
drag, startPoint x: 680, startPoint y: 453, endPoint x: 513, endPoint y: 458, distance: 166.7
click at [513, 458] on input "[PERSON_NAME]" at bounding box center [987, 455] width 964 height 42
paste input "DEL [PERSON_NAME]"
type input "DEL [PERSON_NAME]"
click at [1403, 641] on button "Search" at bounding box center [1405, 643] width 132 height 44
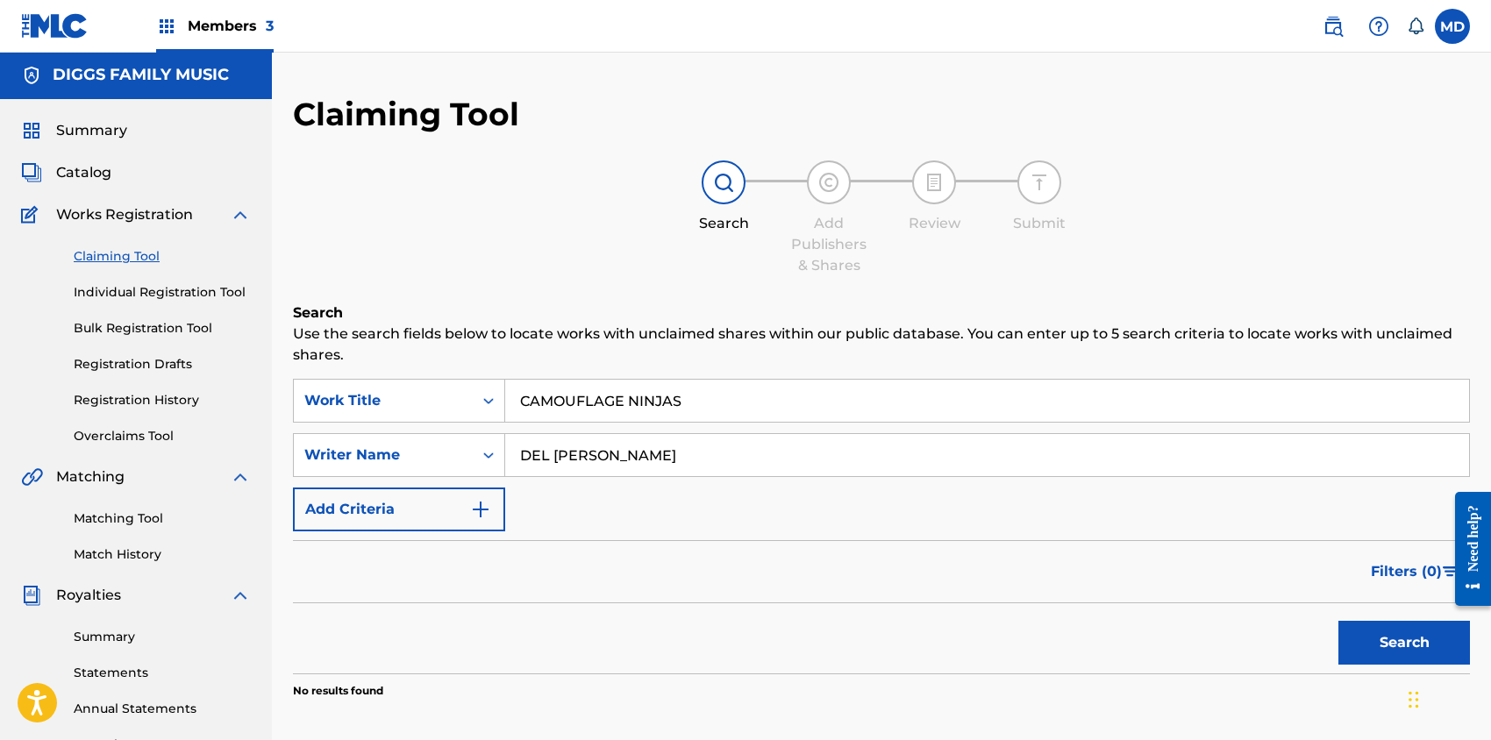
click at [145, 256] on link "Claiming Tool" at bounding box center [162, 256] width 177 height 18
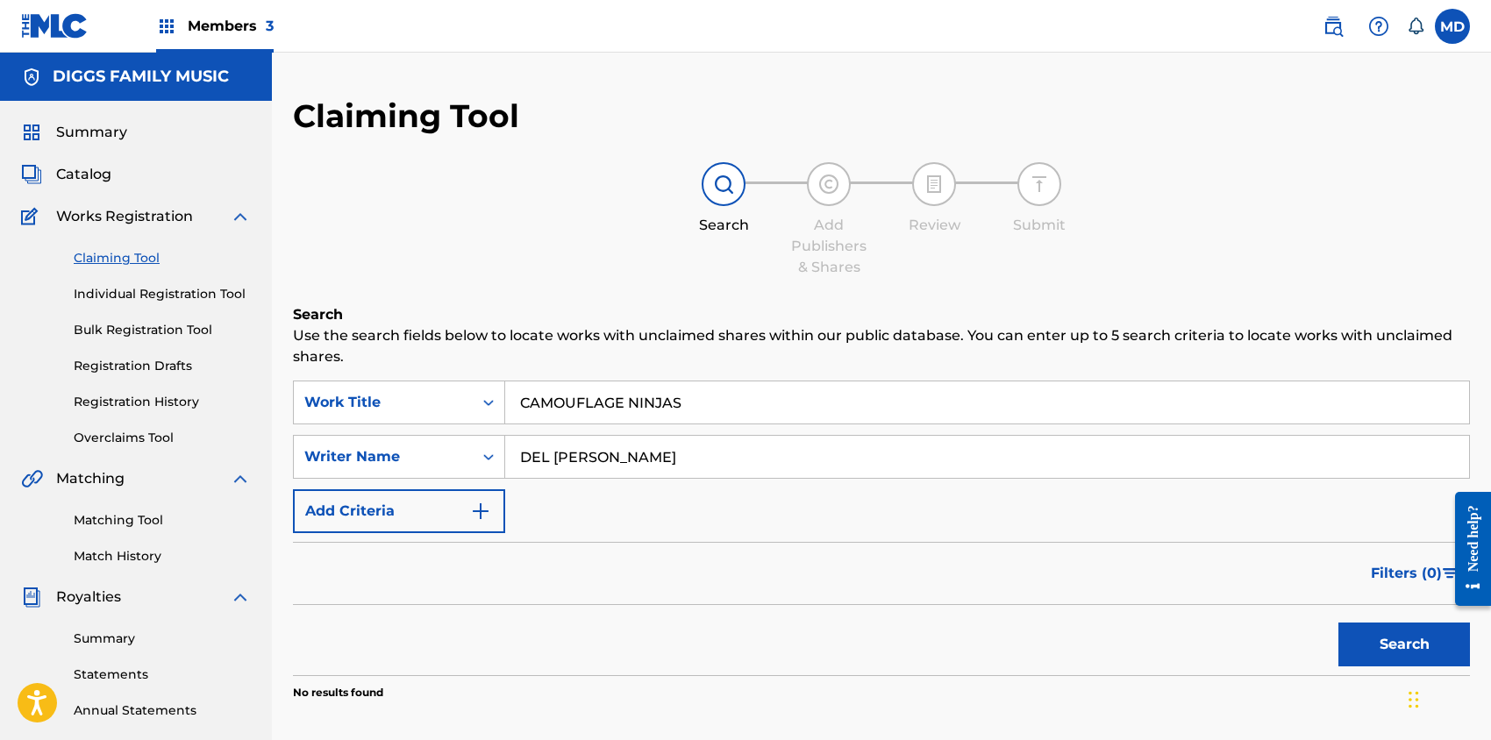
drag, startPoint x: 700, startPoint y: 400, endPoint x: 498, endPoint y: 425, distance: 203.2
click at [506, 416] on input "CAMOUFLAGE NINJAS" at bounding box center [987, 403] width 964 height 42
click at [1410, 634] on button "Search" at bounding box center [1405, 645] width 132 height 44
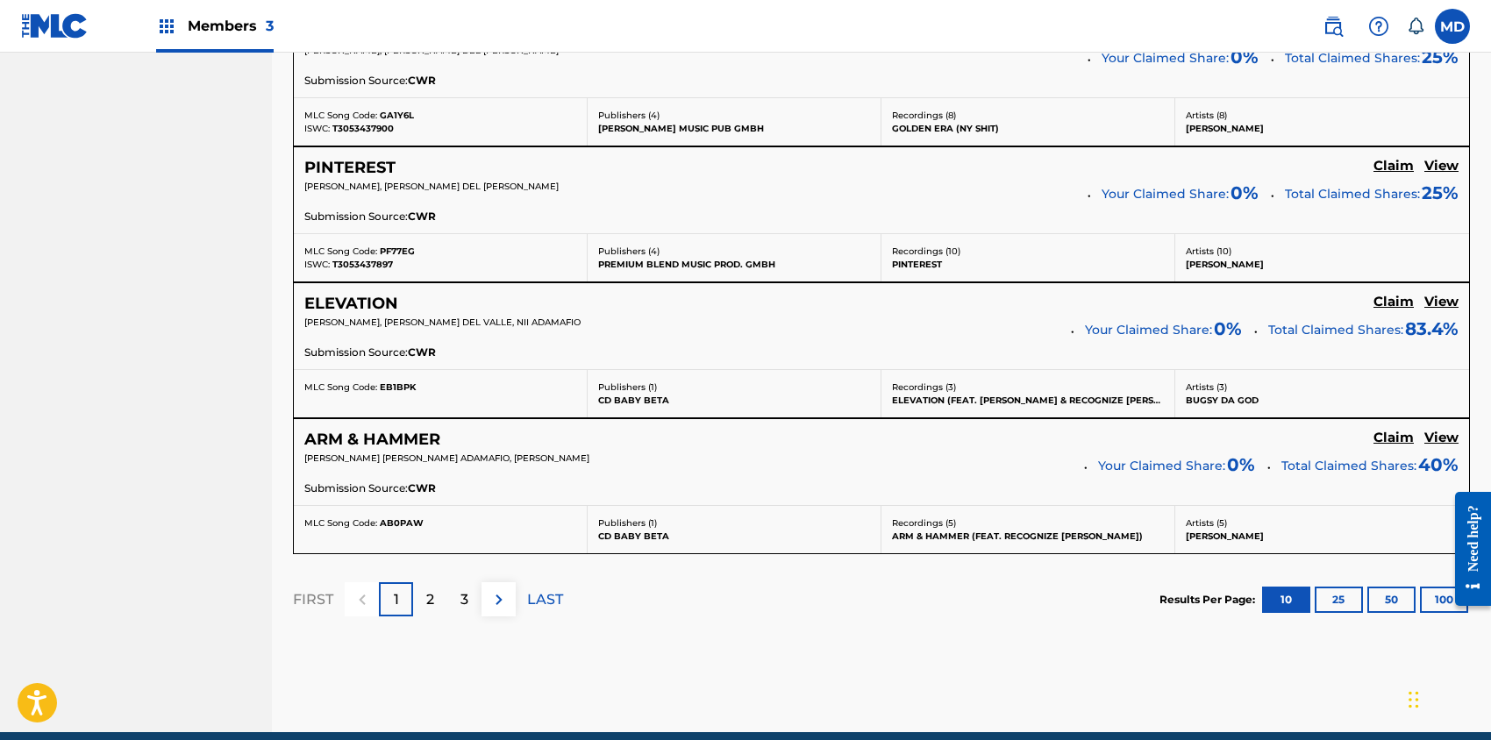
scroll to position [1520, 0]
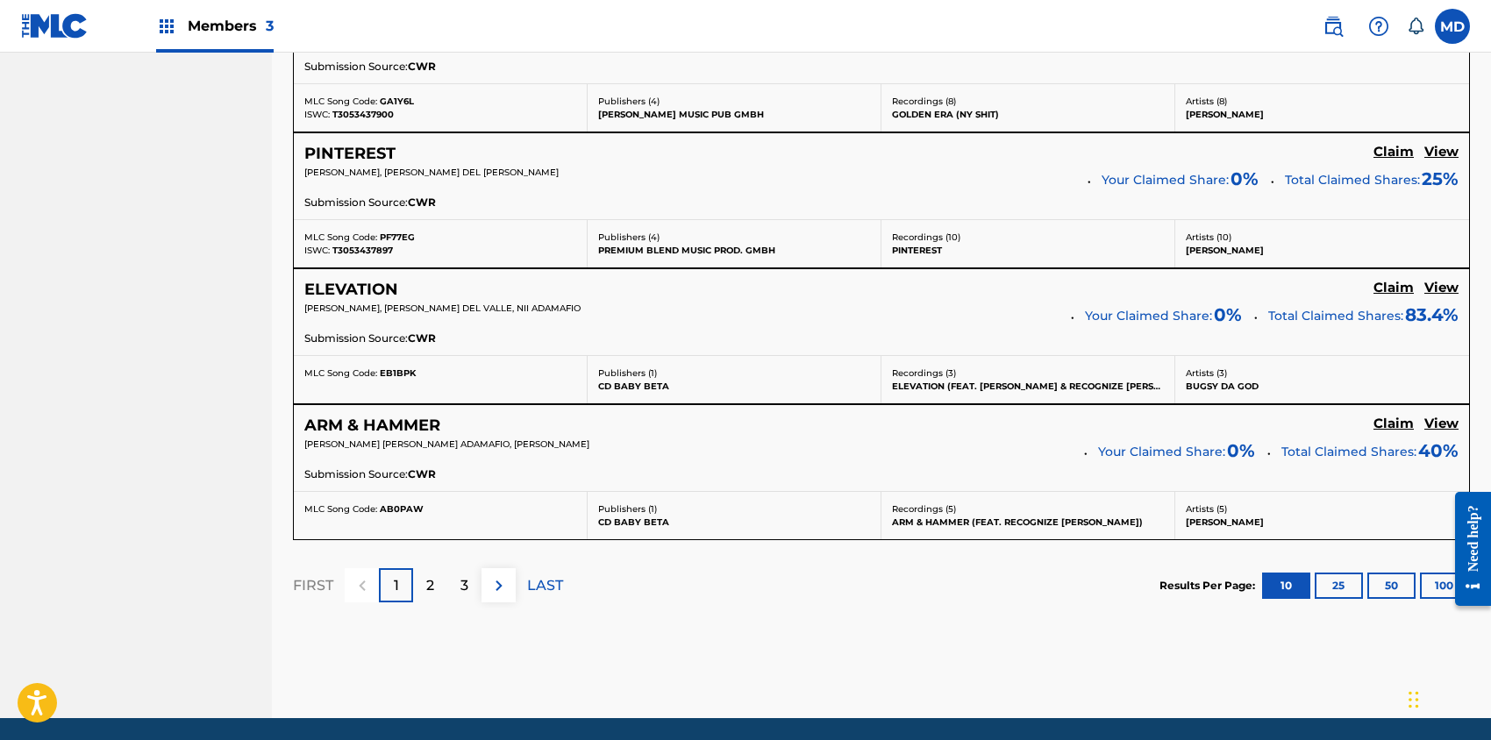
click at [430, 586] on p "2" at bounding box center [430, 585] width 8 height 21
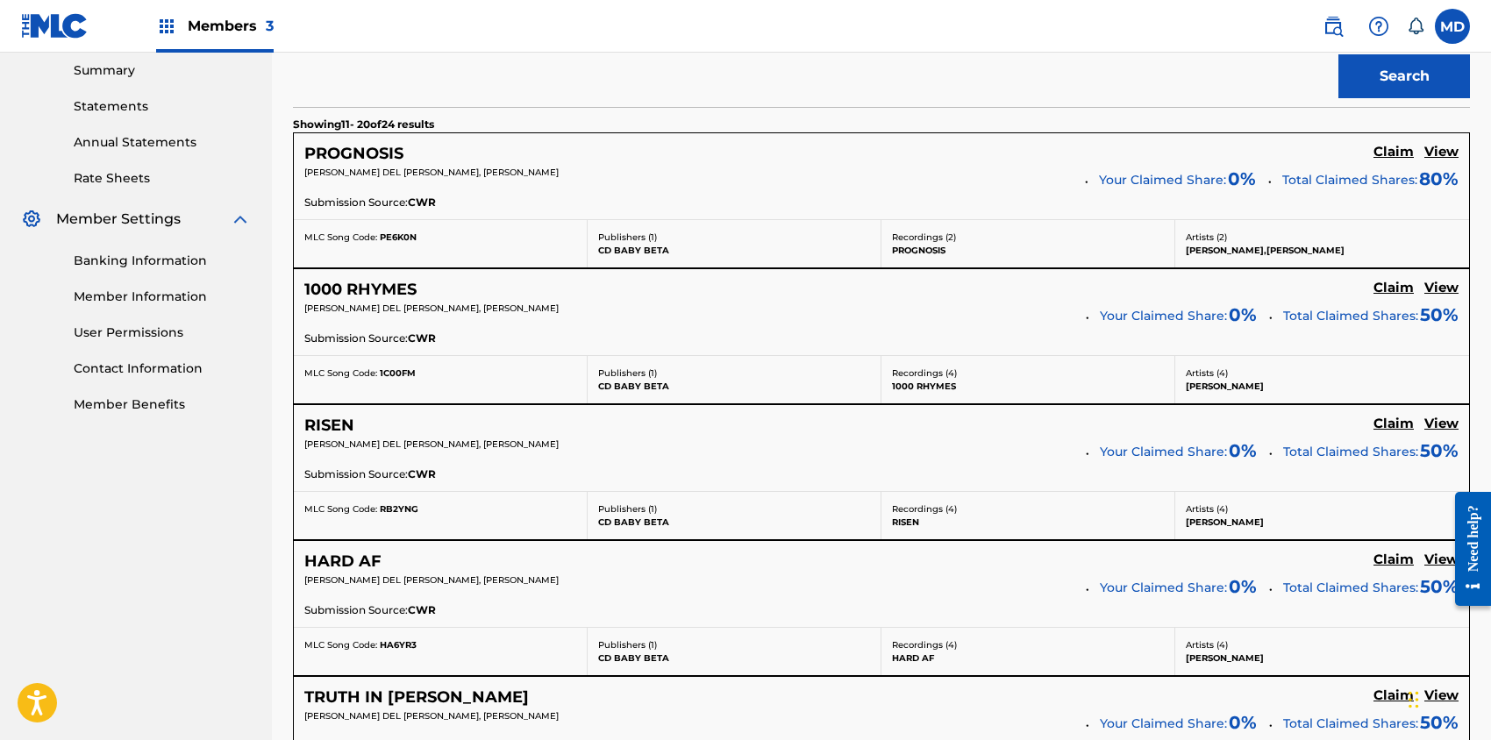
scroll to position [468, 0]
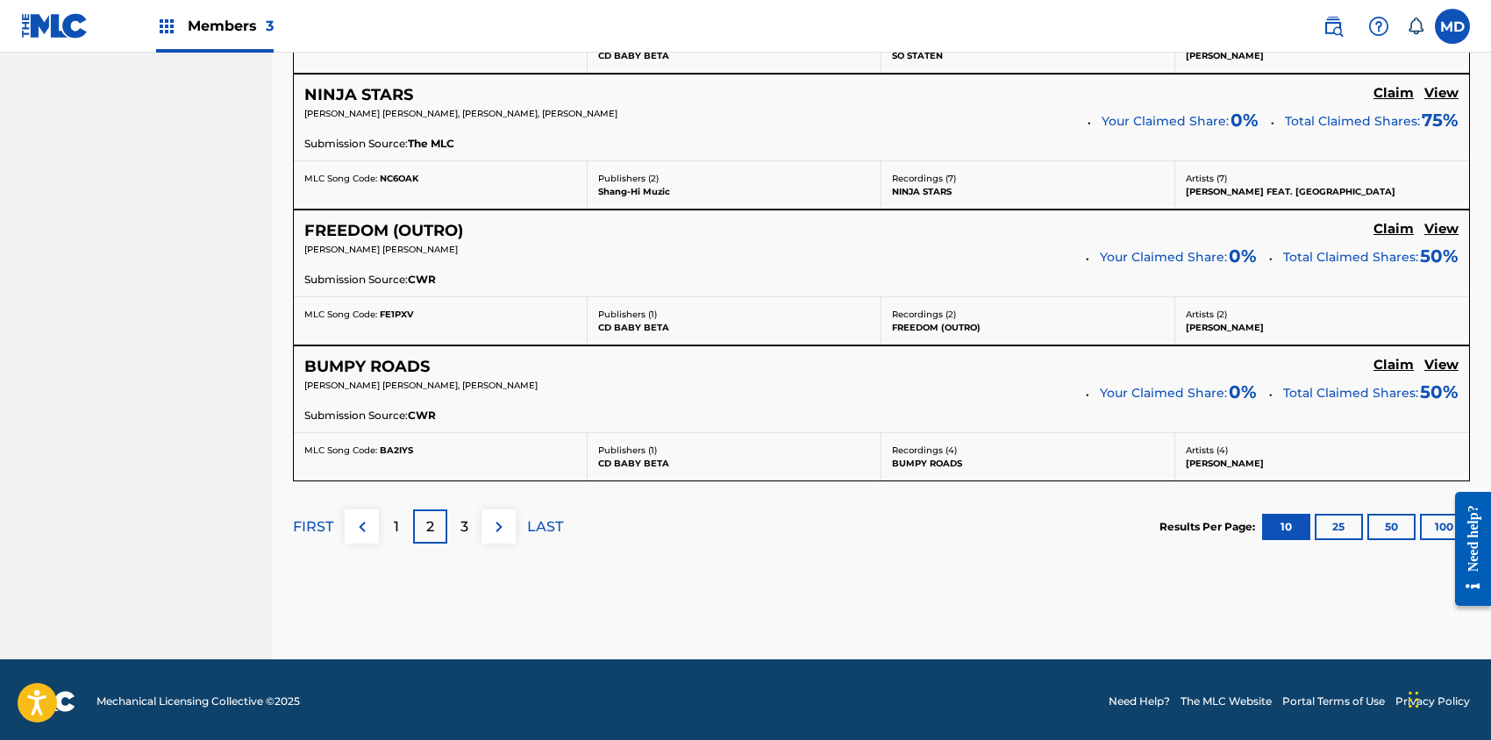
click at [468, 530] on div "3" at bounding box center [464, 527] width 34 height 34
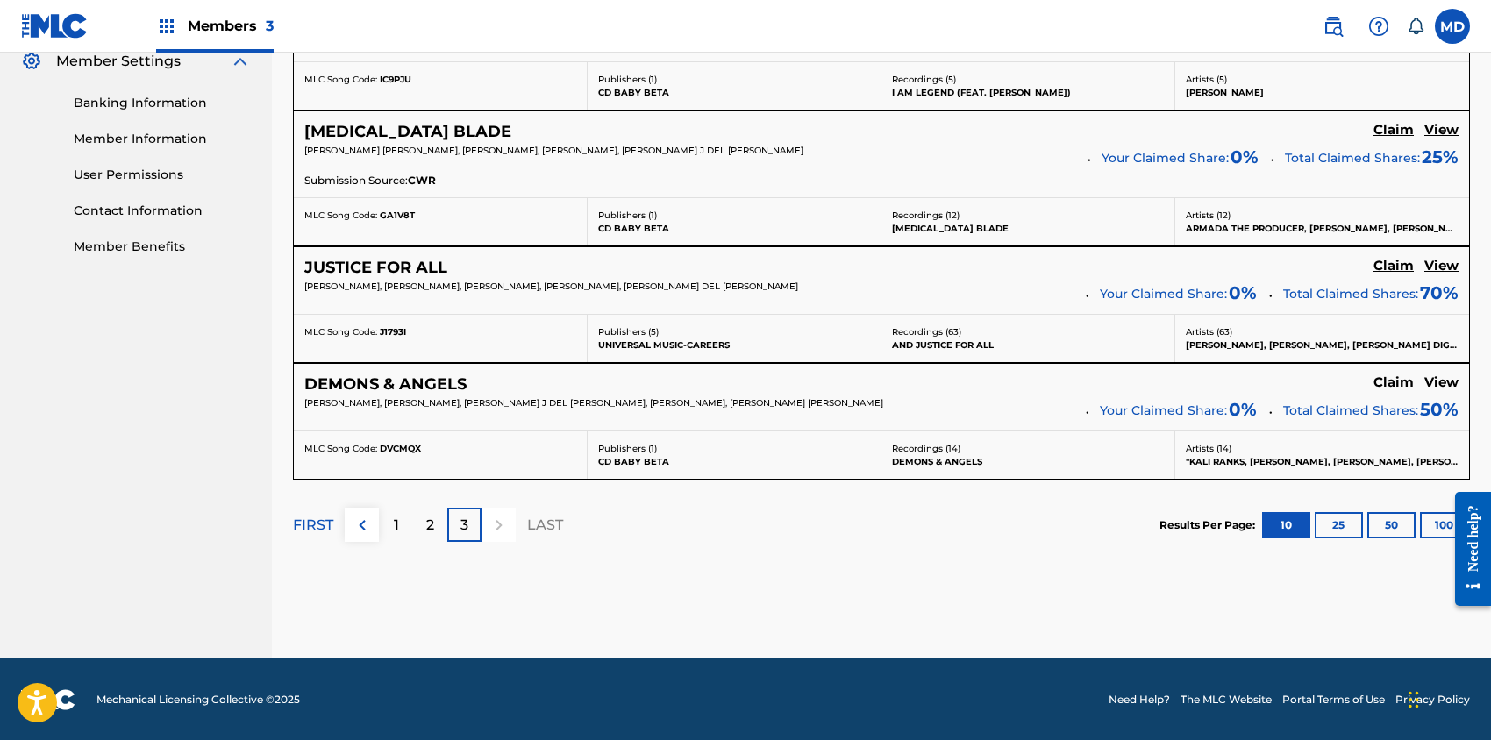
scroll to position [610, 0]
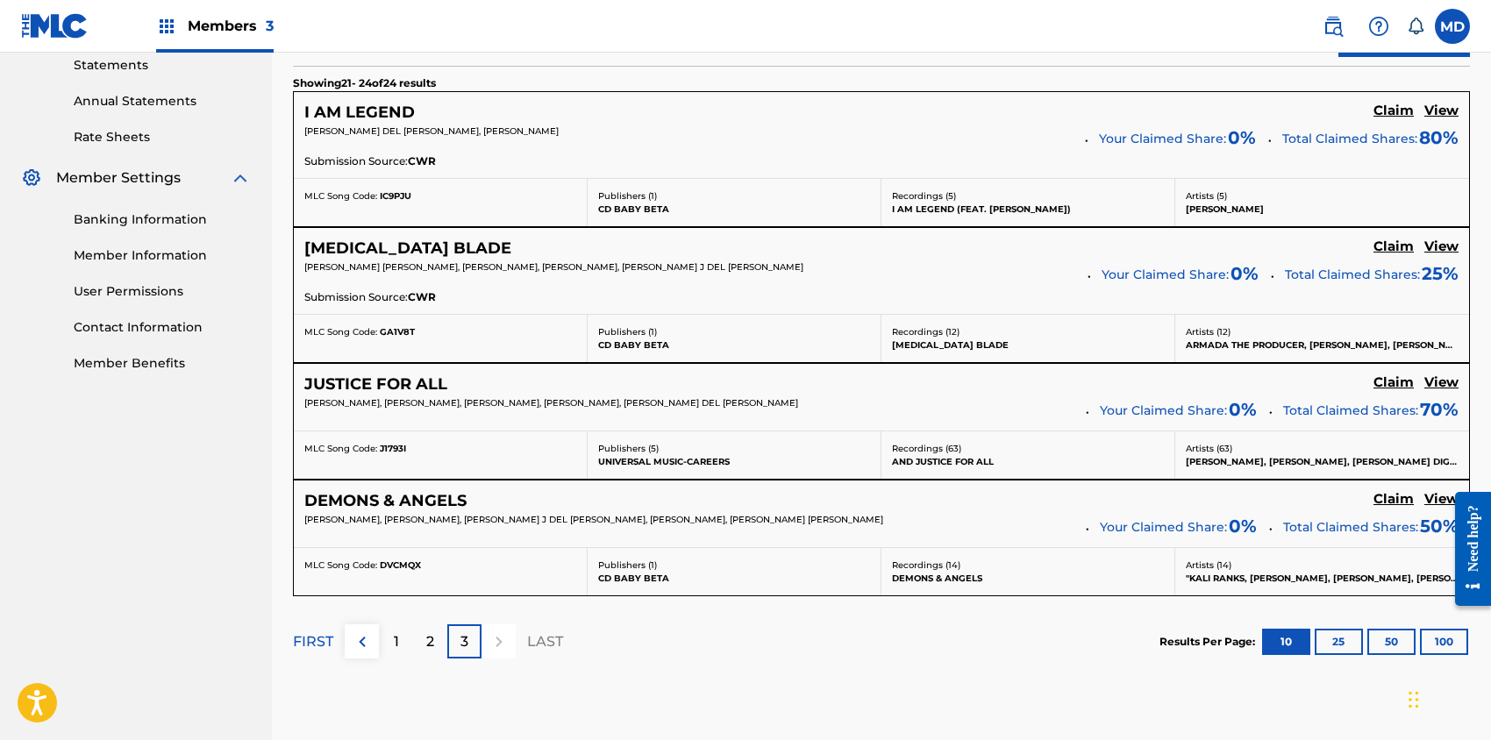
click at [1446, 386] on h5 "View" at bounding box center [1442, 383] width 34 height 17
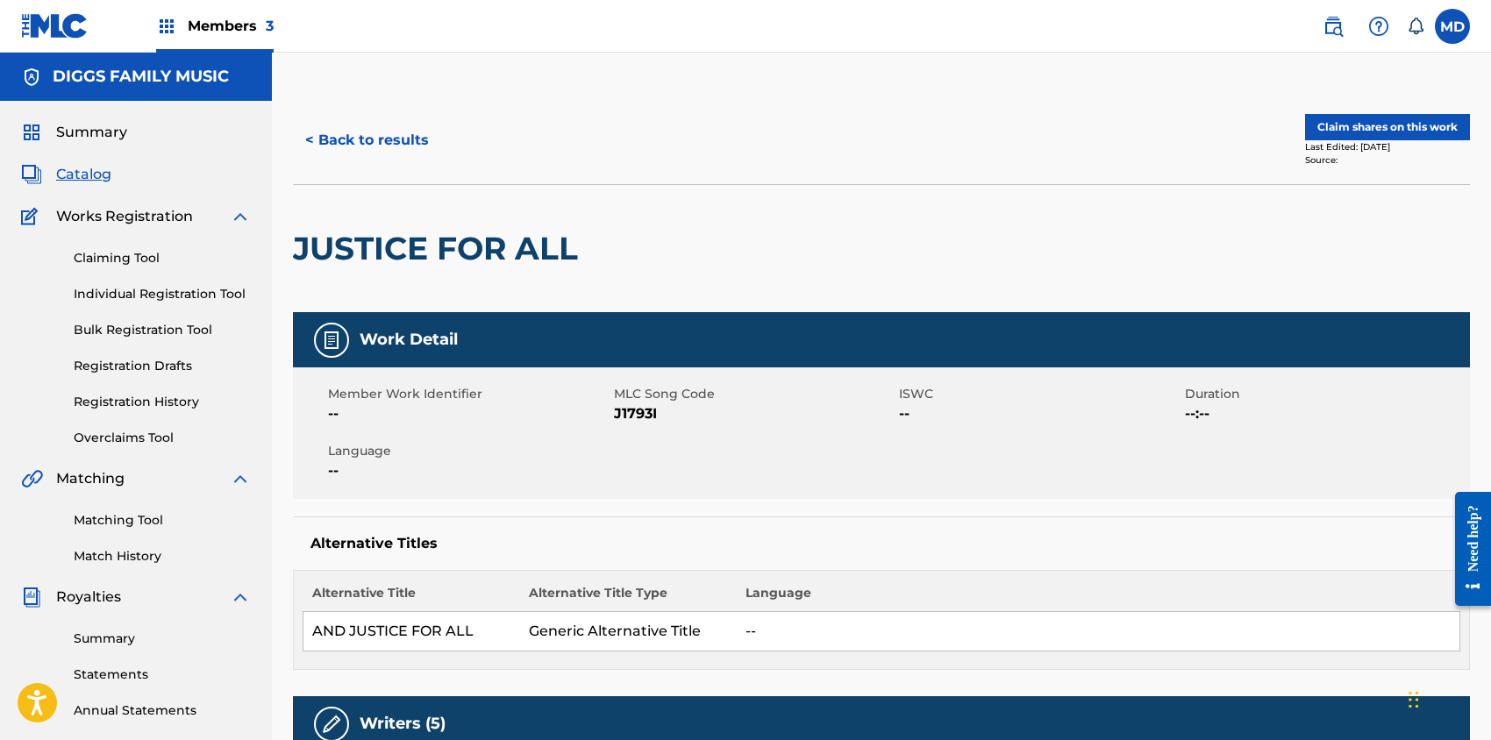
click at [1367, 129] on button "Claim shares on this work" at bounding box center [1387, 127] width 165 height 26
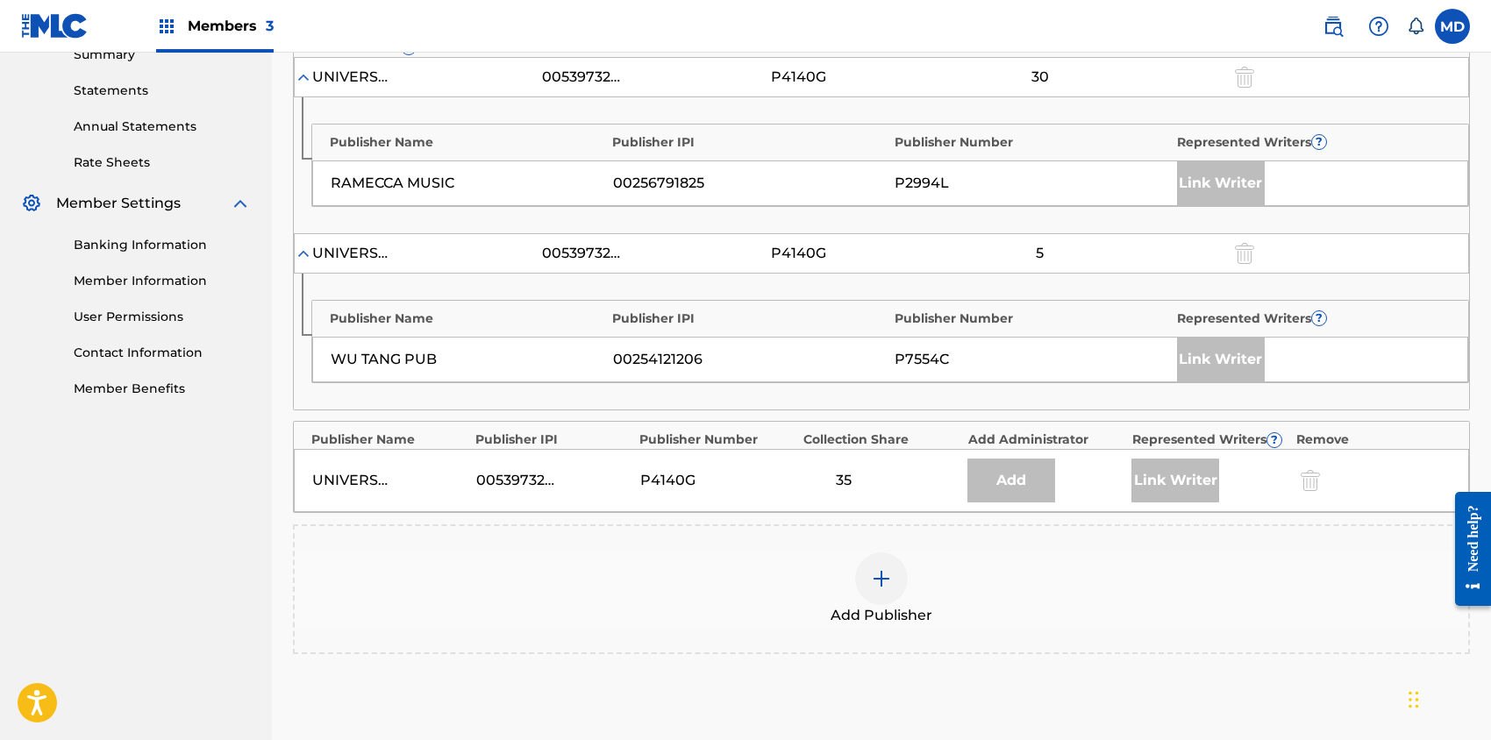
scroll to position [702, 0]
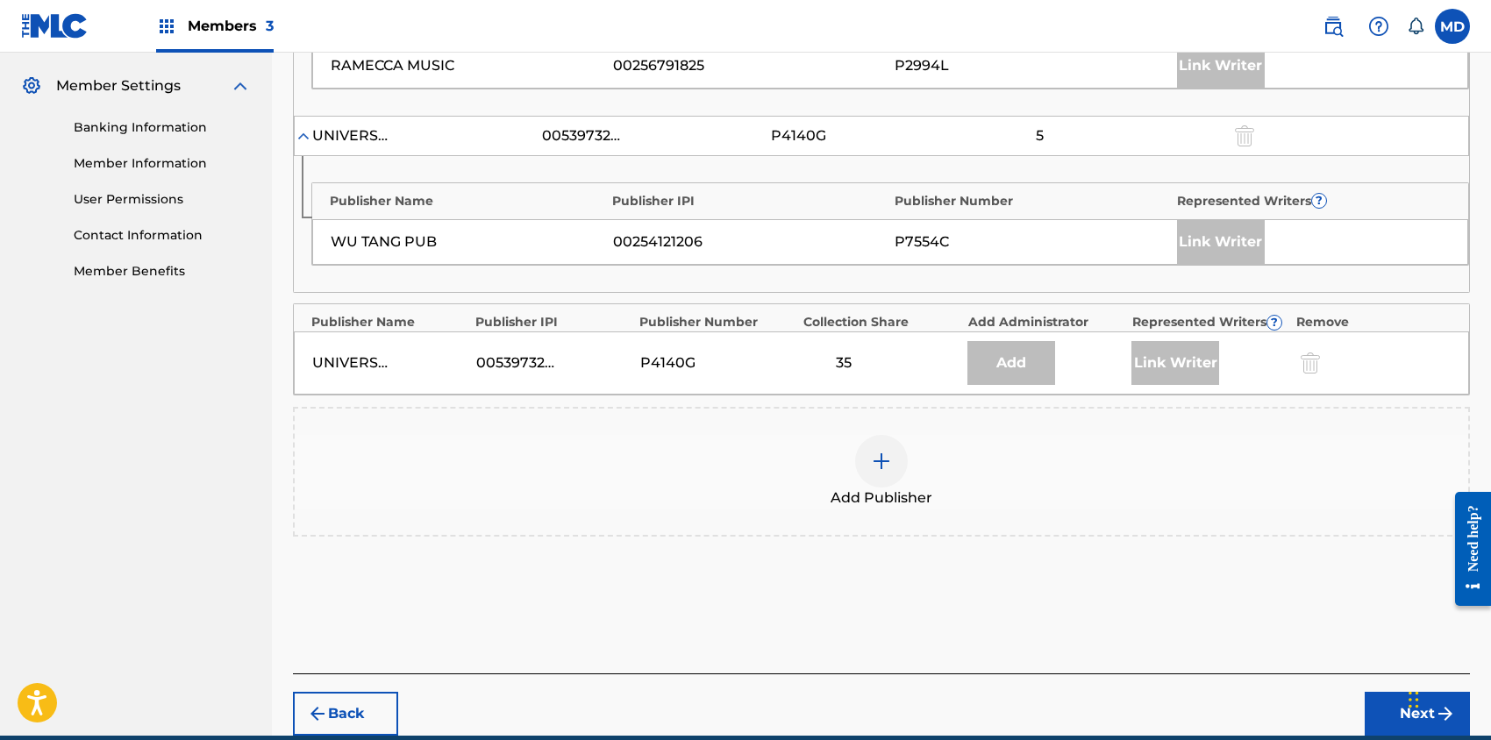
click at [882, 461] on img at bounding box center [881, 461] width 21 height 21
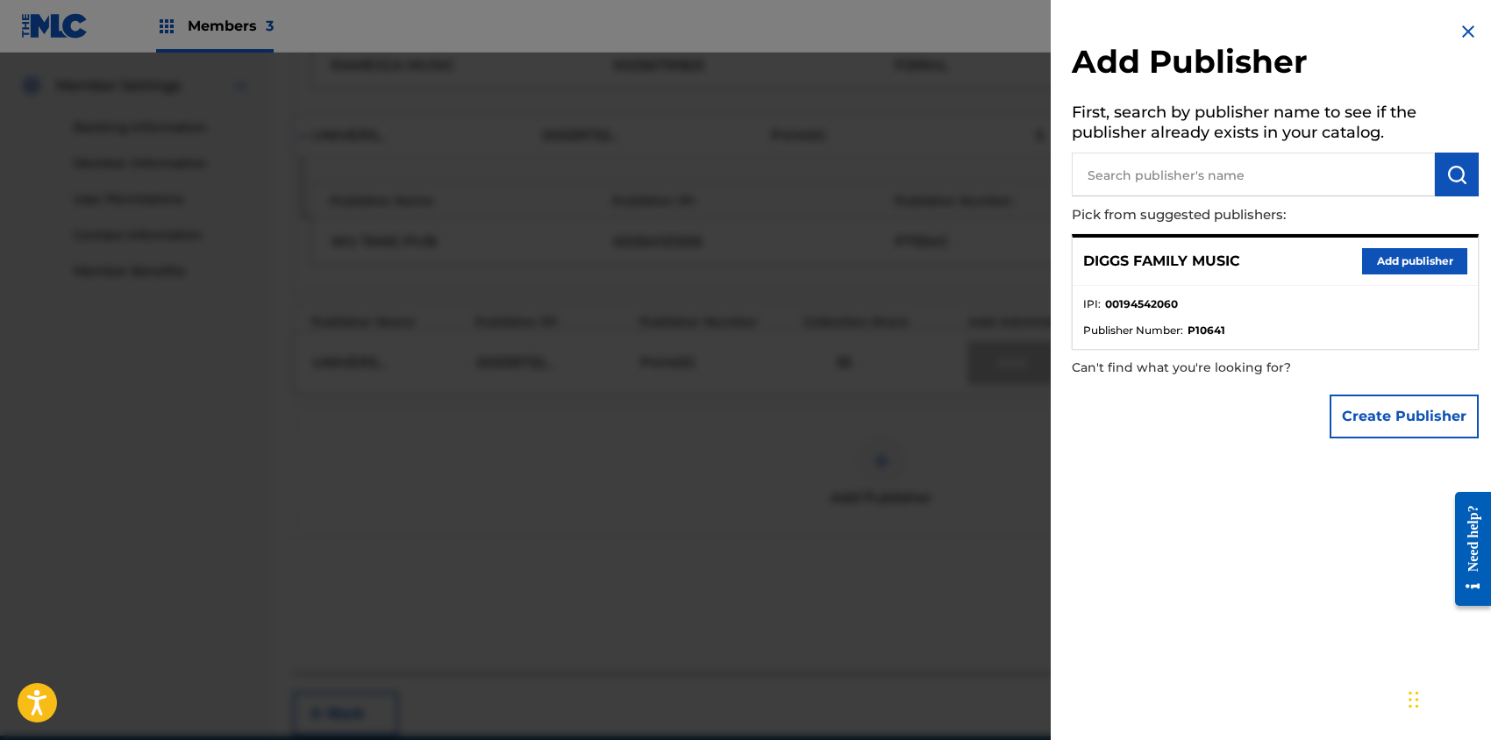
click at [1410, 261] on button "Add publisher" at bounding box center [1414, 261] width 105 height 26
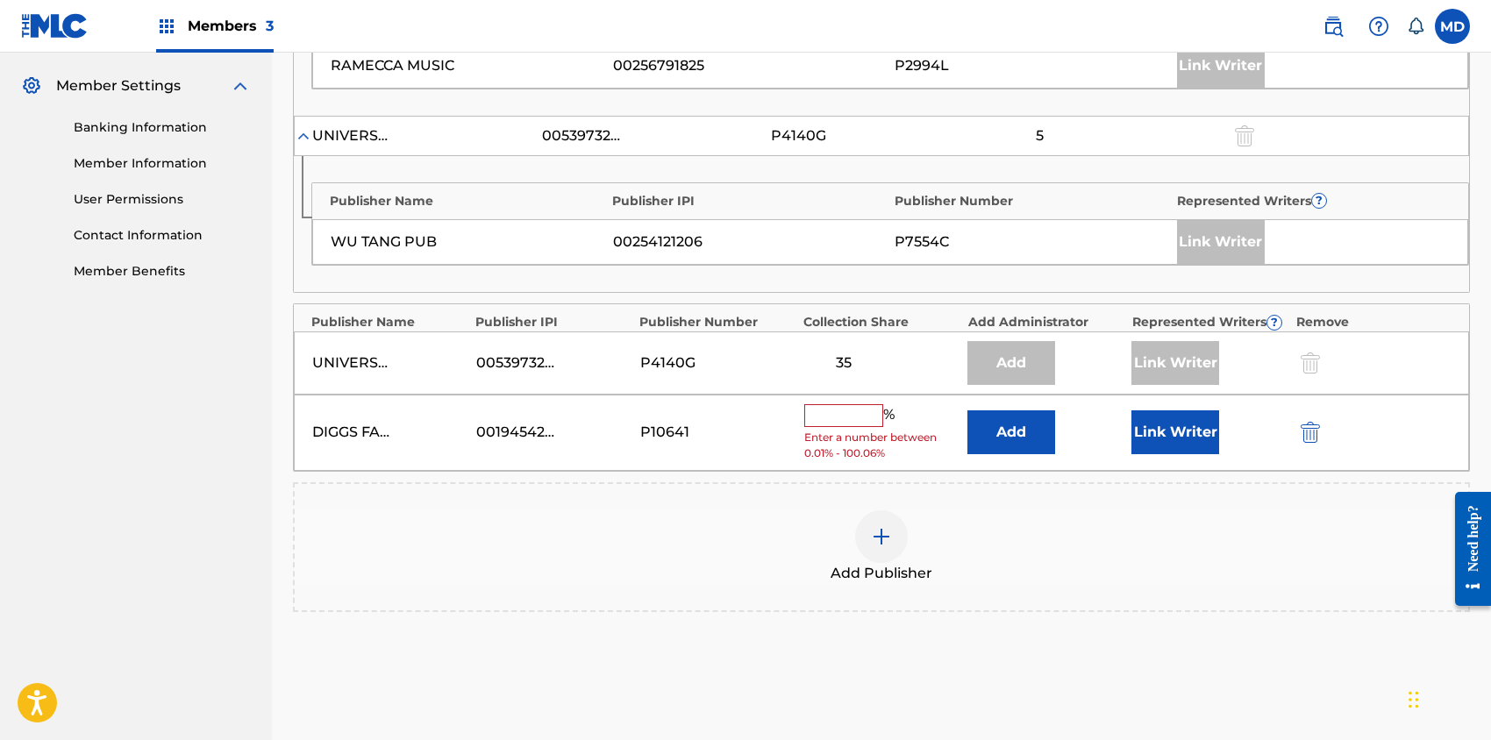
click at [847, 416] on input "text" at bounding box center [843, 415] width 79 height 23
type input "2"
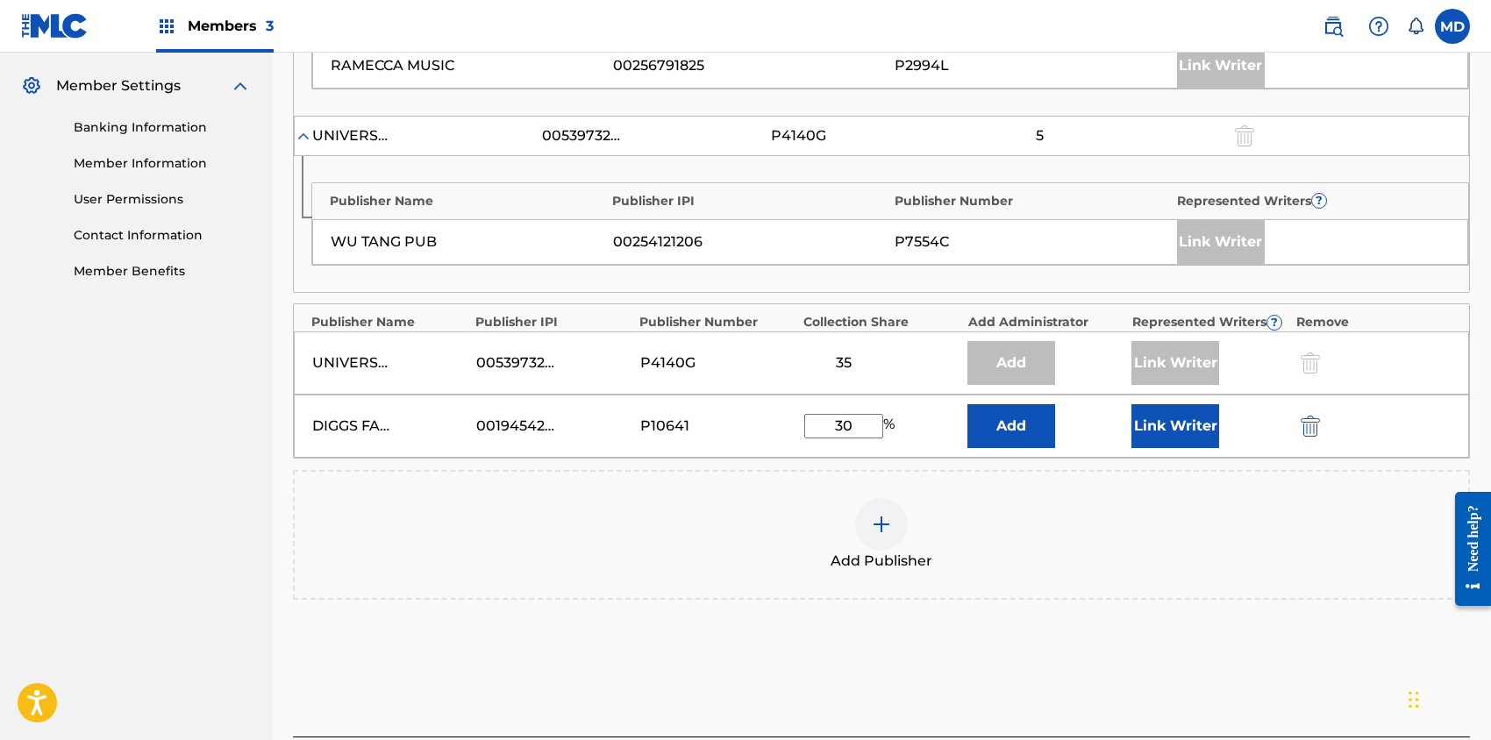
type input "30"
click at [1189, 418] on button "Link Writer" at bounding box center [1176, 426] width 88 height 44
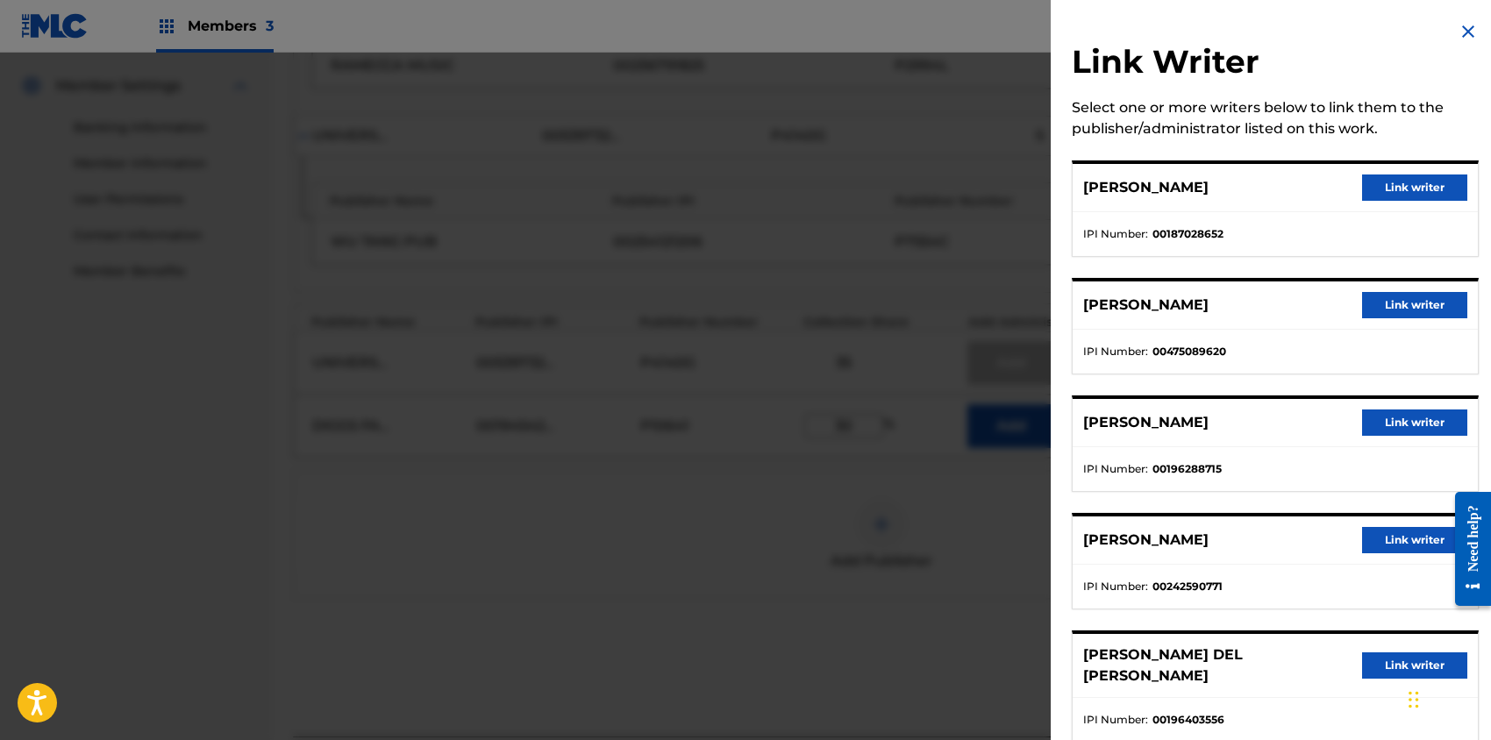
click at [1375, 306] on button "Link writer" at bounding box center [1414, 305] width 105 height 26
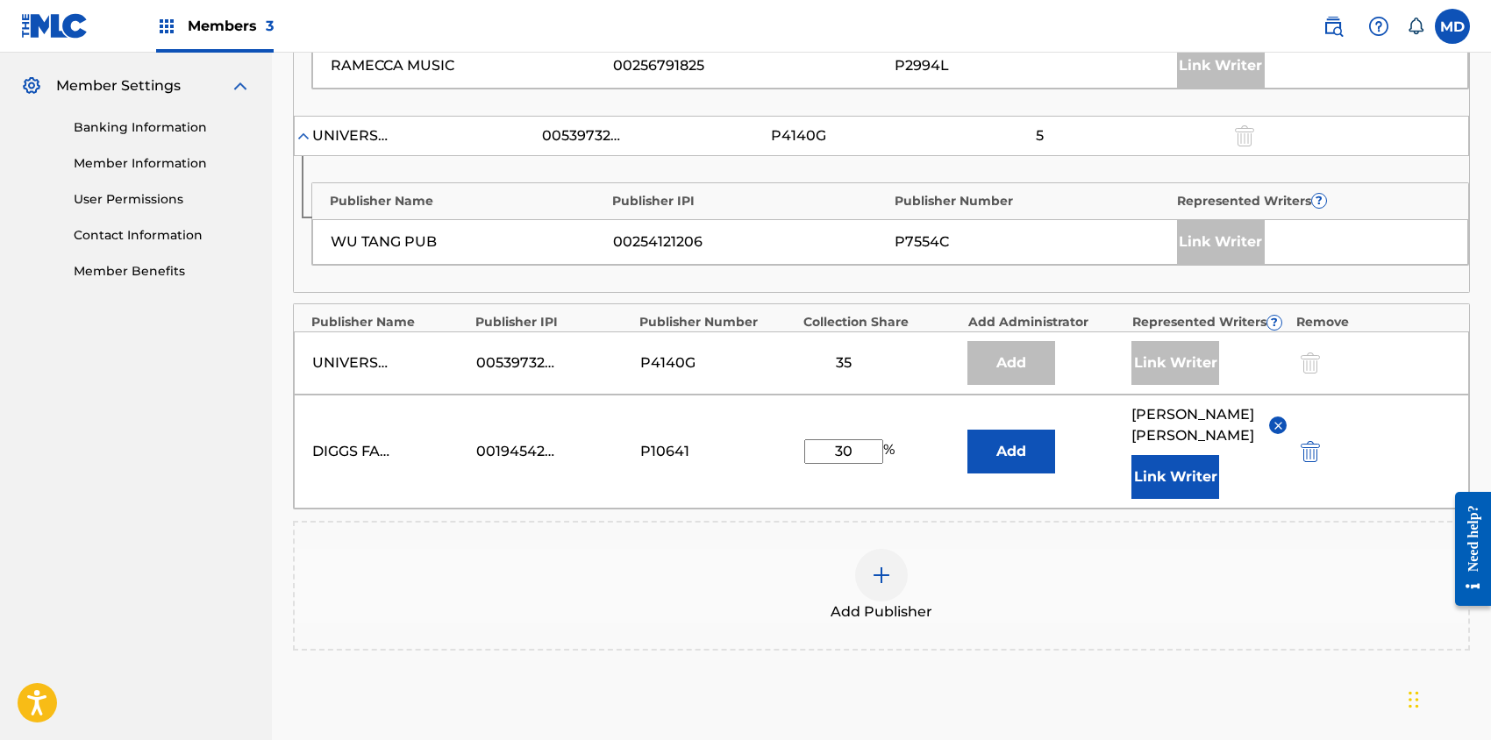
click at [1183, 496] on button "Link Writer" at bounding box center [1176, 477] width 88 height 44
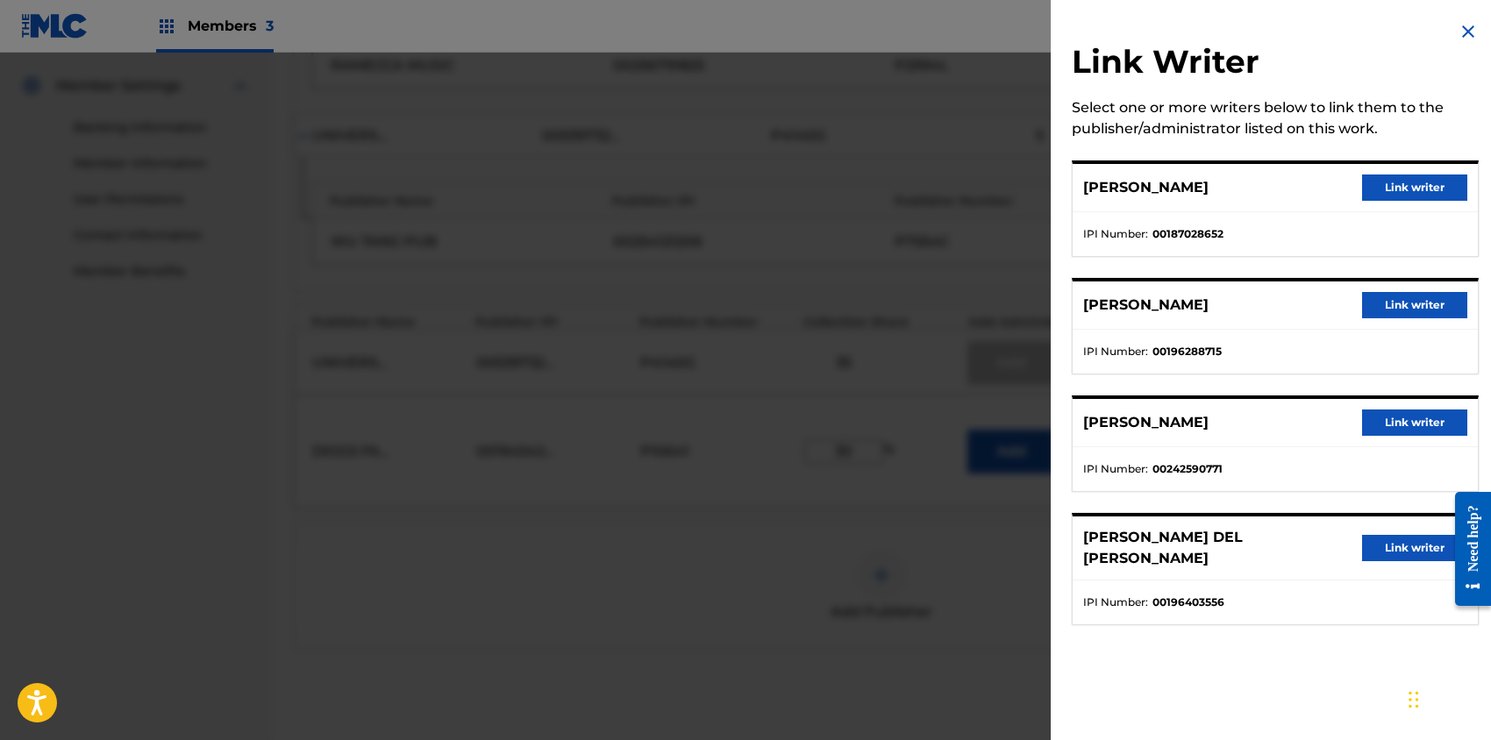
click at [1424, 297] on button "Link writer" at bounding box center [1414, 305] width 105 height 26
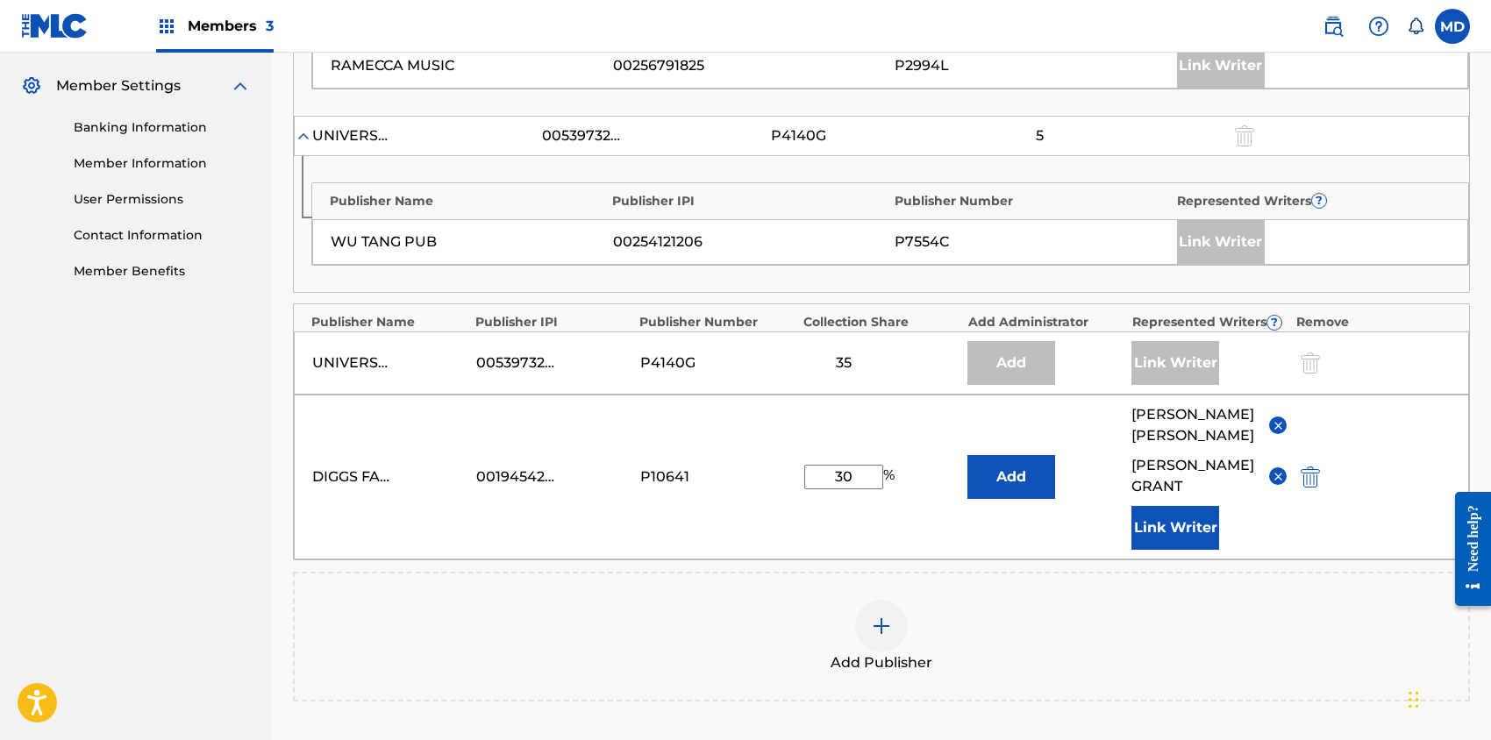
click at [1173, 525] on button "Link Writer" at bounding box center [1176, 528] width 88 height 44
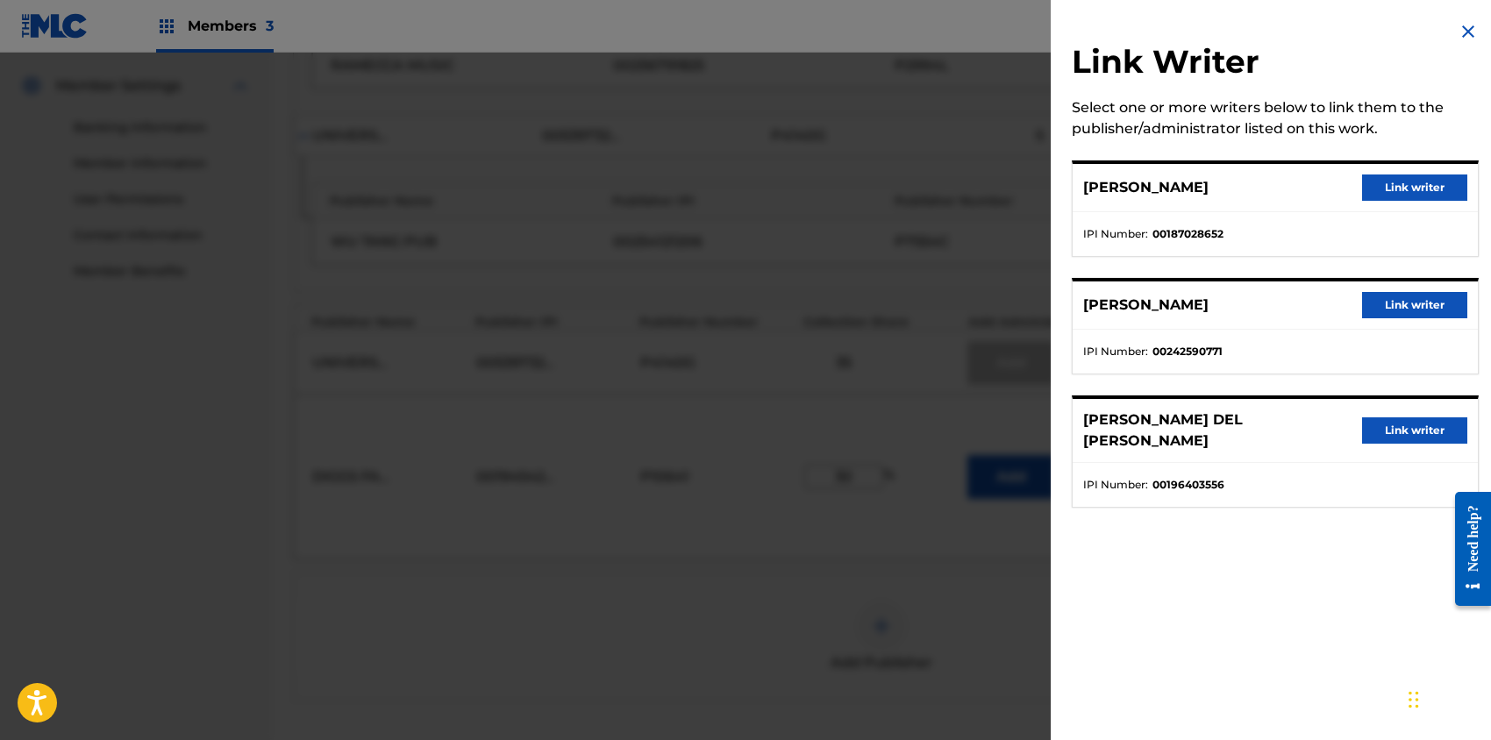
click at [1387, 420] on button "Link writer" at bounding box center [1414, 431] width 105 height 26
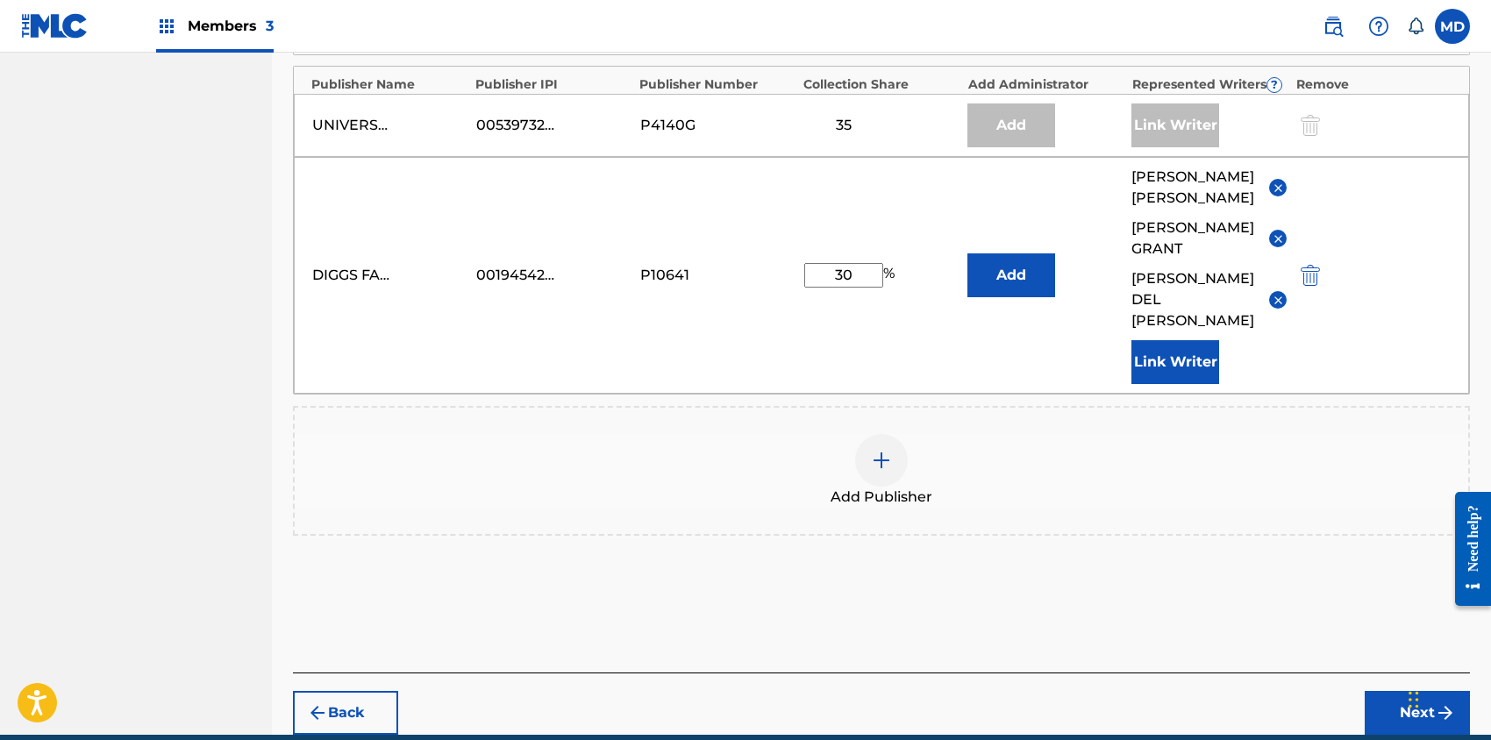
scroll to position [994, 0]
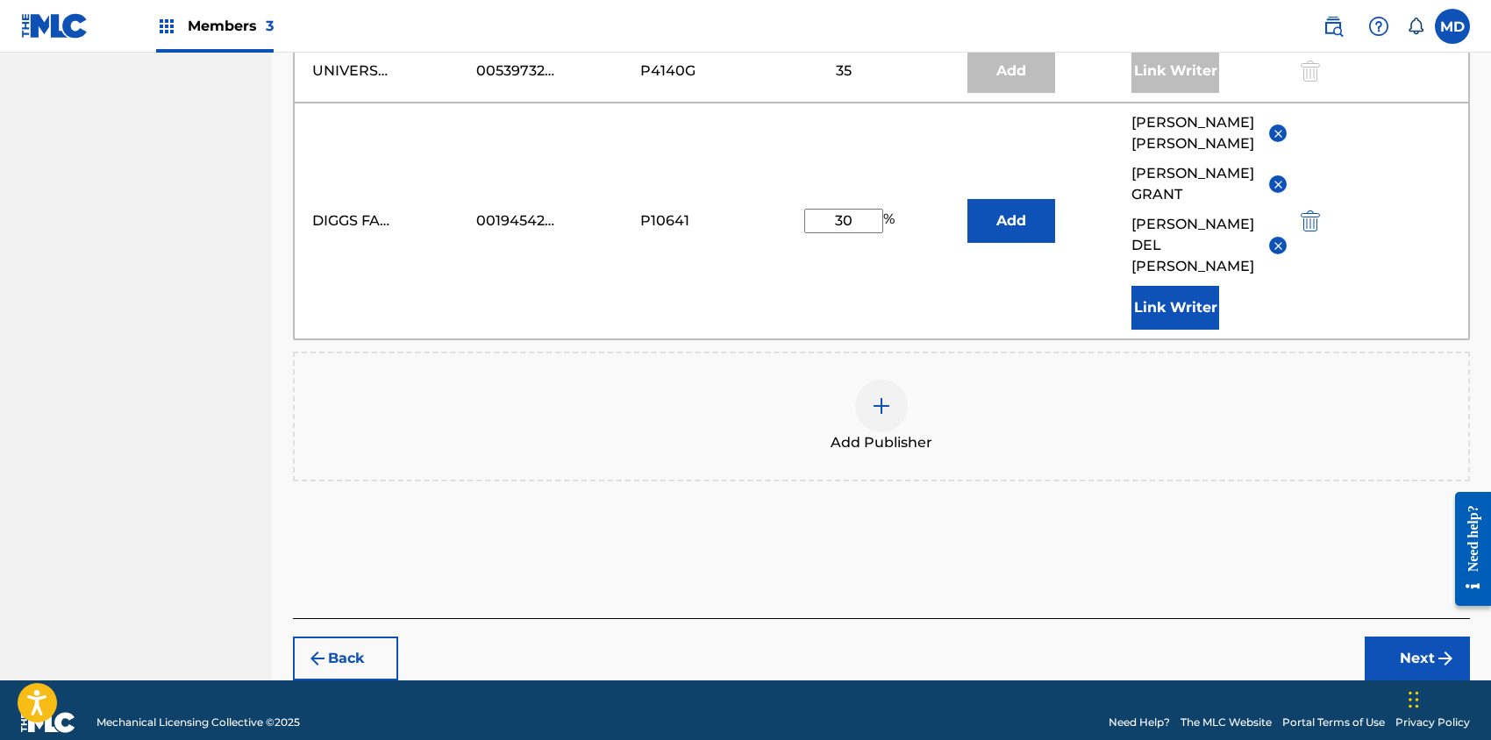
click at [1391, 637] on button "Next" at bounding box center [1417, 659] width 105 height 44
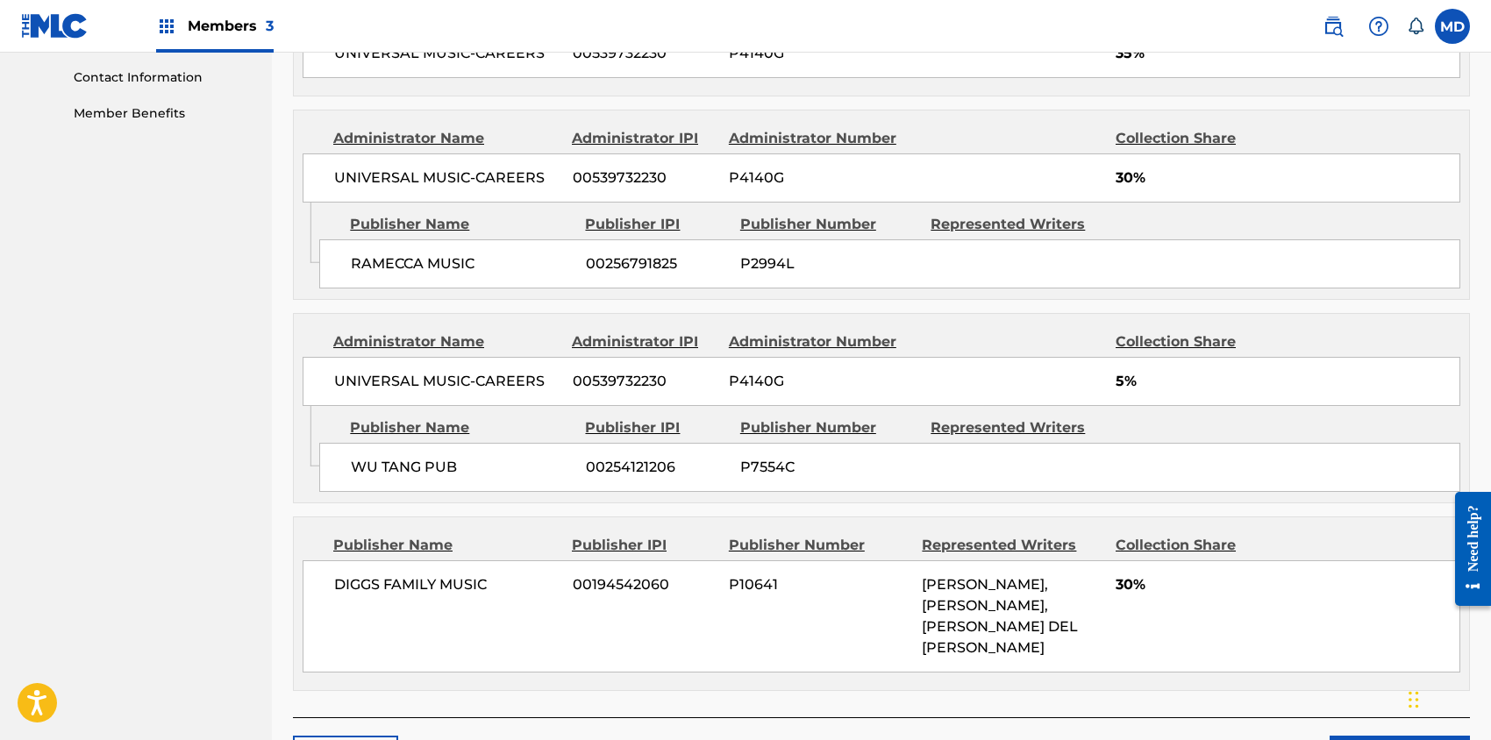
scroll to position [977, 0]
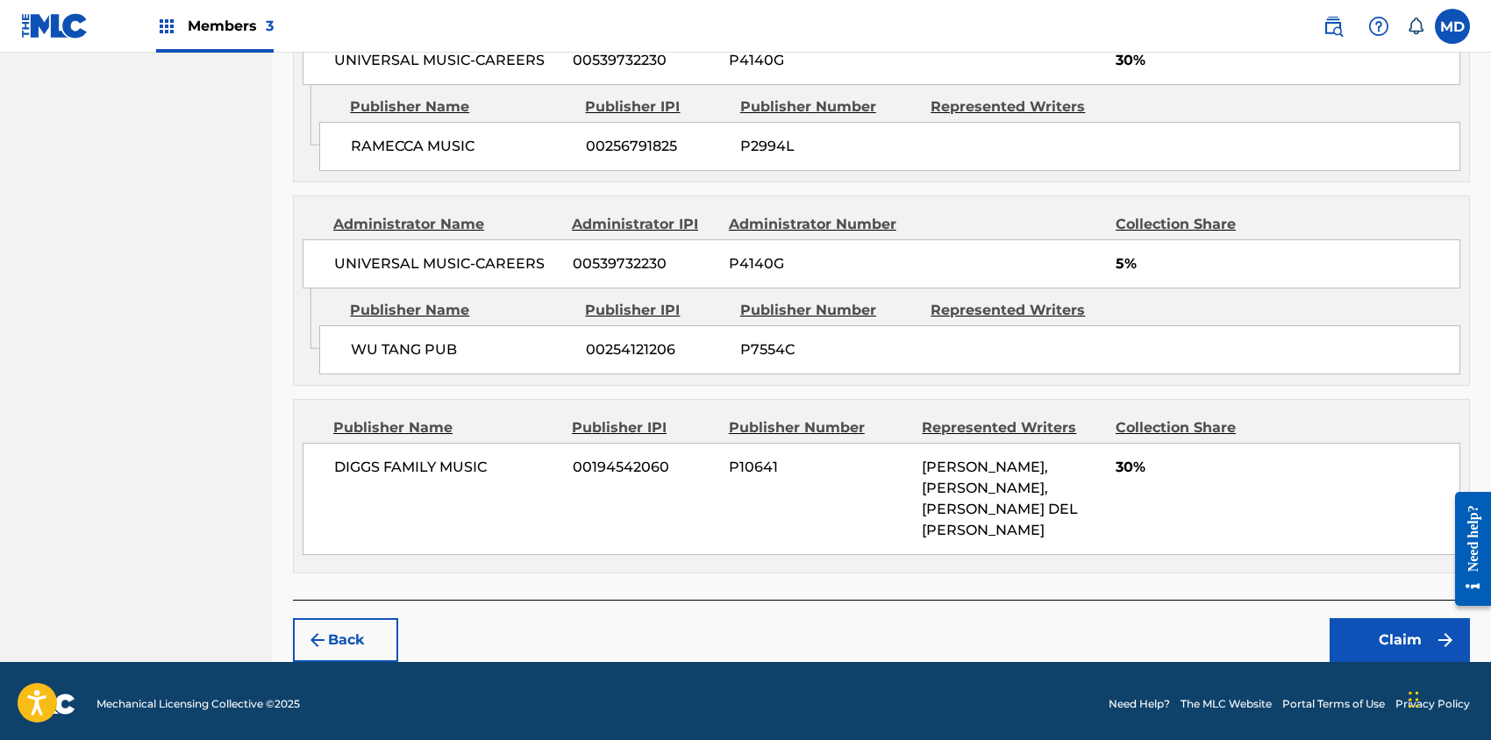
click at [1367, 624] on button "Claim" at bounding box center [1400, 640] width 140 height 44
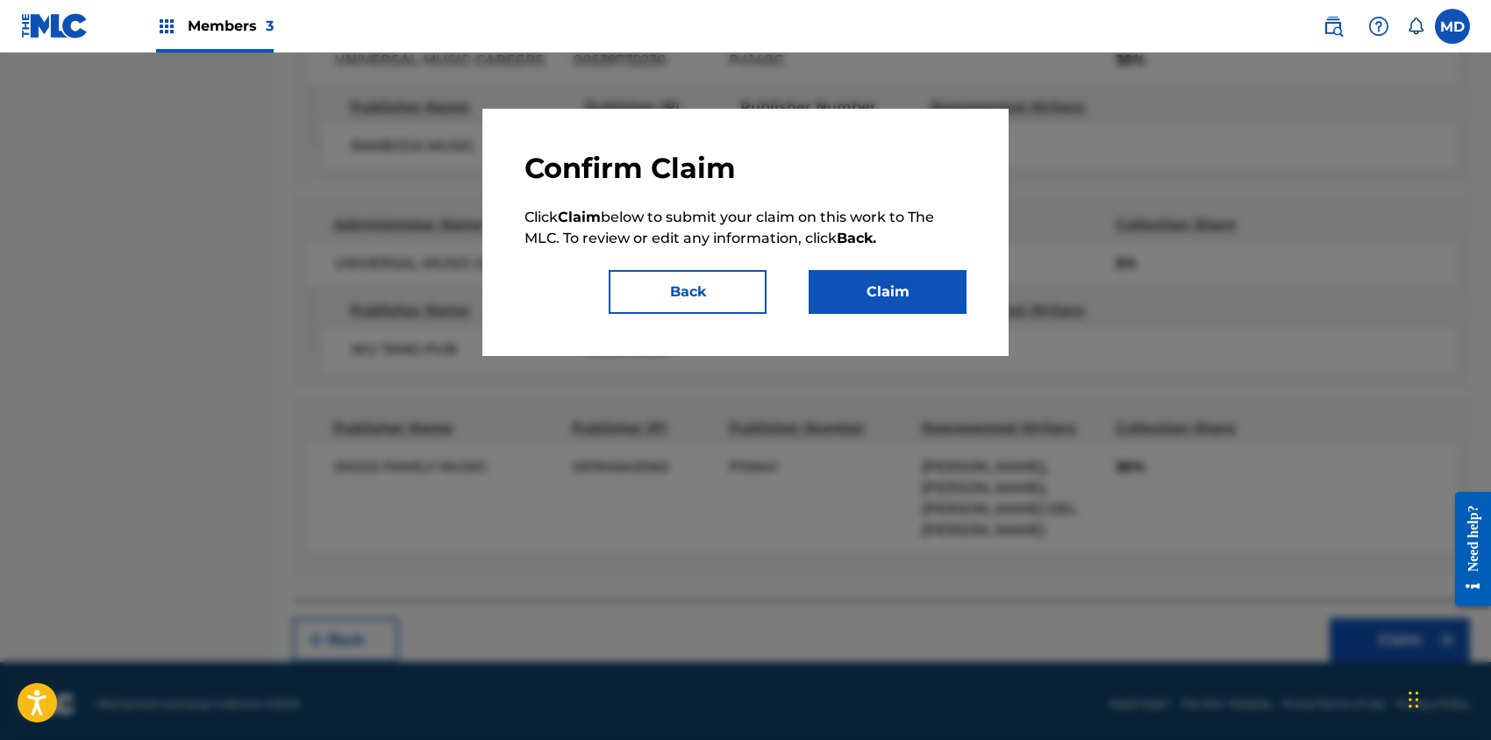
click at [925, 291] on button "Claim" at bounding box center [888, 292] width 158 height 44
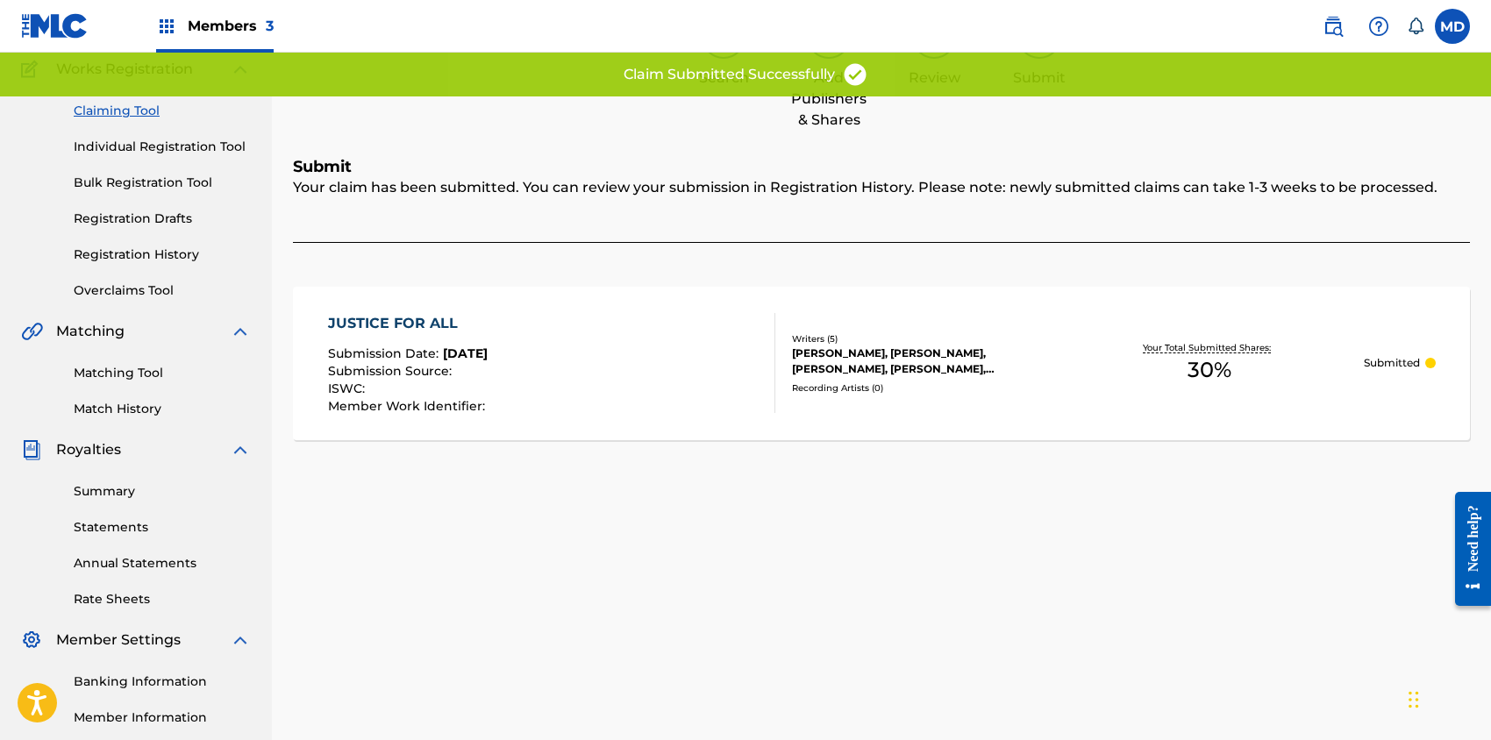
scroll to position [113, 0]
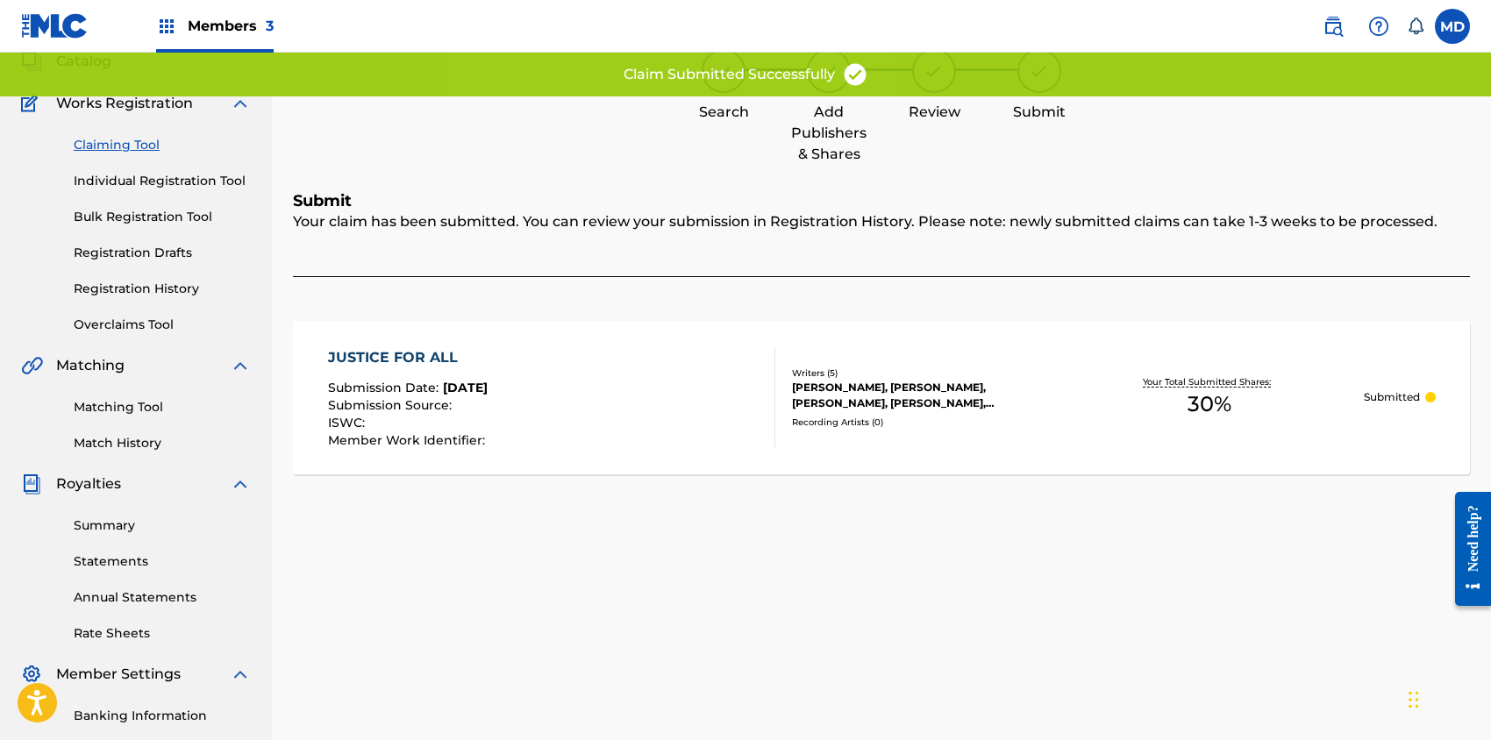
click at [108, 146] on link "Claiming Tool" at bounding box center [162, 145] width 177 height 18
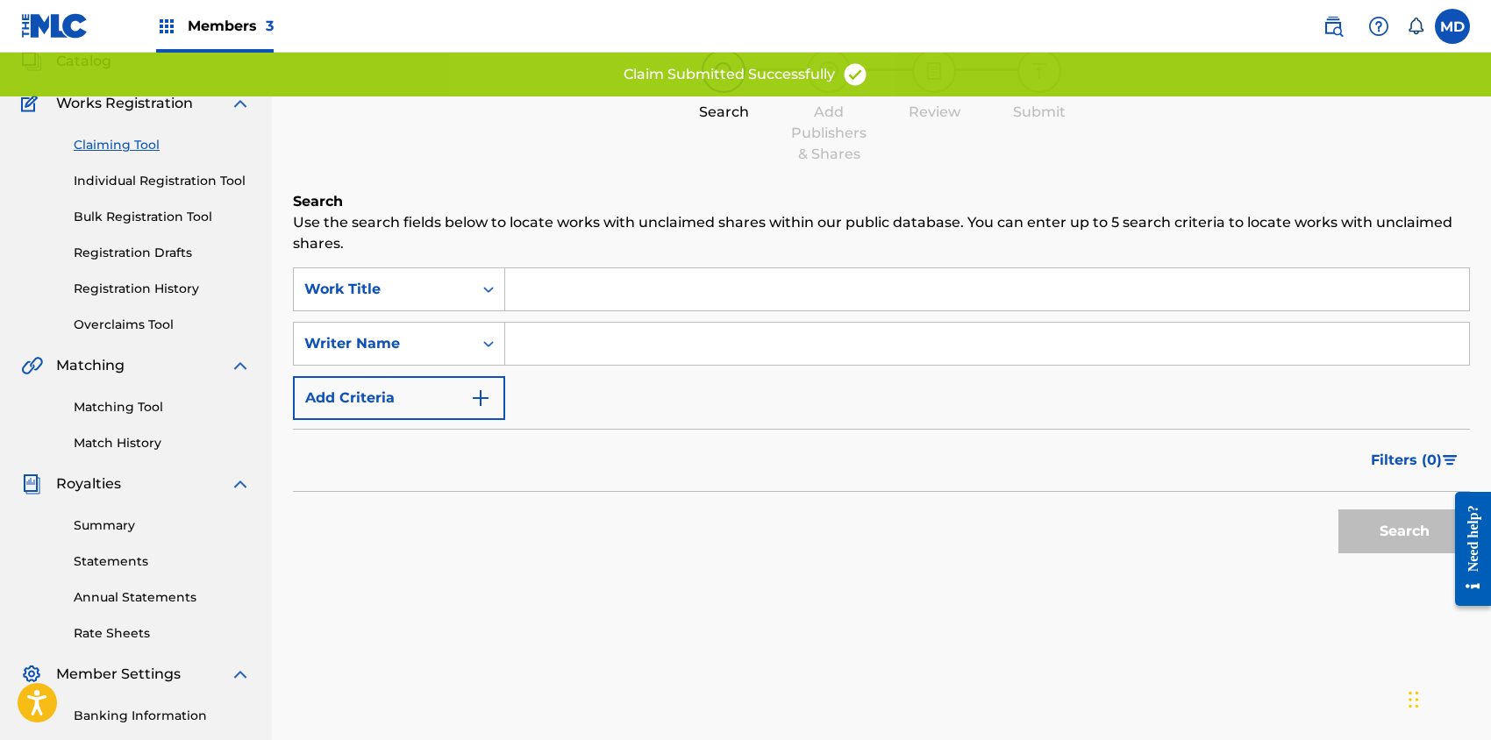
scroll to position [0, 0]
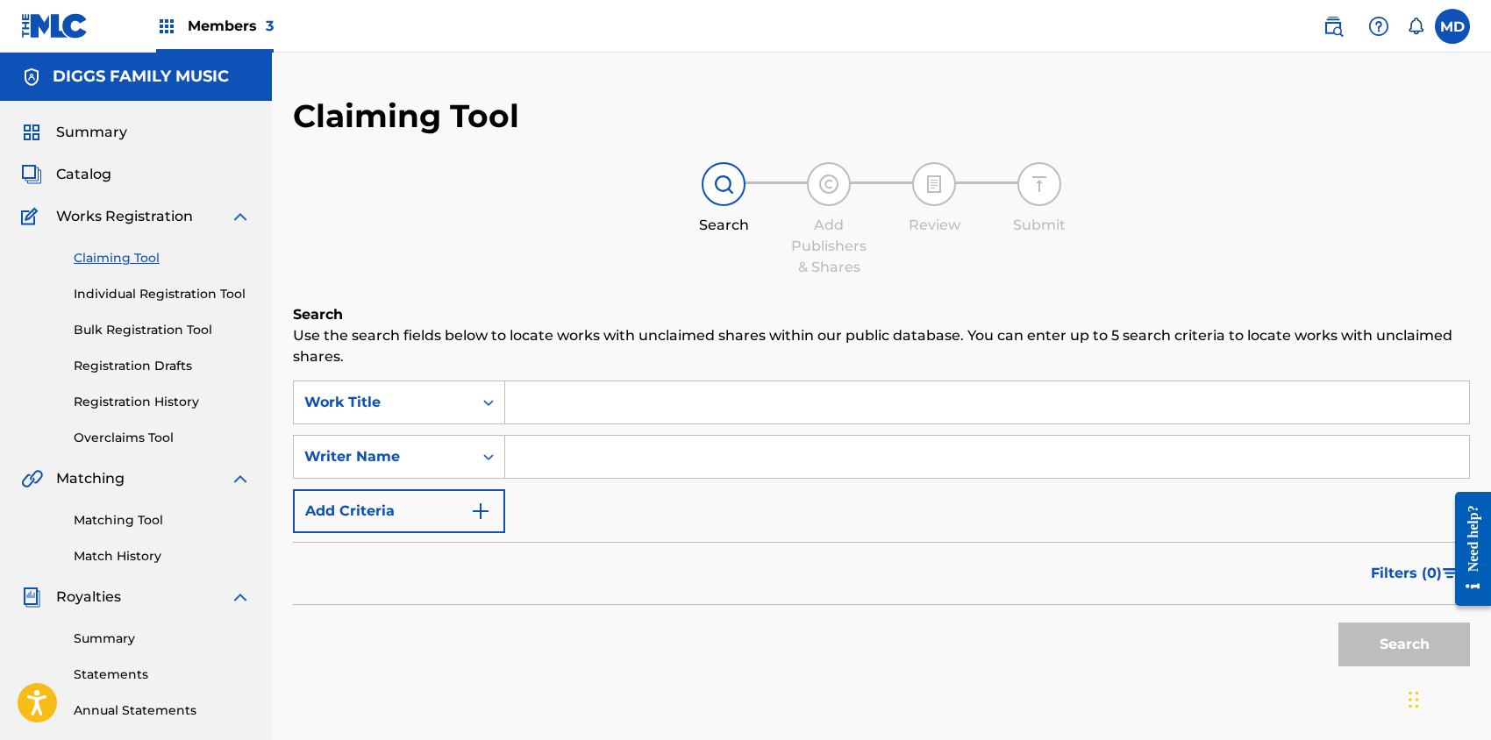
click at [589, 398] on input "Search Form" at bounding box center [987, 403] width 964 height 42
paste input "CONSCIENCE"
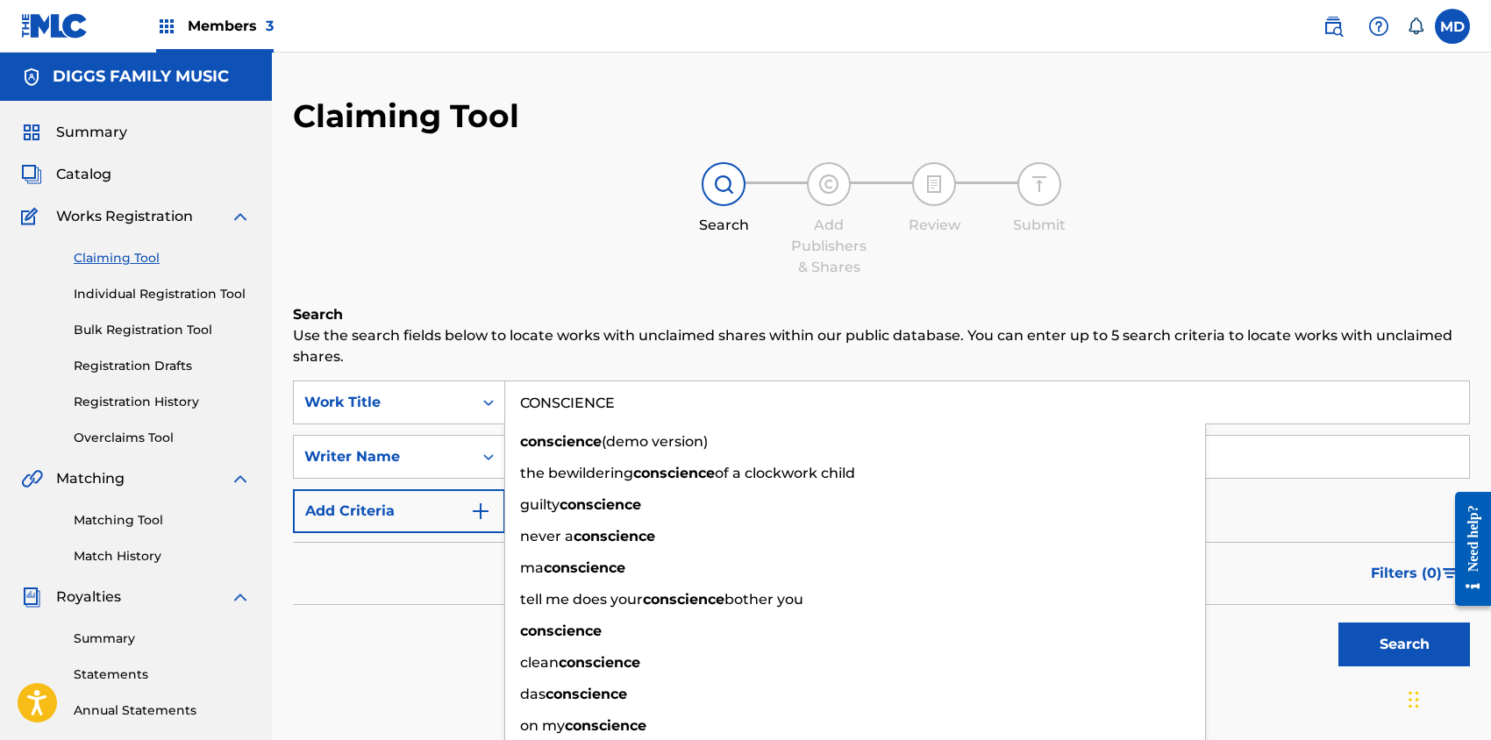
type input "CONSCIENCE"
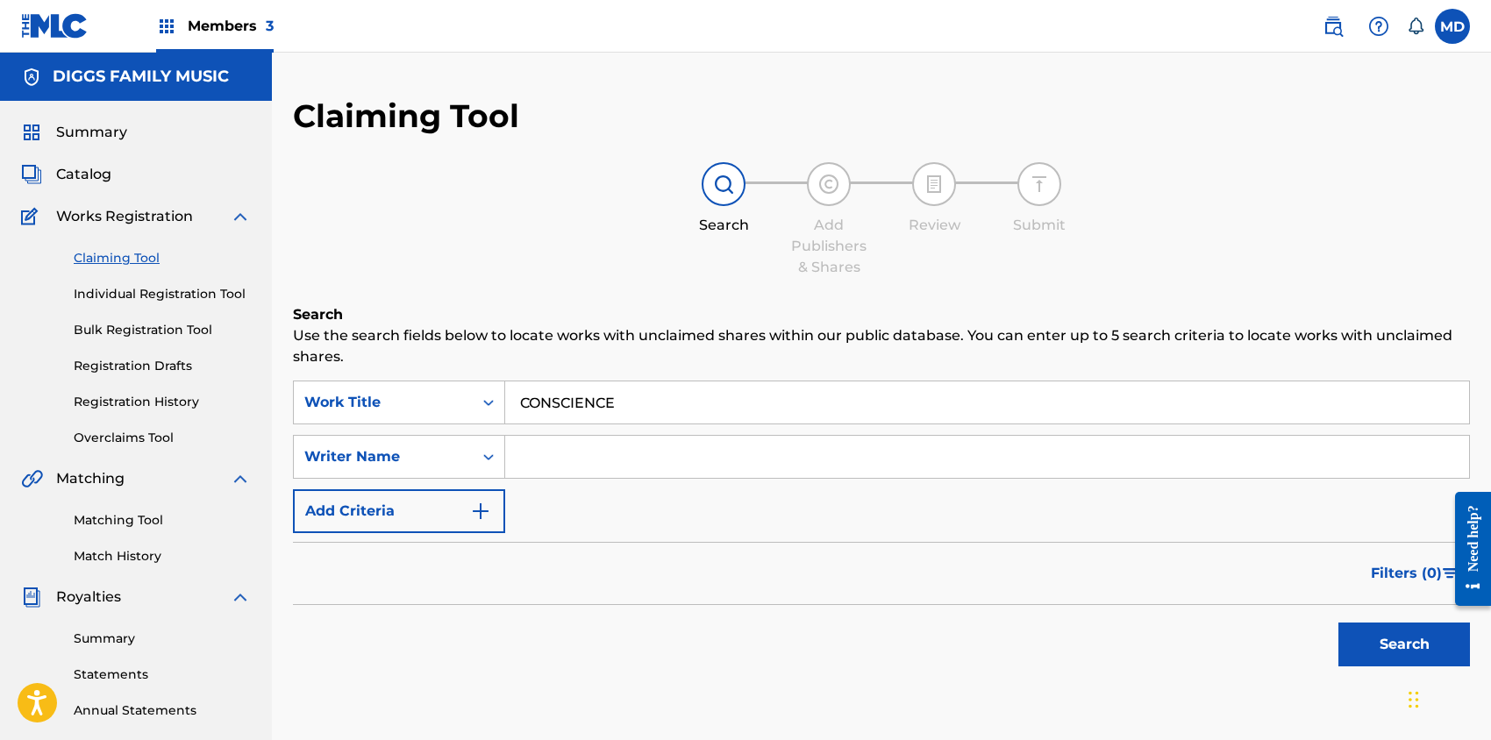
click at [1377, 653] on button "Search" at bounding box center [1405, 645] width 132 height 44
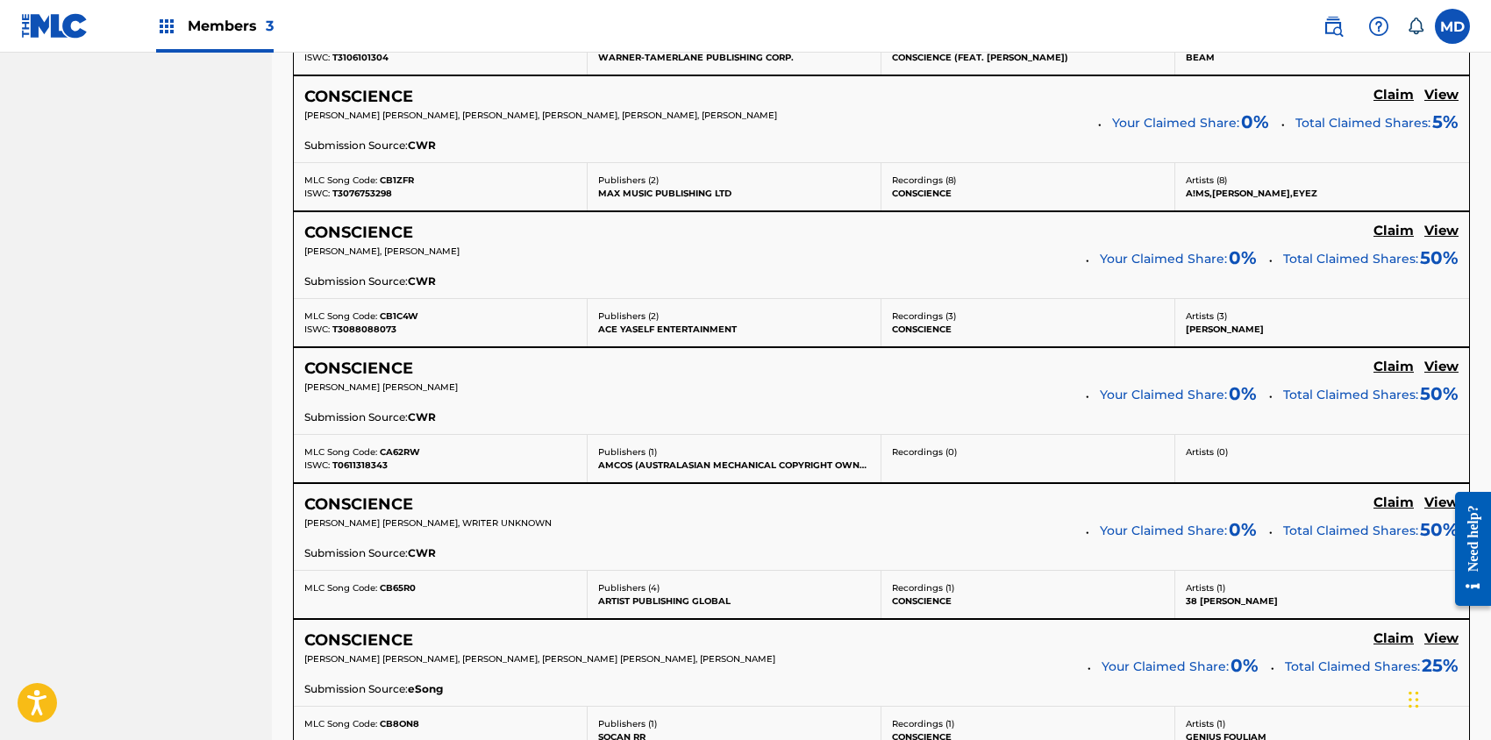
scroll to position [1286, 0]
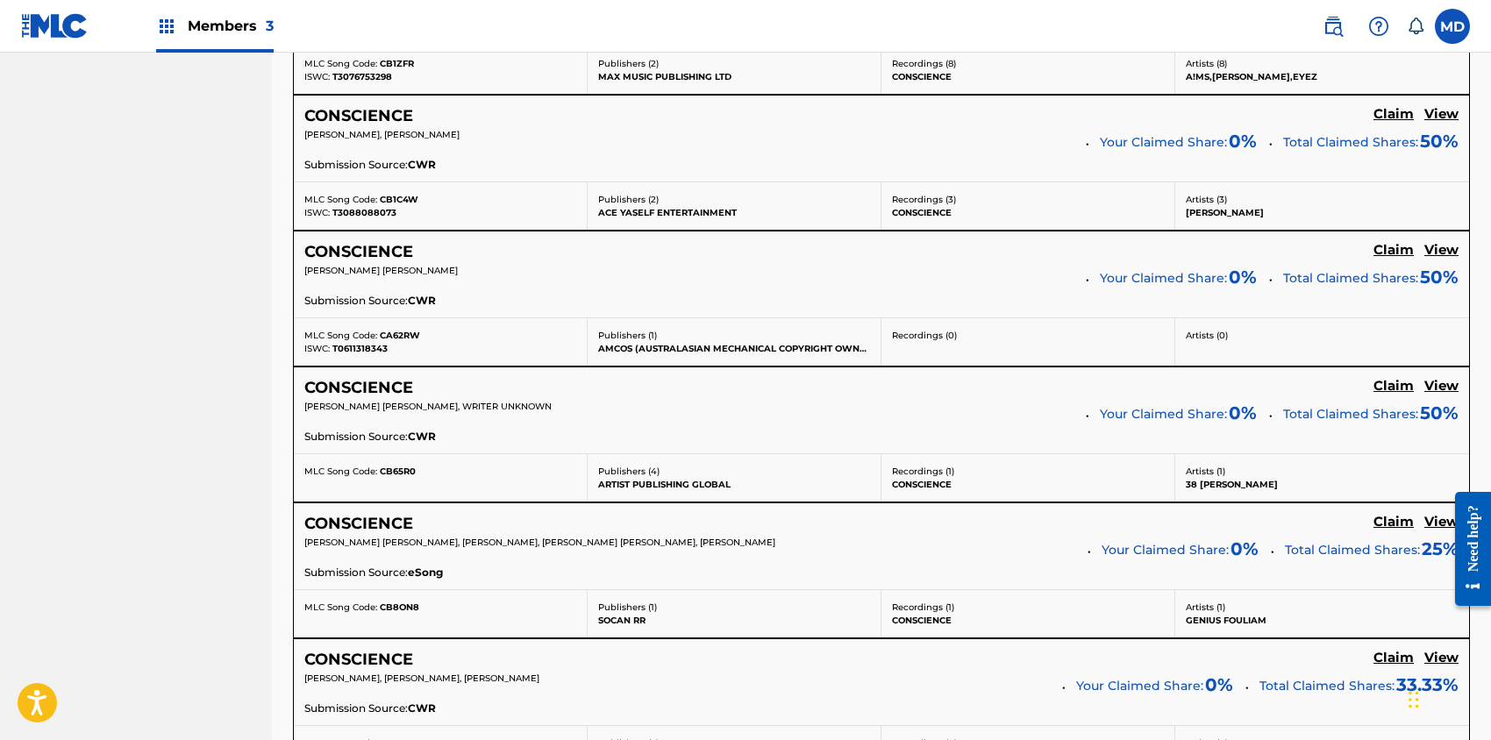
drag, startPoint x: 493, startPoint y: 432, endPoint x: 218, endPoint y: 423, distance: 274.7
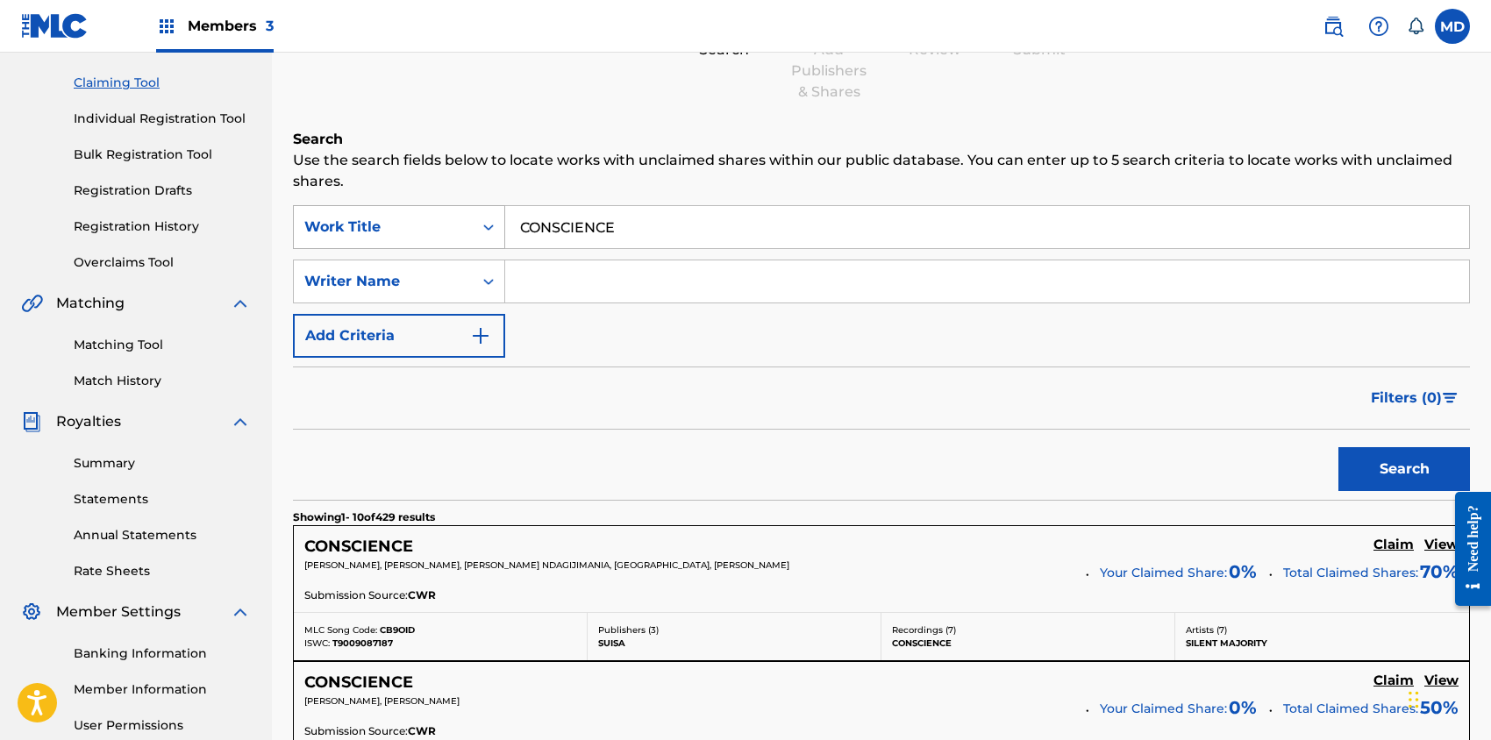
scroll to position [0, 0]
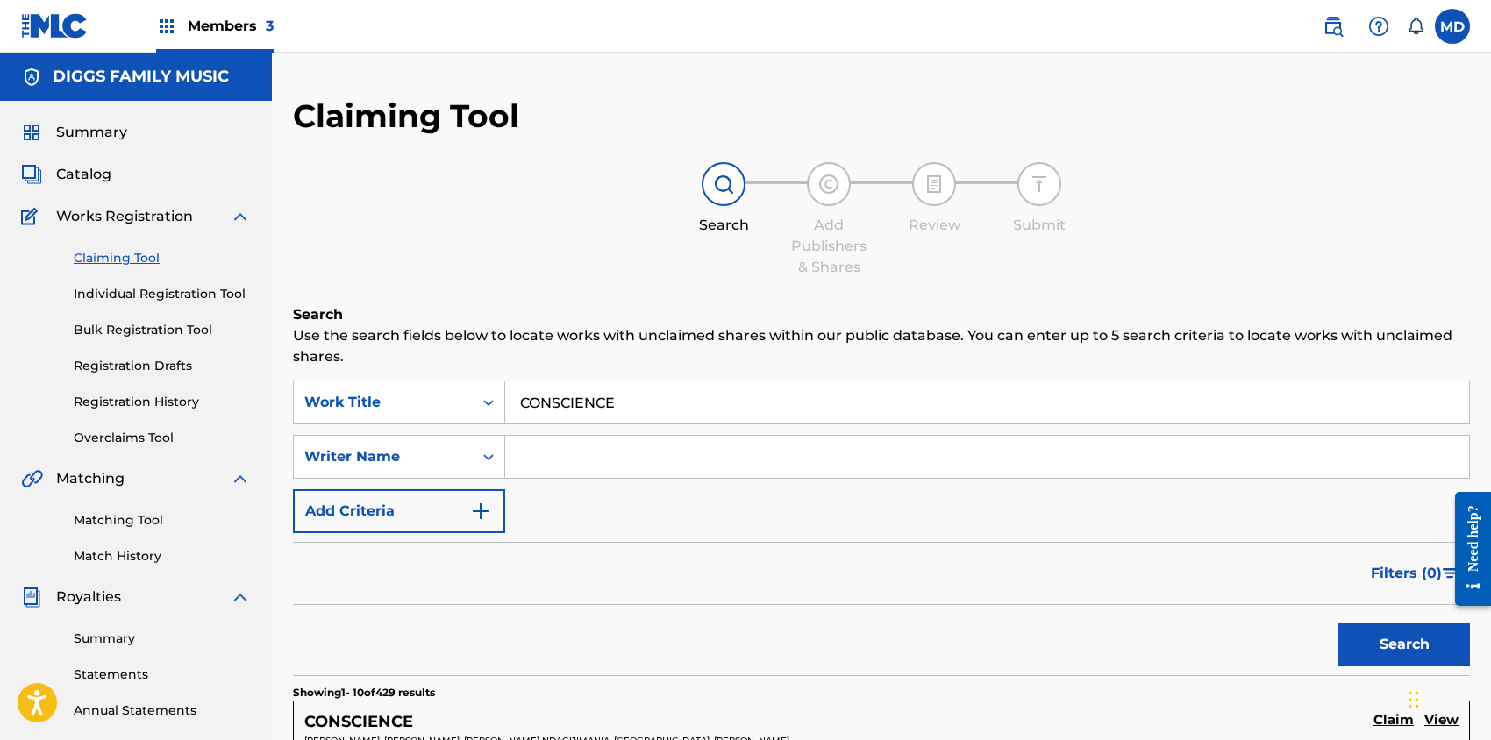
click at [88, 135] on span "Summary" at bounding box center [91, 132] width 71 height 21
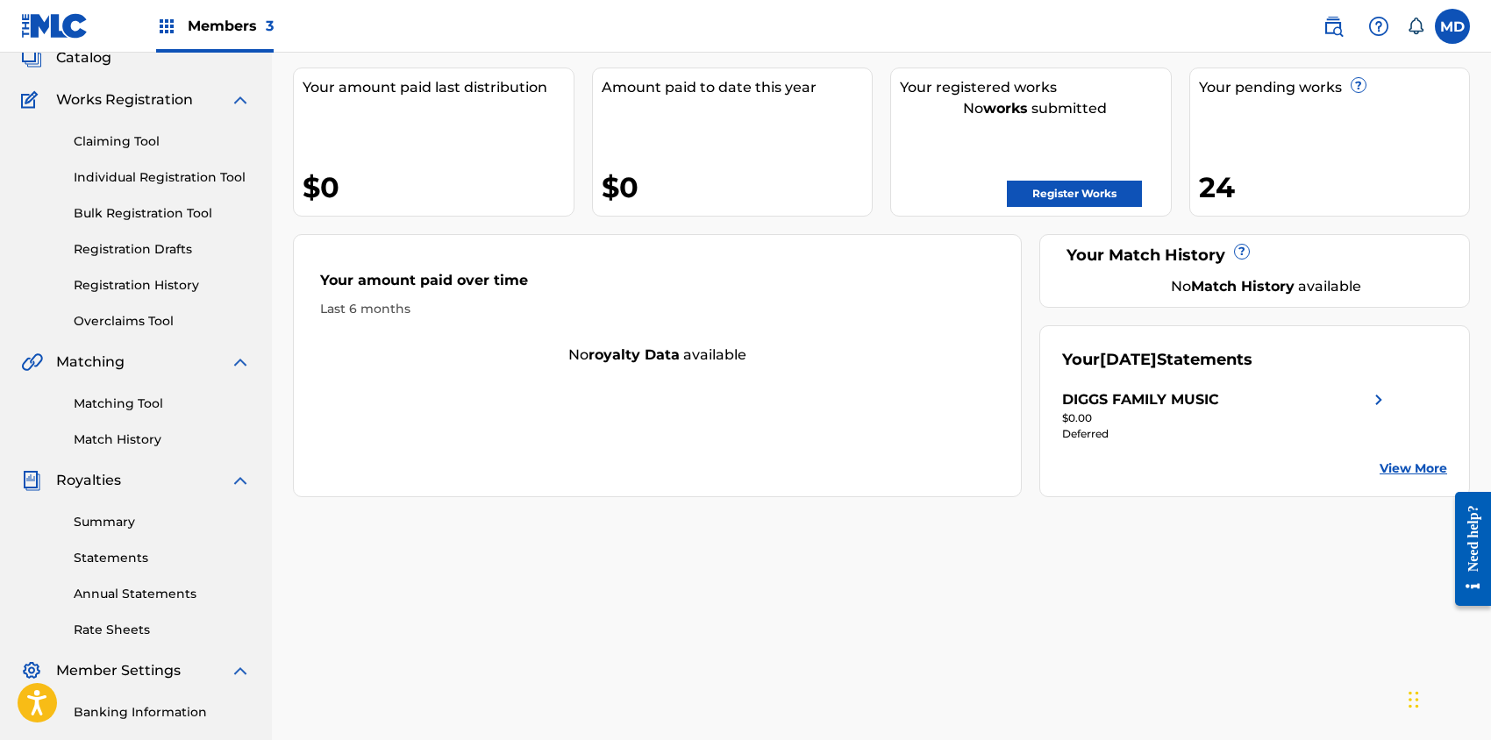
scroll to position [233, 0]
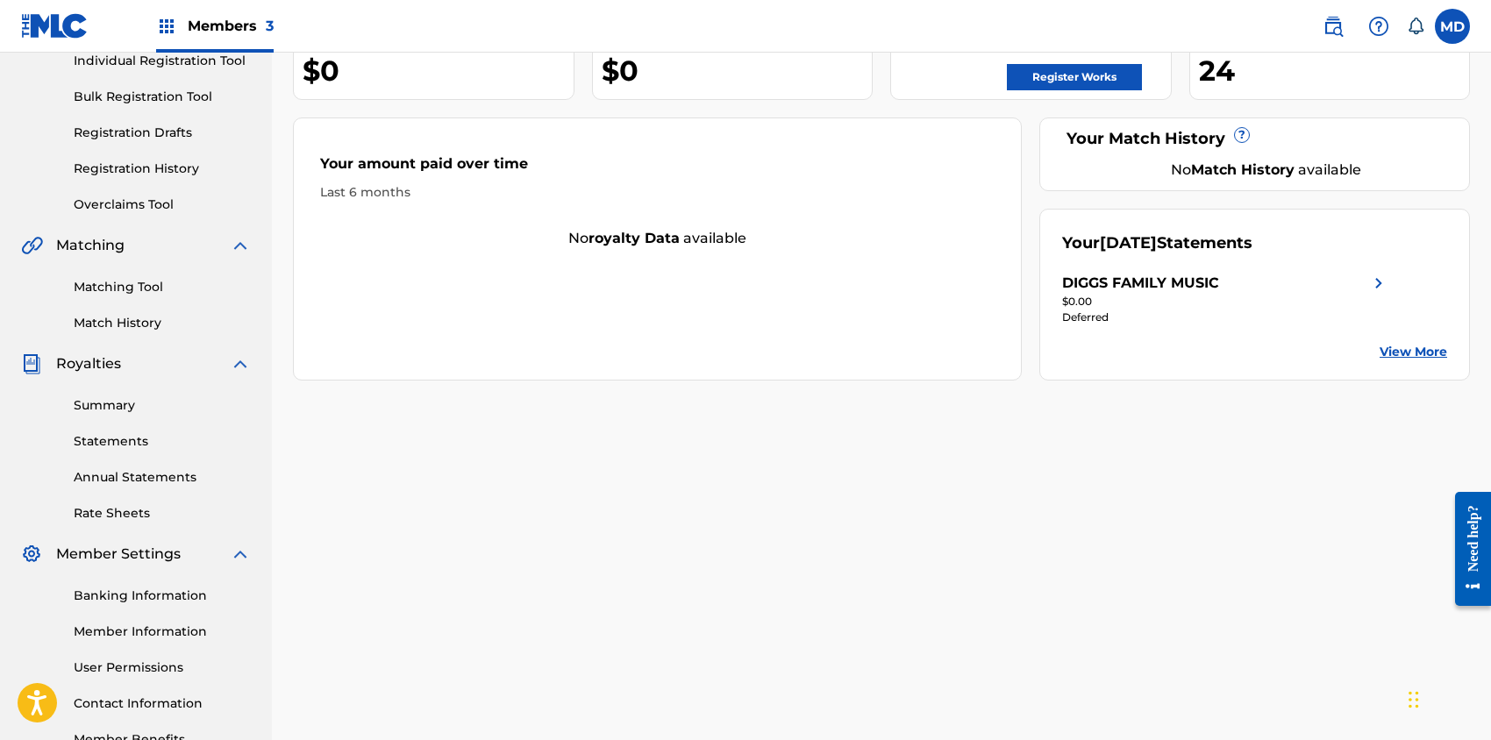
click at [146, 165] on link "Registration History" at bounding box center [162, 169] width 177 height 18
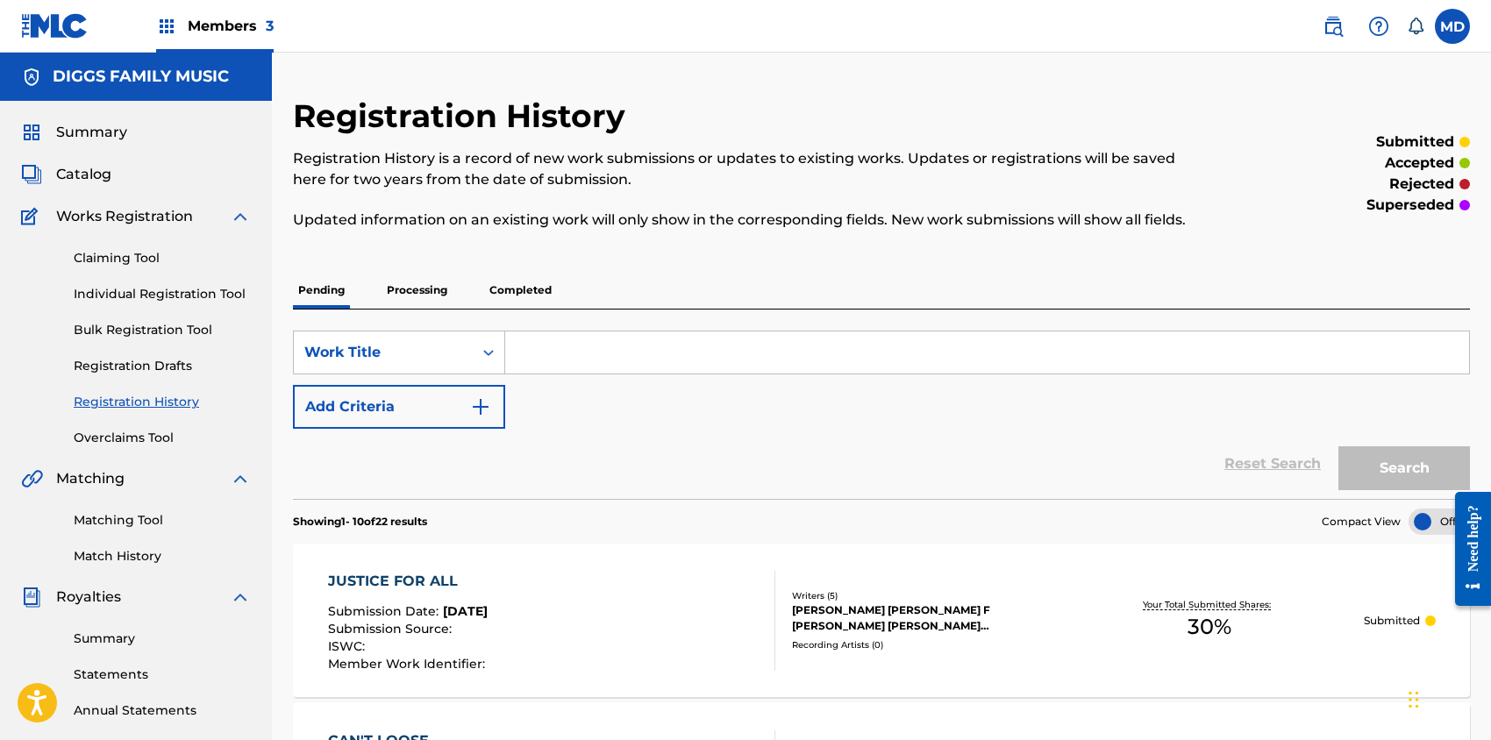
click at [88, 135] on span "Summary" at bounding box center [91, 132] width 71 height 21
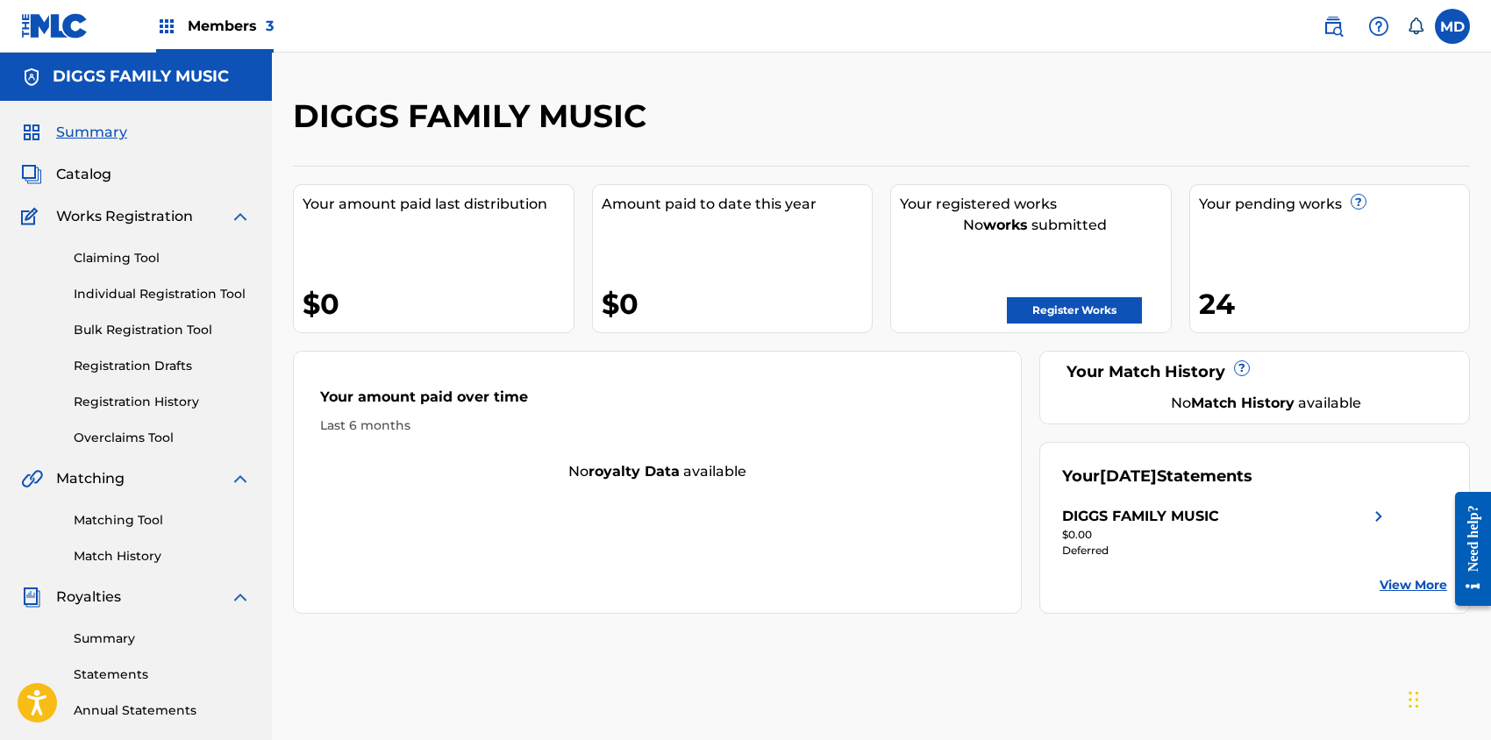
click at [120, 403] on link "Registration History" at bounding box center [162, 402] width 177 height 18
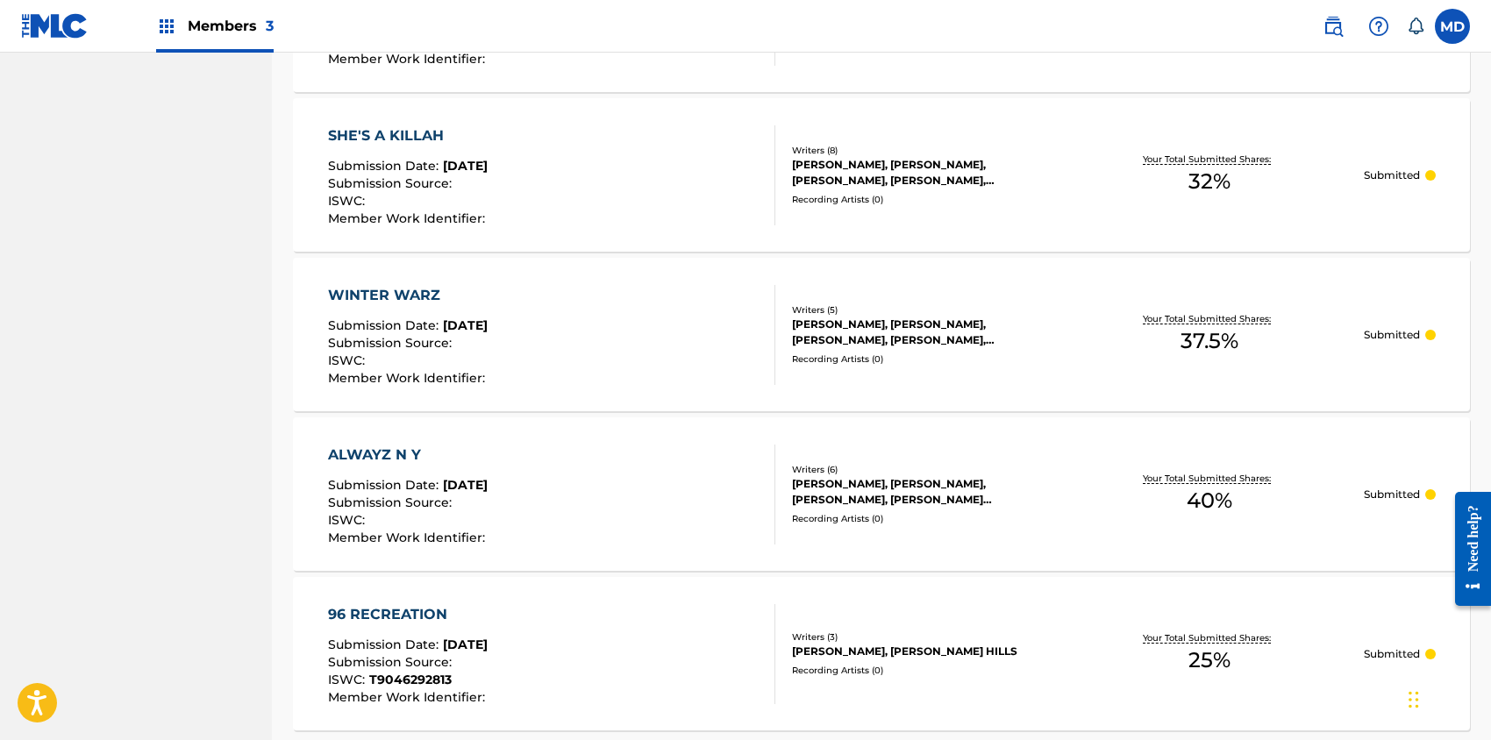
scroll to position [1596, 0]
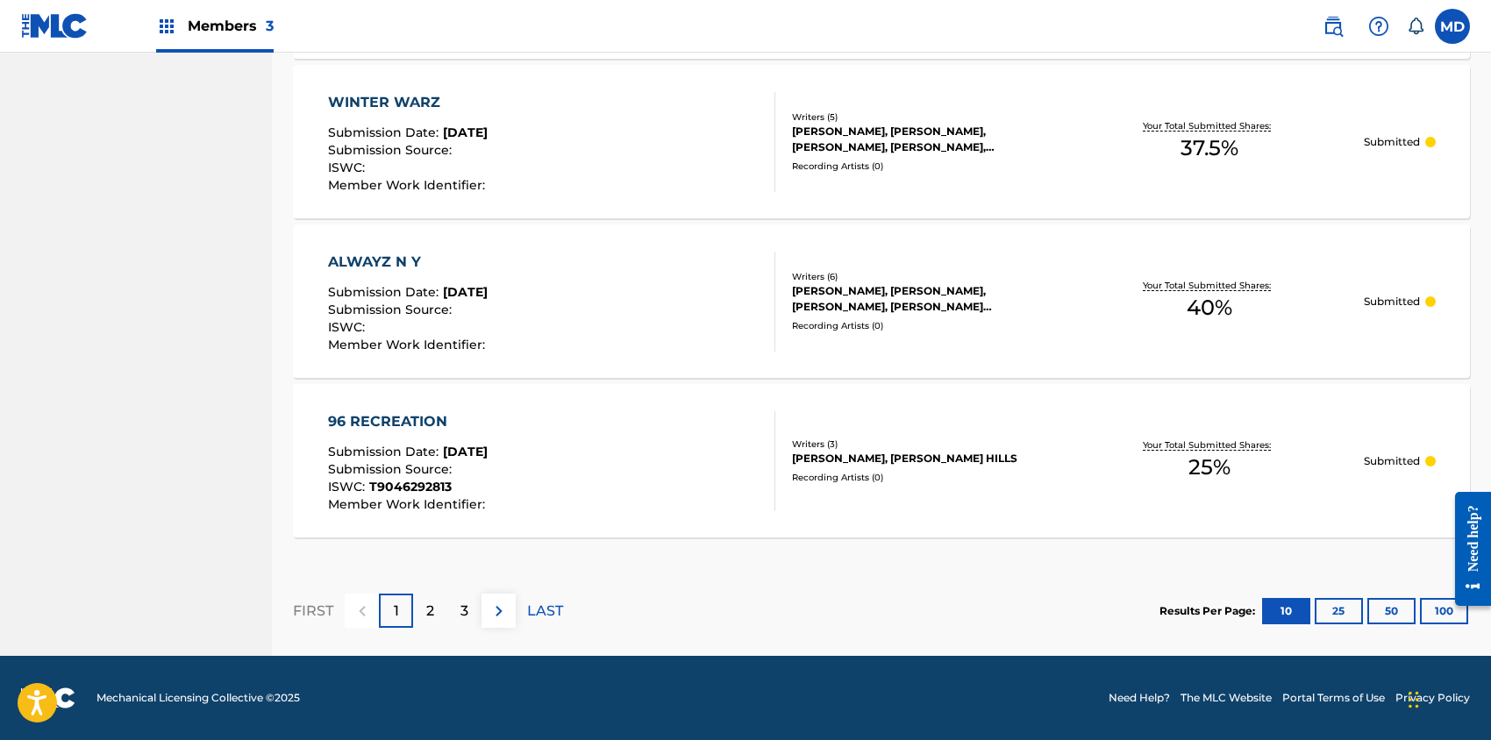
click at [1384, 613] on button "50" at bounding box center [1391, 611] width 48 height 26
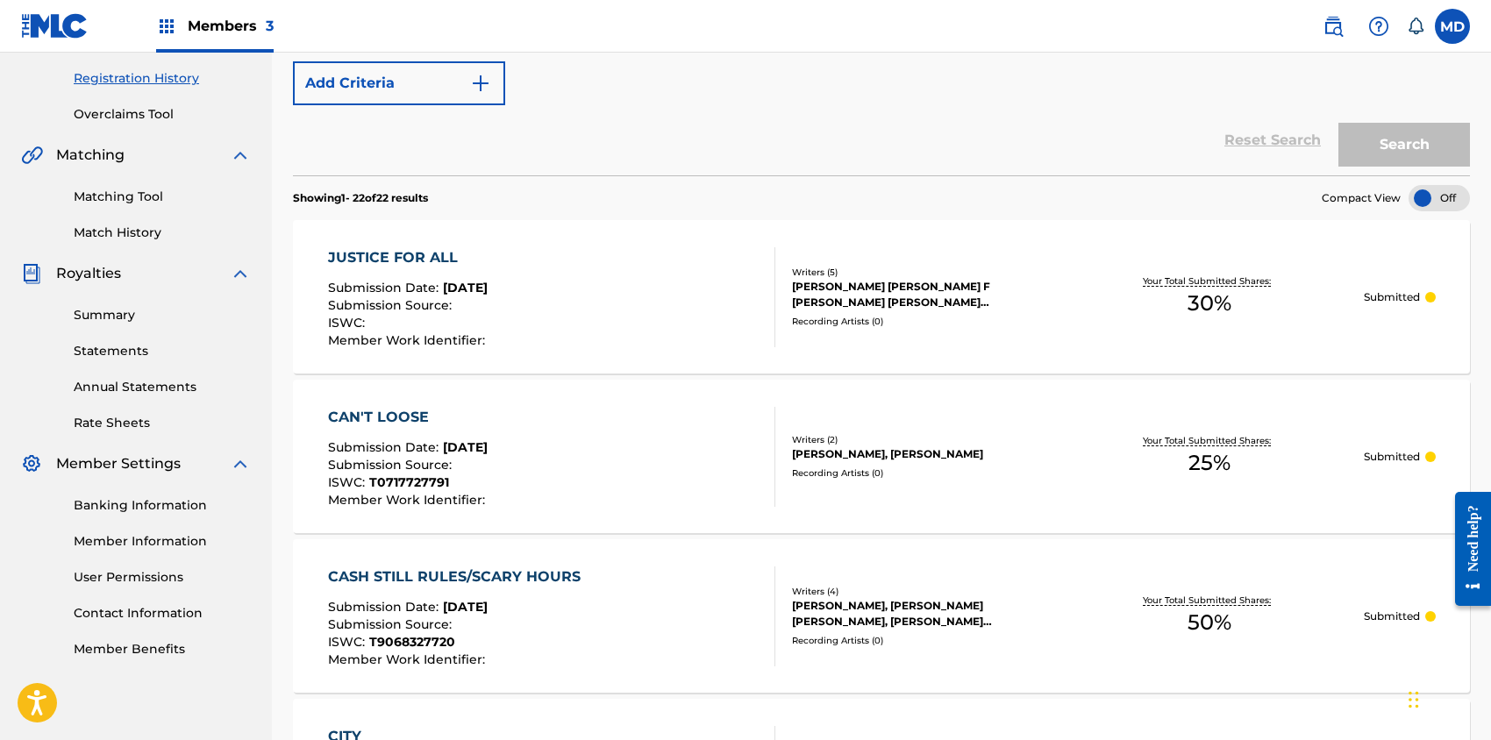
scroll to position [0, 0]
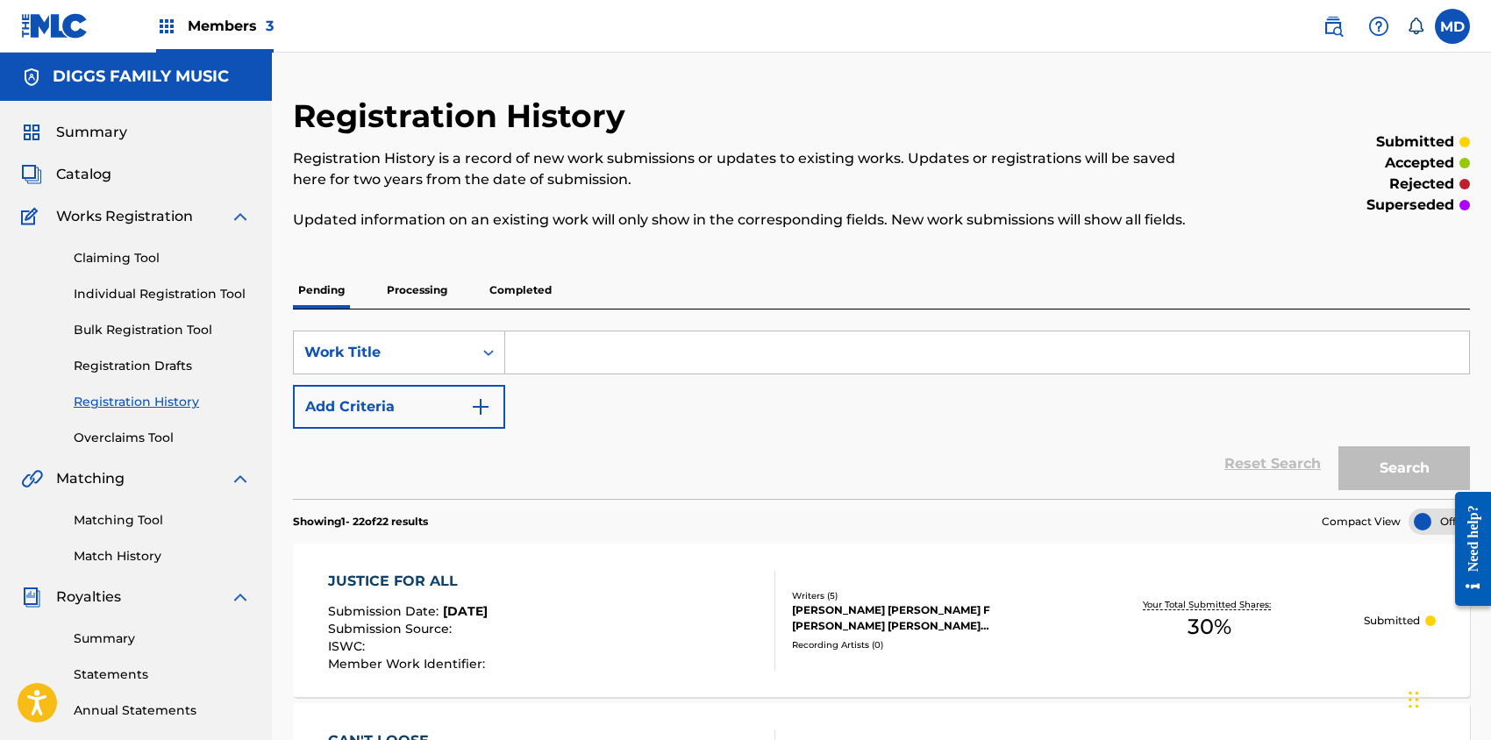
click at [147, 256] on link "Claiming Tool" at bounding box center [162, 258] width 177 height 18
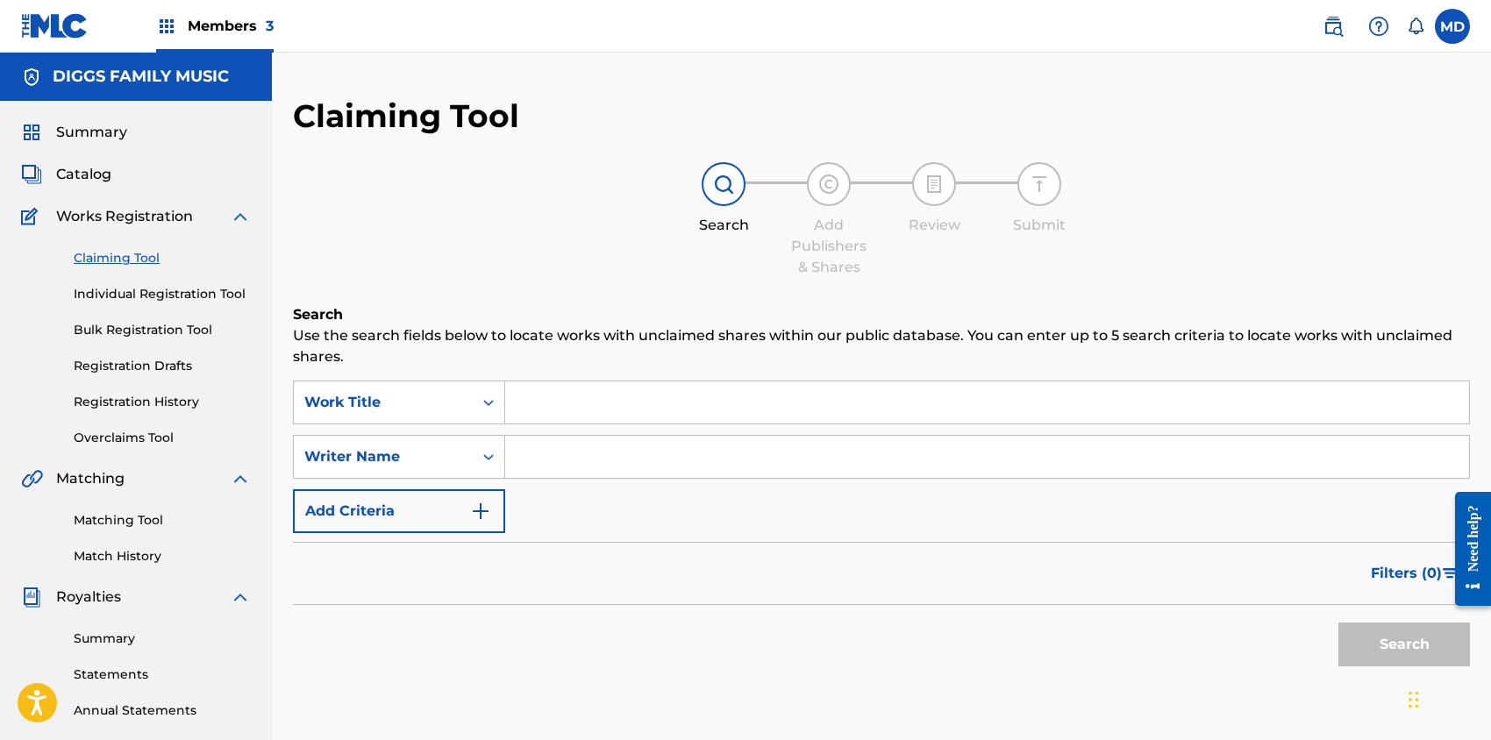
click at [575, 399] on input "Search Form" at bounding box center [987, 403] width 964 height 42
paste input "BLUNTZ [PERSON_NAME] GIRLZ AND GUNS"
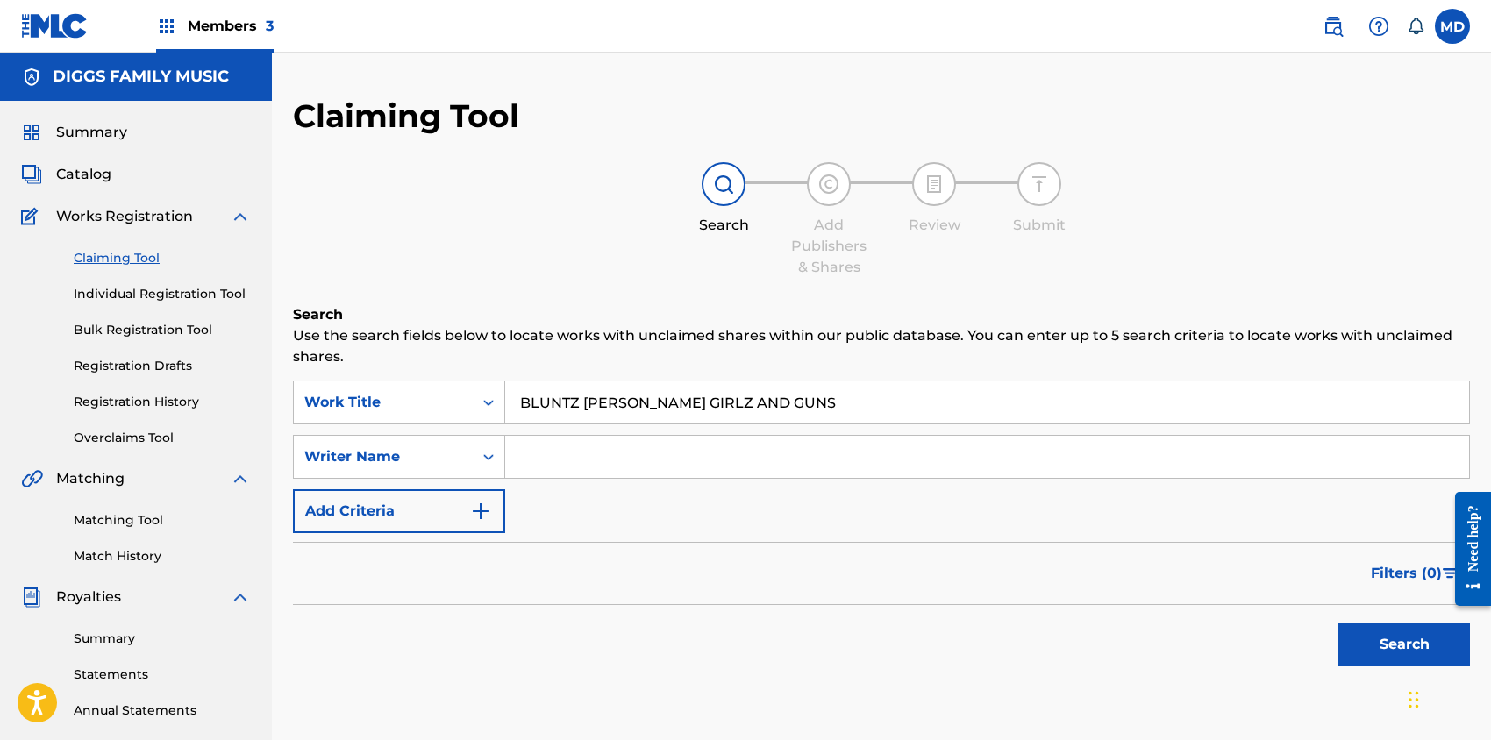
type input "BLUNTZ [PERSON_NAME] GIRLZ AND GUNS"
click at [1378, 637] on button "Search" at bounding box center [1405, 645] width 132 height 44
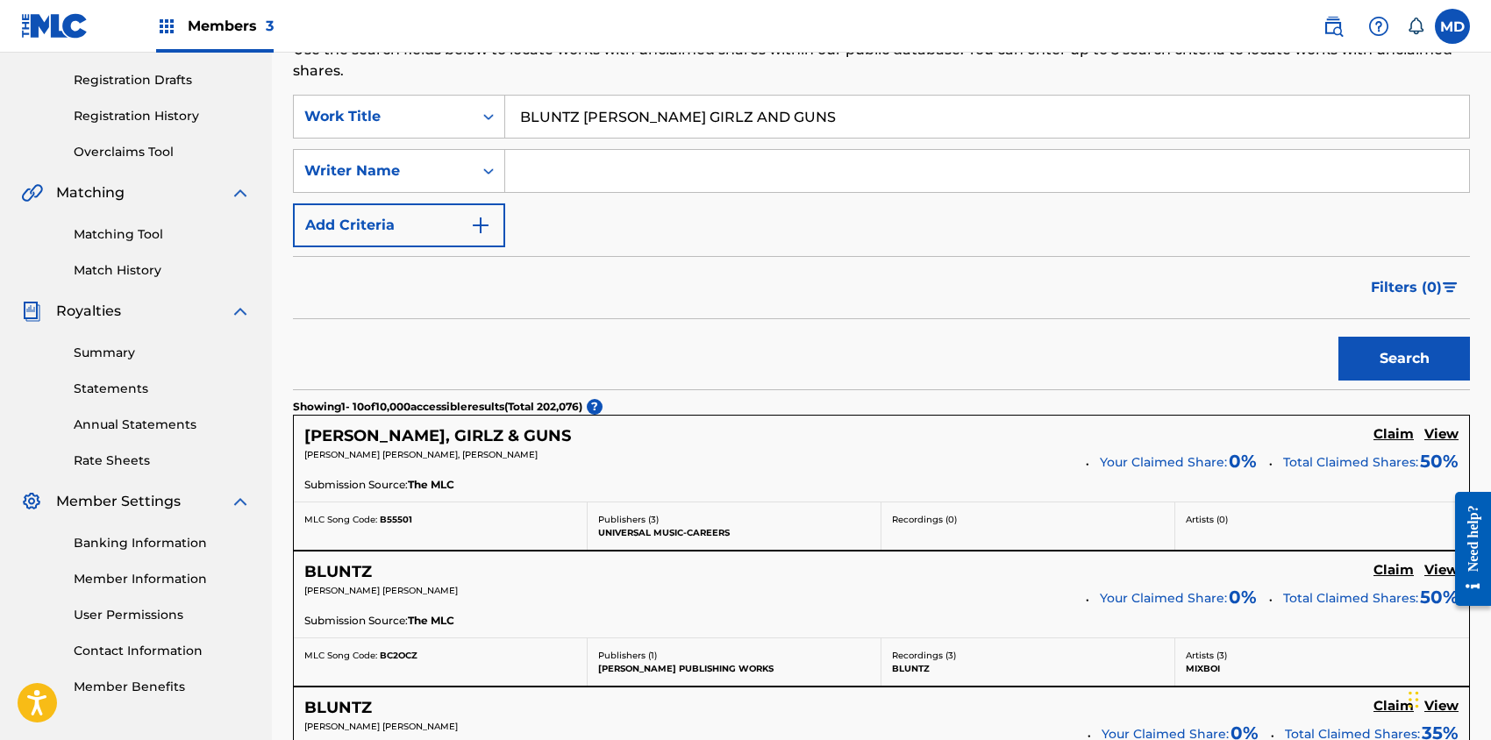
scroll to position [351, 0]
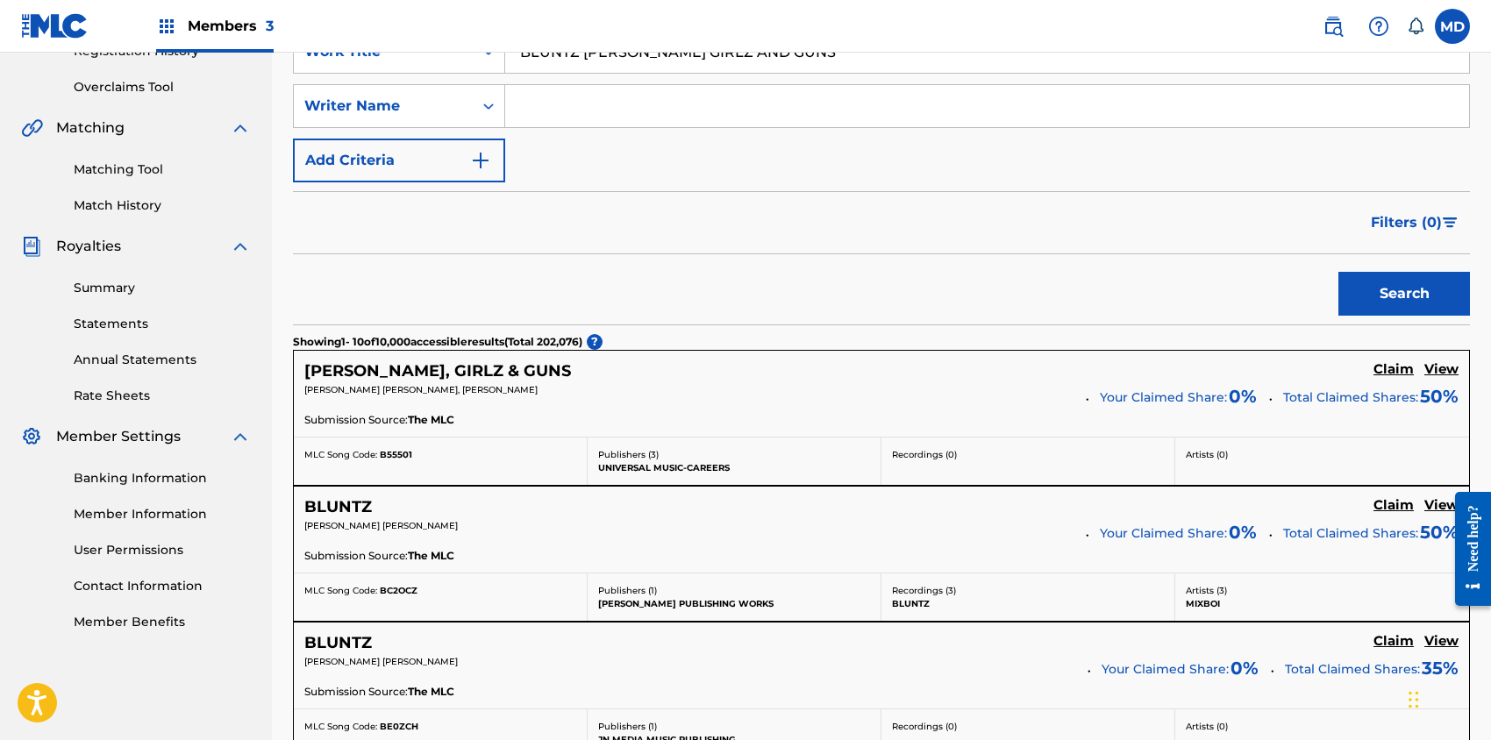
click at [1435, 372] on h5 "View" at bounding box center [1442, 369] width 34 height 17
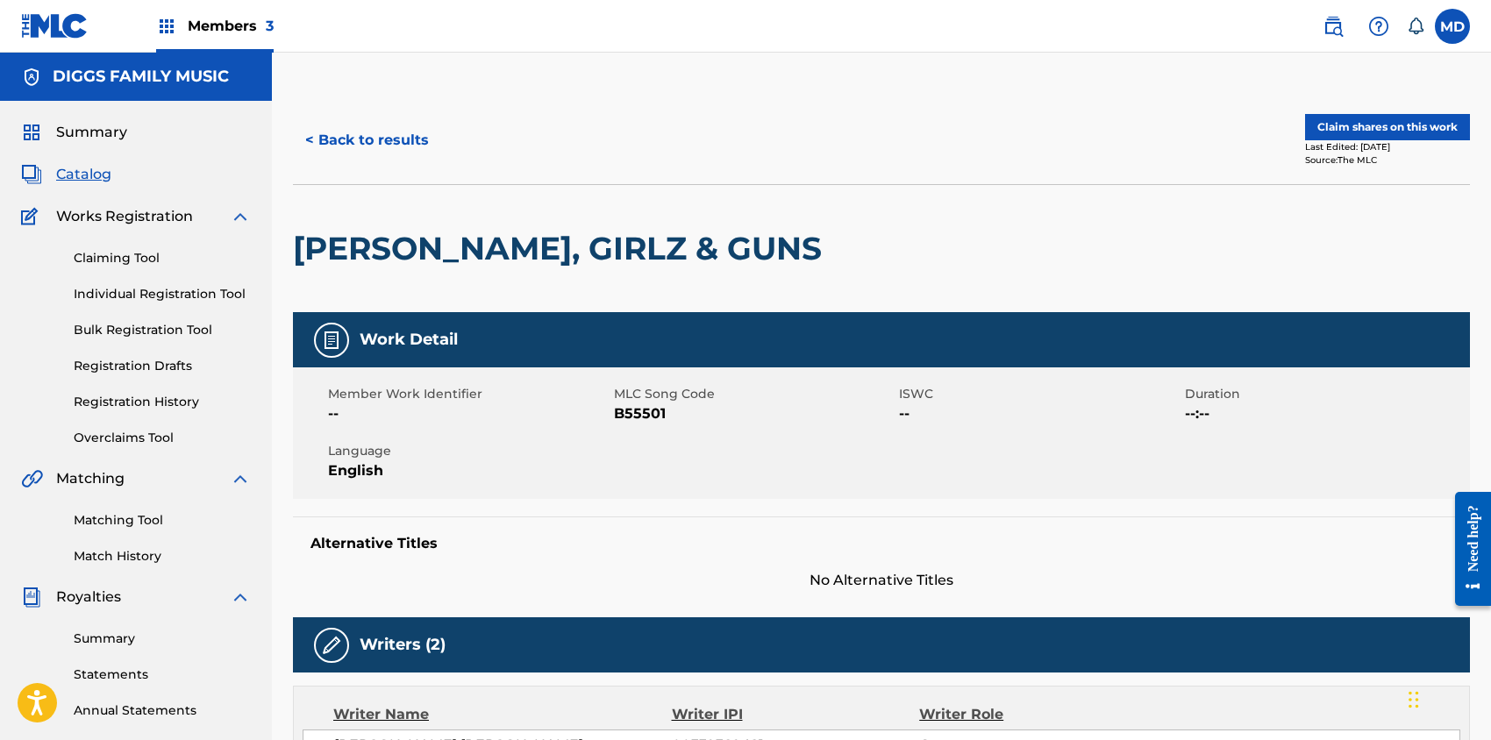
click at [1385, 124] on button "Claim shares on this work" at bounding box center [1387, 127] width 165 height 26
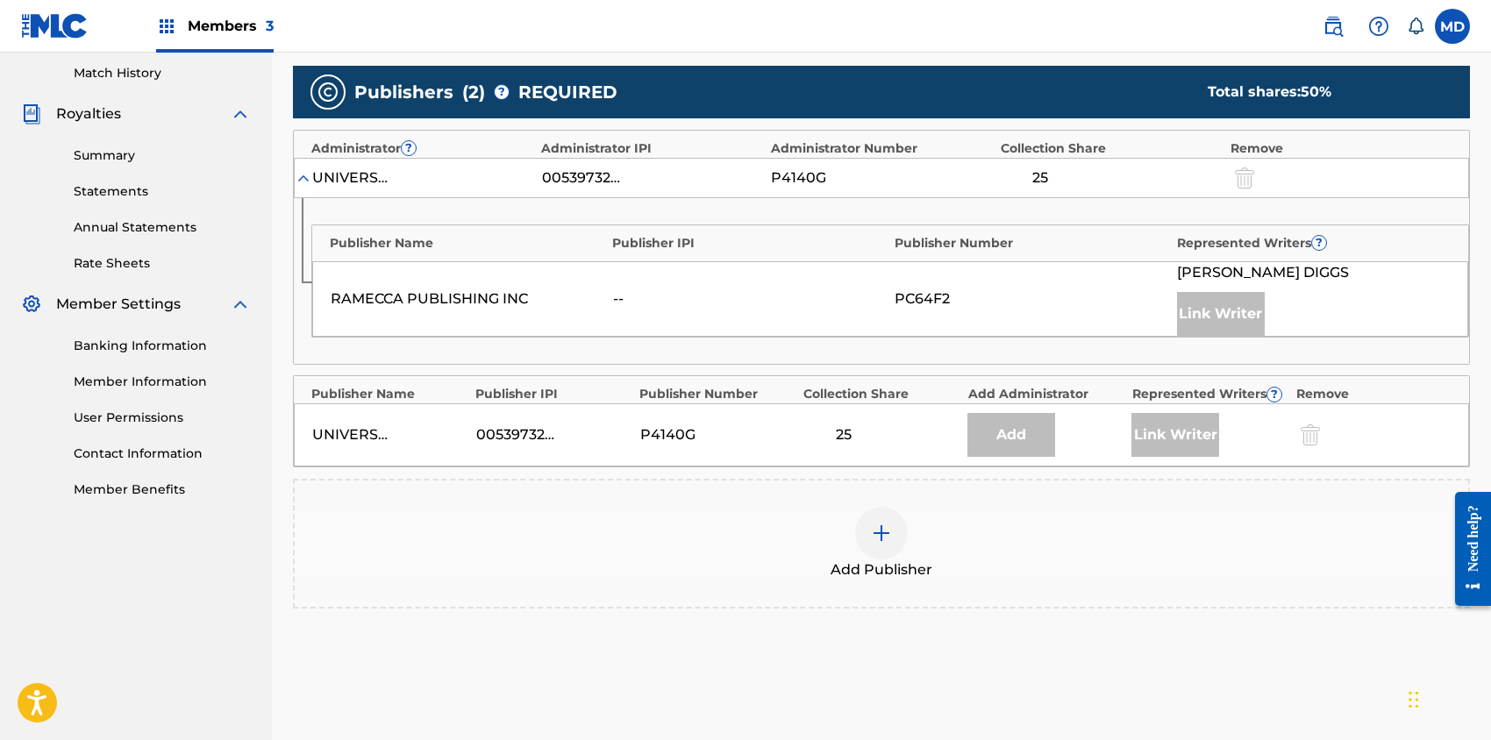
scroll to position [584, 0]
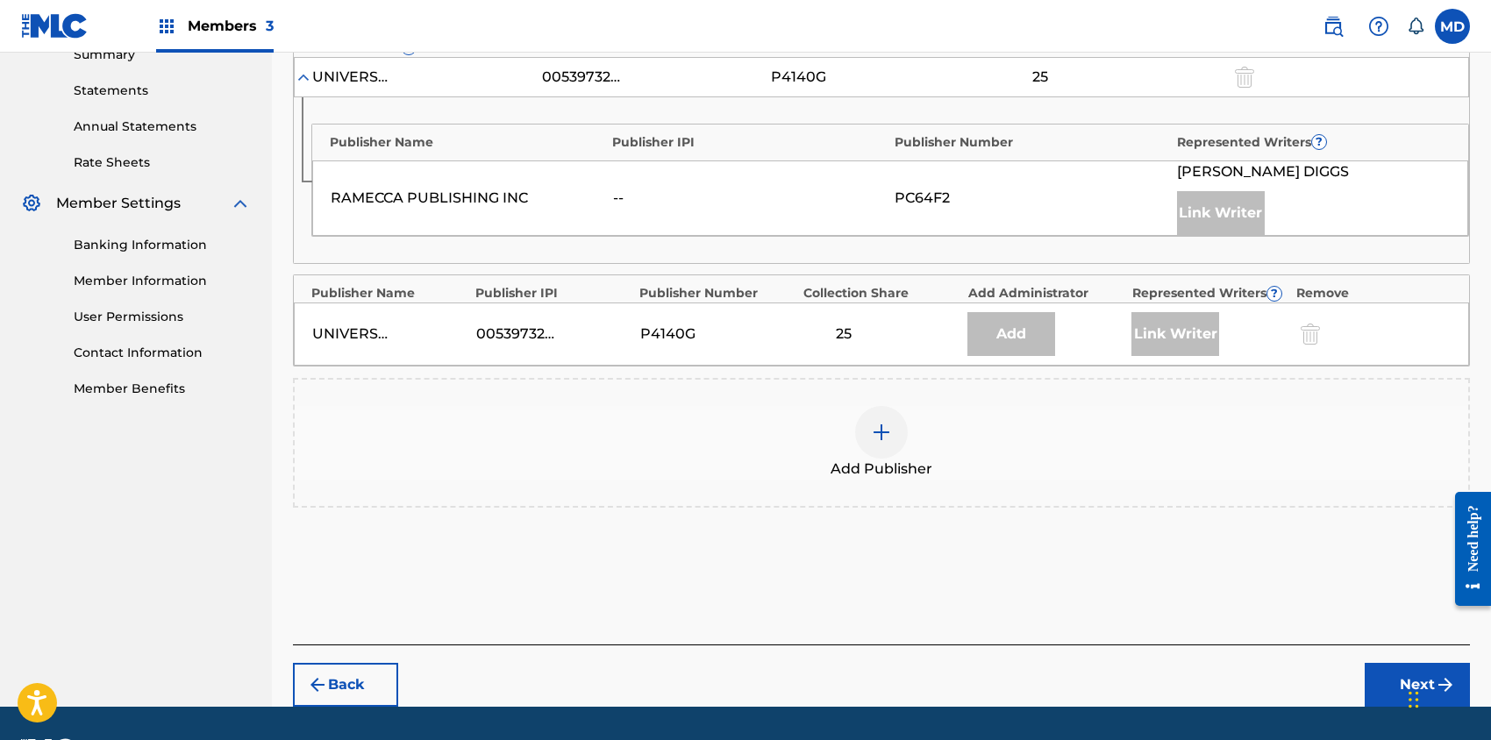
click at [882, 427] on img at bounding box center [881, 432] width 21 height 21
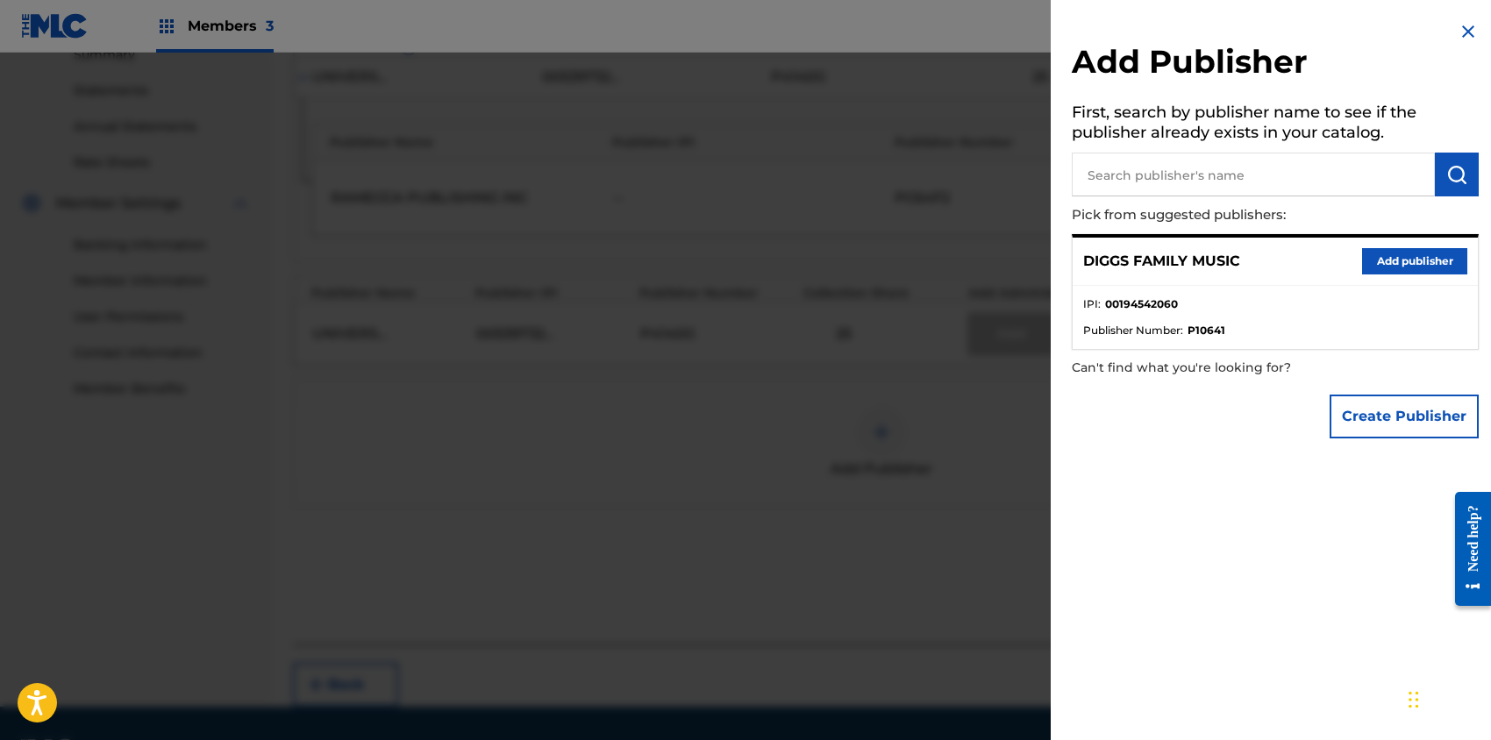
click at [1435, 261] on button "Add publisher" at bounding box center [1414, 261] width 105 height 26
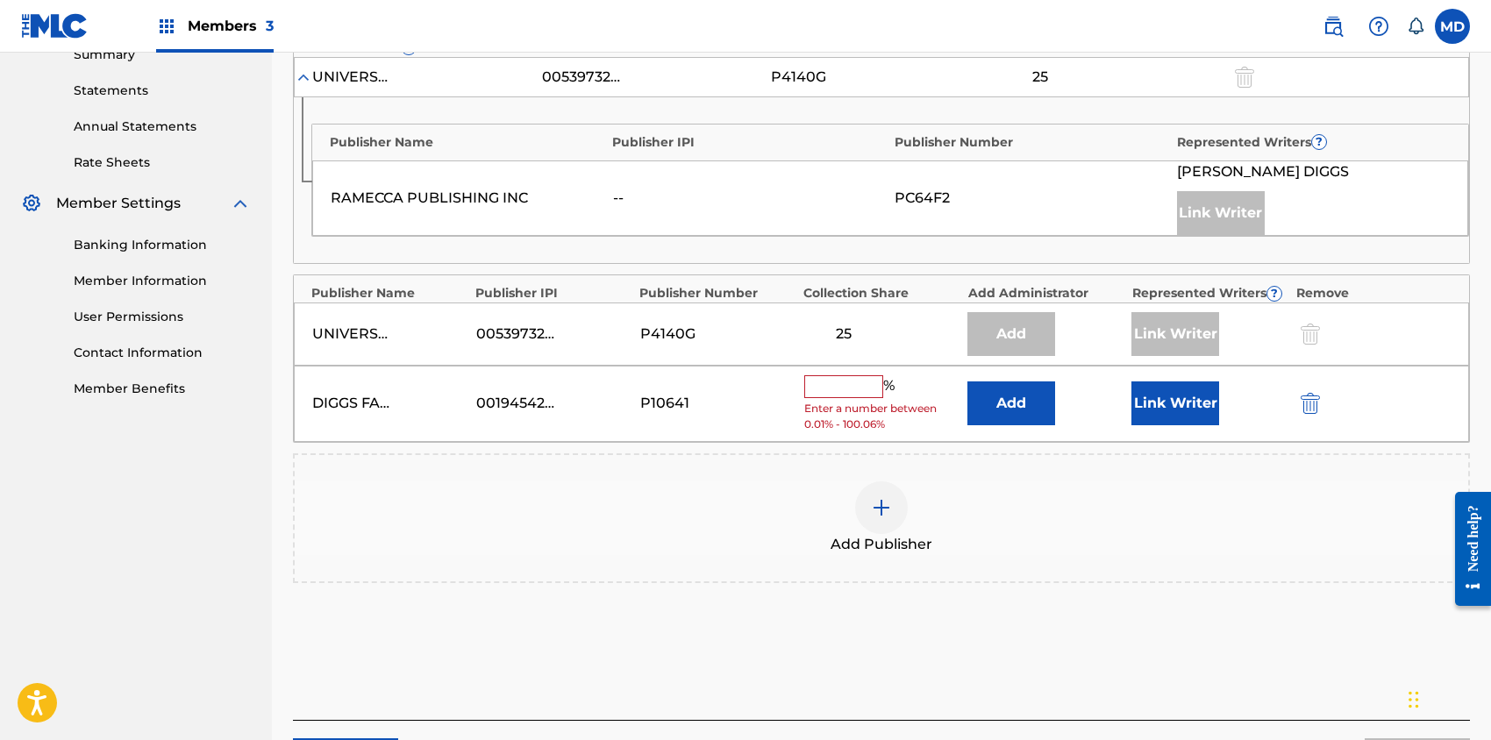
click at [860, 387] on input "text" at bounding box center [843, 386] width 79 height 23
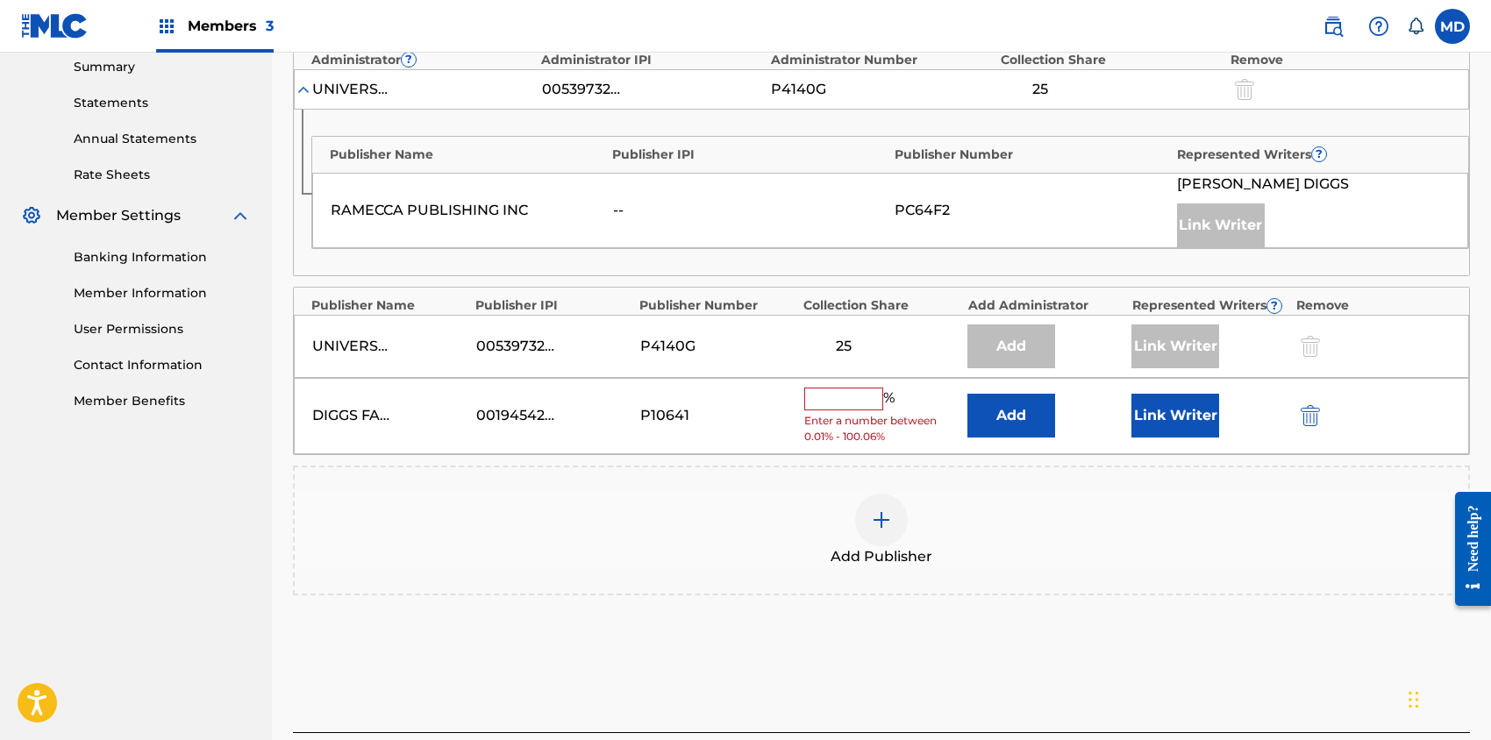
scroll to position [468, 0]
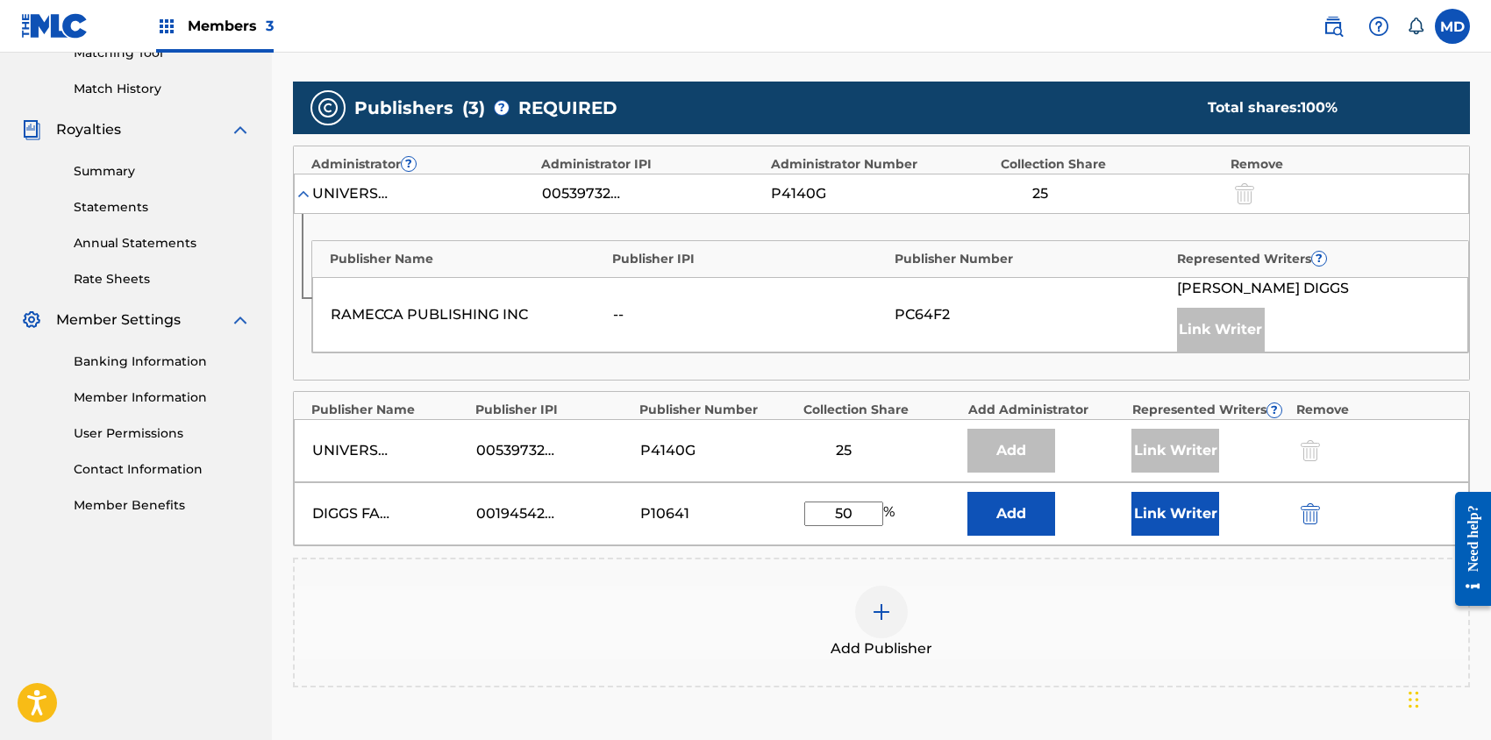
click at [1180, 519] on button "Link Writer" at bounding box center [1176, 514] width 88 height 44
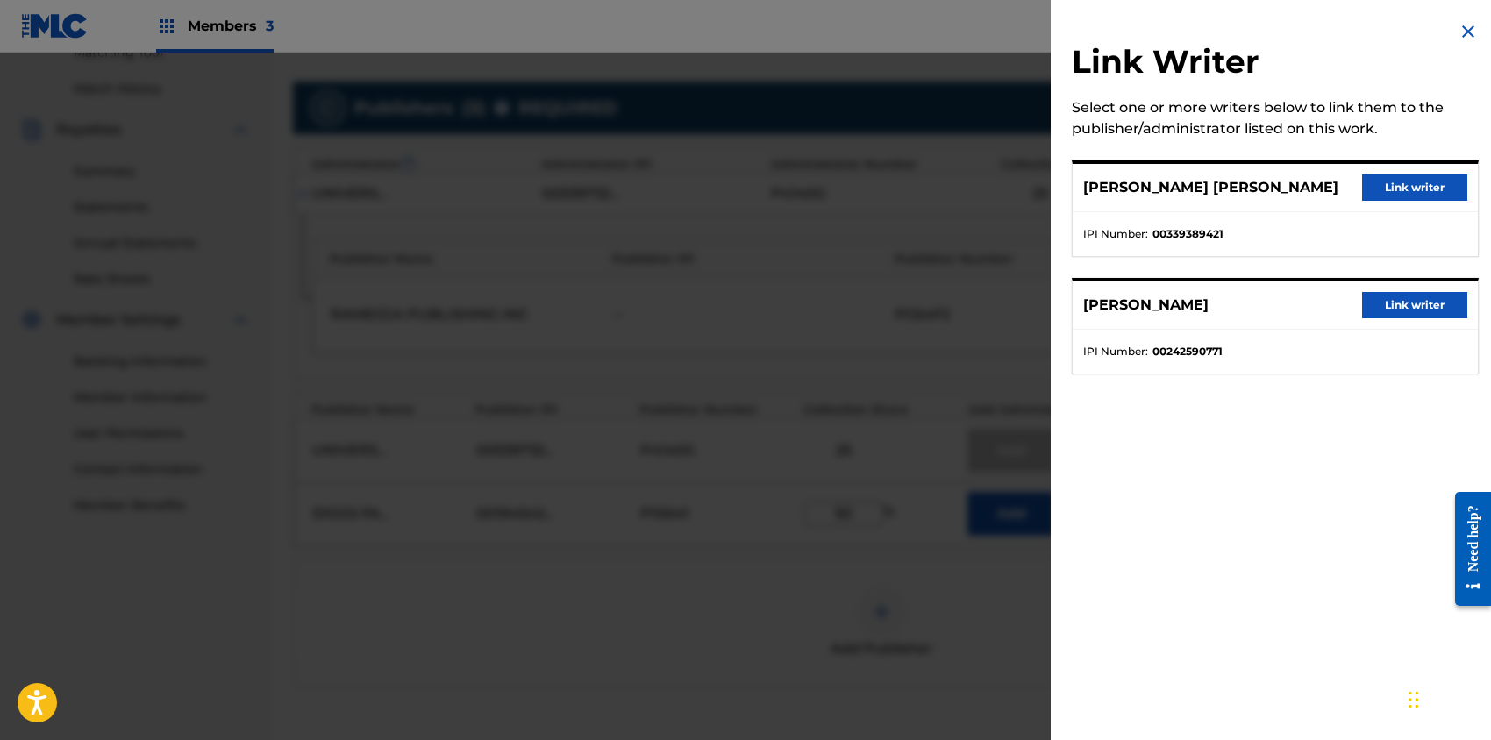
click at [1391, 189] on button "Link writer" at bounding box center [1414, 188] width 105 height 26
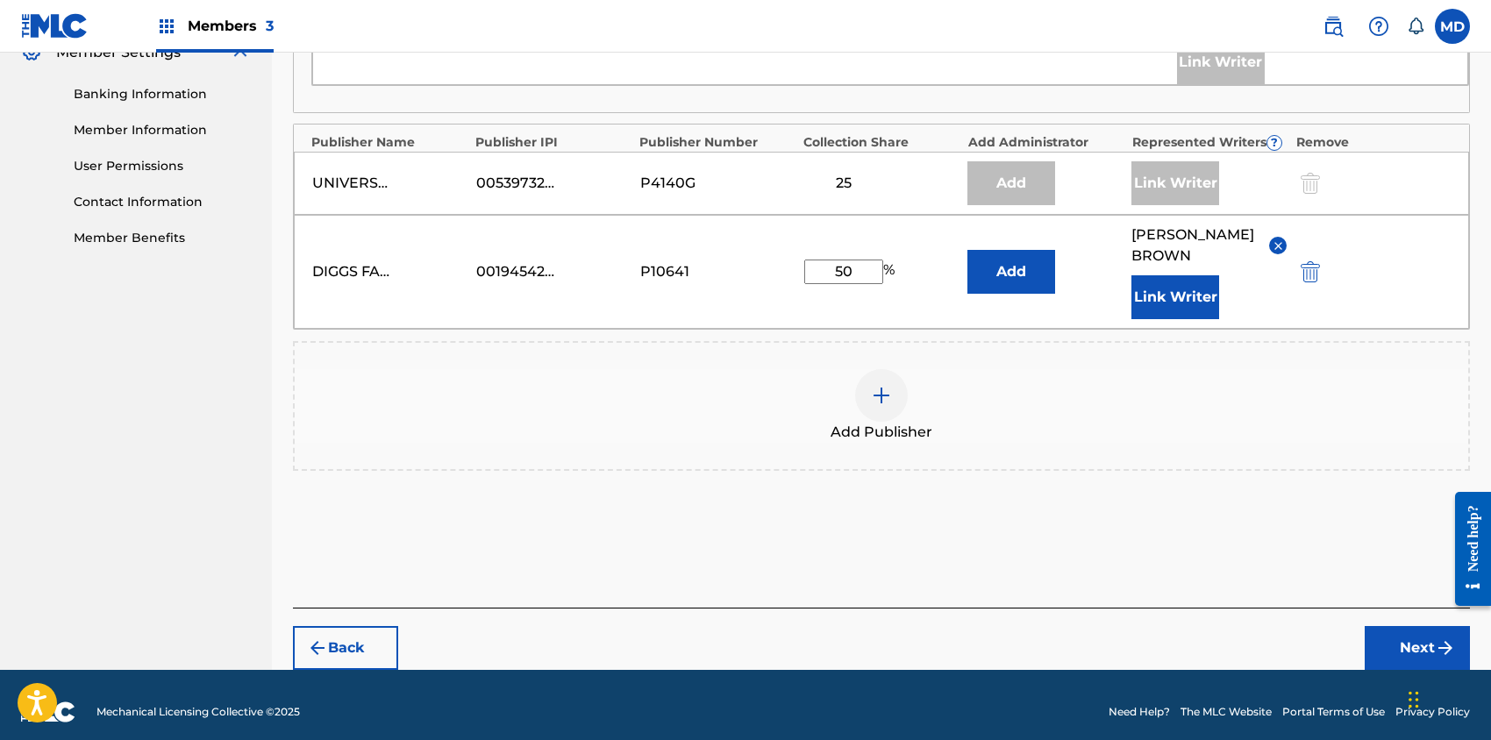
scroll to position [746, 0]
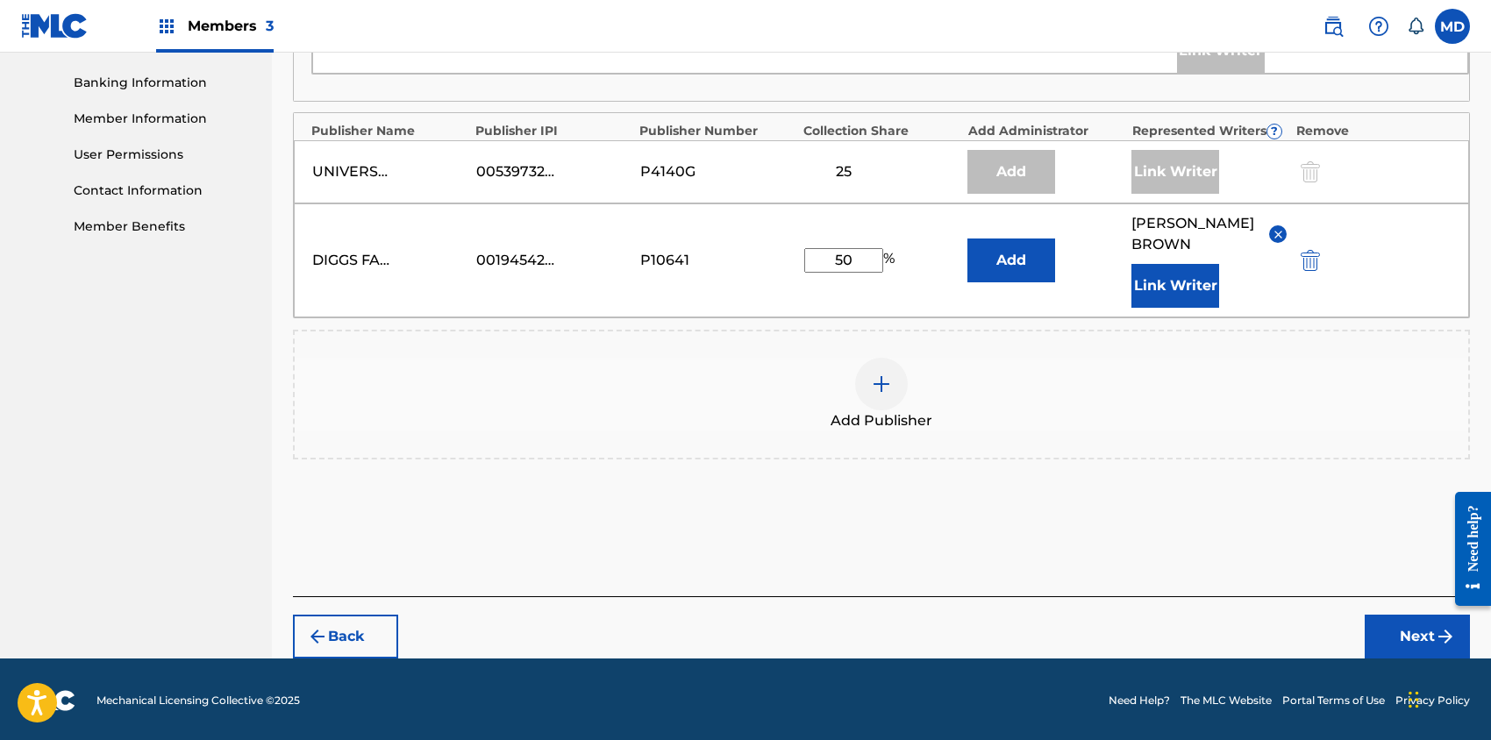
drag, startPoint x: 860, startPoint y: 259, endPoint x: 826, endPoint y: 260, distance: 33.3
click at [826, 260] on input "50" at bounding box center [843, 260] width 79 height 25
type input "25"
click at [1396, 635] on button "Next" at bounding box center [1417, 637] width 105 height 44
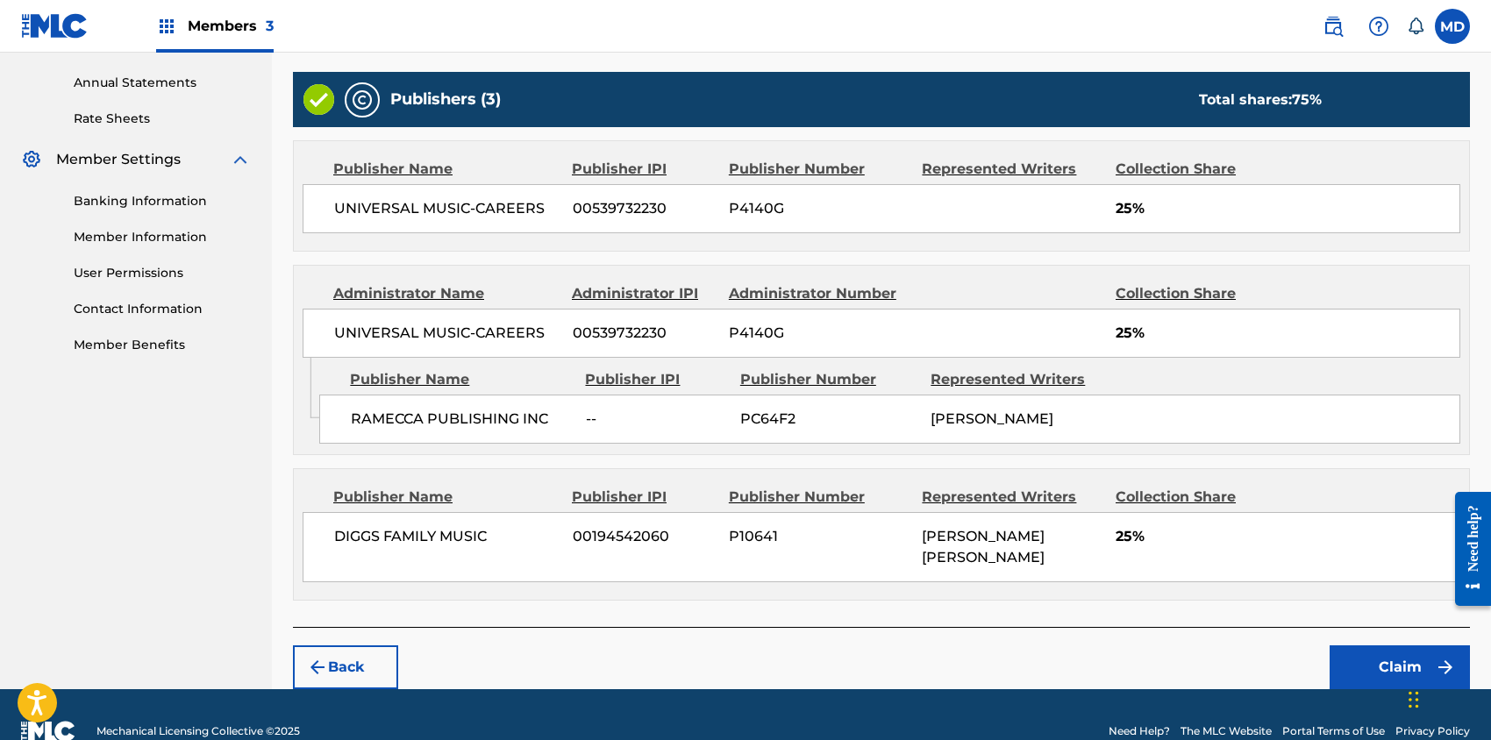
scroll to position [635, 0]
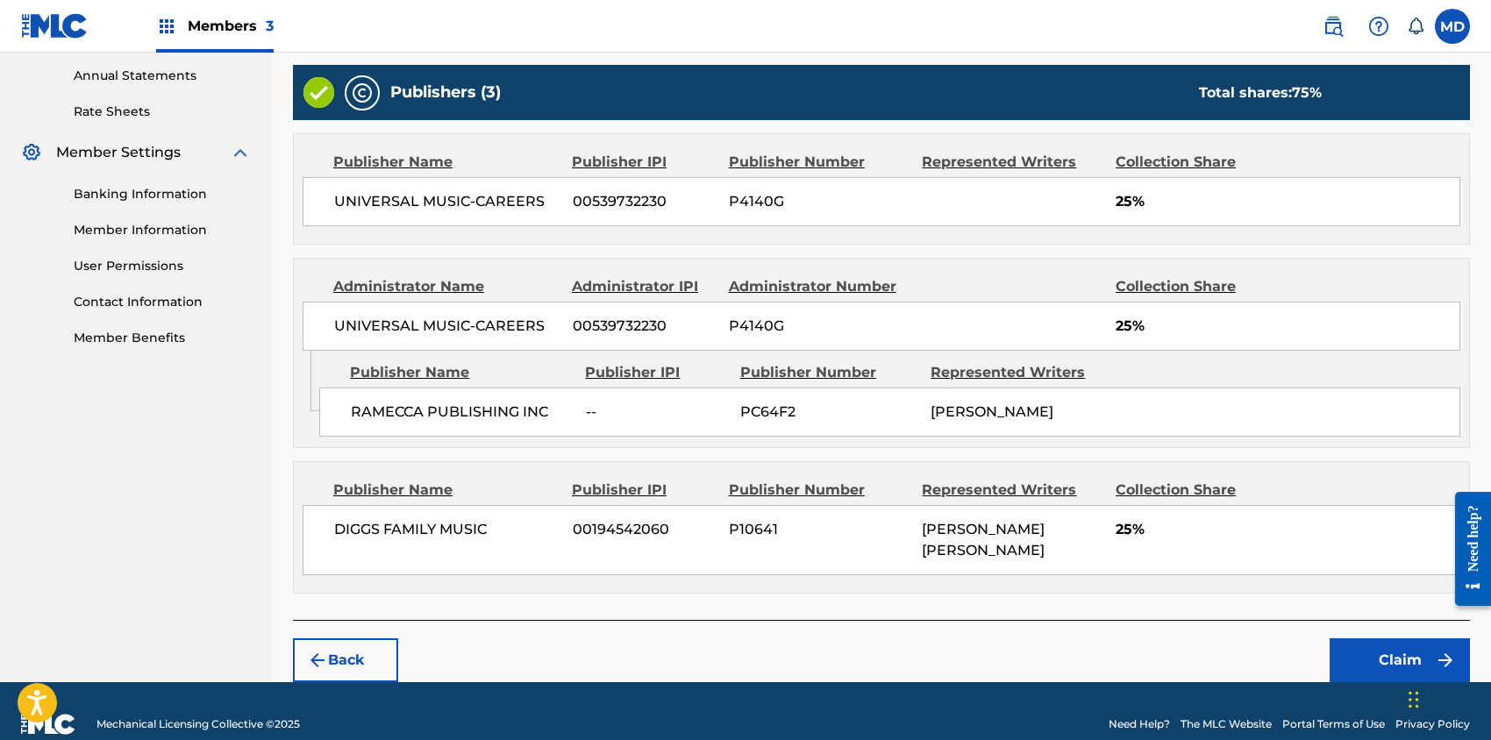
click at [1389, 639] on button "Claim" at bounding box center [1400, 661] width 140 height 44
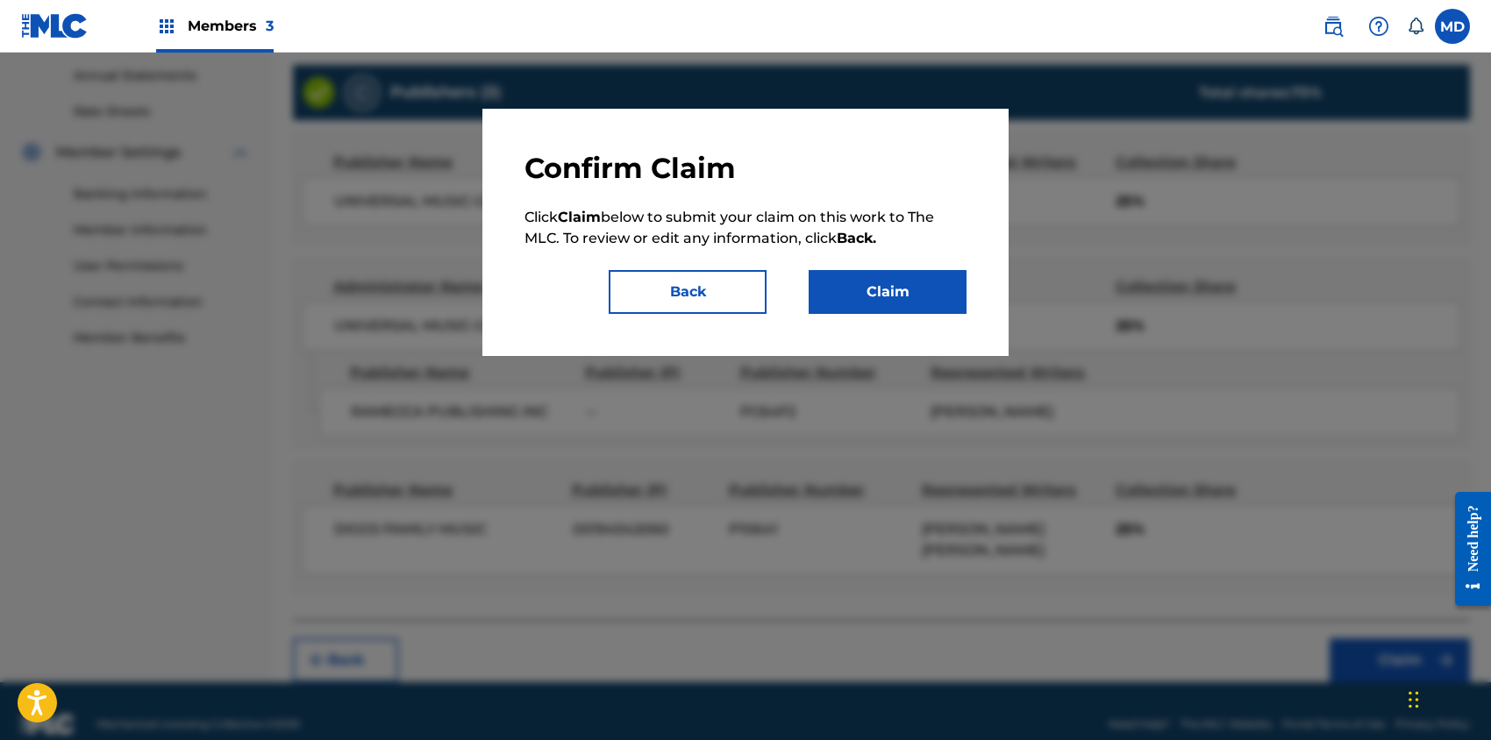
click at [867, 280] on button "Claim" at bounding box center [888, 292] width 158 height 44
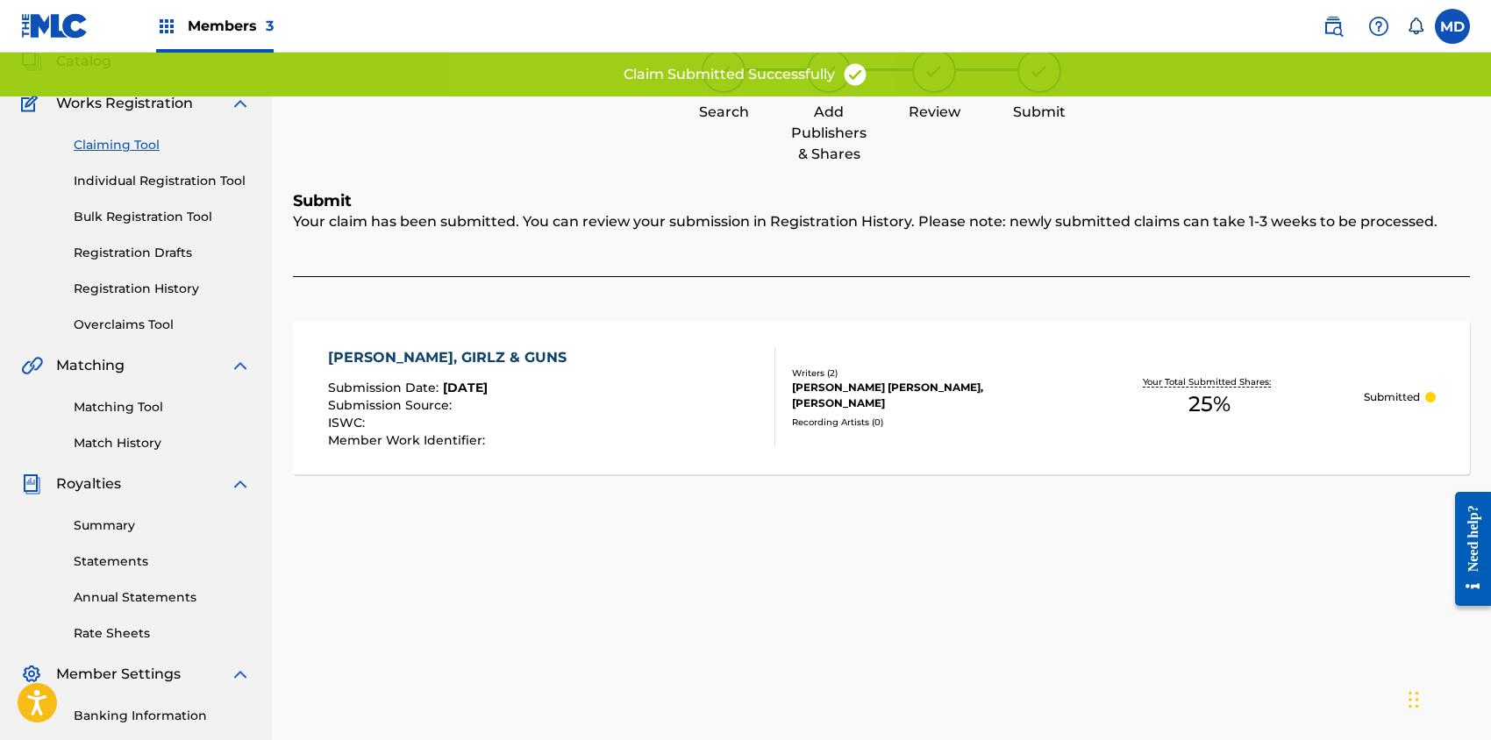
scroll to position [0, 0]
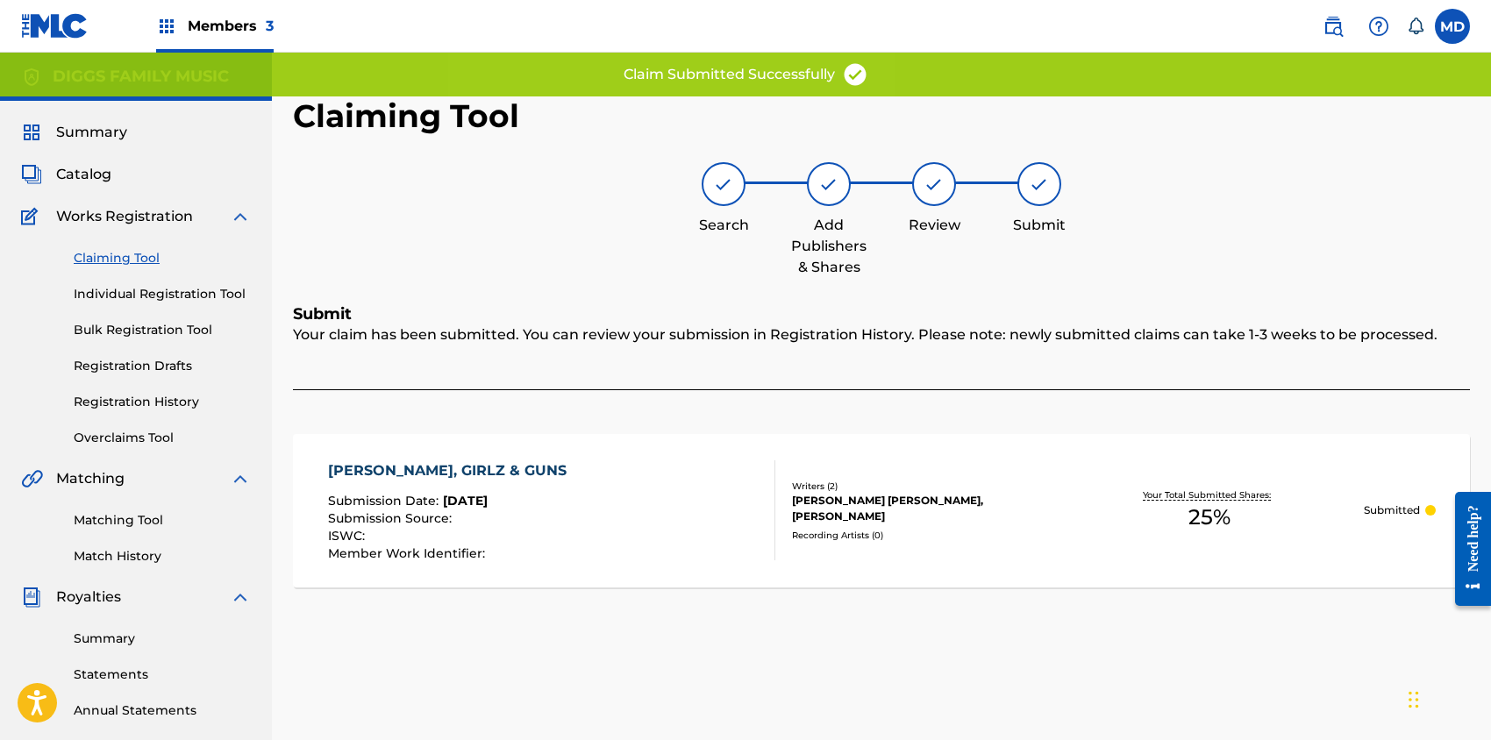
click at [119, 255] on link "Claiming Tool" at bounding box center [162, 258] width 177 height 18
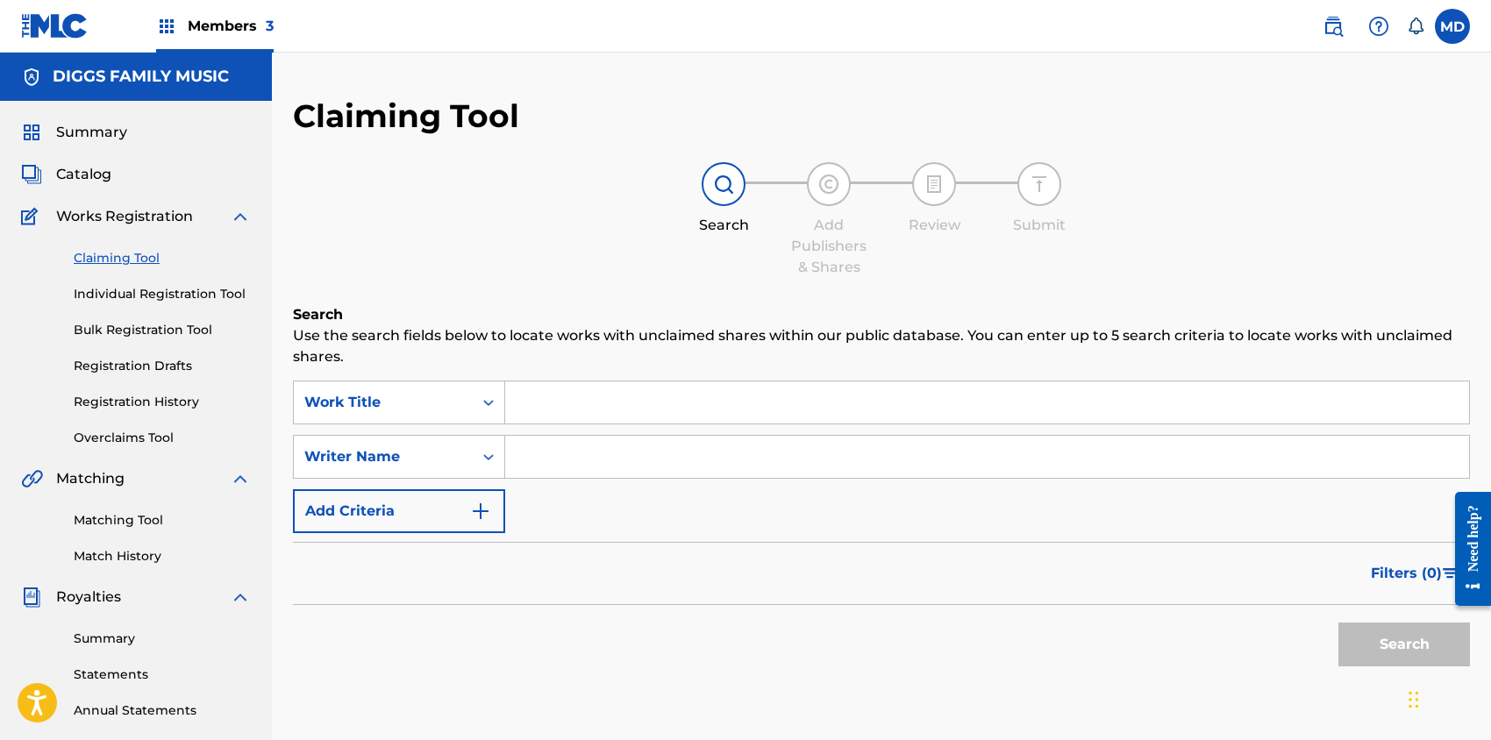
click at [102, 403] on link "Registration History" at bounding box center [162, 402] width 177 height 18
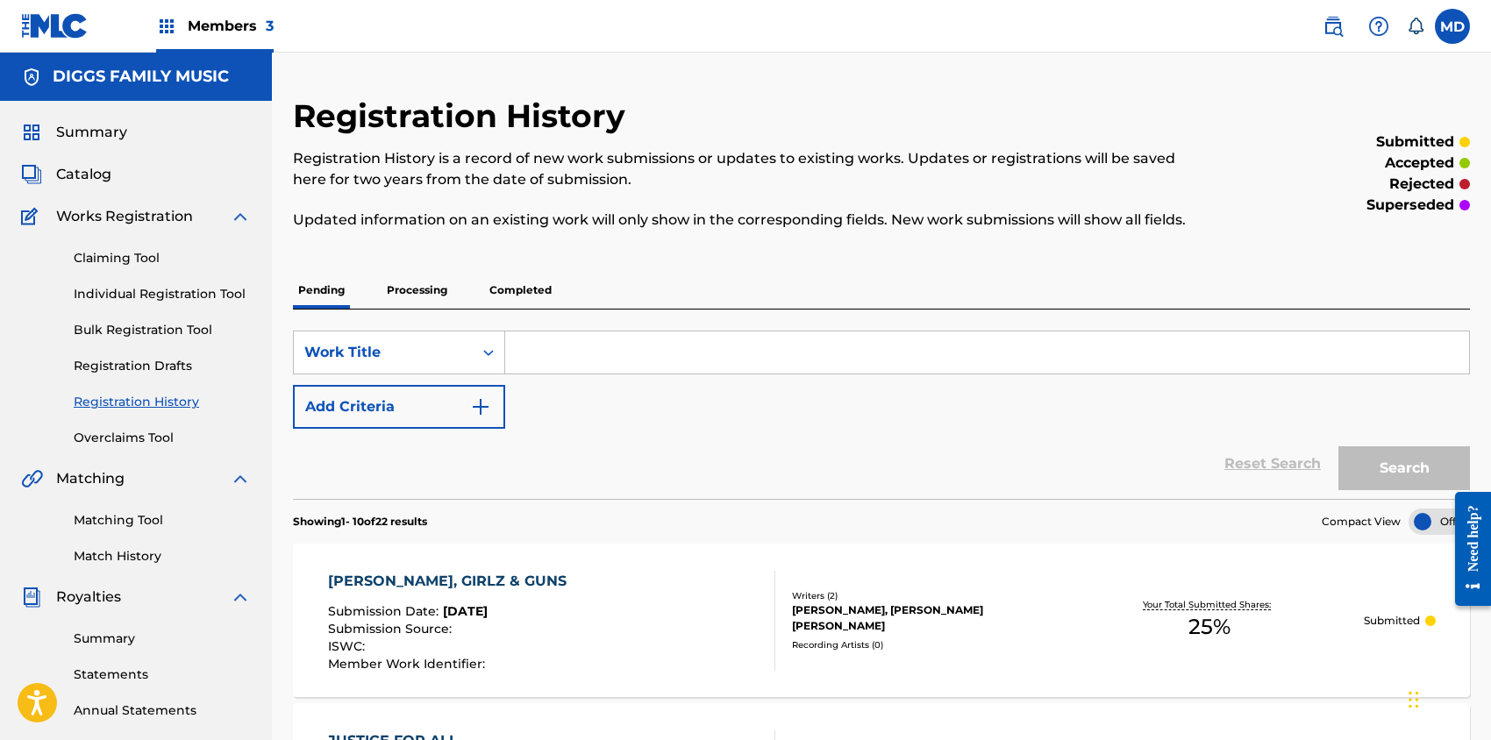
scroll to position [117, 0]
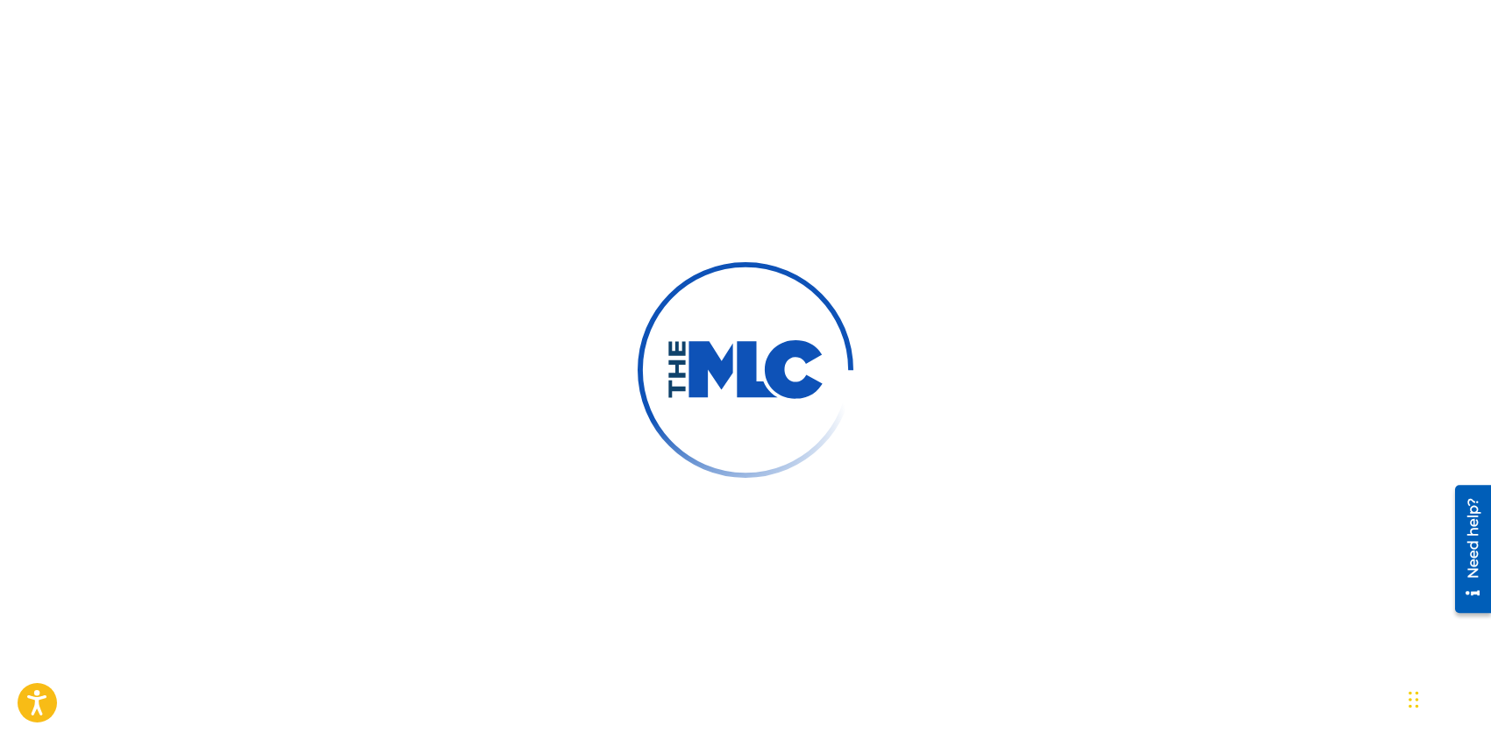
click at [474, 403] on div at bounding box center [745, 370] width 1491 height 740
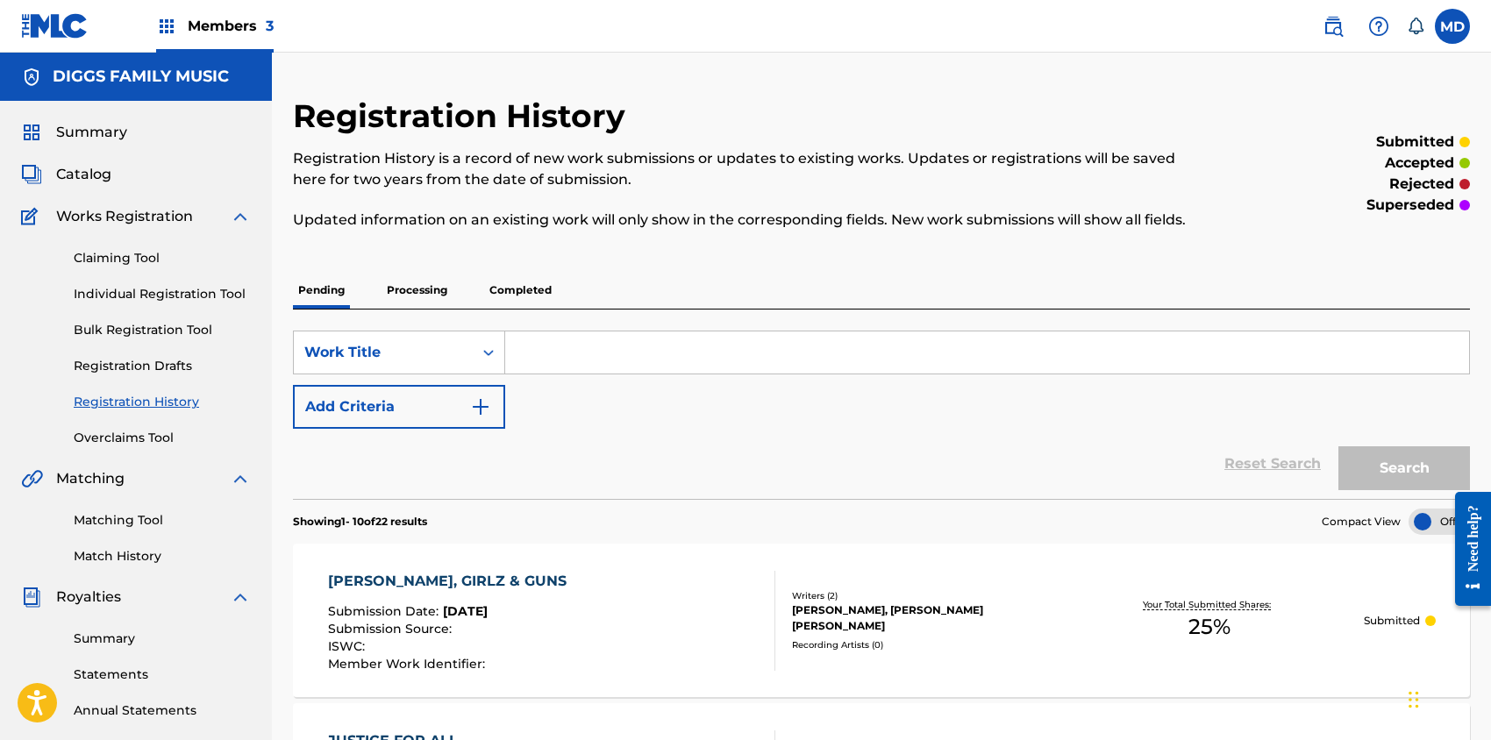
click at [95, 139] on span "Summary" at bounding box center [91, 132] width 71 height 21
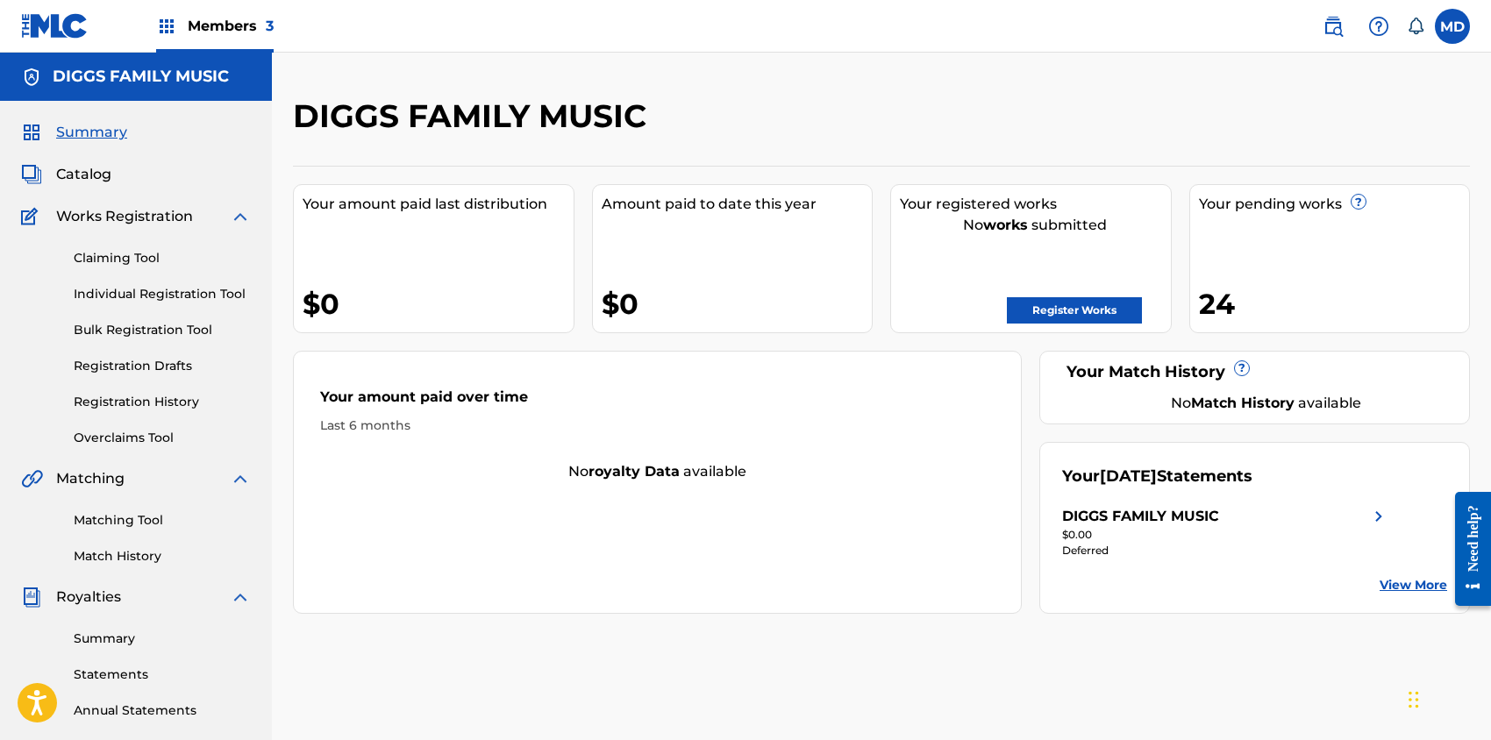
scroll to position [347, 0]
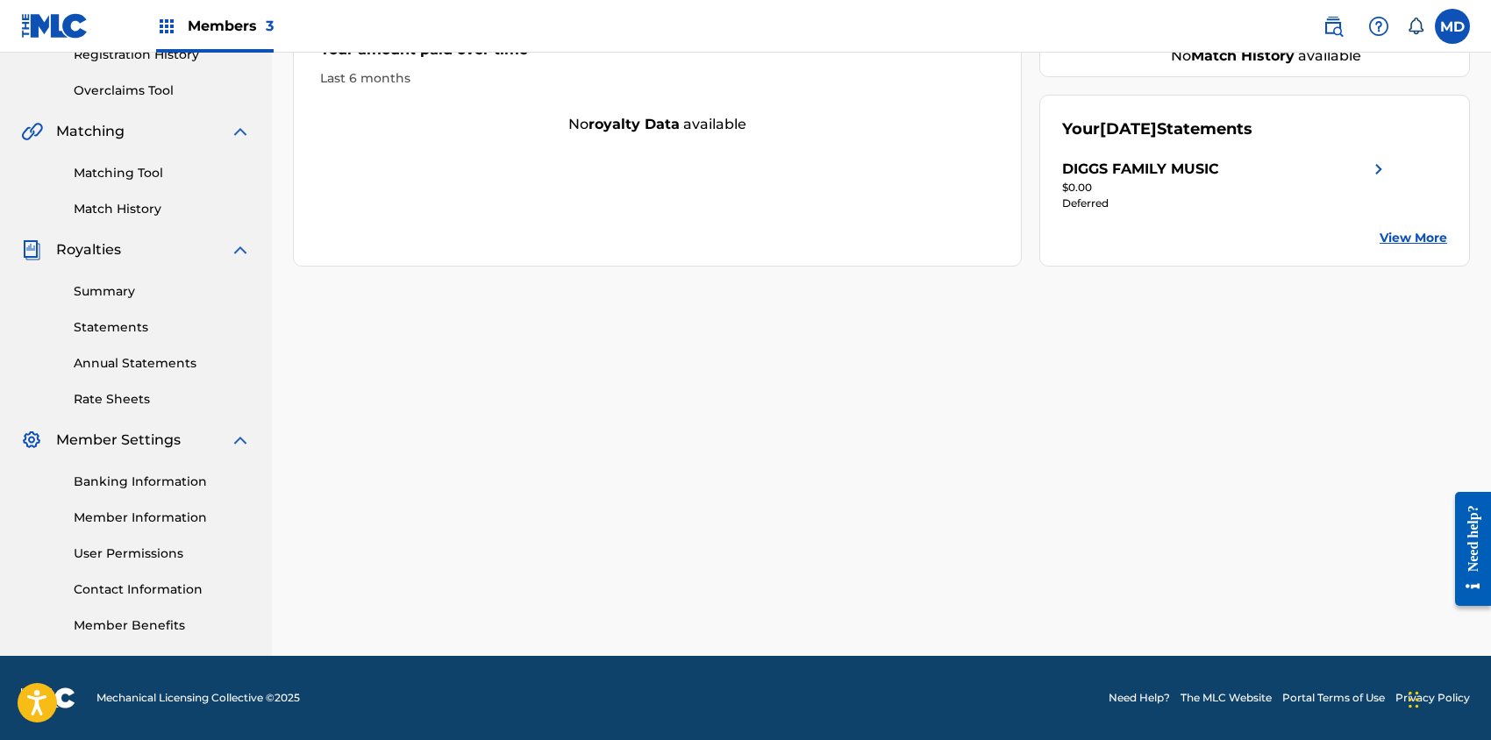
click at [139, 515] on link "Member Information" at bounding box center [162, 518] width 177 height 18
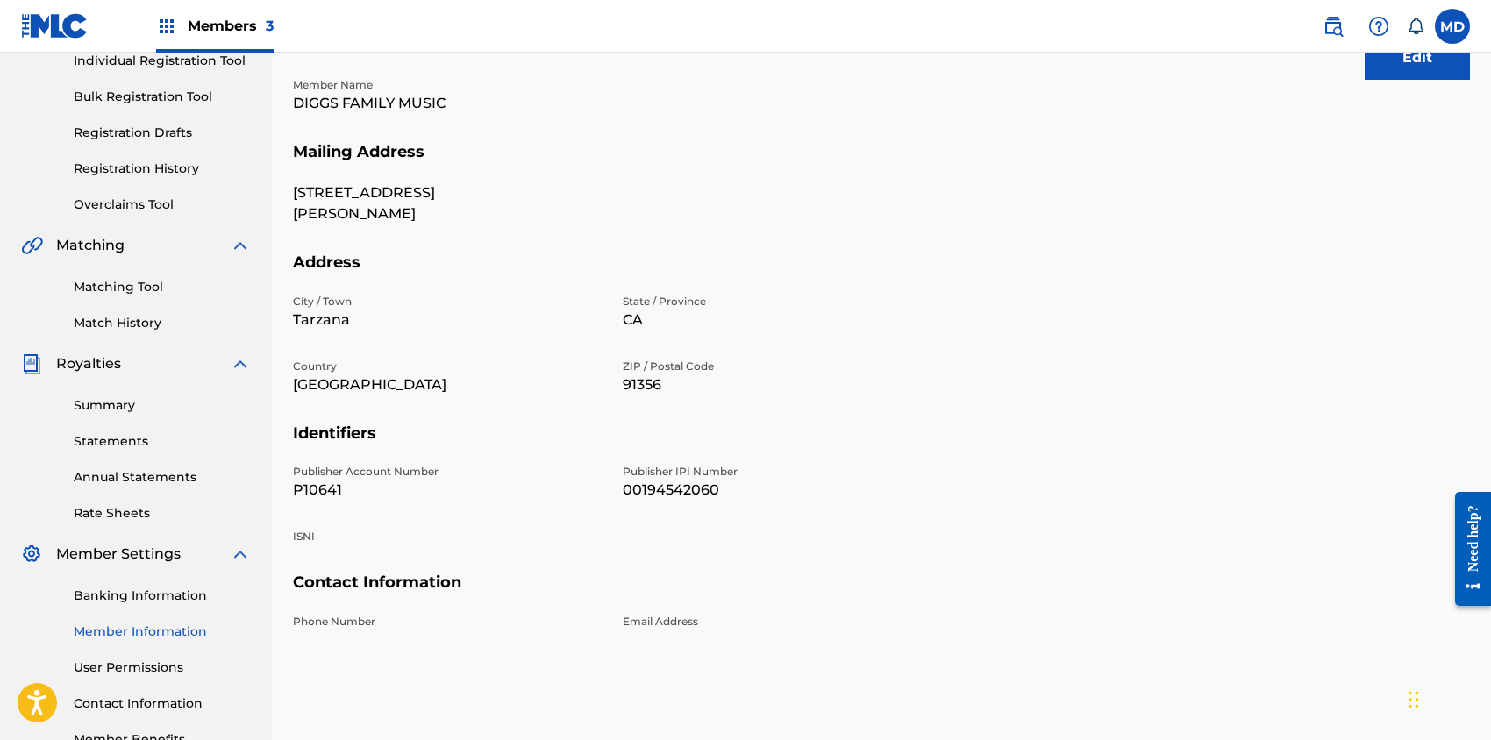
scroll to position [347, 0]
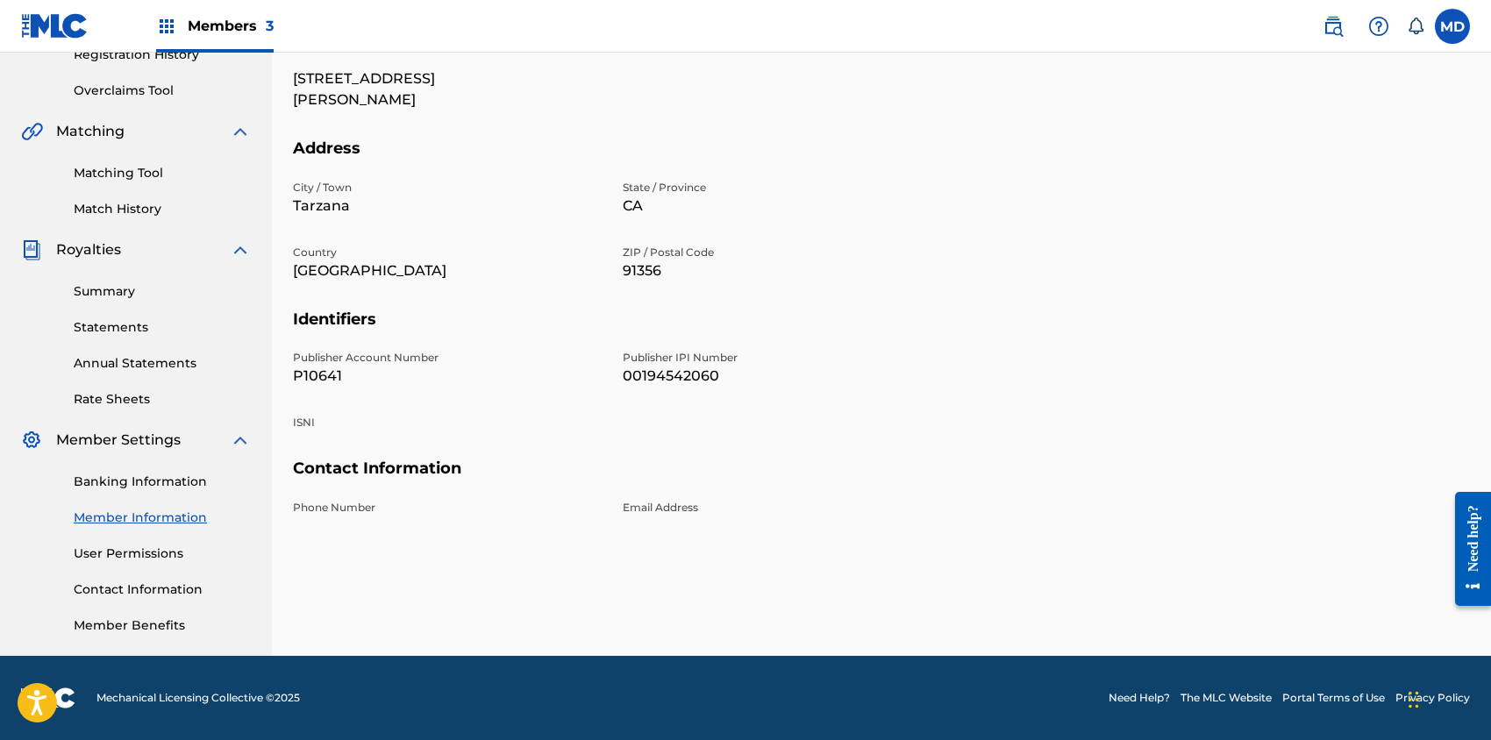
click at [177, 478] on link "Banking Information" at bounding box center [162, 482] width 177 height 18
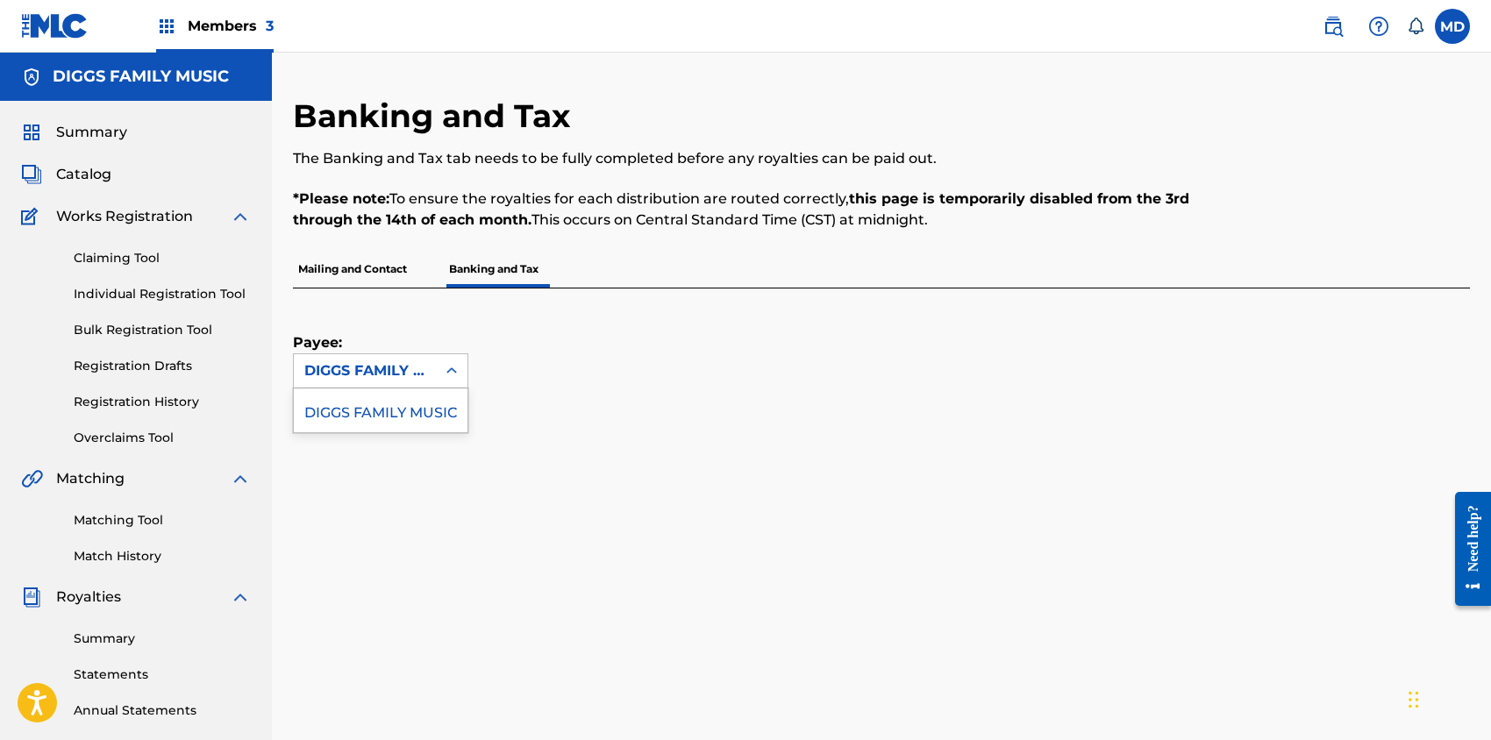
click at [447, 375] on icon at bounding box center [452, 371] width 18 height 18
click at [554, 371] on div "Payee: 1 result available. Use Up and Down to choose options, press Enter to se…" at bounding box center [860, 339] width 1135 height 100
click at [140, 256] on link "Claiming Tool" at bounding box center [162, 258] width 177 height 18
